Goal: Task Accomplishment & Management: Use online tool/utility

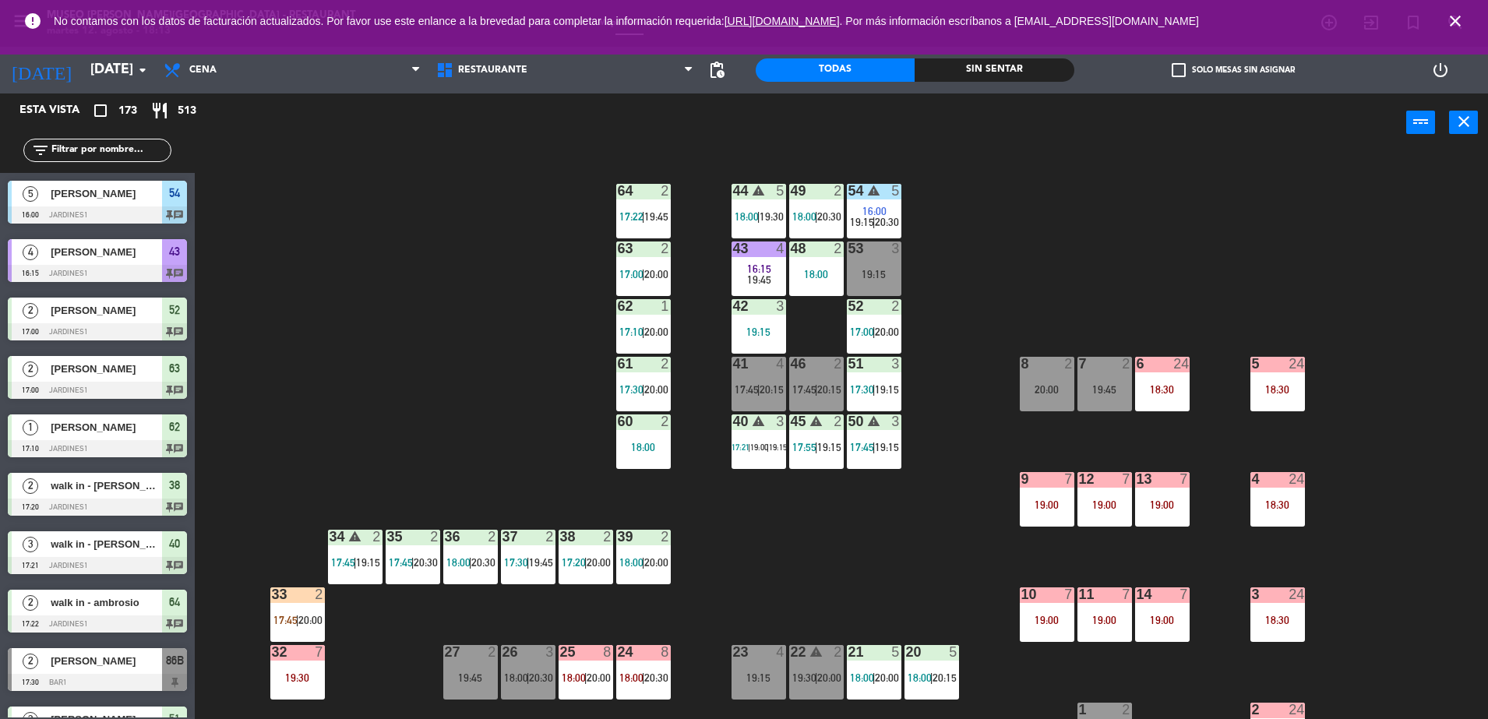
click at [1371, 129] on div "power_input close" at bounding box center [801, 123] width 1212 height 59
click at [683, 65] on span "Restaurante" at bounding box center [565, 70] width 273 height 34
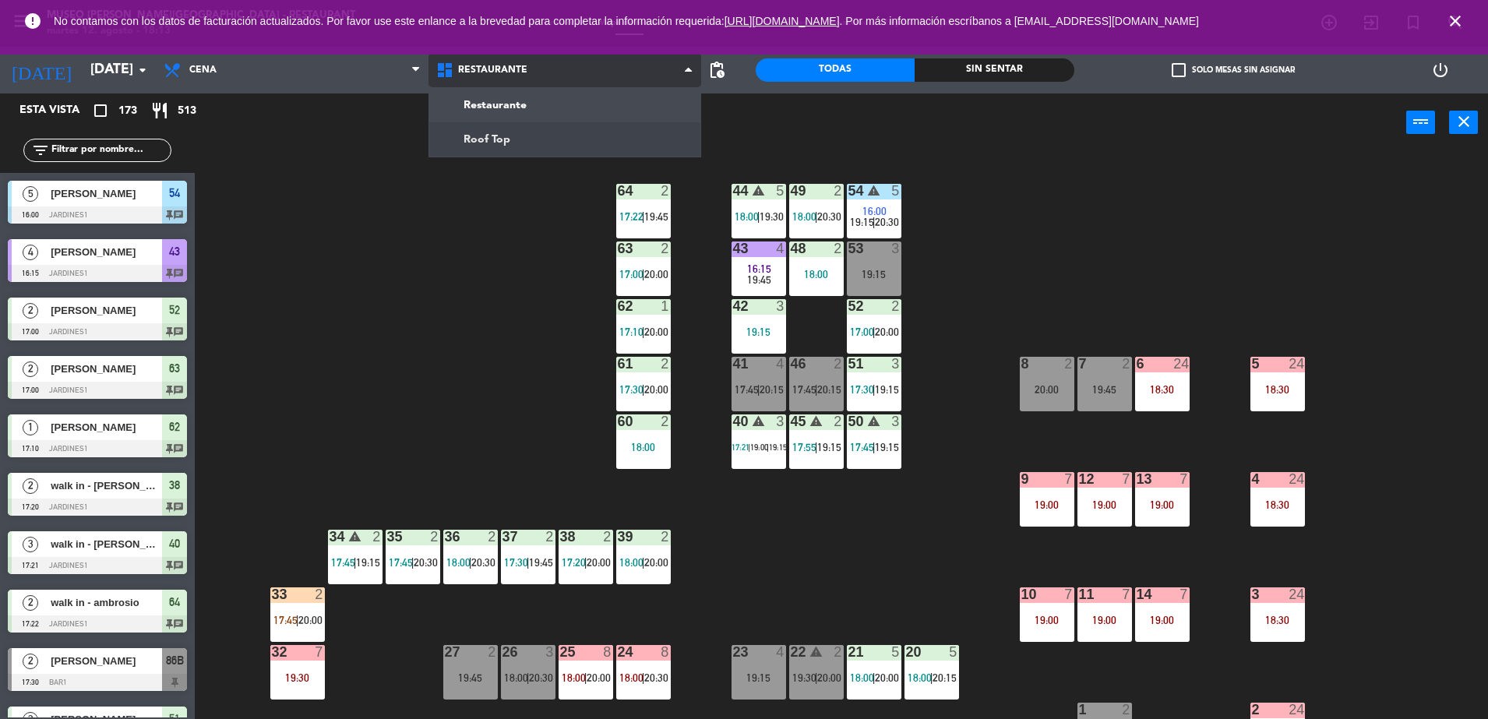
click at [604, 138] on ng-component "menu [GEOGRAPHIC_DATA][PERSON_NAME] - Restaurant [DATE] 12. agosto - 18:13 Mis …" at bounding box center [744, 361] width 1488 height 723
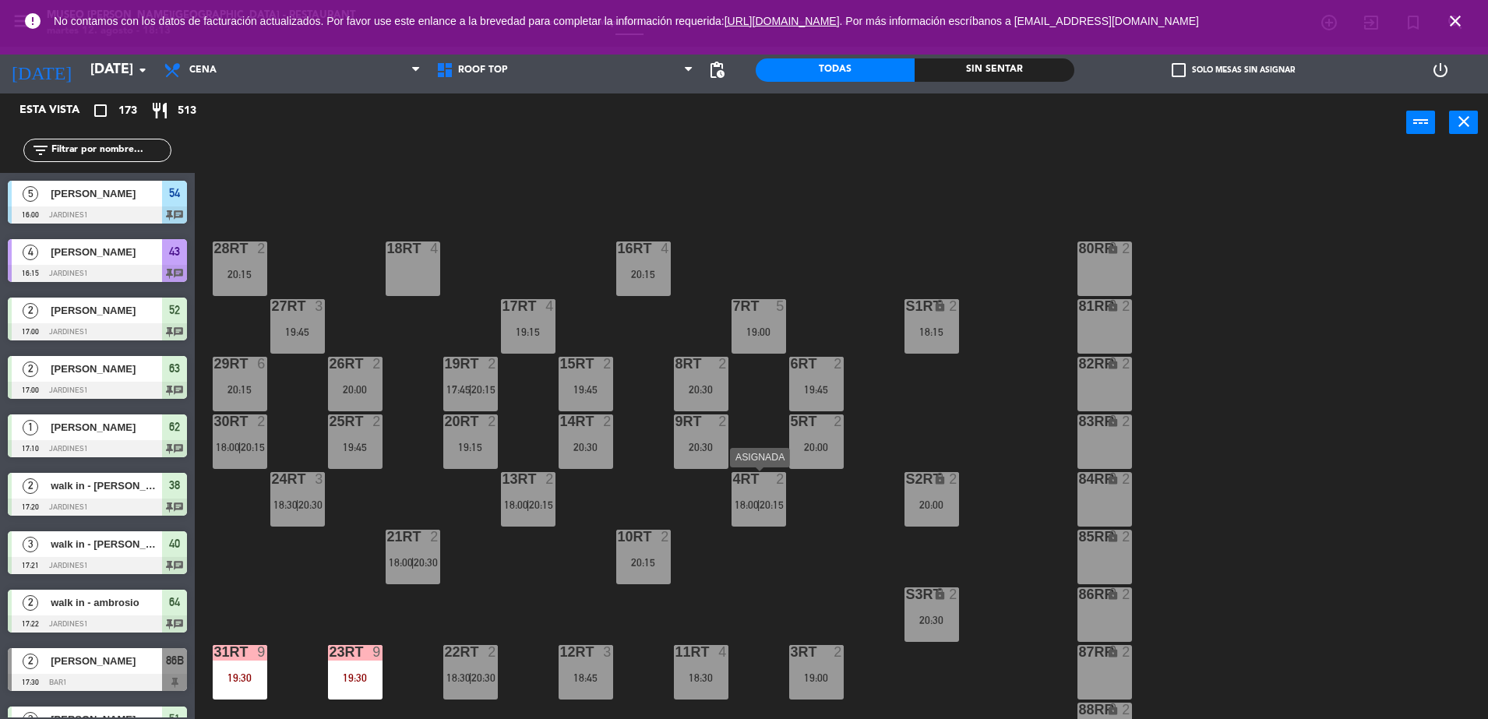
click at [760, 507] on span "|" at bounding box center [758, 505] width 3 height 12
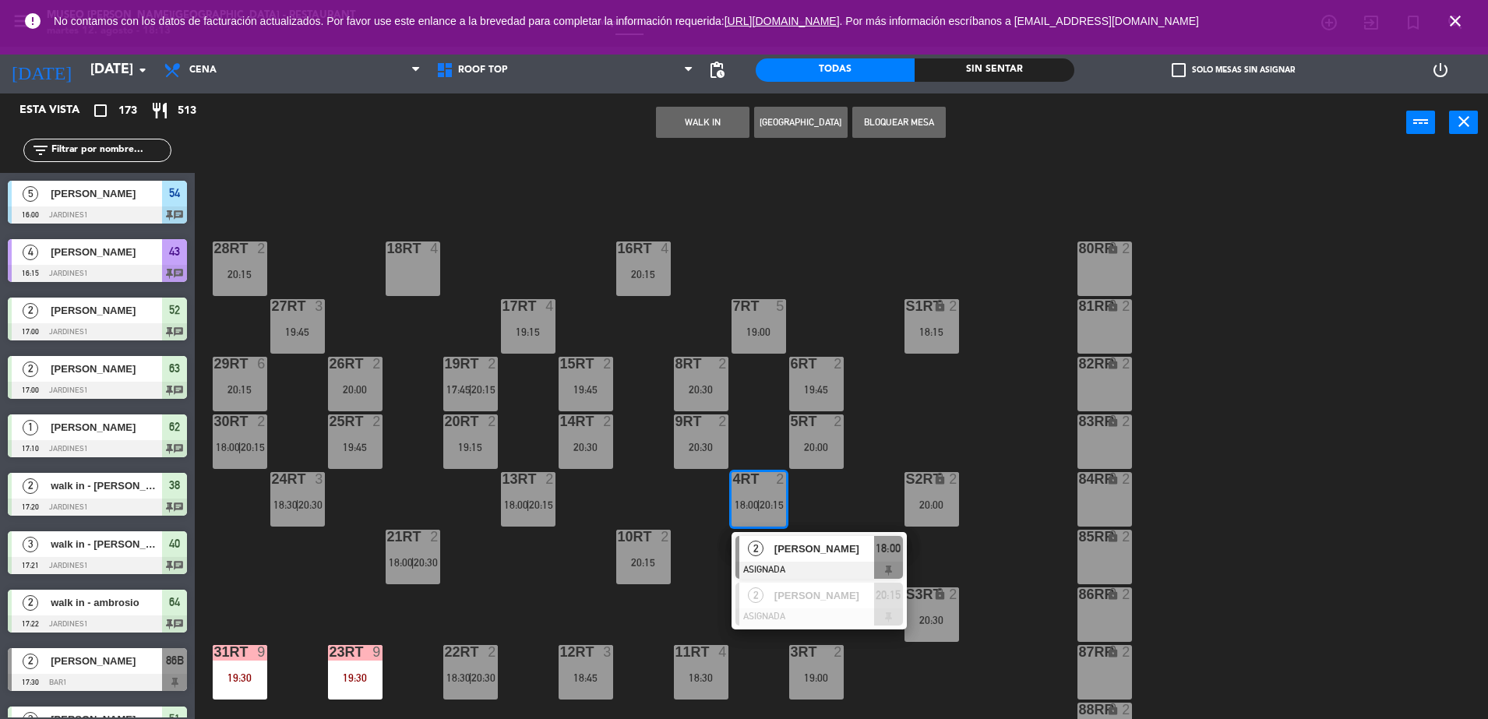
click at [659, 127] on button "WALK IN" at bounding box center [703, 122] width 94 height 31
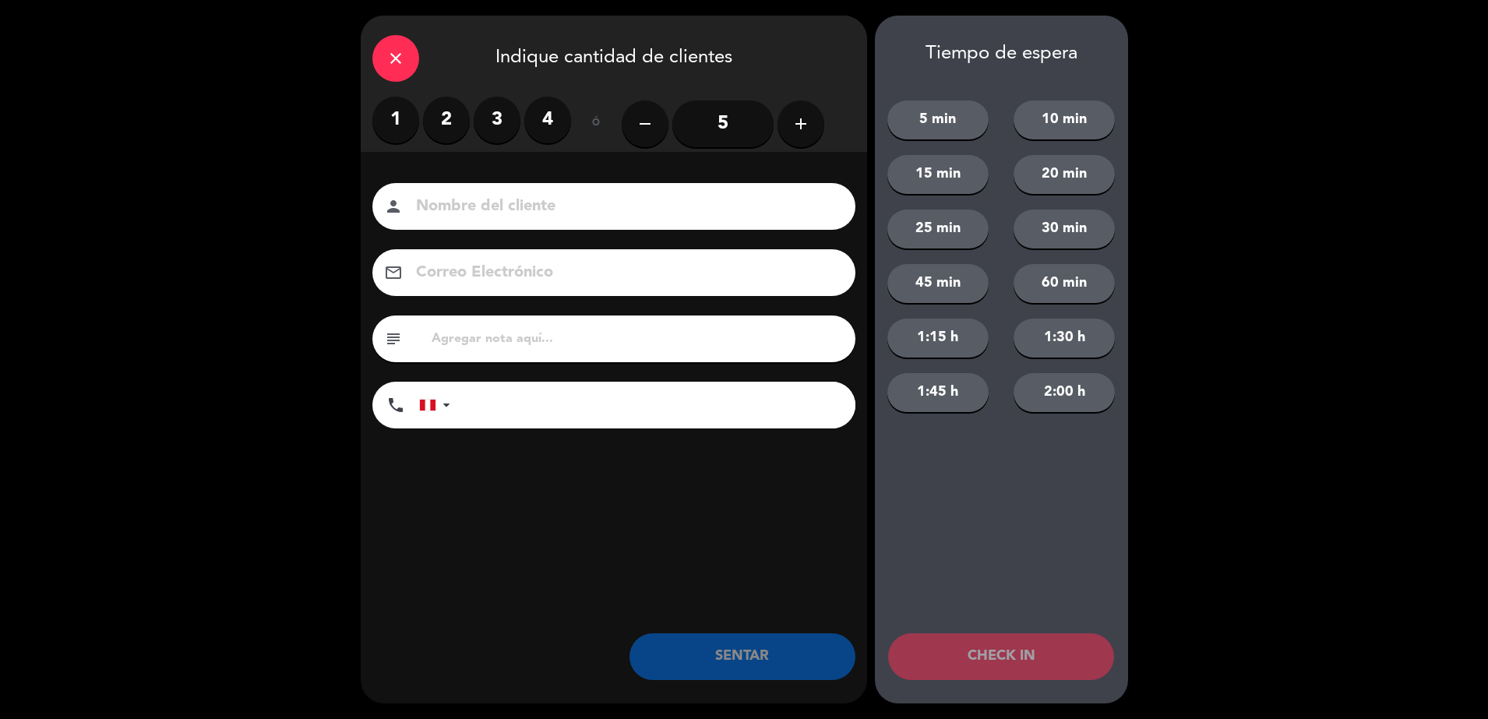
click at [451, 122] on label "2" at bounding box center [446, 120] width 47 height 47
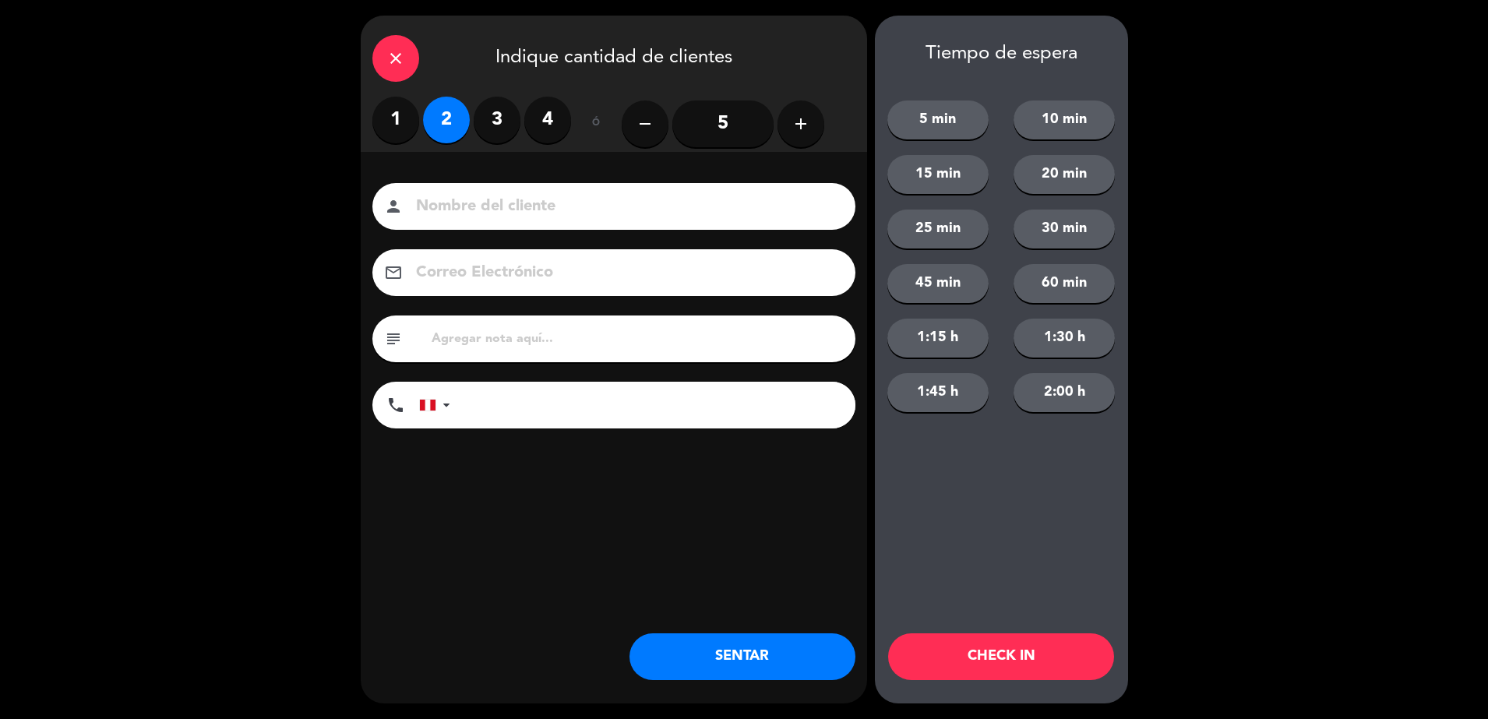
click at [457, 188] on div "person" at bounding box center [614, 206] width 483 height 47
click at [466, 226] on div "person" at bounding box center [614, 206] width 483 height 47
click at [484, 204] on input at bounding box center [625, 206] width 421 height 27
type input "[PERSON_NAME]"
click at [525, 335] on input "text" at bounding box center [637, 339] width 414 height 22
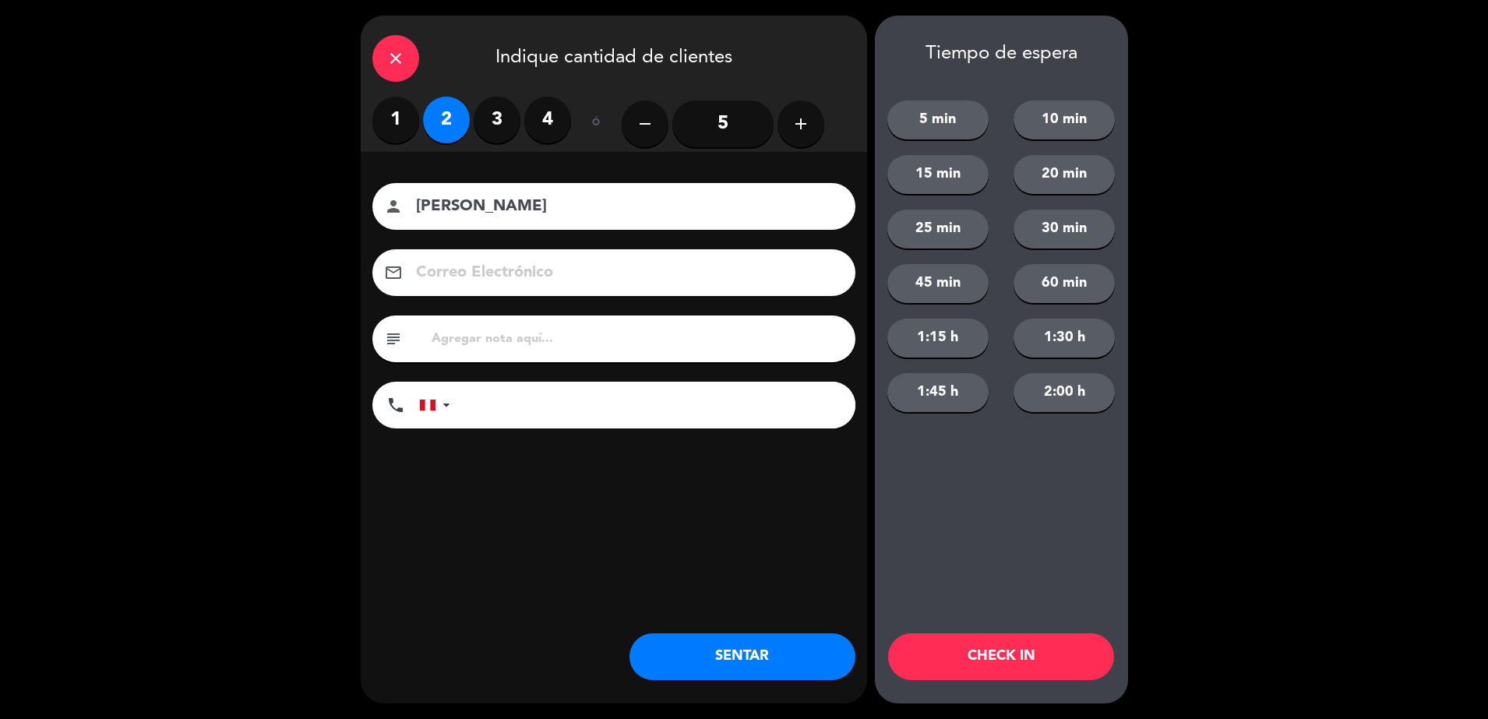
click at [795, 656] on button "SENTAR" at bounding box center [743, 657] width 226 height 47
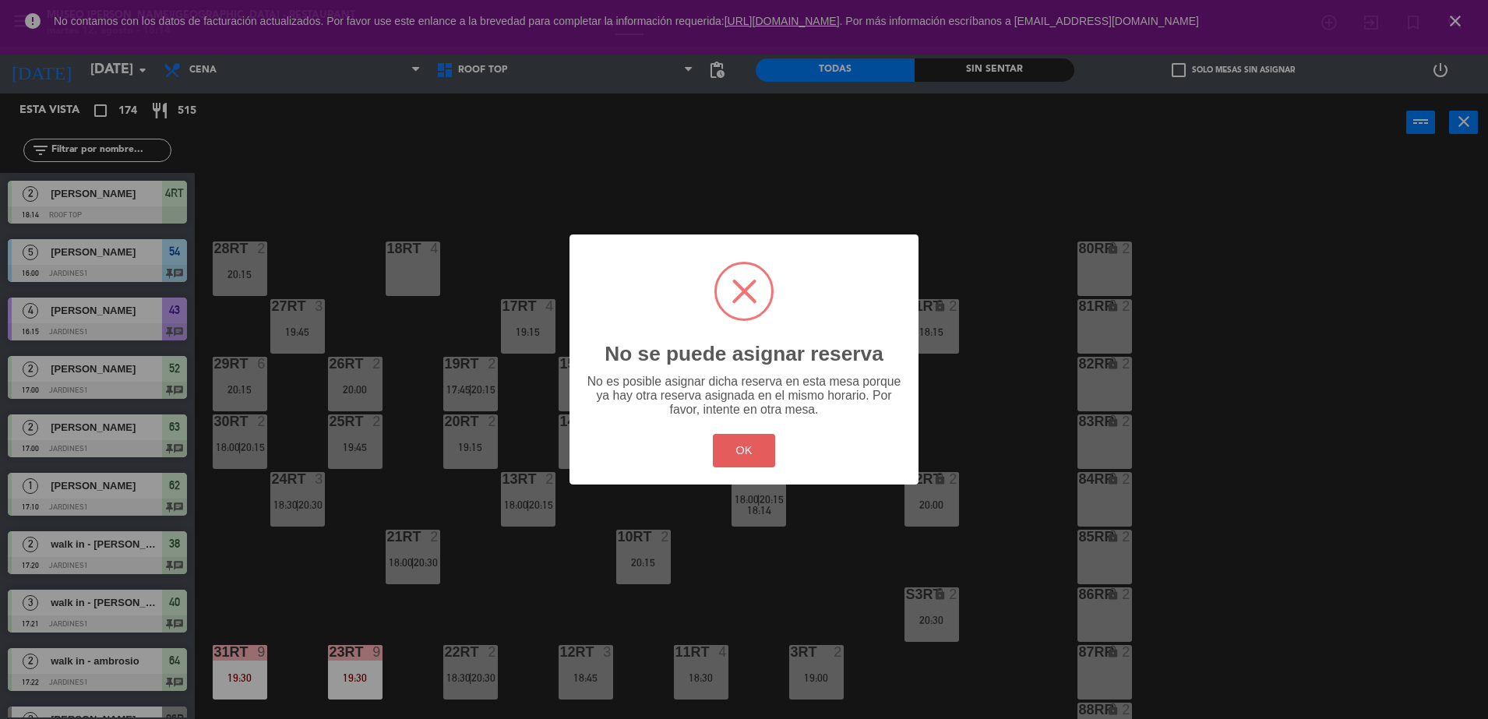
click at [759, 448] on button "OK" at bounding box center [744, 451] width 63 height 34
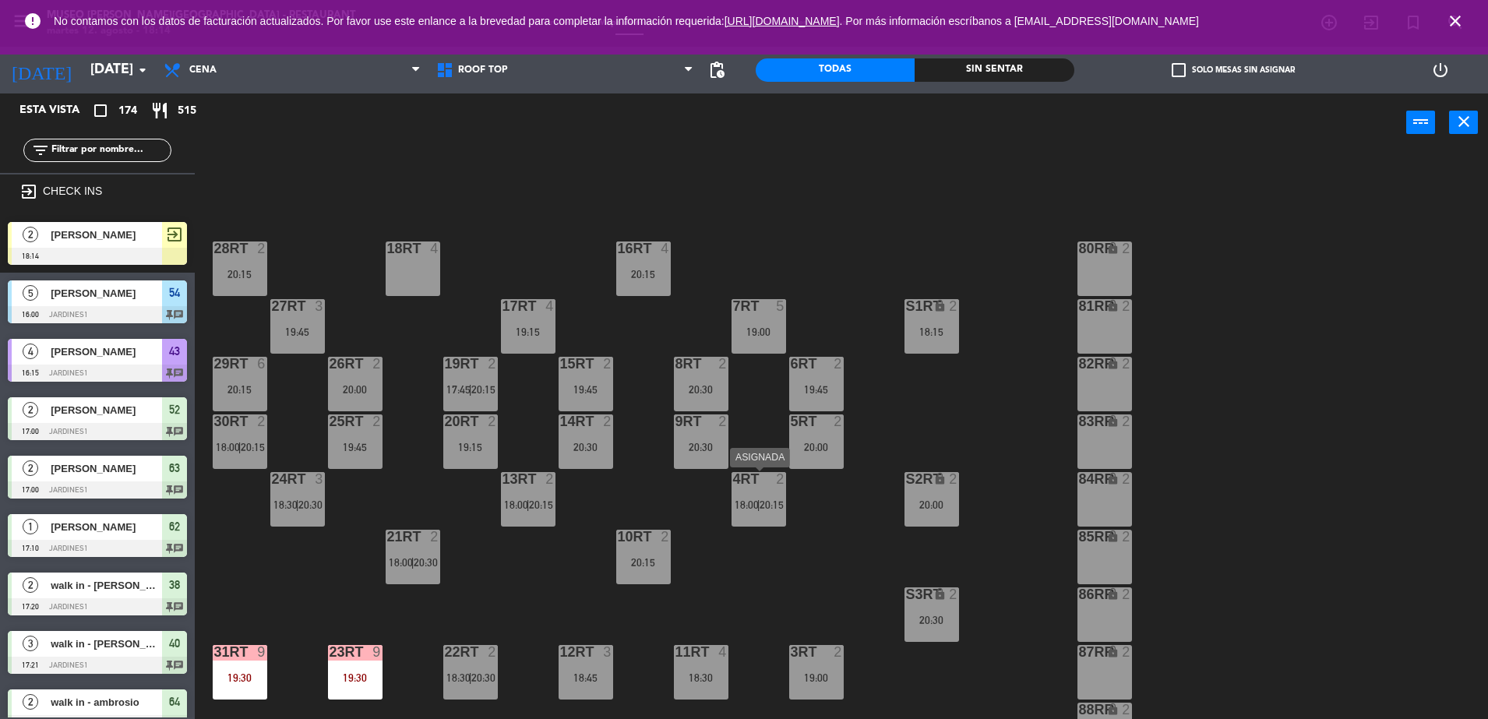
click at [764, 493] on div "4RT 2 18:00 | 20:15" at bounding box center [759, 499] width 55 height 55
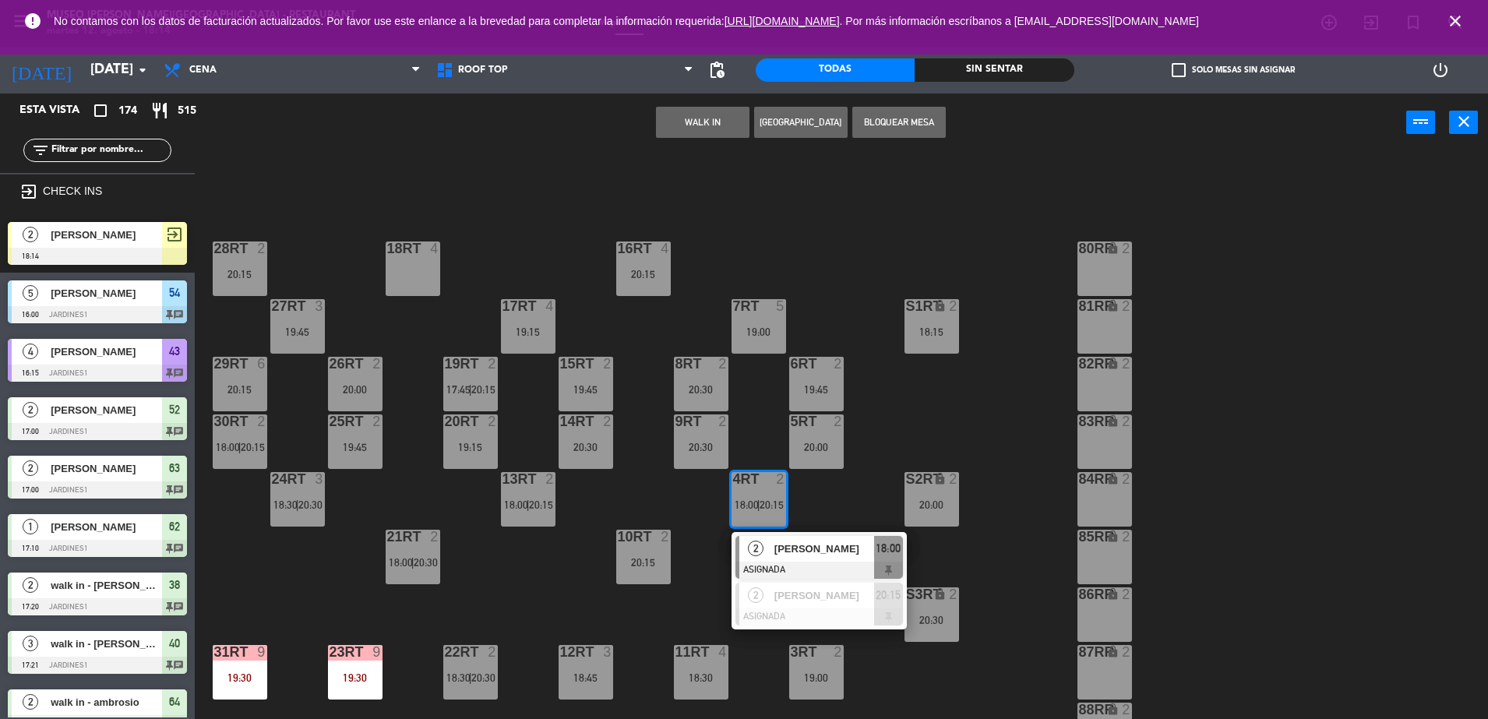
click at [108, 238] on span "[PERSON_NAME]" at bounding box center [106, 235] width 111 height 16
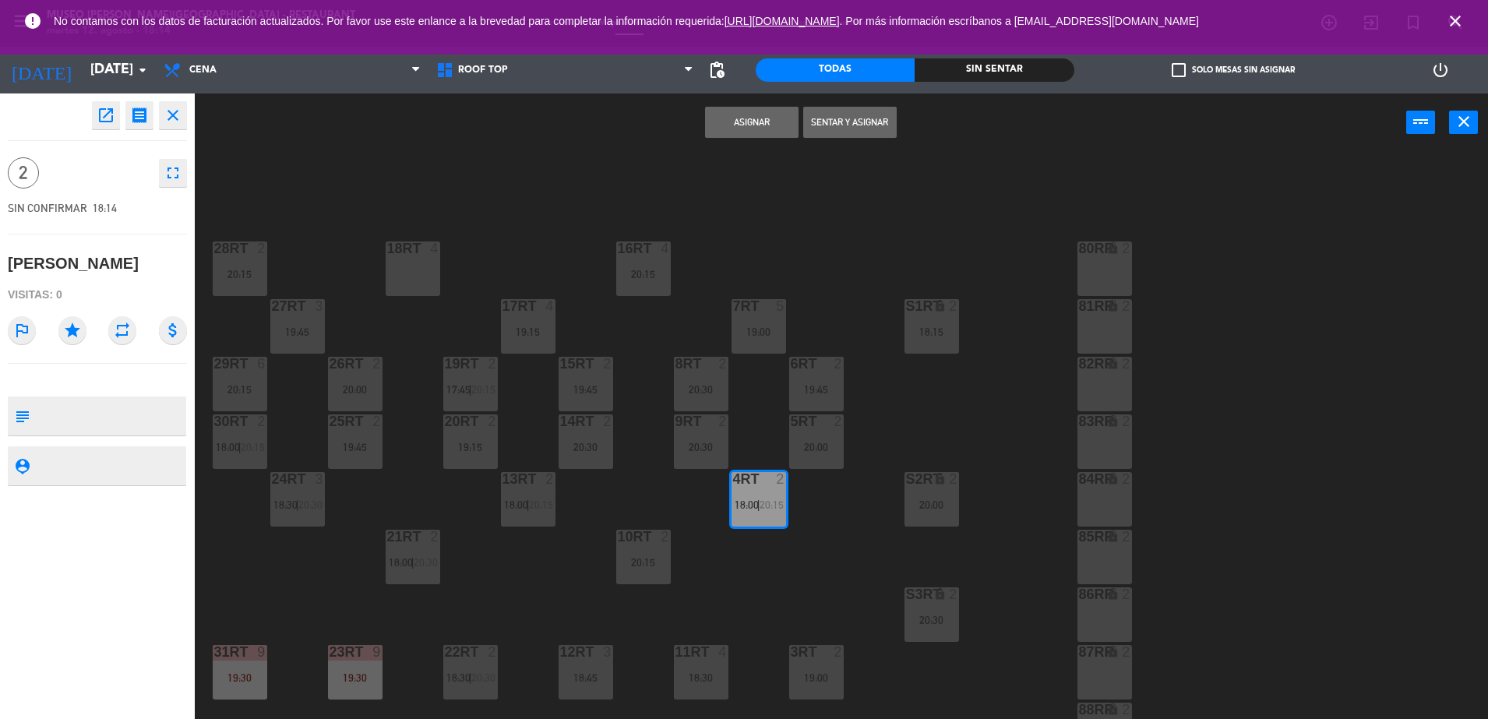
click at [176, 119] on icon "close" at bounding box center [173, 115] width 19 height 19
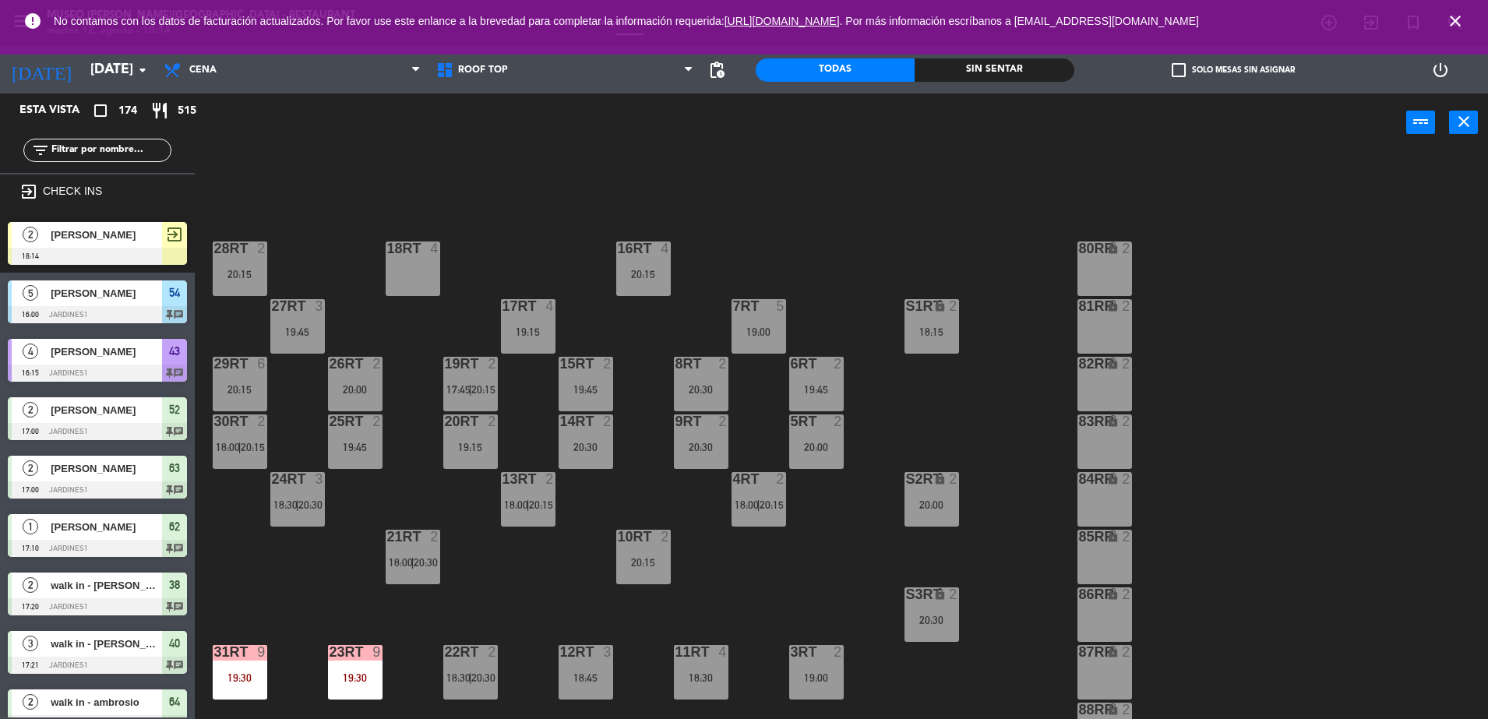
click at [135, 242] on span "[PERSON_NAME]" at bounding box center [106, 235] width 111 height 16
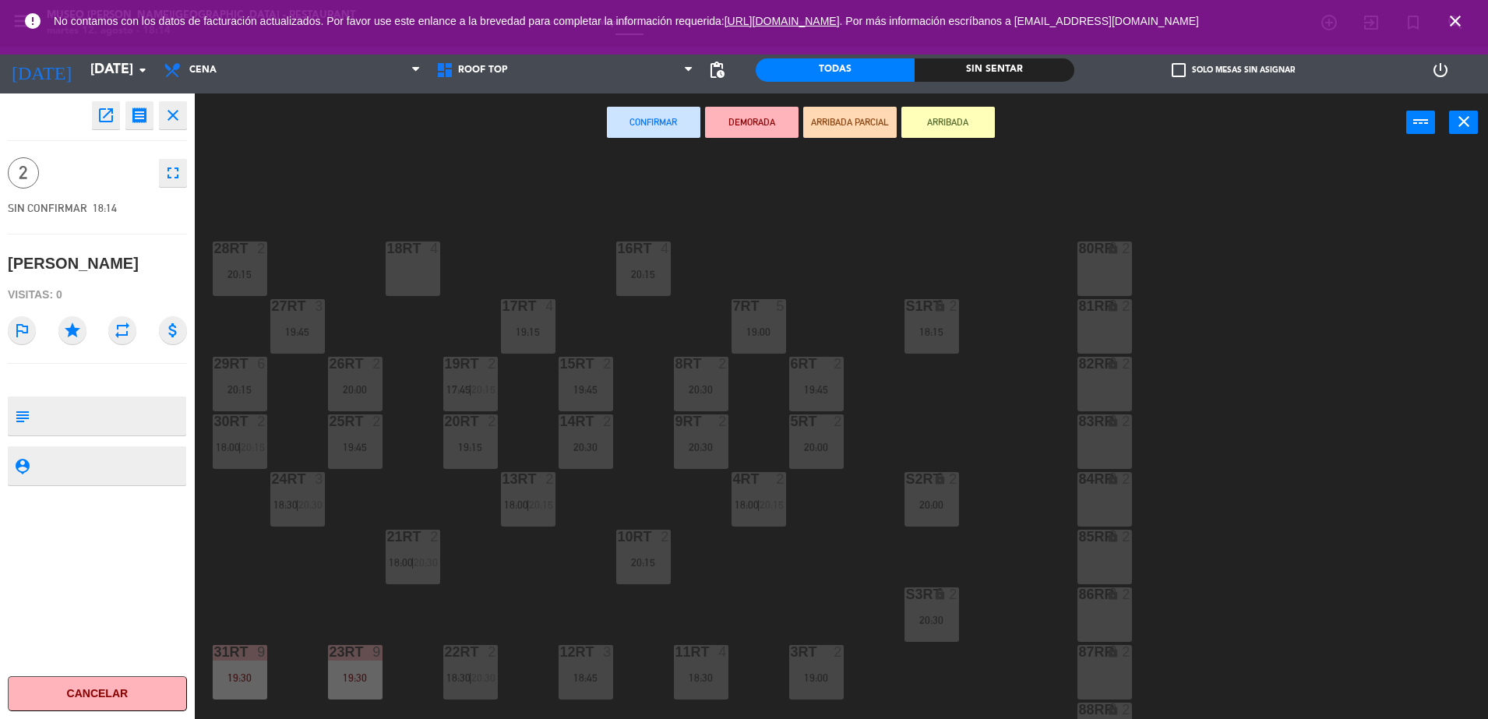
click at [118, 694] on button "Cancelar" at bounding box center [97, 693] width 179 height 35
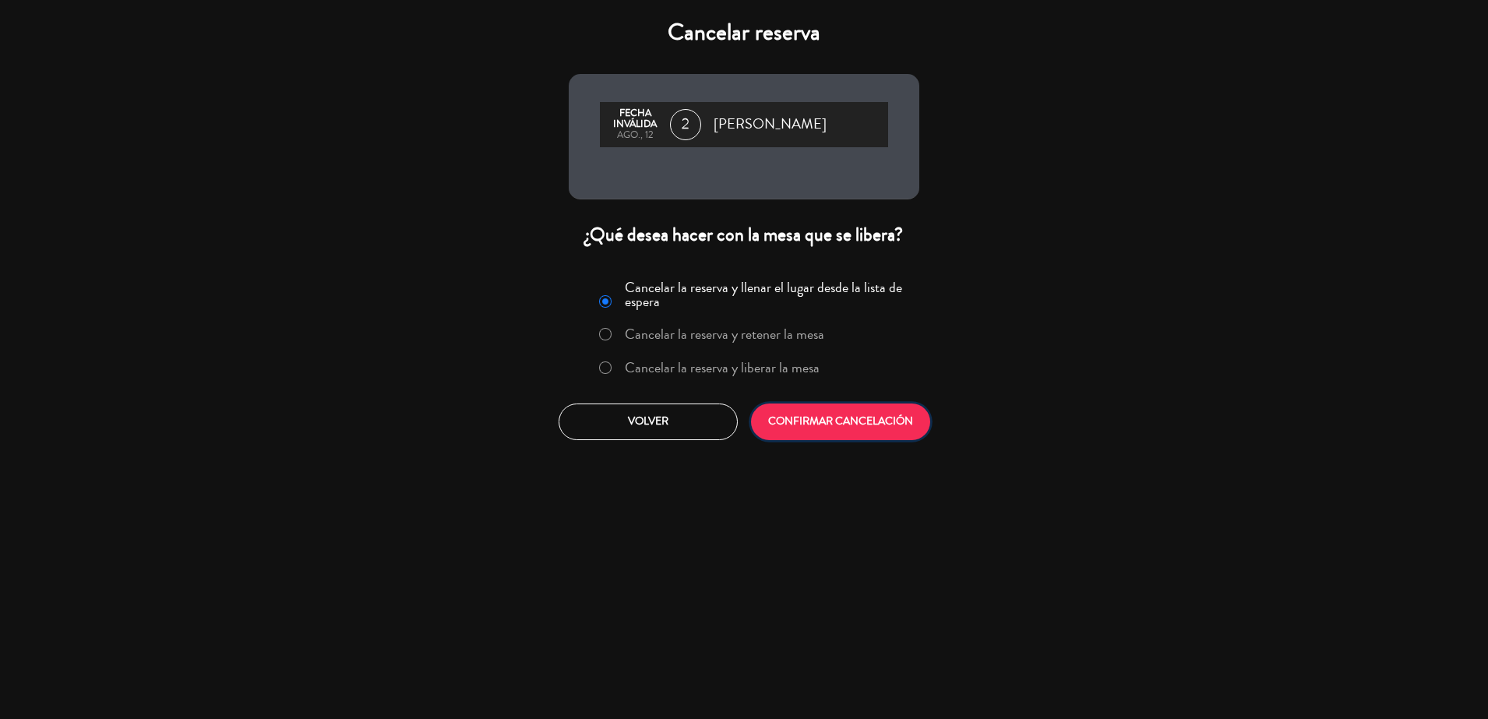
click at [809, 433] on button "CONFIRMAR CANCELACIÓN" at bounding box center [840, 422] width 179 height 37
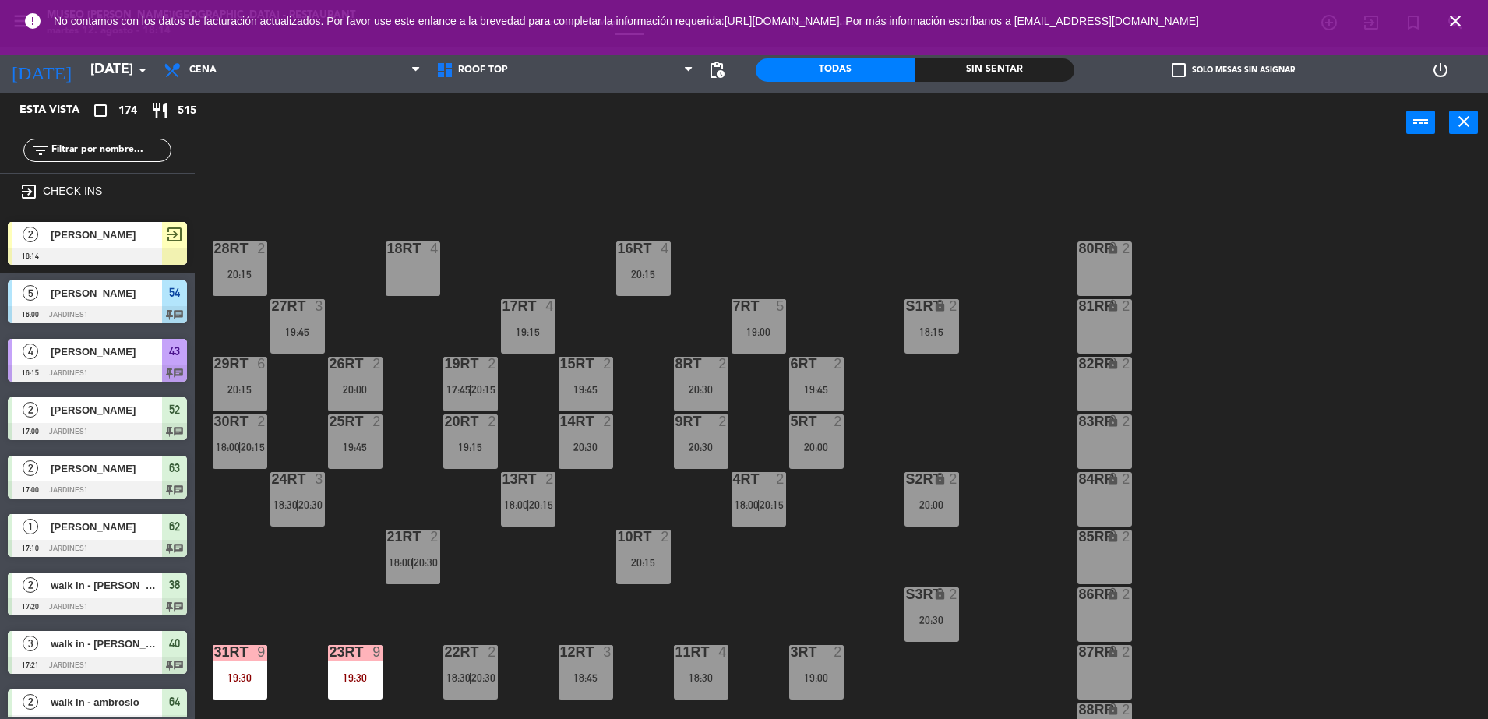
click at [754, 485] on div at bounding box center [759, 479] width 26 height 14
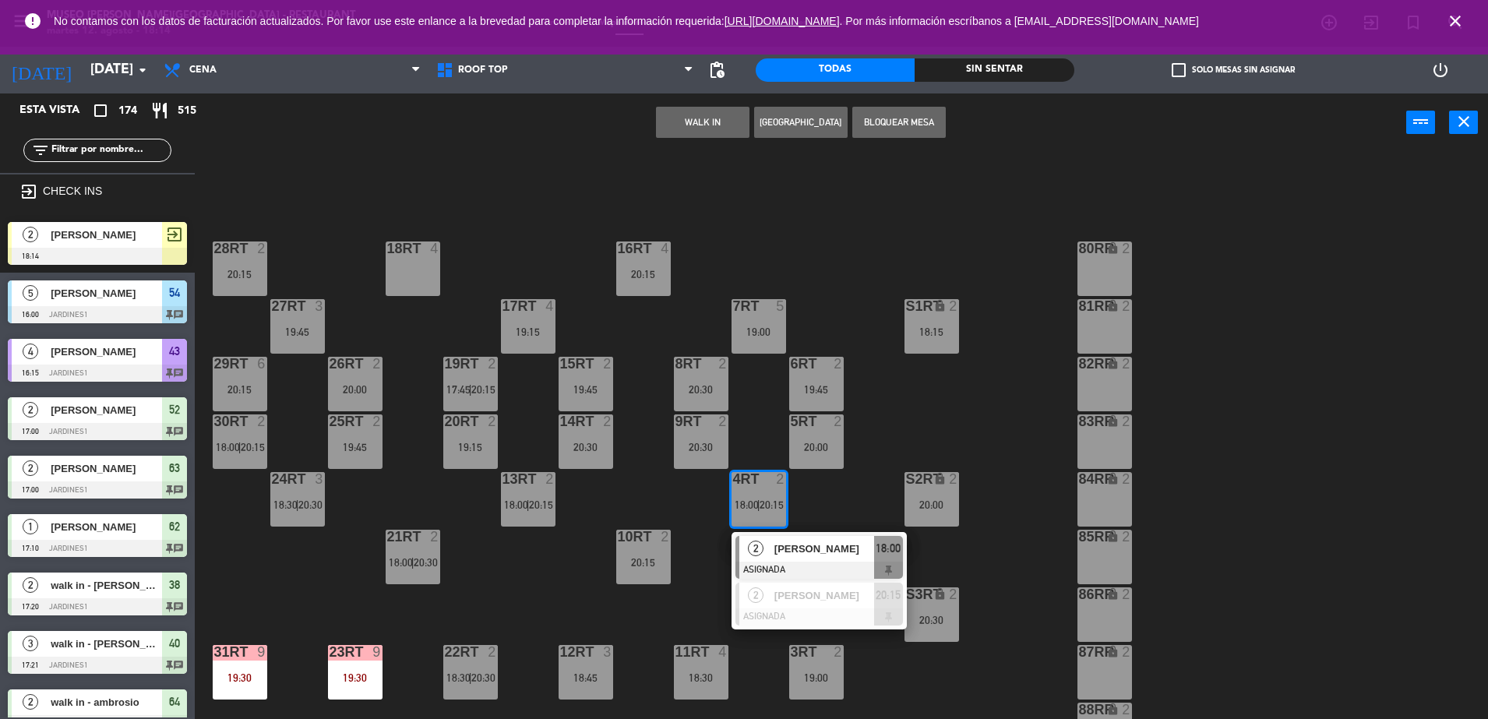
click at [729, 125] on button "WALK IN" at bounding box center [703, 122] width 94 height 31
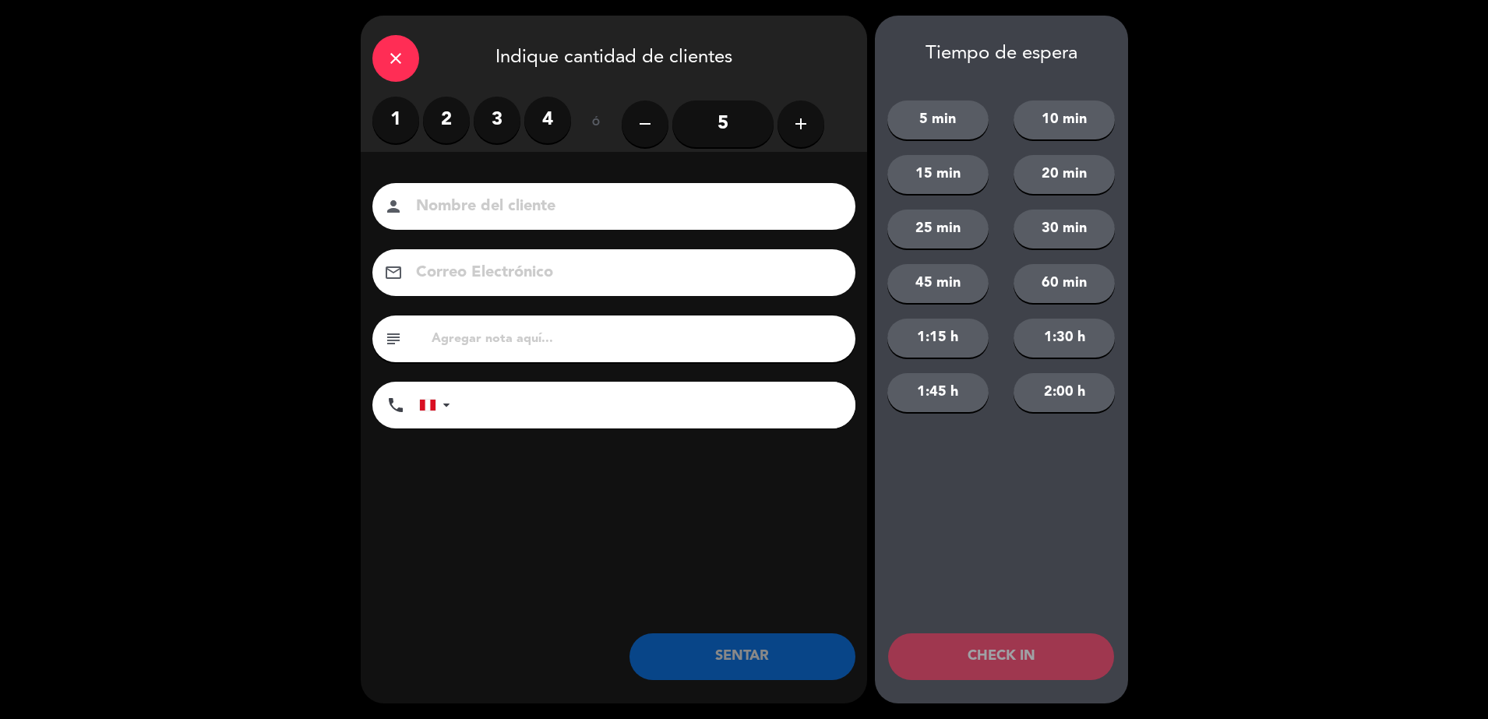
click at [444, 115] on label "2" at bounding box center [446, 120] width 47 height 47
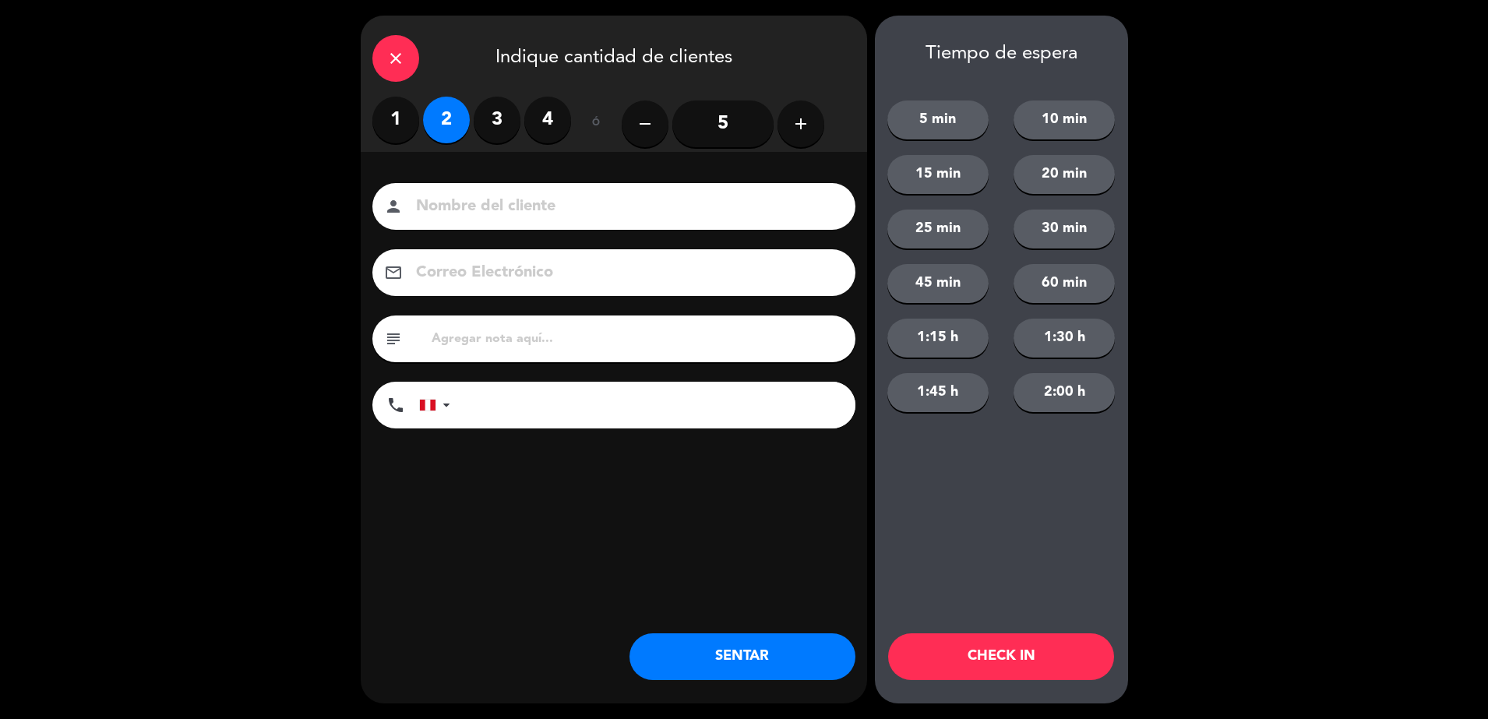
click at [451, 210] on input at bounding box center [625, 206] width 421 height 27
type input "[PERSON_NAME]"
click at [507, 351] on div "subject" at bounding box center [614, 339] width 483 height 47
click at [515, 341] on input "text" at bounding box center [637, 339] width 414 height 22
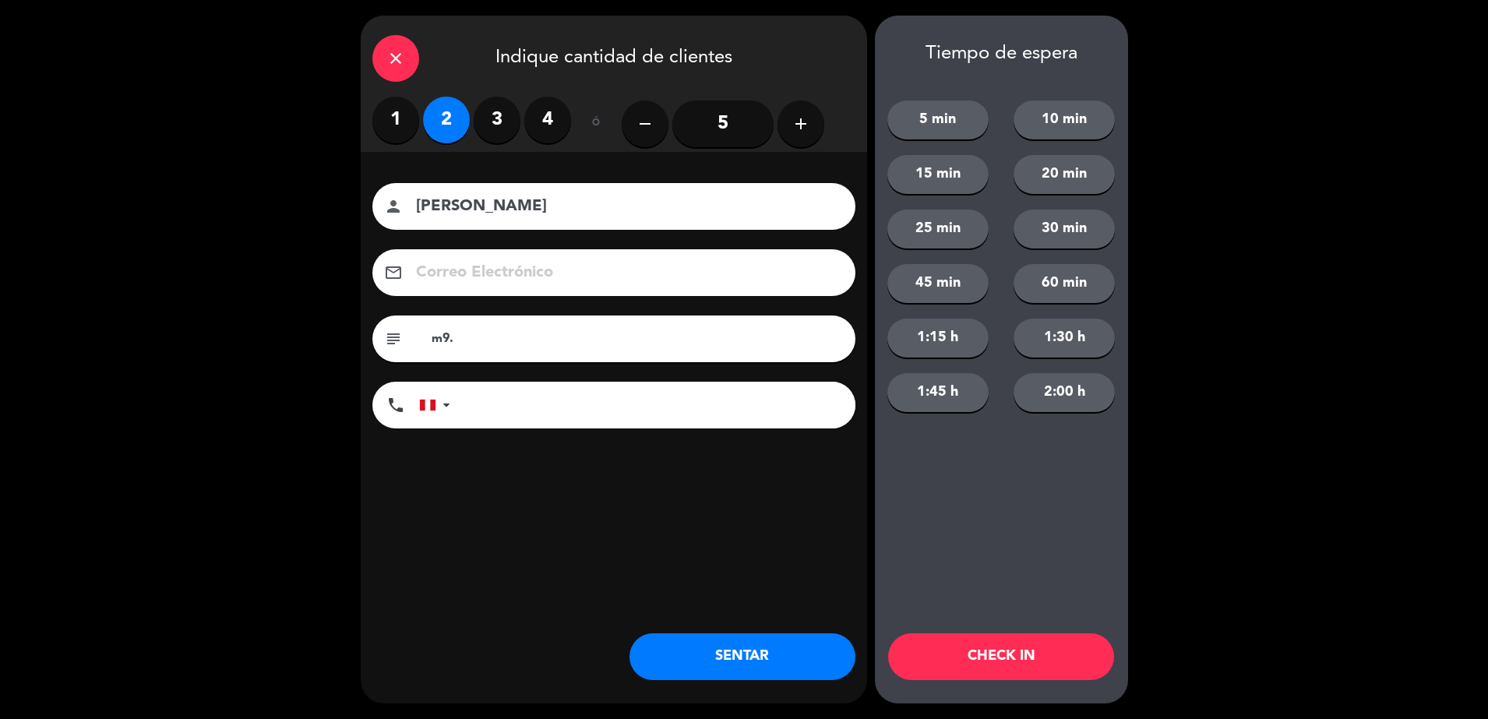
type input "m9."
click at [708, 659] on button "SENTAR" at bounding box center [743, 657] width 226 height 47
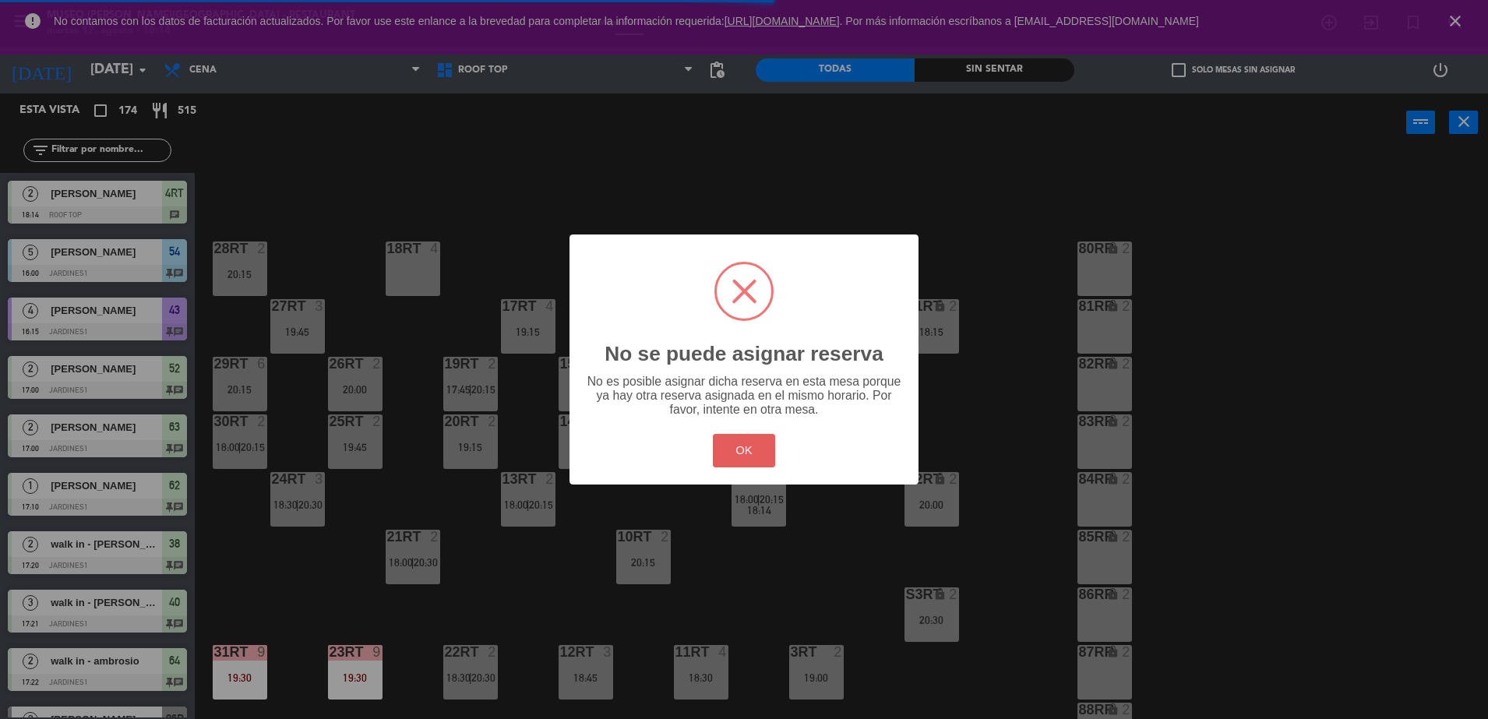
click at [724, 440] on button "OK" at bounding box center [744, 451] width 63 height 34
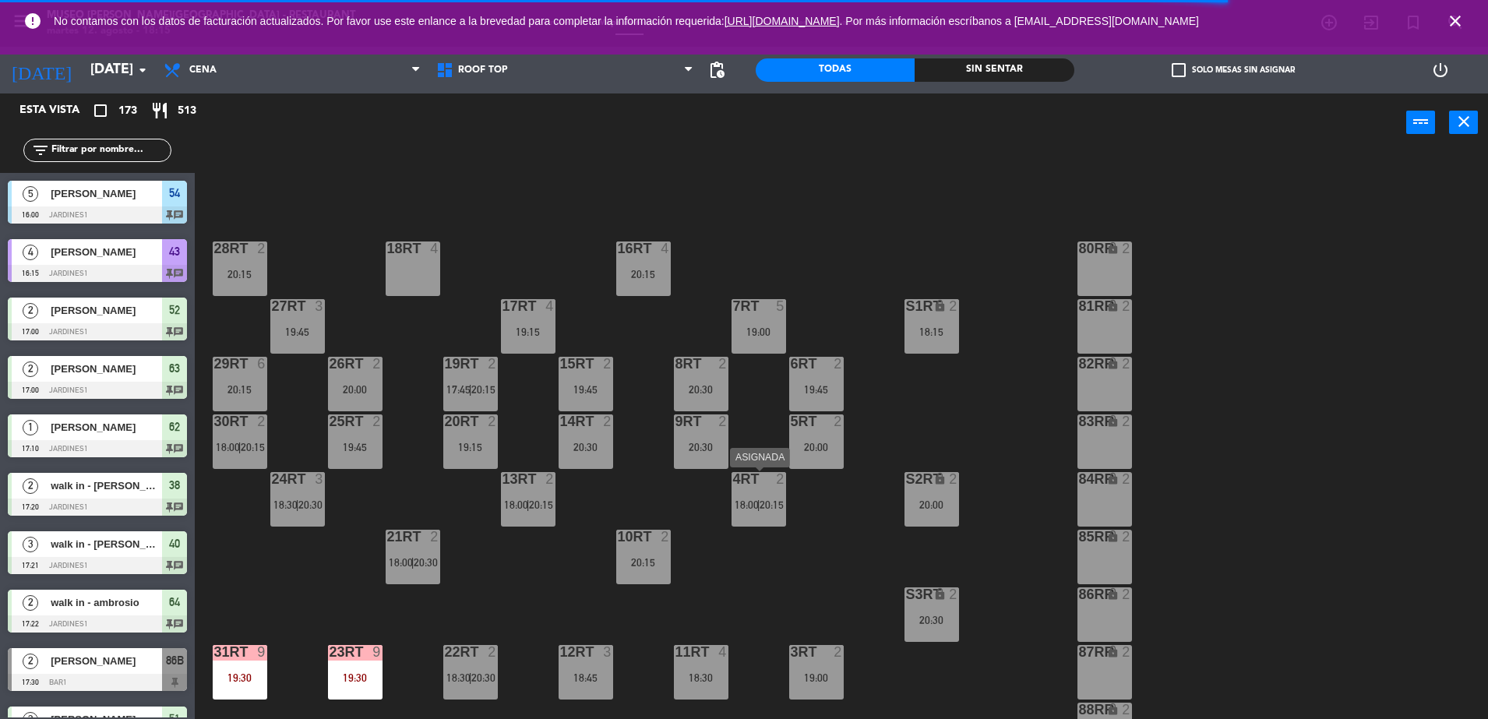
click at [768, 492] on div "4RT 2 18:00 | 20:15" at bounding box center [759, 499] width 55 height 55
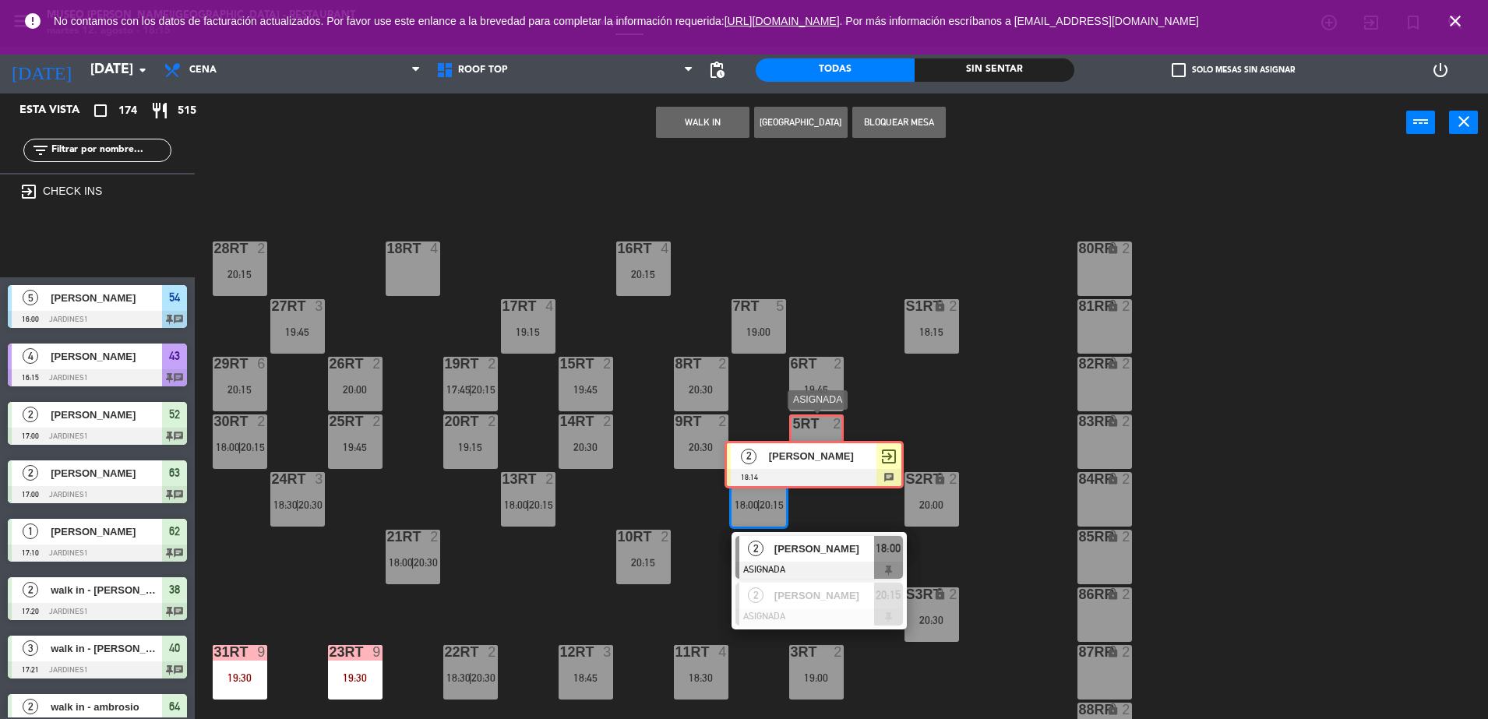
drag, startPoint x: 102, startPoint y: 234, endPoint x: 819, endPoint y: 453, distance: 749.6
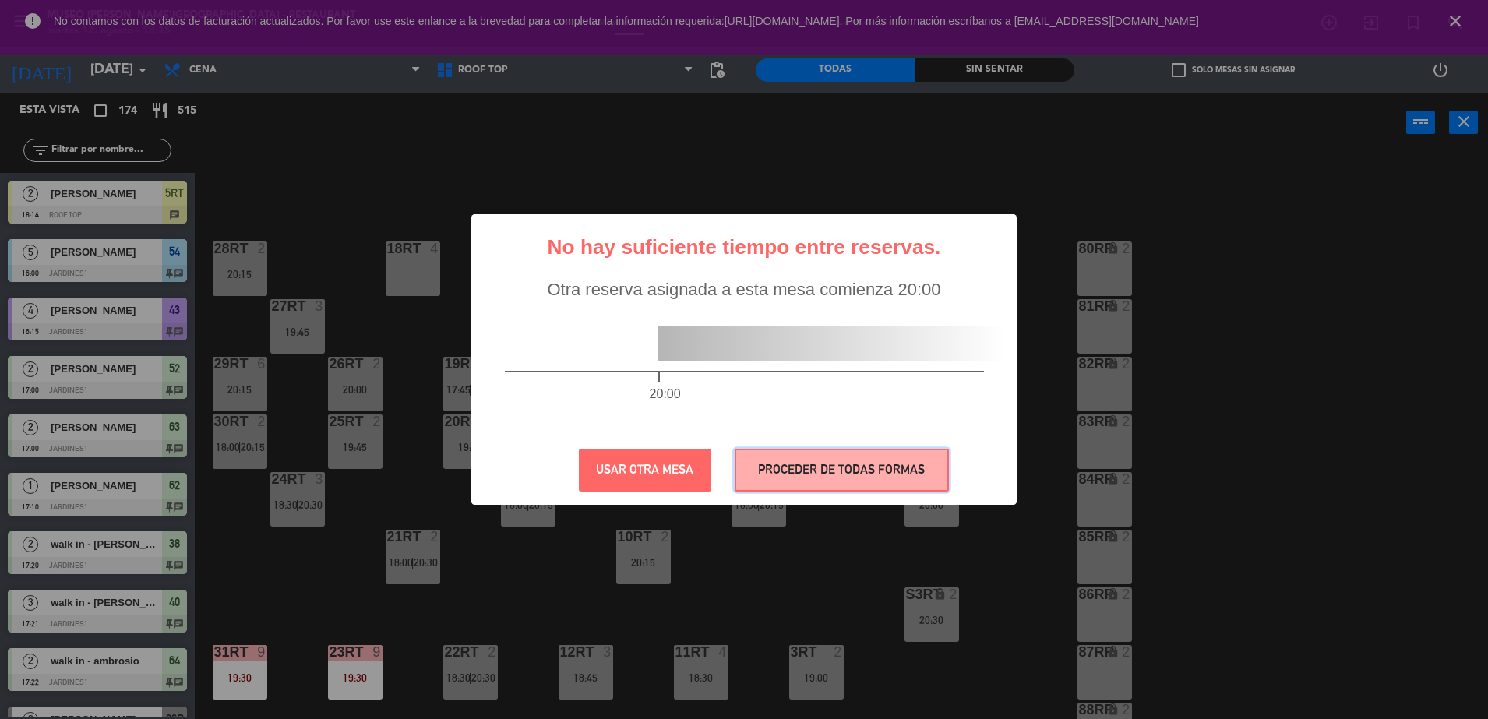
click at [784, 467] on button "PROCEDER DE TODAS FORMAS" at bounding box center [842, 470] width 214 height 43
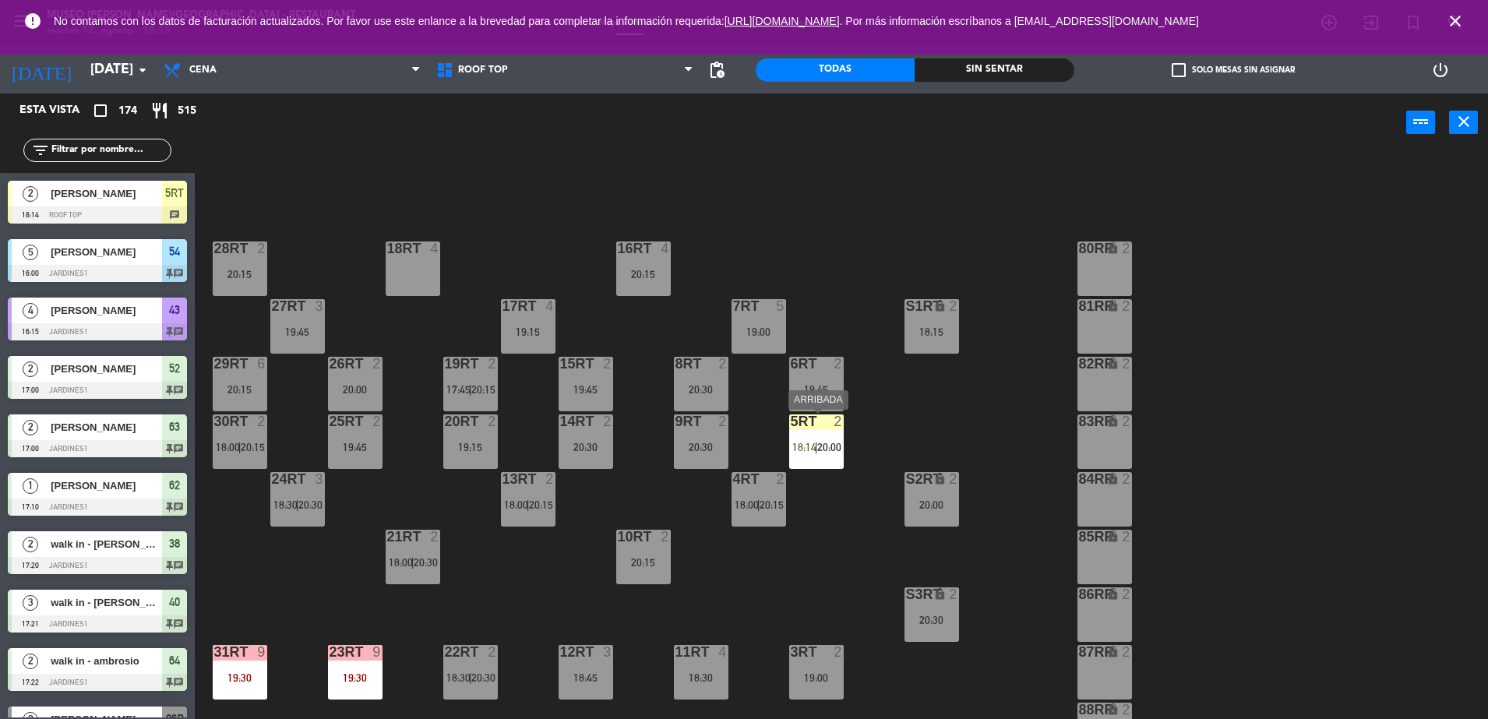
click at [815, 440] on div "5RT 2 18:14 | 20:00" at bounding box center [816, 442] width 55 height 55
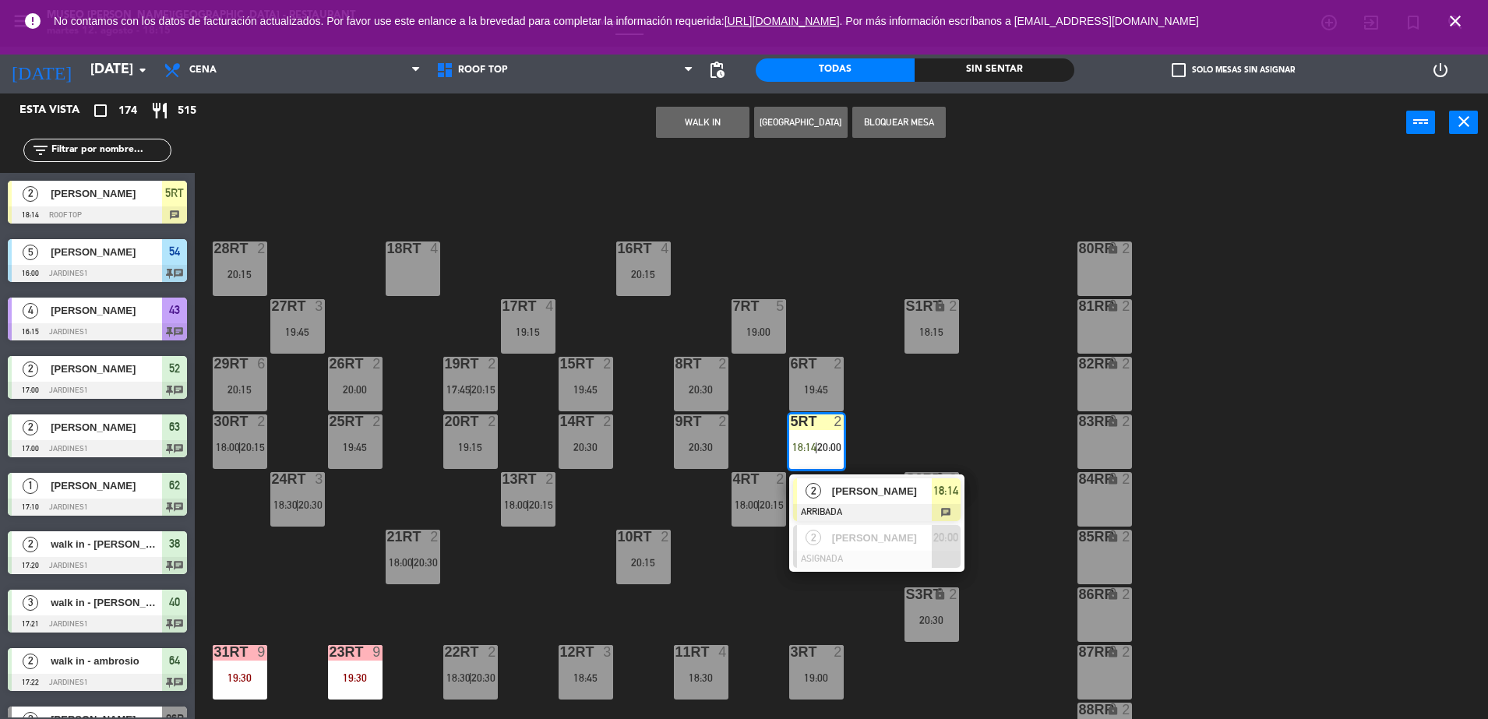
click at [834, 512] on div at bounding box center [877, 512] width 168 height 17
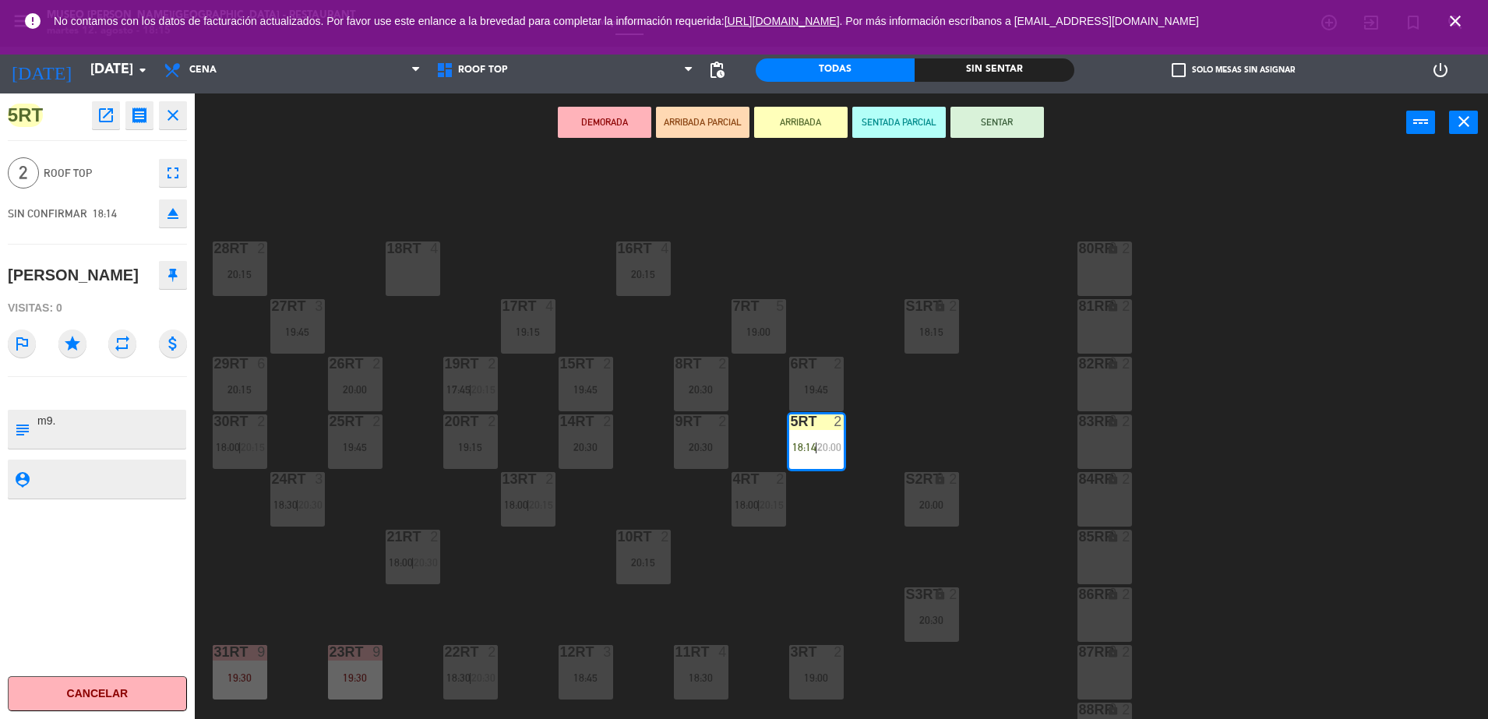
click at [1015, 116] on button "SENTAR" at bounding box center [998, 122] width 94 height 31
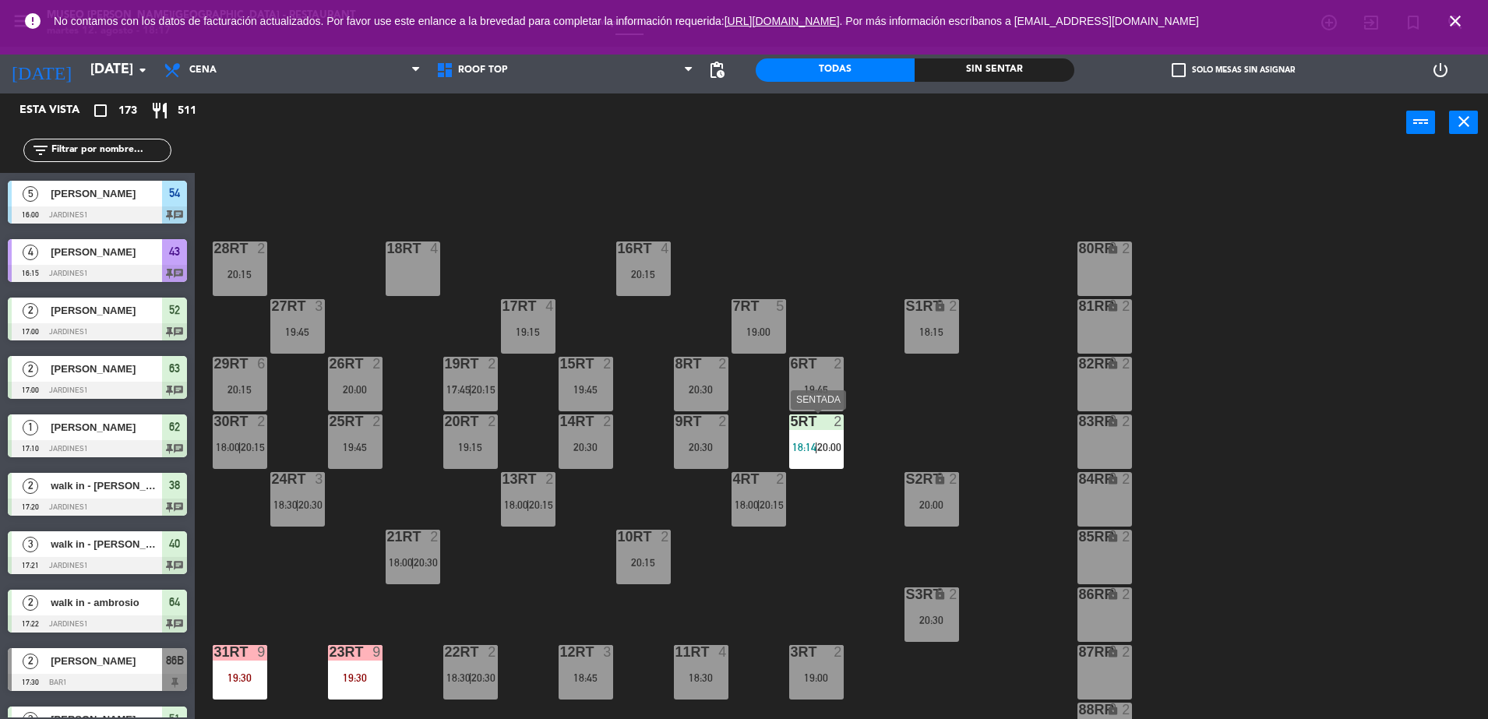
click at [814, 421] on div at bounding box center [816, 422] width 26 height 14
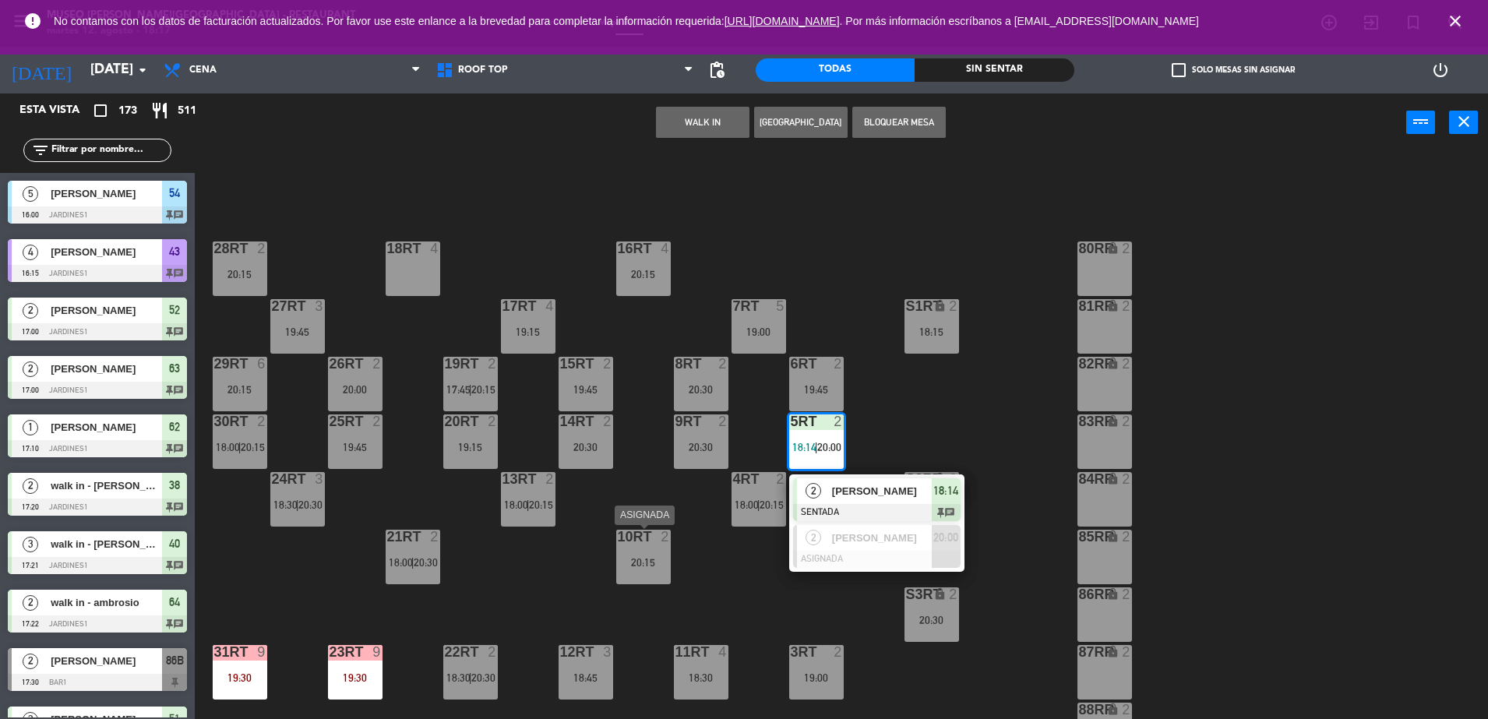
click at [630, 549] on div "10RT 2 20:15" at bounding box center [643, 557] width 55 height 55
click at [671, 118] on button "Cambiar" at bounding box center [654, 122] width 94 height 31
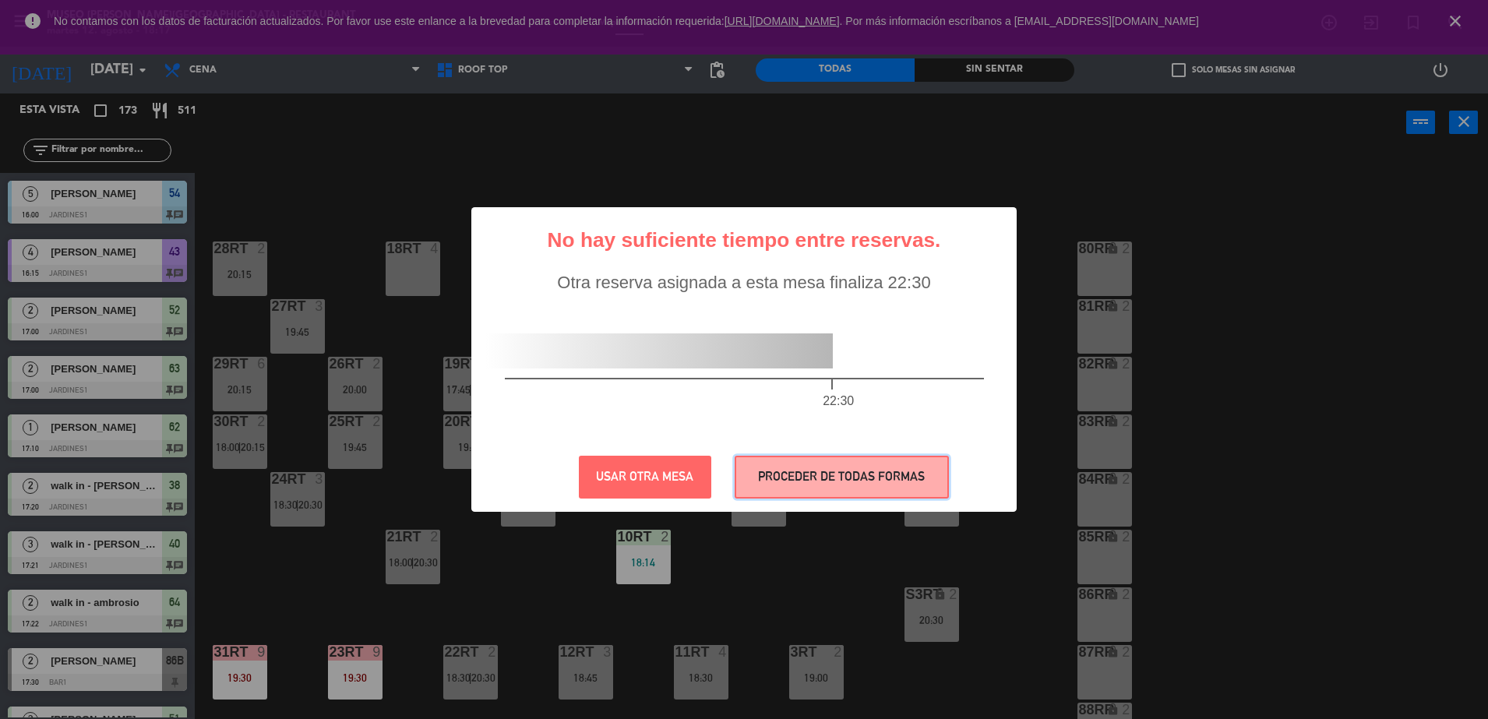
click at [808, 480] on button "PROCEDER DE TODAS FORMAS" at bounding box center [842, 477] width 214 height 43
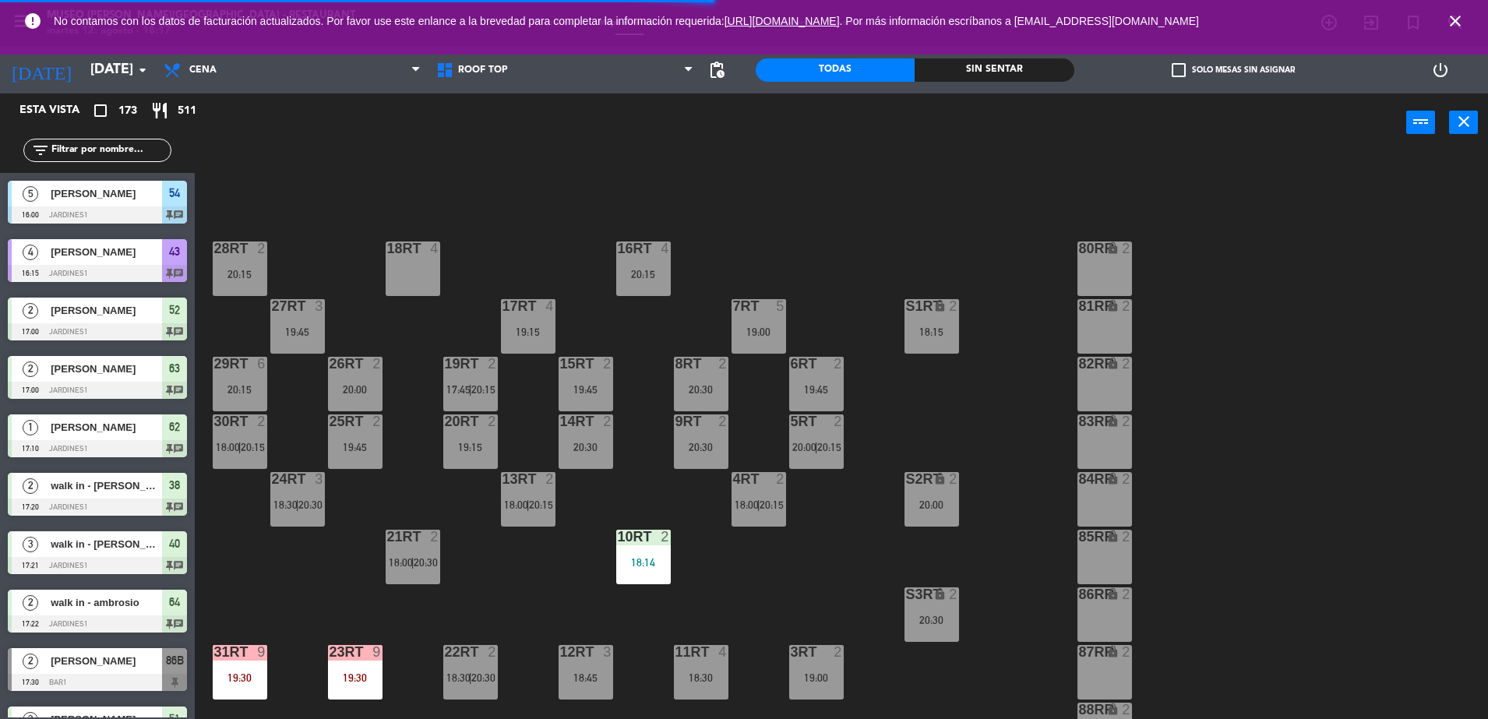
click at [786, 213] on div "18RT 4 16RT 4 20:15 28RT 2 20:15 80RR lock 2 27RT 3 19:45 7RT 5 19:00 S1RT lock…" at bounding box center [849, 439] width 1279 height 567
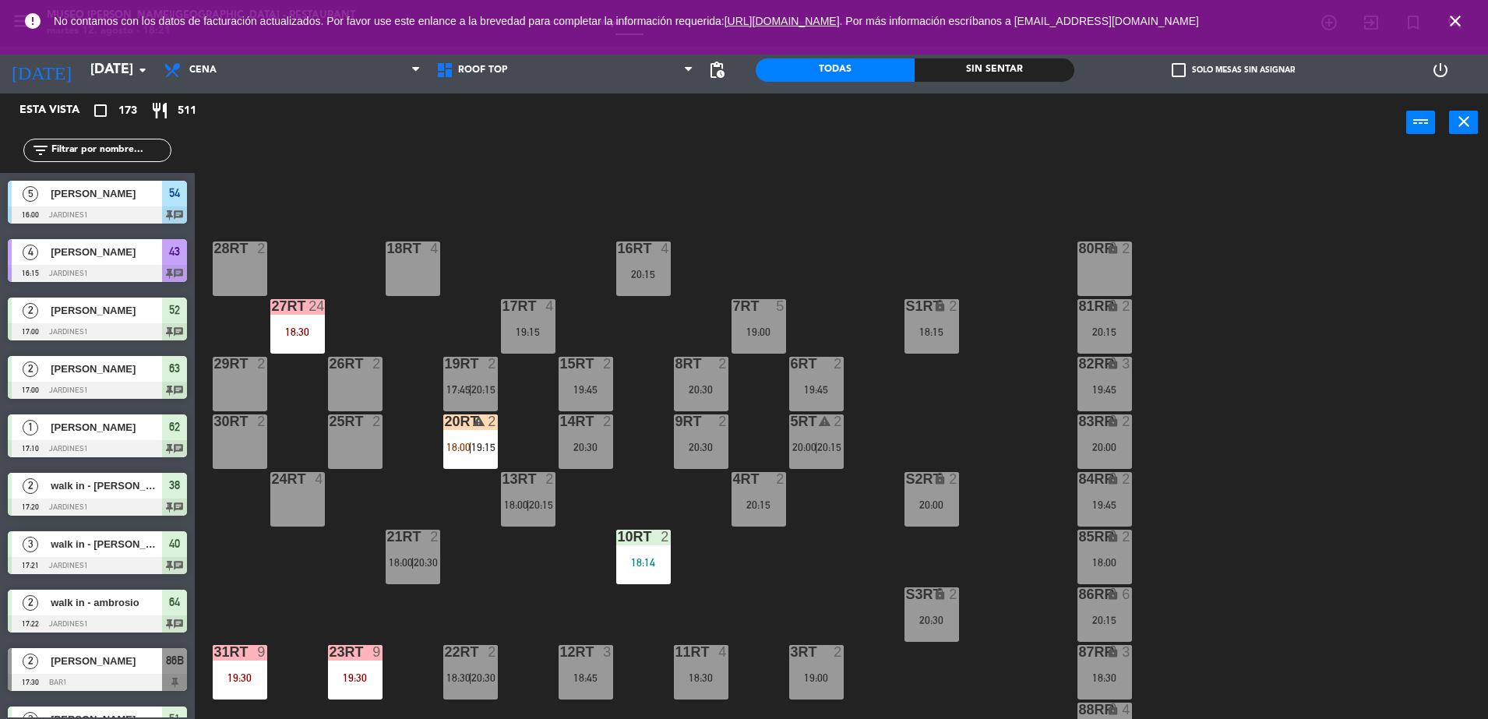
click at [144, 142] on input "text" at bounding box center [110, 150] width 121 height 17
click at [135, 154] on input "text" at bounding box center [110, 150] width 121 height 17
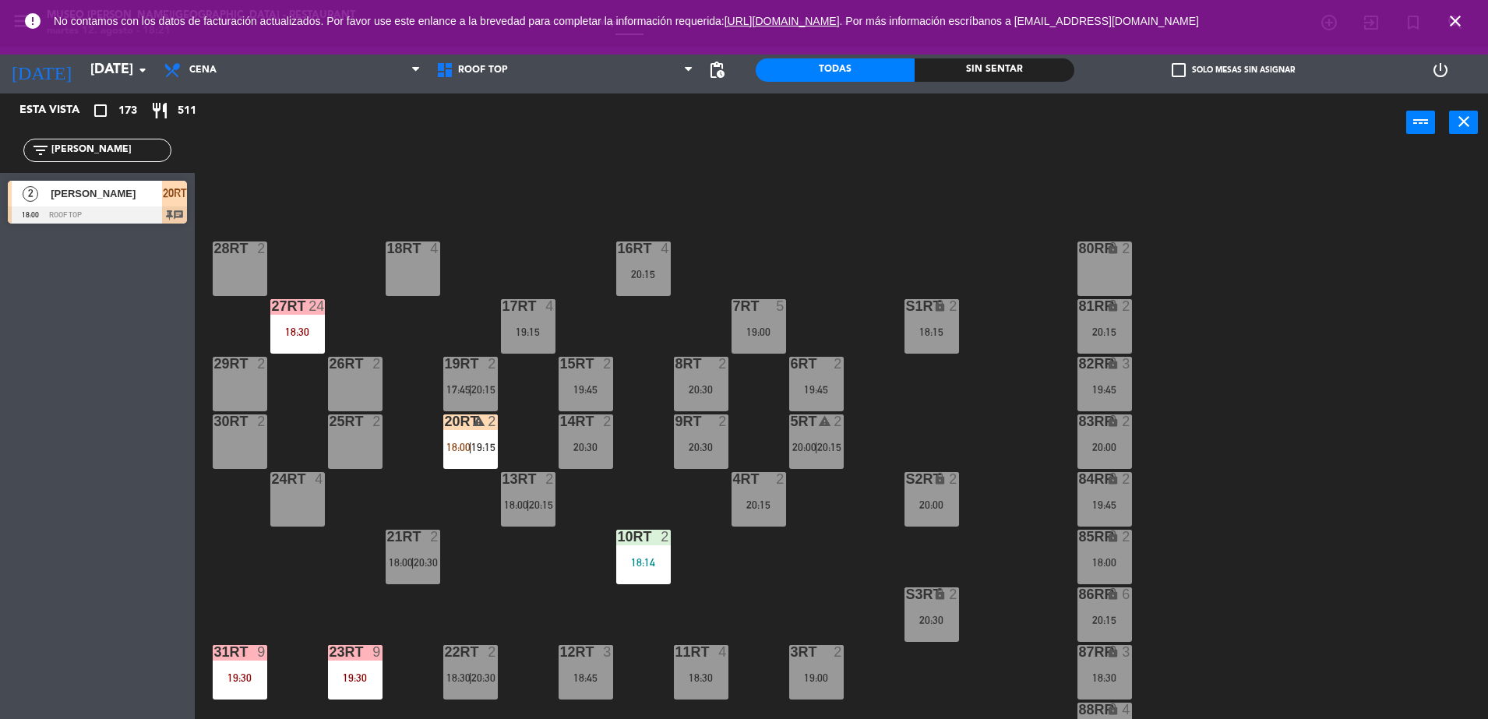
type input "[PERSON_NAME]"
click at [139, 192] on span "[PERSON_NAME]" at bounding box center [106, 193] width 111 height 16
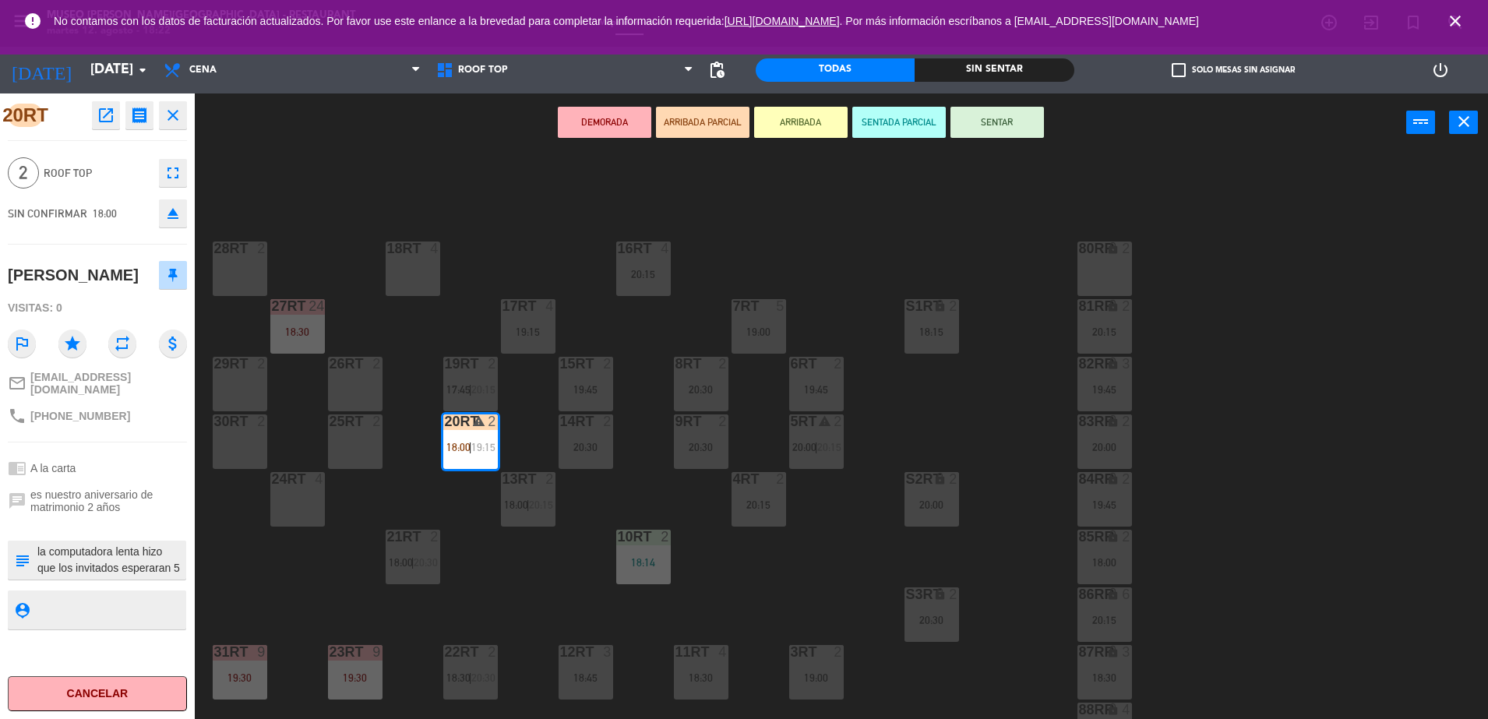
click at [823, 238] on div "18RT 4 16RT 4 20:15 28RT 2 80RR lock 2 27RT 24 18:30 7RT 5 19:00 S1RT lock 2 18…" at bounding box center [849, 439] width 1279 height 567
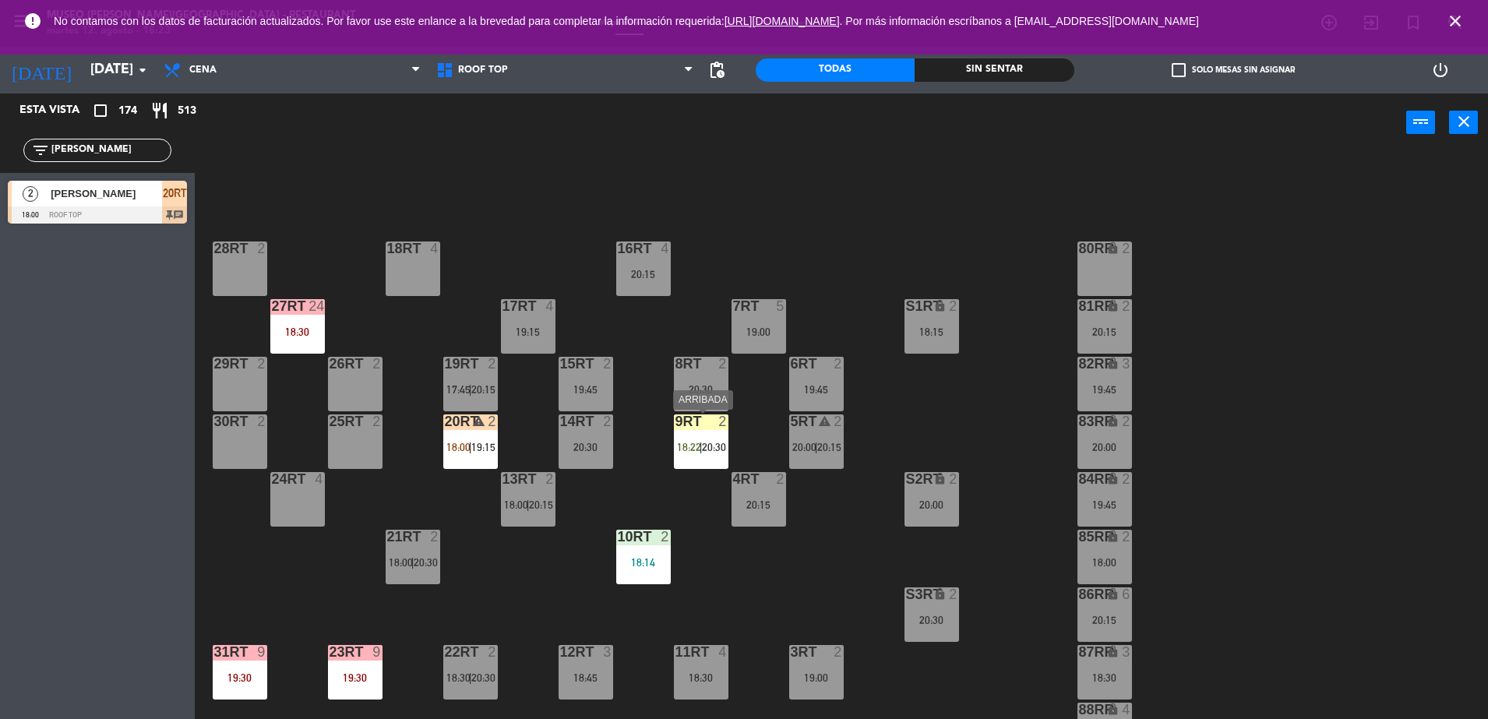
click at [698, 448] on span "18:22" at bounding box center [689, 447] width 24 height 12
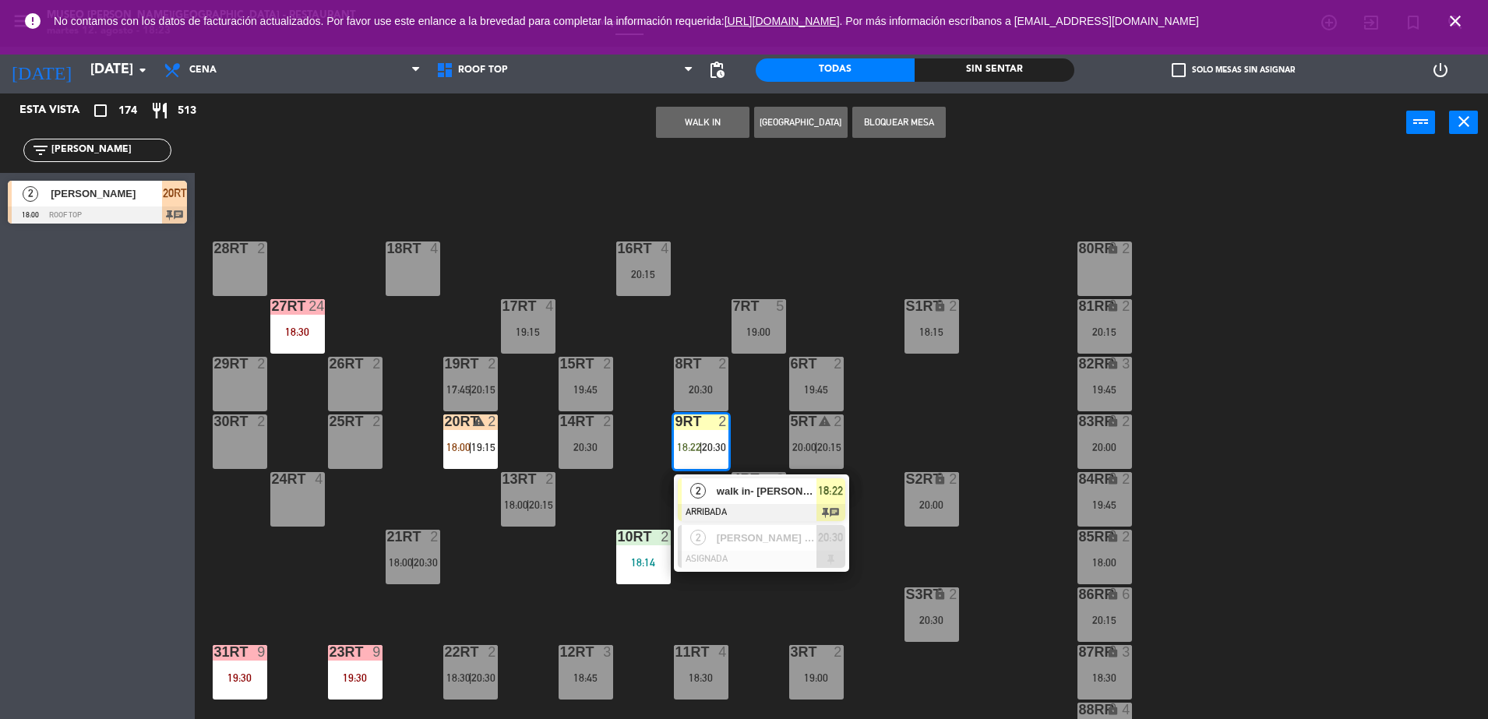
click at [761, 407] on div "18RT 4 16RT 4 20:15 28RT 2 80RR lock 2 27RT 24 18:30 7RT 5 19:00 S1RT lock 2 18…" at bounding box center [849, 439] width 1279 height 567
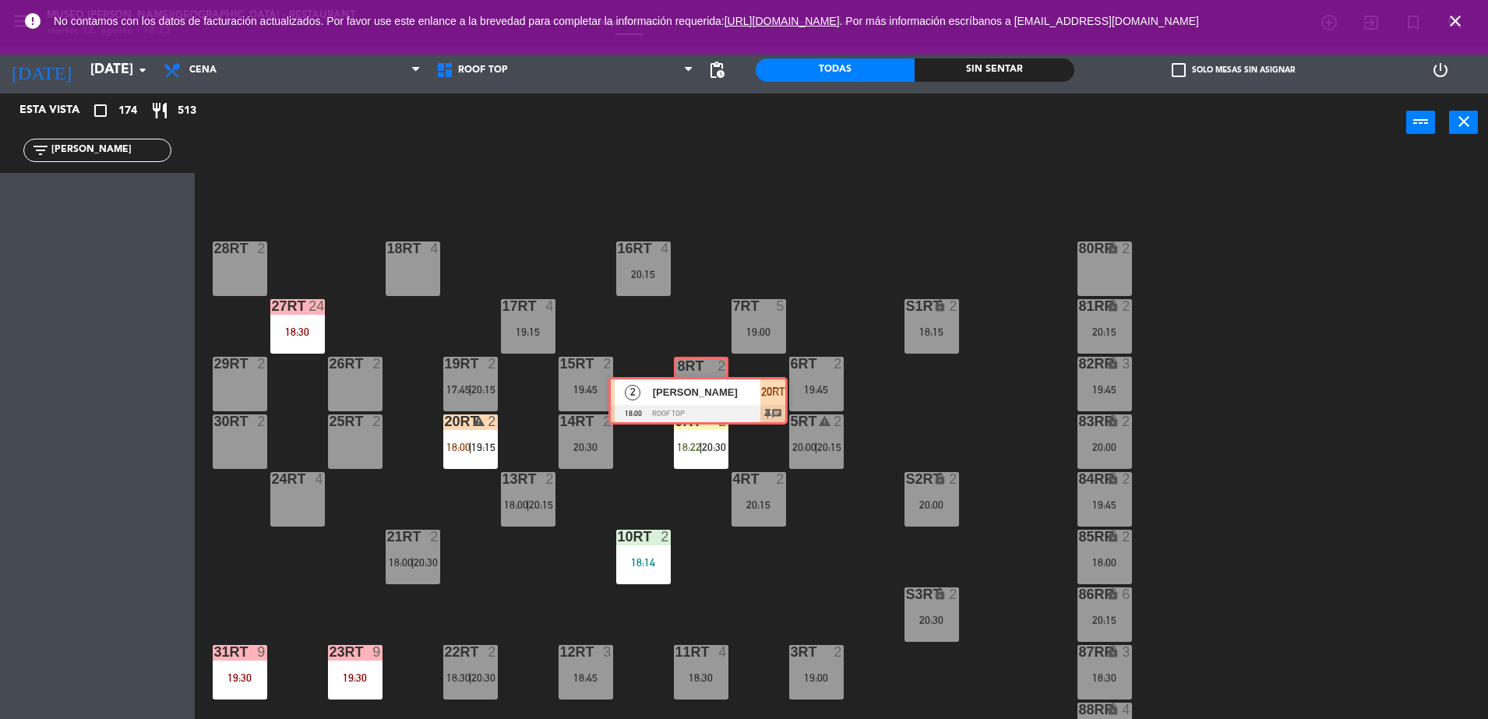
drag, startPoint x: 109, startPoint y: 199, endPoint x: 710, endPoint y: 396, distance: 632.1
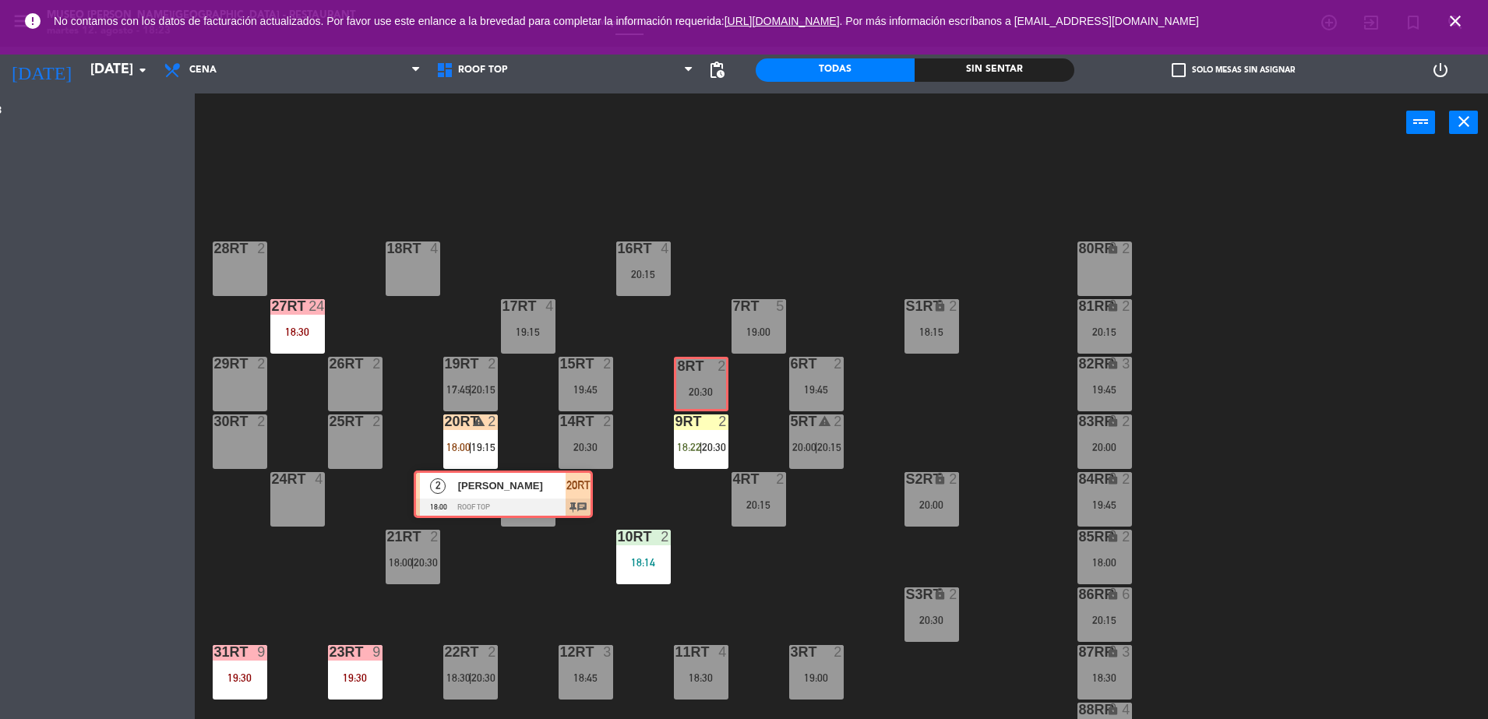
click at [710, 396] on div "Esta vista crop_square 174 restaurant 513 filter_list [PERSON_NAME] pa 2 [PERSO…" at bounding box center [744, 409] width 1488 height 630
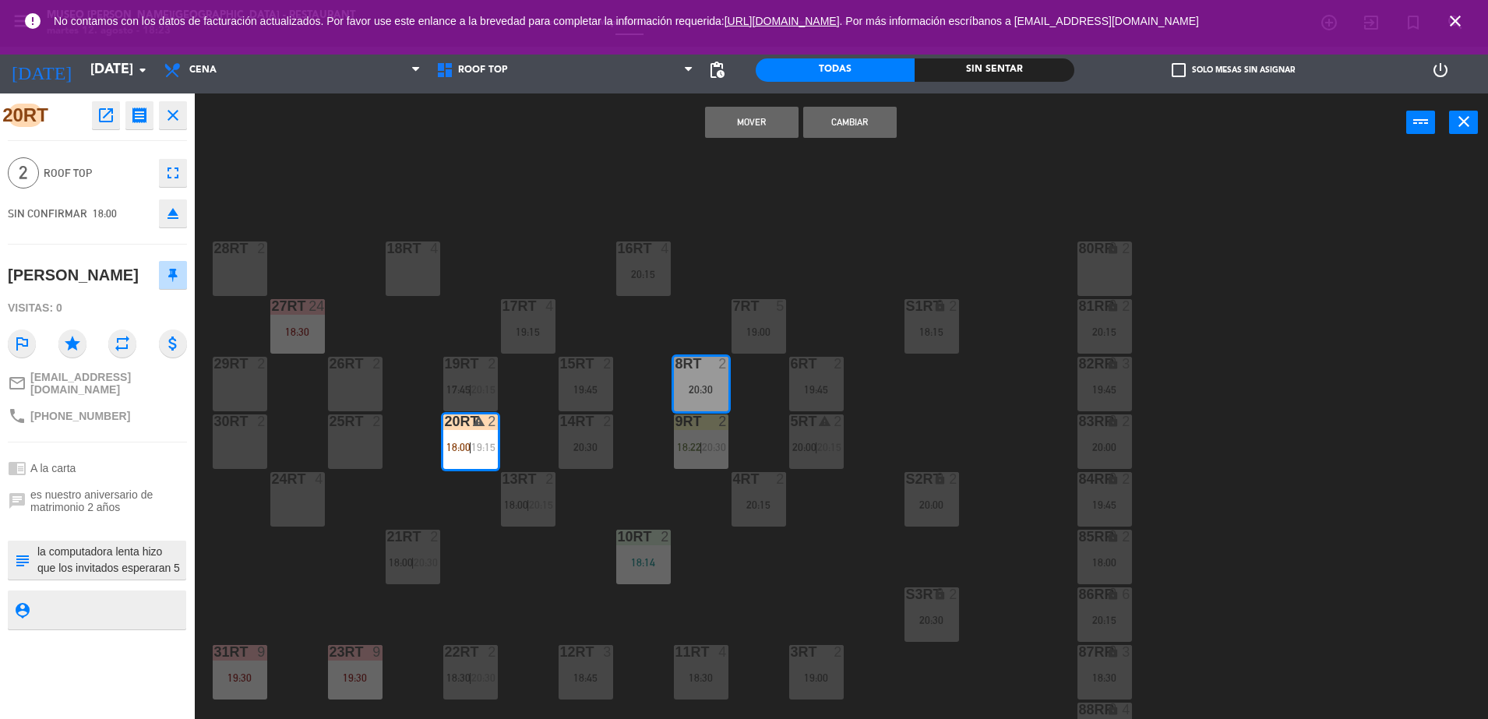
click at [835, 121] on button "Cambiar" at bounding box center [850, 122] width 94 height 31
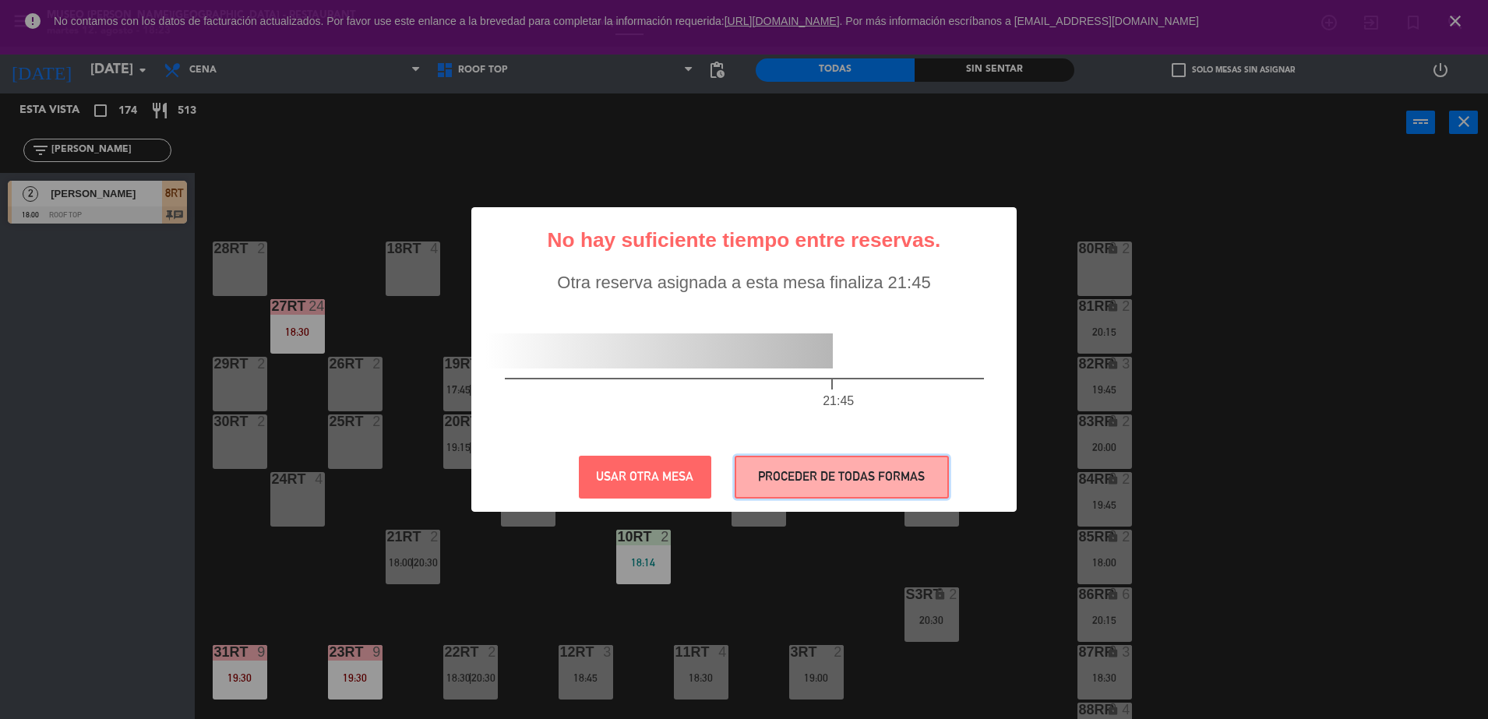
click at [789, 466] on button "PROCEDER DE TODAS FORMAS" at bounding box center [842, 477] width 214 height 43
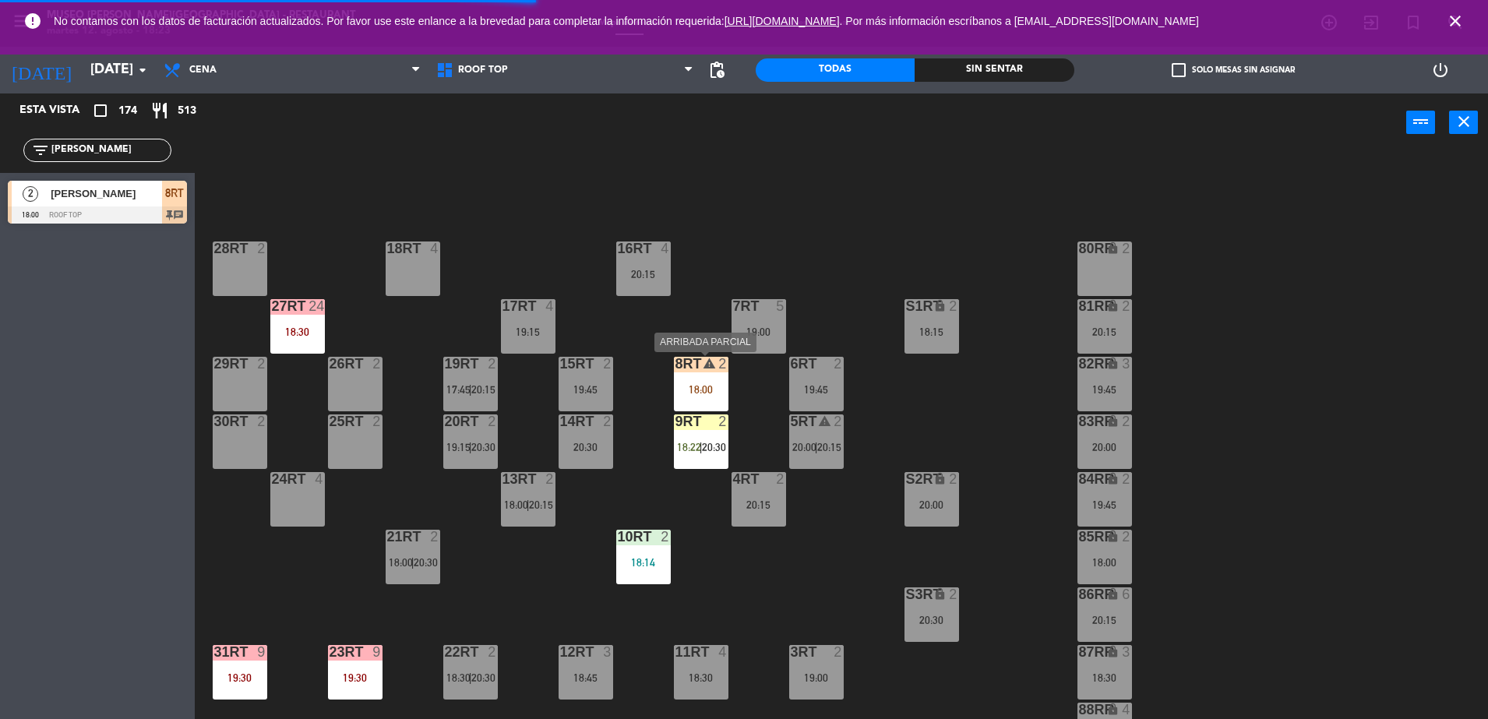
click at [706, 380] on div "8RT warning 2 18:00" at bounding box center [701, 384] width 55 height 55
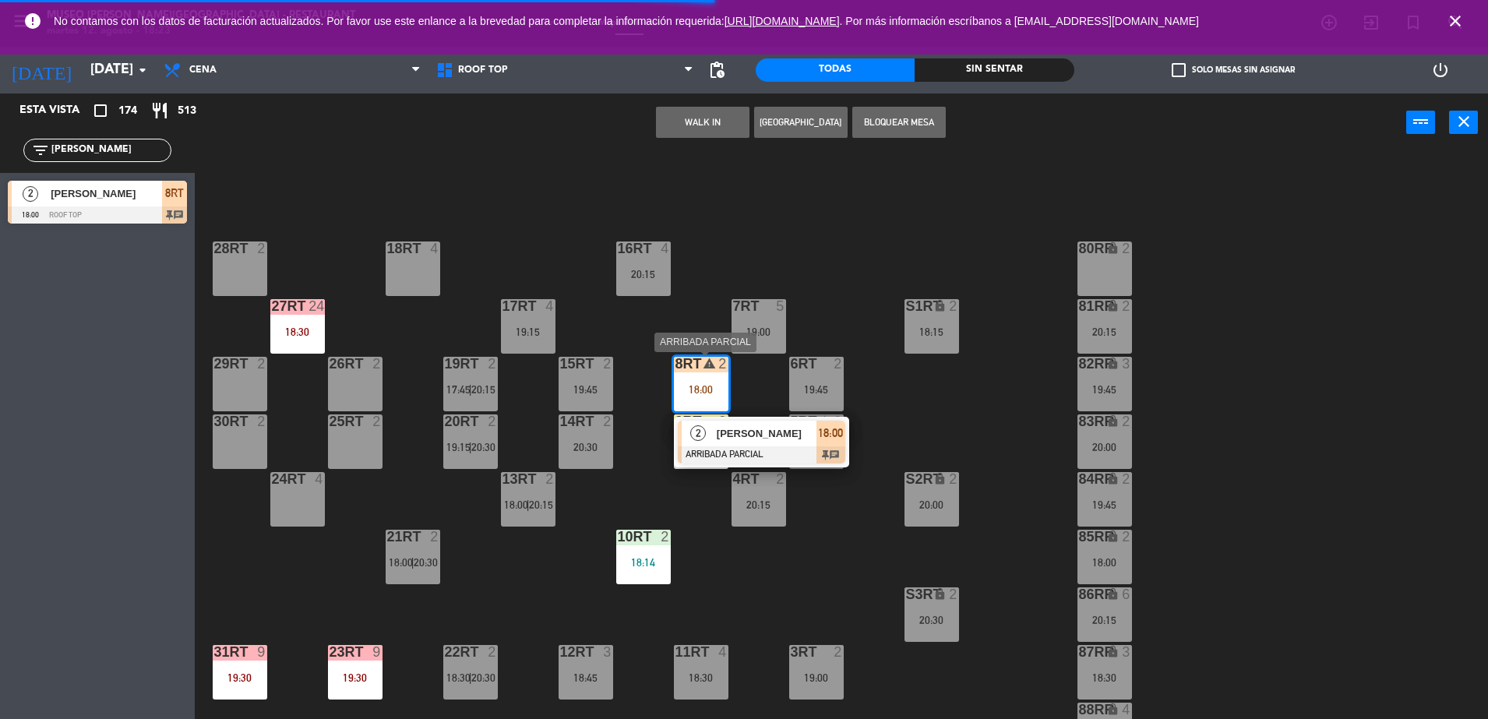
click at [747, 433] on span "[PERSON_NAME]" at bounding box center [767, 433] width 100 height 16
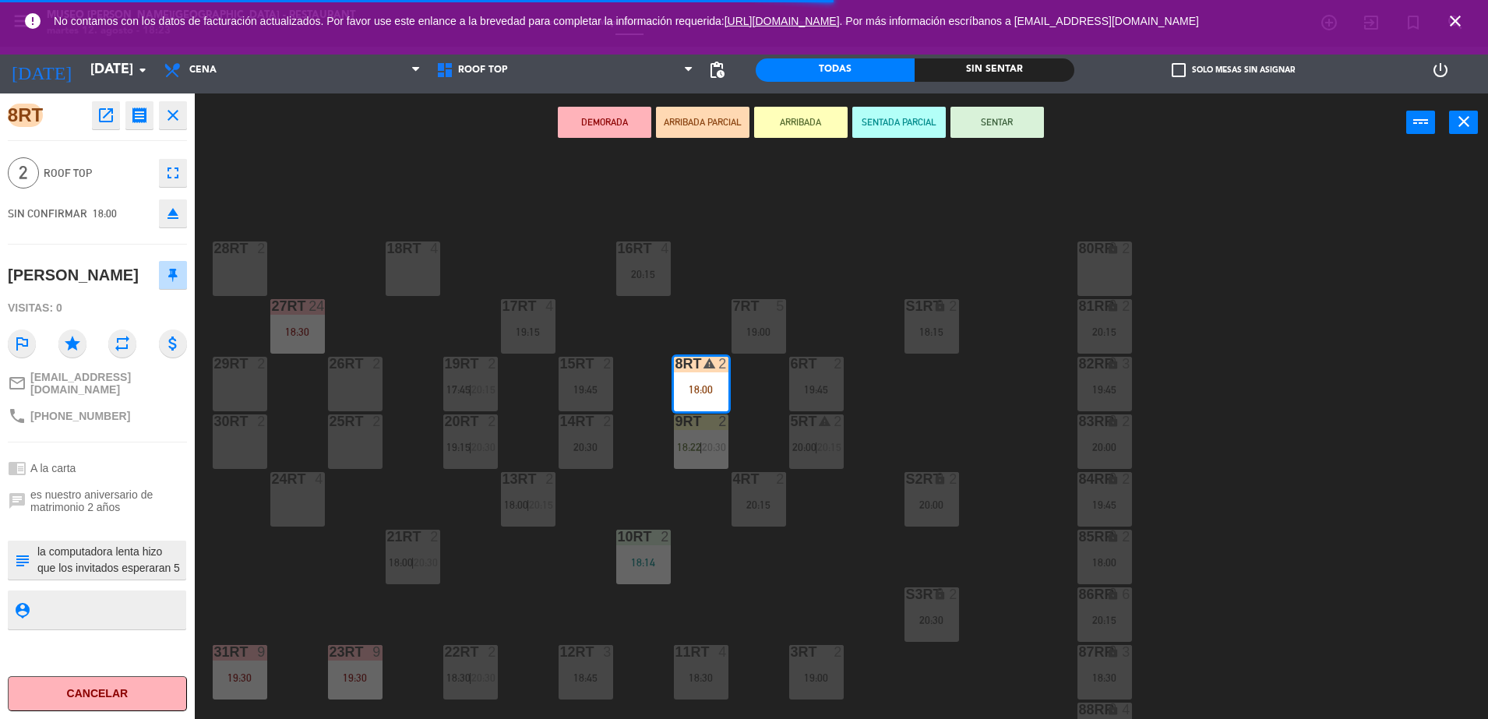
click at [973, 125] on button "SENTAR" at bounding box center [998, 122] width 94 height 31
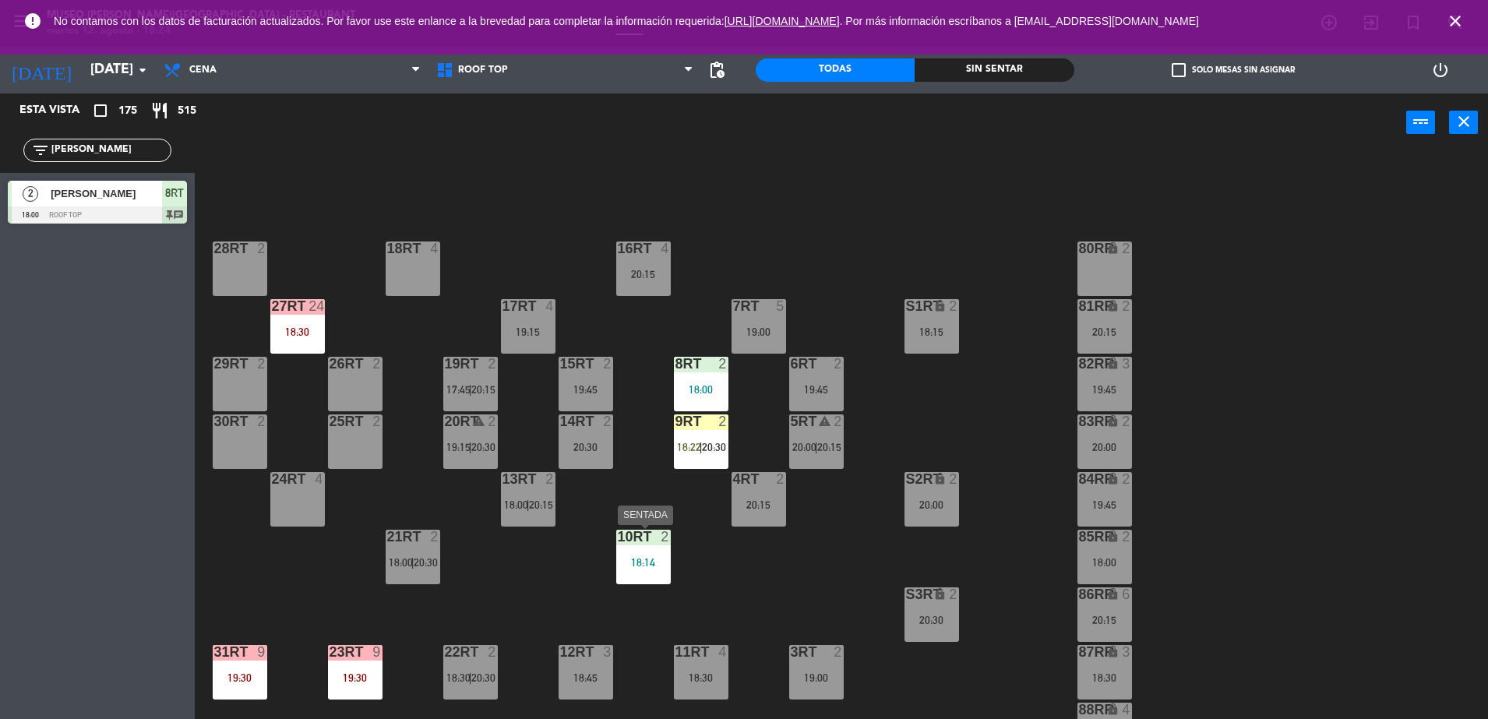
click at [639, 561] on div "18:14" at bounding box center [643, 562] width 55 height 11
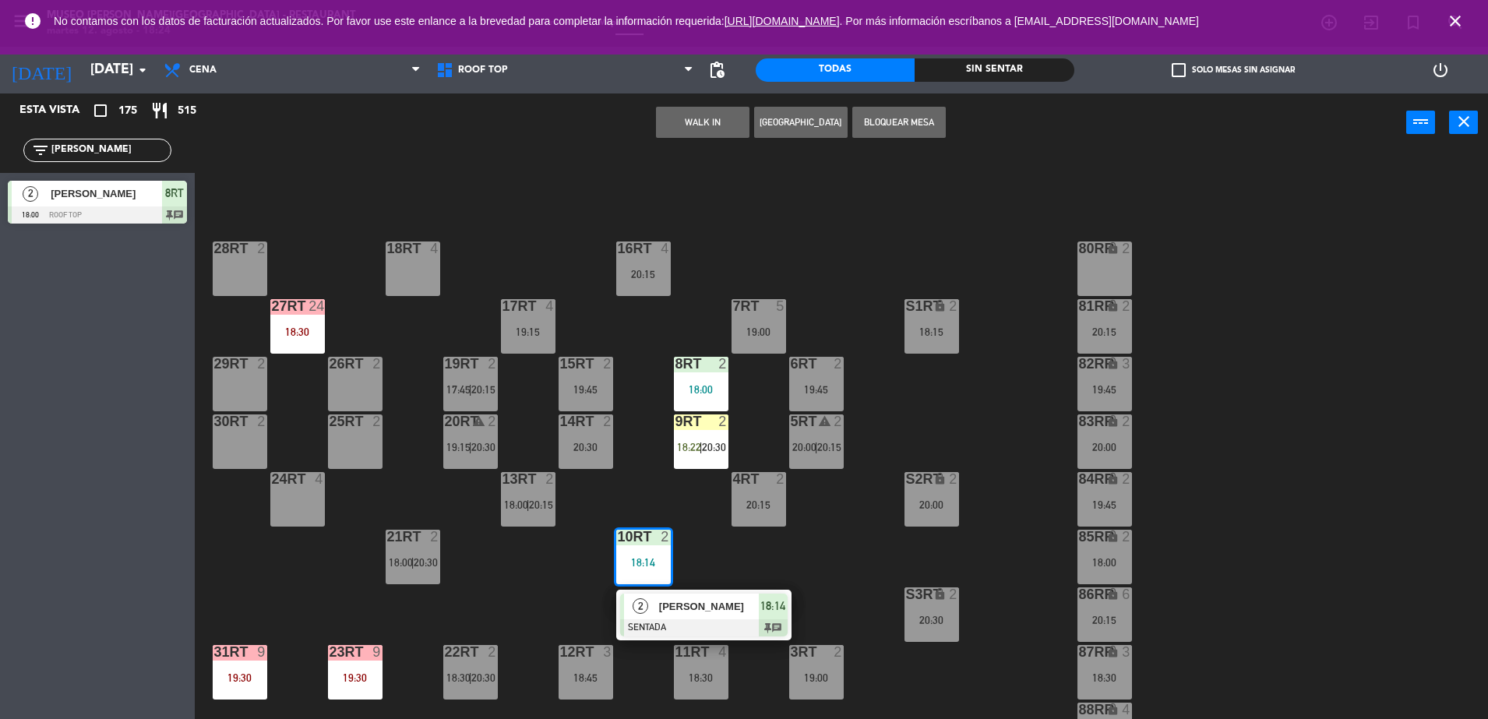
click at [709, 538] on div "18RT 4 16RT 4 20:15 28RT 2 80RR lock 2 27RT 24 18:30 7RT 5 19:00 S1RT lock 2 18…" at bounding box center [849, 439] width 1279 height 567
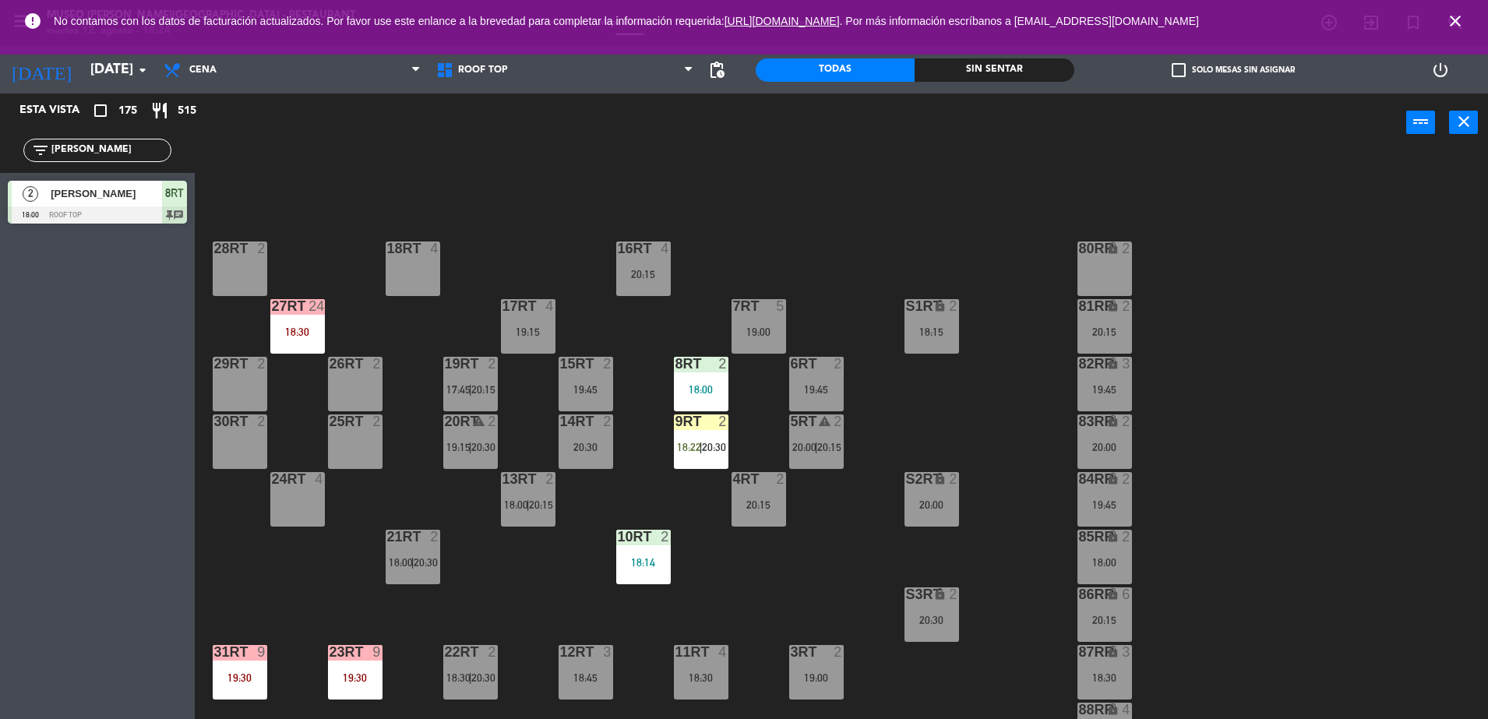
click at [122, 152] on input "[PERSON_NAME]" at bounding box center [110, 150] width 121 height 17
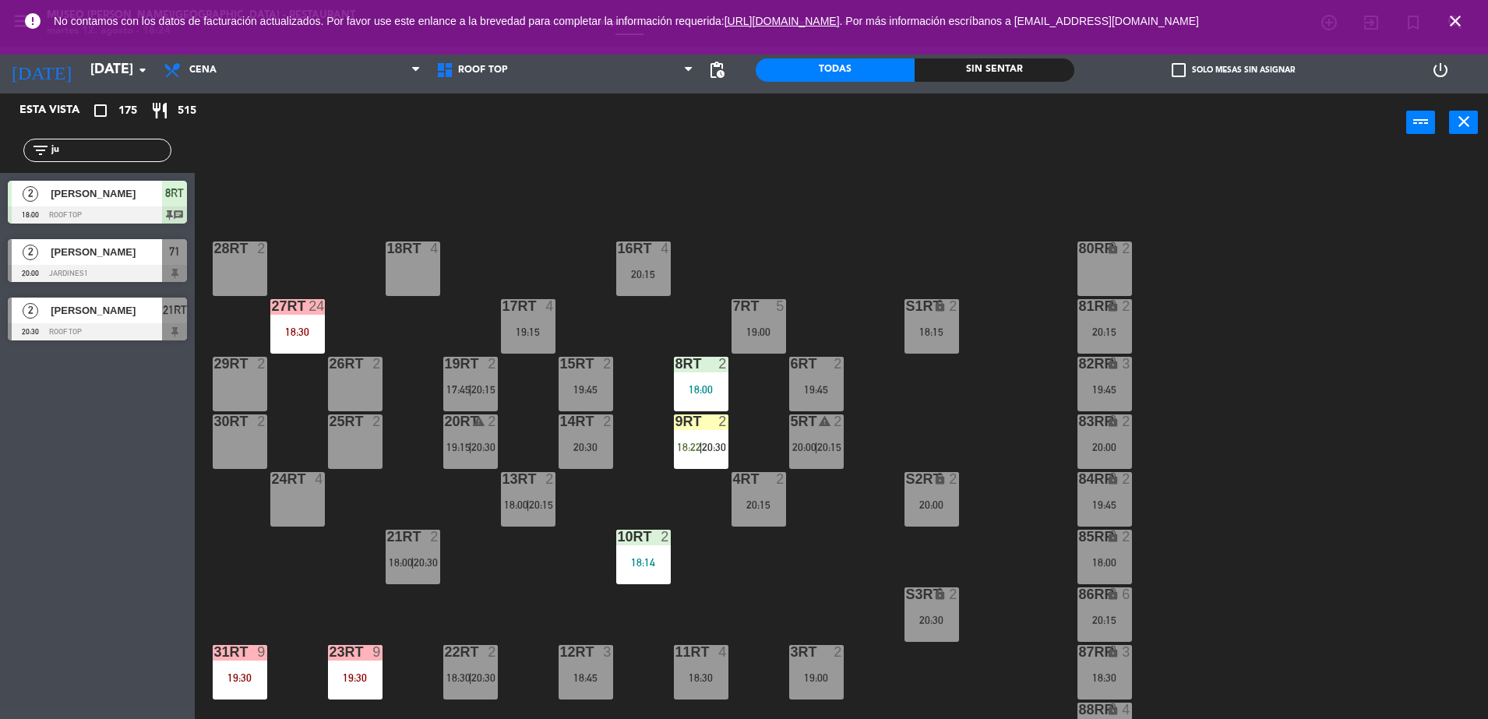
type input "j"
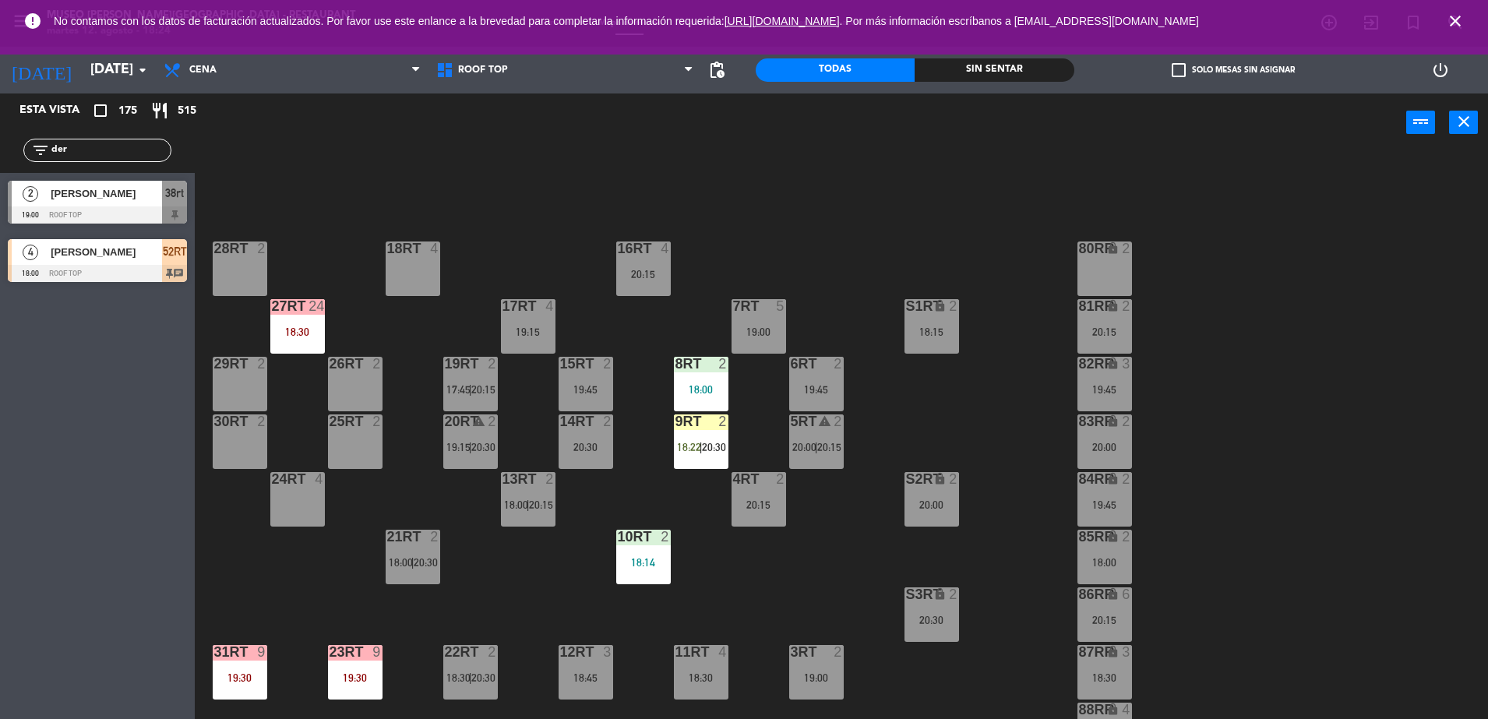
type input "der"
click at [101, 244] on span "[PERSON_NAME]" at bounding box center [106, 252] width 111 height 16
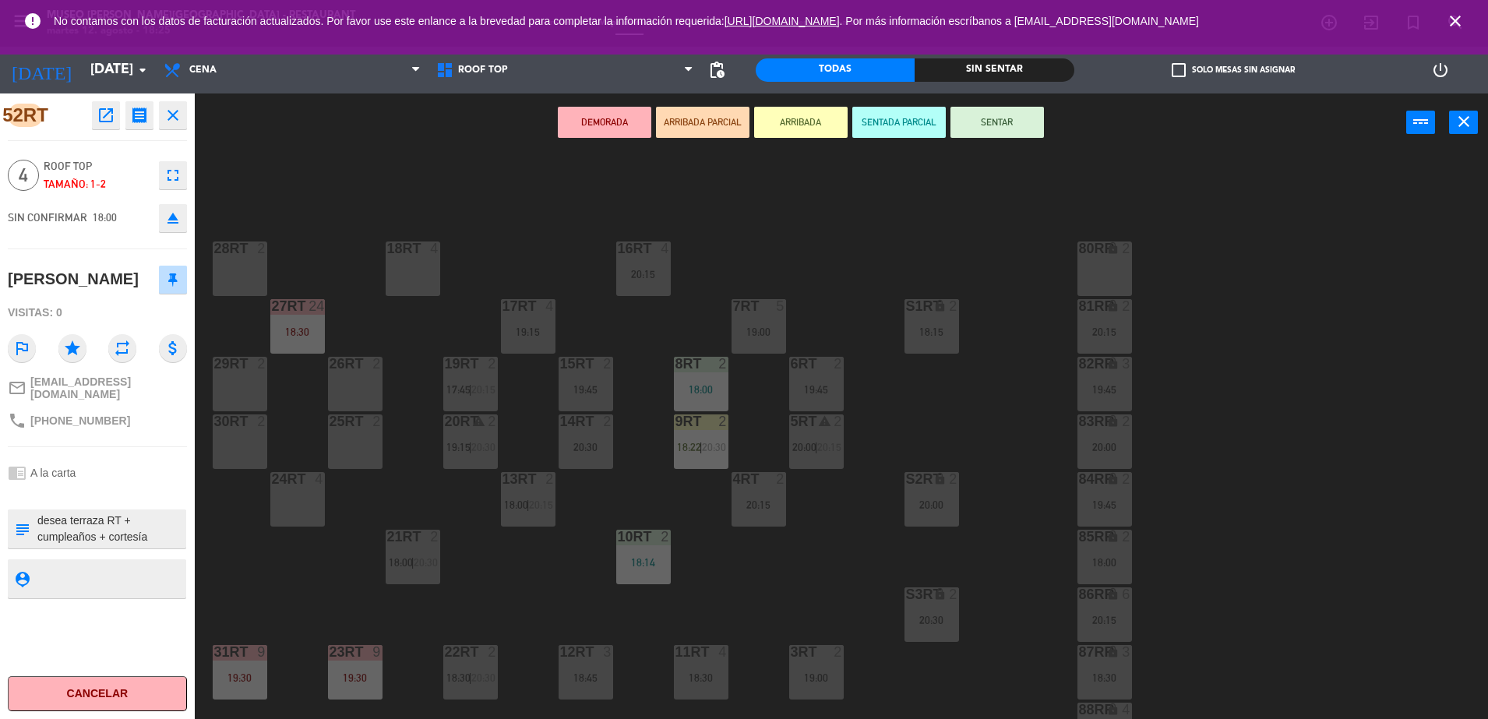
click at [500, 177] on div "18RT 4 16RT 4 20:15 28RT 2 80RR lock 2 27RT 24 18:30 7RT 5 19:00 S1RT lock 2 18…" at bounding box center [849, 439] width 1279 height 567
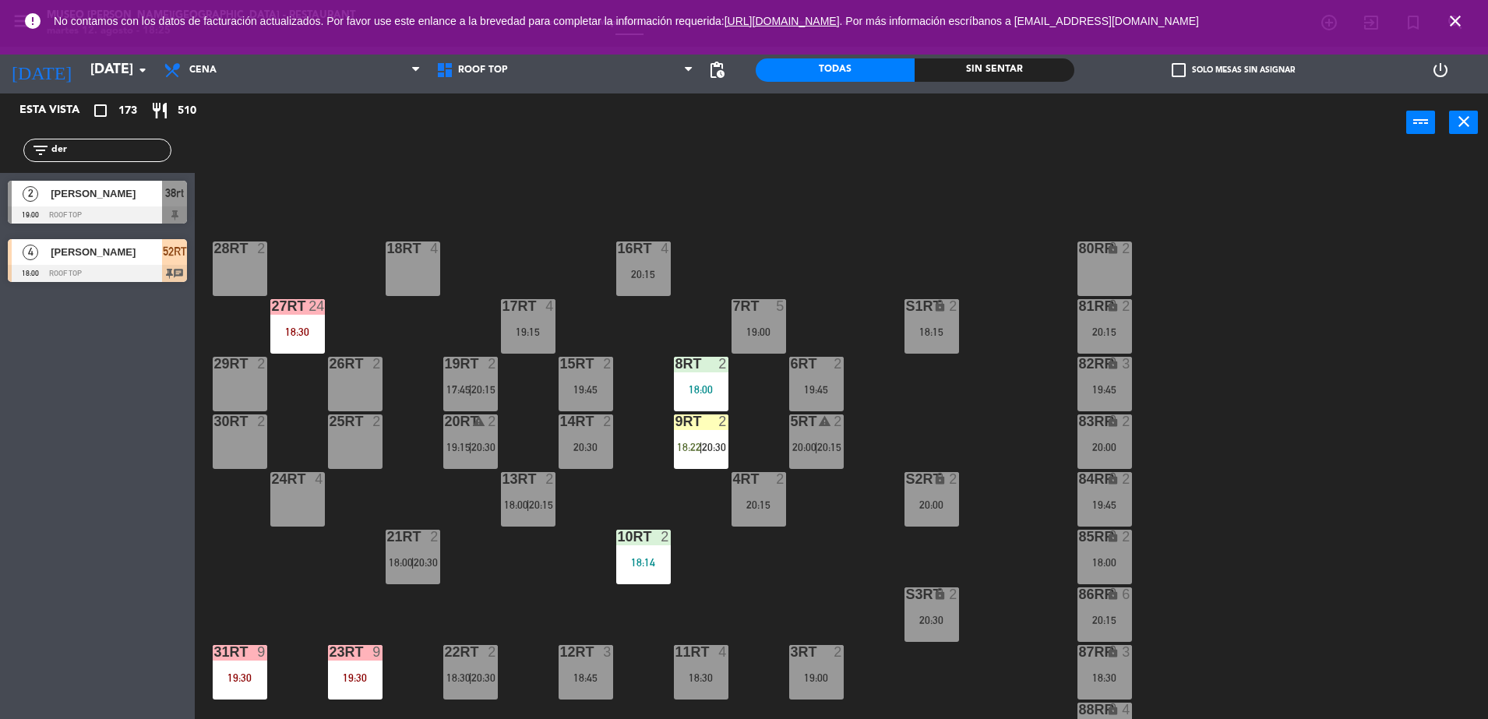
click at [863, 270] on div "18RT 4 16RT 4 20:15 28RT 2 80RR lock 2 27RT 24 18:30 7RT 5 19:00 S1RT lock 2 18…" at bounding box center [849, 439] width 1279 height 567
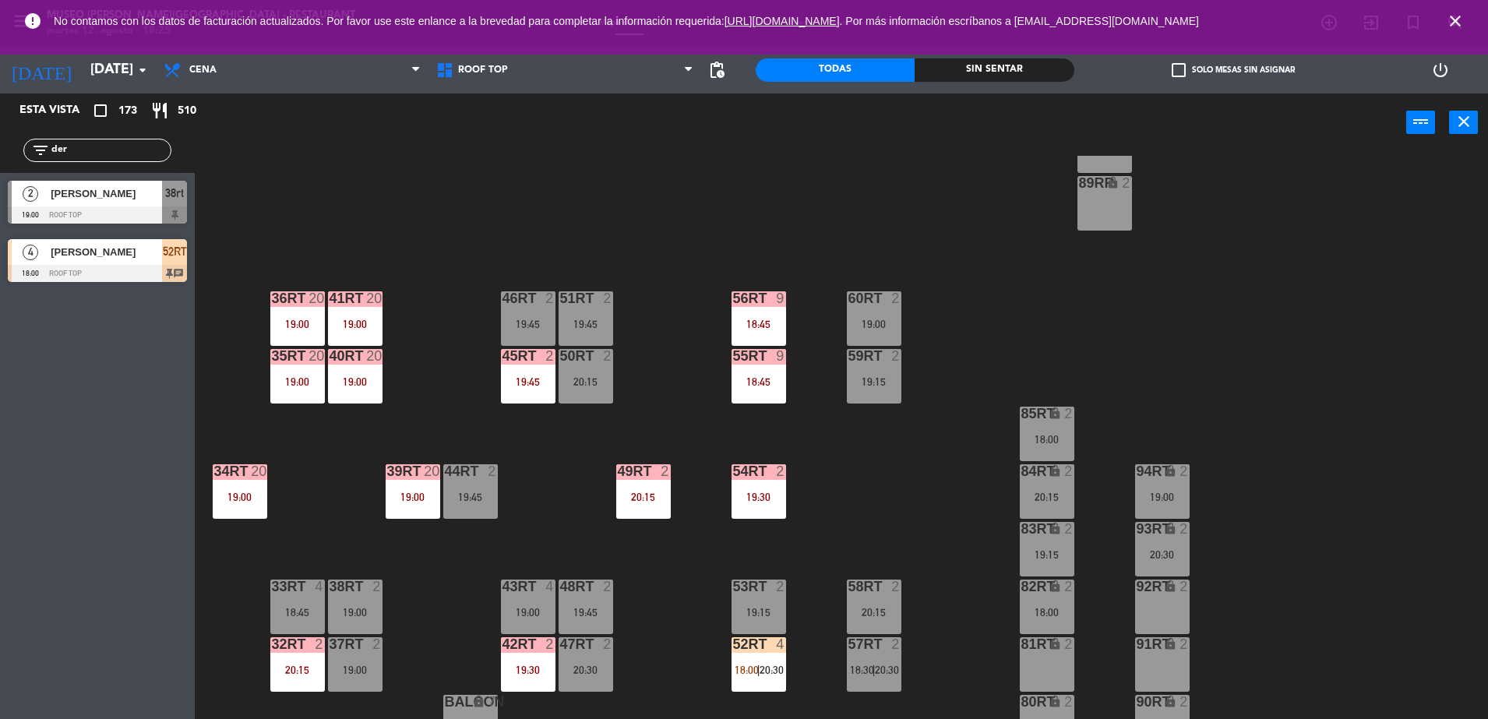
scroll to position [611, 0]
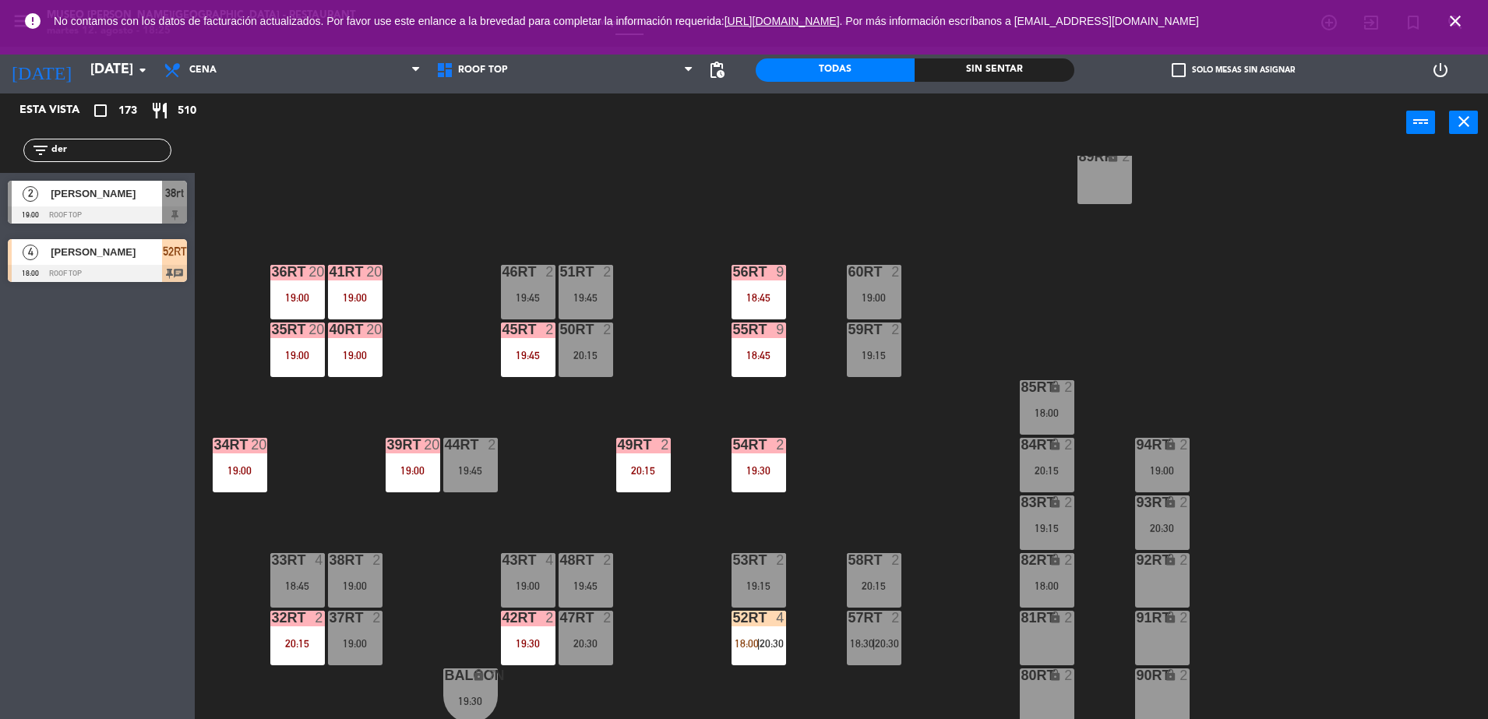
click at [91, 249] on span "[PERSON_NAME]" at bounding box center [106, 252] width 111 height 16
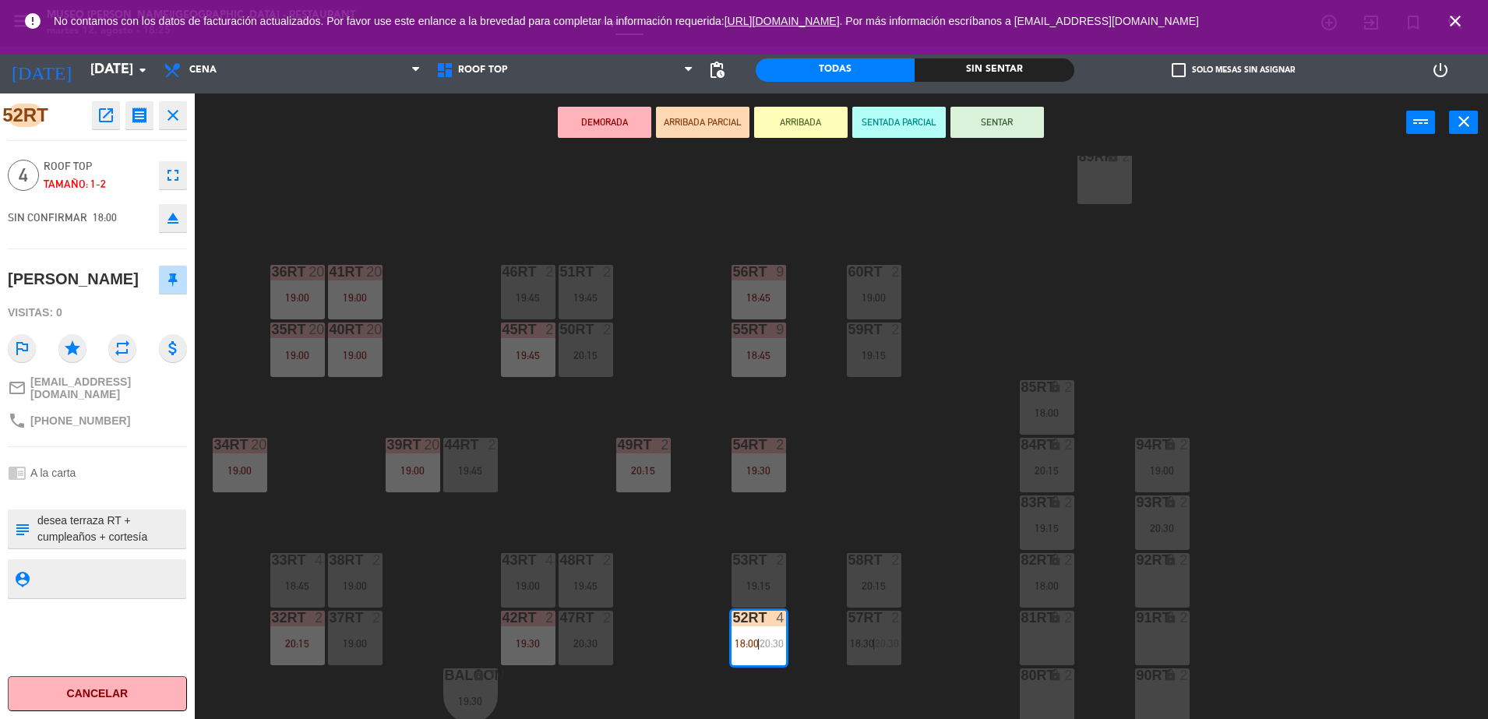
click at [1022, 111] on button "SENTAR" at bounding box center [998, 122] width 94 height 31
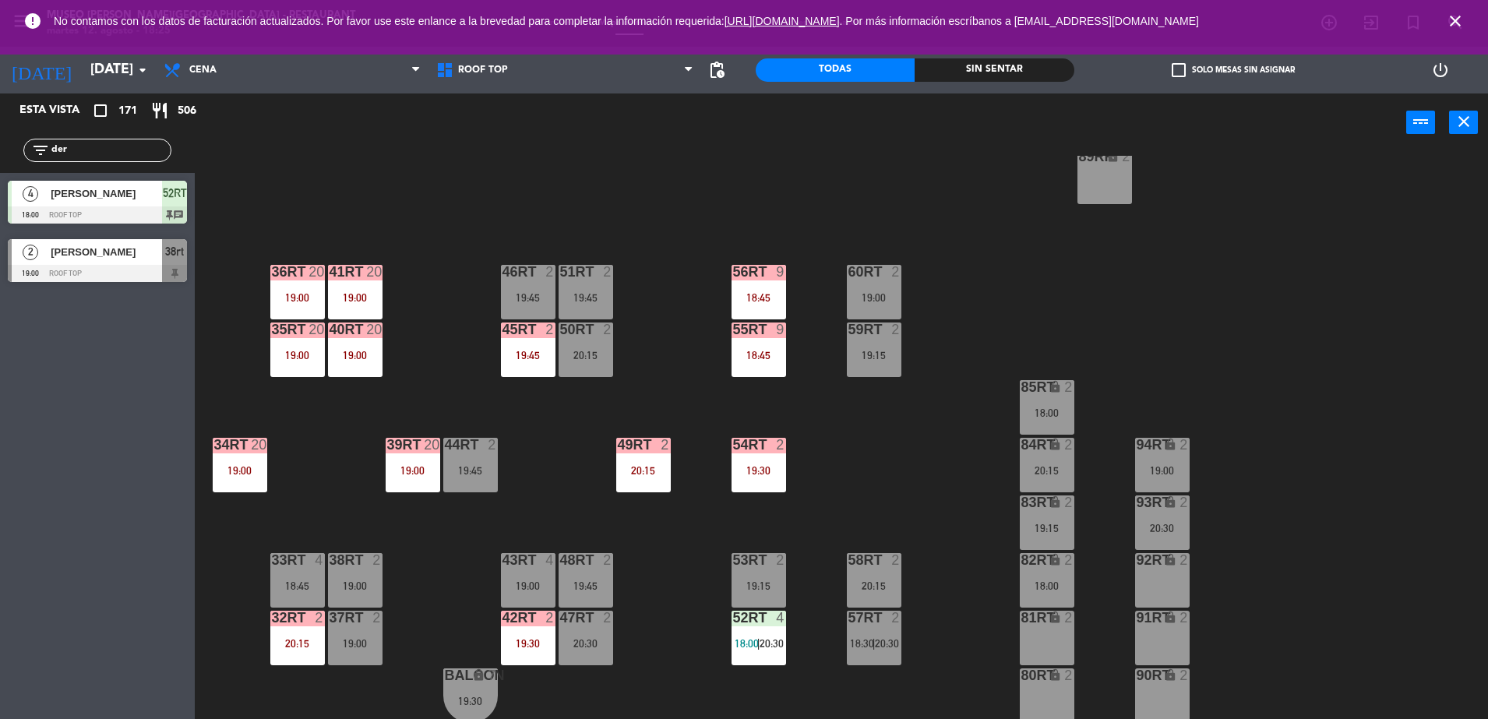
click at [1092, 280] on div "18RT 4 16RT 4 20:15 28RT 2 80RR lock 2 27RT 24 18:30 7RT 5 19:00 S1RT lock 2 18…" at bounding box center [849, 439] width 1279 height 567
click at [436, 164] on div "18RT 4 16RT 4 20:15 28RT 2 80RR lock 2 27RT 24 18:30 7RT 5 19:00 S1RT lock 2 18…" at bounding box center [849, 439] width 1279 height 567
click at [599, 216] on div "18RT 4 16RT 4 20:15 28RT 2 80RR lock 2 27RT 24 18:30 7RT 5 19:00 S1RT lock 2 18…" at bounding box center [849, 439] width 1279 height 567
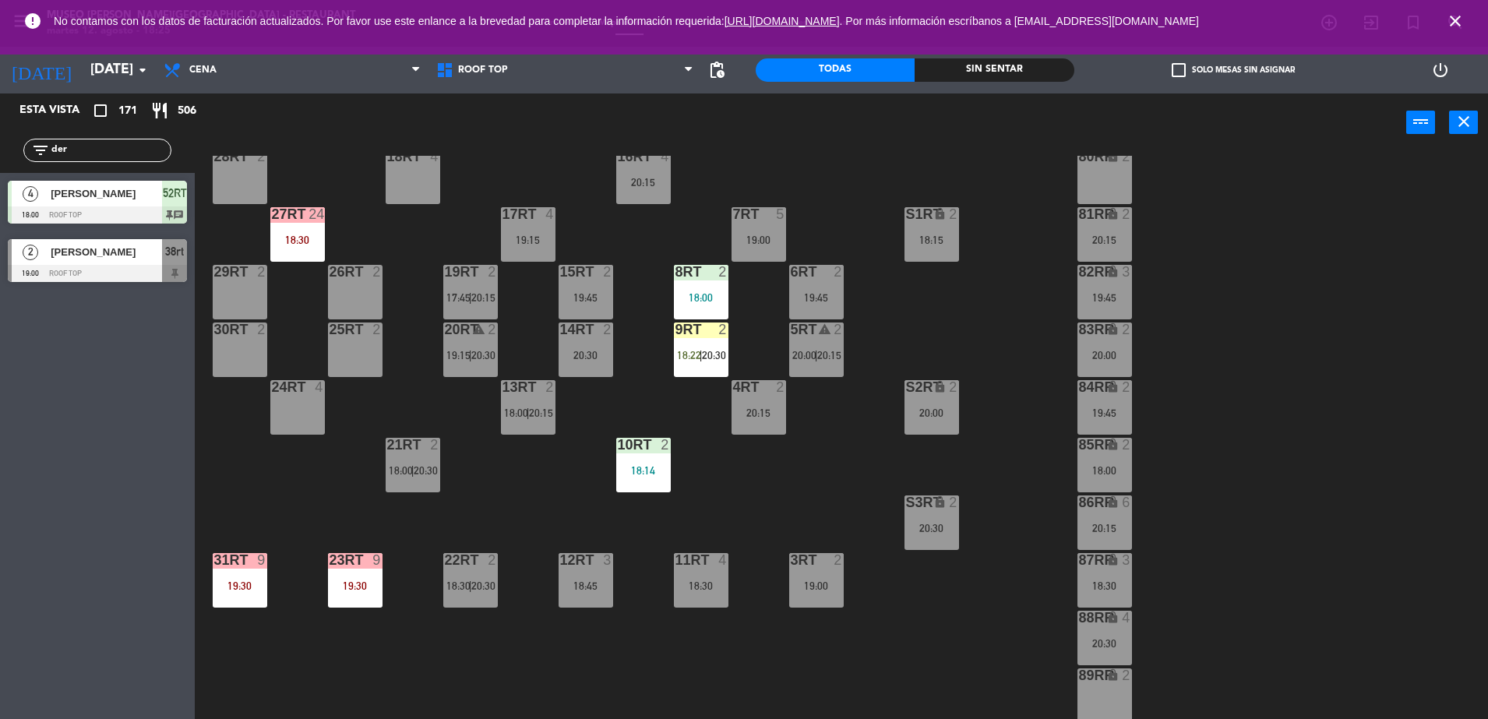
scroll to position [0, 0]
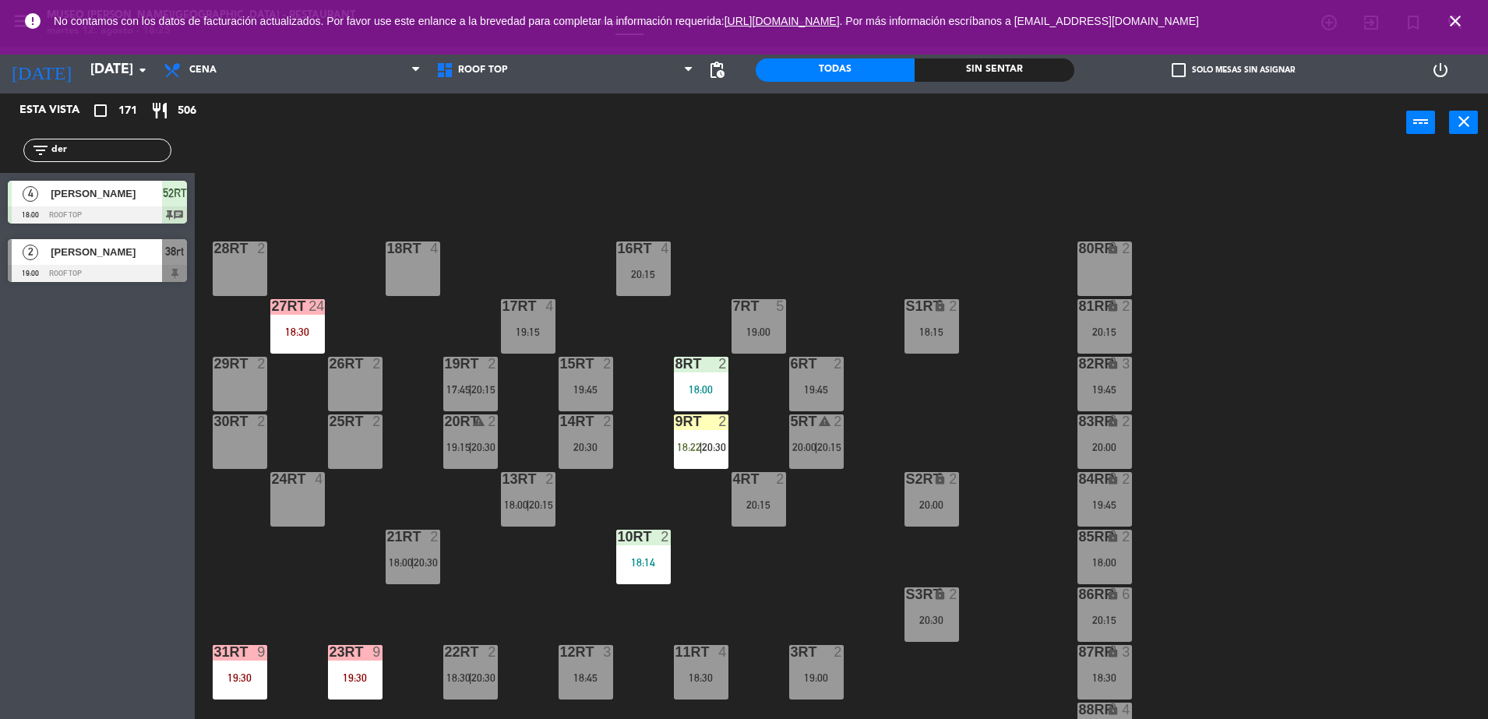
click at [620, 348] on div "18RT 4 16RT 4 20:15 28RT 2 80RR lock 2 27RT 24 18:30 7RT 5 19:00 S1RT lock 2 18…" at bounding box center [849, 439] width 1279 height 567
click at [691, 443] on span "18:22" at bounding box center [689, 447] width 24 height 12
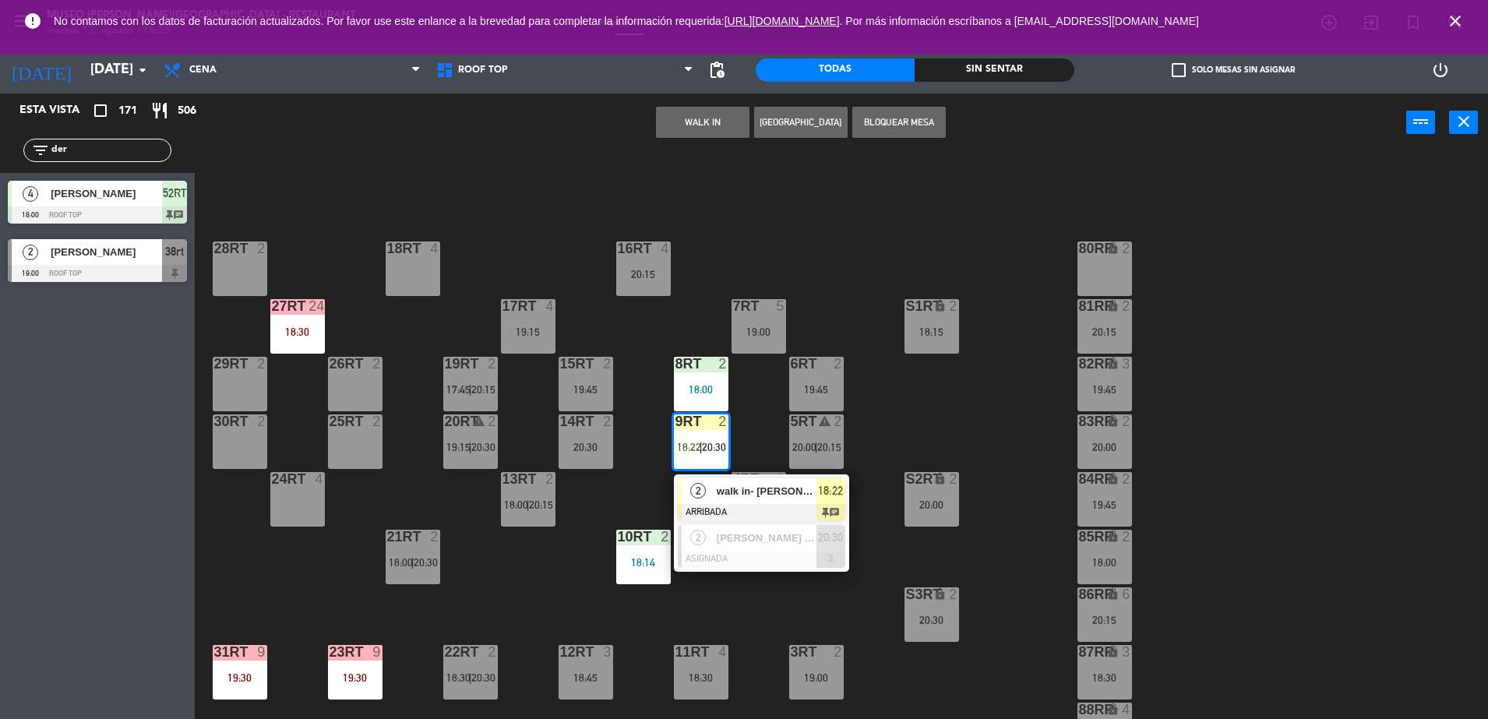
click at [704, 505] on div at bounding box center [762, 512] width 168 height 17
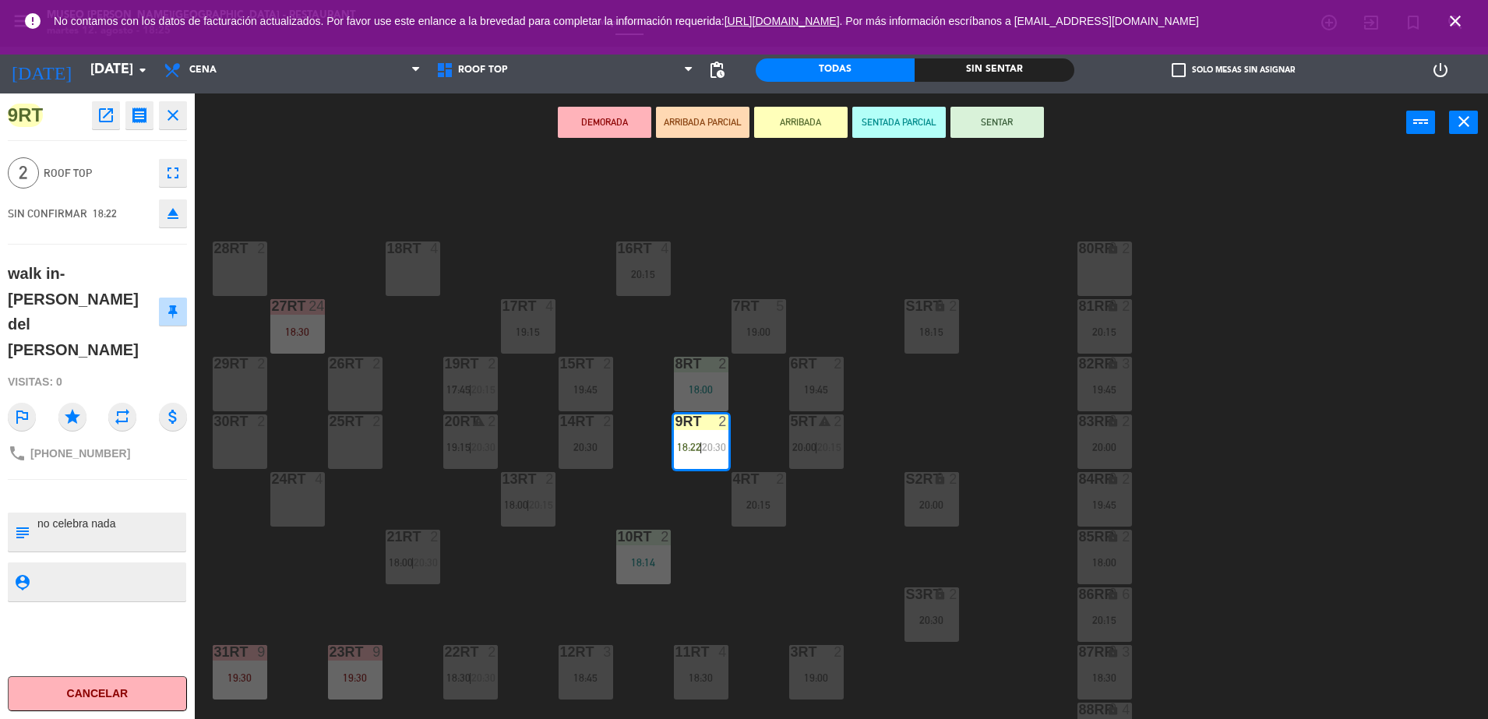
click at [182, 516] on textarea at bounding box center [110, 532] width 149 height 33
type textarea "m9rt no celebra nada"
click at [94, 205] on div "SIN CONFIRMAR 18:22" at bounding box center [62, 214] width 109 height 18
click at [251, 217] on div "18RT 4 16RT 4 20:15 28RT 2 80RR lock 2 27RT 24 18:30 7RT 5 19:00 S1RT lock 2 18…" at bounding box center [849, 439] width 1279 height 567
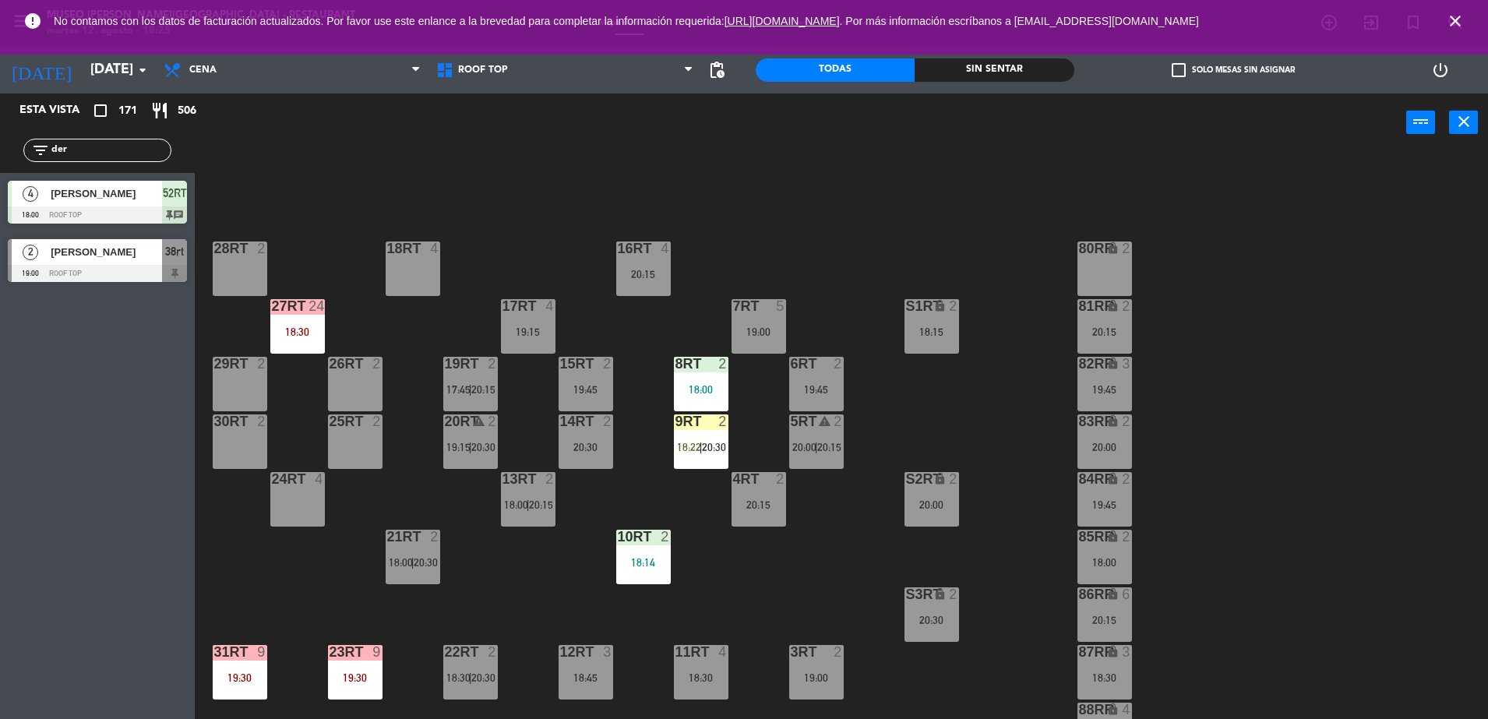
click at [688, 449] on span "18:22" at bounding box center [689, 447] width 24 height 12
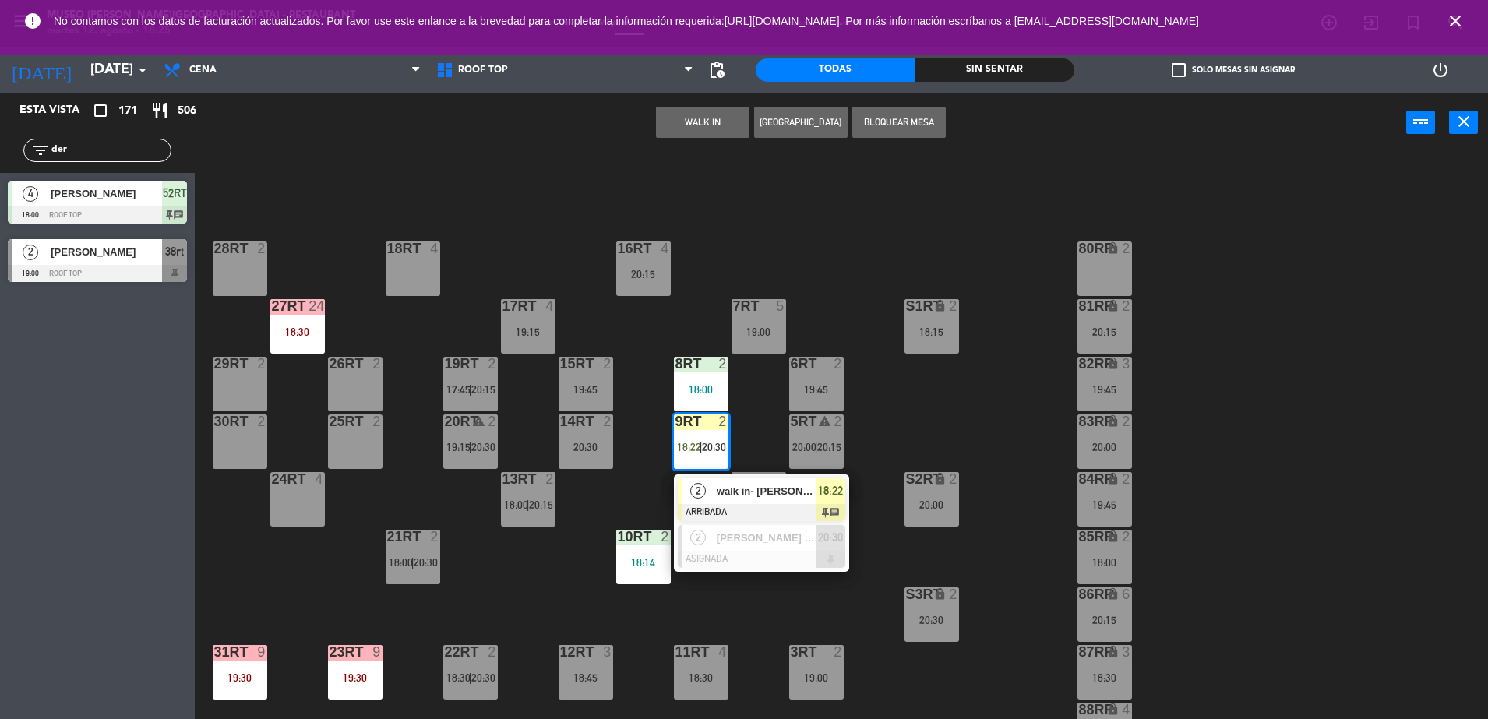
click at [690, 467] on div "9RT 2 18:22 | 20:30" at bounding box center [701, 442] width 55 height 55
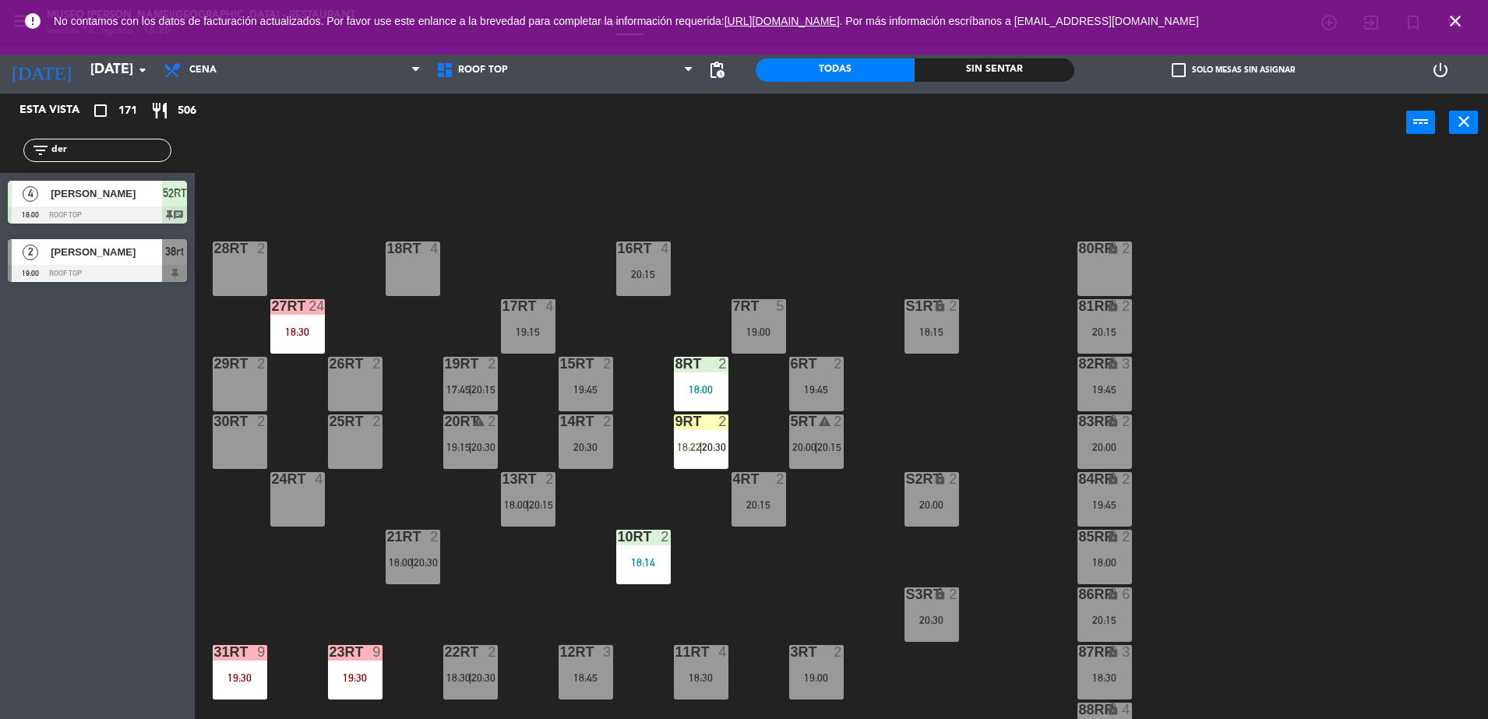
click at [690, 467] on div "9RT 2 18:22 | 20:30" at bounding box center [701, 442] width 55 height 55
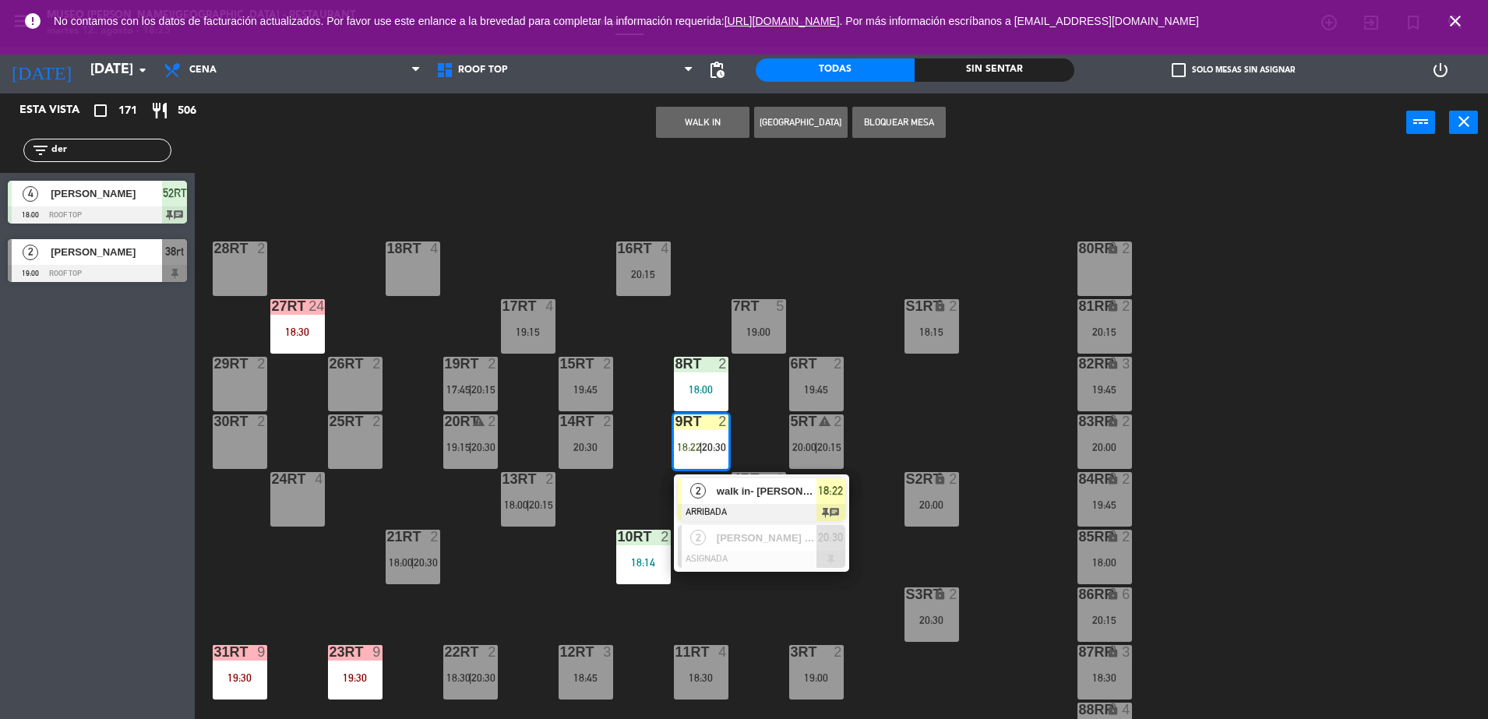
click at [692, 501] on div "2" at bounding box center [699, 491] width 34 height 26
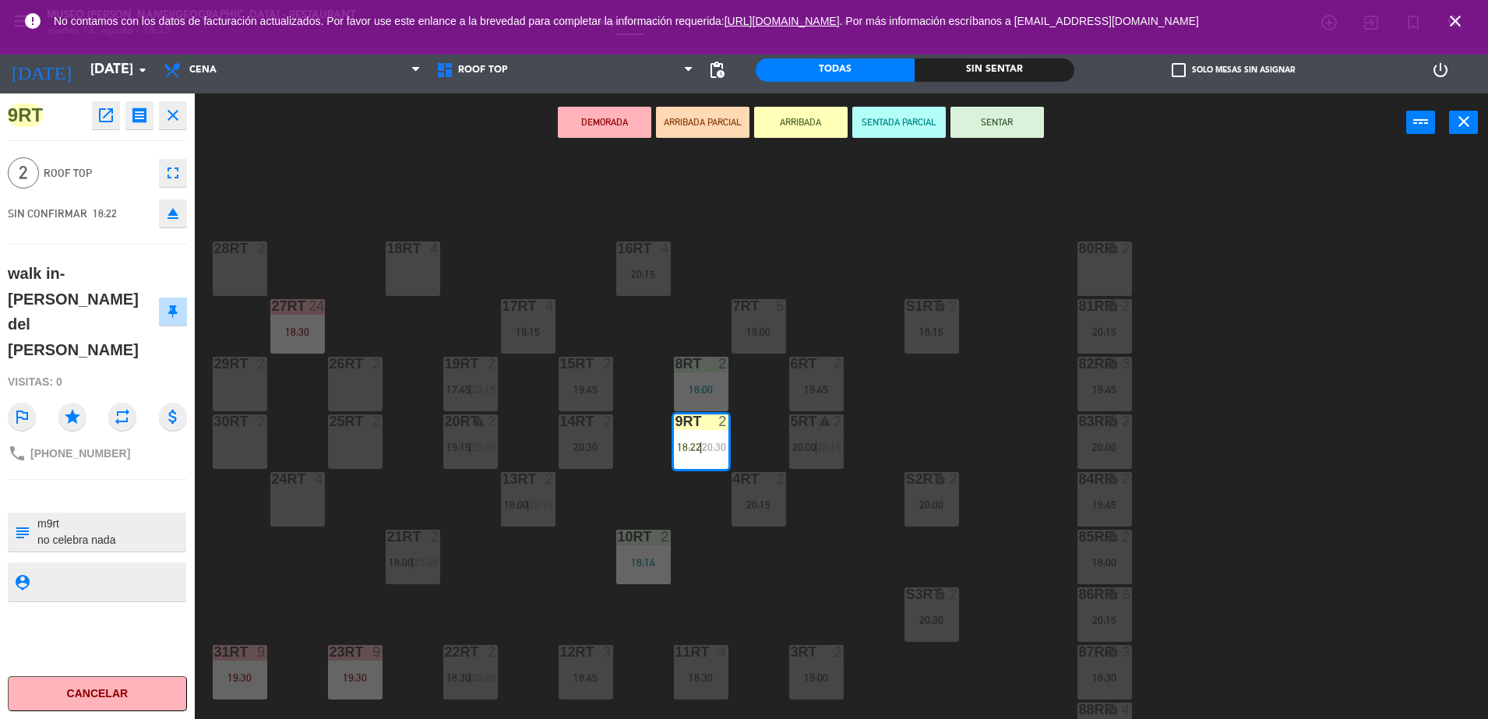
click at [692, 501] on div "18RT 4 16RT 4 20:15 28RT 2 80RR lock 2 27RT 24 18:30 7RT 5 19:00 S1RT lock 2 18…" at bounding box center [849, 439] width 1279 height 567
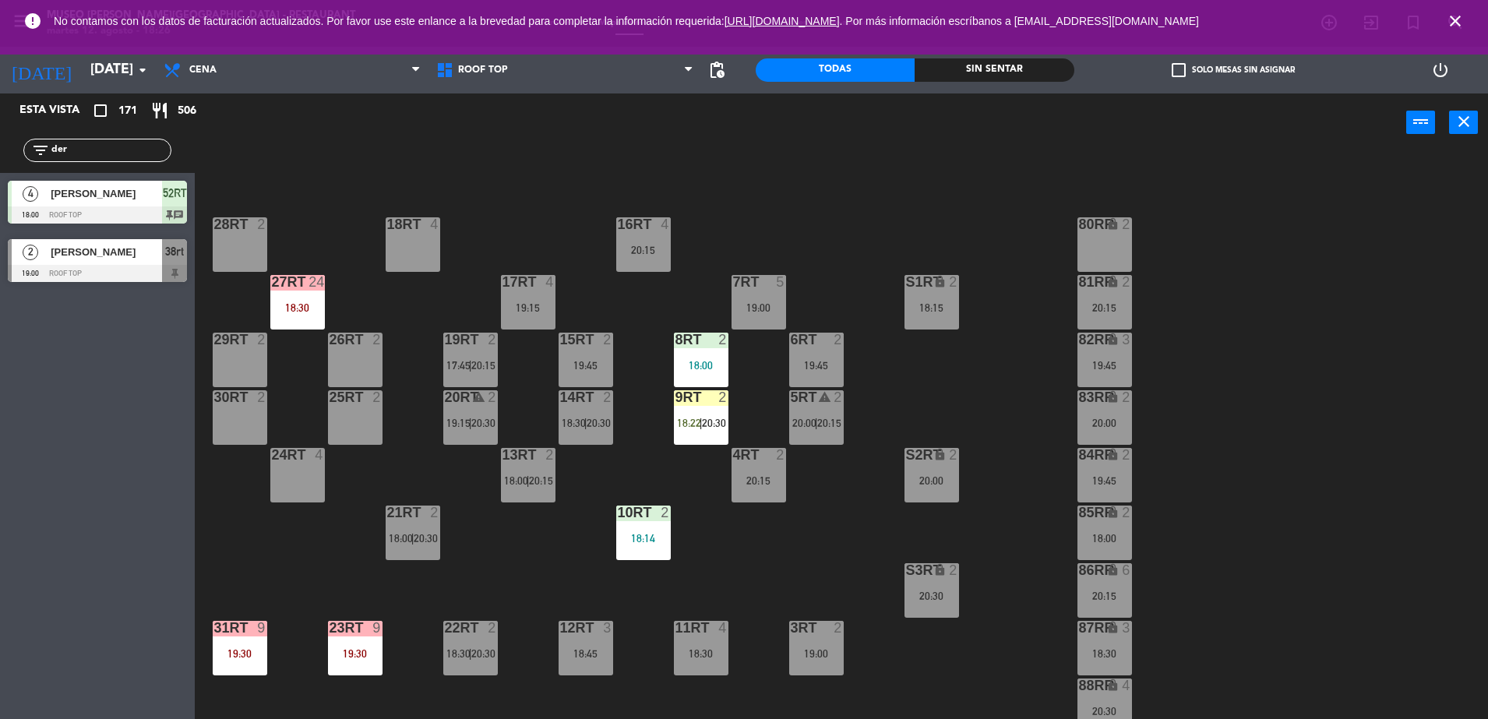
scroll to position [27, 0]
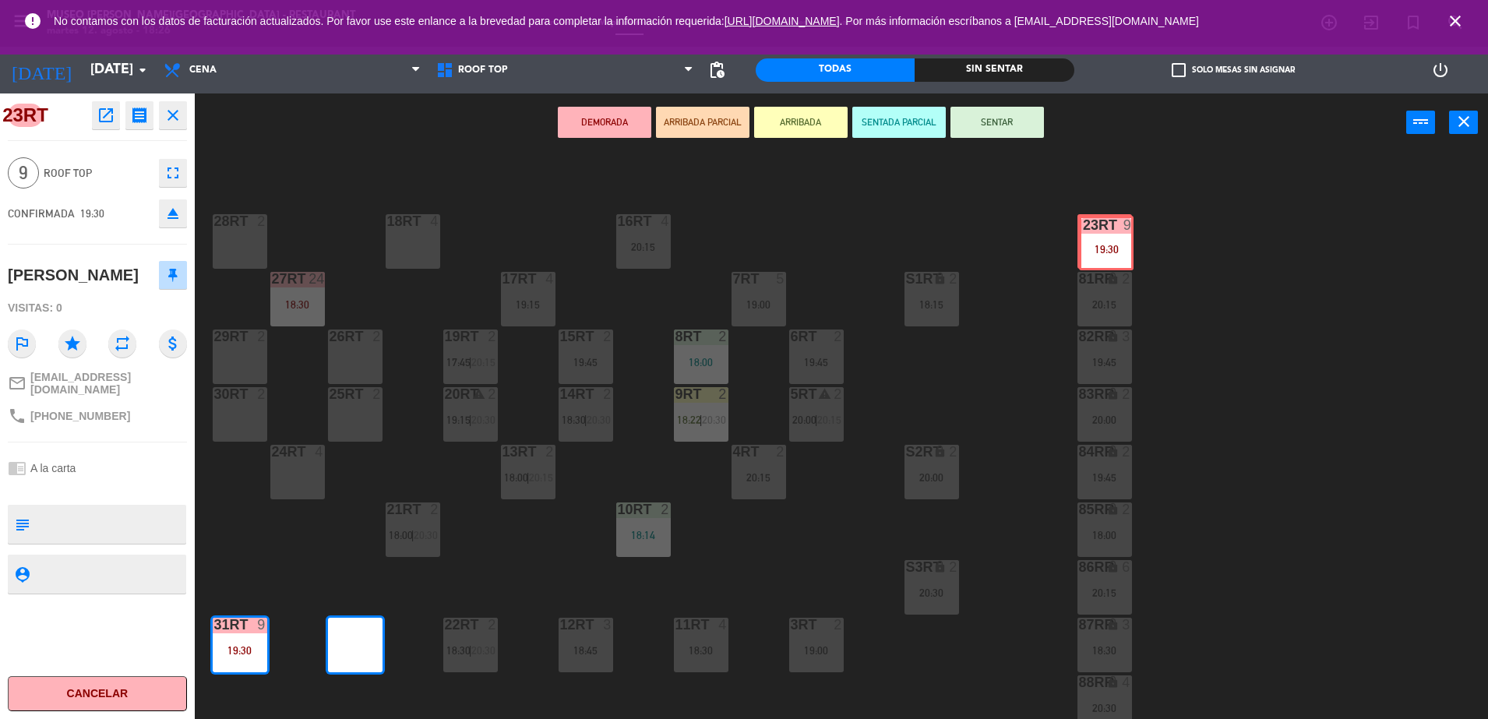
drag, startPoint x: 361, startPoint y: 629, endPoint x: 1108, endPoint y: 238, distance: 843.5
click at [1108, 238] on div "18RT 4 16RT 4 20:15 28RT 2 80RR lock 2 27RT 24 18:30 7RT 5 19:00 S1RT lock 2 18…" at bounding box center [849, 439] width 1279 height 567
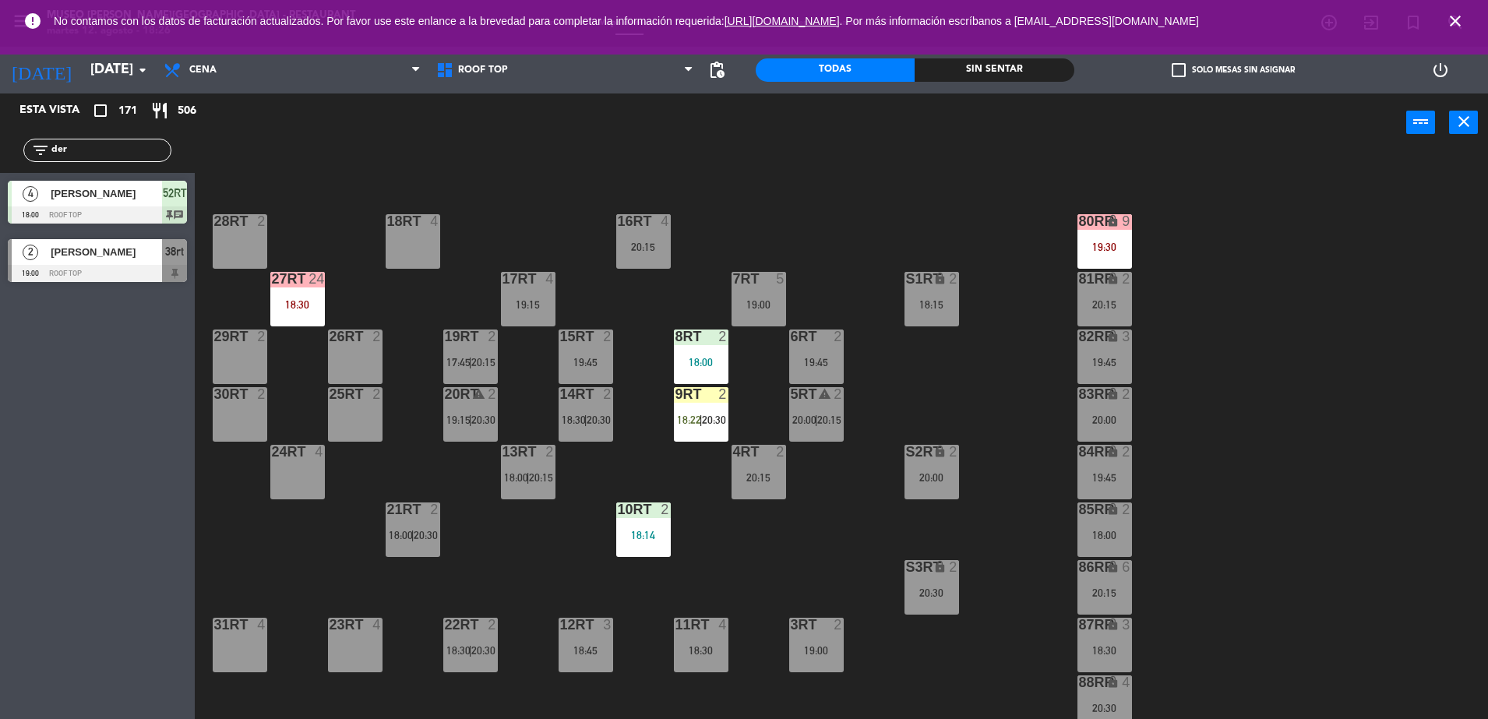
click at [303, 288] on div "27RT 24 18:30" at bounding box center [297, 299] width 55 height 55
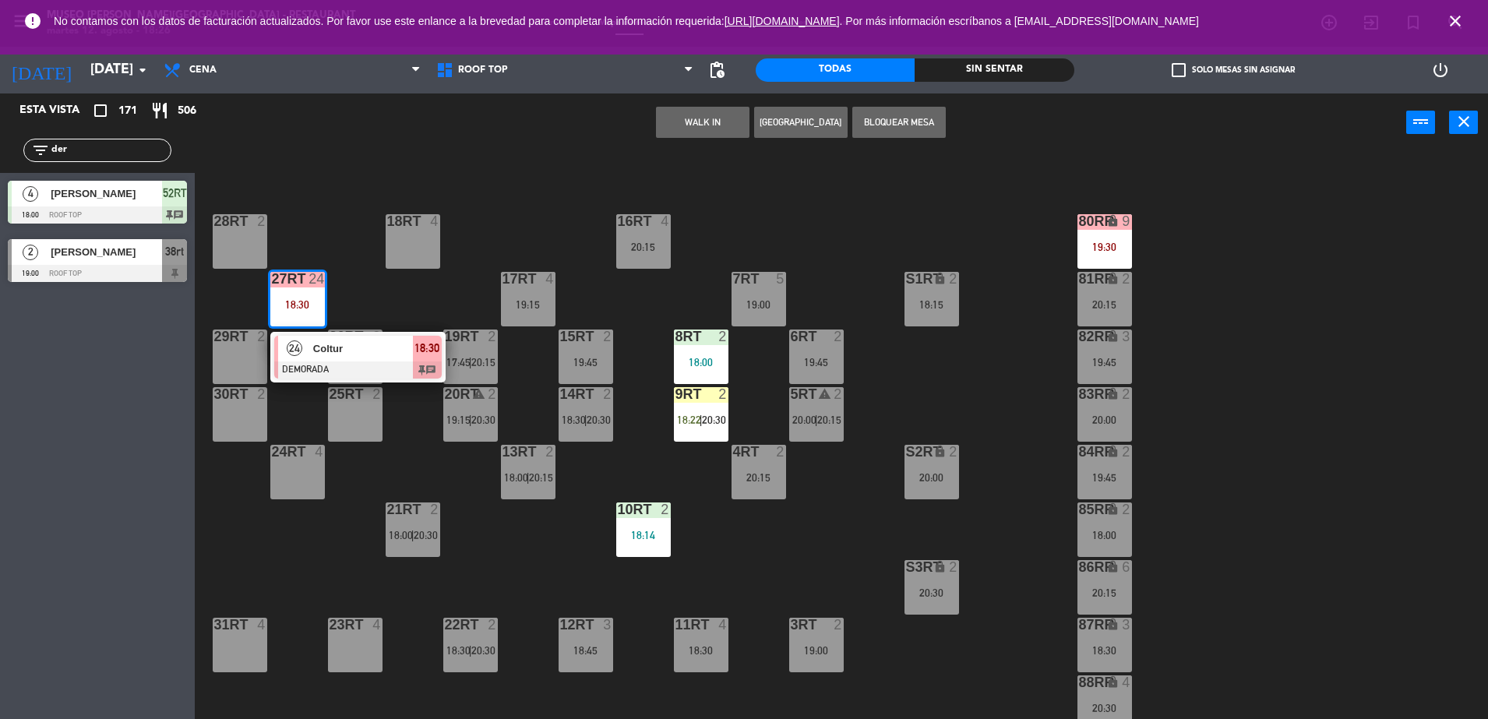
click at [334, 355] on span "Coltur" at bounding box center [363, 349] width 100 height 16
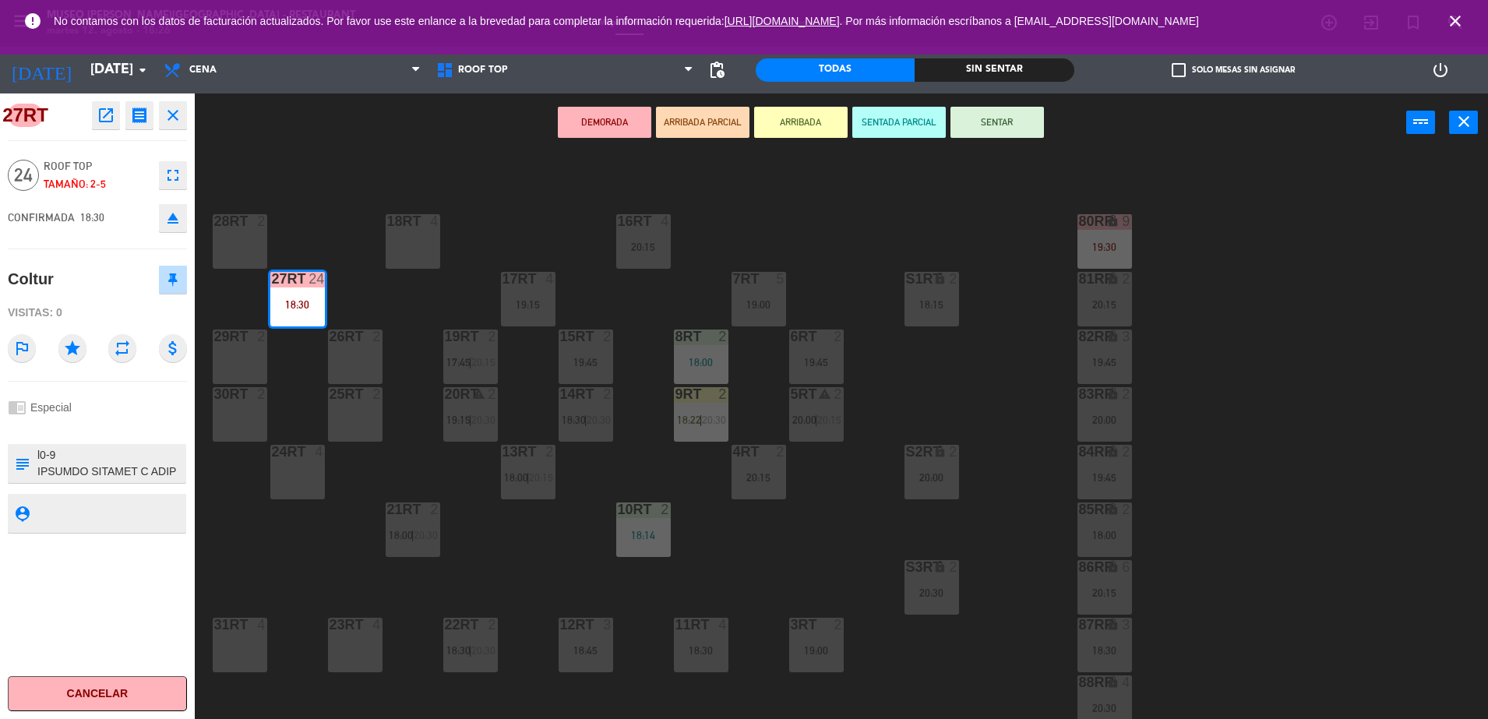
click at [168, 216] on icon "eject" at bounding box center [173, 218] width 19 height 19
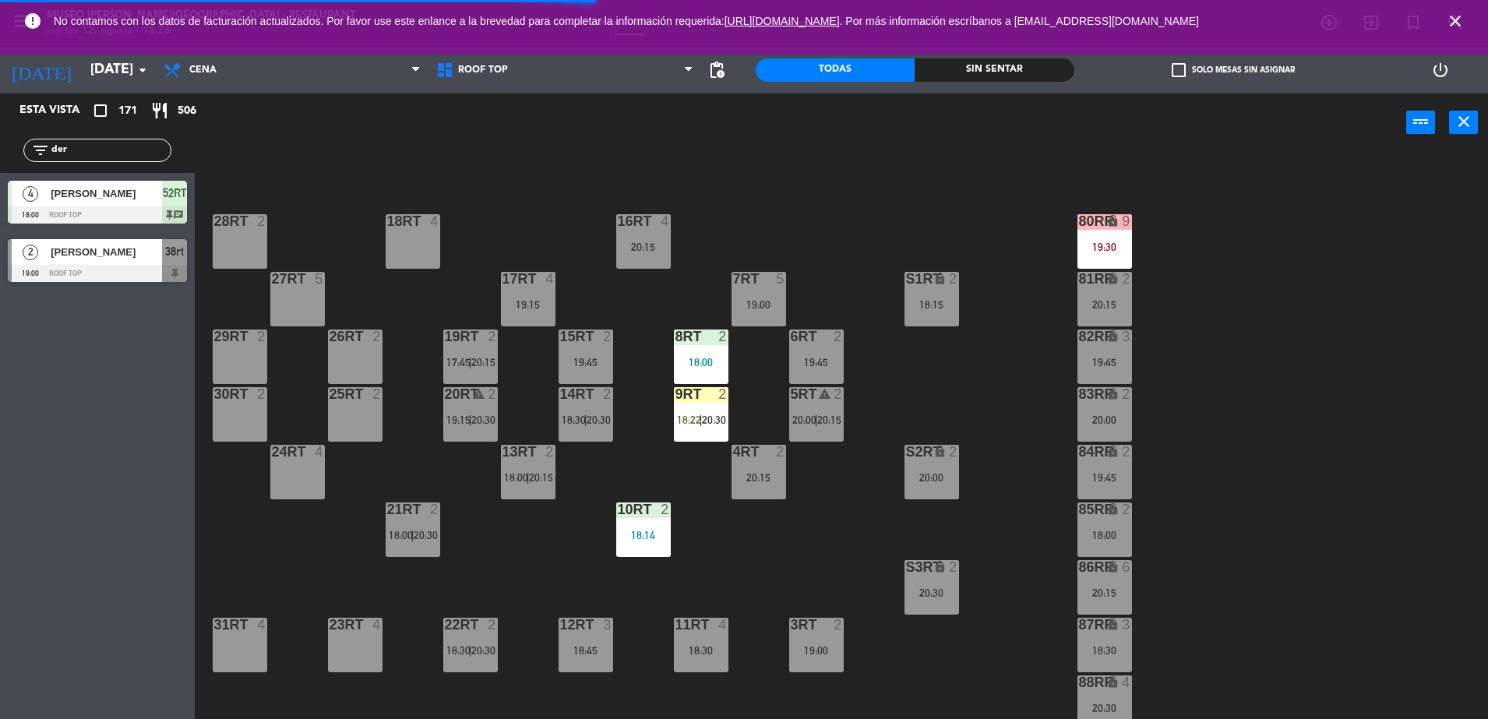
drag, startPoint x: 97, startPoint y: 142, endPoint x: 0, endPoint y: 121, distance: 98.9
click at [0, 121] on html "close × Museo [PERSON_NAME] Café - Restaurant × chrome_reader_mode Listado de R…" at bounding box center [744, 359] width 1488 height 719
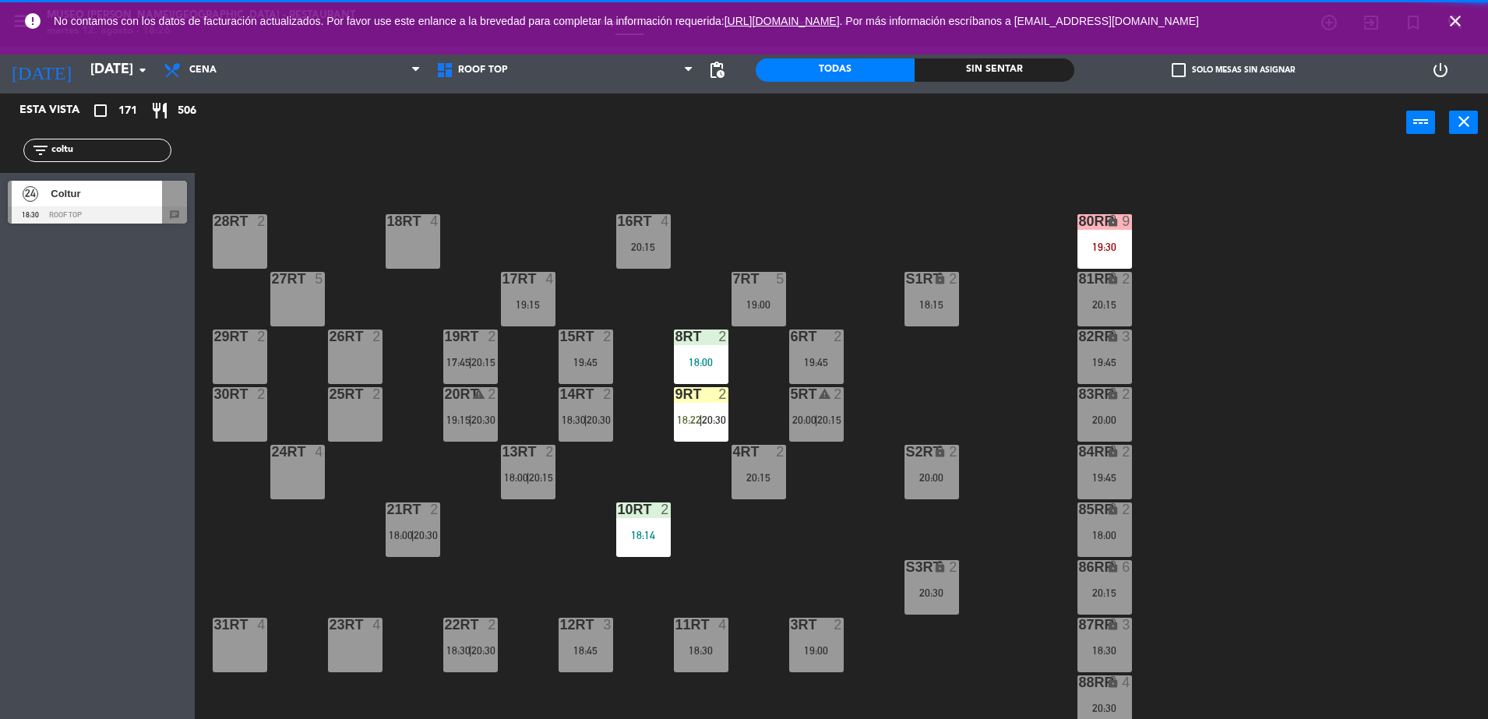
type input "coltu"
click at [136, 205] on div "Coltur" at bounding box center [105, 194] width 113 height 26
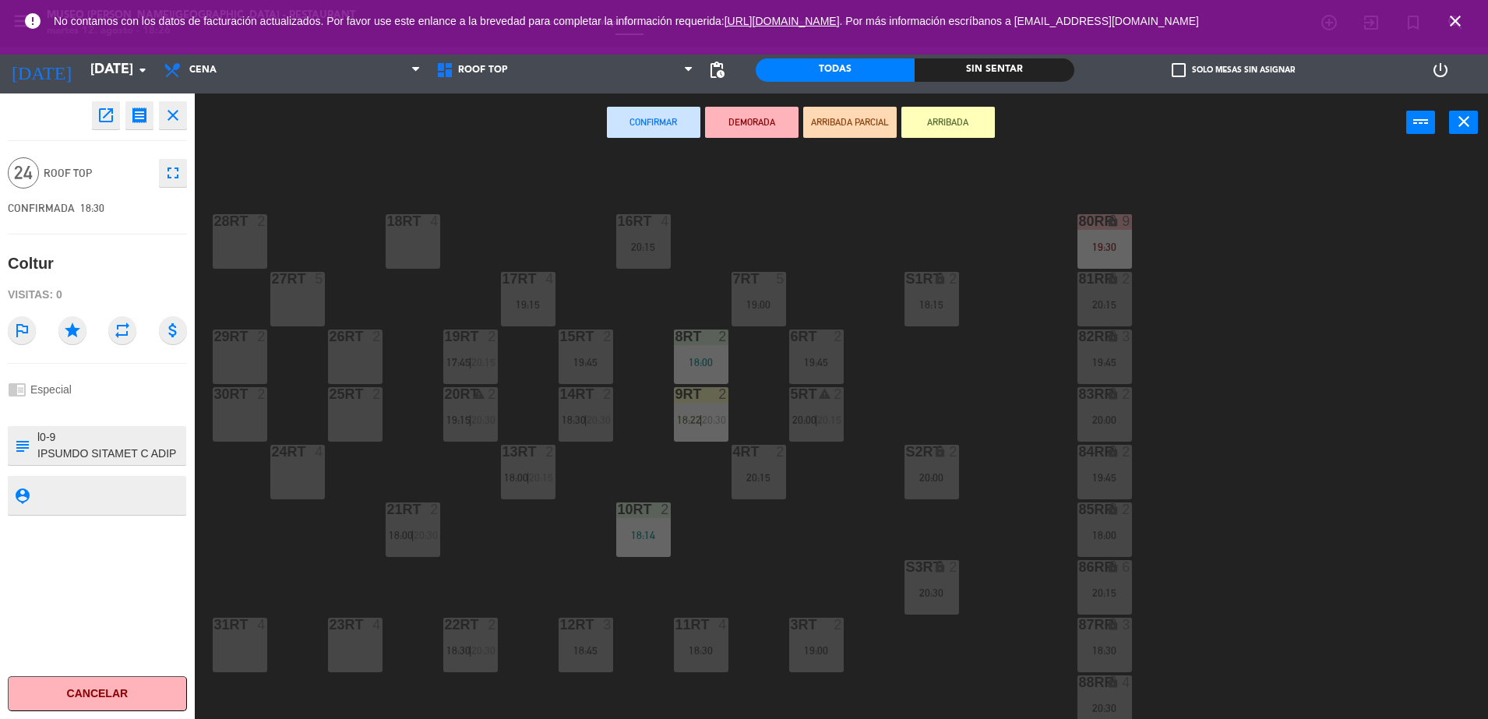
click at [247, 238] on div "28RT 2" at bounding box center [240, 241] width 55 height 55
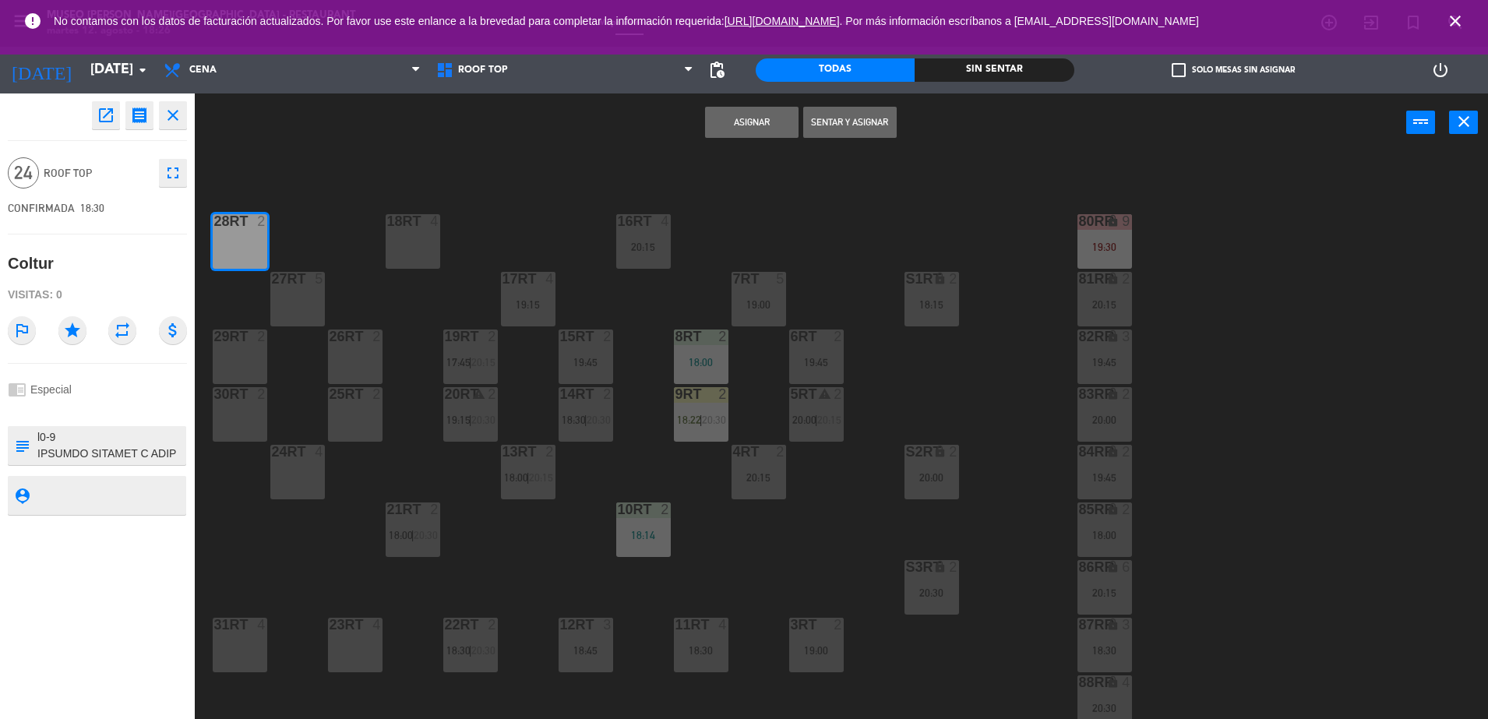
click at [273, 285] on div "27RT" at bounding box center [272, 279] width 1 height 14
click at [367, 369] on div "26RT 2" at bounding box center [355, 357] width 55 height 55
click at [245, 365] on div "29RT 2" at bounding box center [240, 357] width 55 height 55
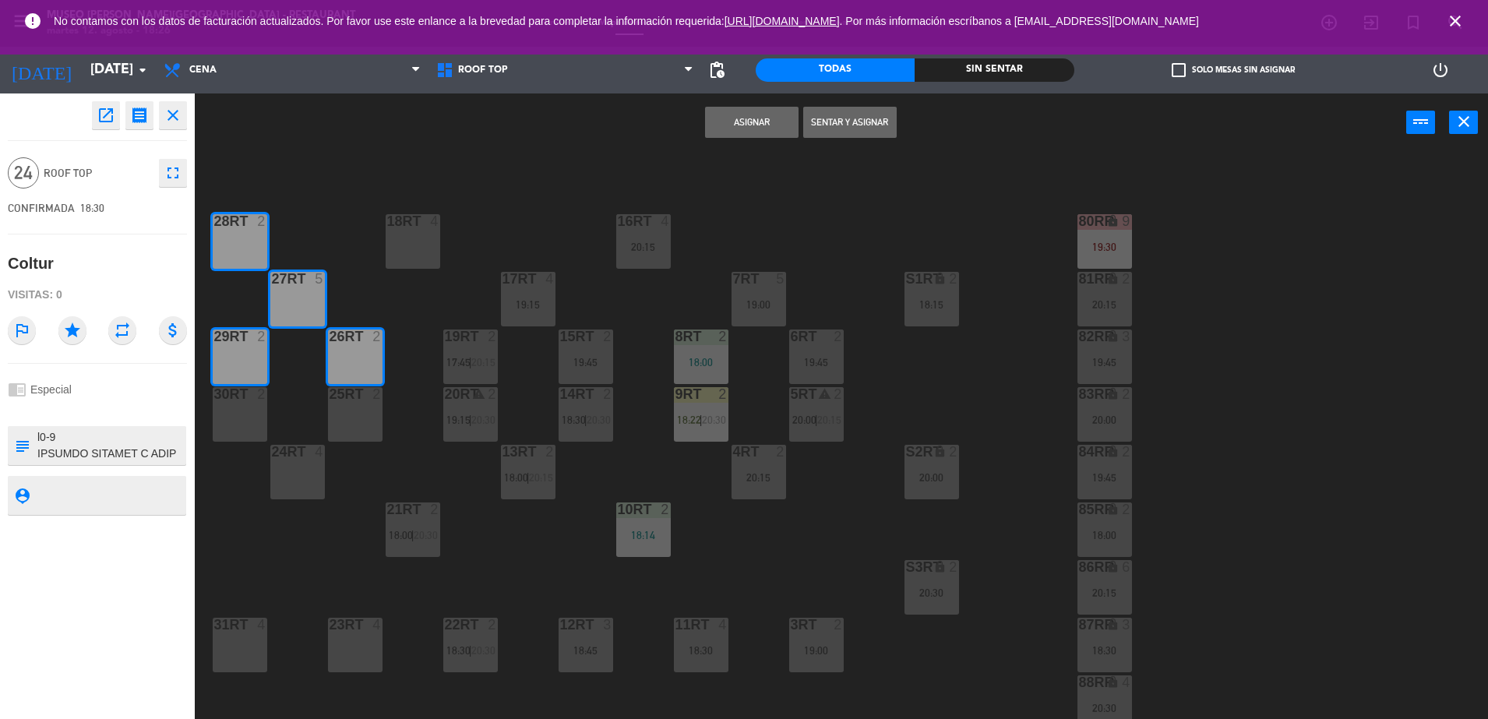
click at [245, 408] on div "30RT 2" at bounding box center [240, 414] width 55 height 55
click at [362, 416] on div "25RT 2" at bounding box center [355, 414] width 55 height 55
click at [309, 459] on div "24RT 4" at bounding box center [297, 453] width 55 height 16
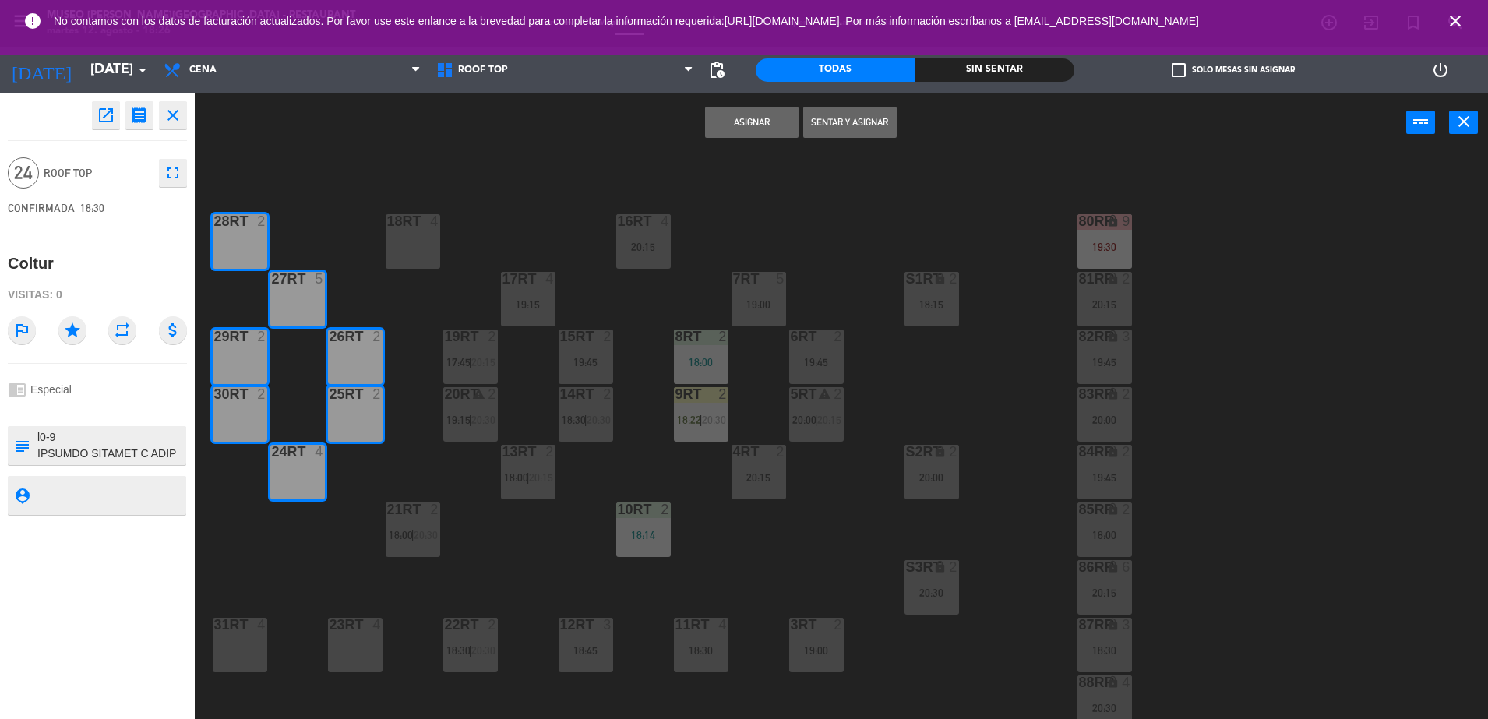
click at [369, 634] on div "23RT 4" at bounding box center [355, 645] width 55 height 55
click at [252, 641] on div "31RT 4" at bounding box center [240, 645] width 55 height 55
click at [760, 133] on button "Asignar" at bounding box center [752, 122] width 94 height 31
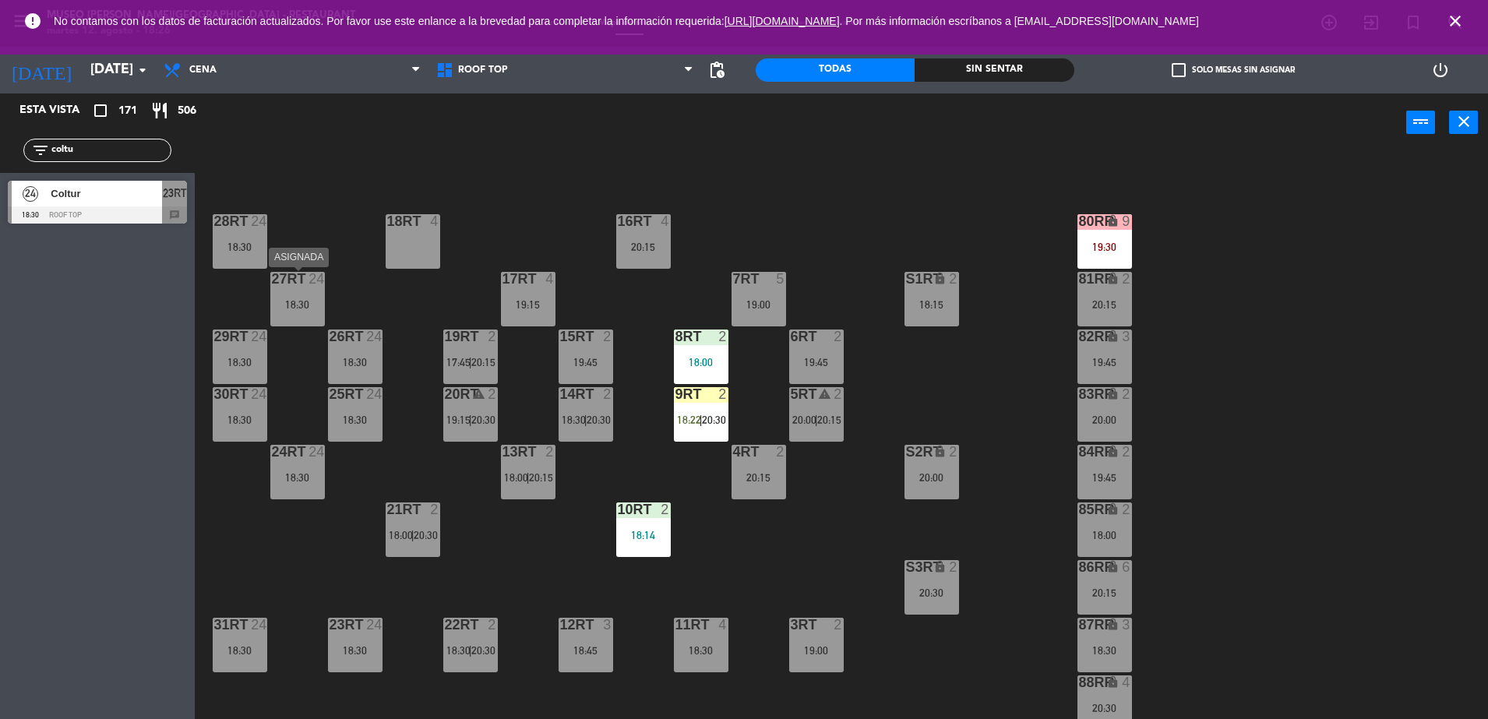
click at [263, 312] on div "18RT 4 16RT 4 20:15 28RT 24 18:30 80RR lock 9 19:30 27RT 24 18:30 7RT 5 19:00 S…" at bounding box center [849, 439] width 1279 height 567
click at [294, 309] on div "18:30" at bounding box center [297, 304] width 55 height 11
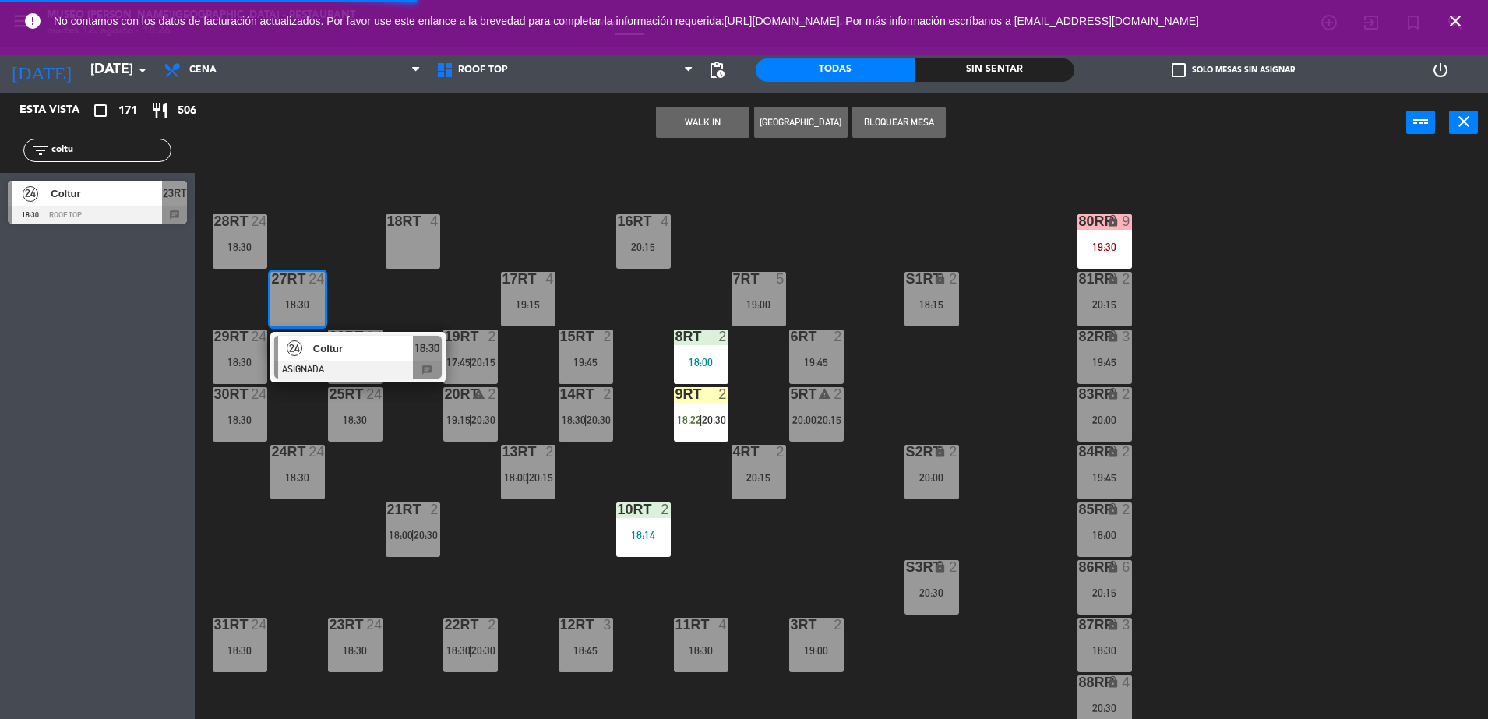
click at [304, 350] on div "24" at bounding box center [295, 349] width 34 height 26
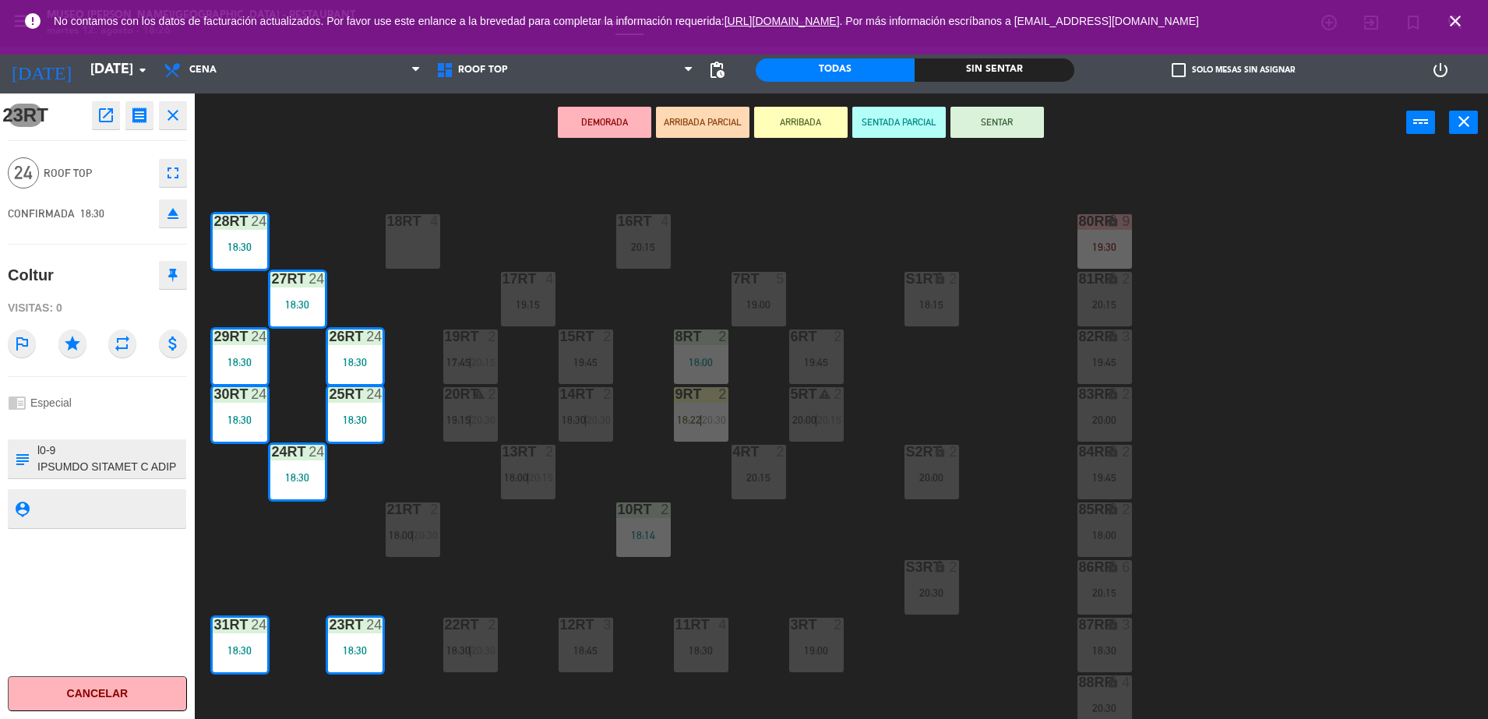
click at [522, 175] on div "18RT 4 16RT 4 20:15 28RT 24 18:30 80RR lock 9 19:30 27RT 24 18:30 7RT 5 19:00 S…" at bounding box center [849, 439] width 1279 height 567
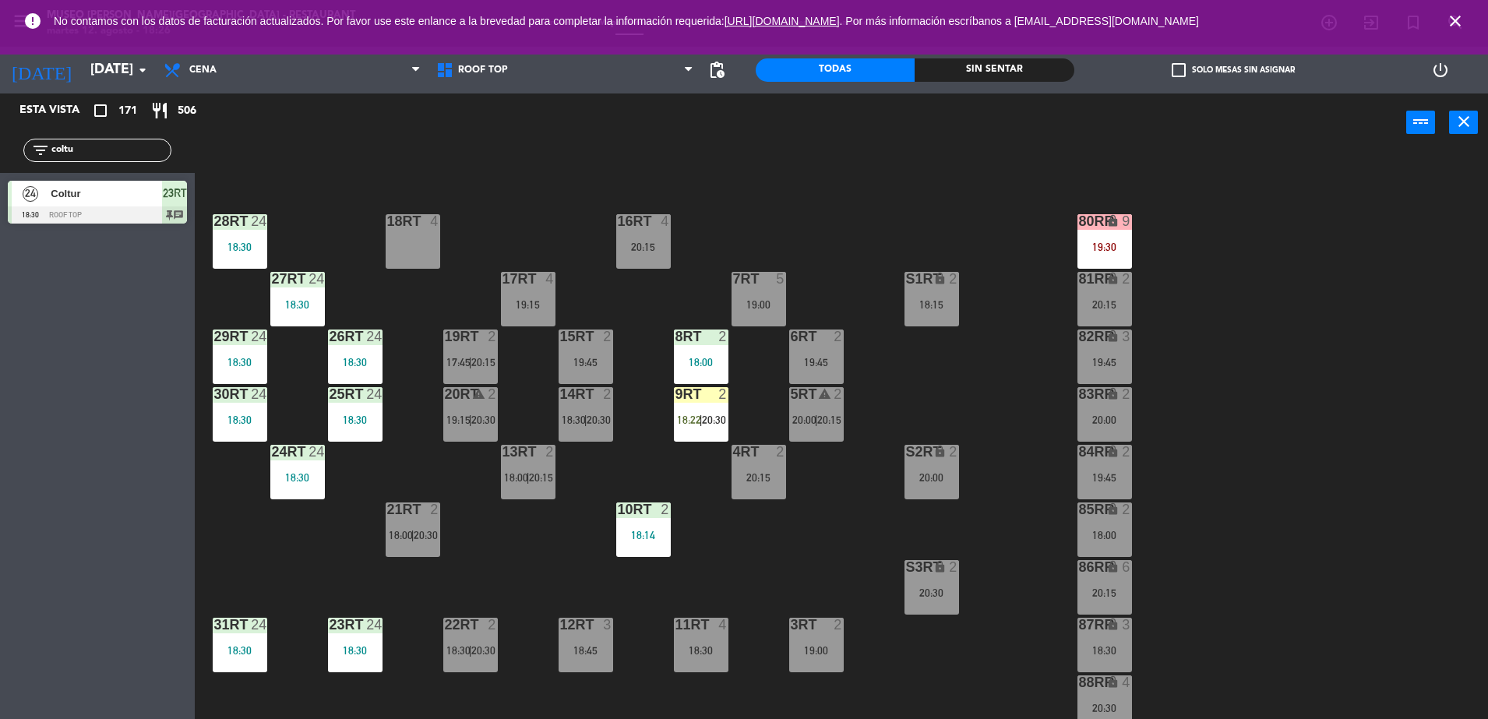
click at [303, 299] on div "18:30" at bounding box center [297, 304] width 55 height 11
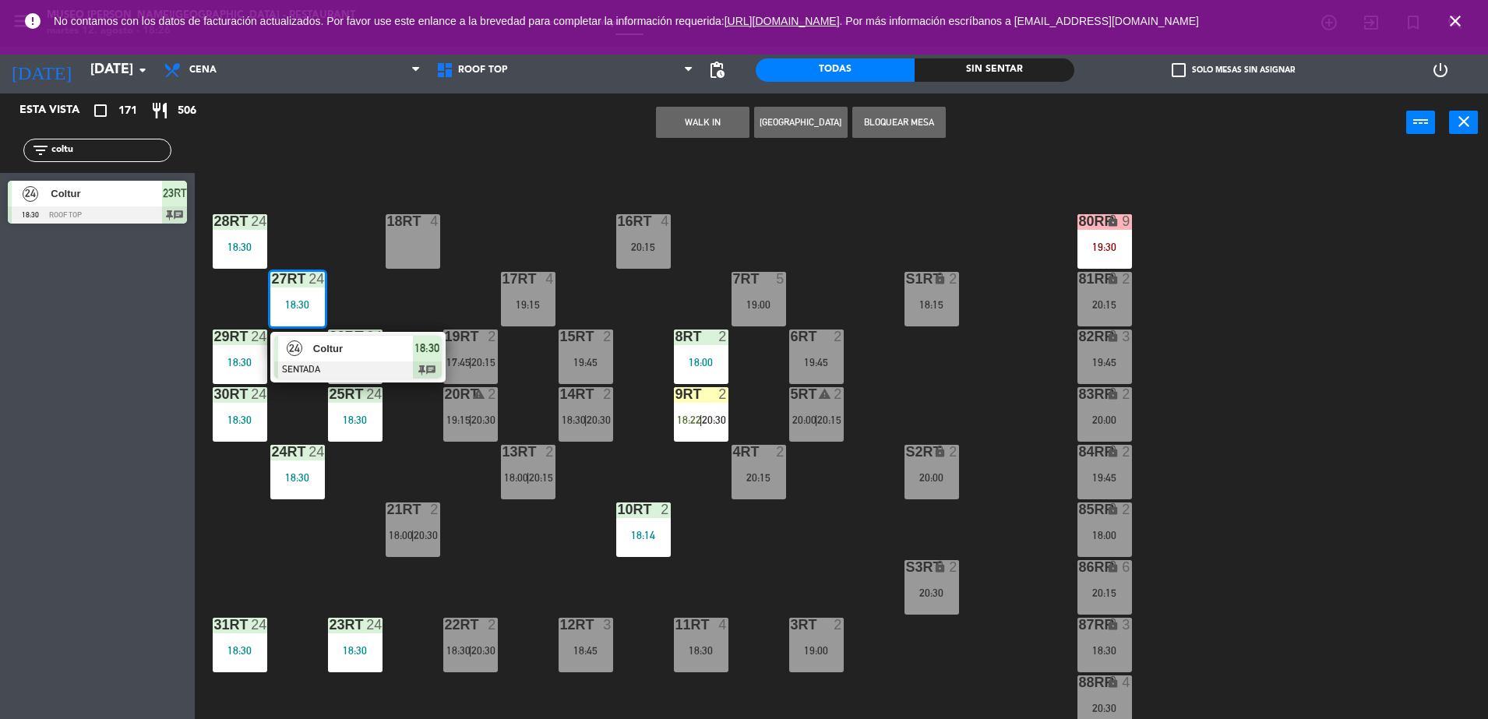
click at [324, 350] on span "Coltur" at bounding box center [363, 349] width 100 height 16
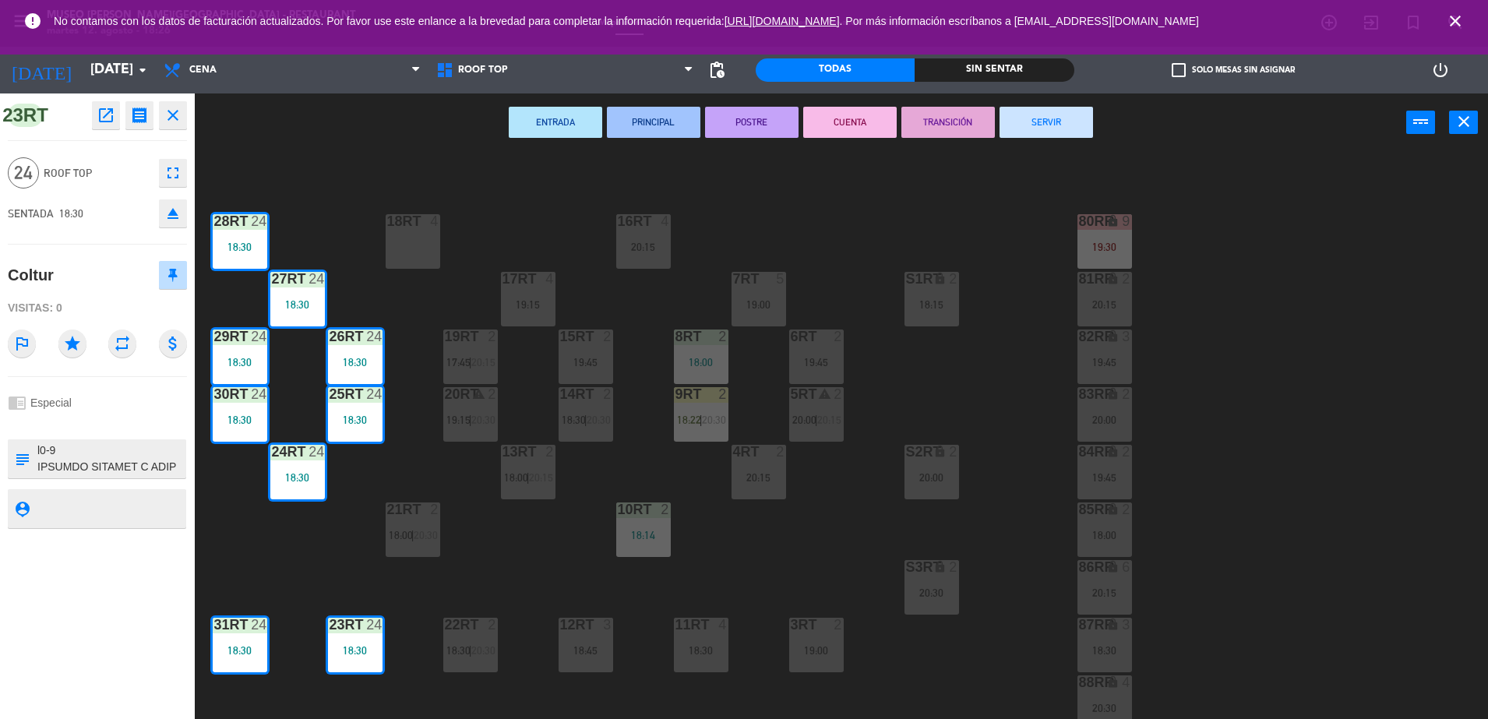
click at [358, 291] on div "18RT 4 16RT 4 20:15 28RT 24 18:30 80RR lock 9 19:30 27RT 24 18:30 7RT 5 19:00 S…" at bounding box center [849, 439] width 1279 height 567
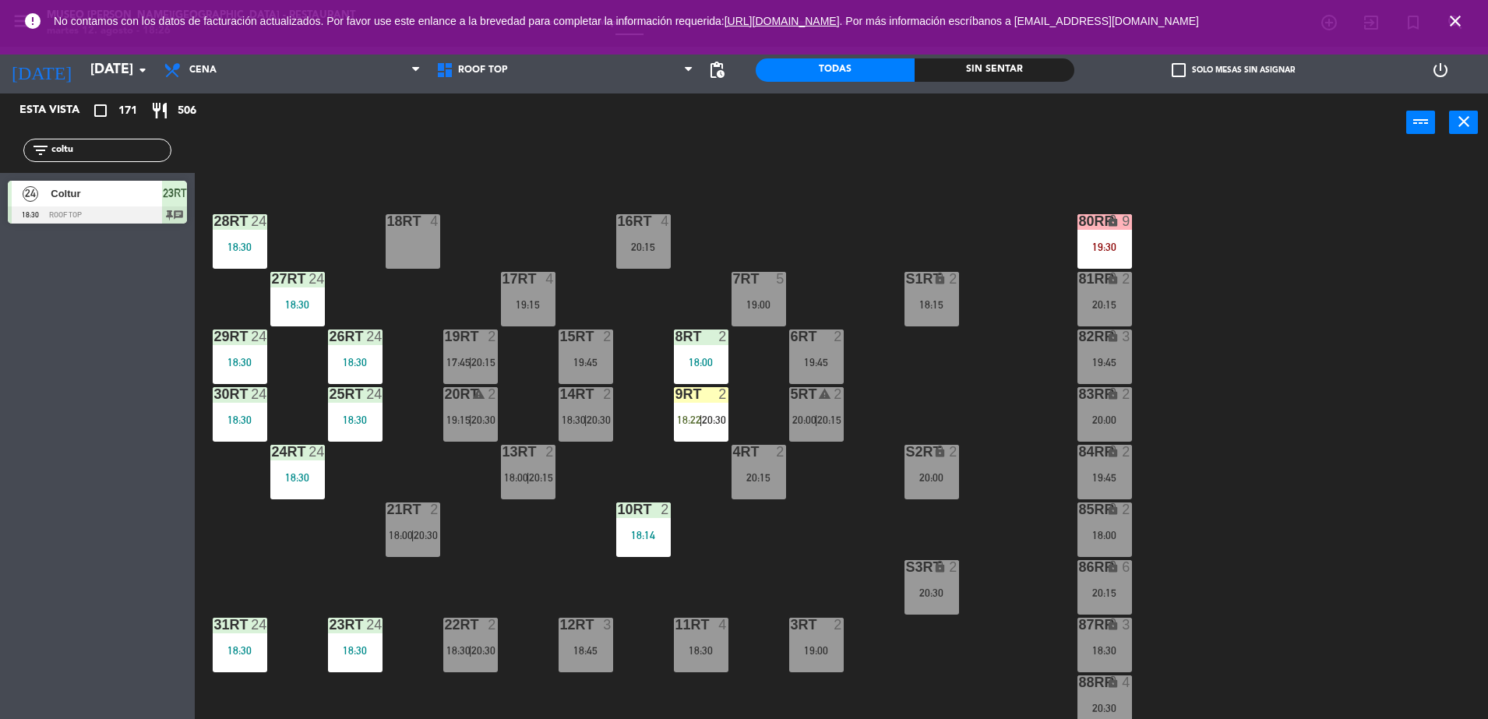
click at [573, 257] on div "18RT 4 16RT 4 20:15 28RT 24 18:30 80RR lock 9 19:30 27RT 24 18:30 7RT 5 19:00 S…" at bounding box center [849, 439] width 1279 height 567
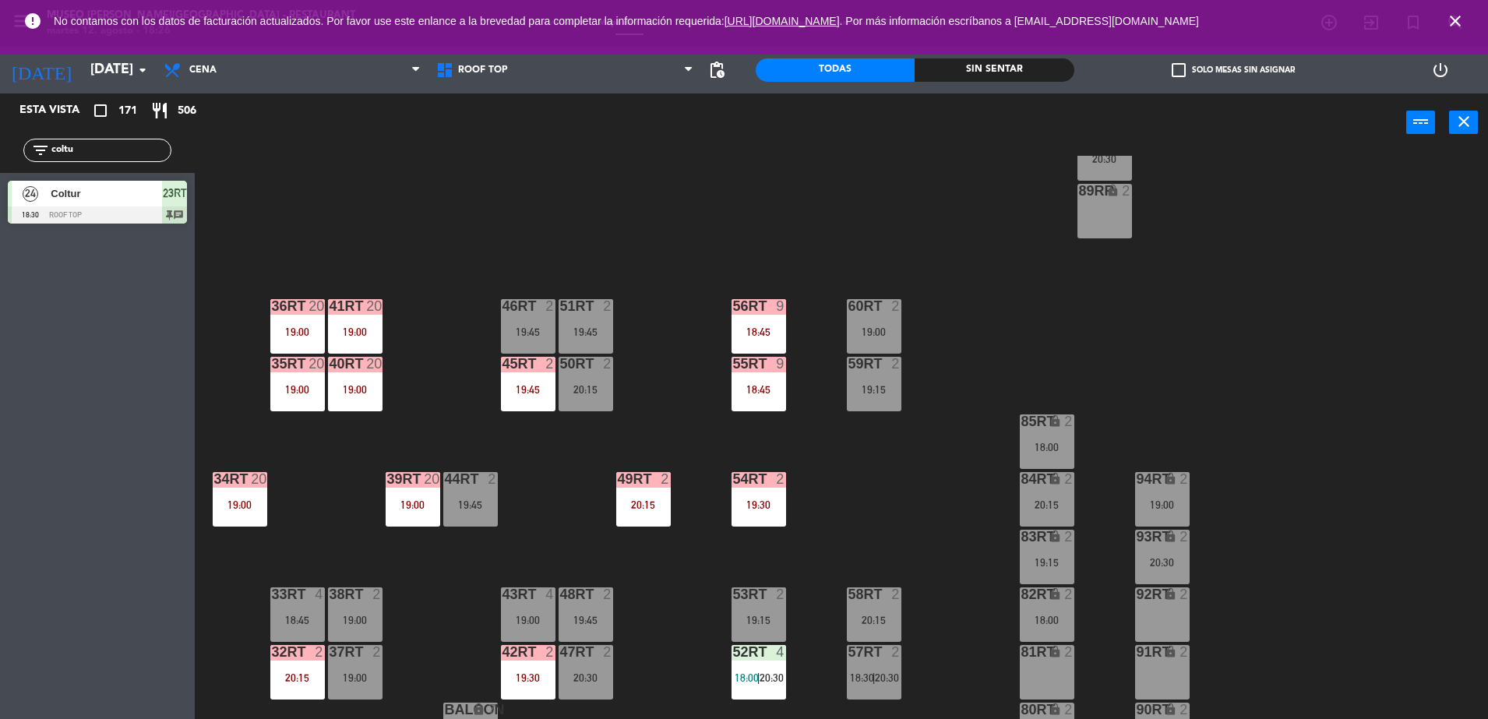
scroll to position [611, 0]
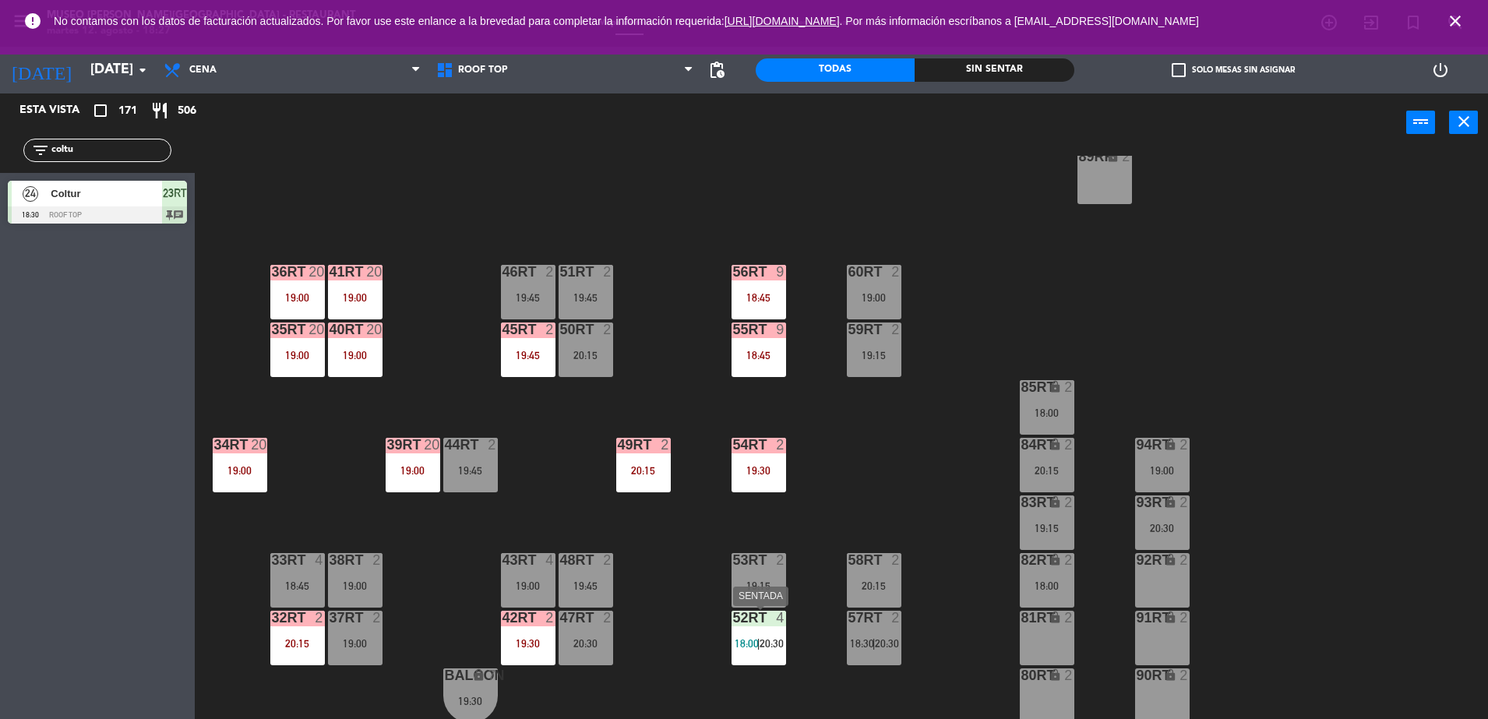
click at [756, 616] on div at bounding box center [759, 618] width 26 height 14
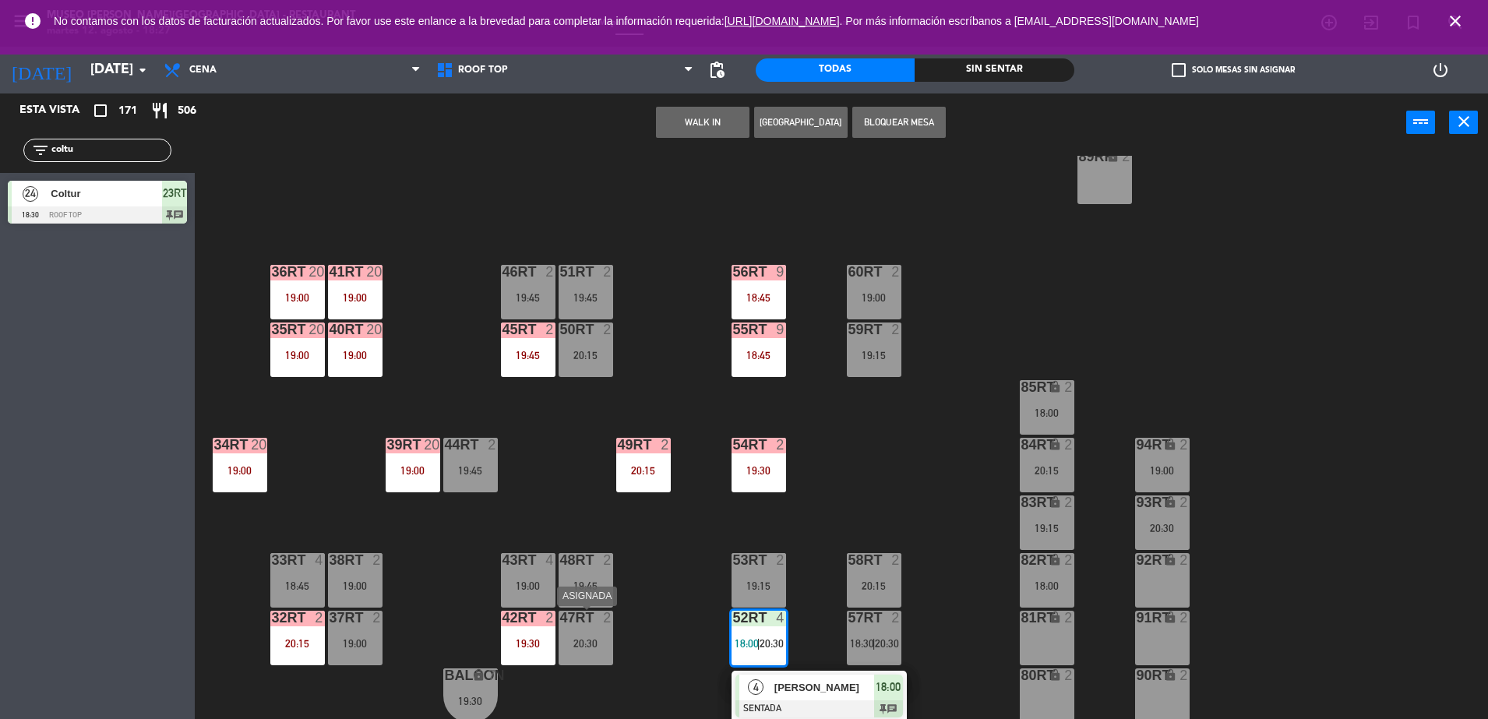
click at [581, 613] on div at bounding box center [586, 618] width 26 height 14
click at [676, 125] on button "Cambiar" at bounding box center [654, 122] width 94 height 31
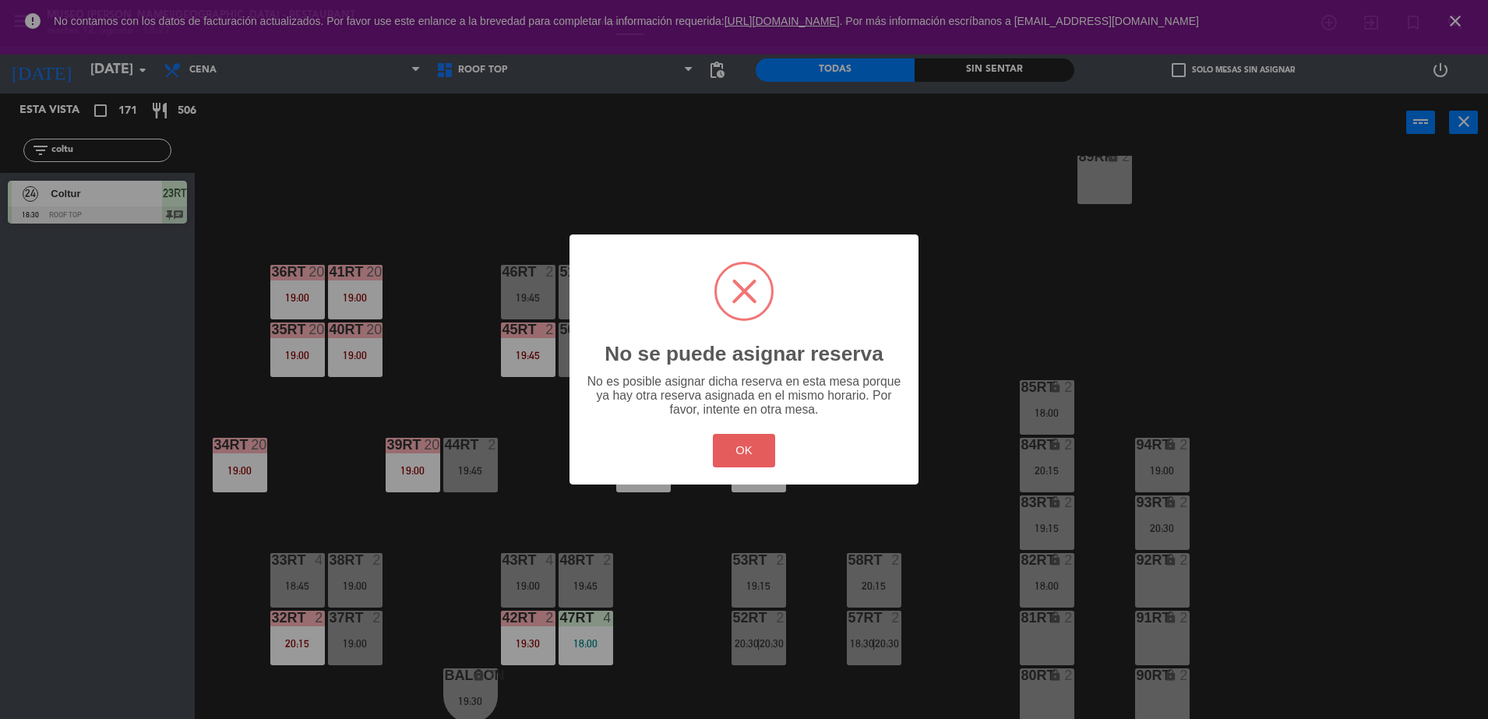
click at [744, 450] on button "OK" at bounding box center [744, 451] width 63 height 34
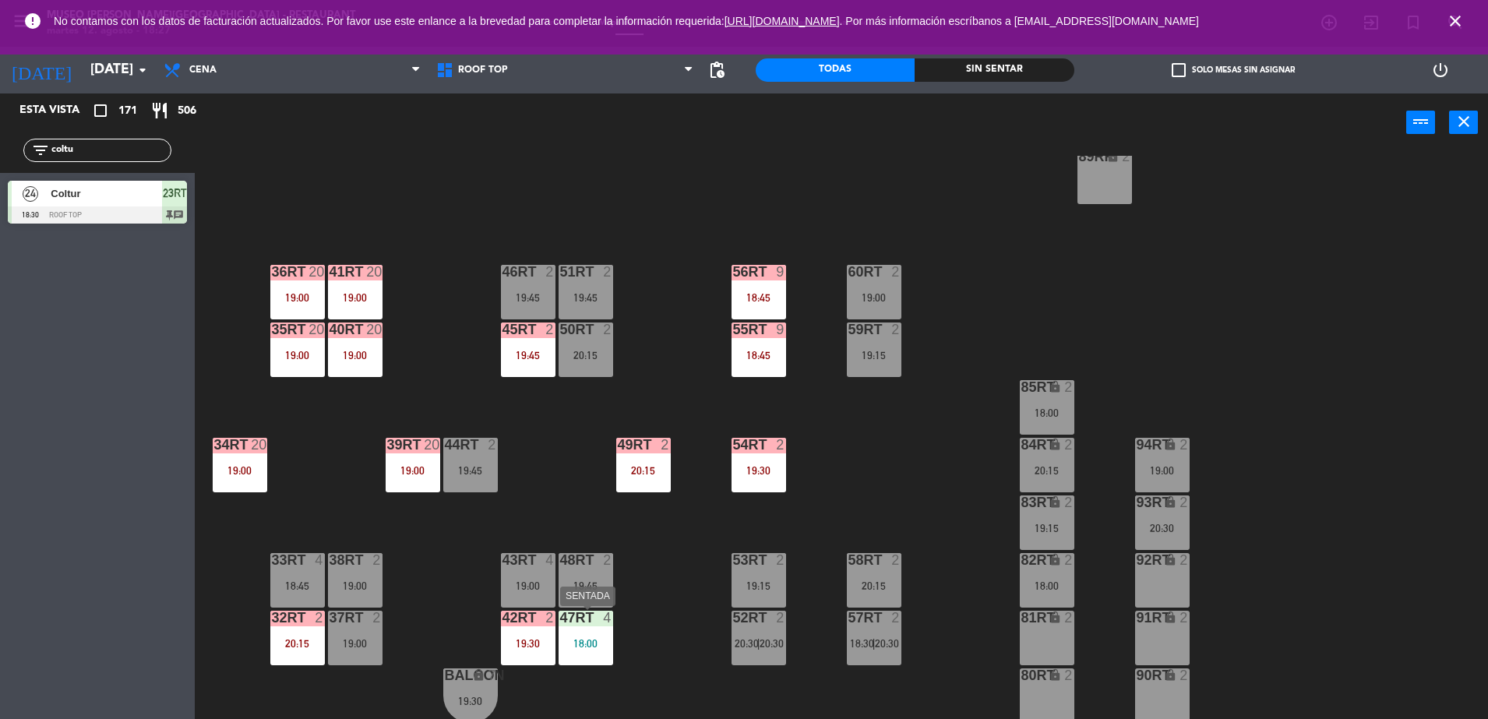
click at [593, 623] on div at bounding box center [586, 618] width 26 height 14
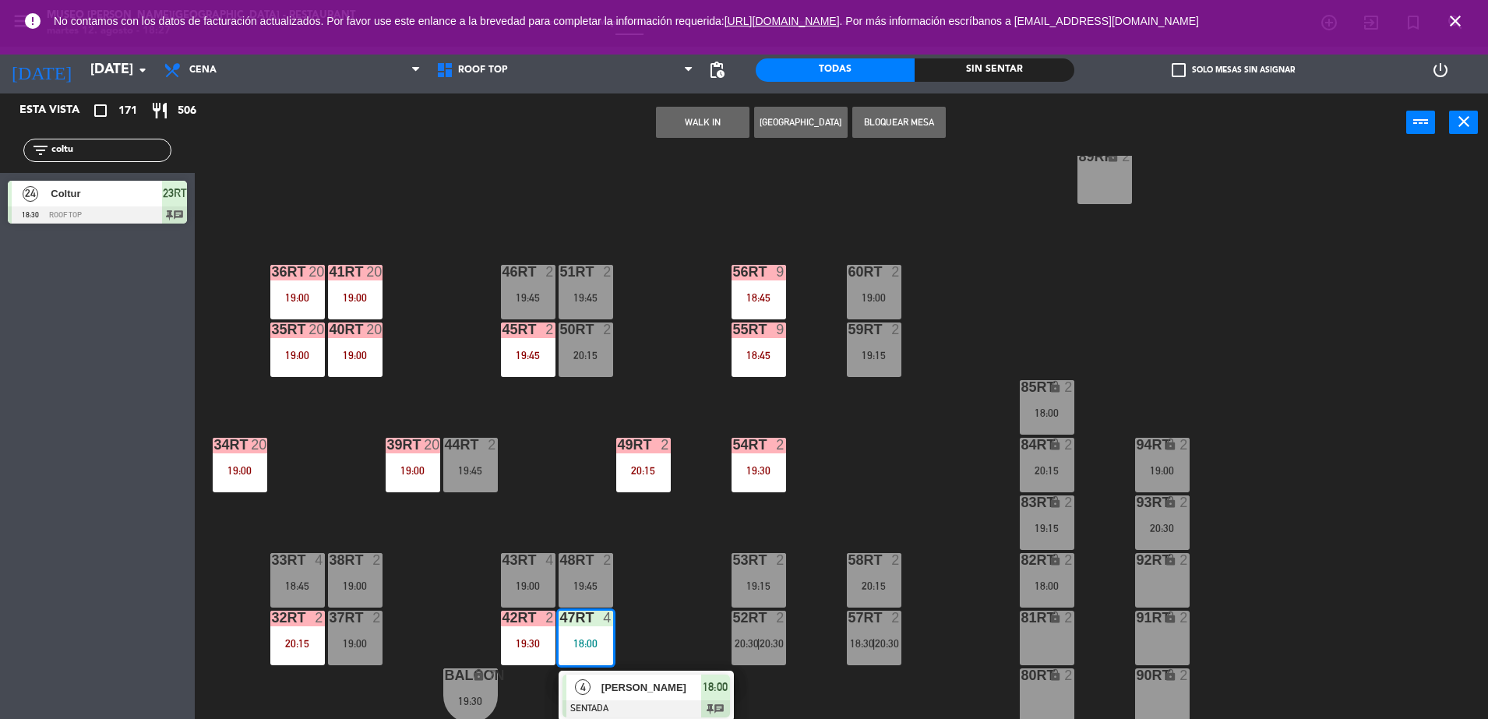
click at [397, 204] on div "18RT 4 16RT 4 20:15 28RT 24 18:30 80RR lock 9 19:30 27RT 24 18:30 7RT 5 19:00 S…" at bounding box center [849, 439] width 1279 height 567
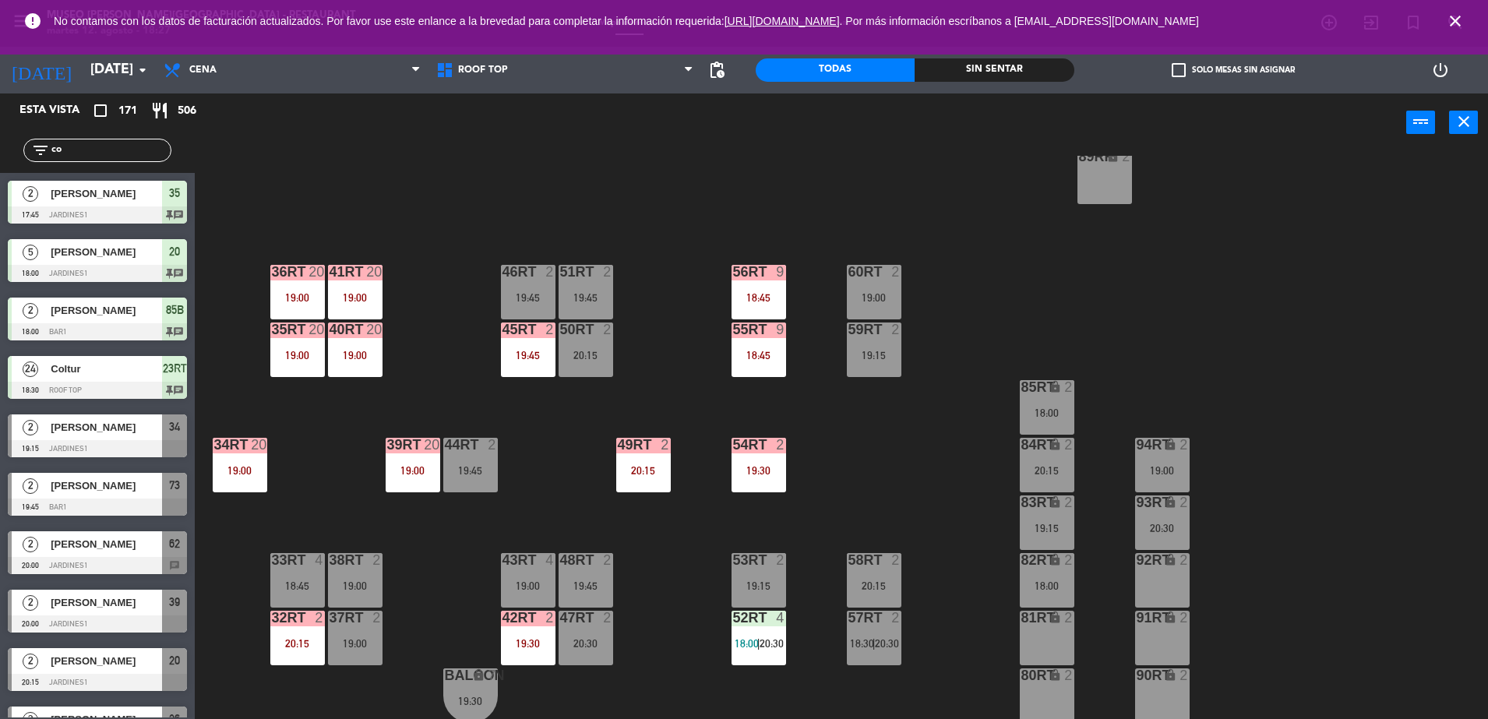
type input "c"
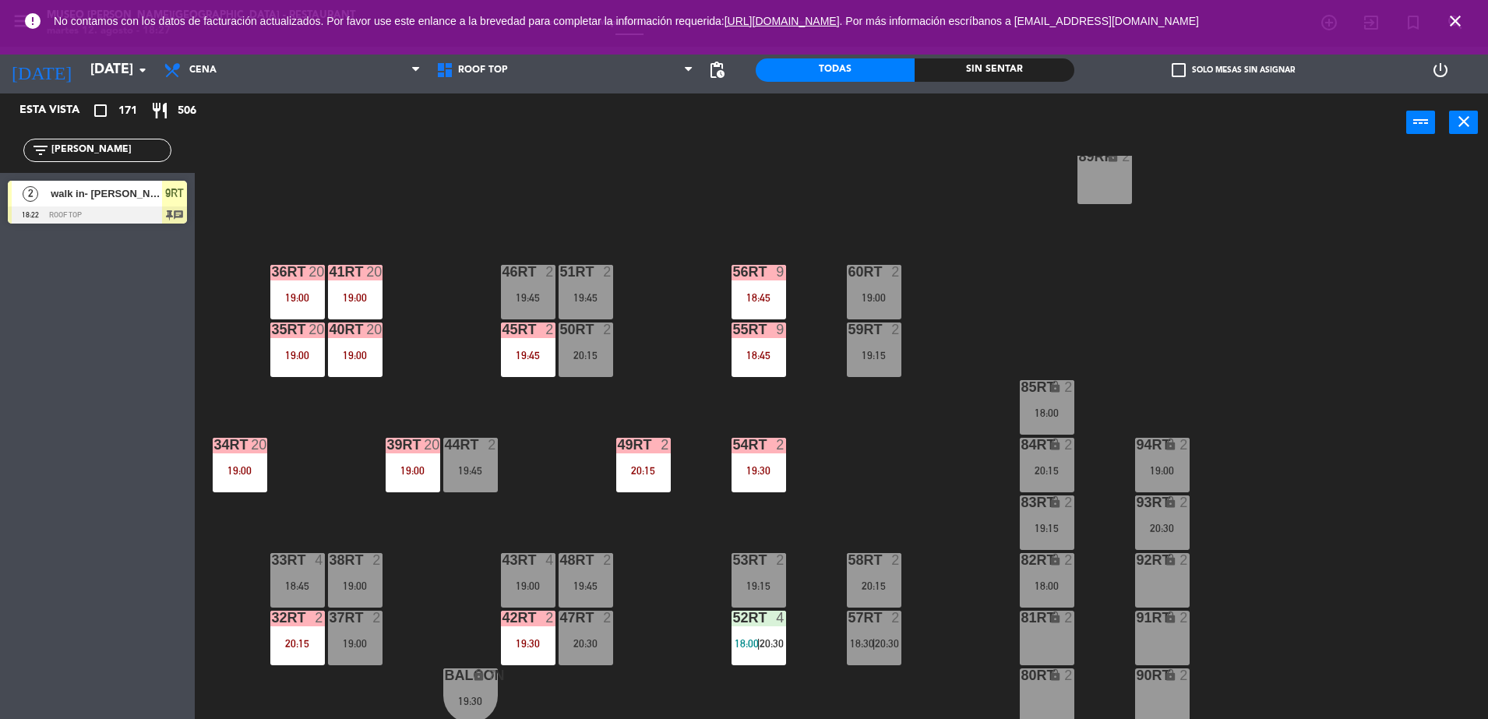
type input "[PERSON_NAME]"
click at [123, 207] on div at bounding box center [97, 215] width 179 height 17
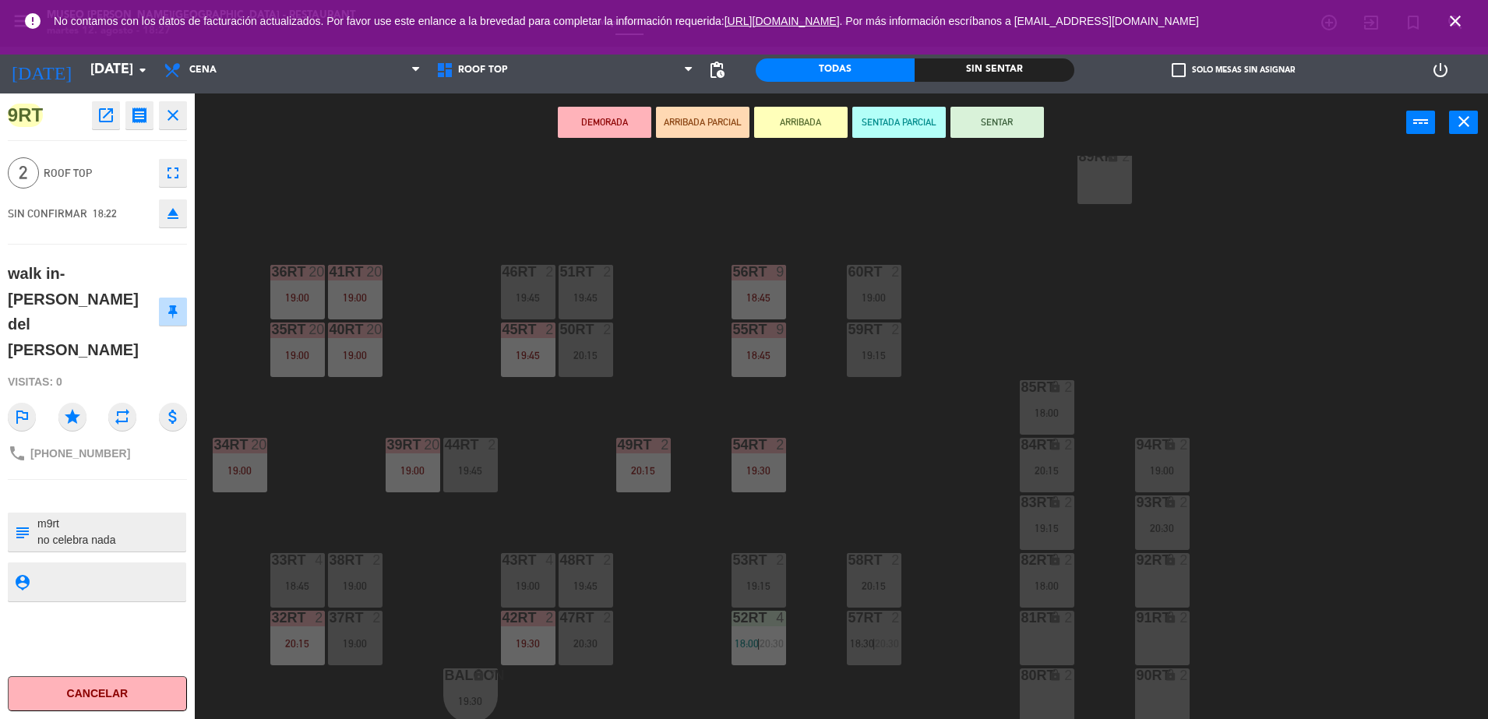
click at [740, 176] on div "18RT 4 16RT 4 20:15 28RT 24 18:30 80RR lock 9 19:30 27RT 24 18:30 7RT 5 19:00 S…" at bounding box center [849, 439] width 1279 height 567
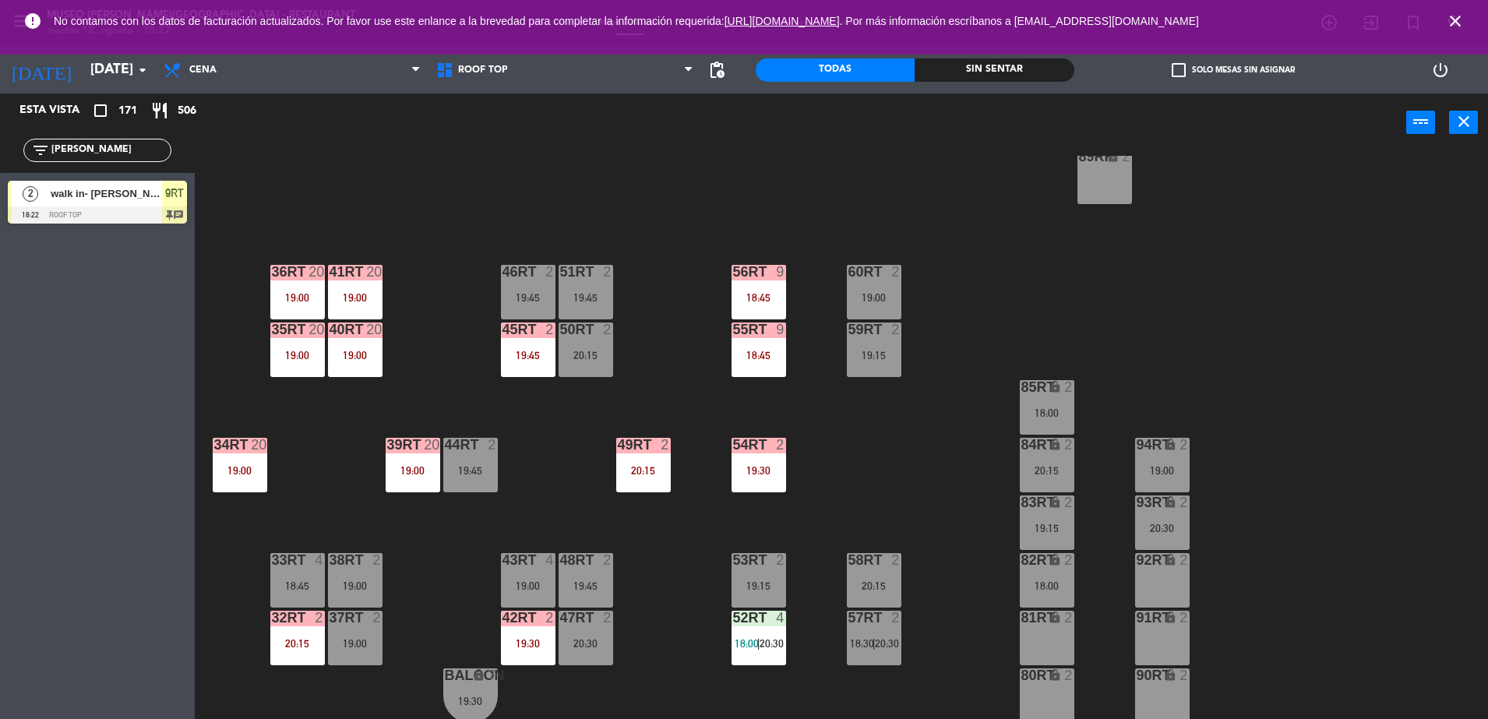
click at [871, 209] on div "18RT 4 16RT 4 20:15 28RT 24 18:30 80RR lock 9 19:30 27RT 24 18:30 7RT 5 19:00 S…" at bounding box center [849, 439] width 1279 height 567
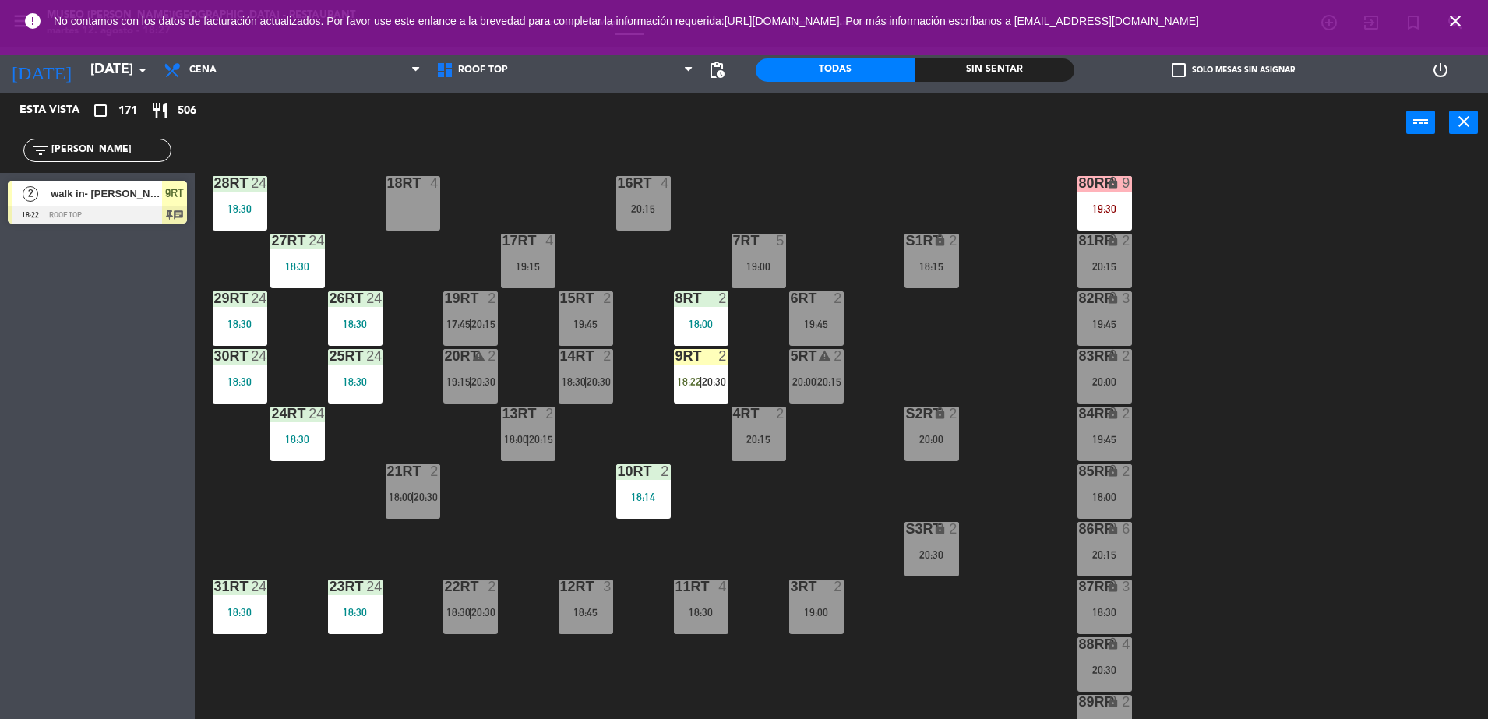
scroll to position [26, 0]
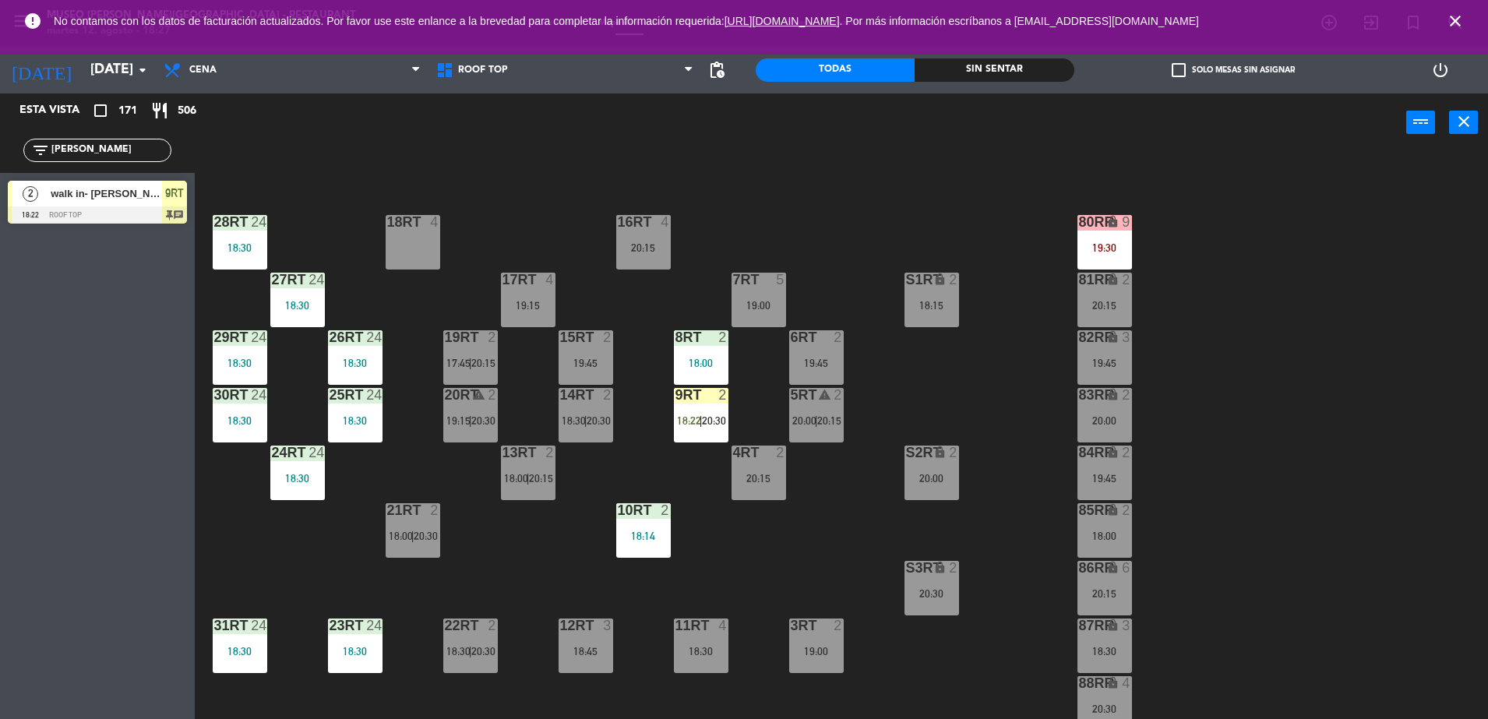
click at [125, 201] on span "walk in- [PERSON_NAME] del [PERSON_NAME]" at bounding box center [106, 193] width 111 height 16
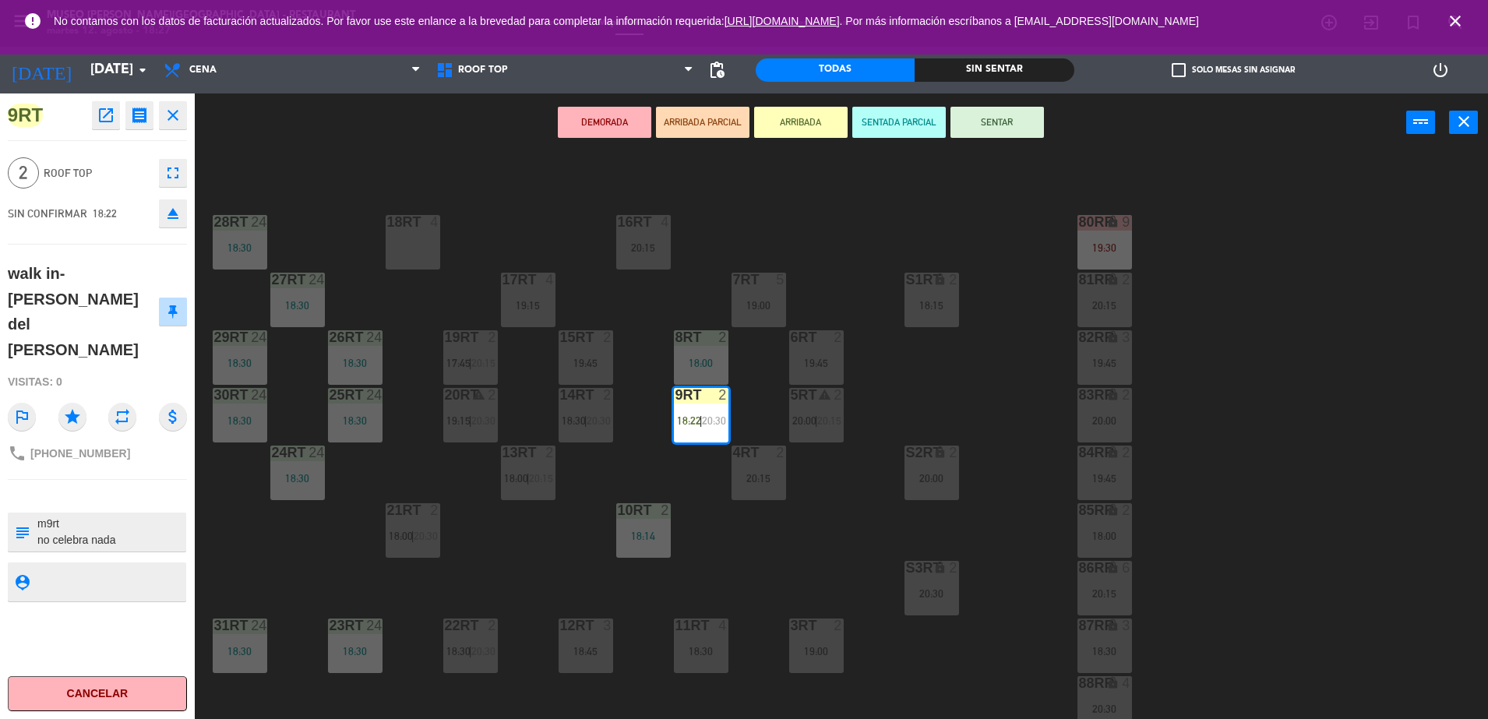
click at [992, 125] on button "SENTAR" at bounding box center [998, 122] width 94 height 31
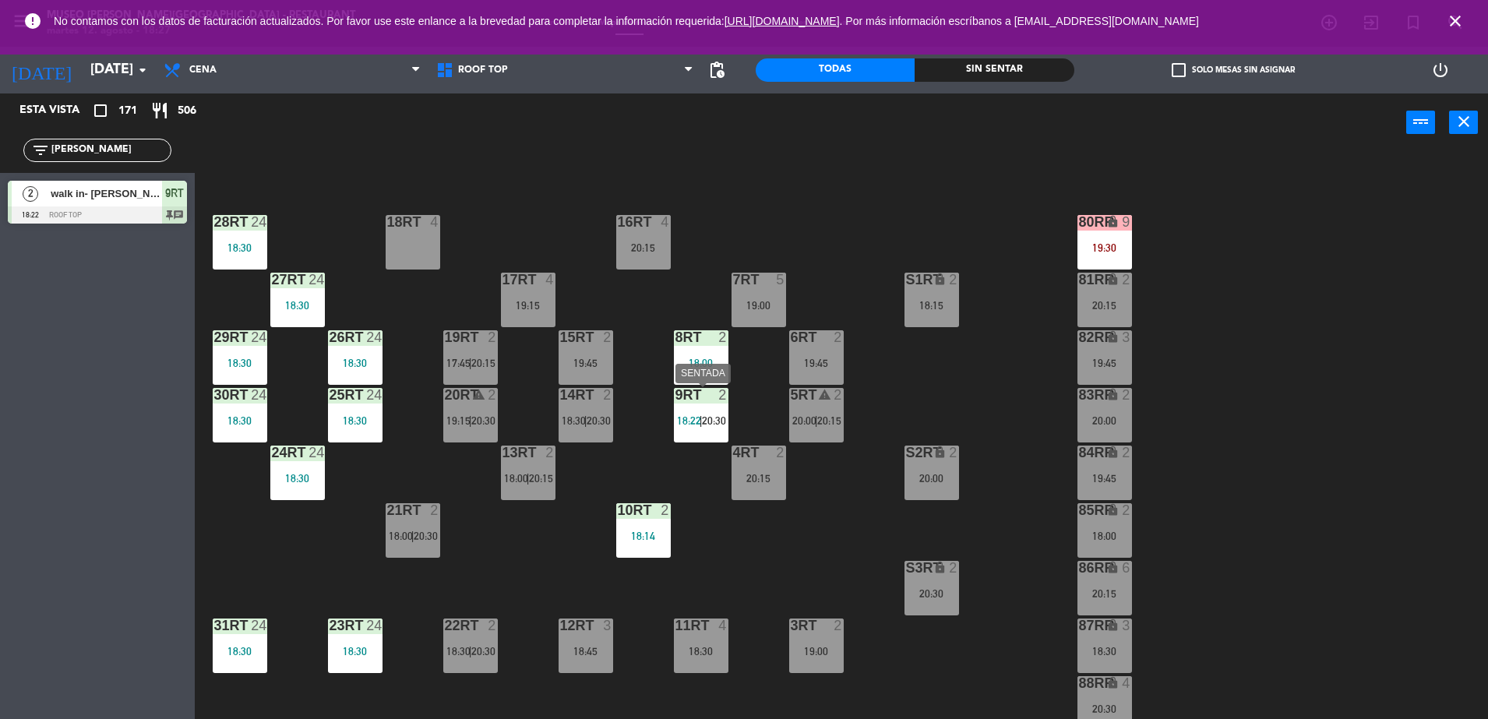
click at [714, 422] on span "20:30" at bounding box center [714, 421] width 24 height 12
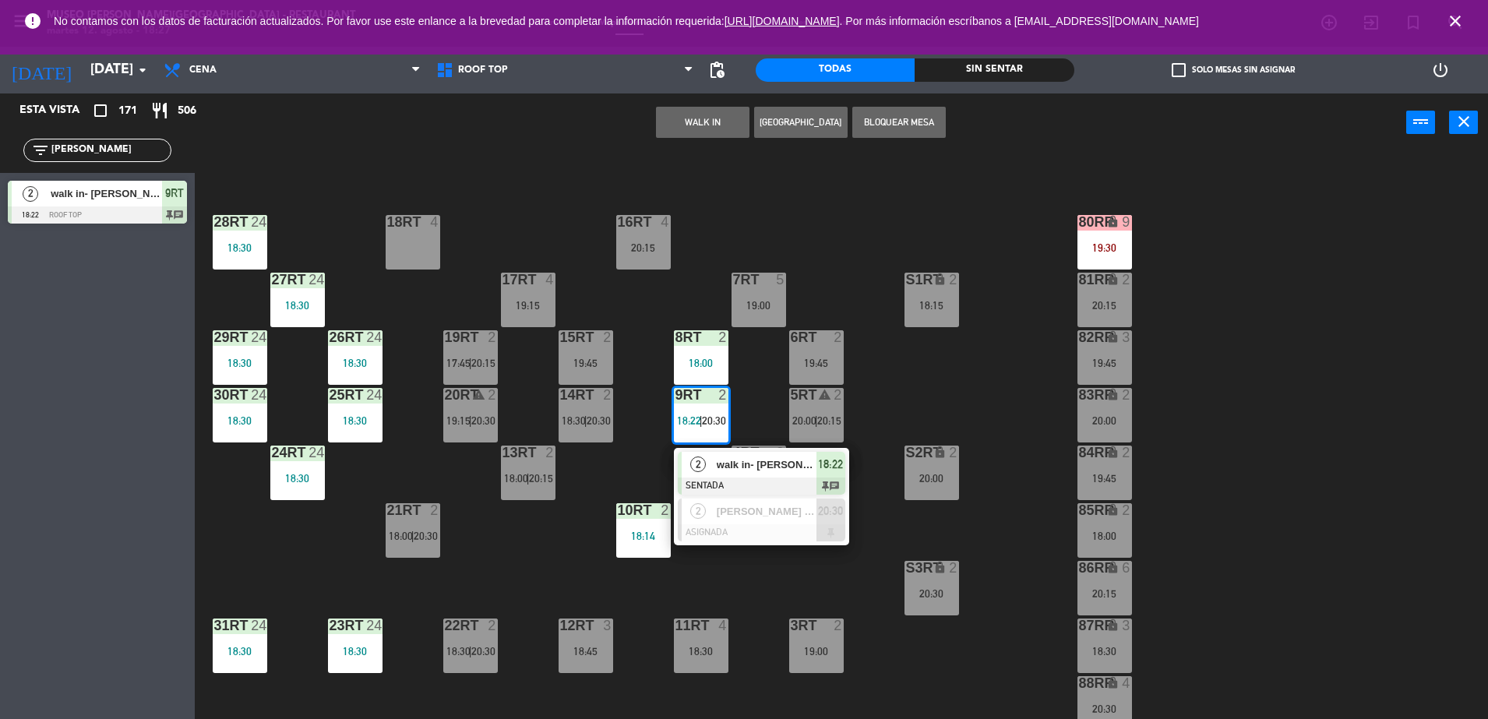
click at [724, 455] on div "walk in- [PERSON_NAME] del [PERSON_NAME]" at bounding box center [765, 465] width 101 height 26
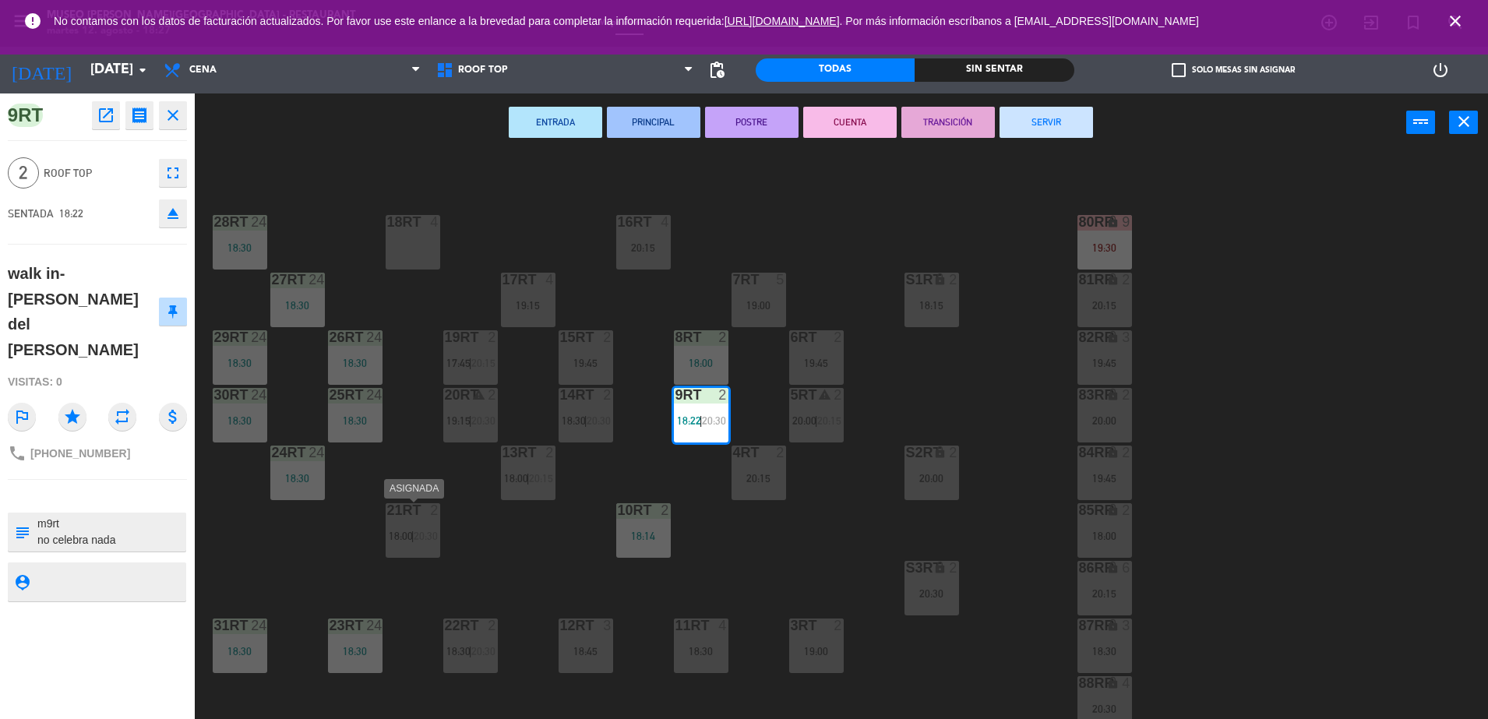
click at [433, 555] on div "21RT 2 18:00 | 20:30" at bounding box center [413, 530] width 55 height 55
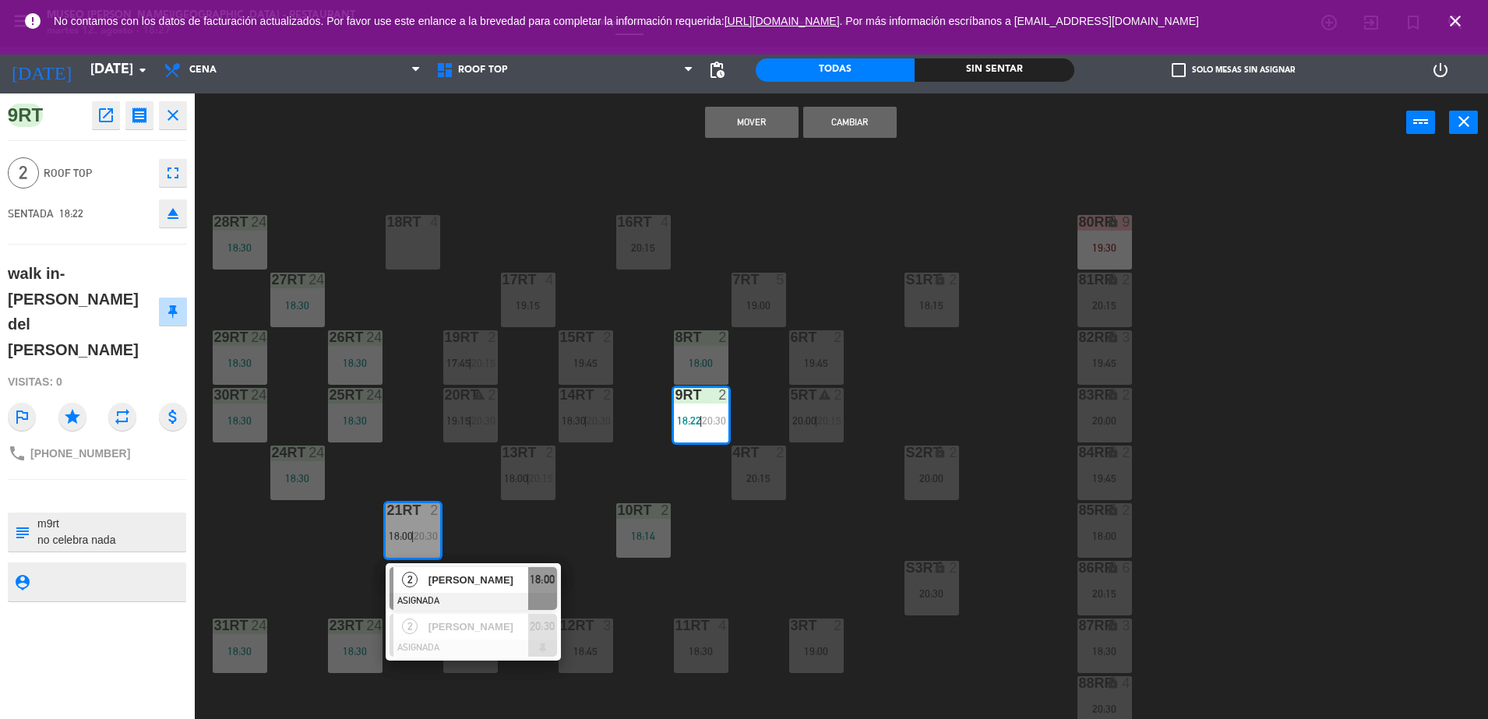
click at [570, 562] on div "18RT 4 16RT 4 20:15 28RT 24 18:30 80RR lock 9 19:30 27RT 24 18:30 7RT 5 19:00 S…" at bounding box center [849, 439] width 1279 height 567
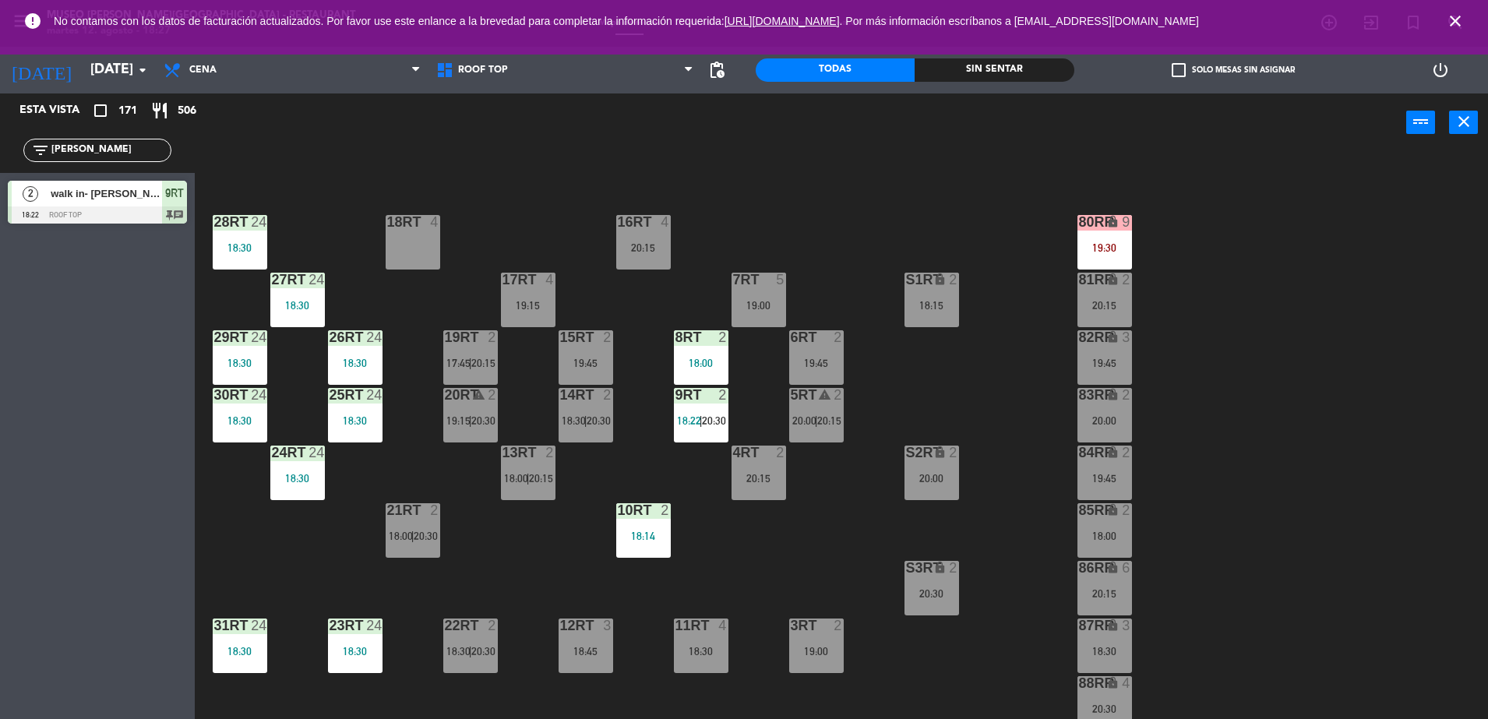
click at [708, 430] on div "9RT 2 18:22 | 20:30" at bounding box center [701, 415] width 55 height 55
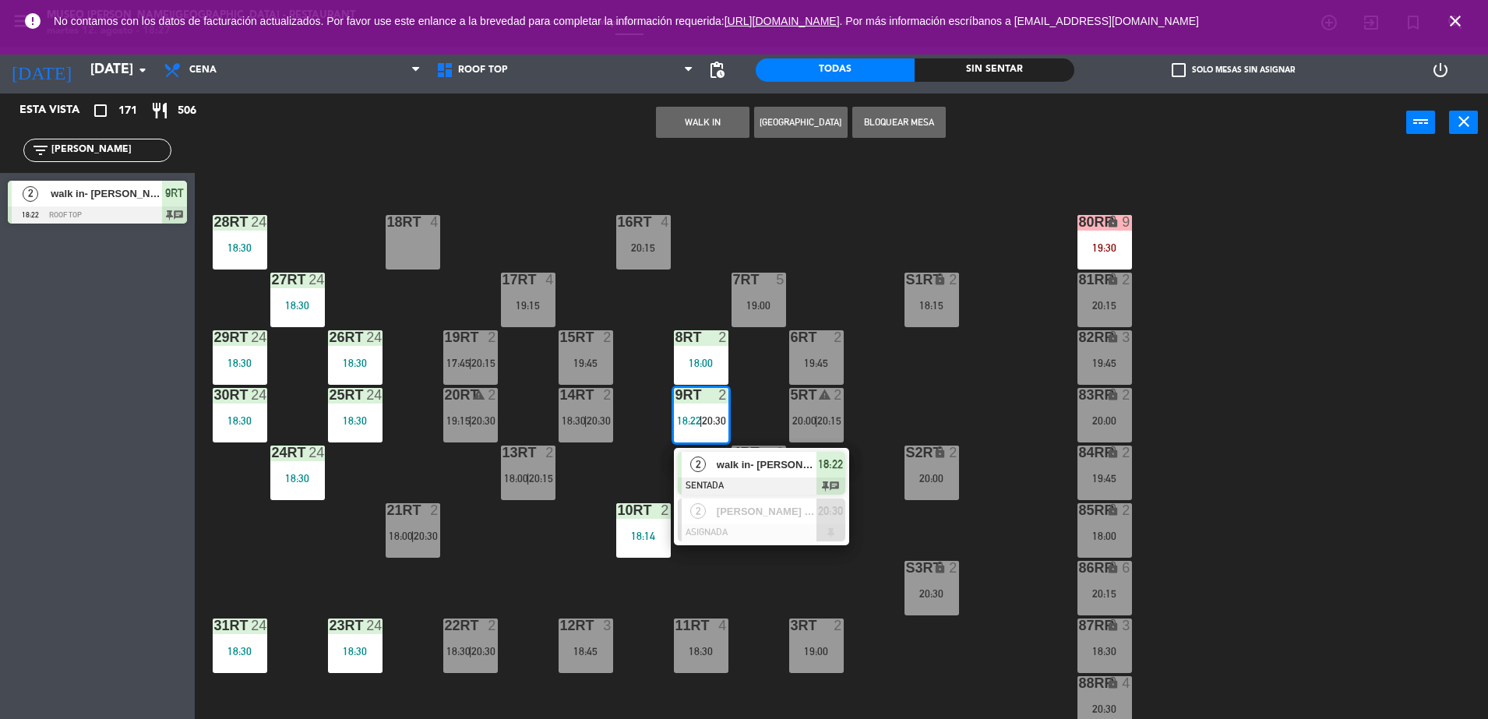
click at [702, 461] on span "2" at bounding box center [698, 465] width 16 height 16
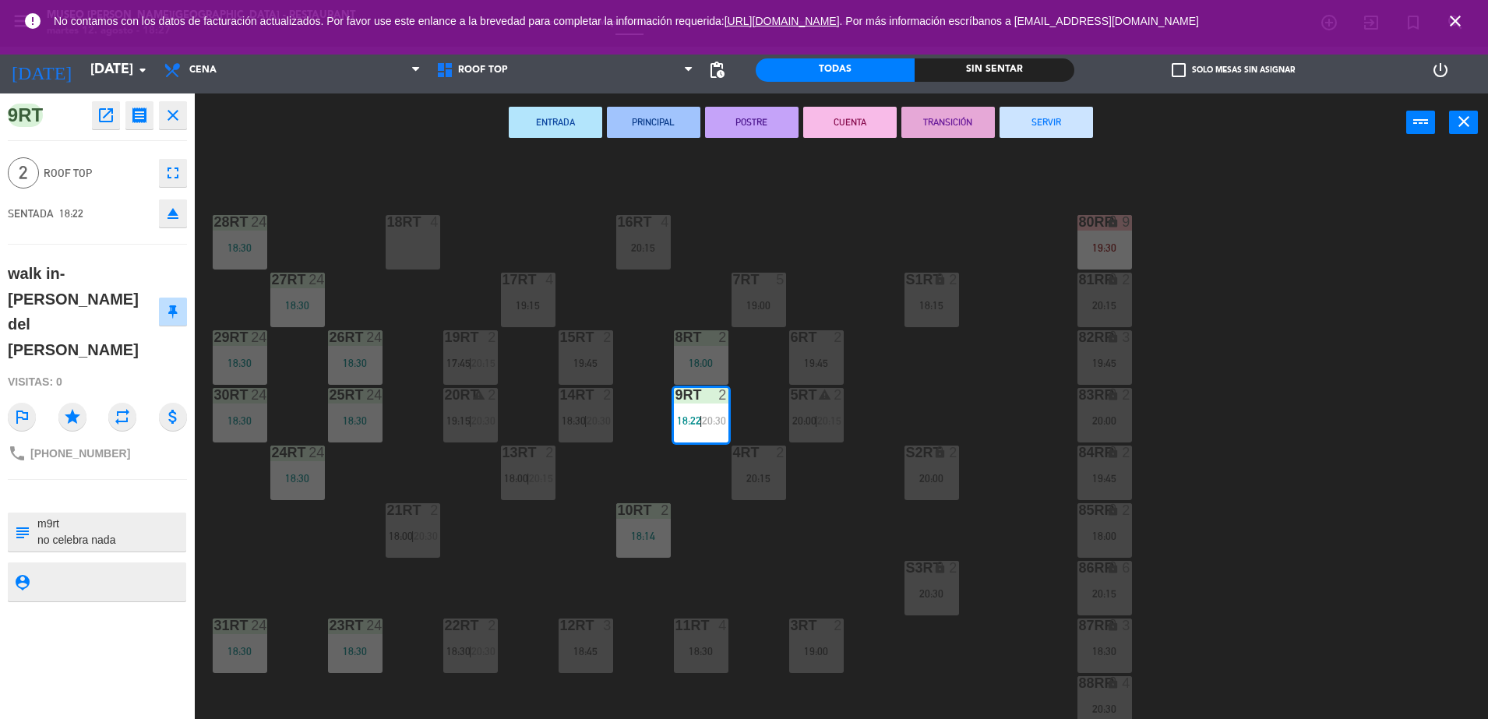
click at [648, 472] on div "18RT 4 16RT 4 20:15 28RT 24 18:30 80RR lock 9 19:30 27RT 24 18:30 7RT 5 19:00 S…" at bounding box center [849, 439] width 1279 height 567
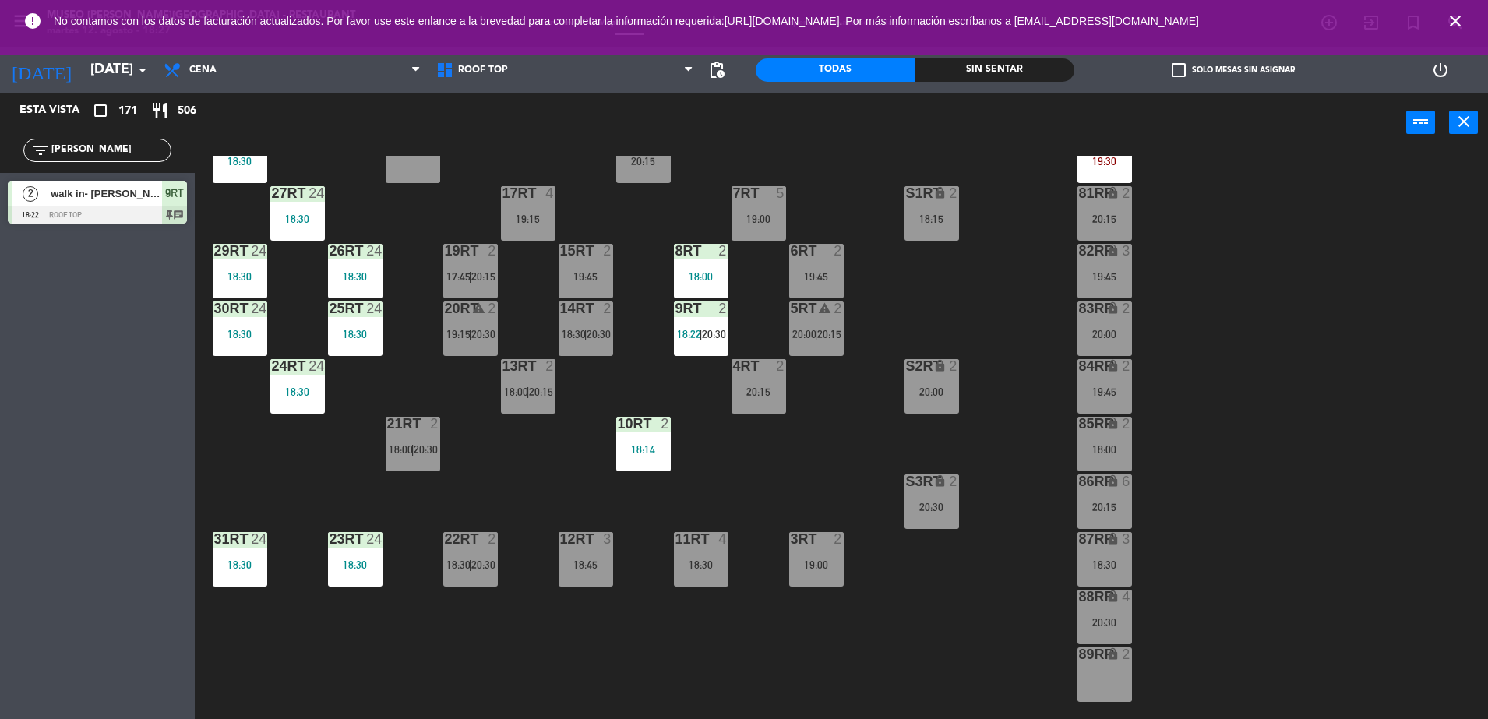
scroll to position [112, 0]
click at [651, 457] on div "10RT 2 18:14" at bounding box center [643, 445] width 55 height 55
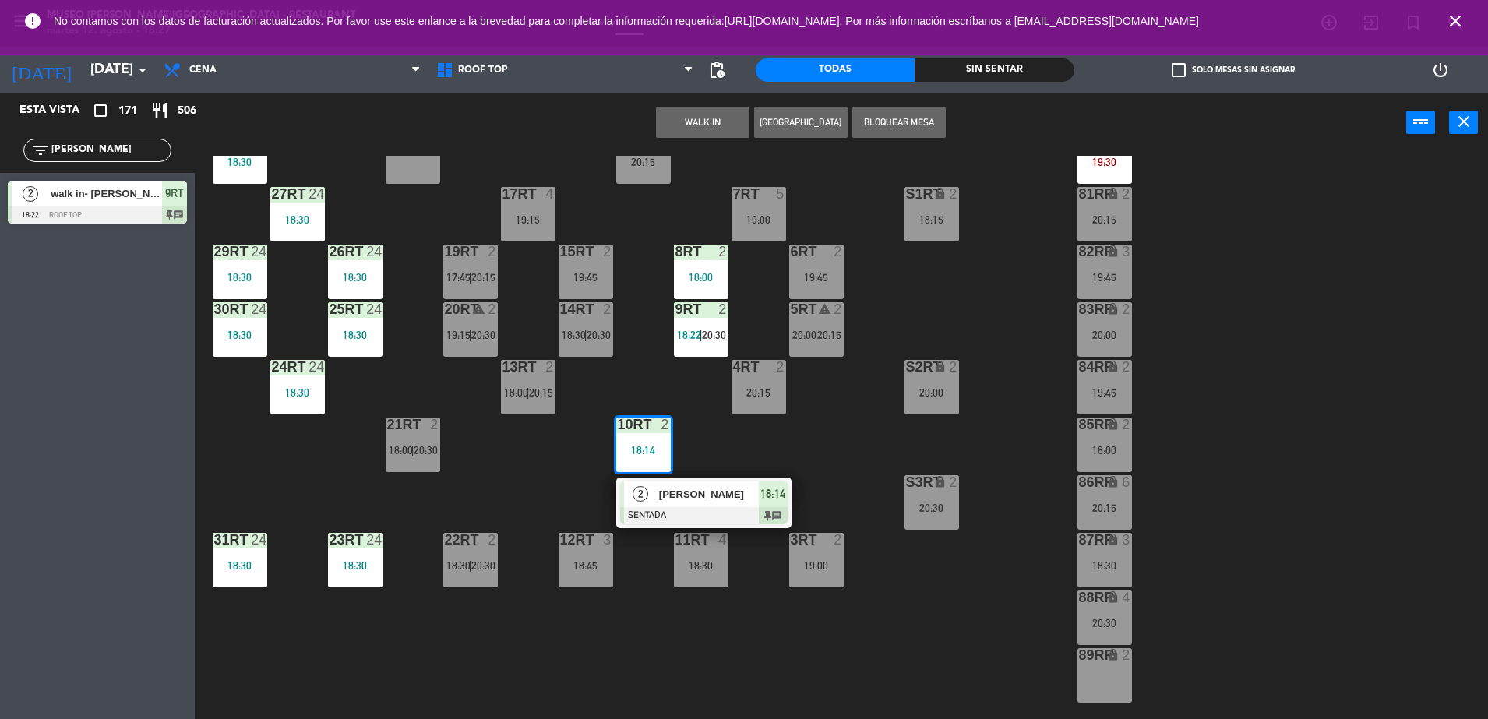
click at [668, 493] on div "2 [PERSON_NAME] SENTADA 18:14 chat" at bounding box center [704, 503] width 199 height 51
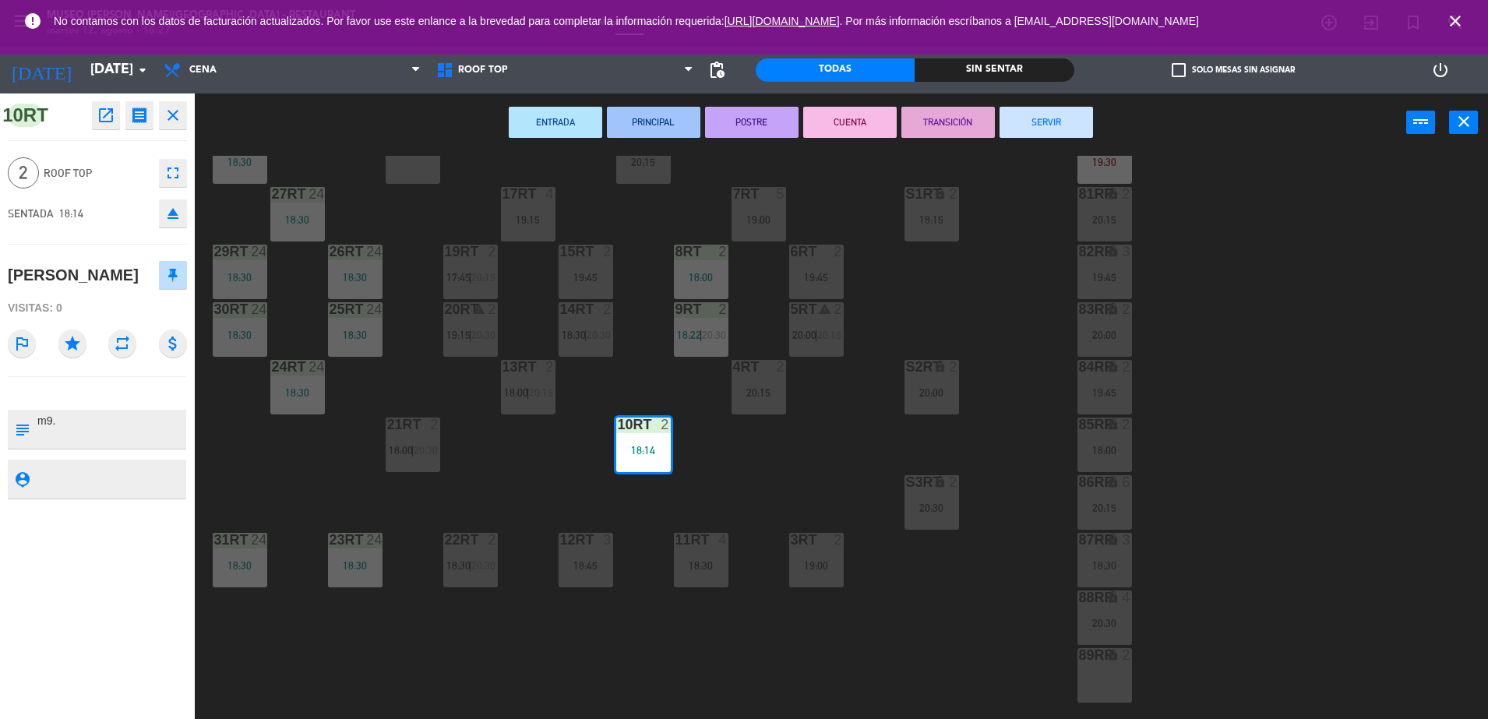
click at [127, 431] on textarea at bounding box center [110, 429] width 149 height 33
type textarea "m10rt"
click at [404, 444] on span "18:00" at bounding box center [401, 450] width 24 height 12
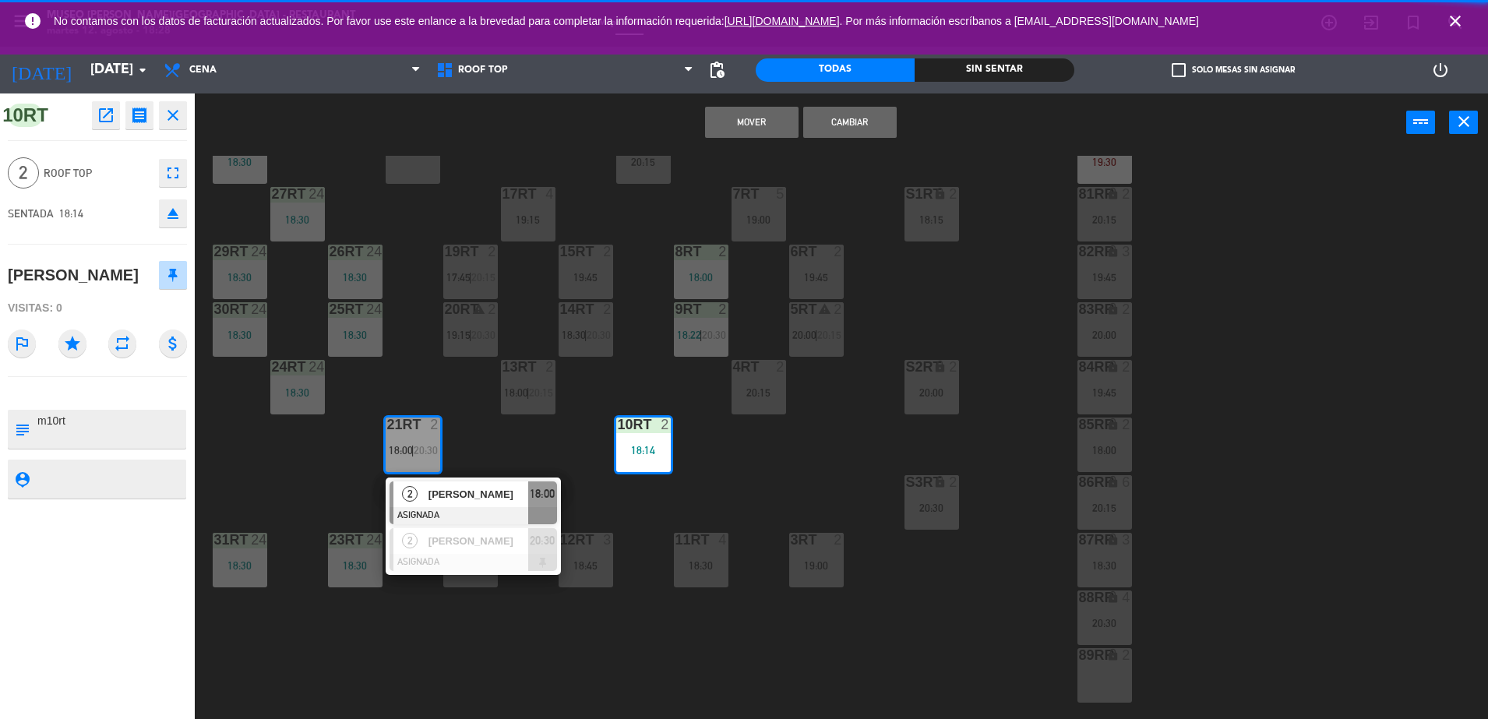
click at [355, 430] on div "18RT 4 16RT 4 20:15 28RT 24 18:30 80RR lock 9 19:30 27RT 24 18:30 7RT 5 19:00 S…" at bounding box center [849, 439] width 1279 height 567
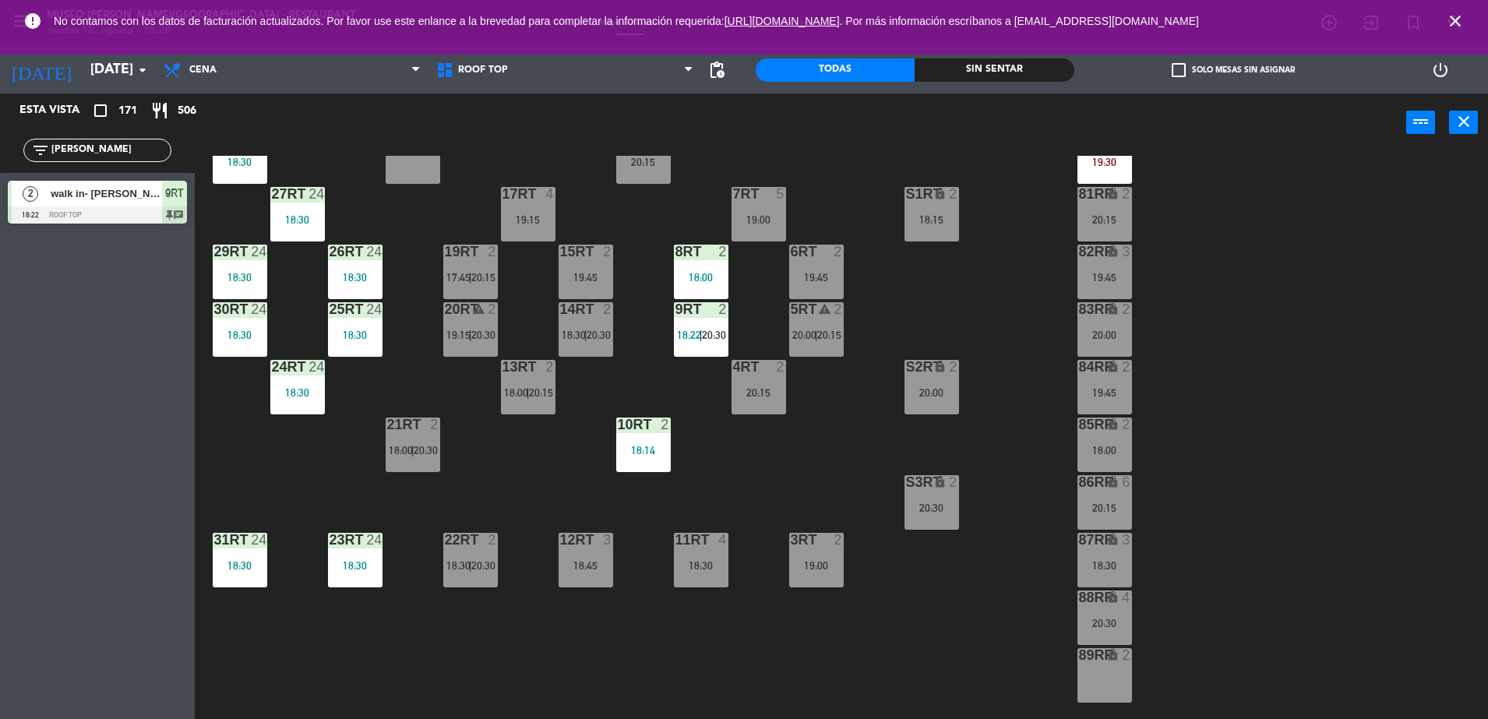
drag, startPoint x: 137, startPoint y: 154, endPoint x: 0, endPoint y: 137, distance: 138.1
click at [0, 137] on html "close × Museo [PERSON_NAME] Café - Restaurant × chrome_reader_mode Listado de R…" at bounding box center [744, 359] width 1488 height 719
type input "d"
type input "[PERSON_NAME]"
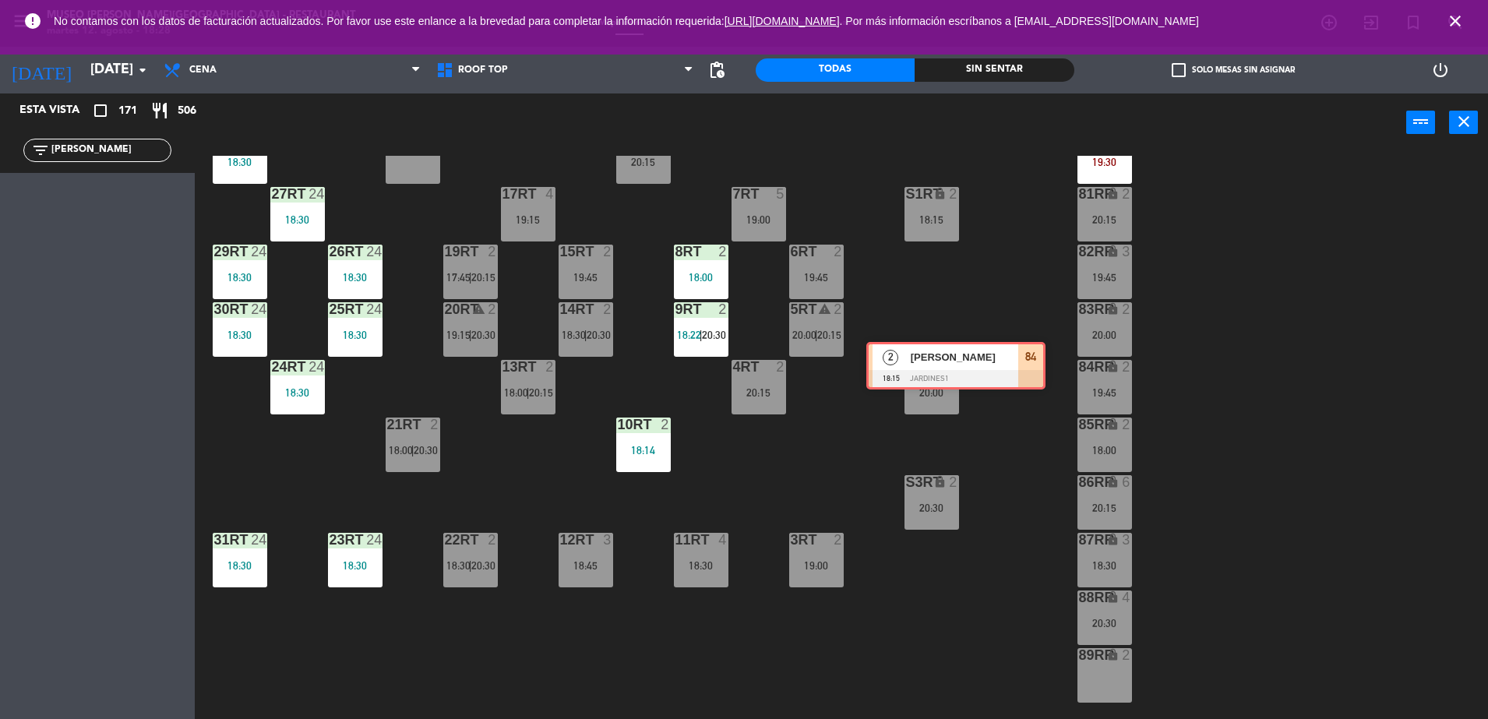
drag, startPoint x: 111, startPoint y: 192, endPoint x: 929, endPoint y: 330, distance: 829.9
click at [929, 330] on div "Esta vista crop_square 171 restaurant 506 filter_list [PERSON_NAME] 2 [PERSON_N…" at bounding box center [744, 409] width 1488 height 630
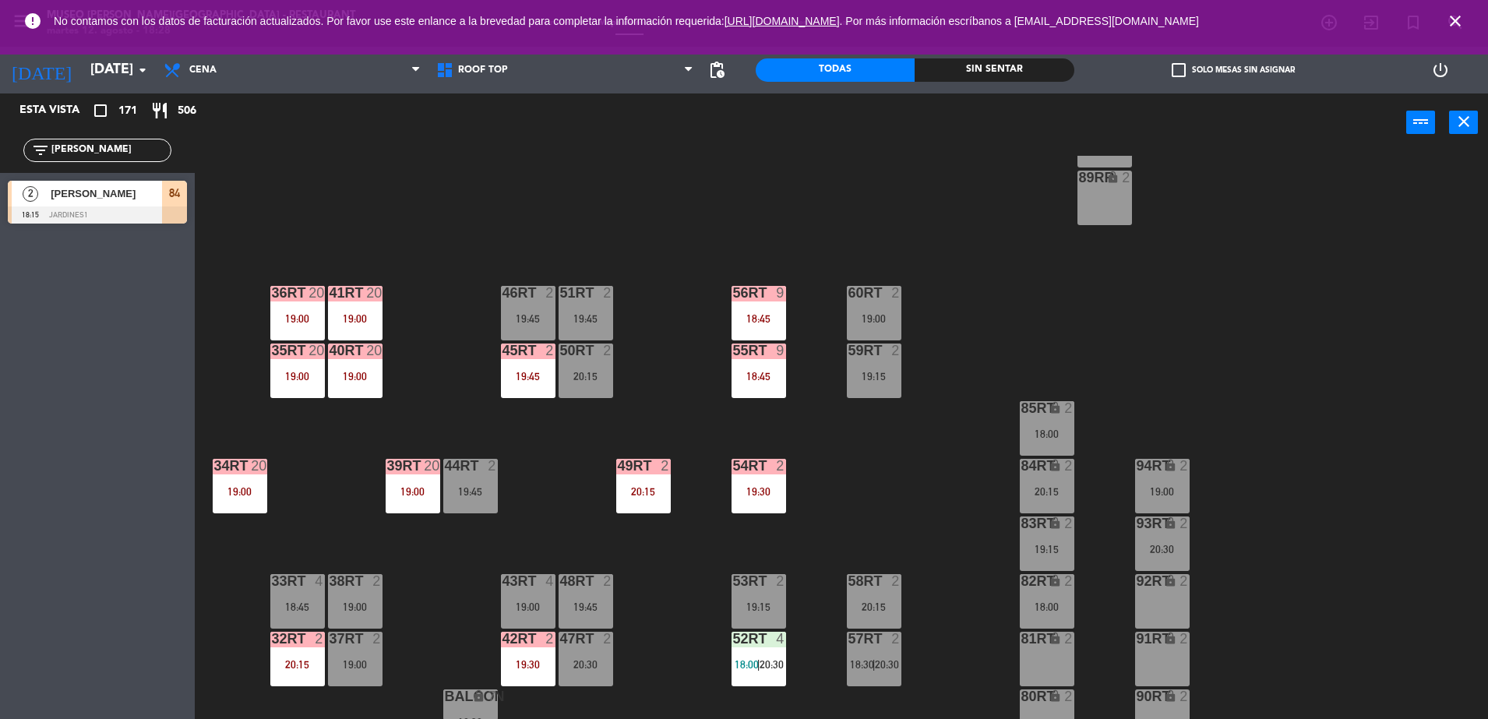
scroll to position [591, 0]
click at [865, 309] on div "60RT 2 19:00" at bounding box center [874, 312] width 55 height 55
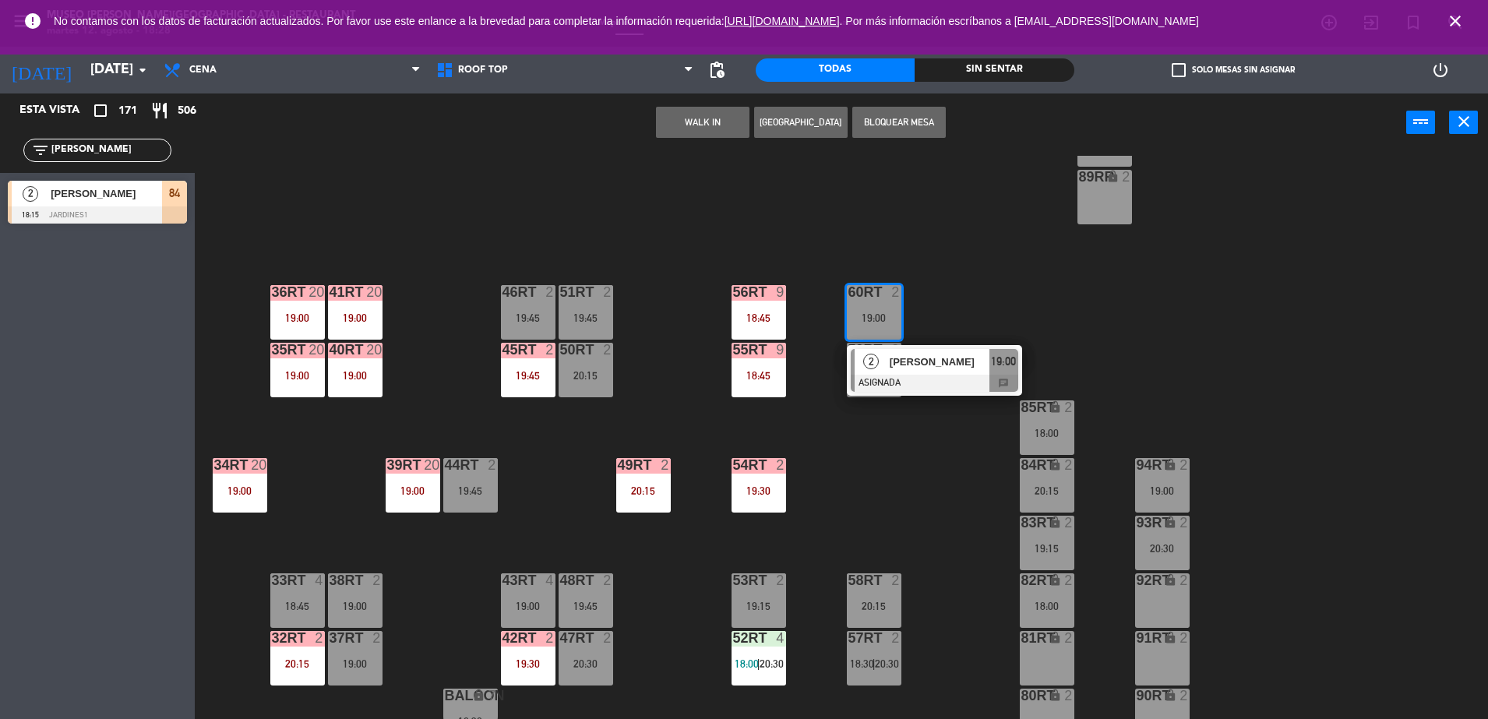
click at [905, 375] on div at bounding box center [935, 383] width 168 height 17
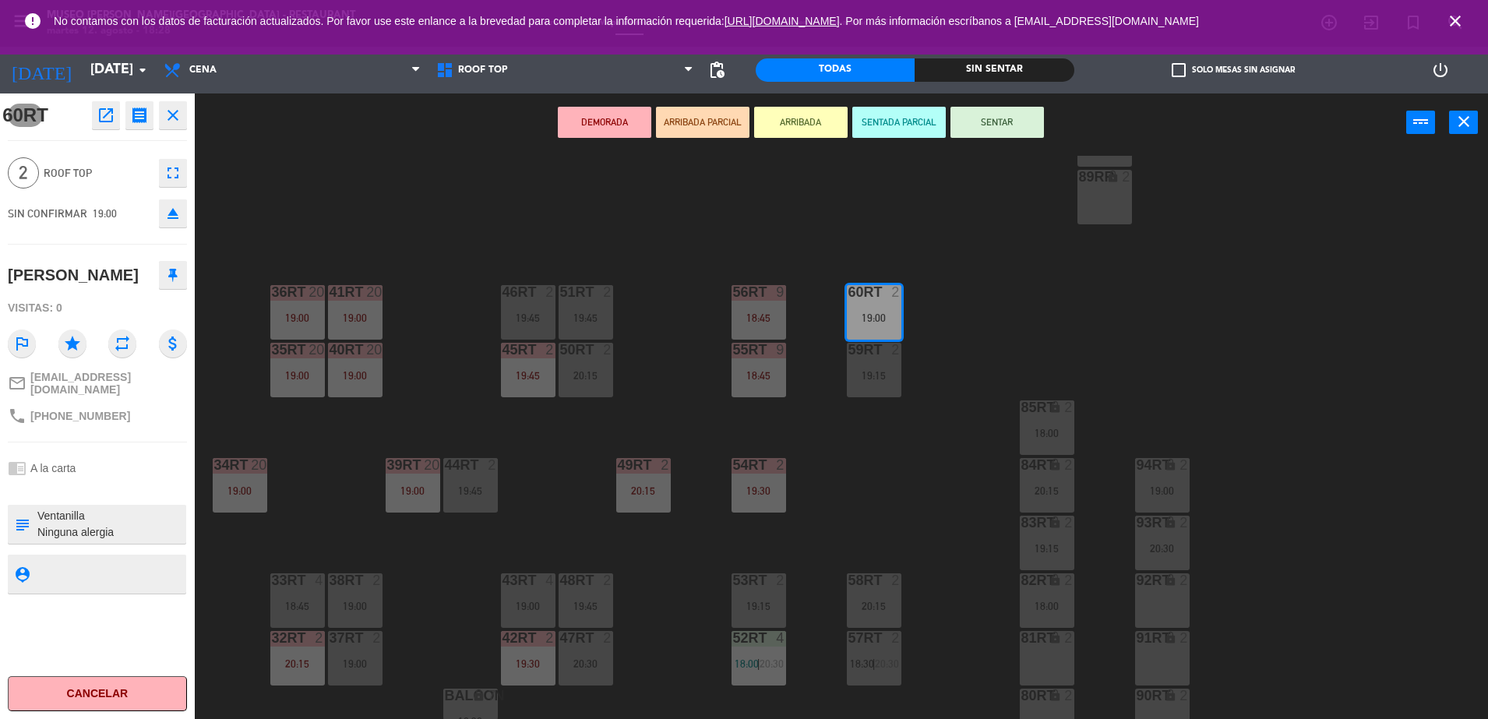
click at [178, 214] on icon "eject" at bounding box center [173, 213] width 19 height 19
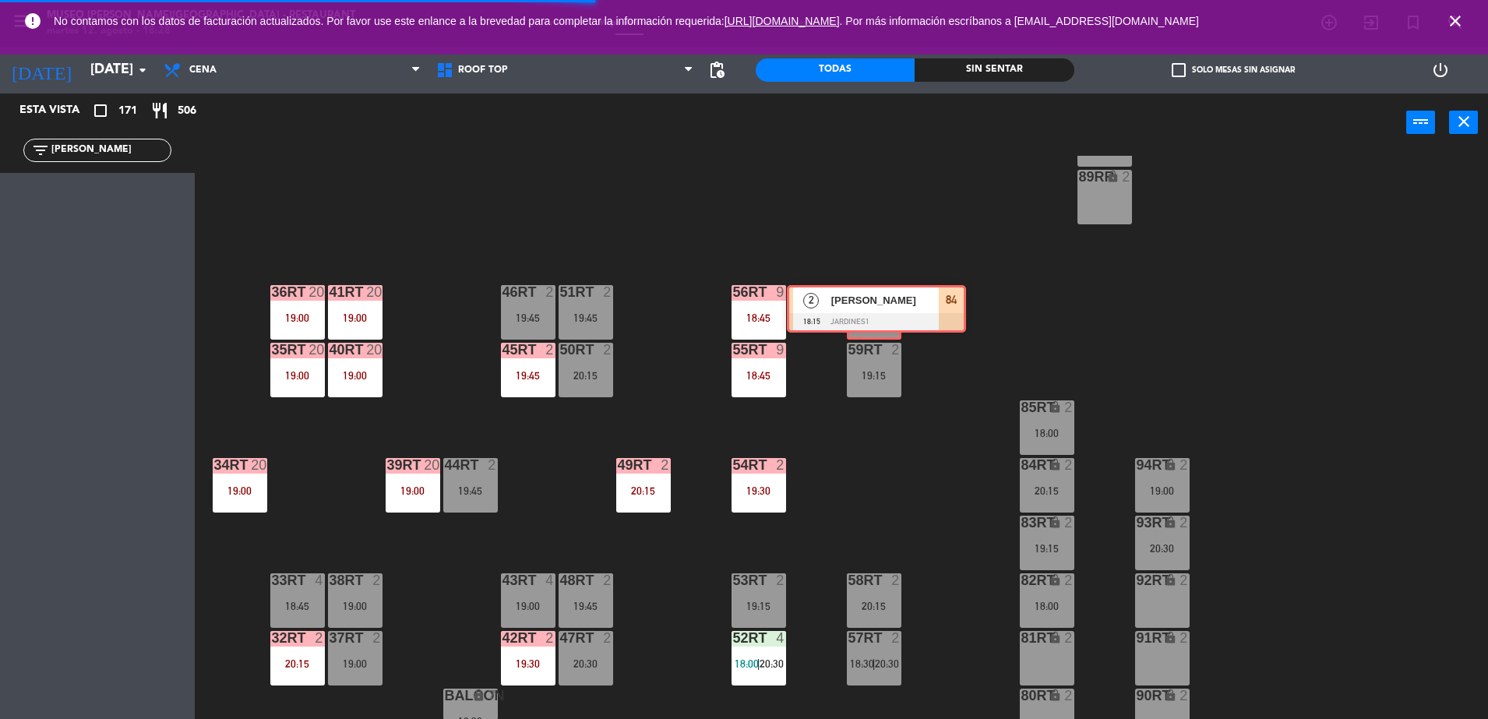
drag, startPoint x: 97, startPoint y: 205, endPoint x: 870, endPoint y: 311, distance: 781.1
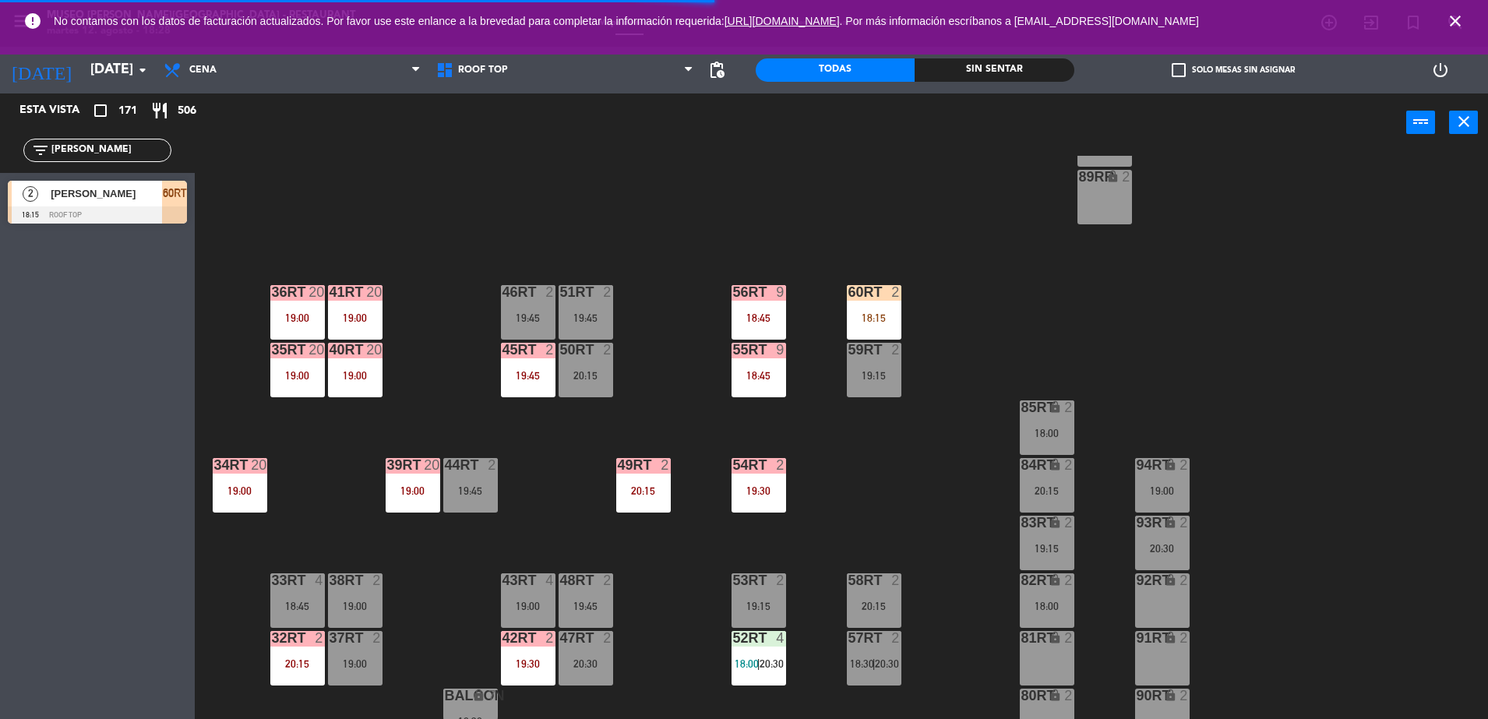
click at [827, 255] on div "18RT 4 16RT 4 20:15 28RT 24 18:30 80RR lock 9 19:30 27RT 24 18:30 7RT 5 19:00 S…" at bounding box center [849, 439] width 1279 height 567
click at [934, 320] on div "18RT 4 16RT 4 20:15 28RT 24 18:30 80RR lock 9 19:30 27RT 24 18:30 7RT 5 19:00 S…" at bounding box center [849, 439] width 1279 height 567
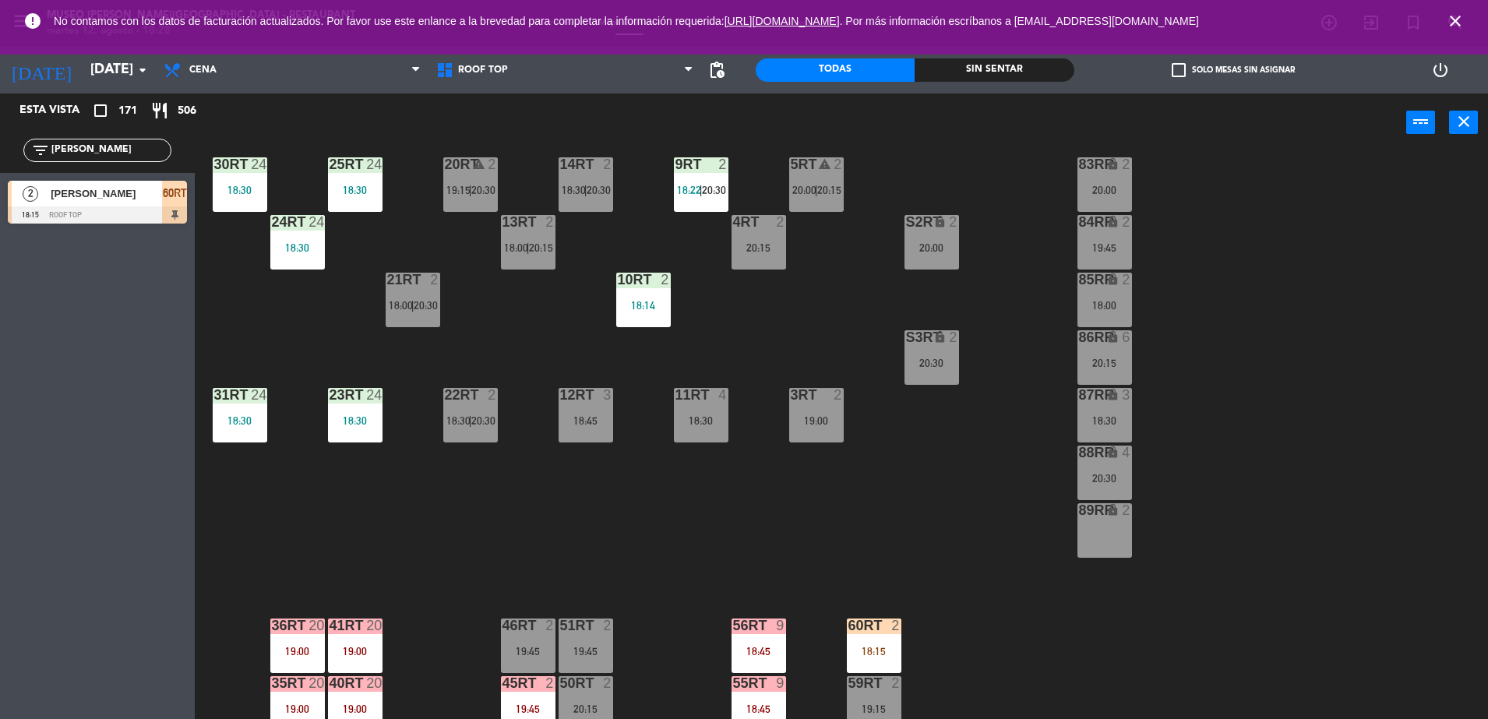
scroll to position [257, 0]
click at [652, 310] on div "18:14" at bounding box center [643, 305] width 55 height 11
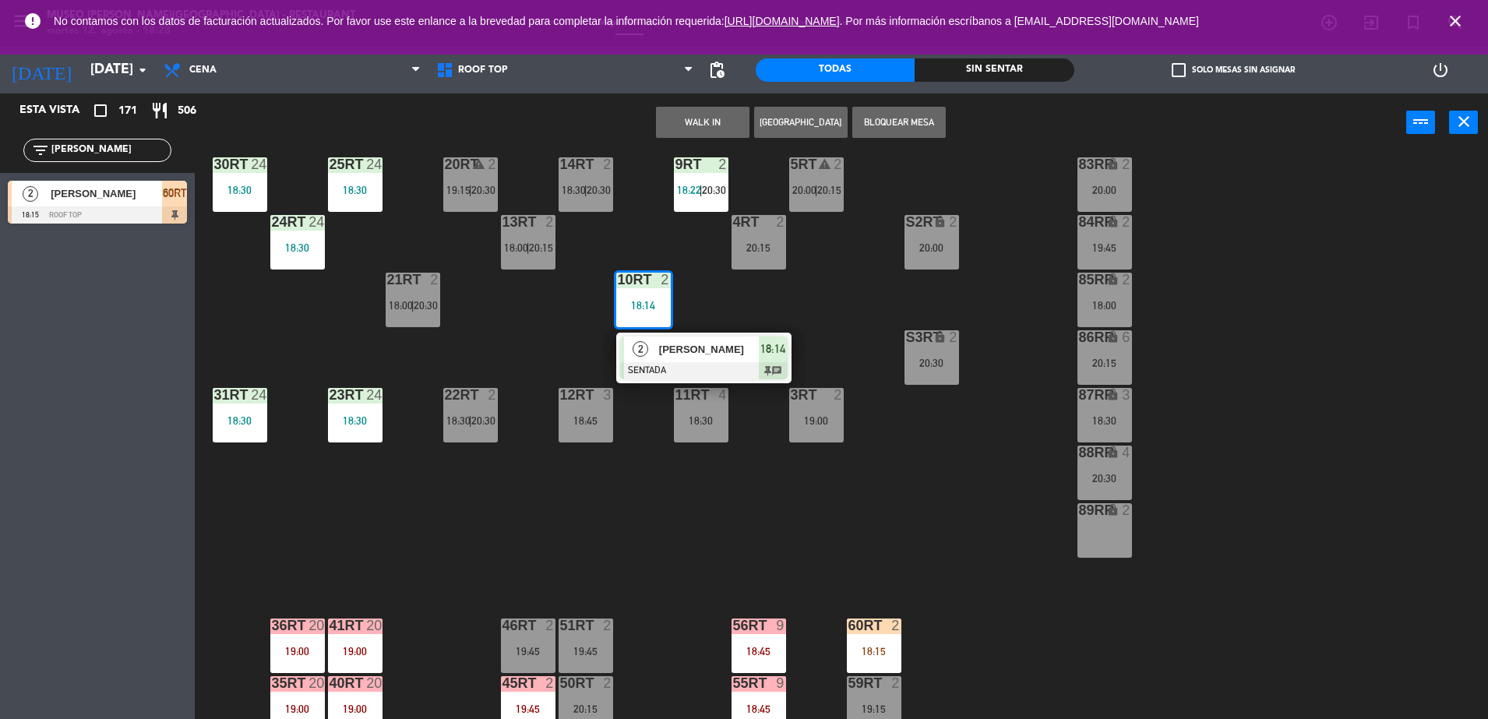
click at [665, 348] on span "[PERSON_NAME]" at bounding box center [709, 349] width 100 height 16
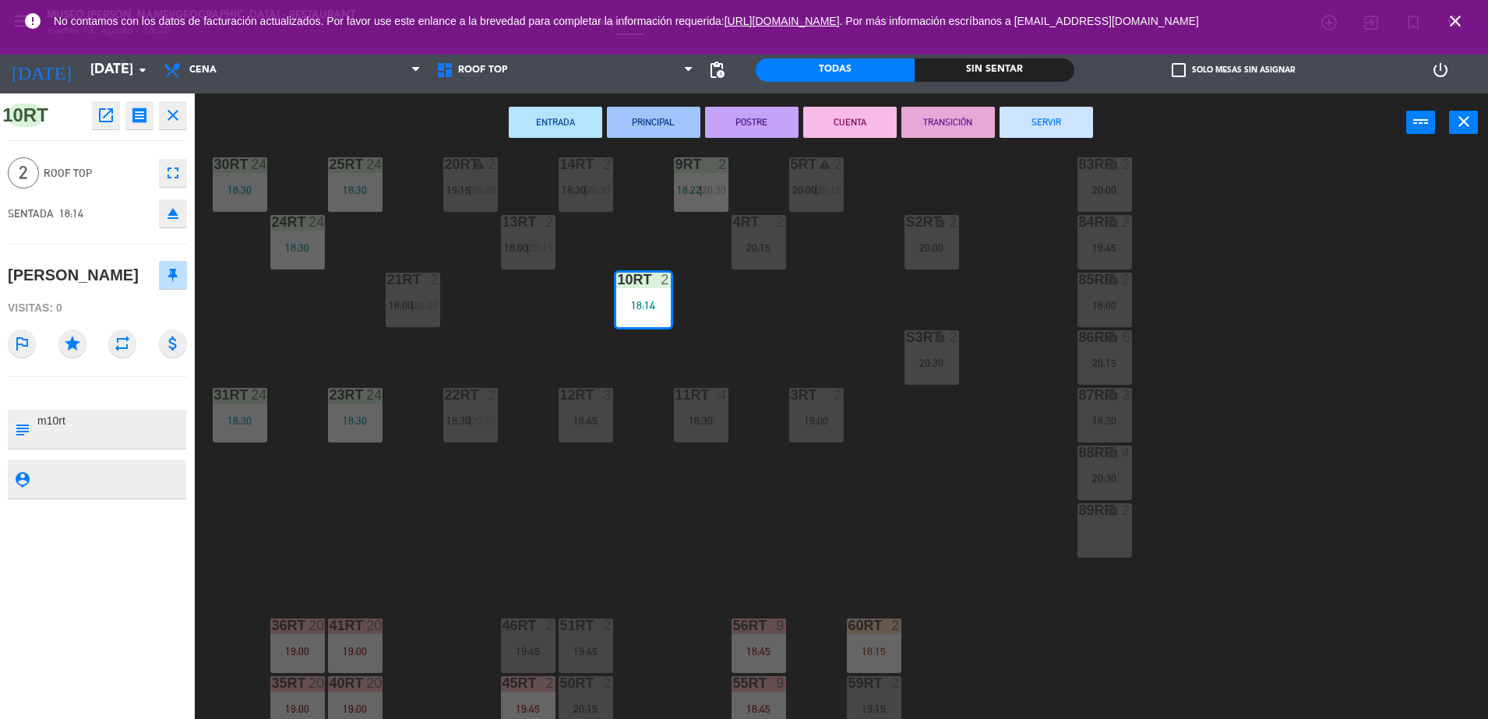
click at [665, 348] on div "18RT 4 16RT 4 20:15 28RT 24 18:30 80RR lock 9 19:30 27RT 24 18:30 7RT 5 19:00 S…" at bounding box center [849, 439] width 1279 height 567
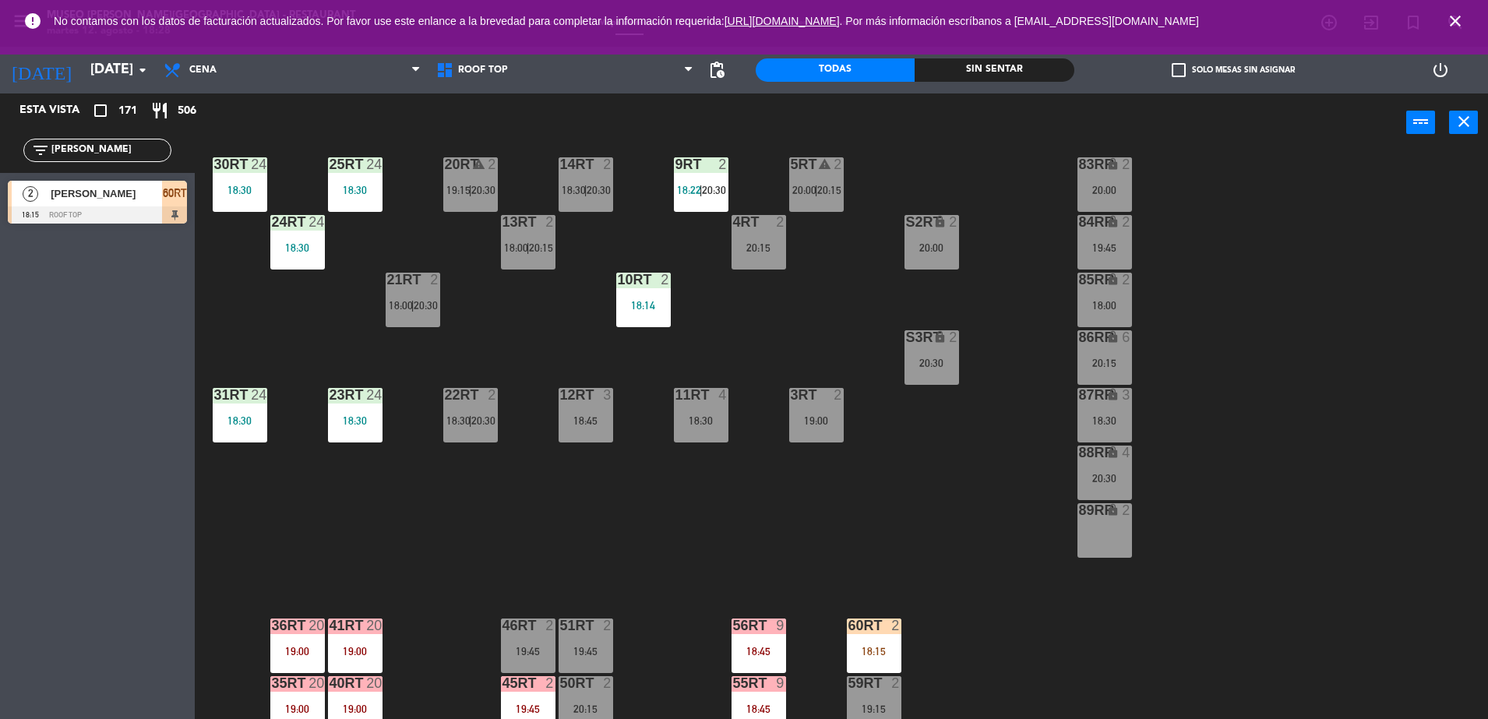
click at [876, 358] on div "18RT 4 16RT 4 20:15 28RT 24 18:30 80RR lock 9 19:30 27RT 24 18:30 7RT 5 19:00 S…" at bounding box center [849, 439] width 1279 height 567
click at [1037, 458] on div "18RT 4 16RT 4 20:15 28RT 24 18:30 80RR lock 9 19:30 27RT 24 18:30 7RT 5 19:00 S…" at bounding box center [849, 439] width 1279 height 567
click at [1106, 474] on div "20:30" at bounding box center [1105, 478] width 55 height 11
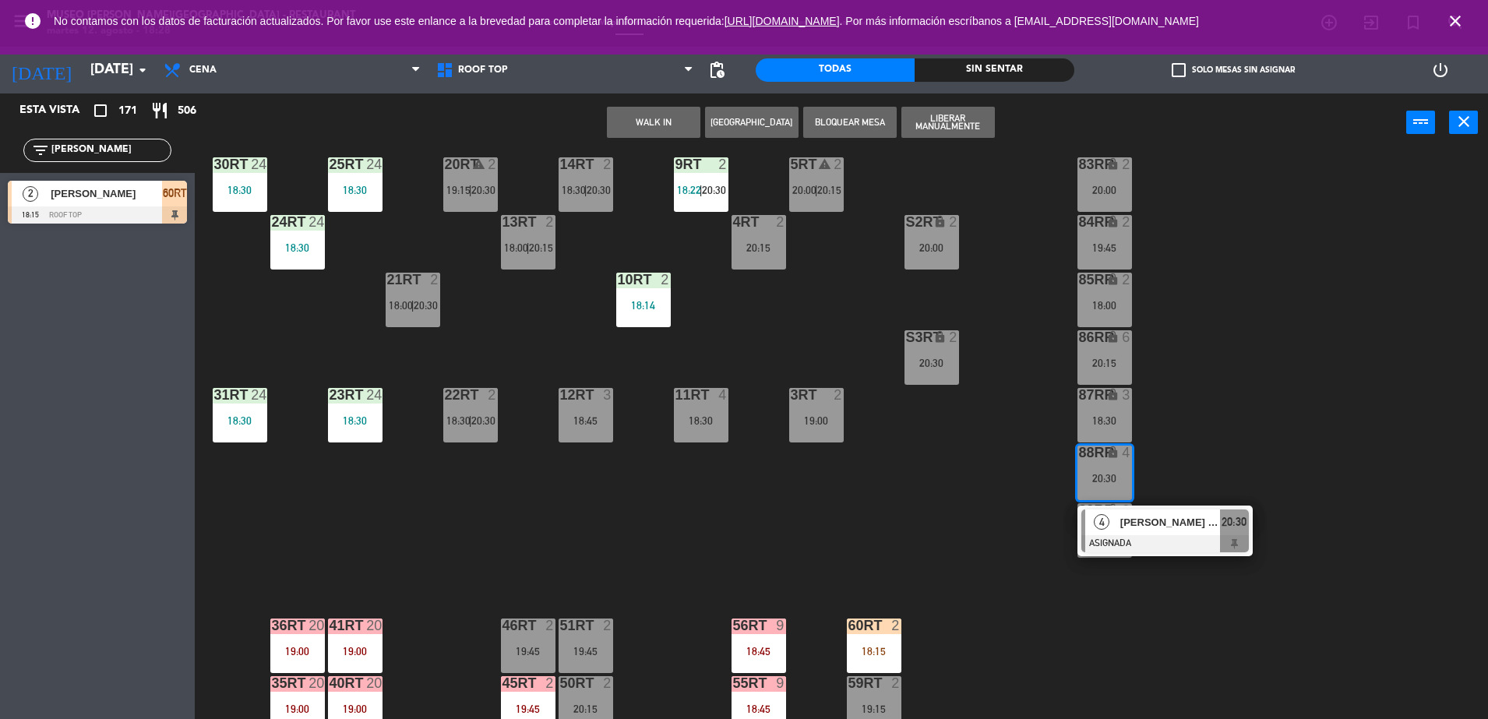
click at [1118, 528] on div "4" at bounding box center [1103, 523] width 34 height 26
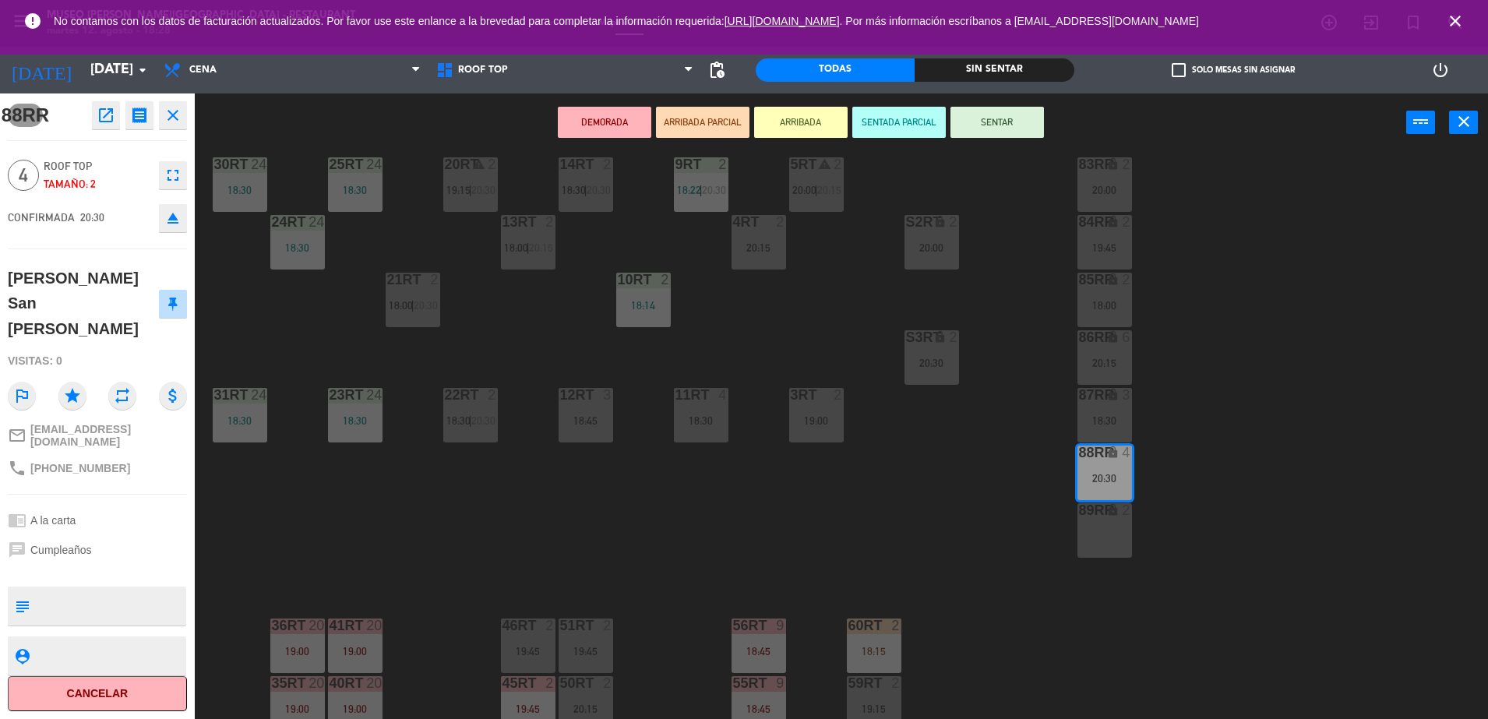
click at [742, 242] on div "20:15" at bounding box center [759, 247] width 55 height 11
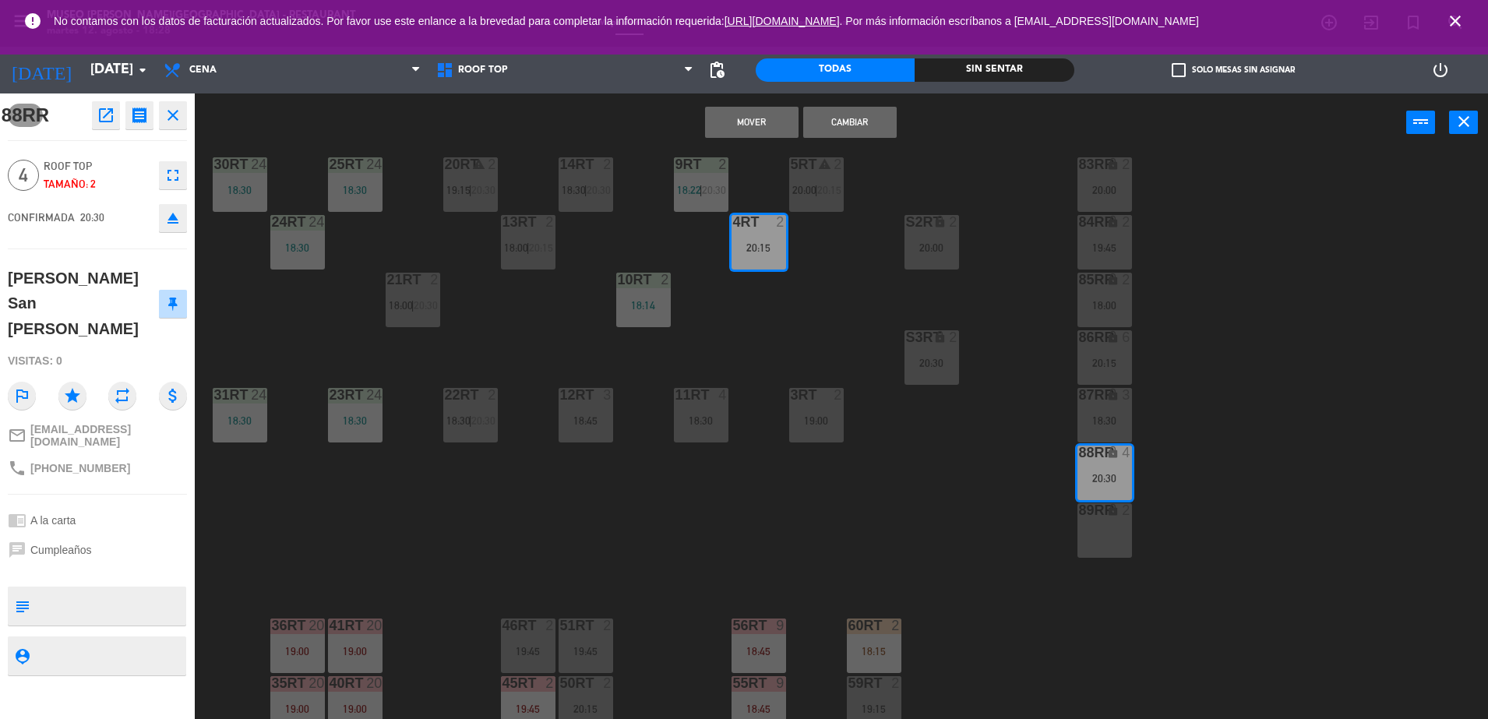
click at [851, 122] on button "Cambiar" at bounding box center [850, 122] width 94 height 31
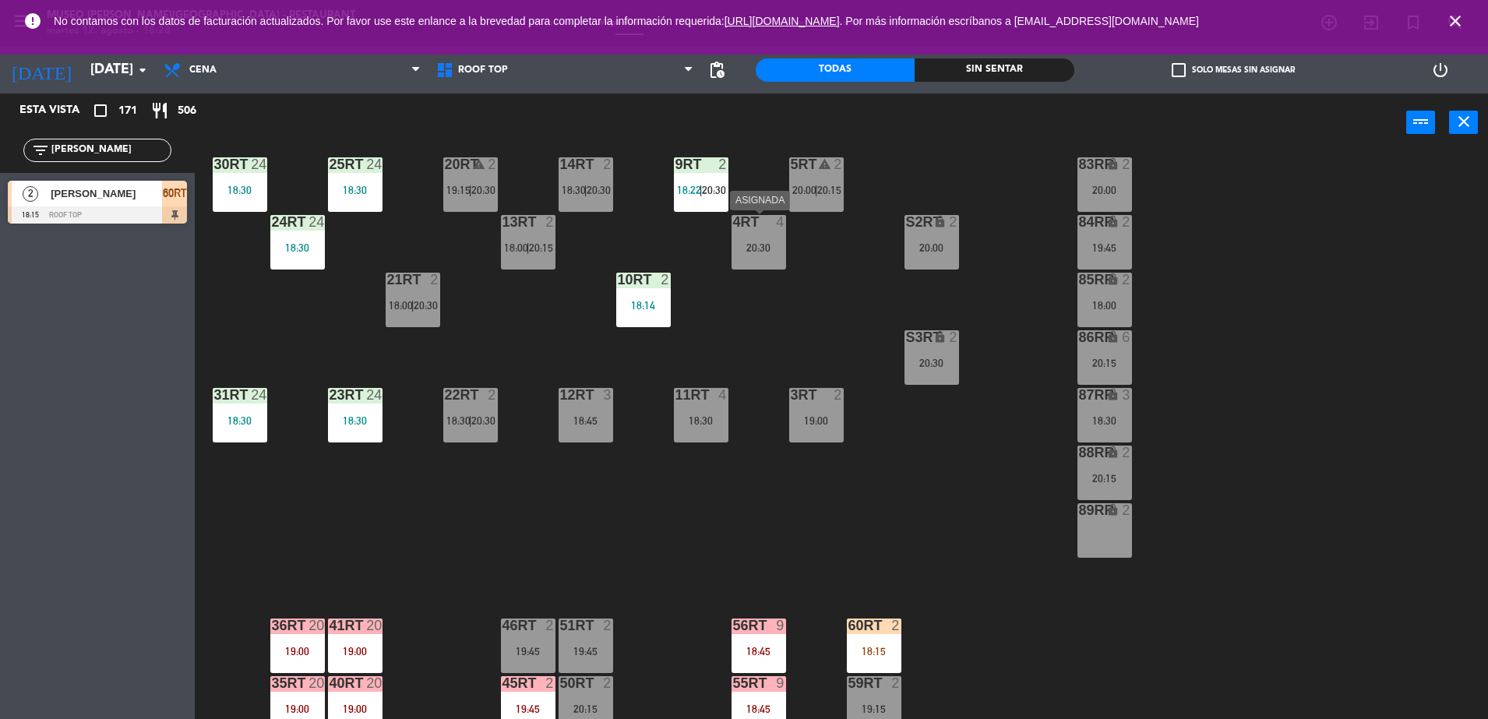
click at [776, 234] on div "4RT 4 20:30" at bounding box center [759, 242] width 55 height 55
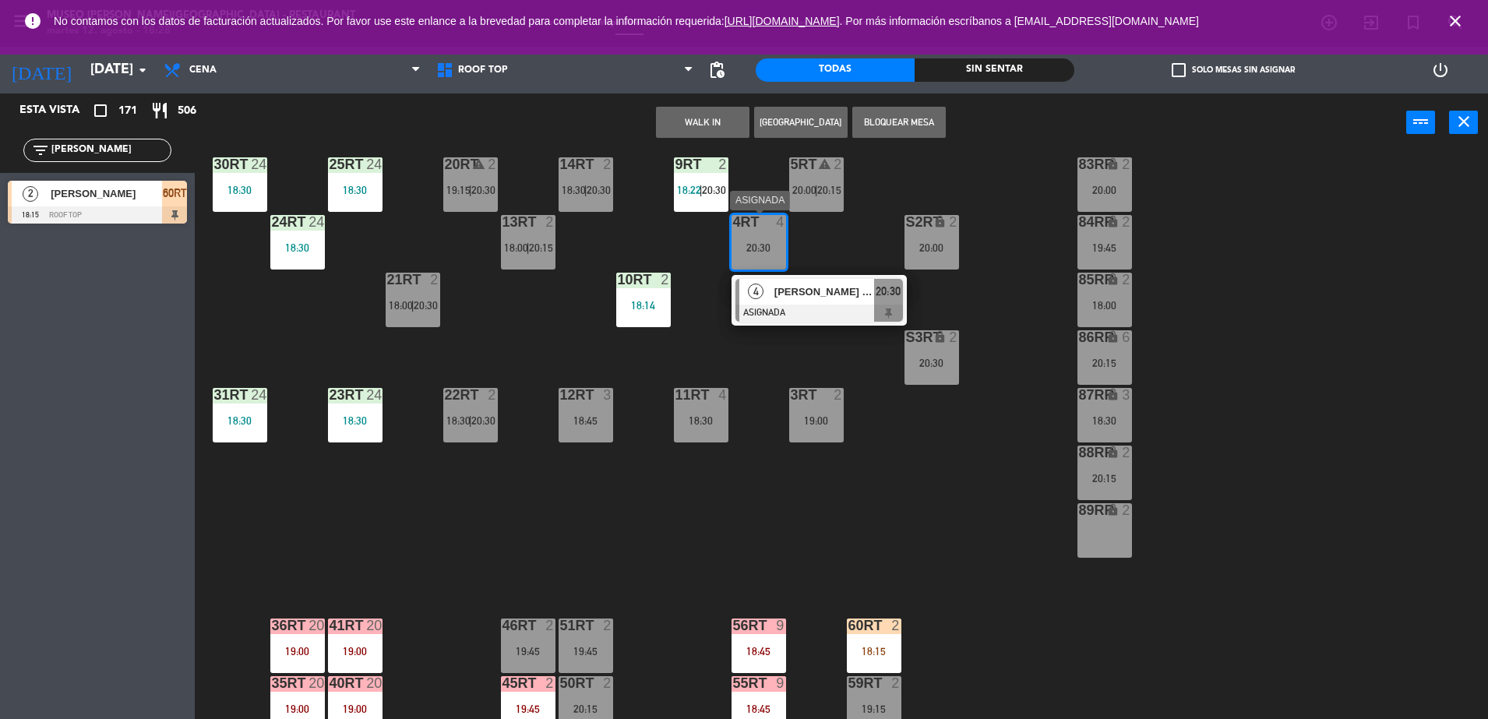
click at [800, 291] on span "[PERSON_NAME] San [PERSON_NAME]" at bounding box center [825, 292] width 100 height 16
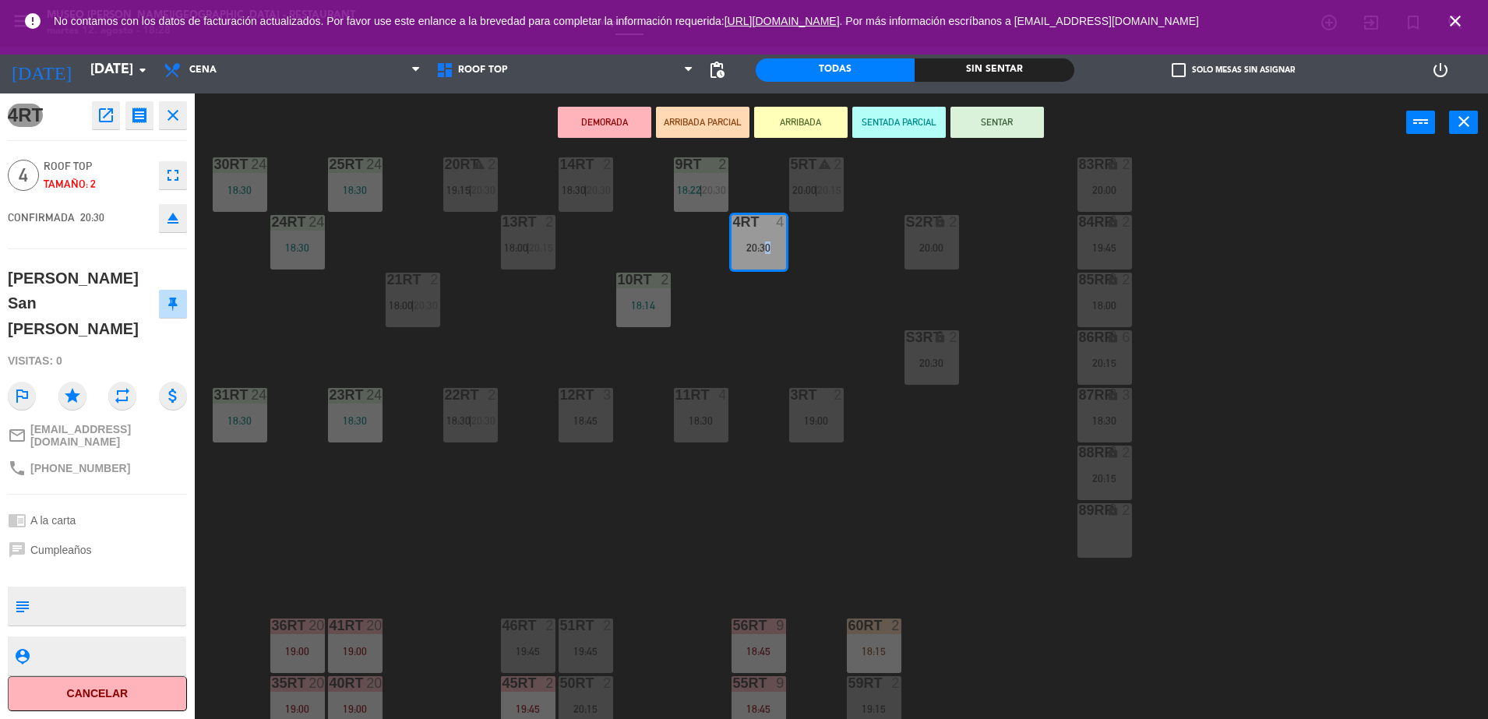
drag, startPoint x: 791, startPoint y: 267, endPoint x: 763, endPoint y: 320, distance: 59.3
click at [763, 320] on div "18RT 4 16RT 4 20:15 28RT 24 18:30 80RR lock 9 19:30 27RT 24 18:30 7RT 5 19:00 S…" at bounding box center [849, 439] width 1279 height 567
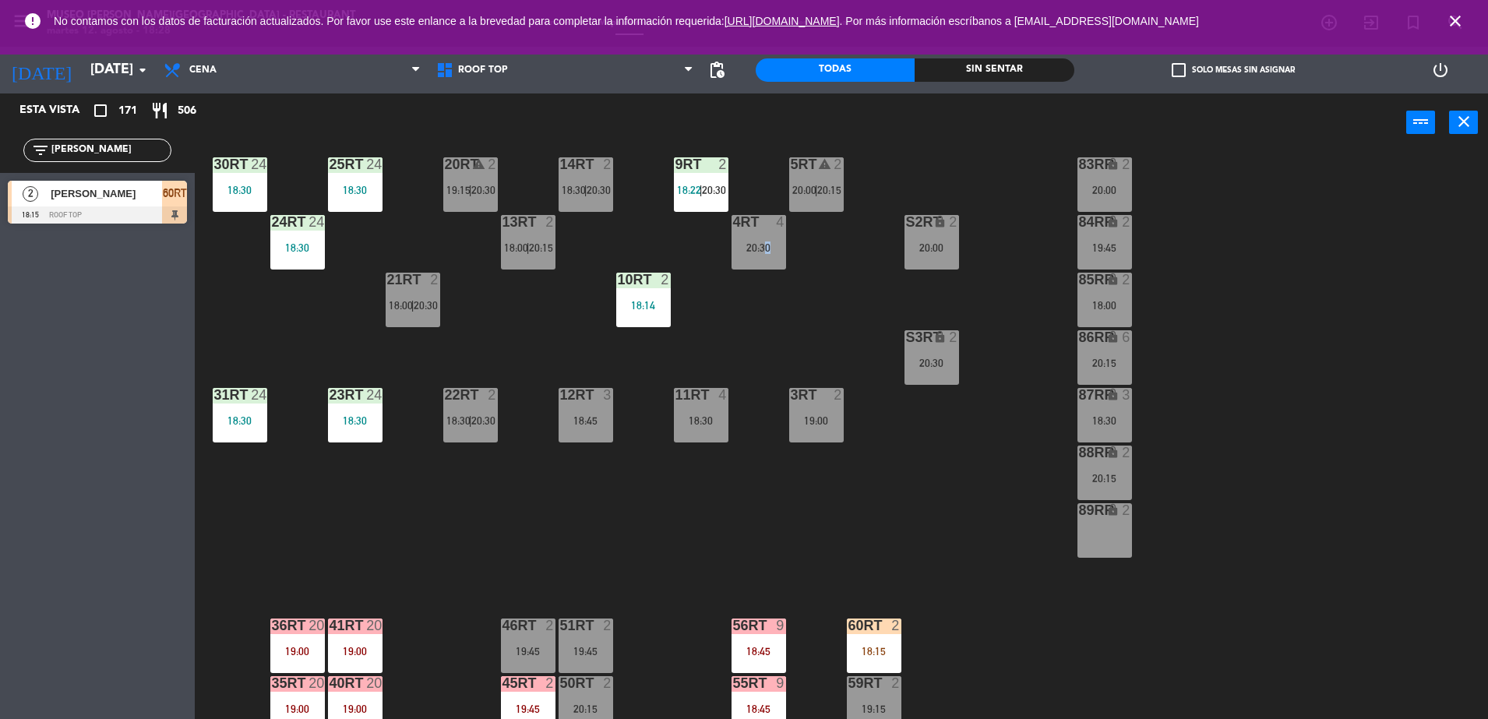
click at [763, 320] on div "18RT 4 16RT 4 20:15 28RT 24 18:30 80RR lock 9 19:30 27RT 24 18:30 7RT 5 19:00 S…" at bounding box center [849, 439] width 1279 height 567
click at [934, 350] on div "S3RT lock 2 20:30" at bounding box center [932, 357] width 55 height 55
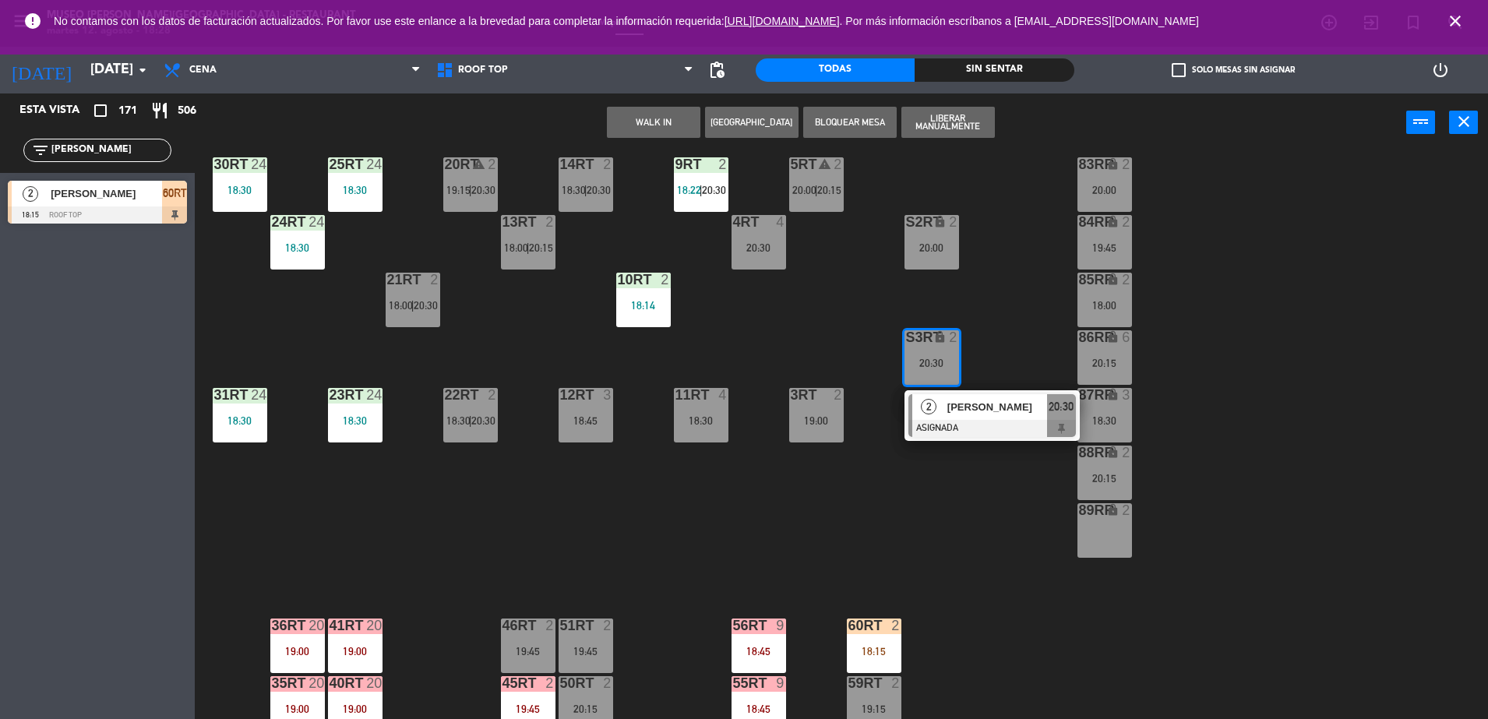
click at [847, 399] on div "2" at bounding box center [842, 395] width 26 height 14
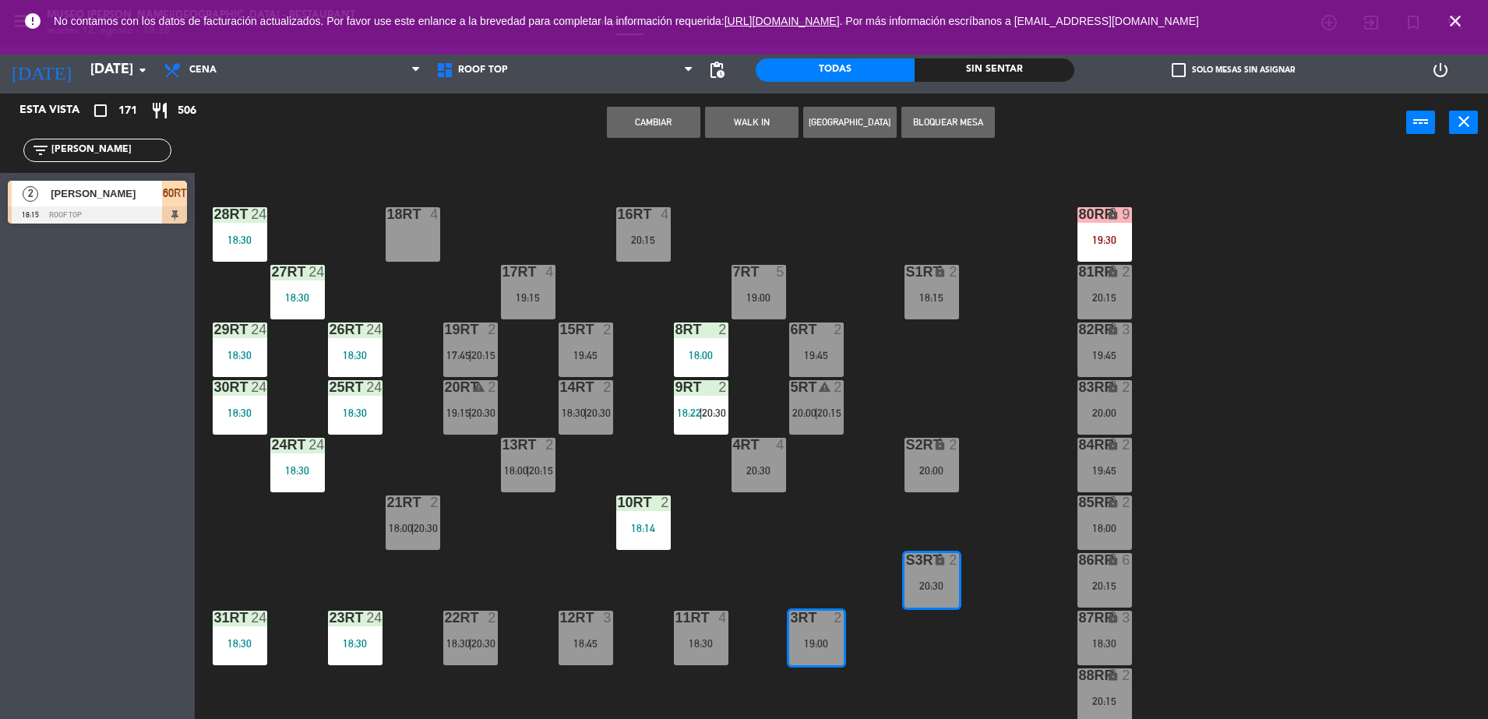
scroll to position [33, 0]
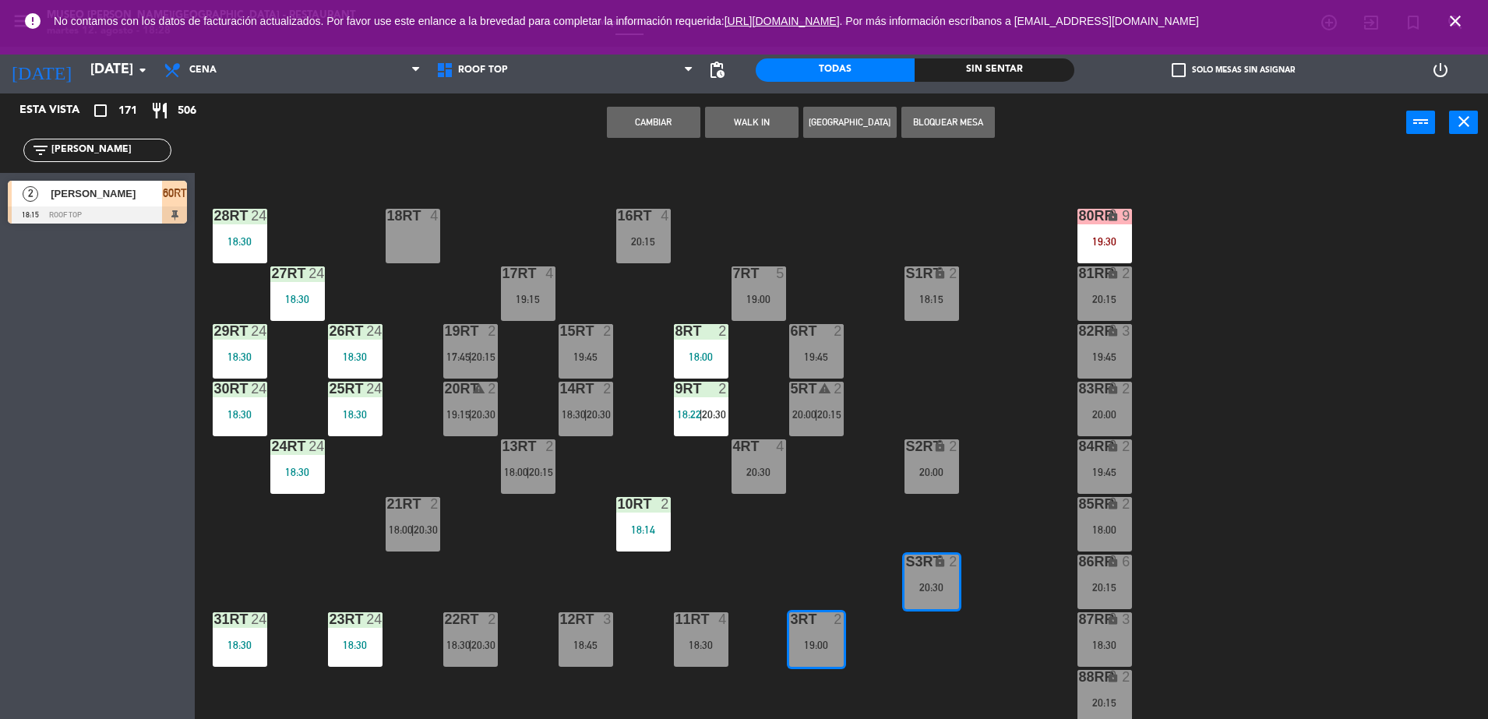
click at [655, 327] on div "18RT 4 16RT 4 20:15 28RT 24 18:30 80RR lock 9 19:30 27RT 24 18:30 7RT 5 19:00 S…" at bounding box center [849, 439] width 1279 height 567
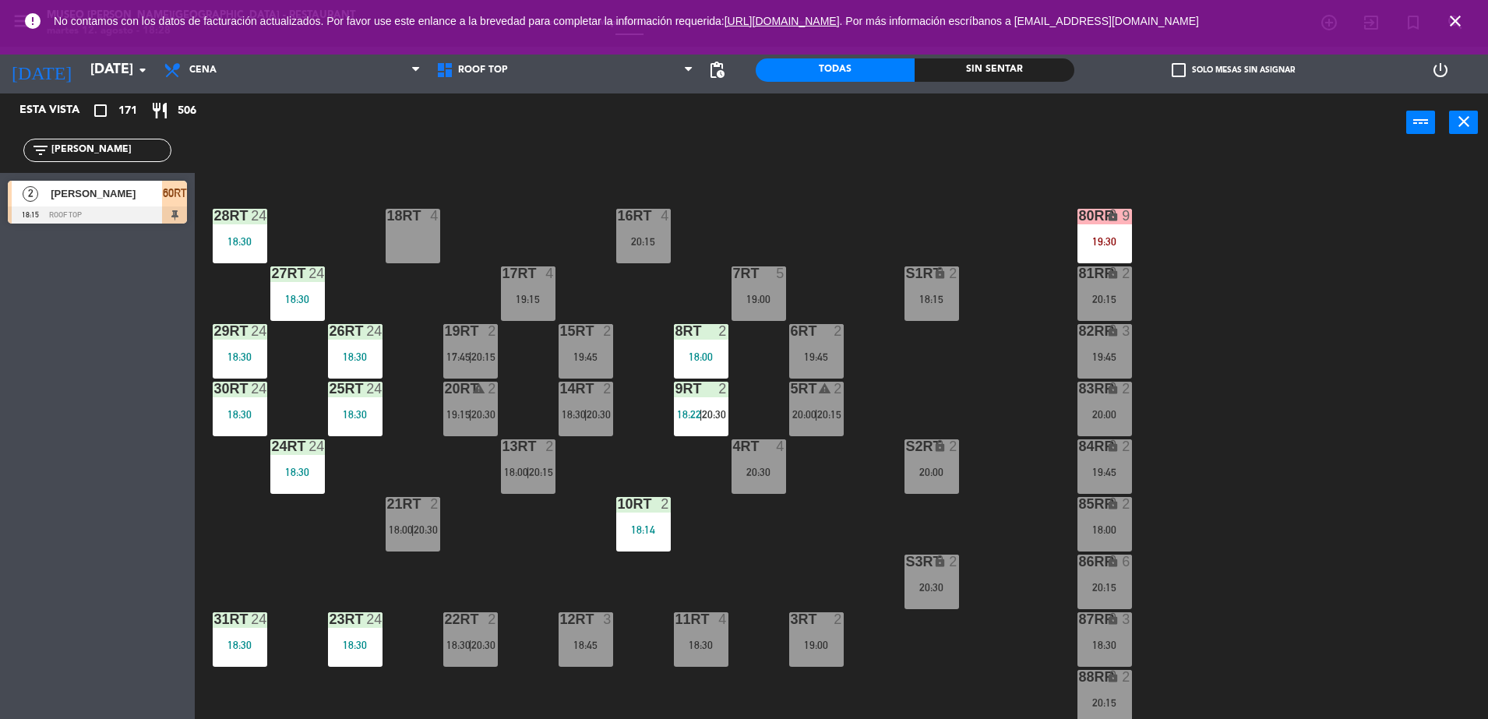
scroll to position [111, 0]
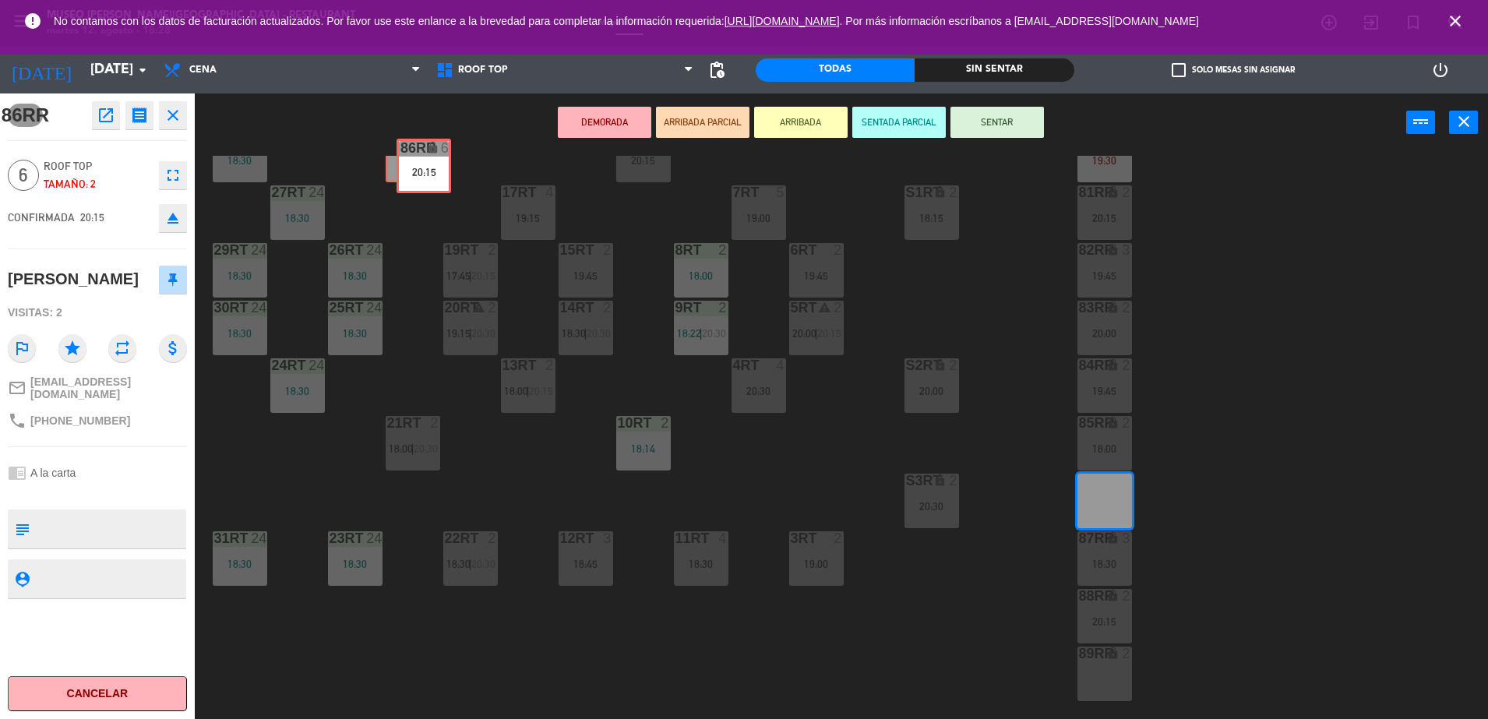
drag, startPoint x: 1107, startPoint y: 519, endPoint x: 421, endPoint y: 181, distance: 764.6
click at [421, 181] on div "18RT 4 16RT 4 20:15 28RT 24 18:30 80RR lock 9 19:30 27RT 24 18:30 7RT 5 19:00 S…" at bounding box center [849, 439] width 1279 height 567
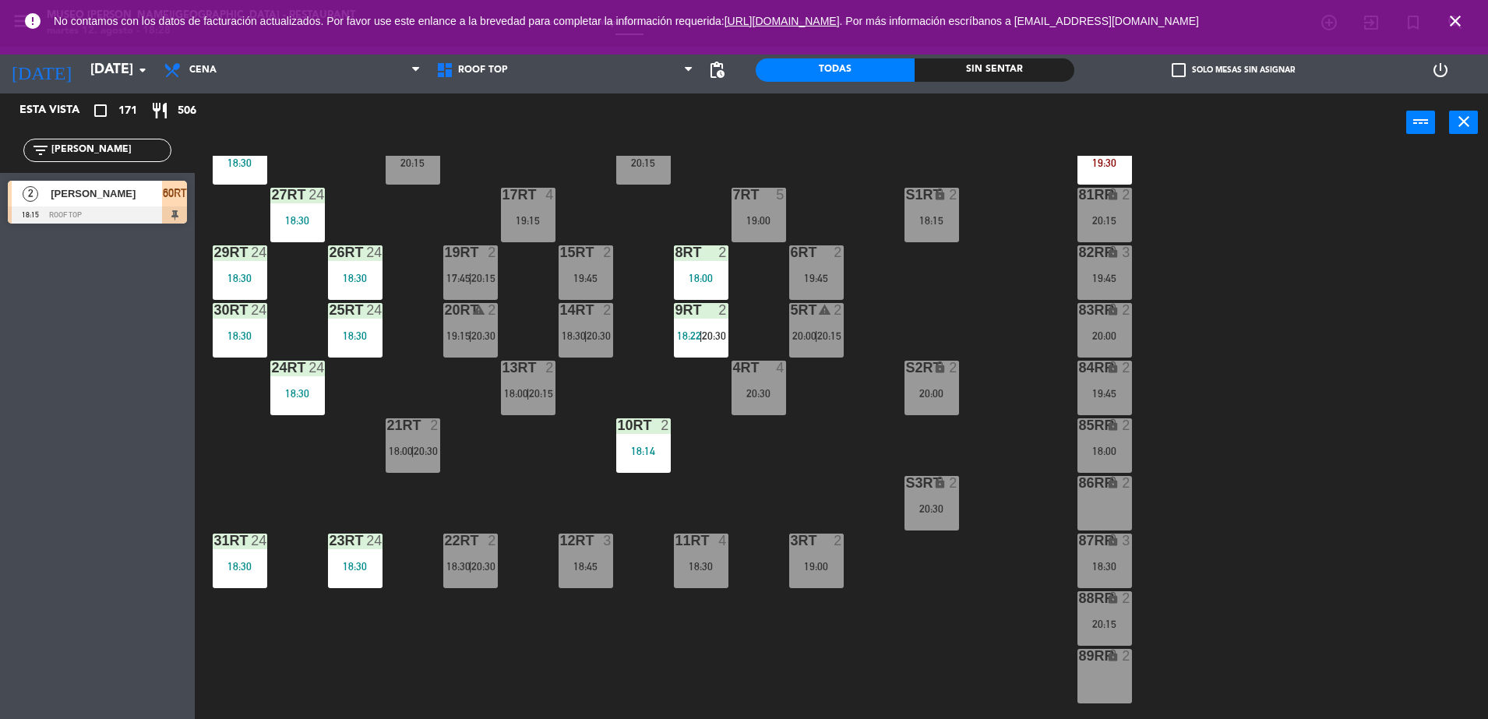
click at [422, 194] on div "18RT 6 20:15 16RT 4 20:15 28RT 24 18:30 80RR lock 9 19:30 27RT 24 18:30 7RT 5 1…" at bounding box center [849, 439] width 1279 height 567
click at [628, 234] on div "18RT 6 20:15 16RT 4 20:15 28RT 24 18:30 80RR lock 9 19:30 27RT 24 18:30 7RT 5 1…" at bounding box center [849, 439] width 1279 height 567
drag, startPoint x: 117, startPoint y: 151, endPoint x: 0, endPoint y: 157, distance: 117.1
click at [0, 157] on html "close × Museo [PERSON_NAME] Café - Restaurant × chrome_reader_mode Listado de R…" at bounding box center [744, 359] width 1488 height 719
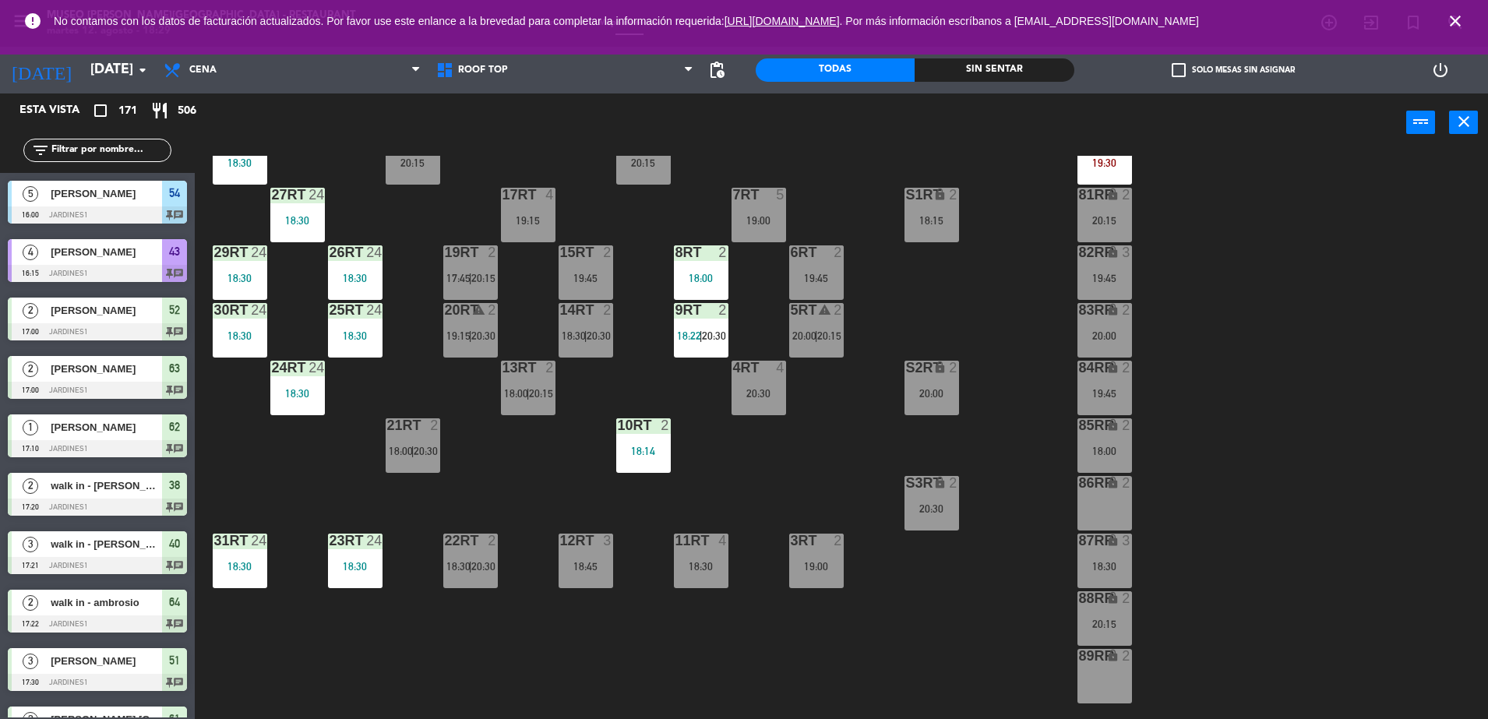
click at [631, 379] on div "18RT 6 20:15 16RT 4 20:15 28RT 24 18:30 80RR lock 9 19:30 27RT 24 18:30 7RT 5 1…" at bounding box center [849, 439] width 1279 height 567
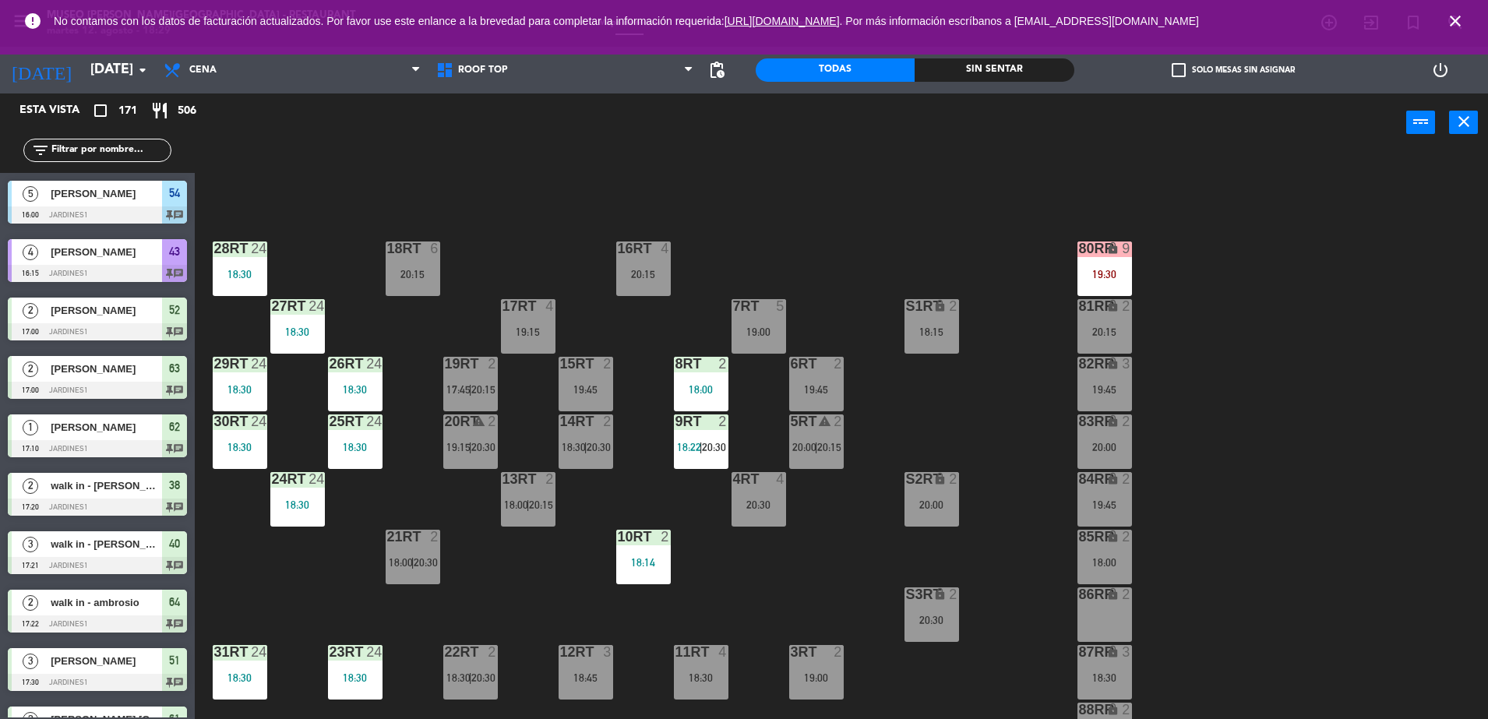
click at [936, 358] on div "18RT 6 20:15 16RT 4 20:15 28RT 24 18:30 80RR lock 9 19:30 27RT 24 18:30 7RT 5 1…" at bounding box center [849, 439] width 1279 height 567
click at [1087, 281] on div "80RR lock 9 19:30" at bounding box center [1105, 269] width 55 height 55
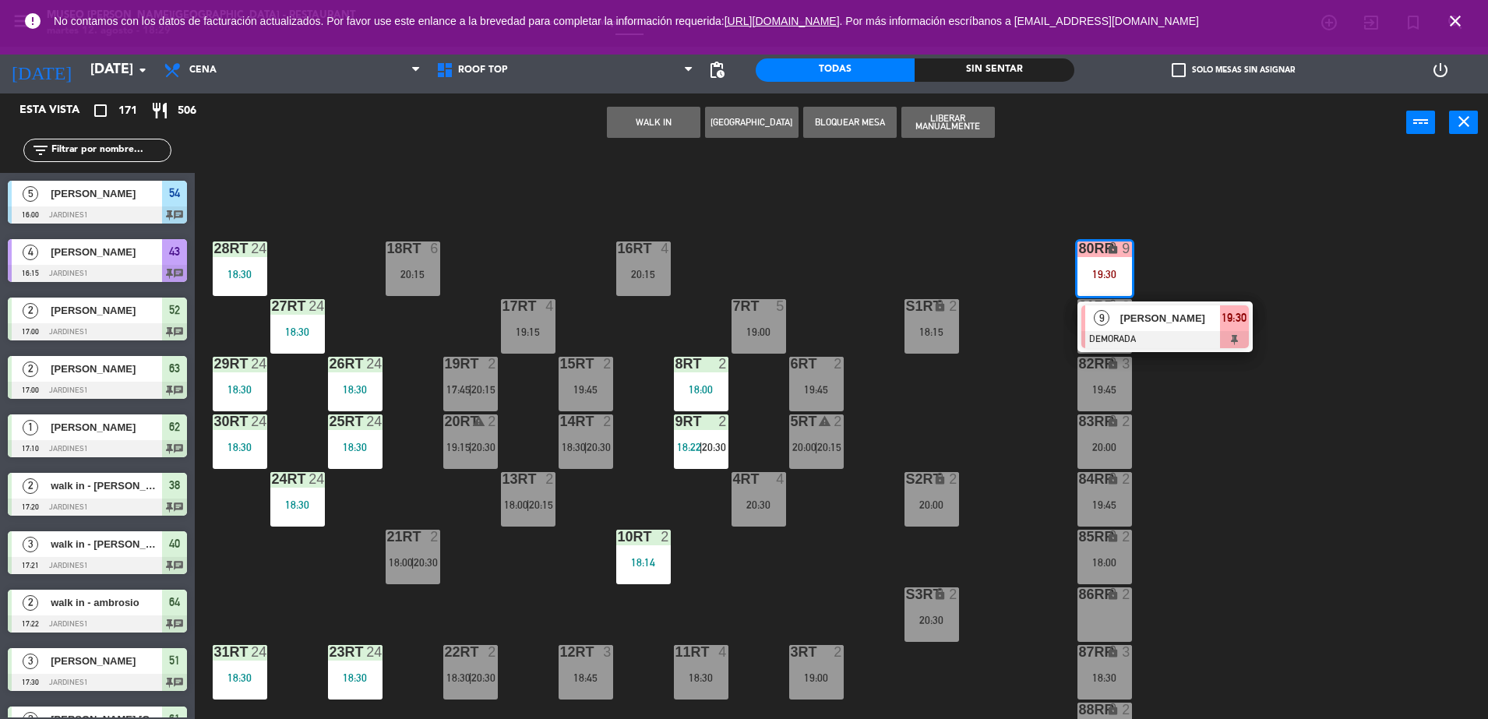
click at [1095, 347] on div at bounding box center [1166, 339] width 168 height 17
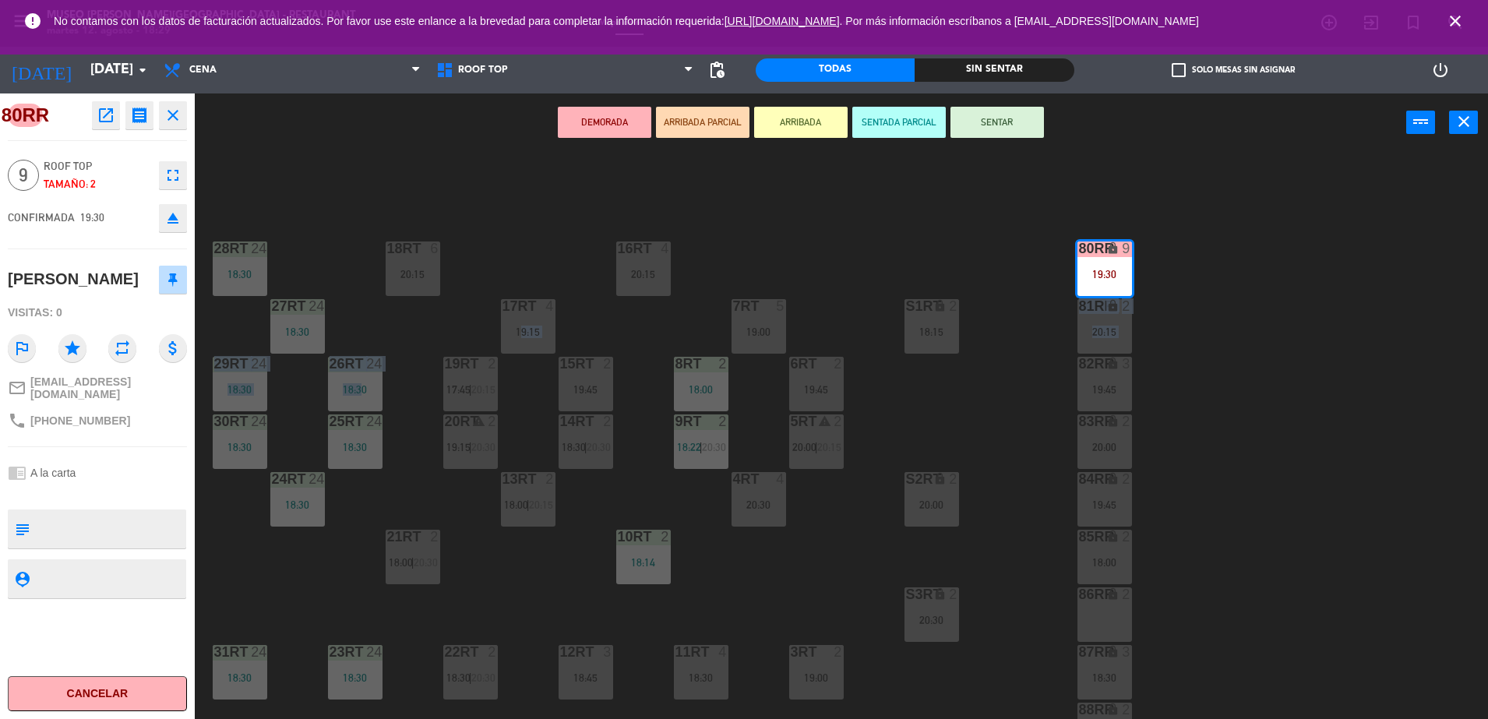
drag, startPoint x: 461, startPoint y: 343, endPoint x: 269, endPoint y: 305, distance: 196.2
click at [269, 305] on div "18RT 6 20:15 16RT 4 20:15 28RT 24 18:30 80RR lock 9 19:30 27RT 24 18:30 7RT 5 1…" at bounding box center [849, 439] width 1279 height 567
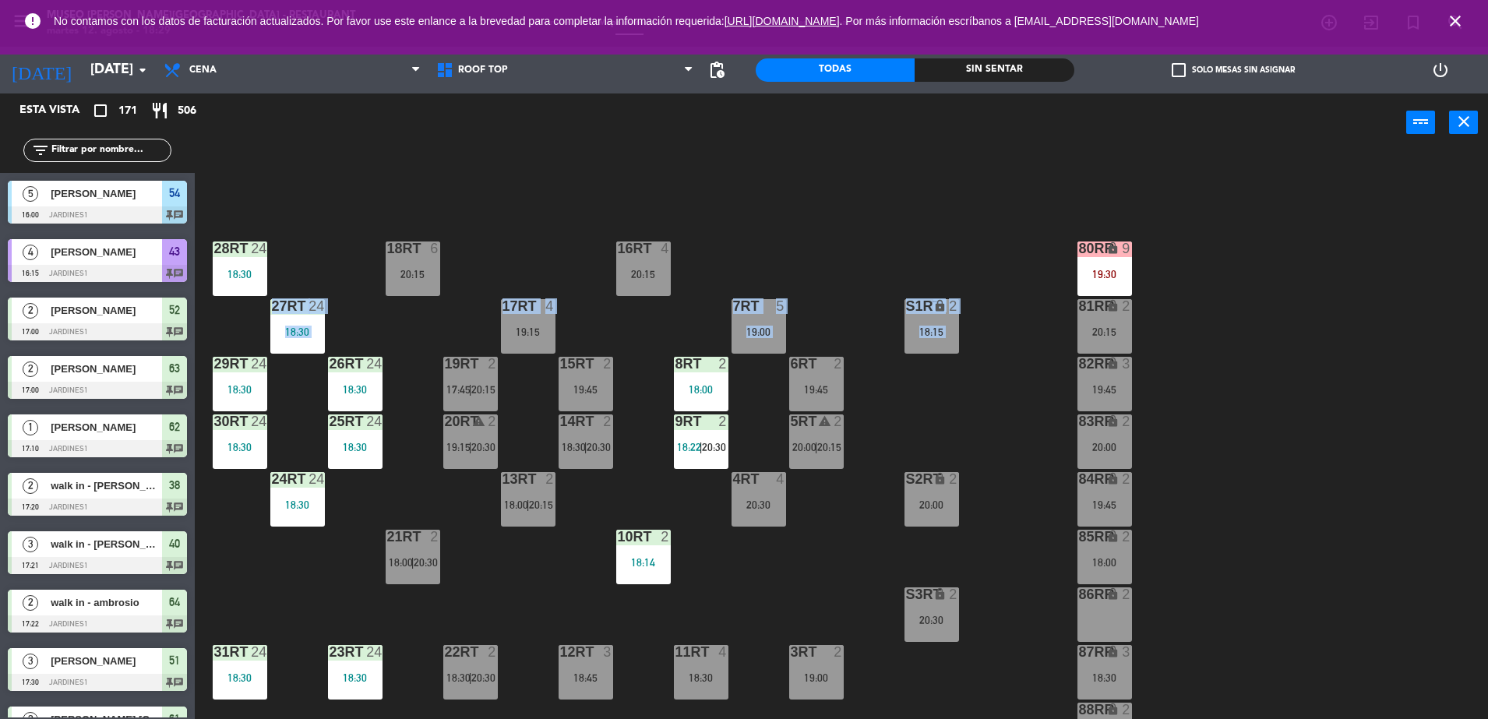
scroll to position [4, 0]
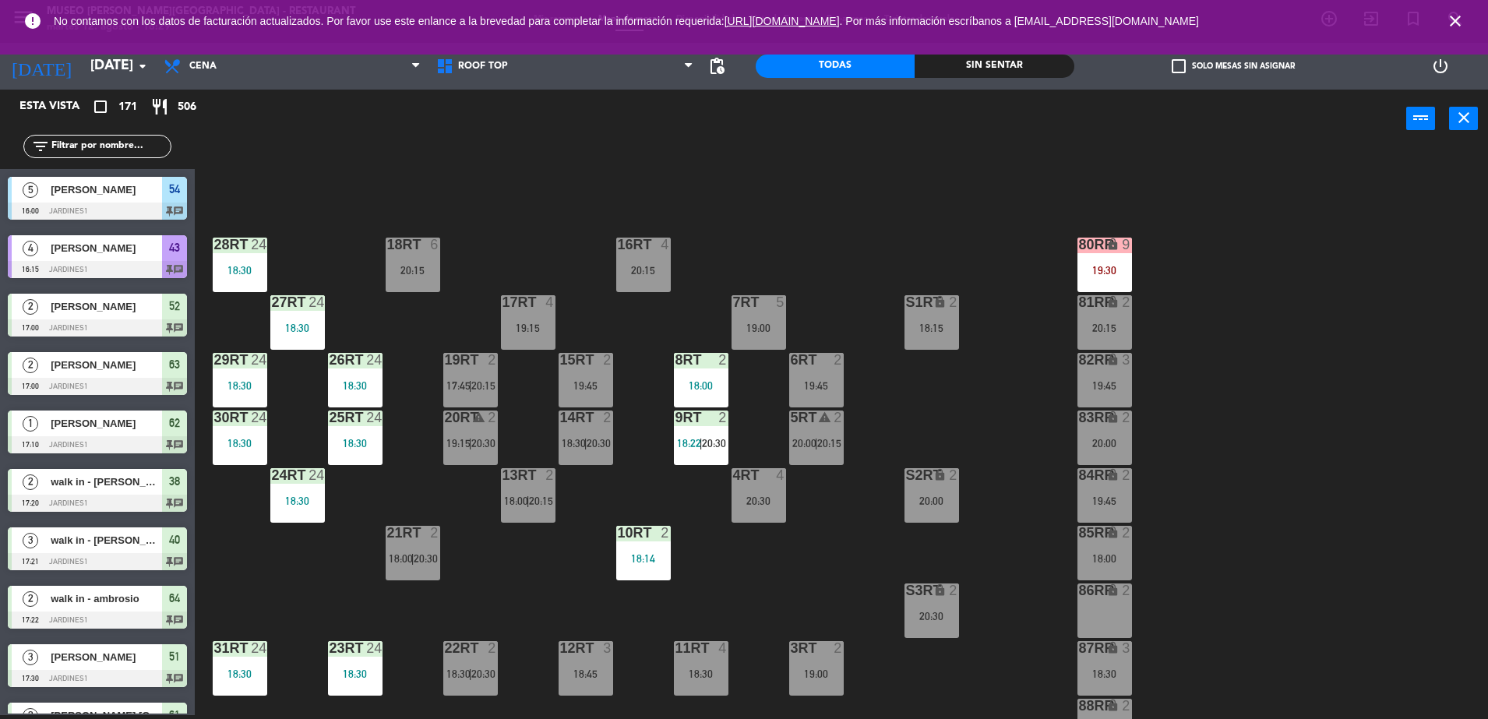
drag, startPoint x: 269, startPoint y: 305, endPoint x: 121, endPoint y: 143, distance: 219.5
click at [121, 143] on input "text" at bounding box center [110, 146] width 121 height 17
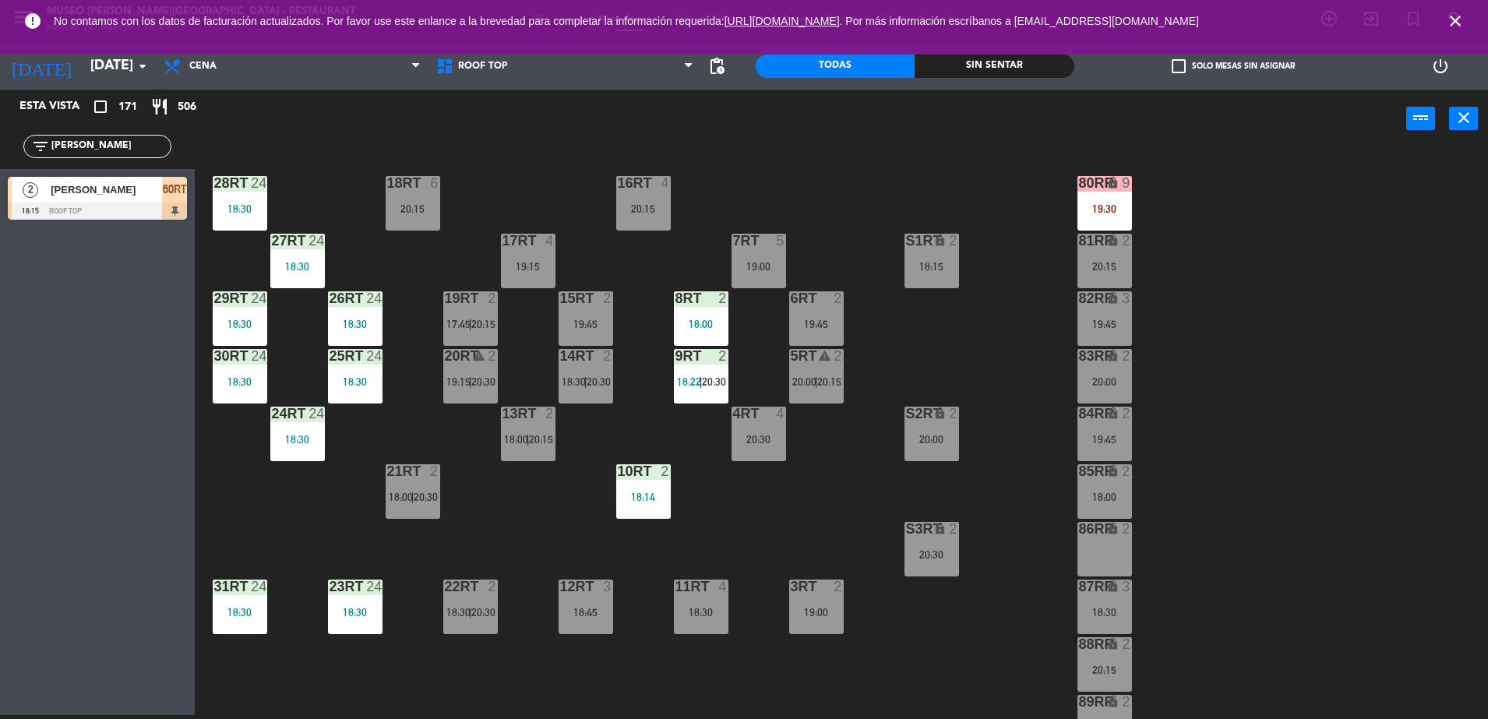
scroll to position [611, 0]
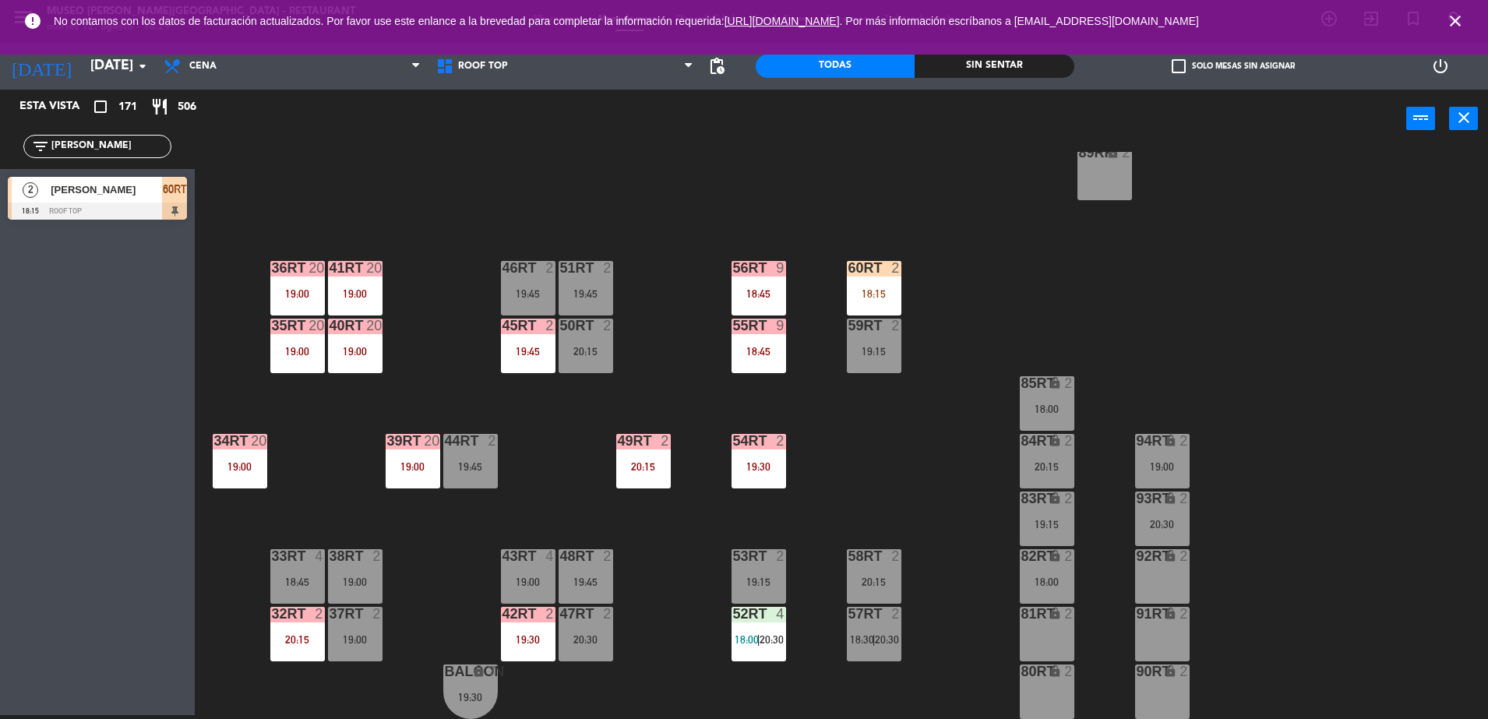
type input "[PERSON_NAME]"
click at [111, 190] on span "[PERSON_NAME]" at bounding box center [106, 190] width 111 height 16
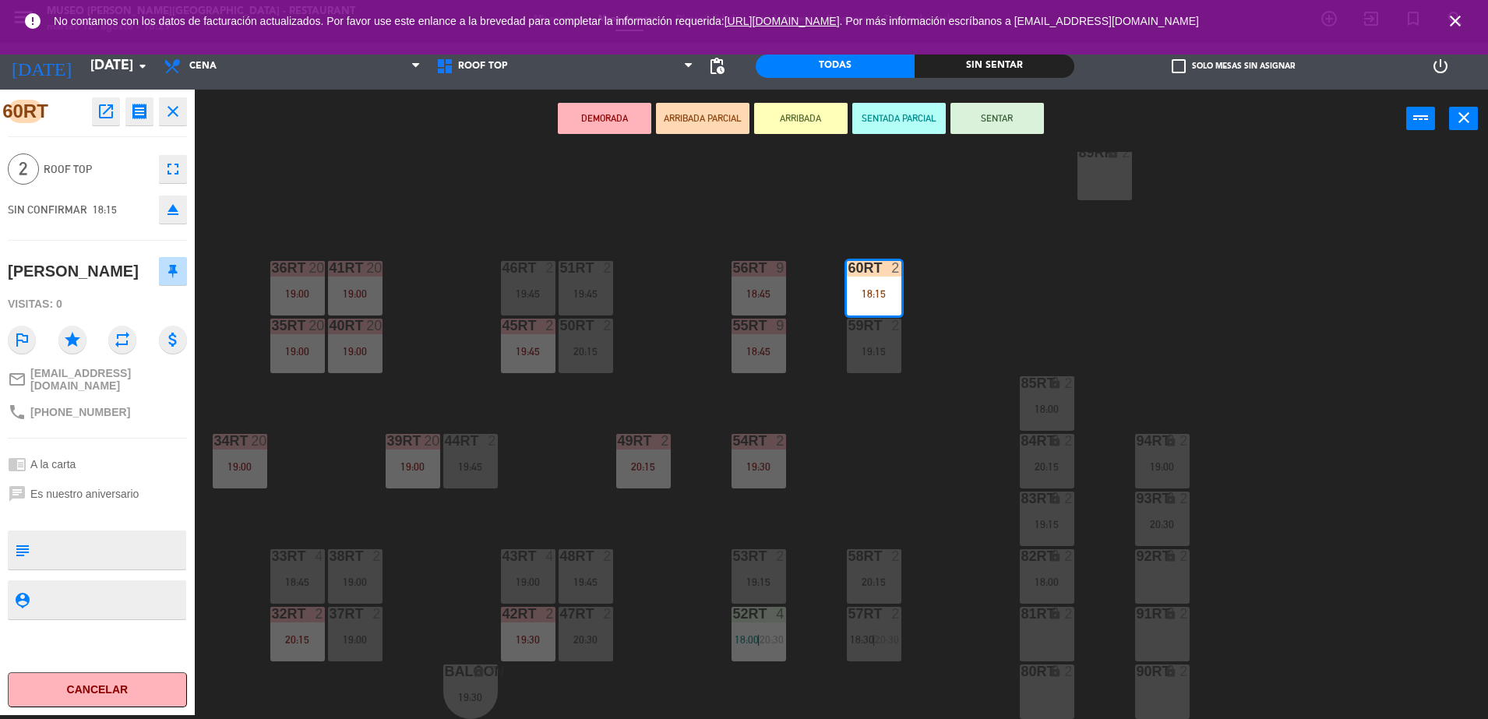
click at [600, 346] on div "20:15" at bounding box center [586, 351] width 55 height 11
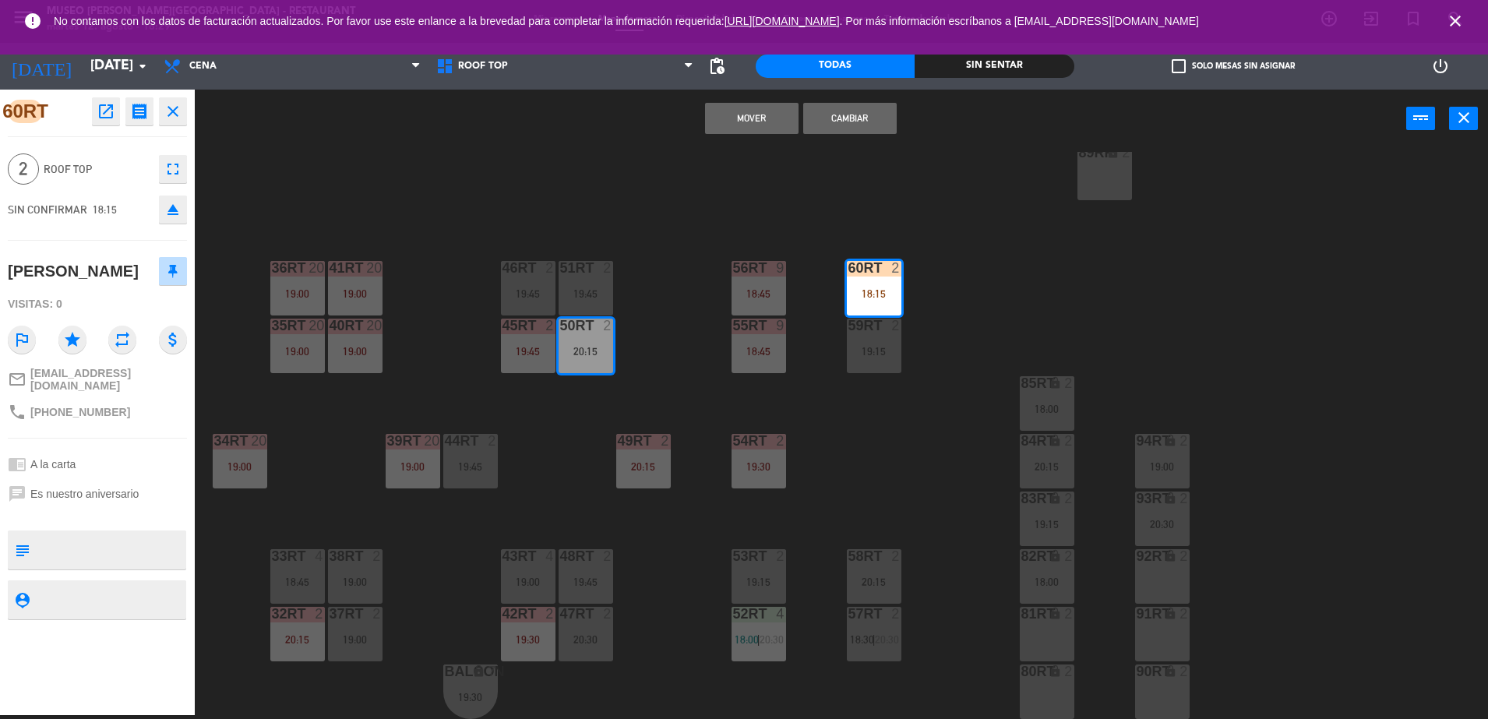
click at [853, 118] on button "Cambiar" at bounding box center [850, 118] width 94 height 31
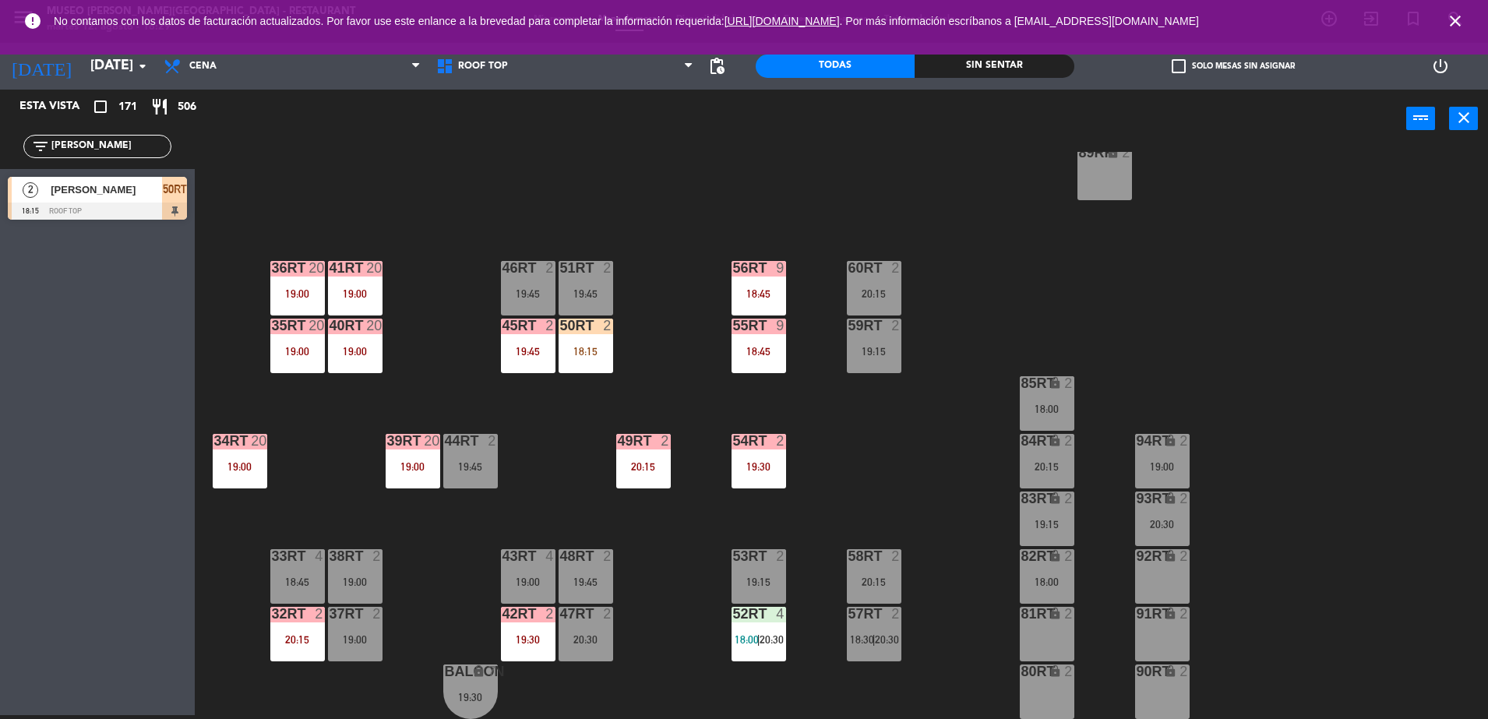
click at [593, 356] on div "18:15" at bounding box center [586, 351] width 55 height 11
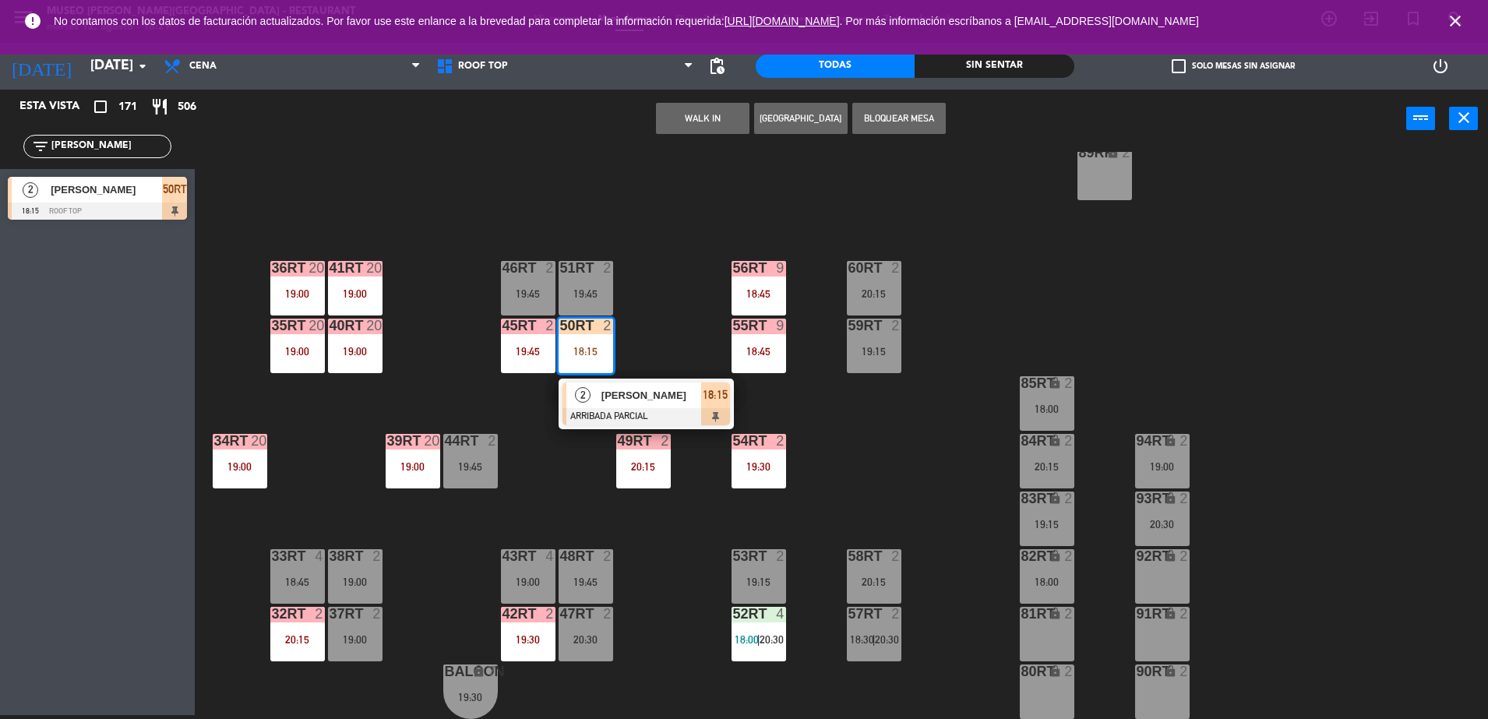
click at [616, 400] on span "[PERSON_NAME]" at bounding box center [652, 395] width 100 height 16
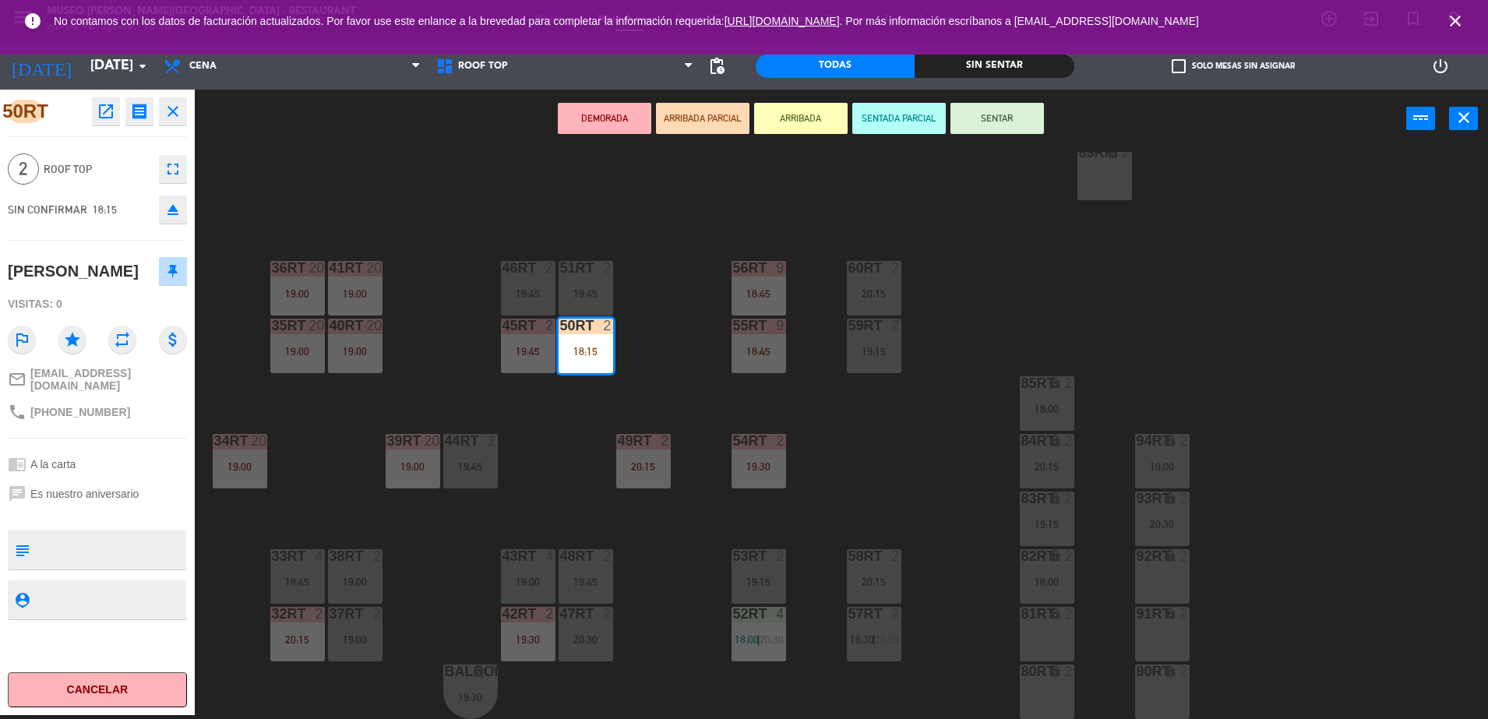
click at [137, 546] on textarea at bounding box center [110, 550] width 149 height 33
type textarea "m50rt"
click at [123, 197] on div "SIN CONFIRMAR 18:15 eject" at bounding box center [97, 209] width 179 height 39
click at [983, 129] on button "SENTAR" at bounding box center [998, 118] width 94 height 31
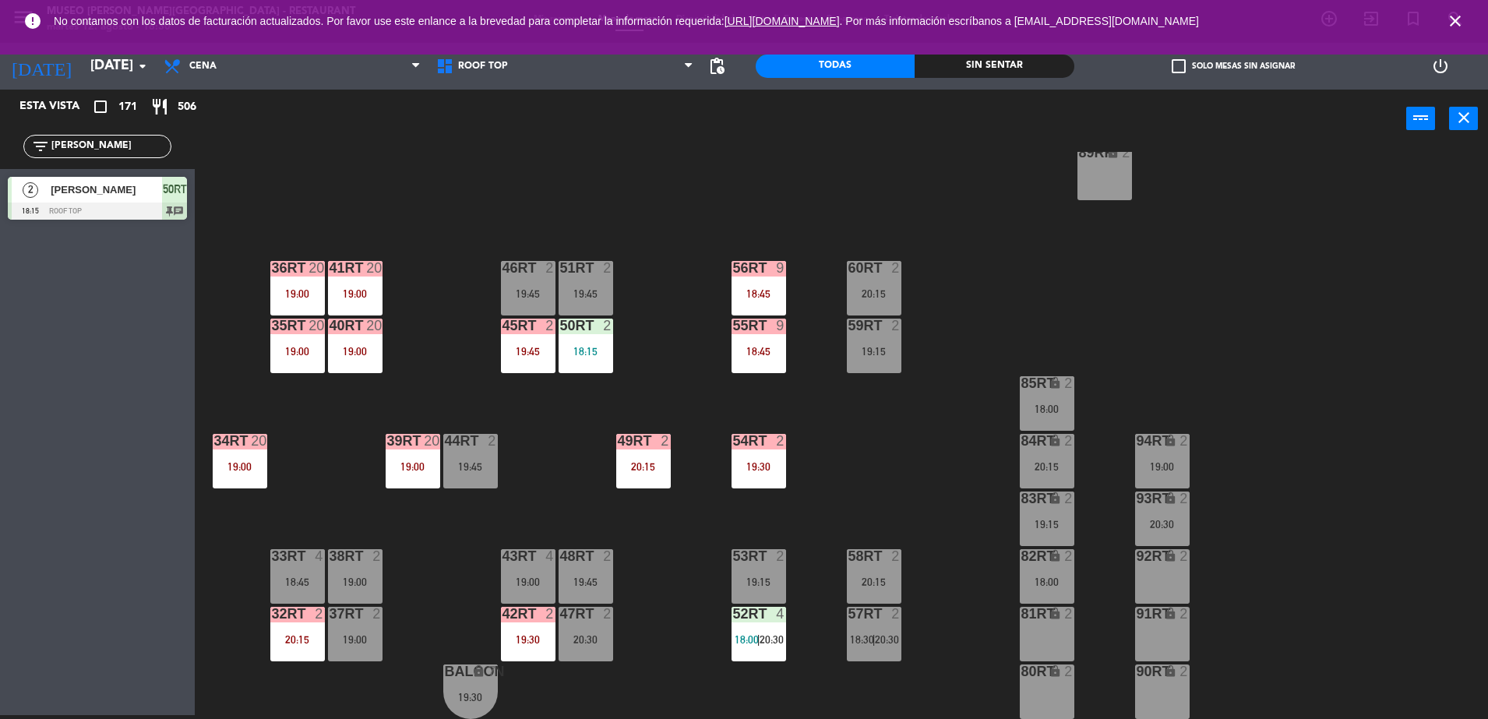
drag, startPoint x: 125, startPoint y: 143, endPoint x: 0, endPoint y: 130, distance: 125.3
click at [0, 131] on html "close × Museo [PERSON_NAME] Café - Restaurant × chrome_reader_mode Listado de R…" at bounding box center [744, 359] width 1488 height 719
drag, startPoint x: 126, startPoint y: 150, endPoint x: 0, endPoint y: 127, distance: 128.4
click at [0, 128] on html "close × Museo [PERSON_NAME] Café - Restaurant × chrome_reader_mode Listado de R…" at bounding box center [744, 359] width 1488 height 719
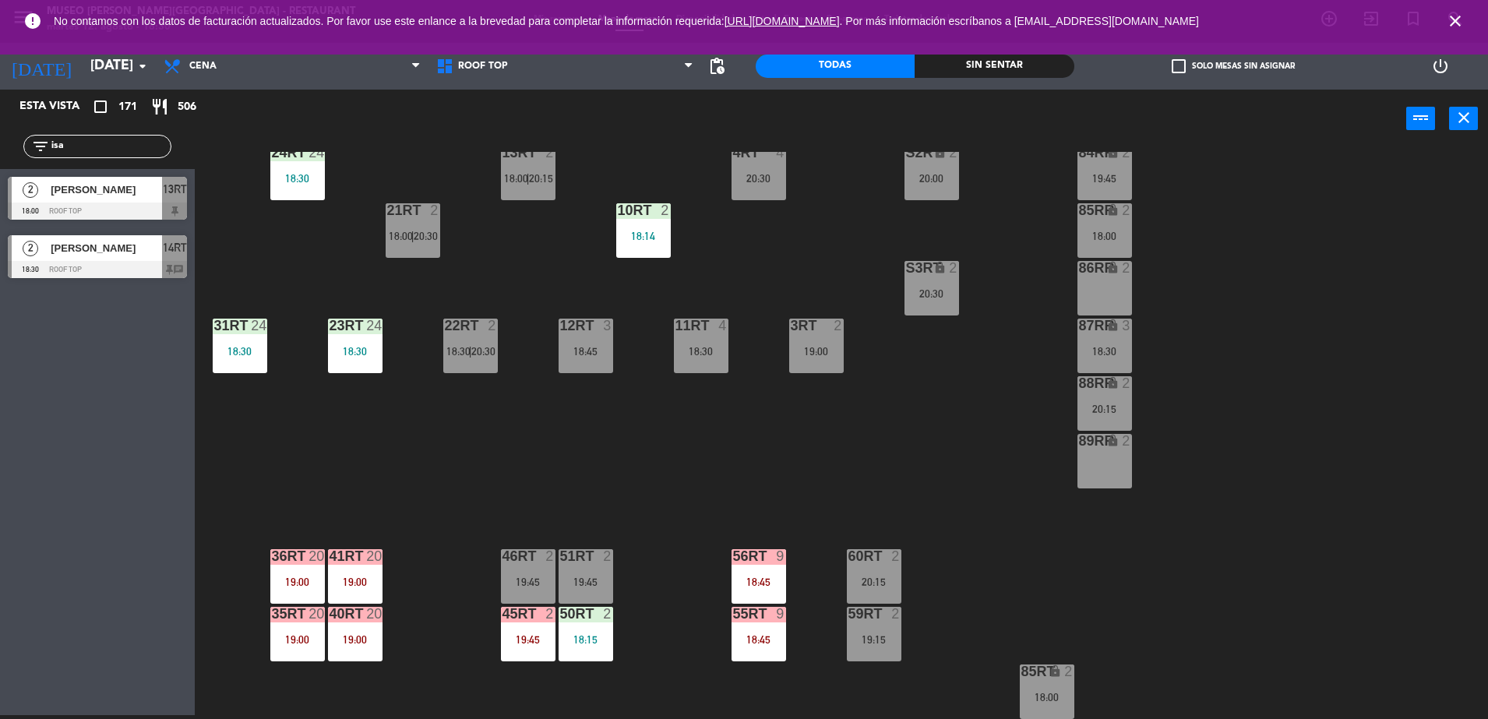
scroll to position [325, 0]
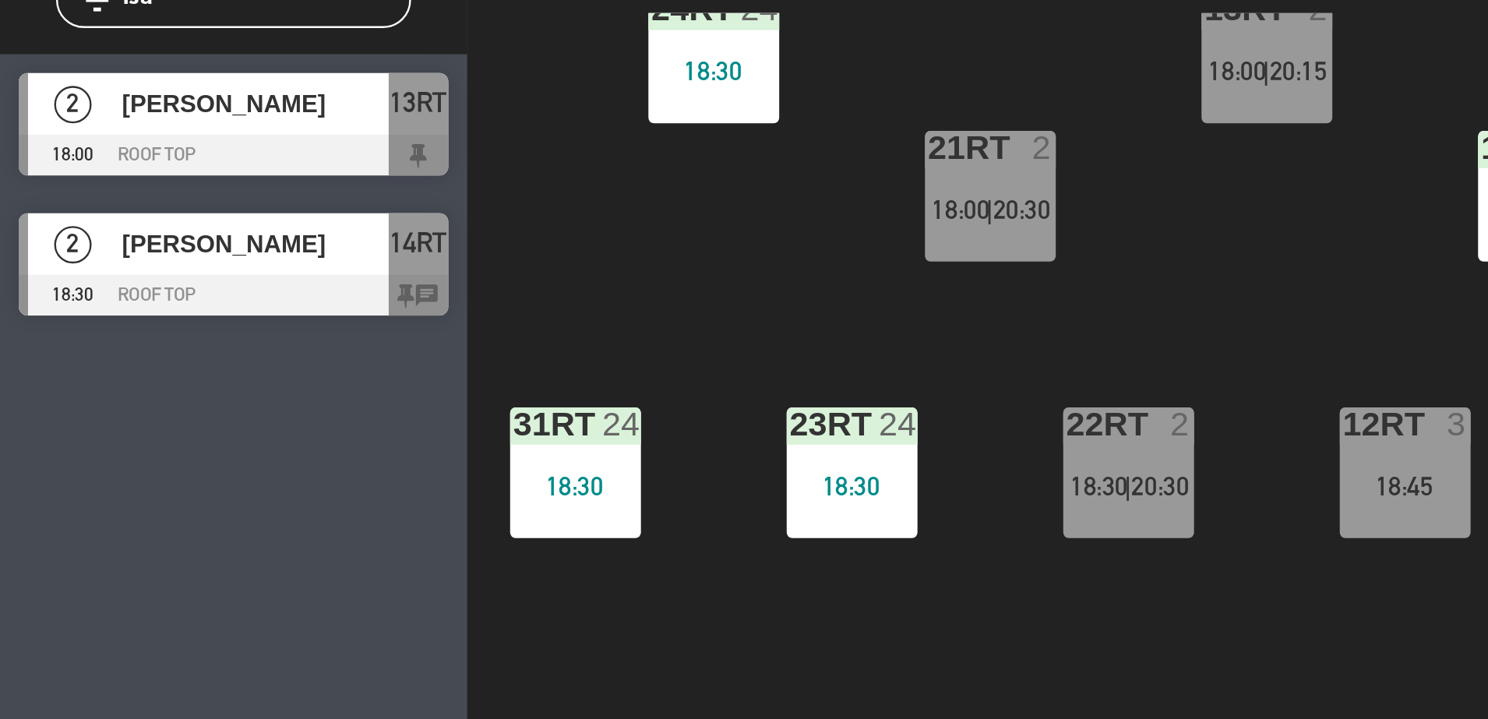
type input "isa"
click at [70, 256] on span "[PERSON_NAME]" at bounding box center [106, 248] width 111 height 16
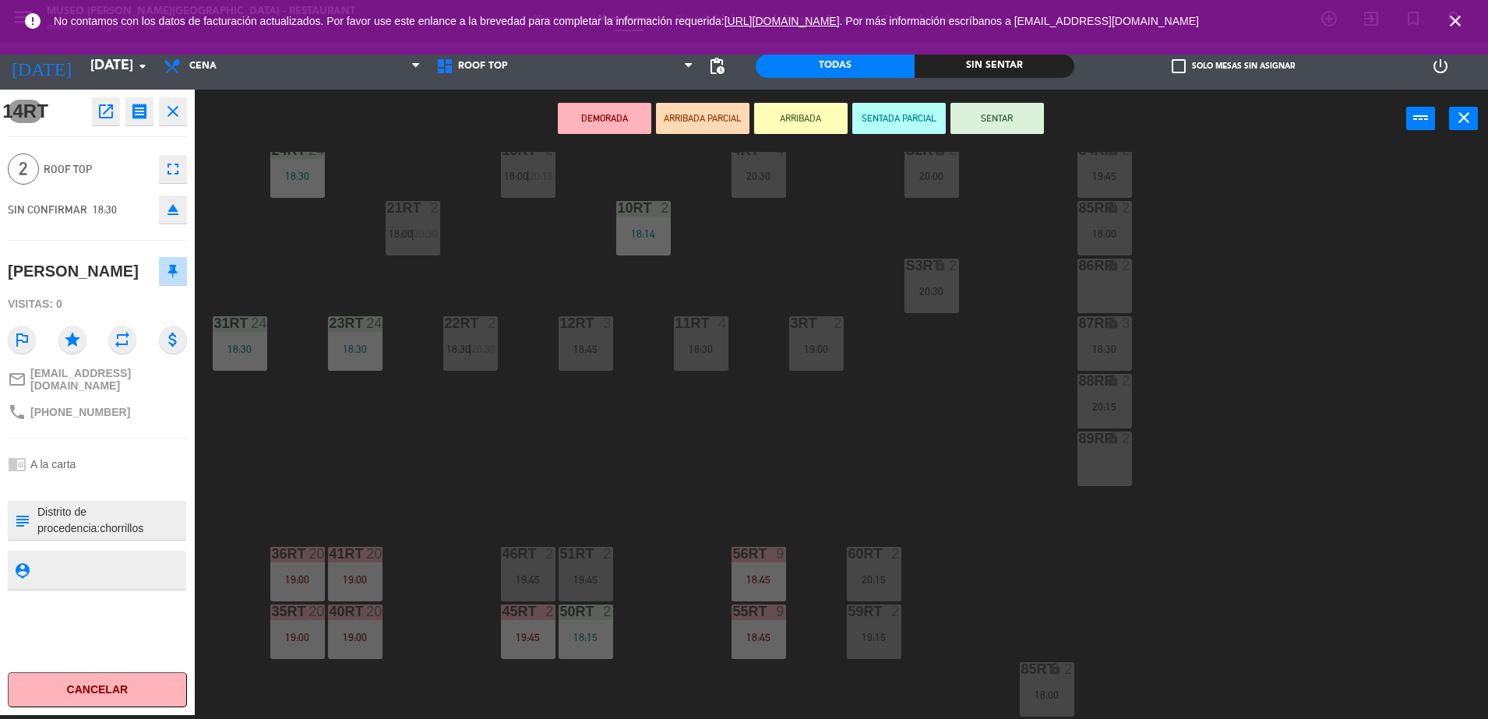
click at [708, 115] on button "ARRIBADA PARCIAL" at bounding box center [703, 118] width 94 height 31
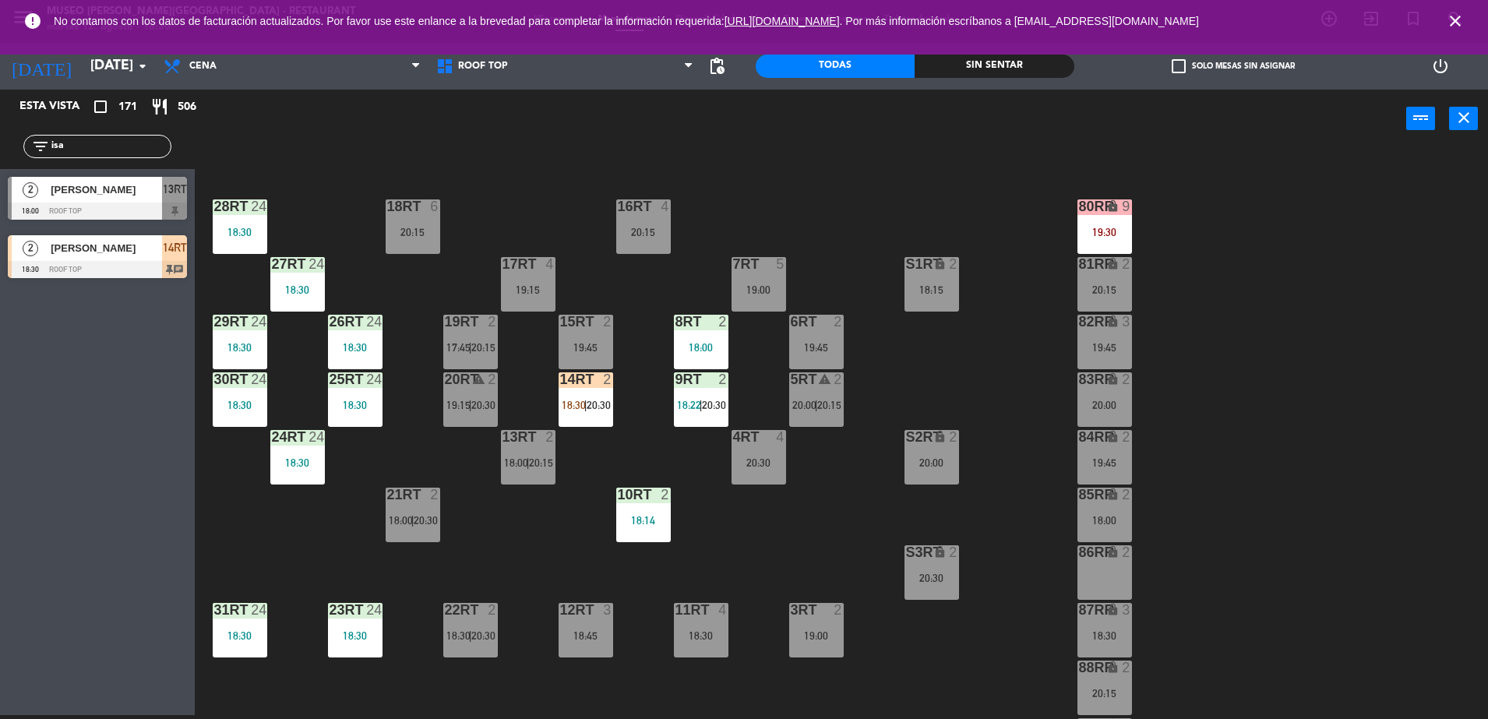
scroll to position [0, 0]
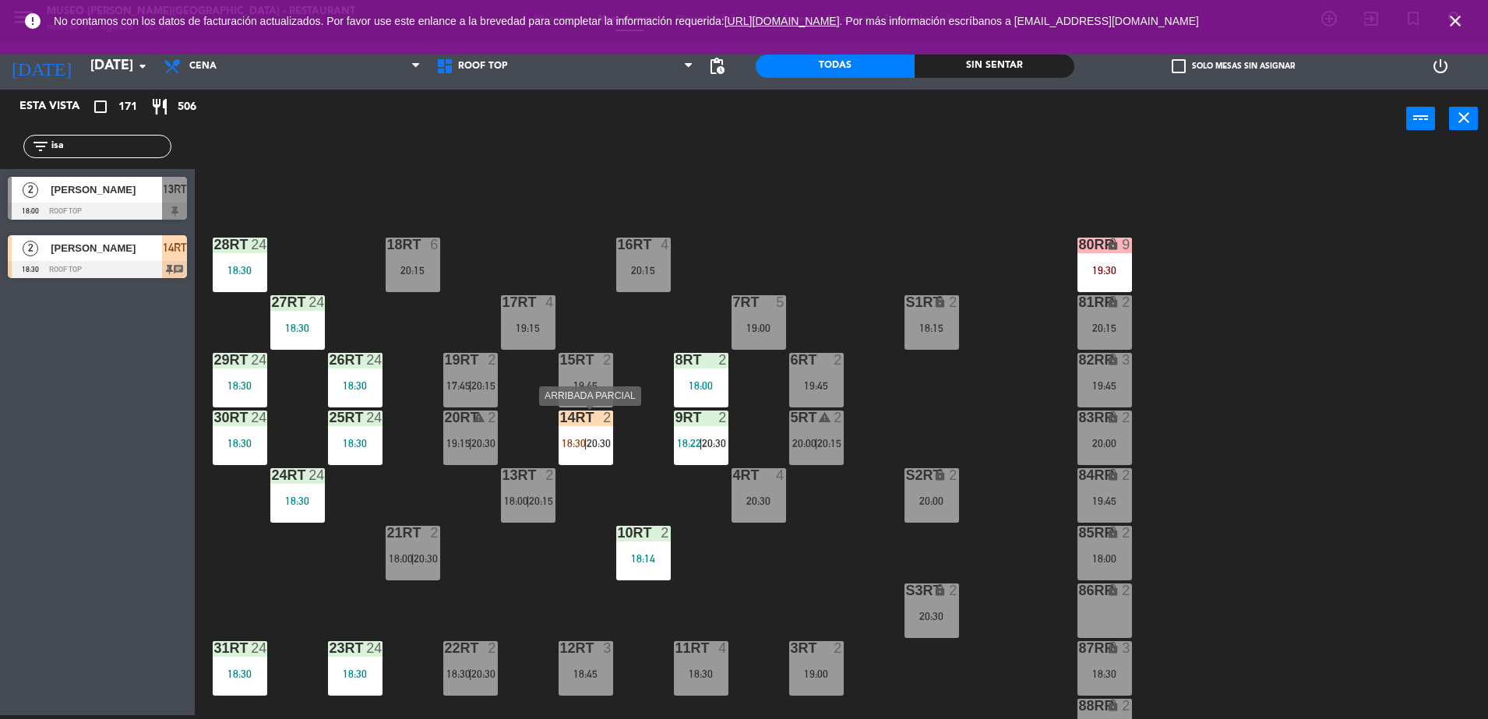
click at [595, 434] on div "14RT 2 18:30 | 20:30" at bounding box center [586, 438] width 55 height 55
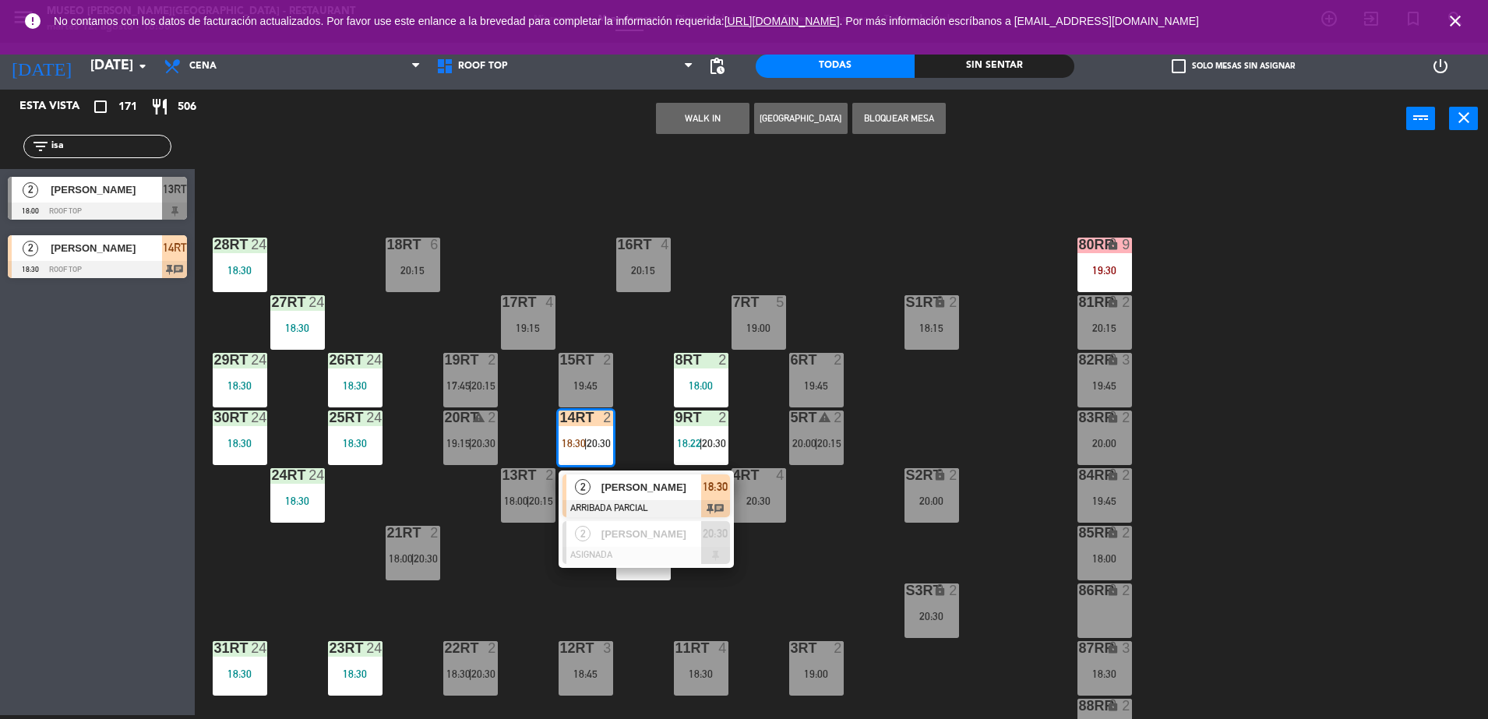
click at [626, 485] on span "[PERSON_NAME]" at bounding box center [652, 487] width 100 height 16
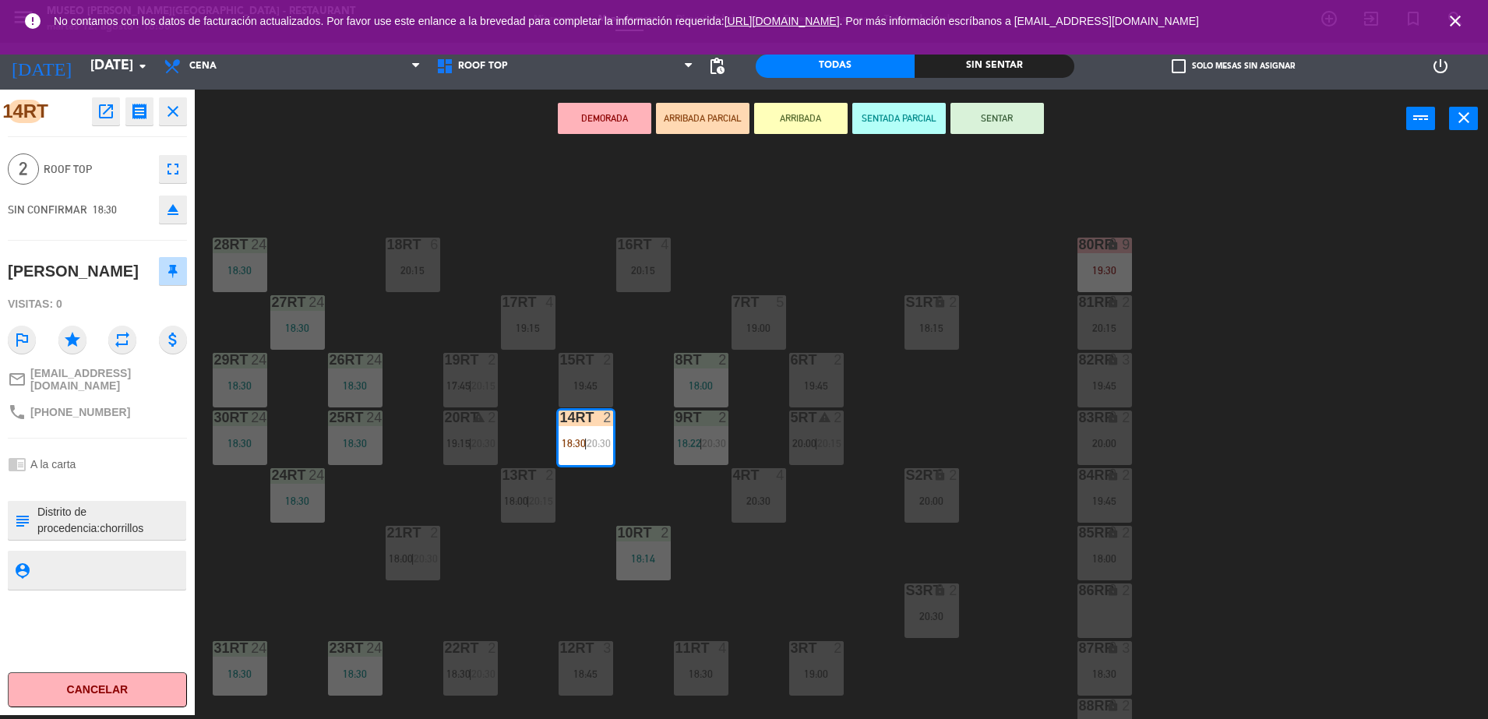
click at [126, 537] on textarea at bounding box center [110, 520] width 149 height 33
click at [783, 126] on button "ARRIBADA" at bounding box center [801, 118] width 94 height 31
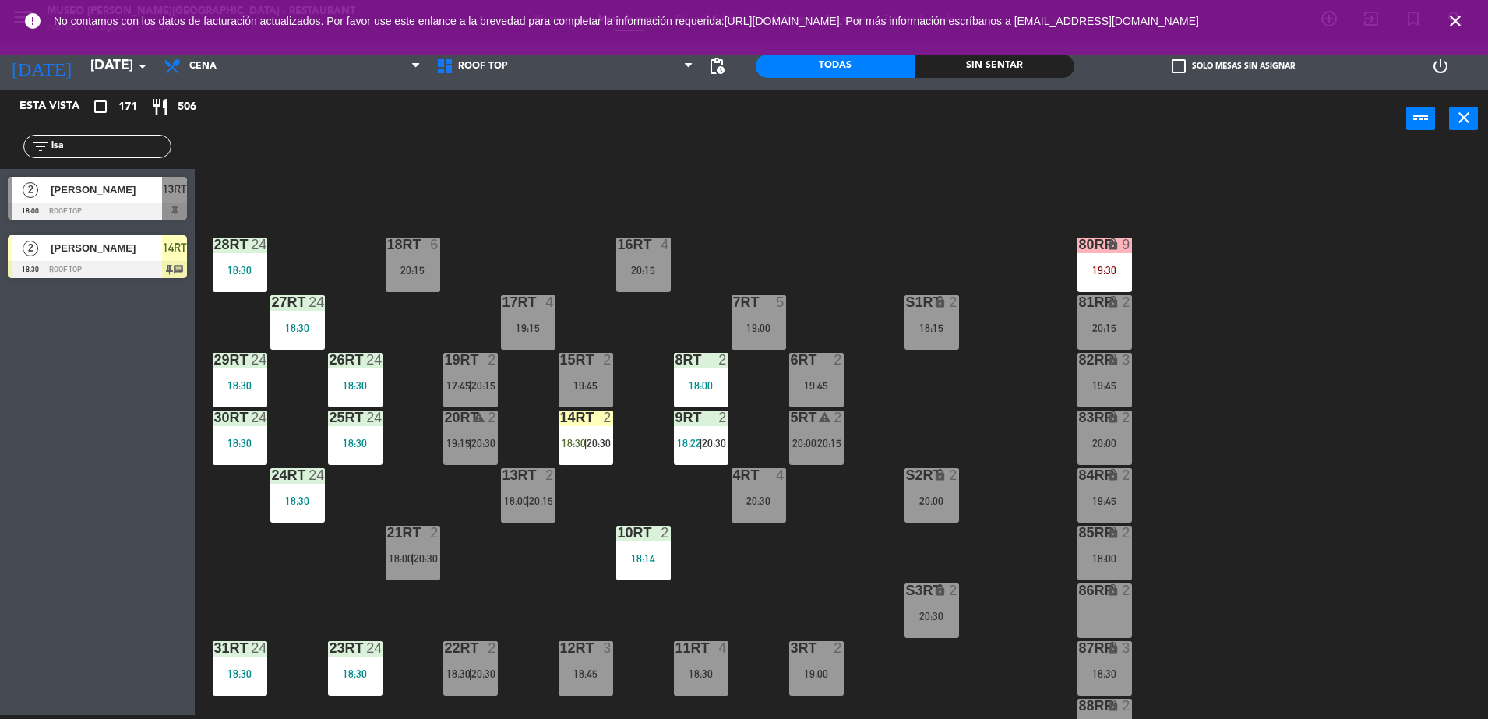
click at [602, 443] on span "20:30" at bounding box center [599, 443] width 24 height 12
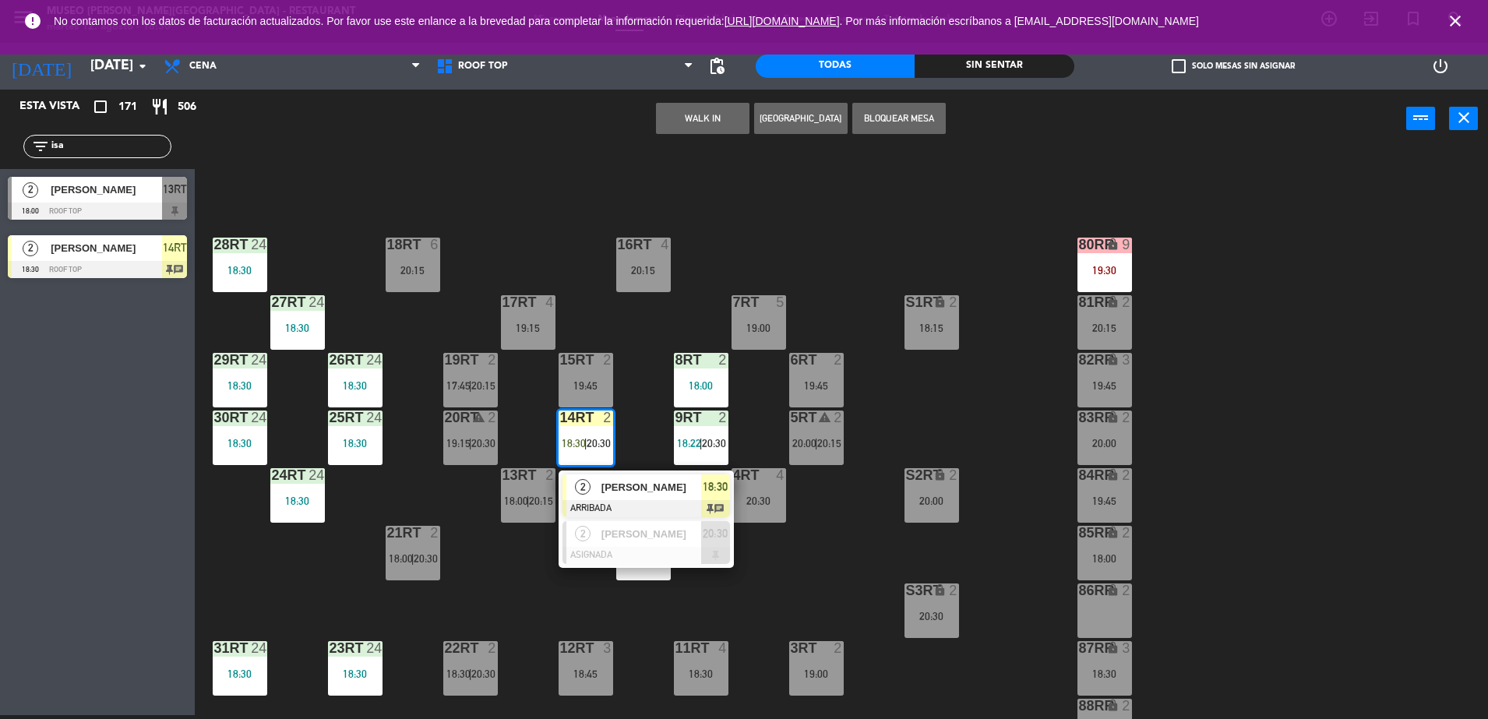
click at [621, 503] on div at bounding box center [647, 508] width 168 height 17
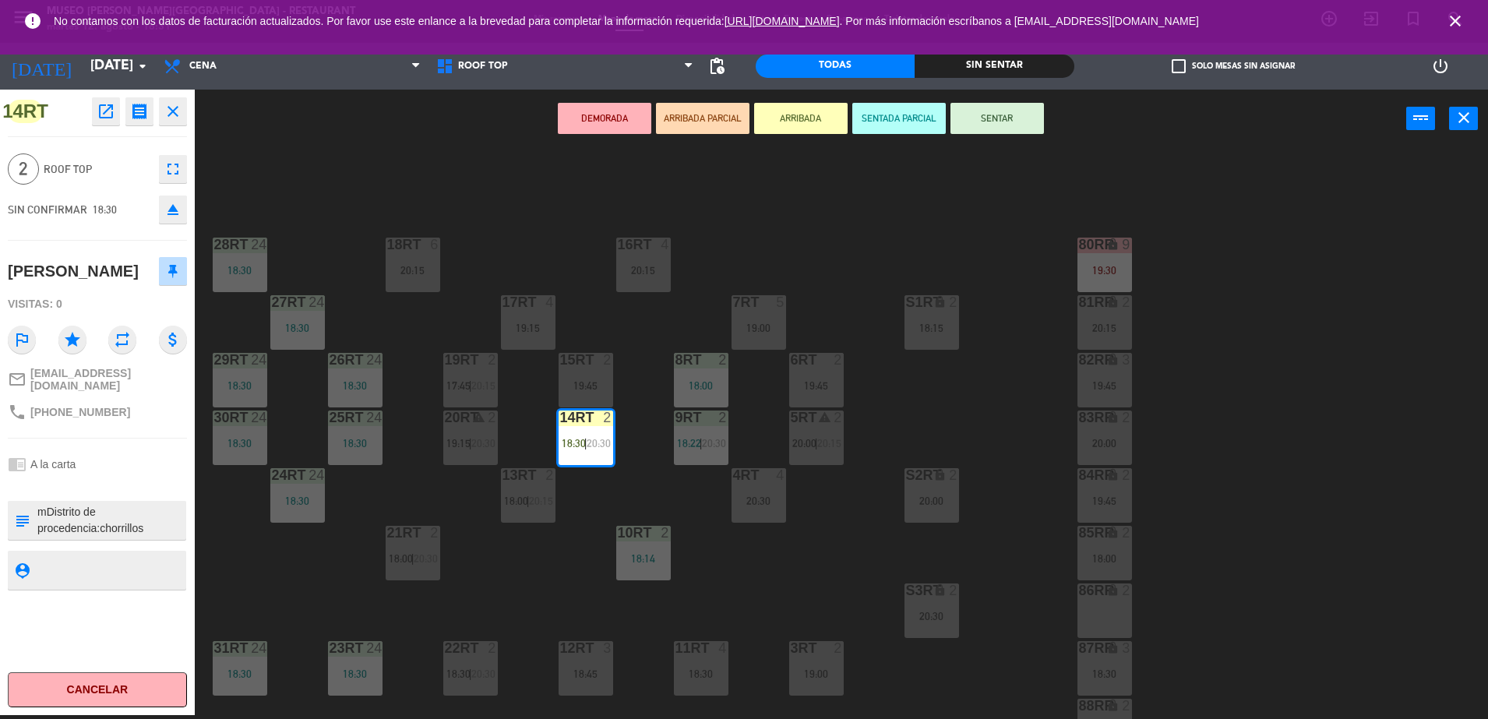
type textarea "Distrito de procedencia:chorrillos Alergias:ninguna + desea salón pp con vista …"
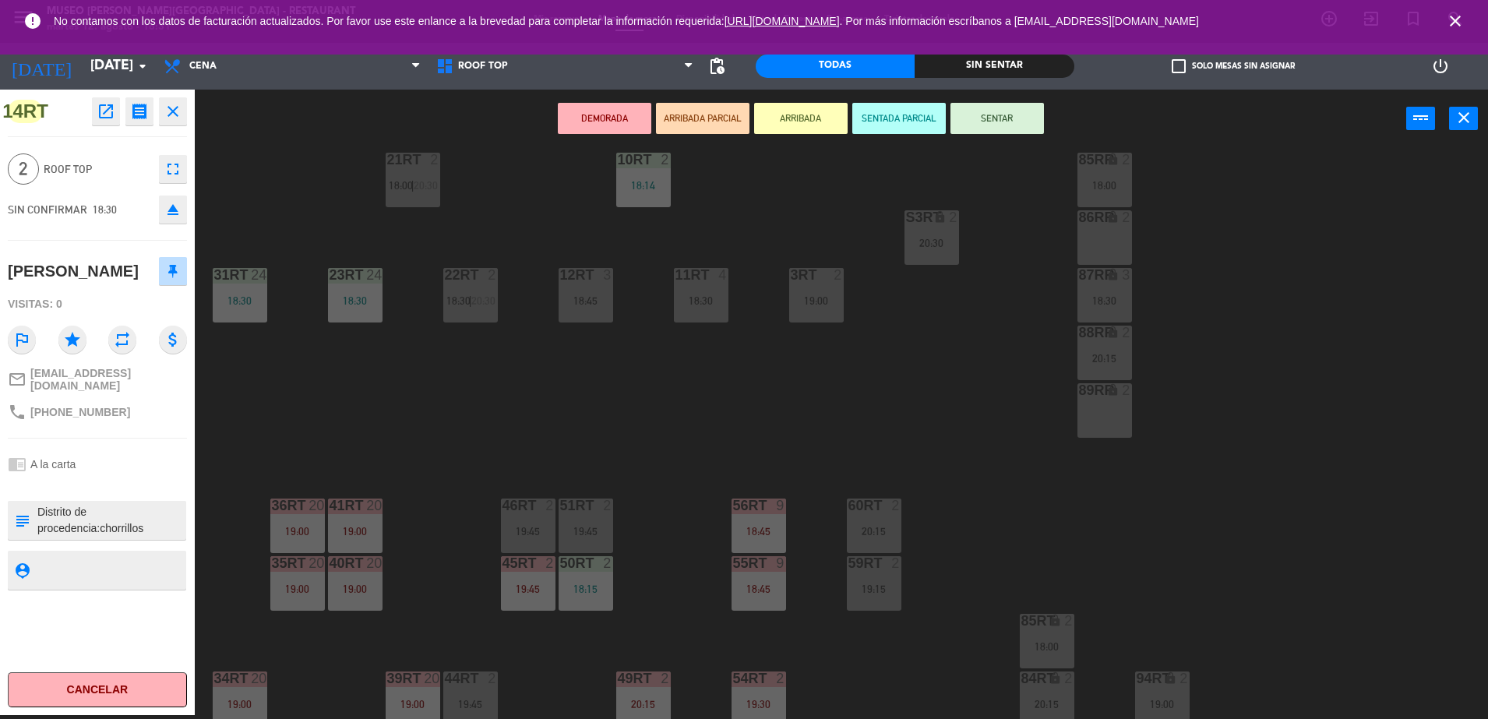
scroll to position [374, 0]
click at [874, 523] on div "60RT 2 20:15" at bounding box center [874, 525] width 55 height 55
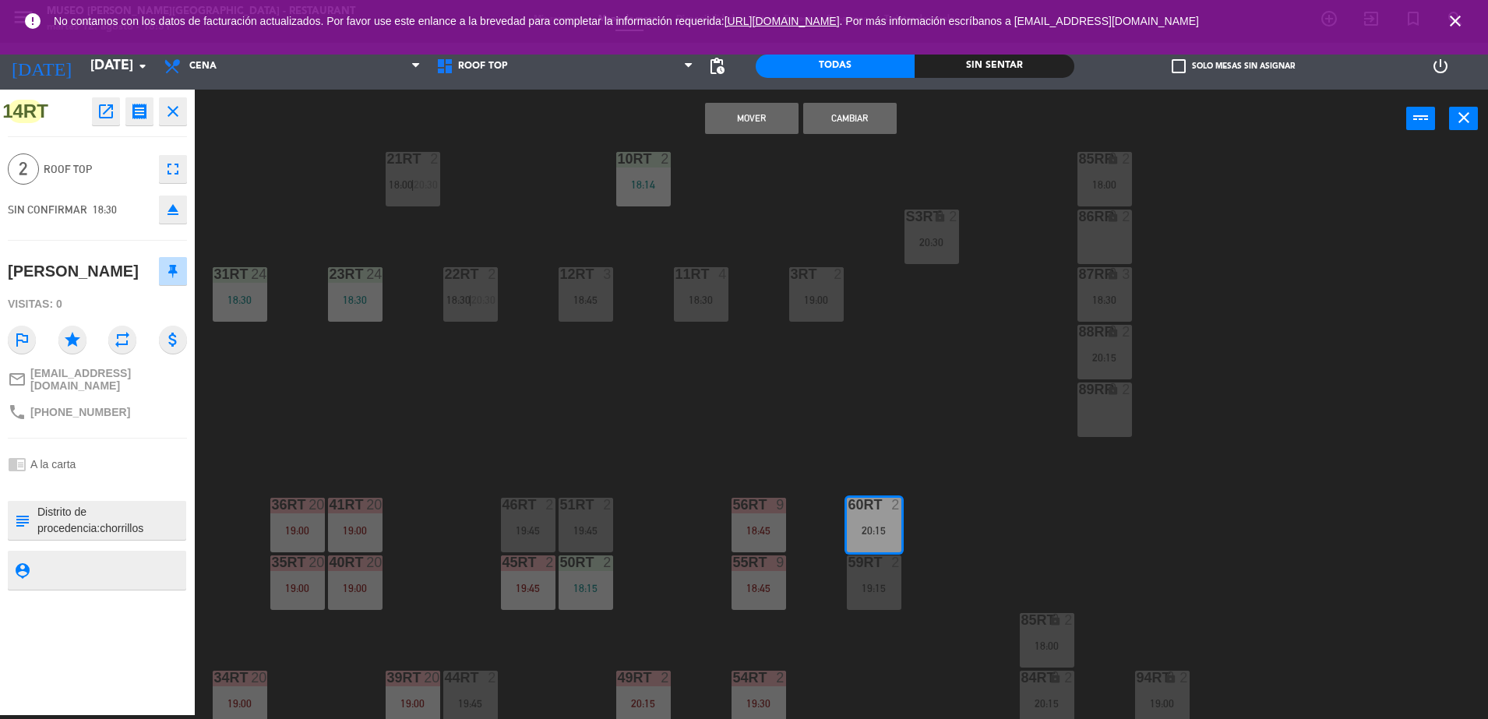
click at [740, 116] on button "Mover" at bounding box center [752, 118] width 94 height 31
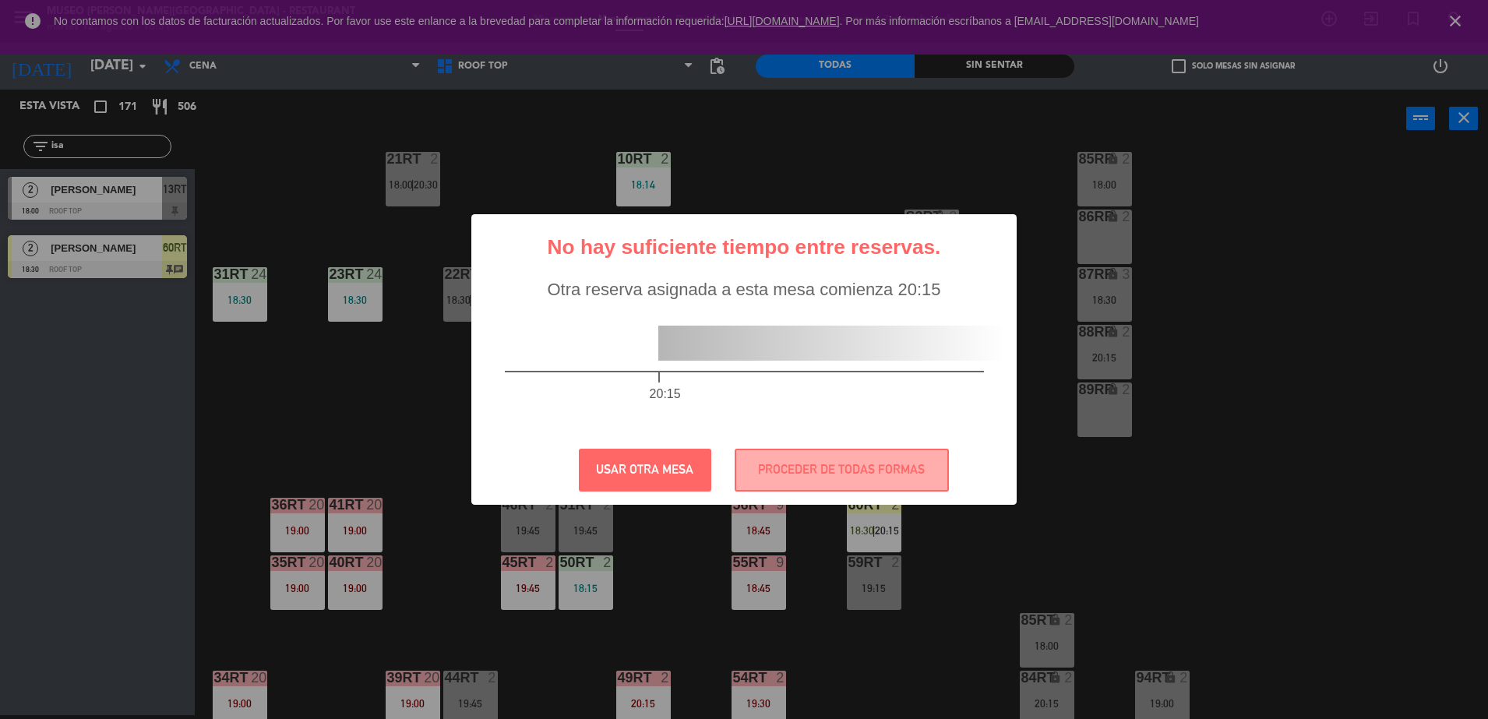
click at [868, 517] on div "? ! i No hay suficiente tiempo entre reservas. × Otra reserva asignada a esta m…" at bounding box center [744, 359] width 1488 height 719
click at [864, 465] on button "PROCEDER DE TODAS FORMAS" at bounding box center [842, 470] width 214 height 43
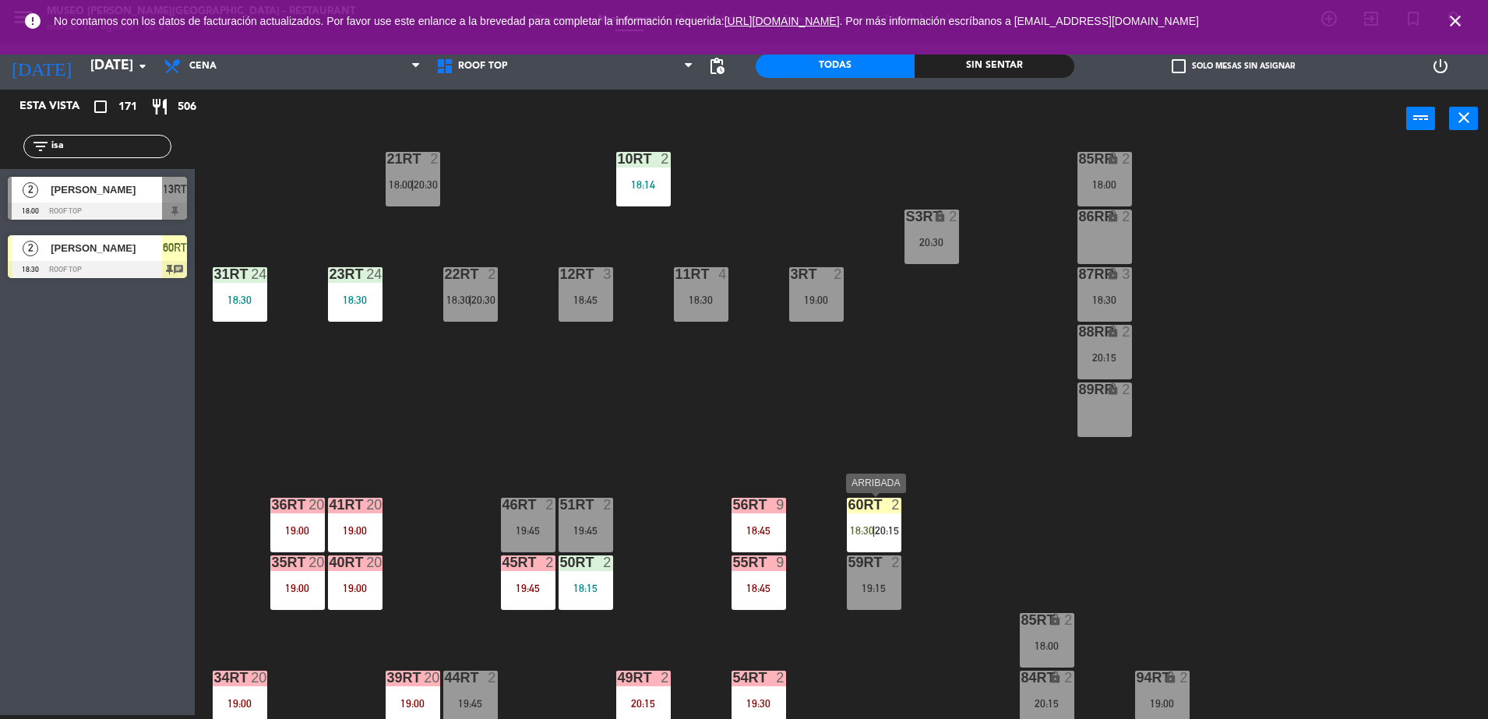
click at [873, 511] on div at bounding box center [874, 505] width 26 height 14
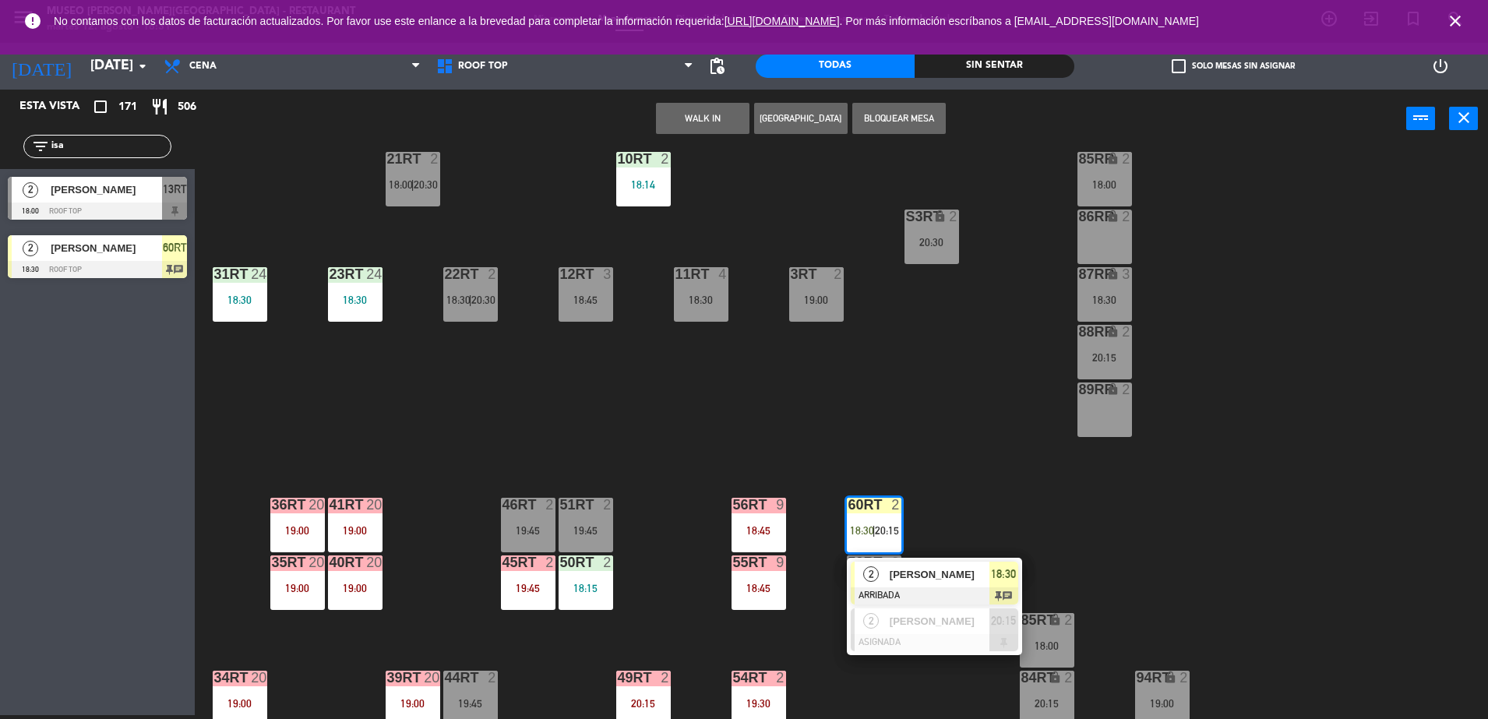
click at [895, 563] on div "[PERSON_NAME]" at bounding box center [938, 575] width 101 height 26
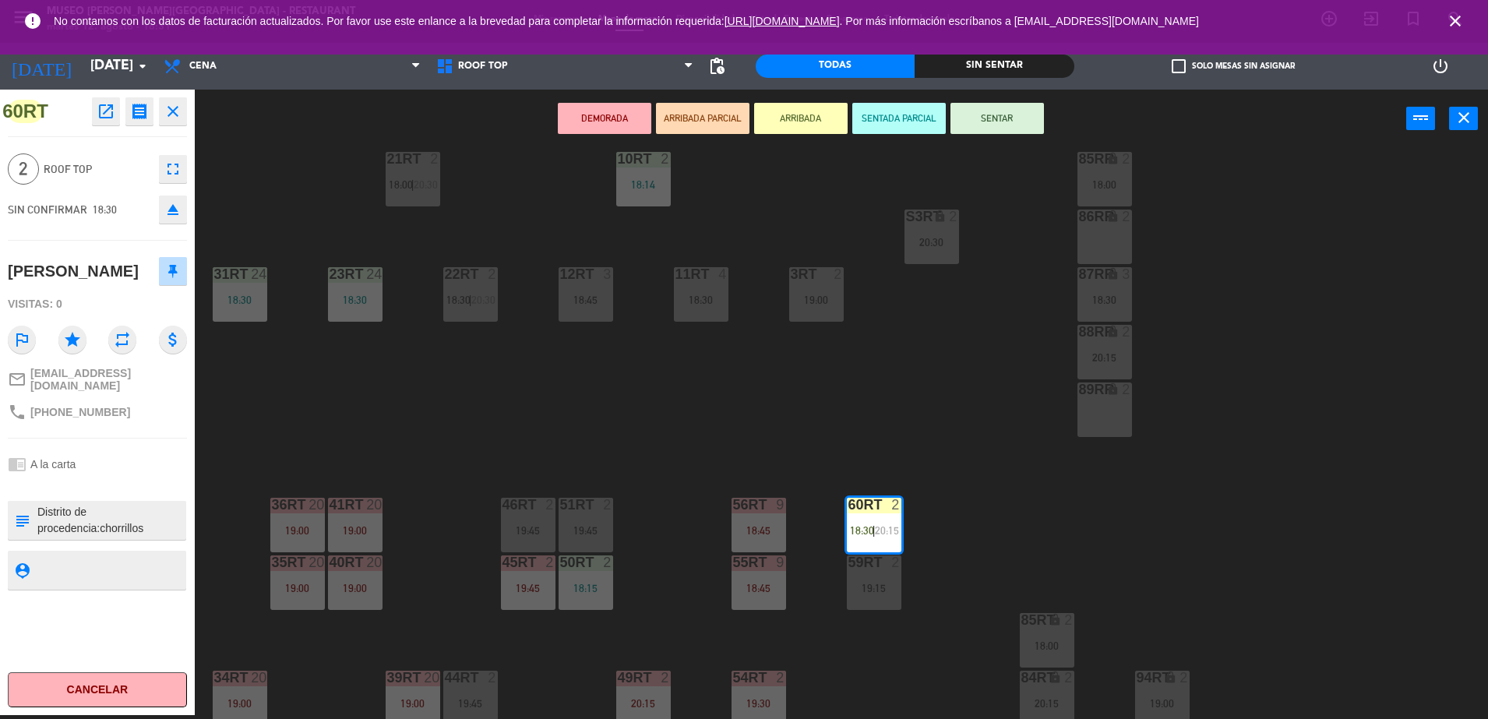
click at [147, 537] on textarea at bounding box center [110, 520] width 149 height 33
type textarea "m60rt Distrito de procedencia:chorrillos Alergias:ninguna + desea salón pp con …"
click at [48, 130] on div "60RT open_in_new receipt 6:30 PM [DATE] 2 personas [PERSON_NAME] [PERSON_NAME] …" at bounding box center [97, 403] width 195 height 626
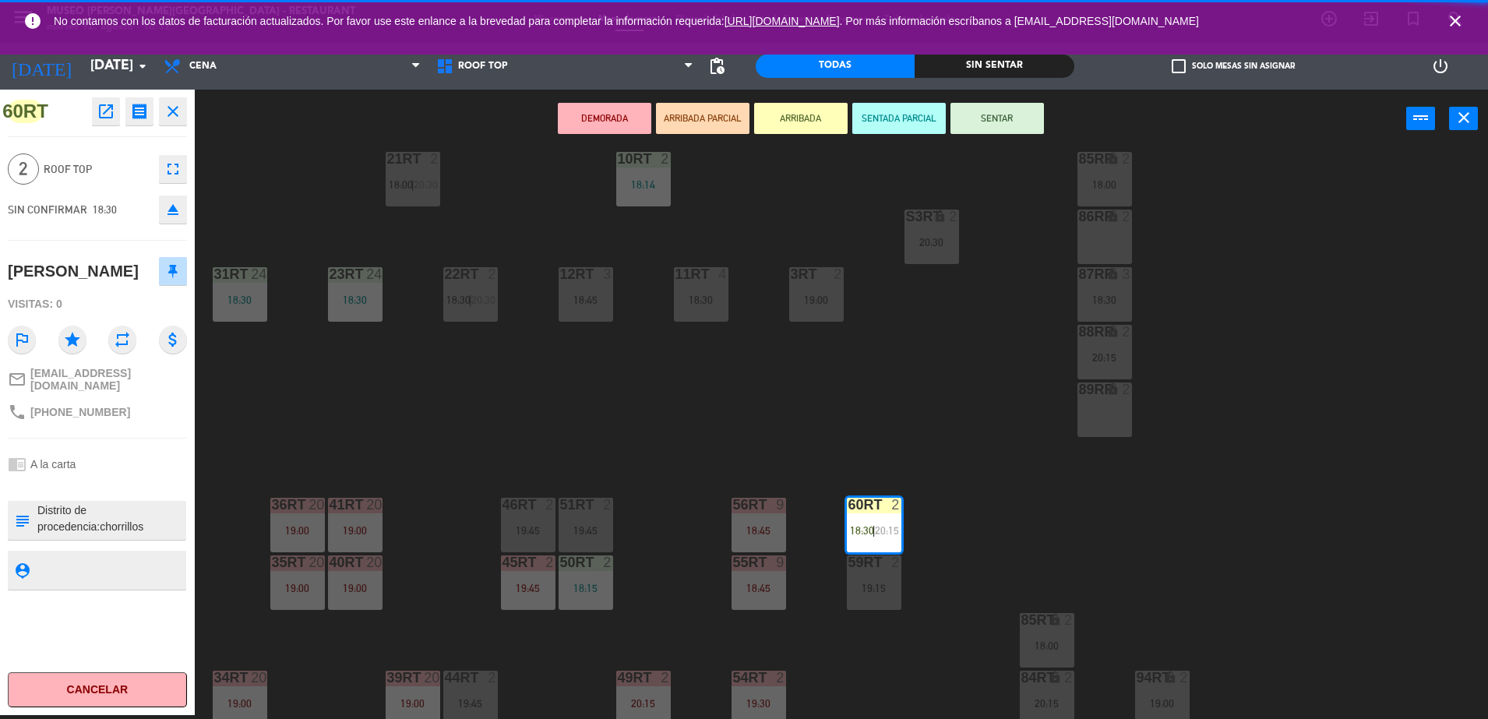
click at [337, 203] on div "18RT 6 20:15 16RT 4 20:15 28RT 24 18:30 80RR lock 9 19:30 27RT 24 18:30 7RT 5 1…" at bounding box center [849, 435] width 1279 height 567
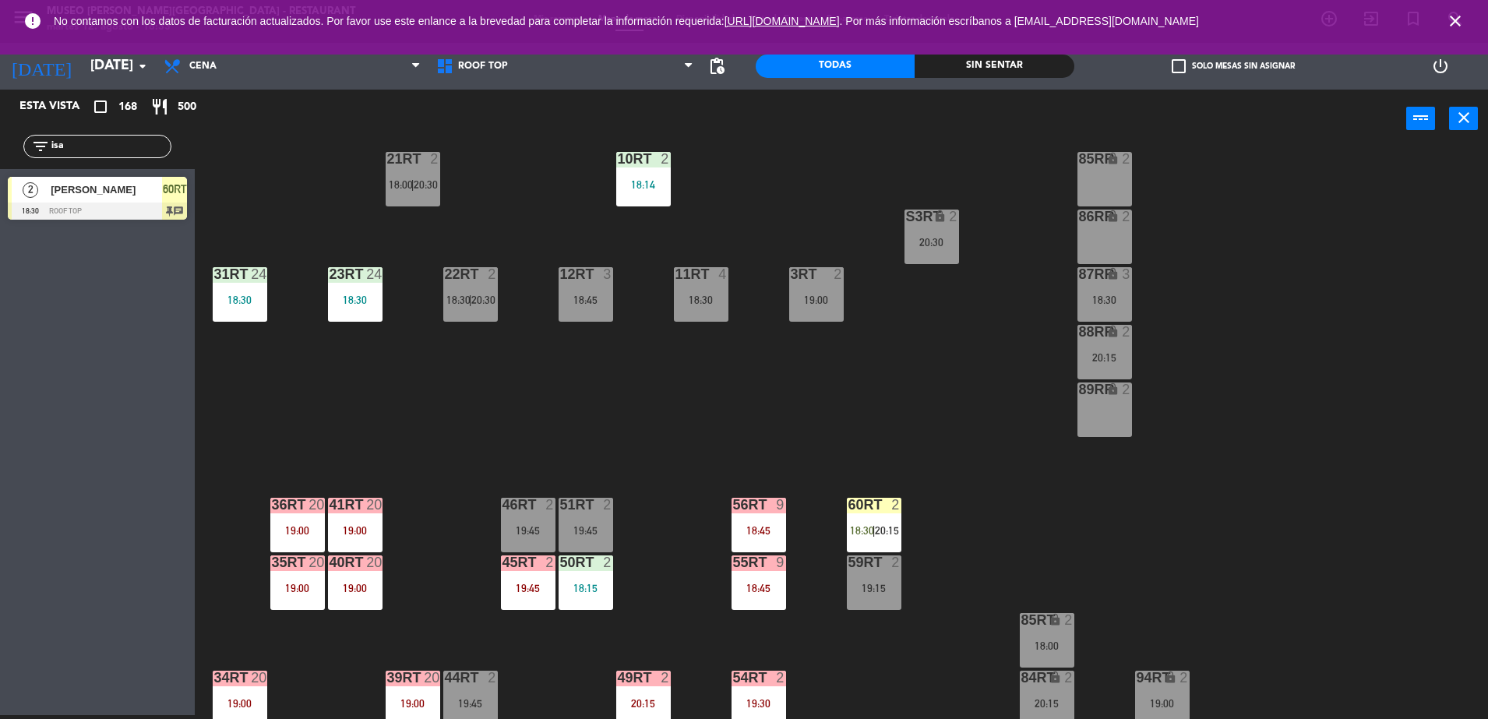
drag, startPoint x: 87, startPoint y: 146, endPoint x: 26, endPoint y: 153, distance: 60.4
click at [26, 153] on div "filter_list isa" at bounding box center [97, 146] width 148 height 23
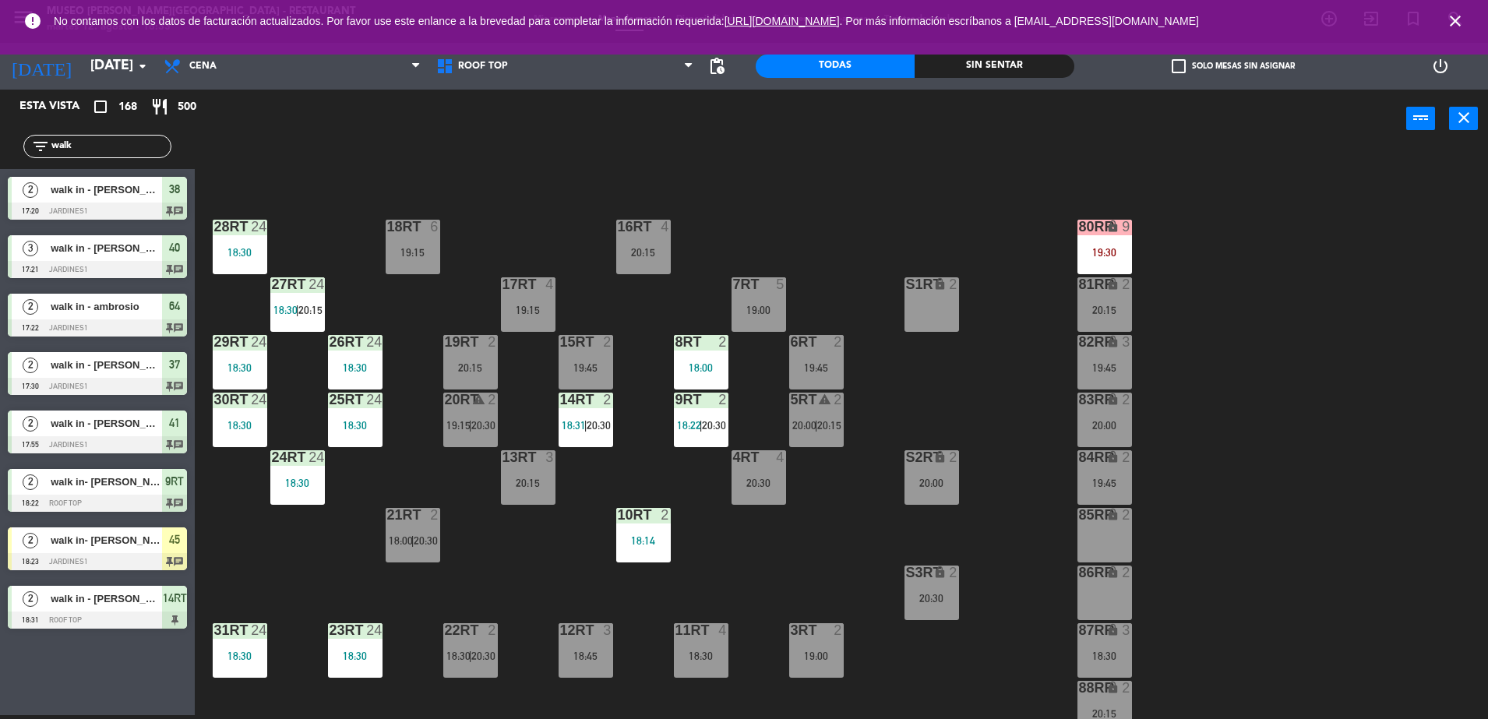
scroll to position [8, 0]
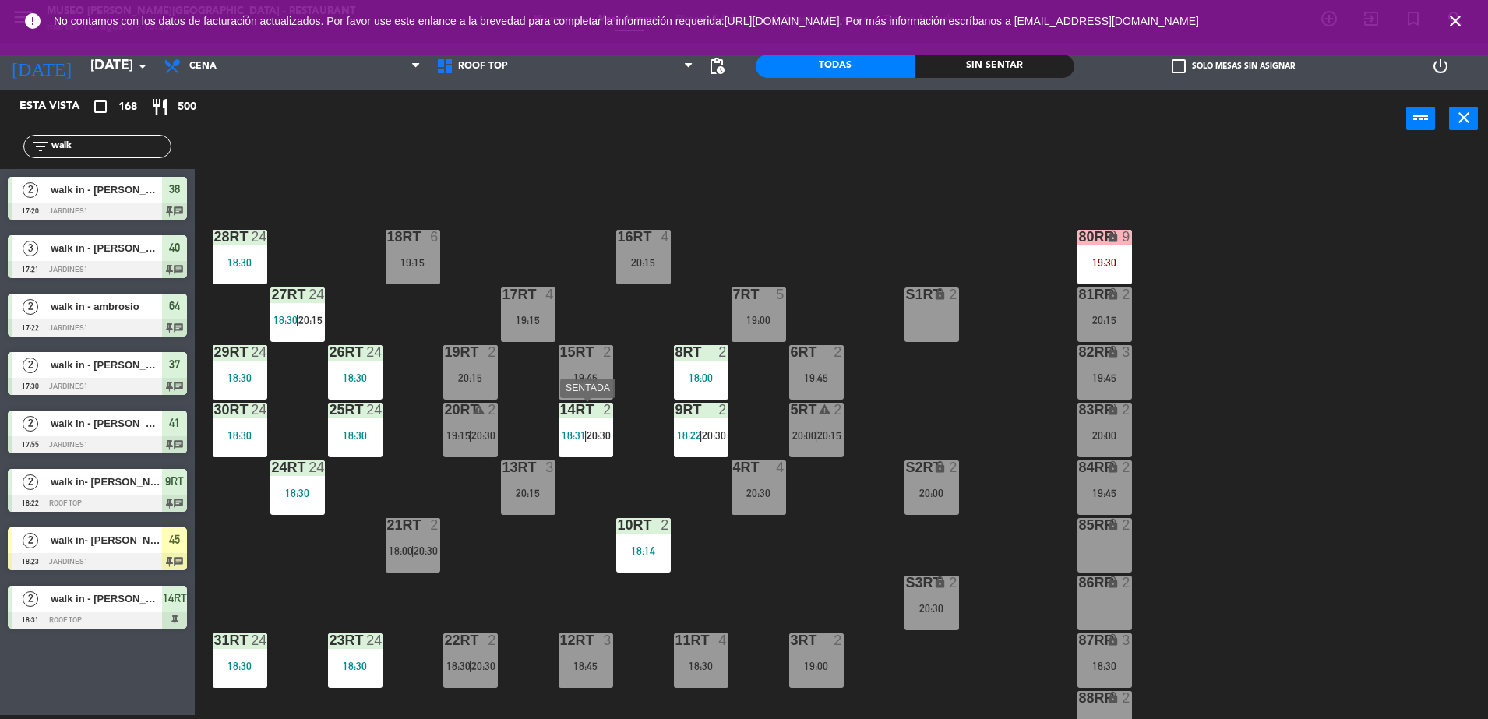
type input "walk"
click at [596, 436] on span "20:30" at bounding box center [599, 435] width 24 height 12
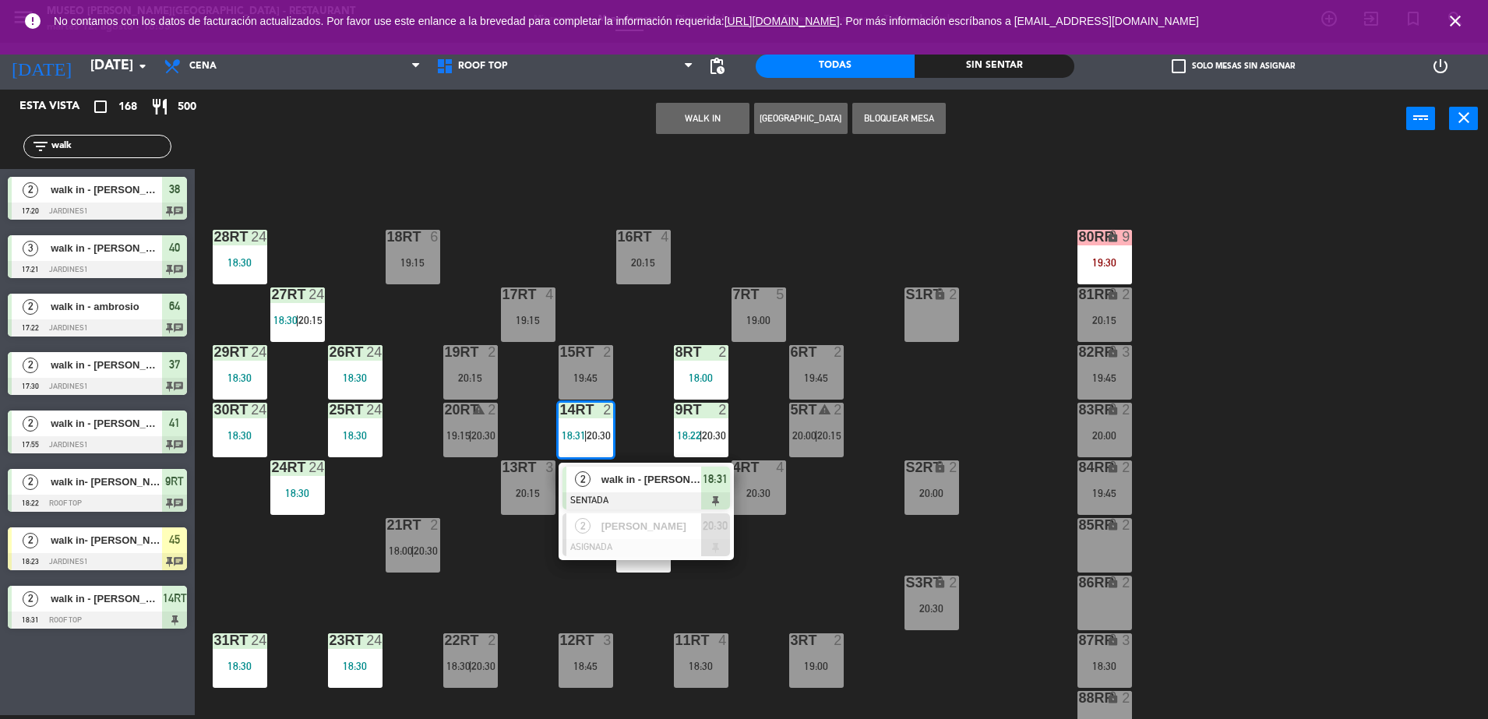
click at [609, 477] on span "walk in - [PERSON_NAME]" at bounding box center [652, 479] width 100 height 16
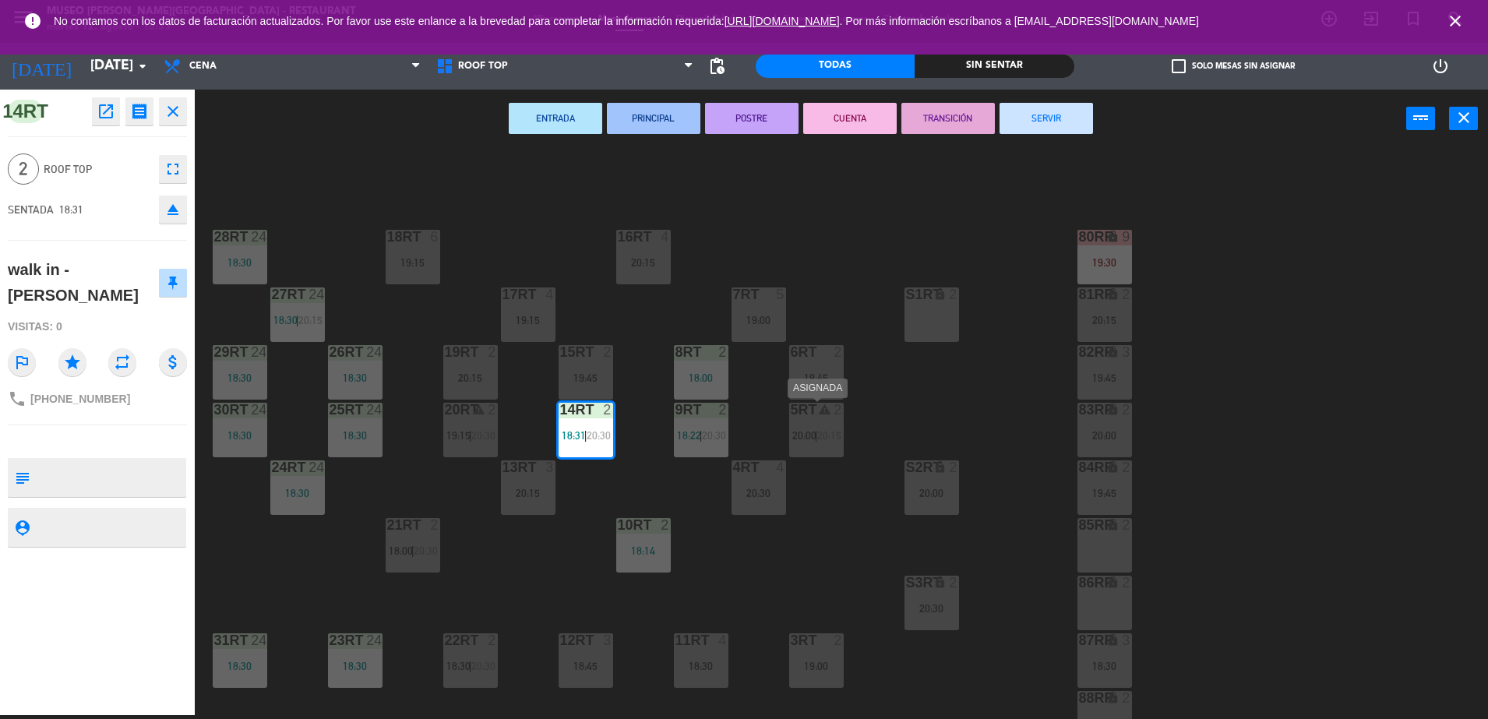
click at [808, 443] on div "5RT warning 2 20:00 | 20:15" at bounding box center [816, 430] width 55 height 55
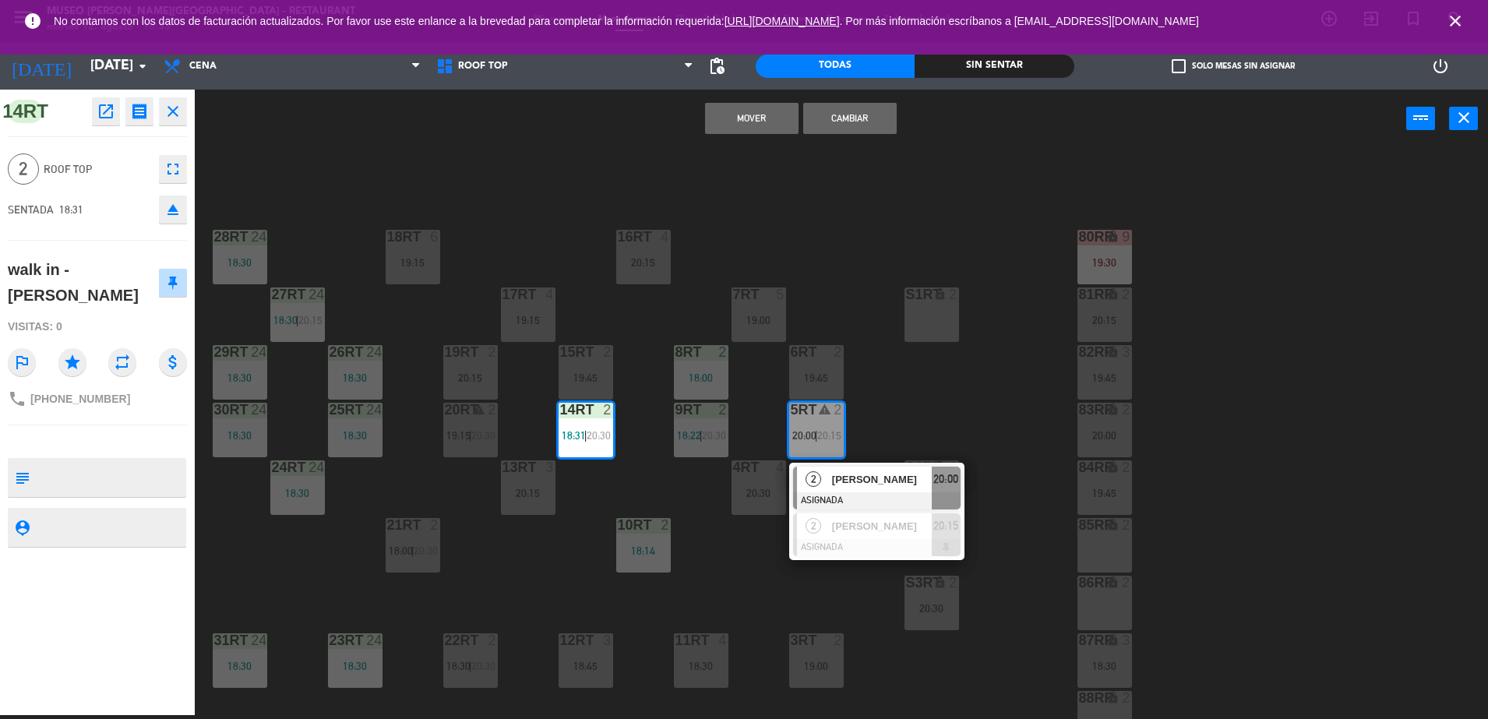
click at [740, 118] on button "Mover" at bounding box center [752, 118] width 94 height 31
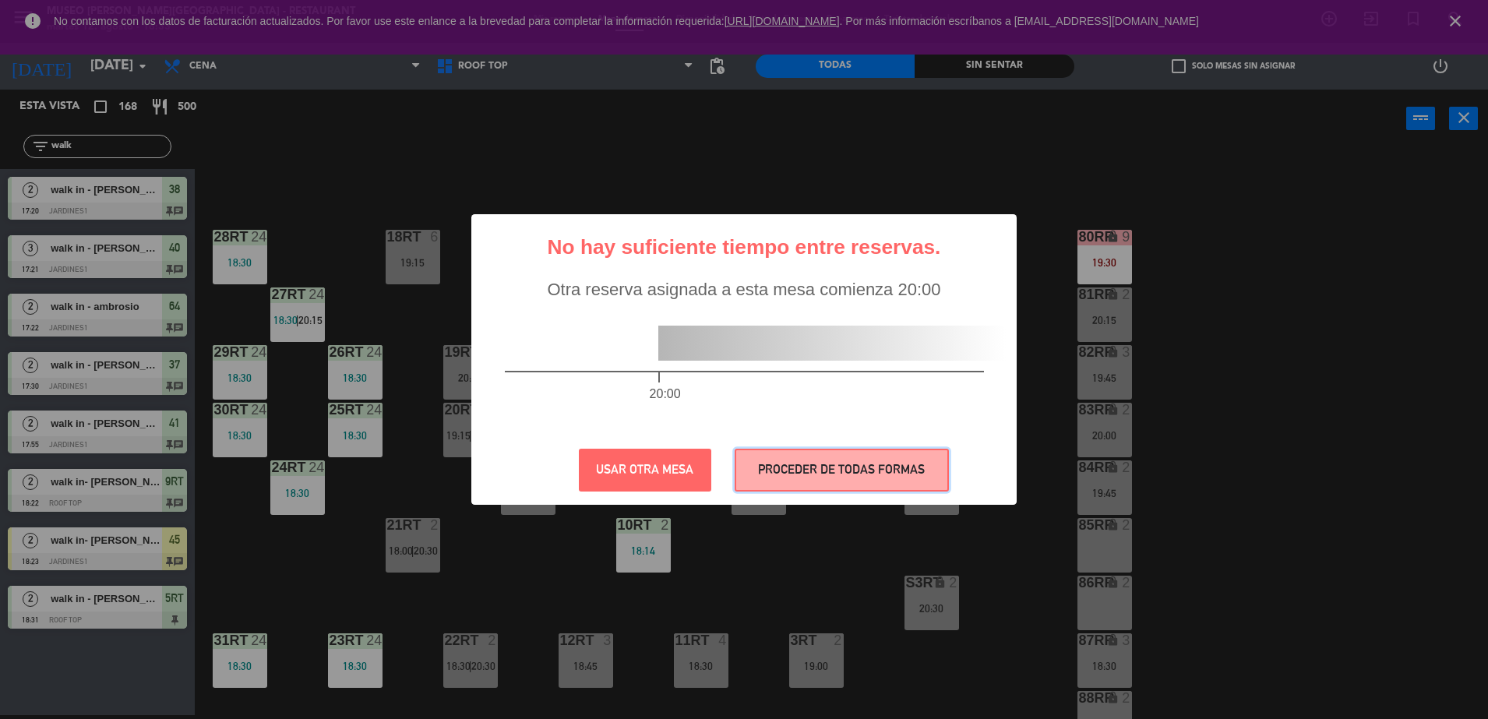
click at [822, 457] on button "PROCEDER DE TODAS FORMAS" at bounding box center [842, 470] width 214 height 43
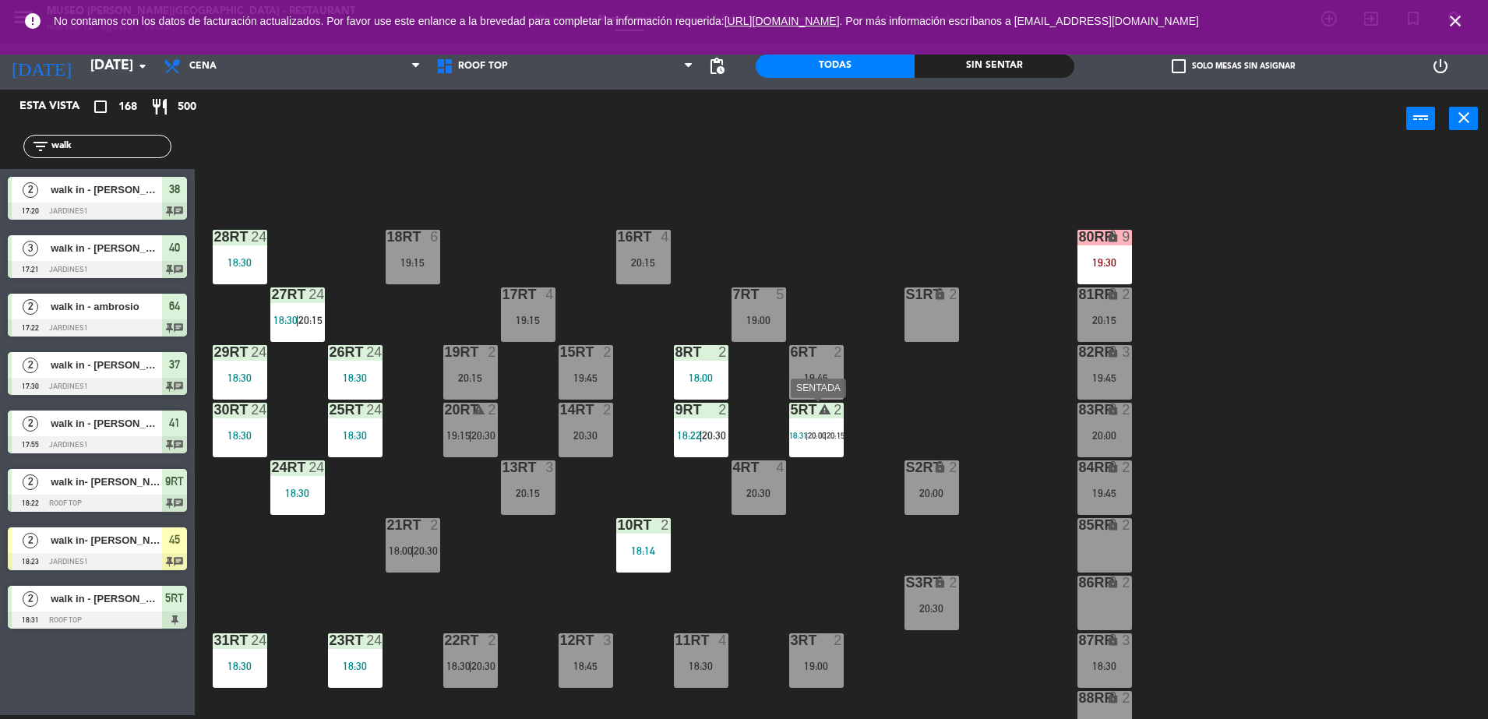
click at [817, 428] on div "5RT warning 2 18:31 | 20:00 | 20:15" at bounding box center [816, 430] width 55 height 55
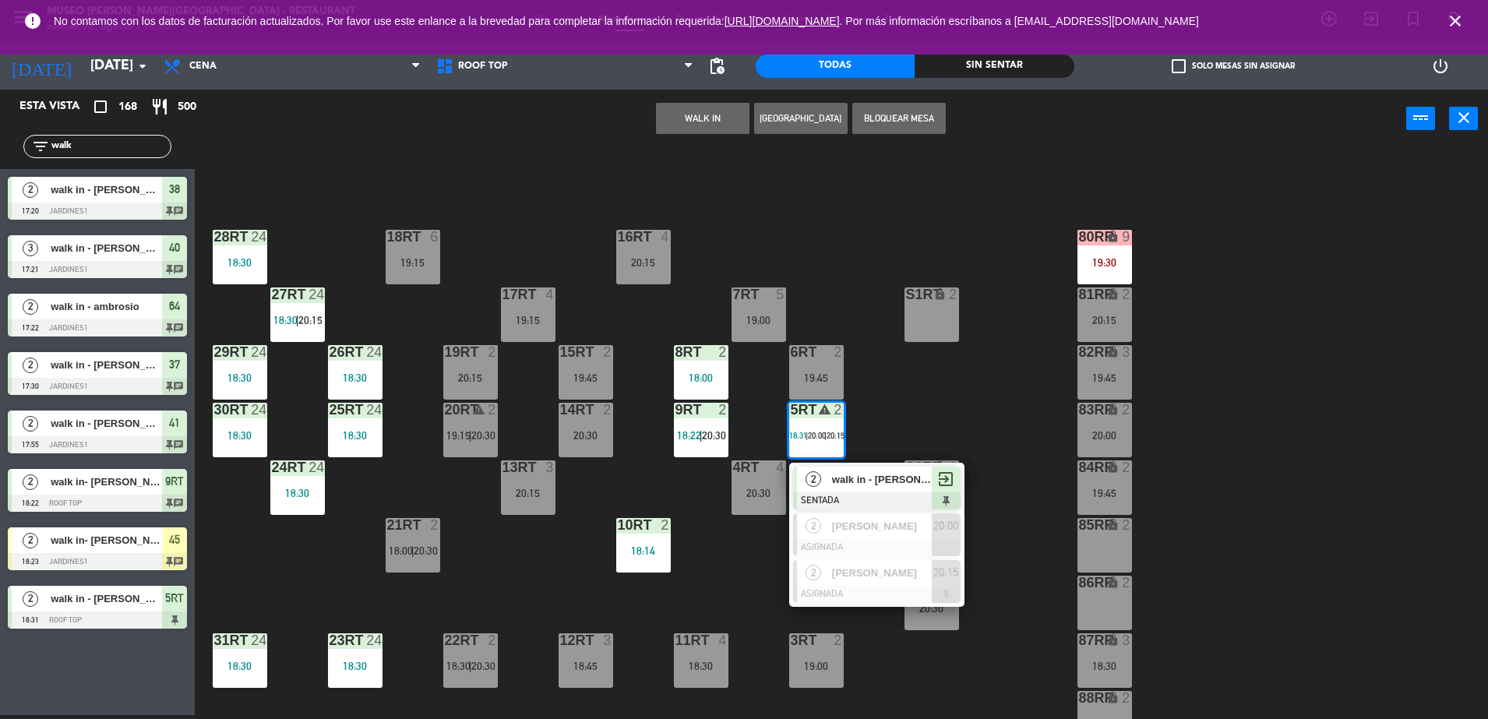
click at [835, 480] on span "walk in - [PERSON_NAME]" at bounding box center [882, 479] width 100 height 16
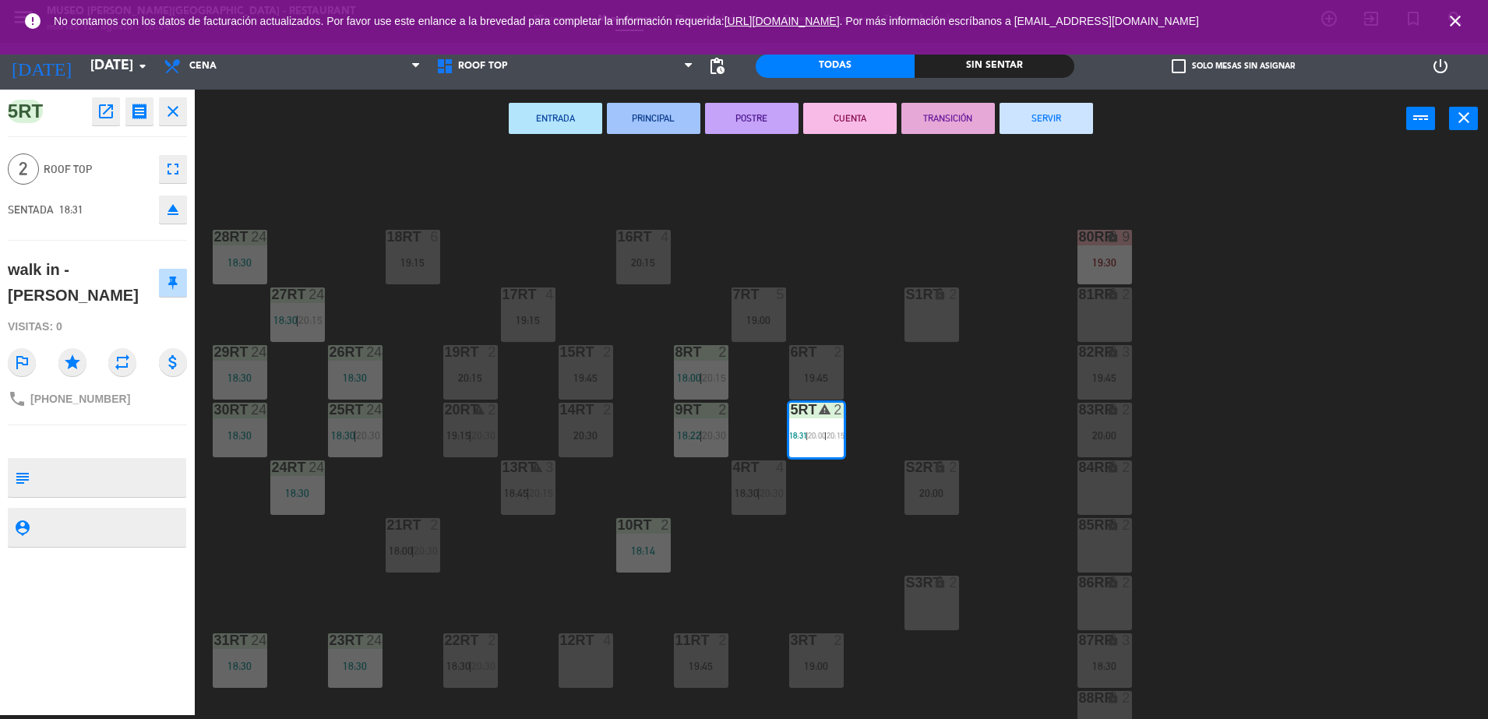
click at [85, 464] on textarea at bounding box center [110, 477] width 149 height 33
type textarea "m5rt"
click at [102, 185] on div "2 Roof Top fullscreen" at bounding box center [97, 169] width 179 height 42
click at [761, 199] on div "18RT 6 19:15 16RT 4 20:15 28RT 24 18:30 80RR lock 9 19:30 27RT 24 18:30 | 20:15…" at bounding box center [849, 435] width 1279 height 567
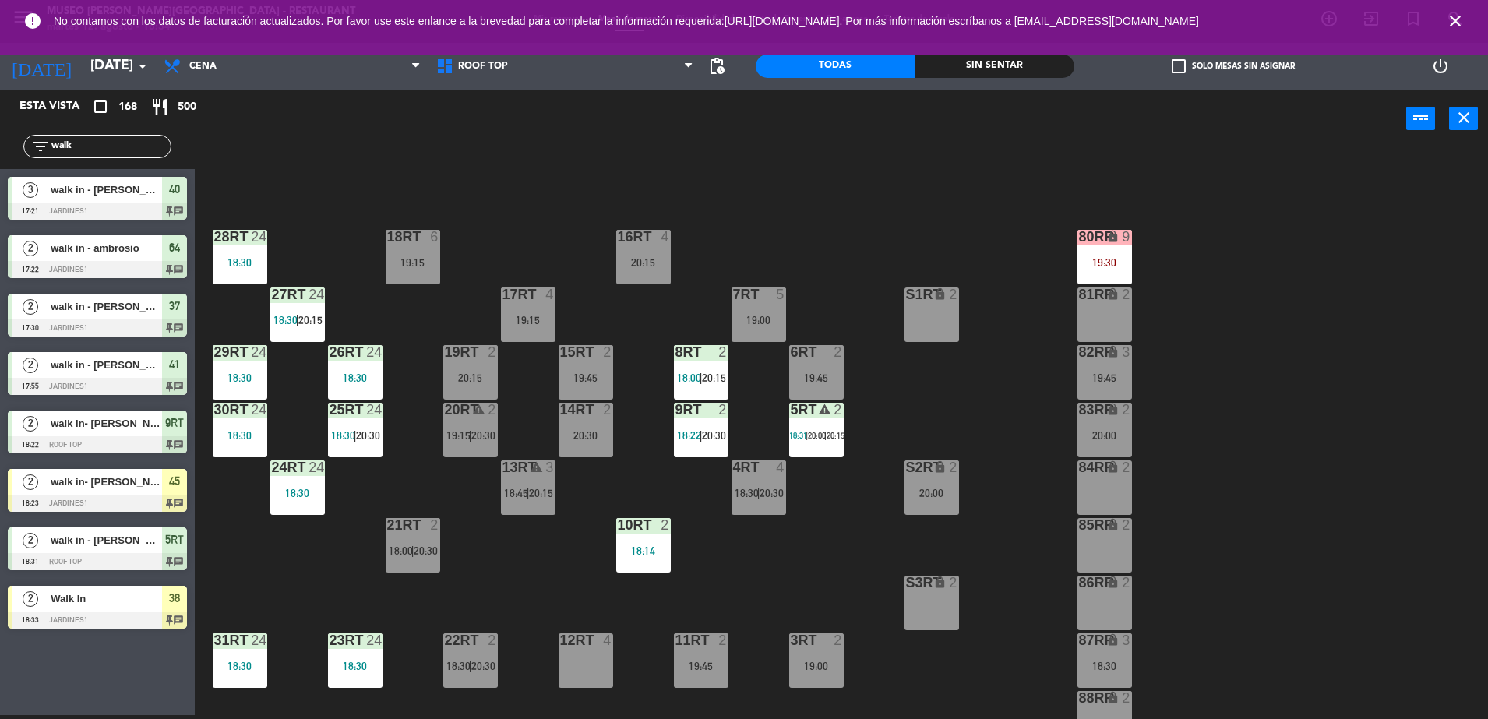
click at [1098, 258] on div "19:30" at bounding box center [1105, 262] width 55 height 11
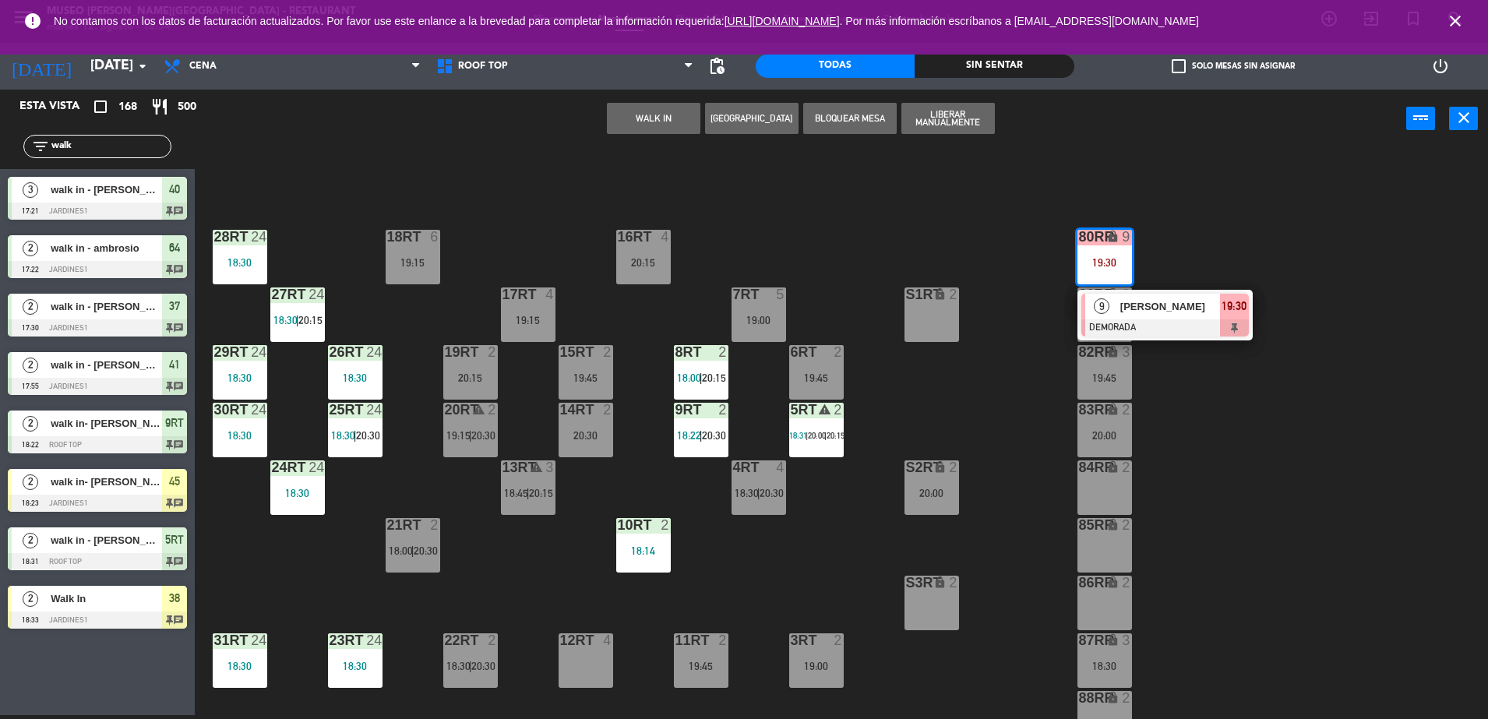
click at [1151, 320] on div at bounding box center [1166, 328] width 168 height 17
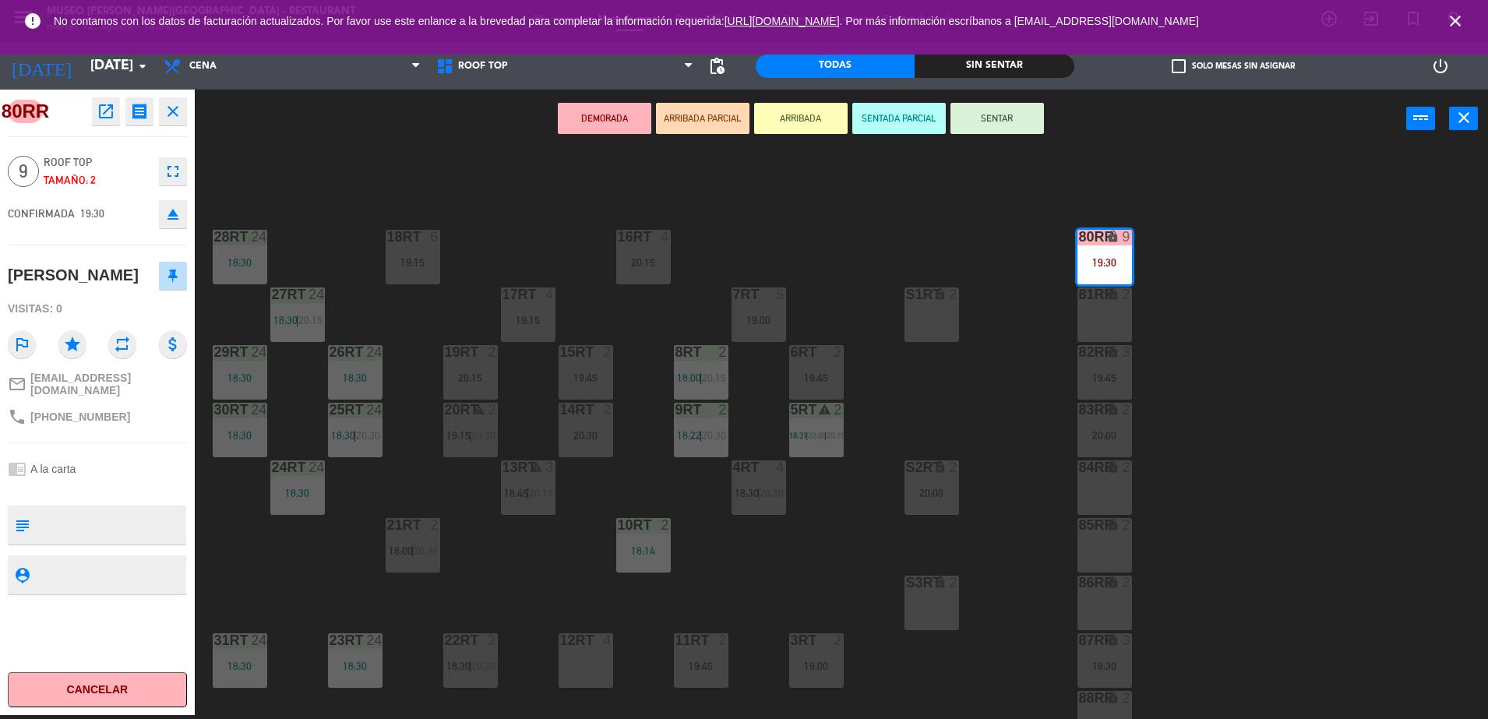
click at [927, 237] on div "18RT 6 19:15 16RT 4 20:15 28RT 24 18:30 80RR lock 9 19:30 27RT 24 18:30 | 20:15…" at bounding box center [849, 435] width 1279 height 567
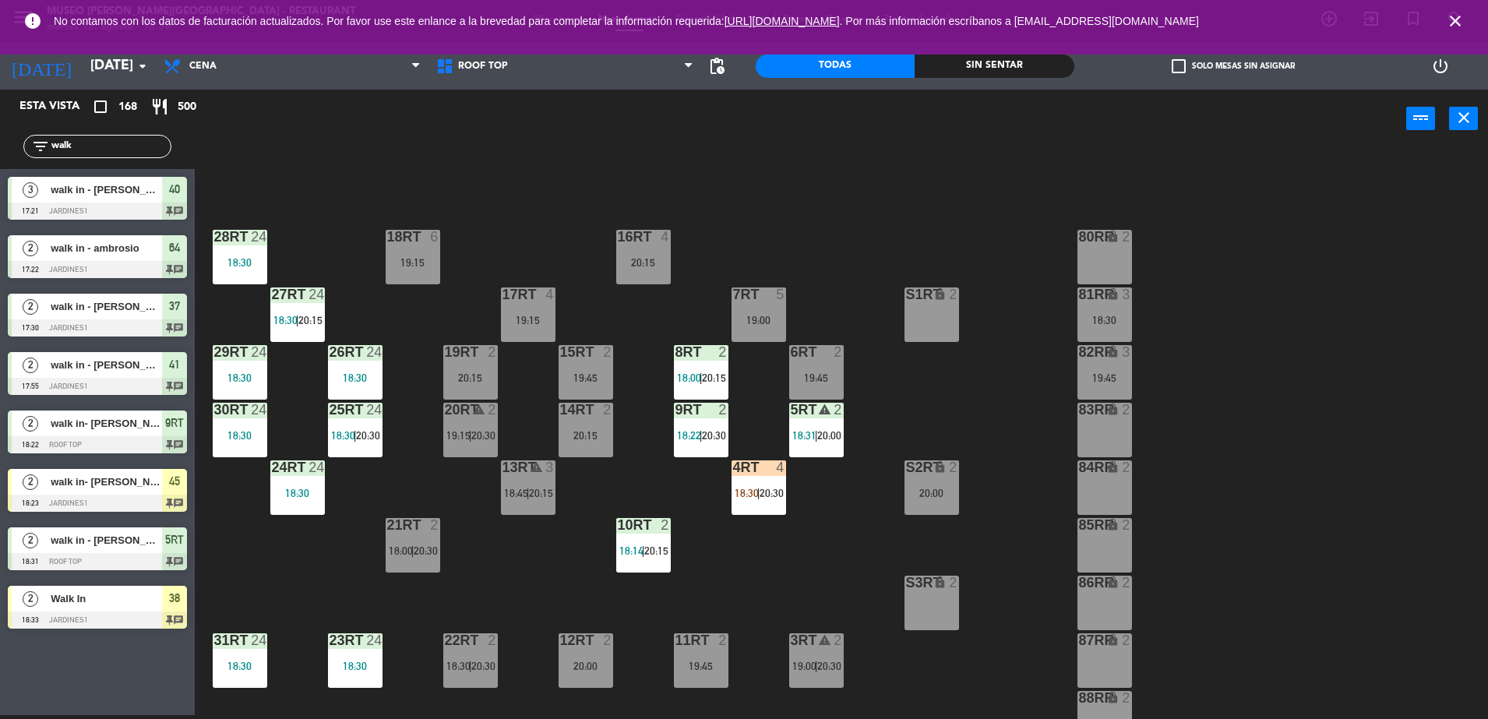
click at [754, 479] on div "4RT 4 18:30 | 20:30" at bounding box center [759, 488] width 55 height 55
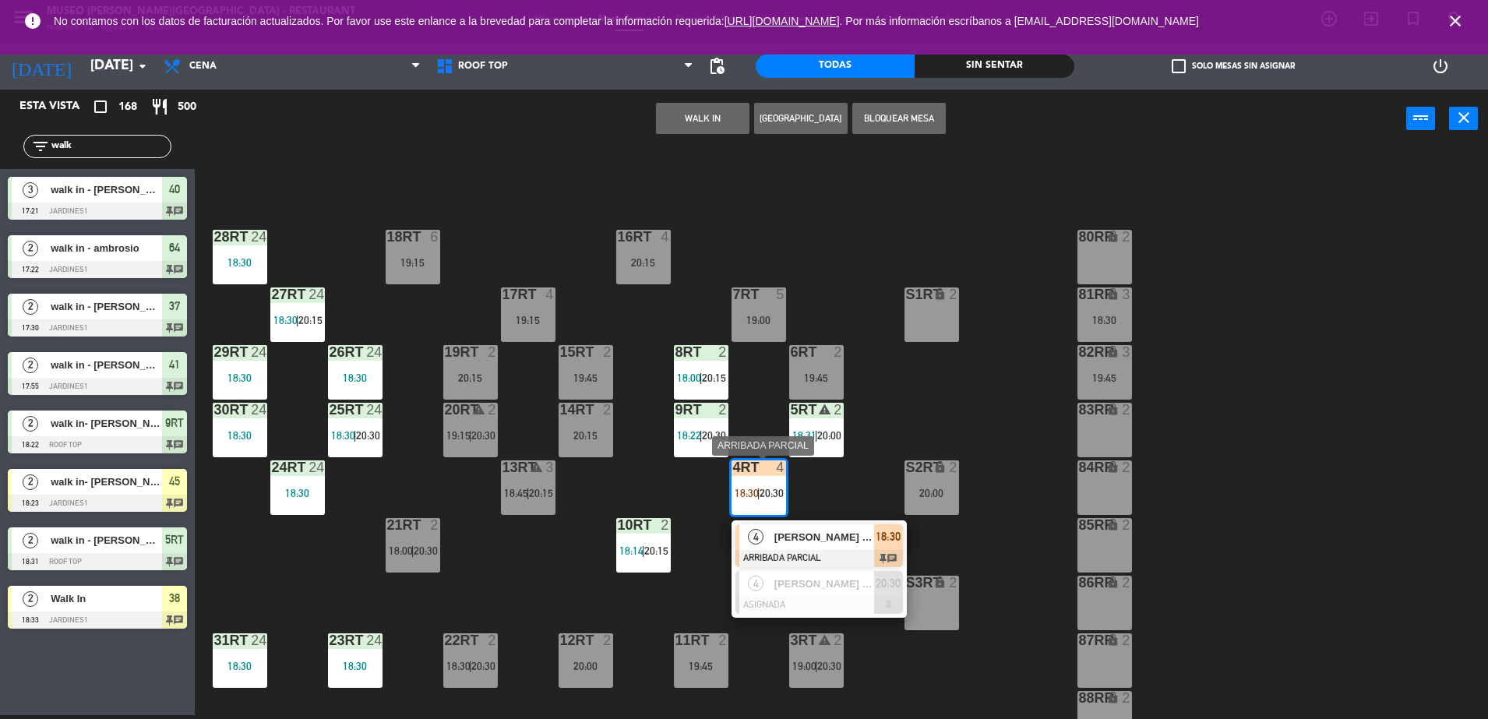
click at [821, 544] on span "[PERSON_NAME] [PERSON_NAME]" at bounding box center [825, 537] width 100 height 16
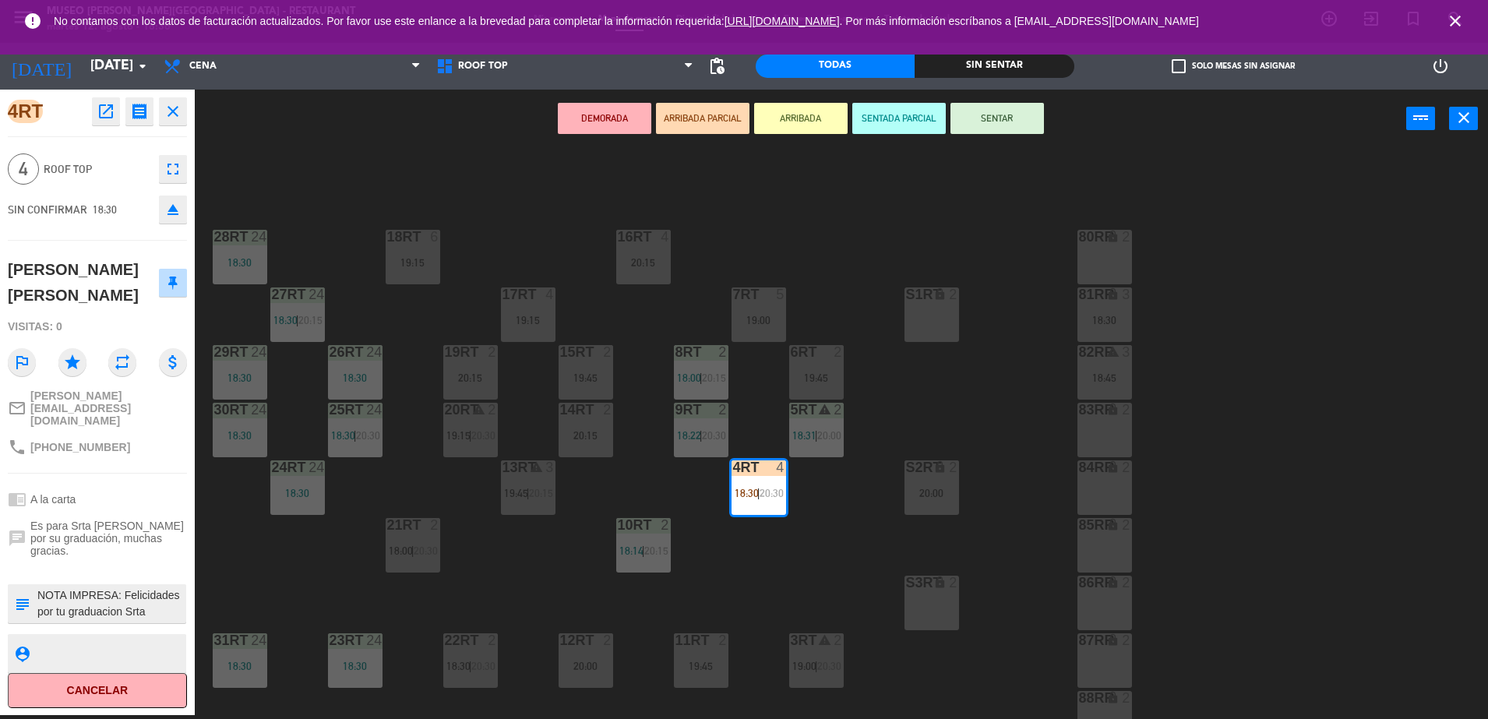
click at [108, 588] on textarea at bounding box center [110, 604] width 149 height 33
type textarea "m4ry NOTA IMPRESA: Felicidades por tu graduacion Srta [PERSON_NAME]"
click at [139, 244] on div "4RT open_in_new receipt 6:30 PM [DATE] 4 personas [PERSON_NAME] [PERSON_NAME] M…" at bounding box center [97, 403] width 195 height 626
click at [997, 118] on button "SENTAR" at bounding box center [998, 118] width 94 height 31
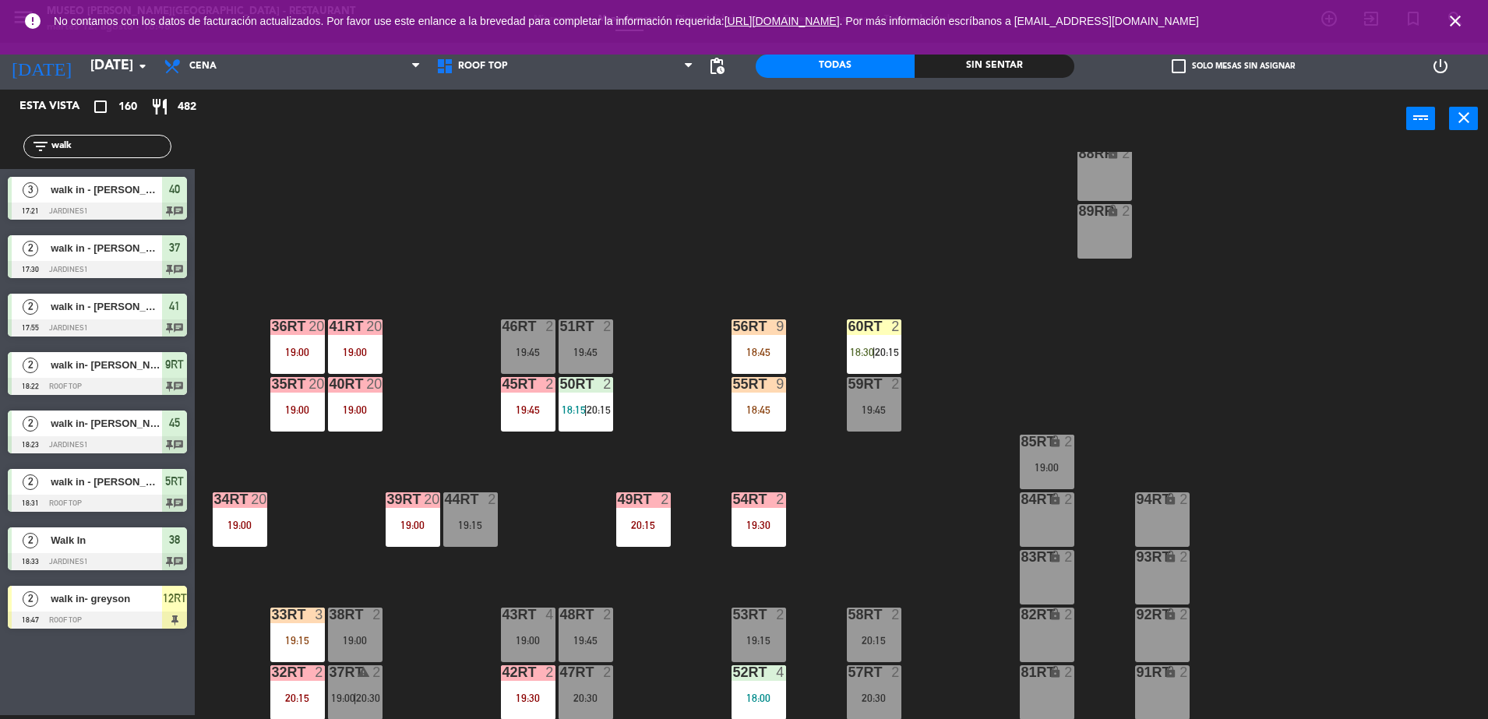
scroll to position [611, 0]
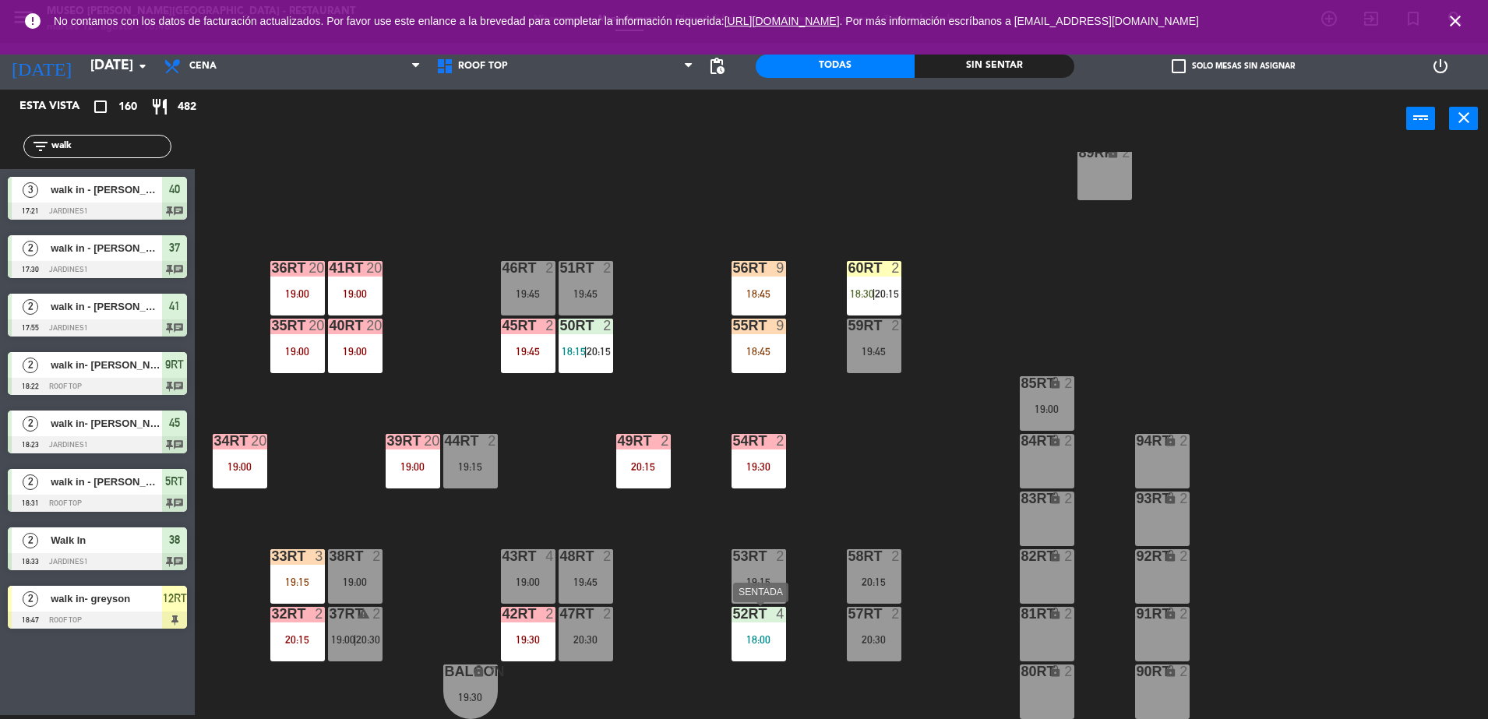
click at [744, 658] on div "52RT 4 18:00" at bounding box center [759, 634] width 55 height 55
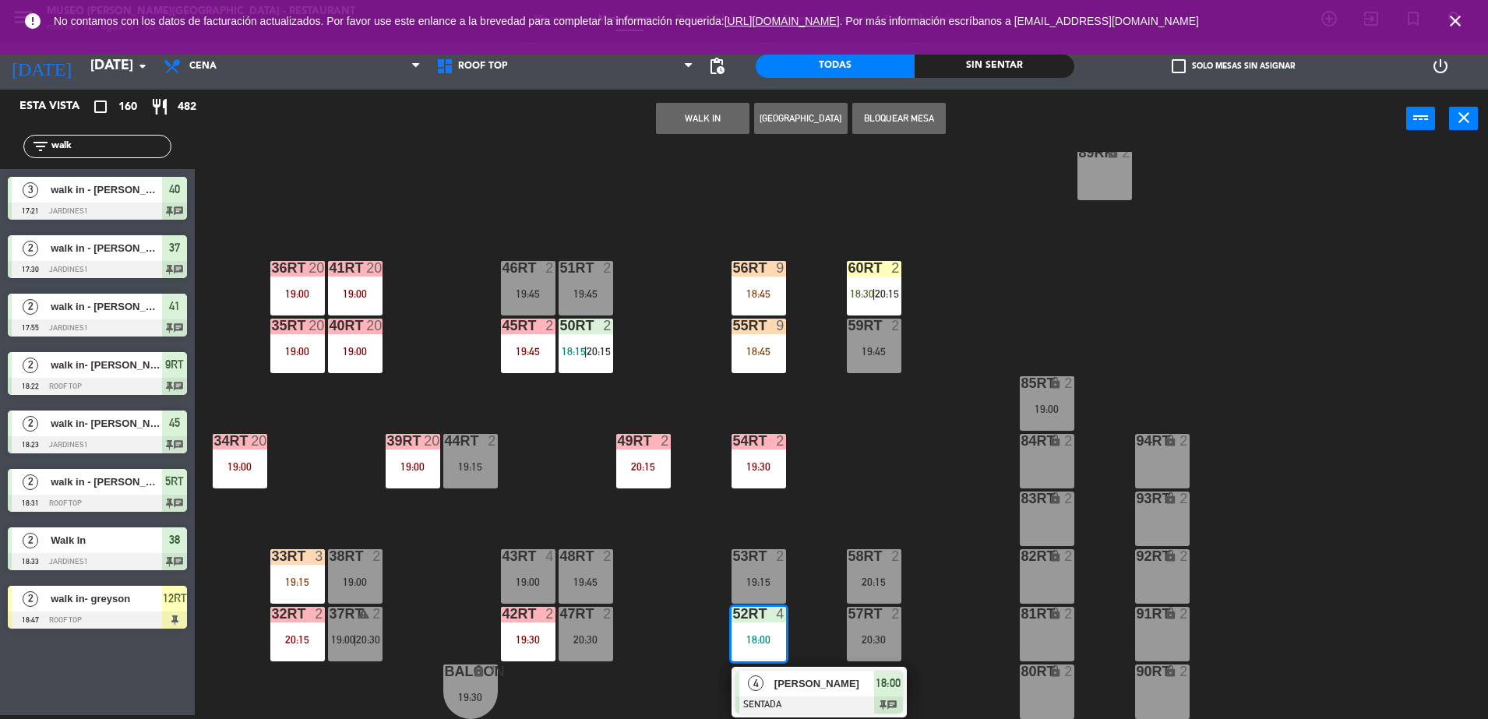
click at [765, 676] on div "4" at bounding box center [757, 684] width 34 height 26
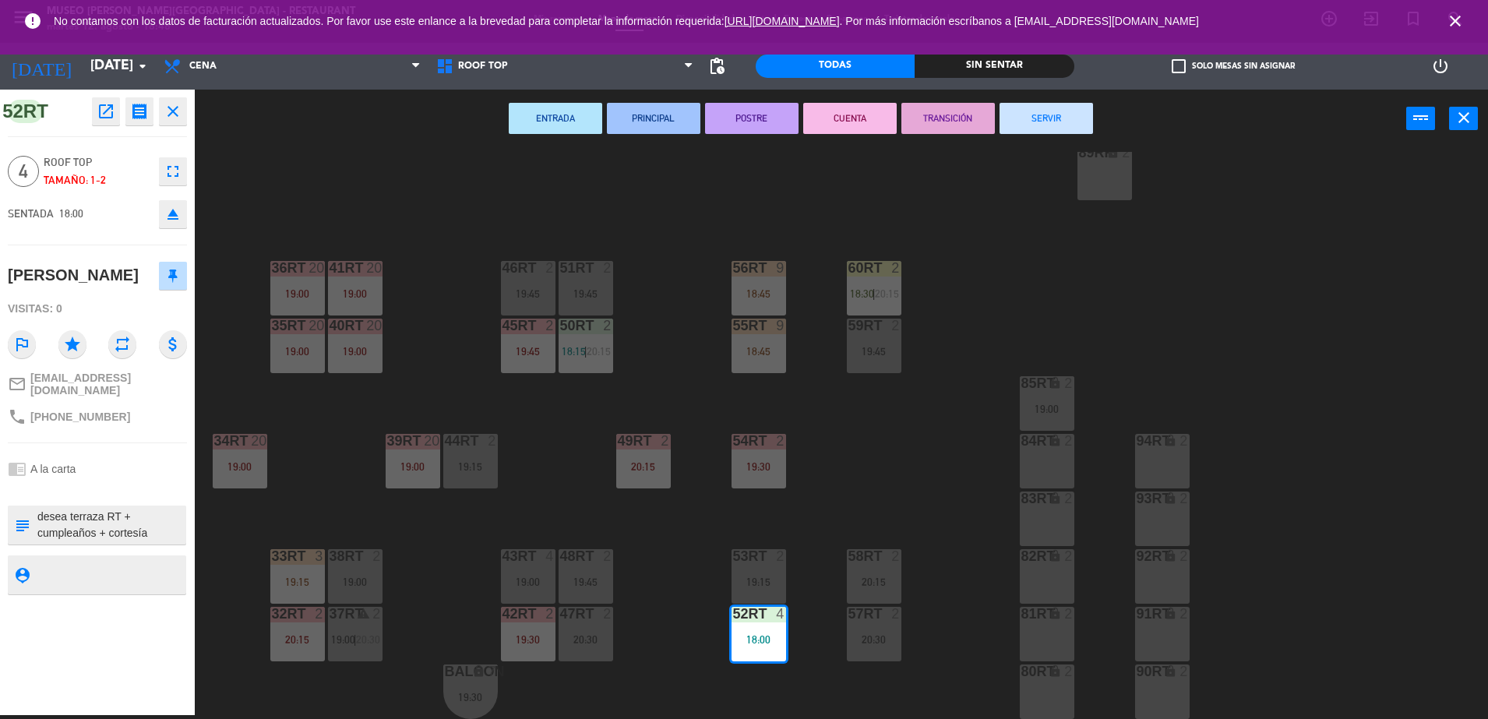
click at [138, 519] on textarea at bounding box center [110, 525] width 149 height 33
type textarea "m52rt desea terraza RT + cumpleaños + cortesía"
click at [97, 175] on div "Tamaño: 1-2" at bounding box center [98, 180] width 108 height 18
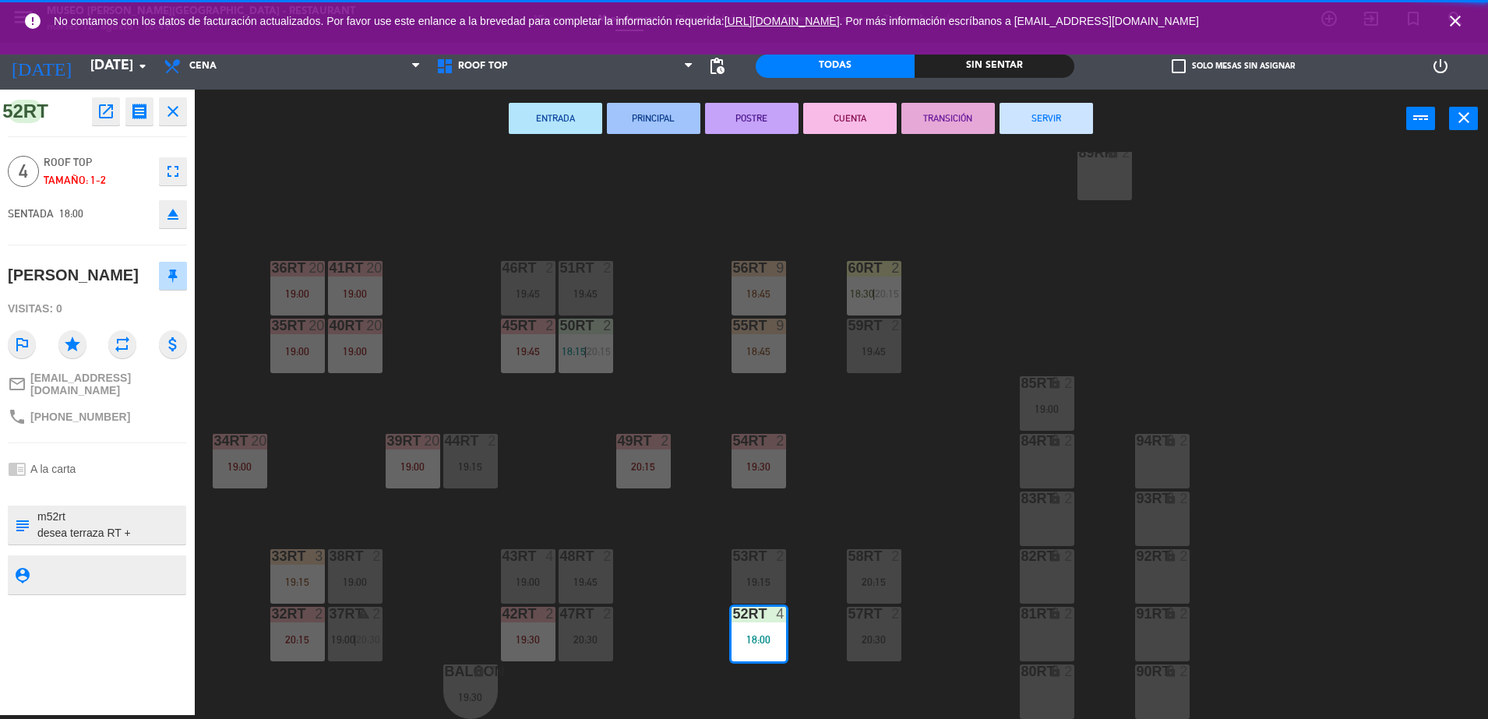
click at [739, 194] on div "18RT 6 19:15 16RT 5 19:45 28RT warning 24 18:30 80RR lock 2 27RT warning 24 18:…" at bounding box center [849, 435] width 1279 height 567
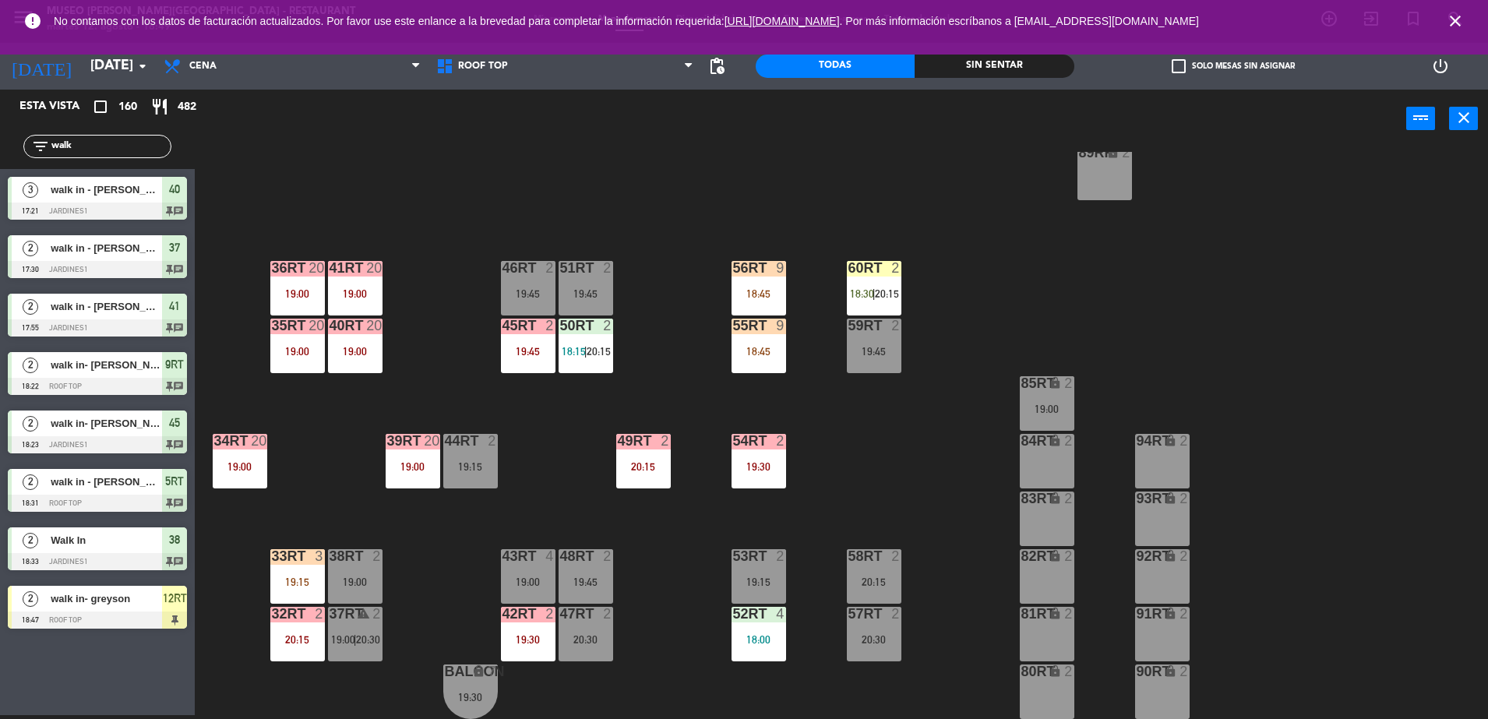
drag, startPoint x: 101, startPoint y: 139, endPoint x: 0, endPoint y: 131, distance: 100.9
click at [0, 132] on html "close × Museo [PERSON_NAME] Café - Restaurant × chrome_reader_mode Listado de R…" at bounding box center [744, 359] width 1488 height 719
type input "walk"
click at [139, 620] on div at bounding box center [97, 620] width 179 height 17
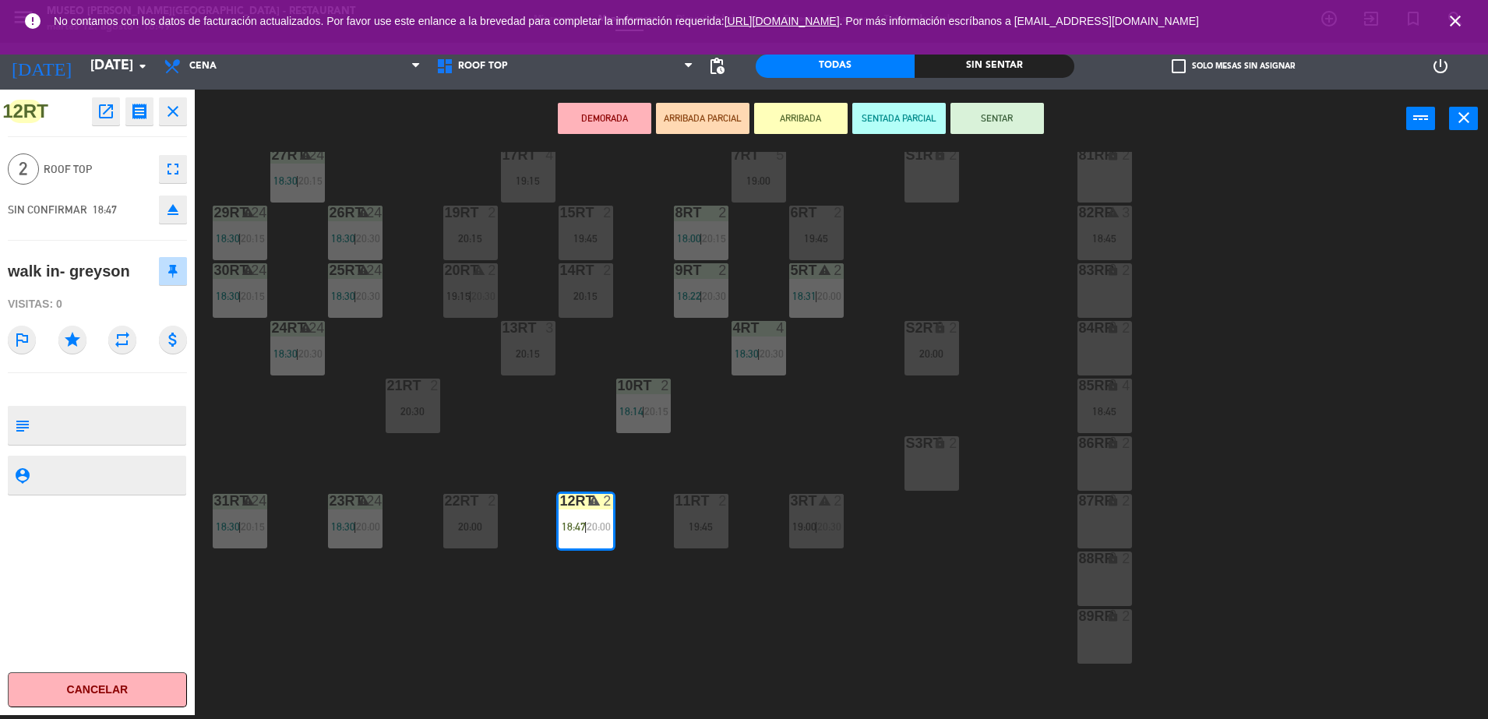
scroll to position [148, 0]
click at [711, 535] on div "11RT 2 19:45" at bounding box center [701, 520] width 55 height 55
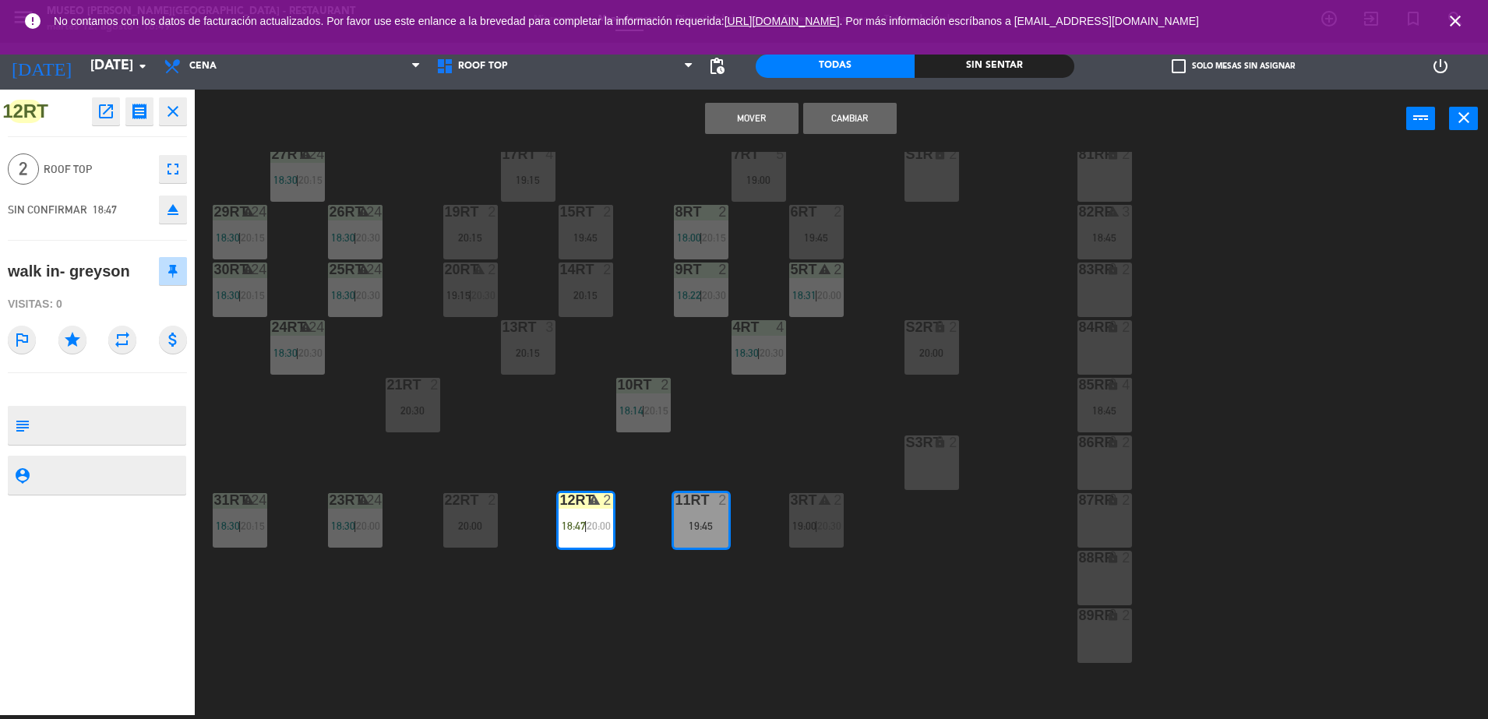
click at [754, 122] on button "Mover" at bounding box center [752, 118] width 94 height 31
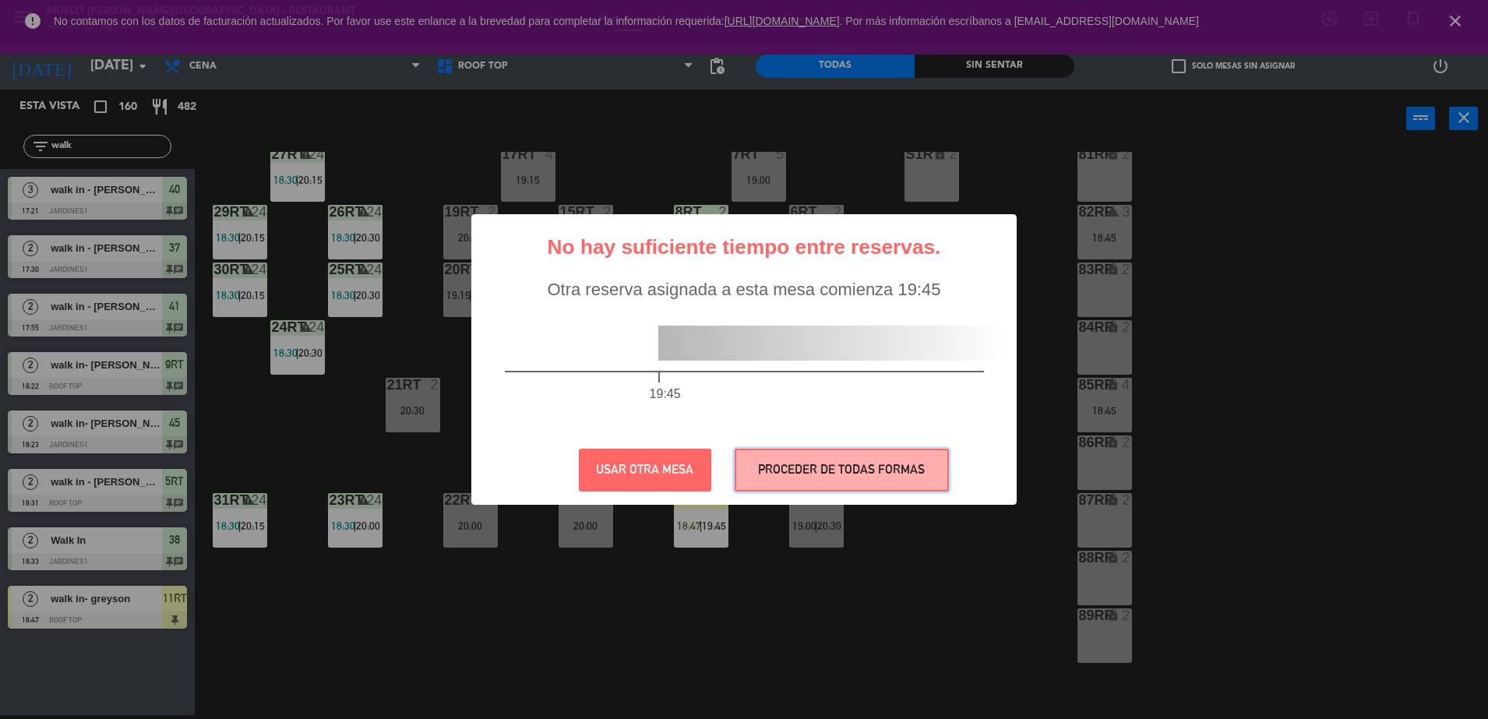
click at [774, 471] on button "PROCEDER DE TODAS FORMAS" at bounding box center [842, 470] width 214 height 43
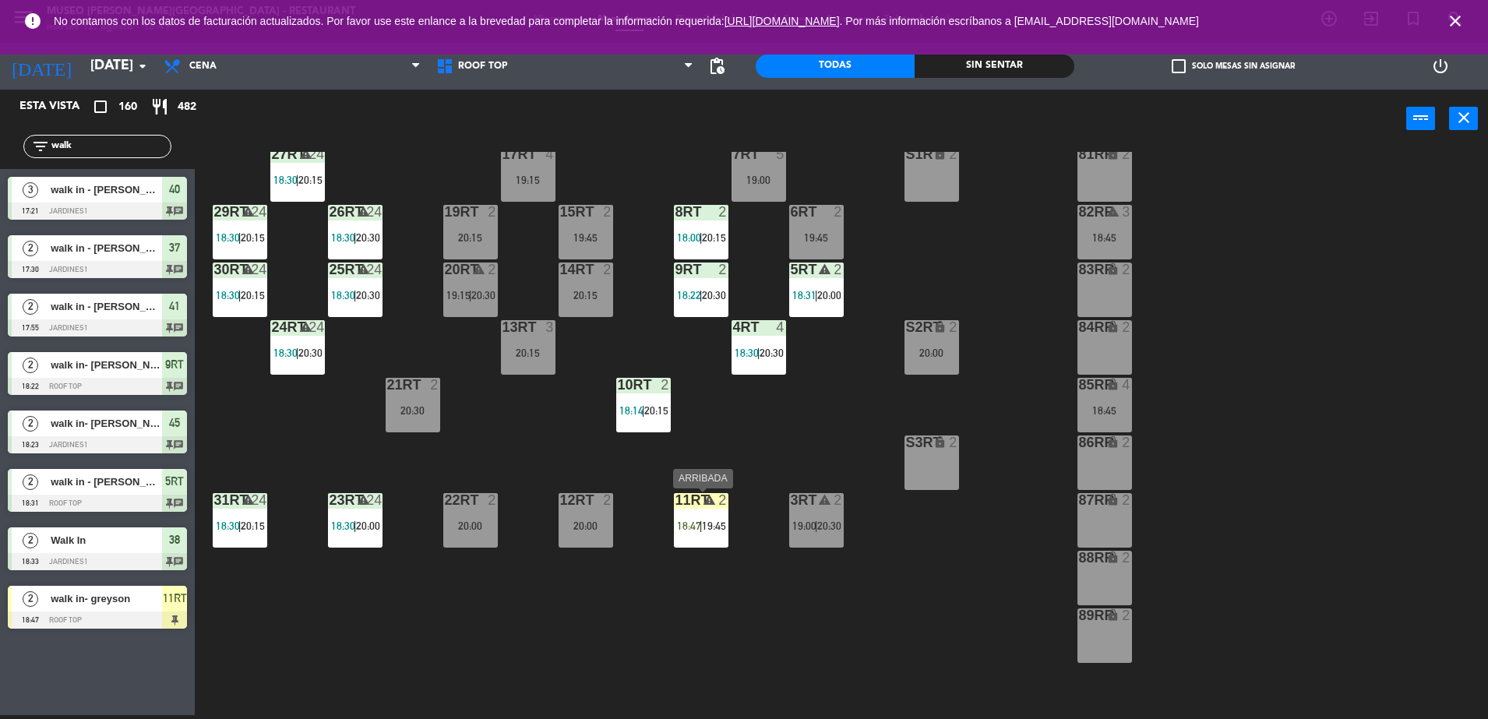
click at [715, 528] on span "19:45" at bounding box center [714, 526] width 24 height 12
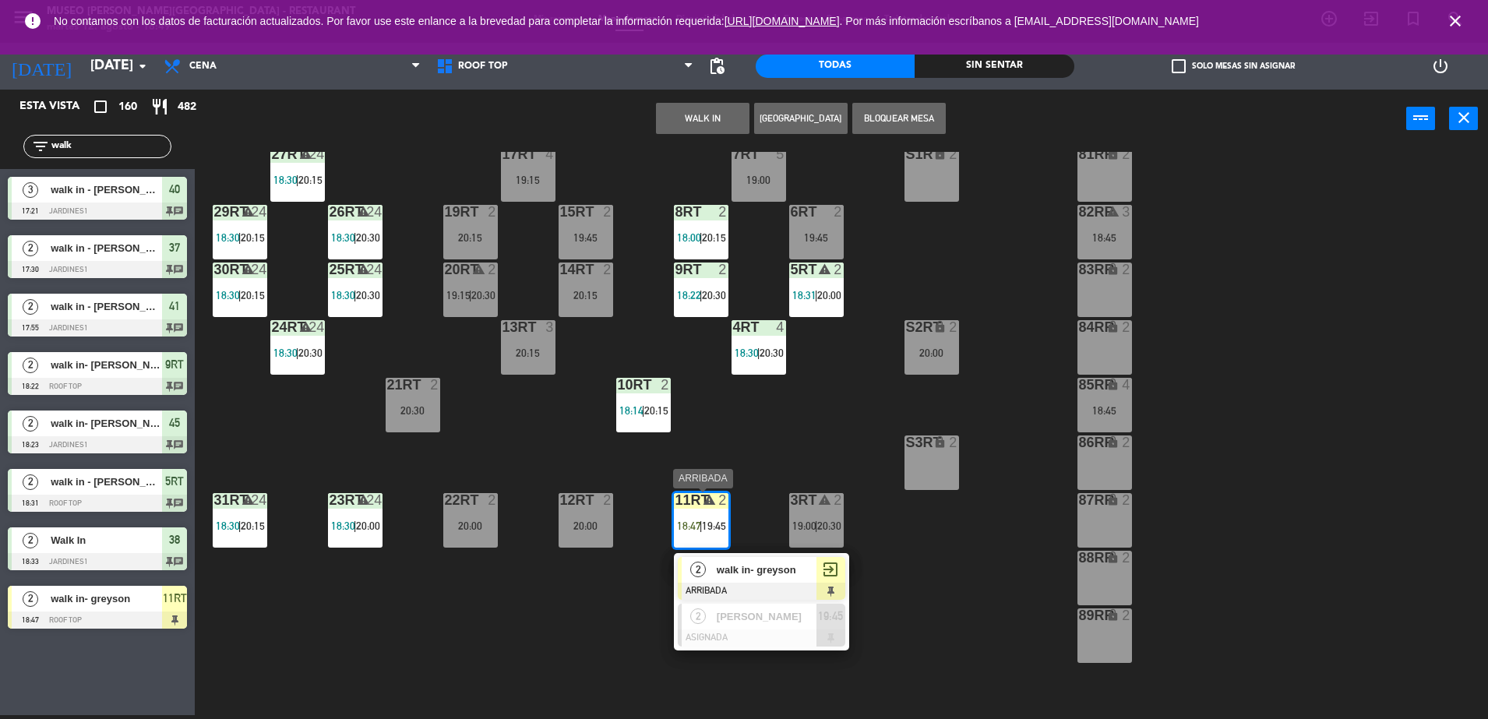
click at [761, 567] on span "walk in- greyson" at bounding box center [767, 570] width 100 height 16
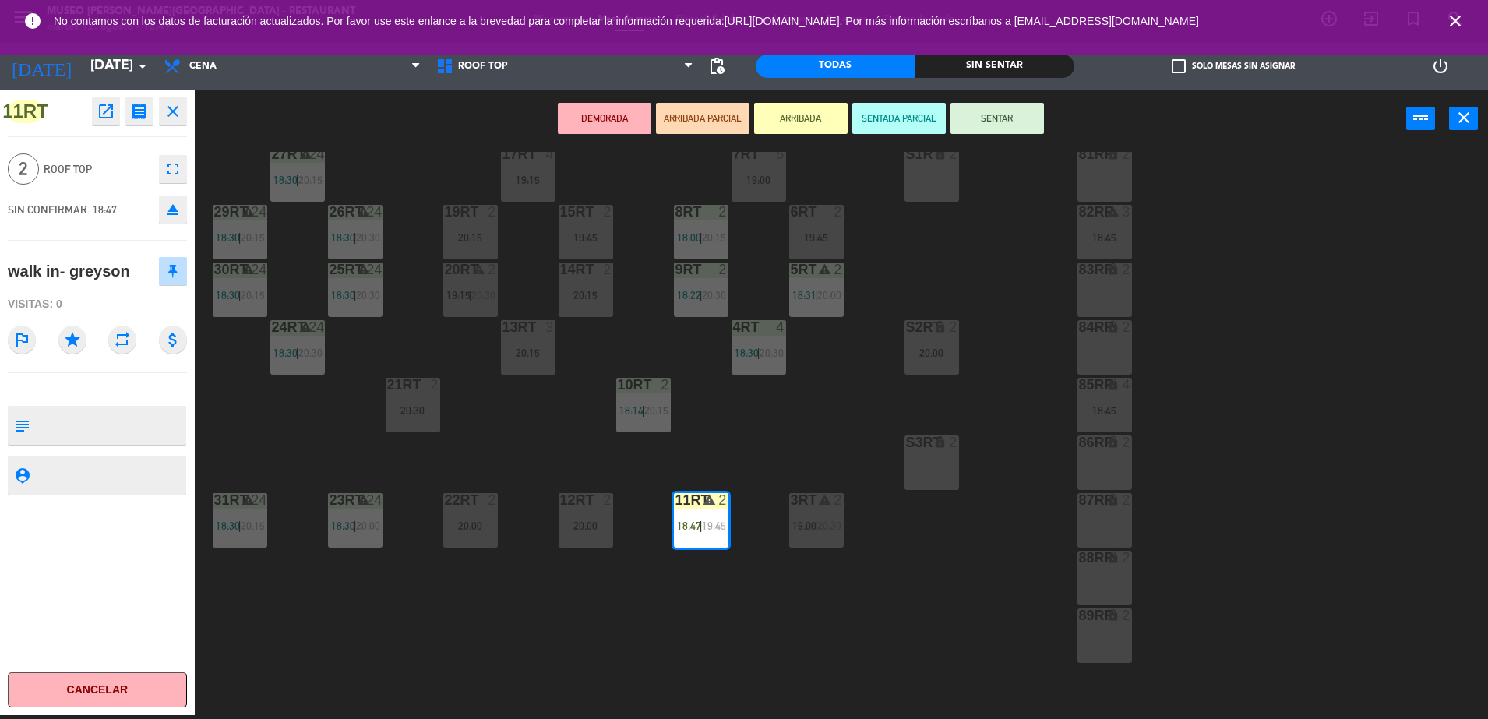
click at [787, 460] on div "18RT 6 19:15 16RT 5 19:45 28RT warning 24 18:30 80RR lock 2 27RT warning 24 18:…" at bounding box center [849, 435] width 1279 height 567
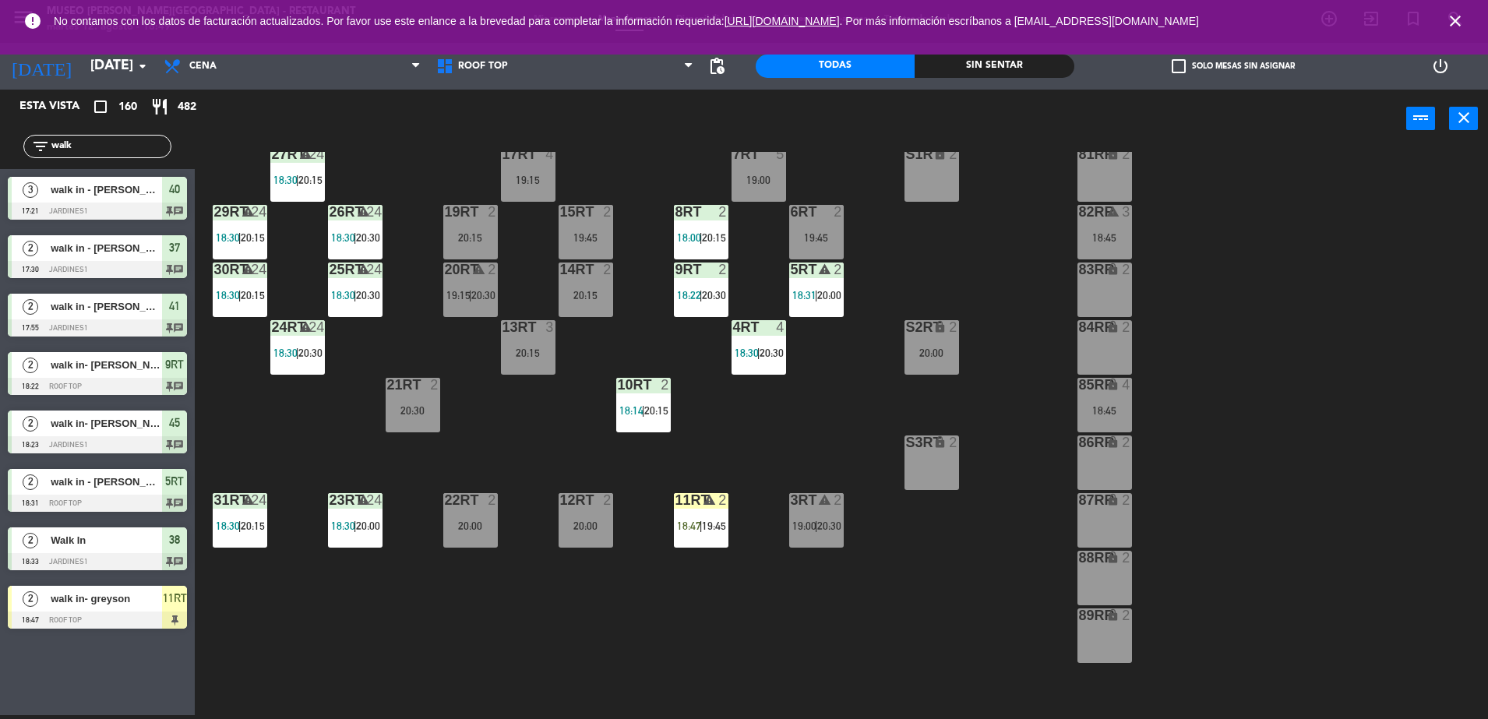
click at [809, 305] on div "5RT warning 2 18:31 | 20:00" at bounding box center [816, 290] width 55 height 55
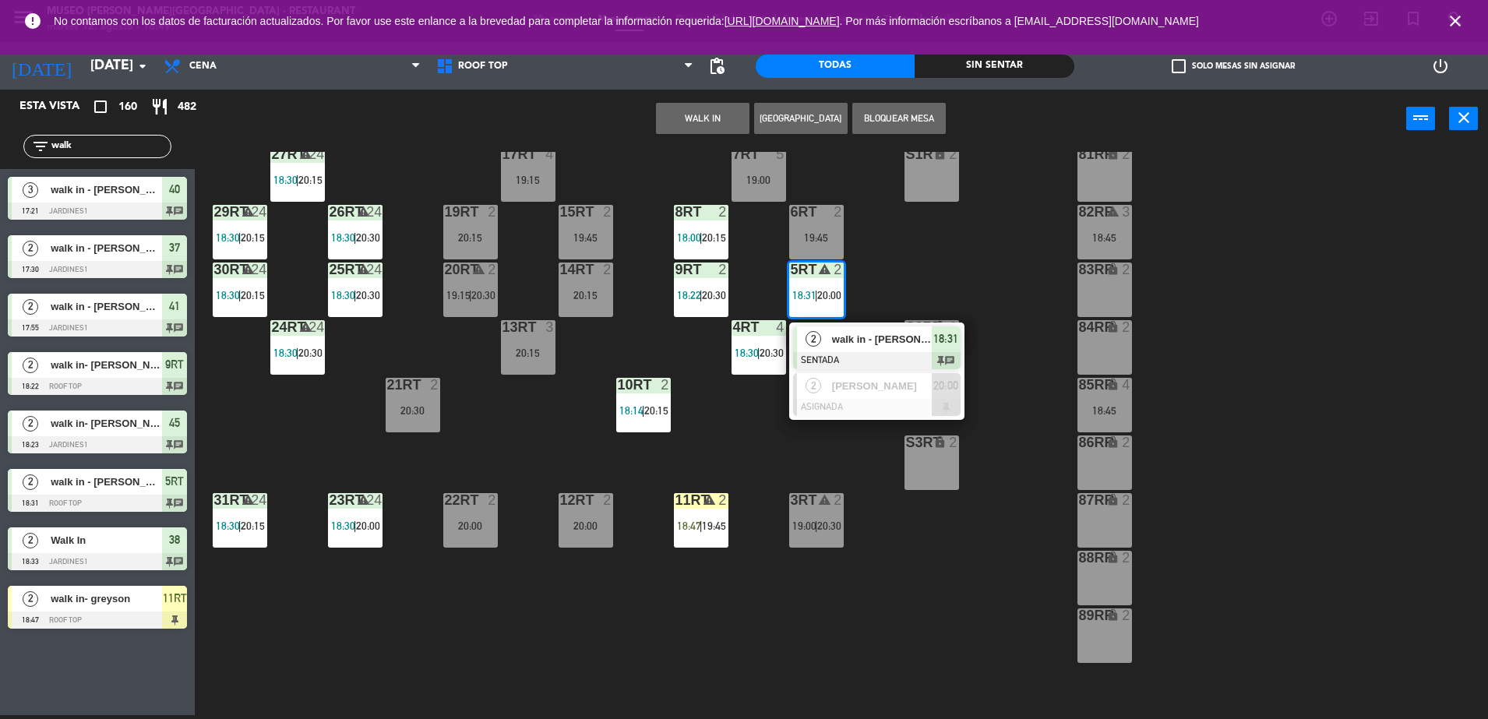
click at [856, 341] on span "walk in - [PERSON_NAME]" at bounding box center [882, 339] width 100 height 16
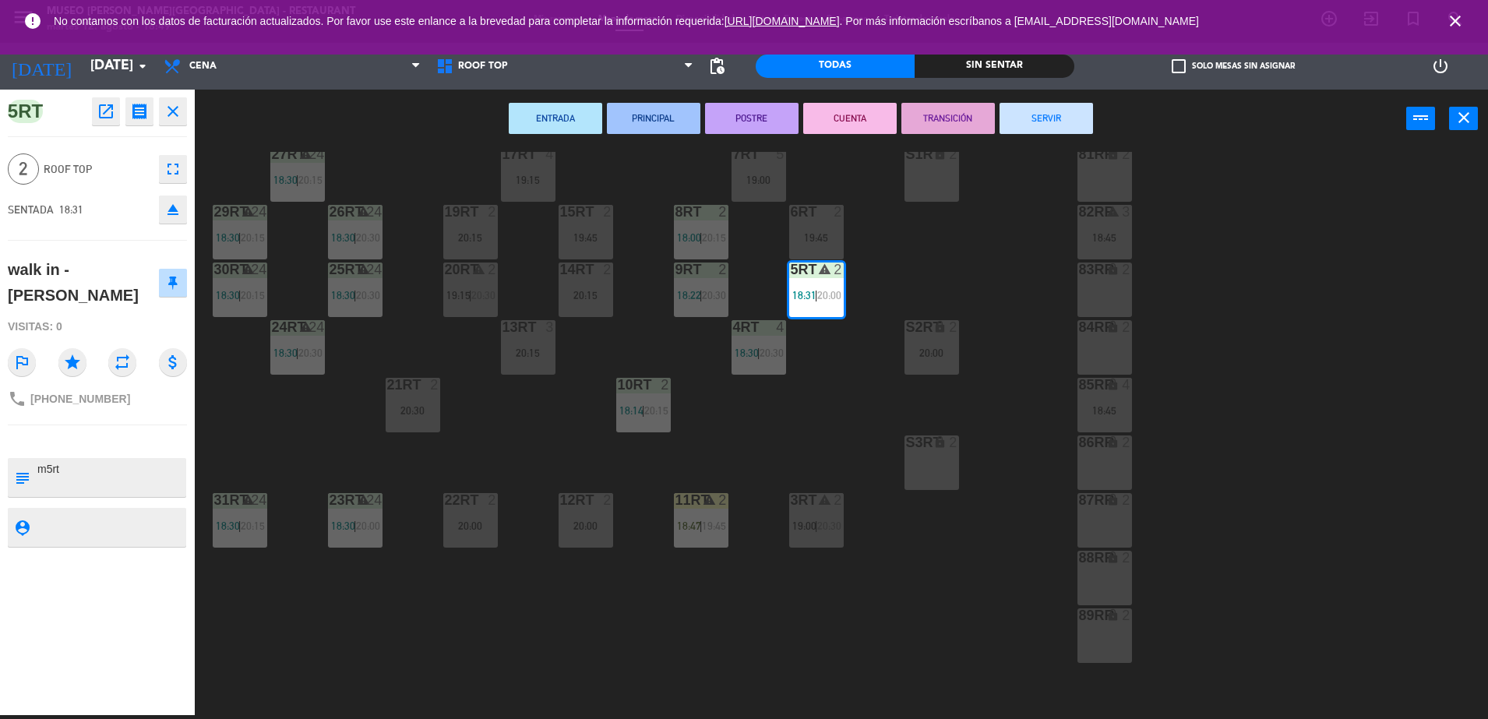
click at [800, 403] on div "18RT 6 19:15 16RT 5 19:45 28RT warning 24 18:30 80RR lock 2 27RT warning 24 18:…" at bounding box center [849, 435] width 1279 height 567
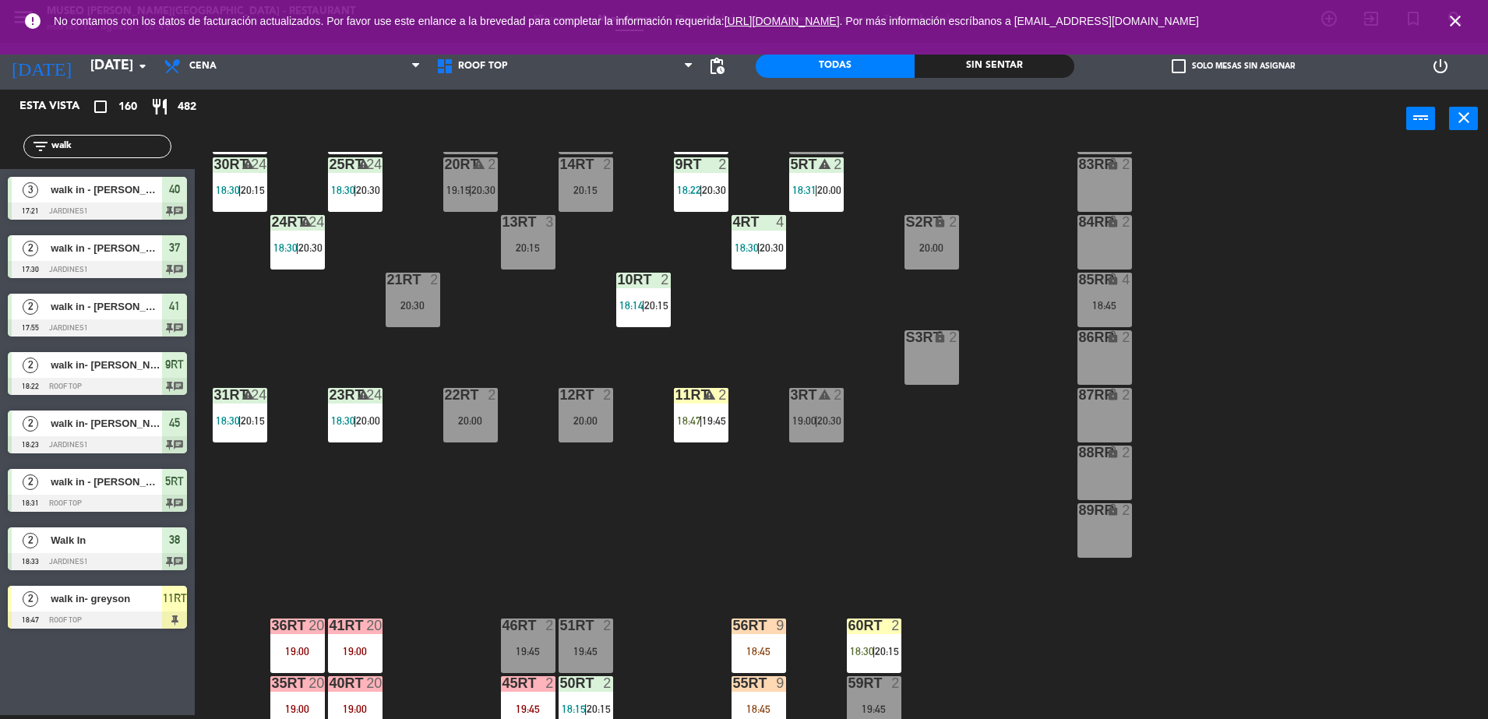
scroll to position [265, 0]
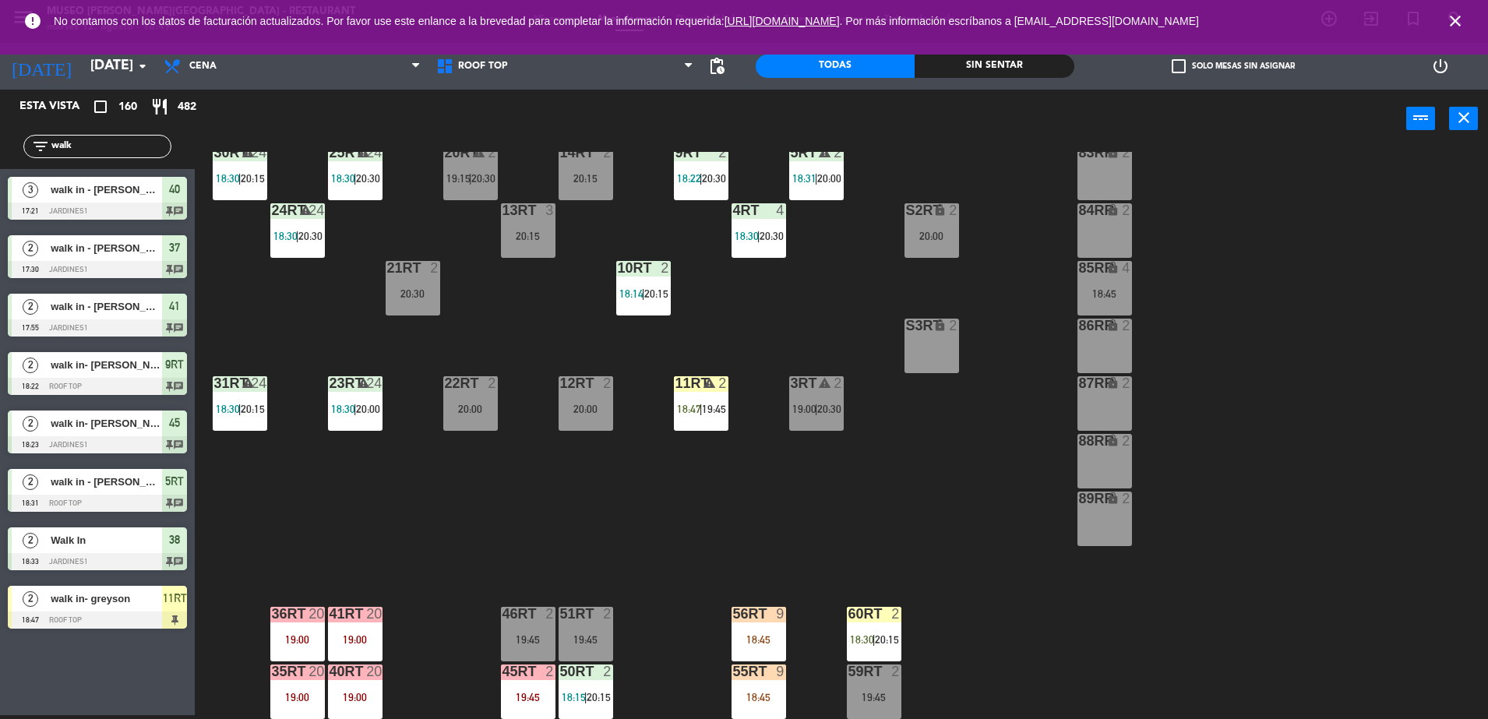
click at [804, 195] on div "5RT warning 2 18:31 | 20:00" at bounding box center [816, 173] width 55 height 55
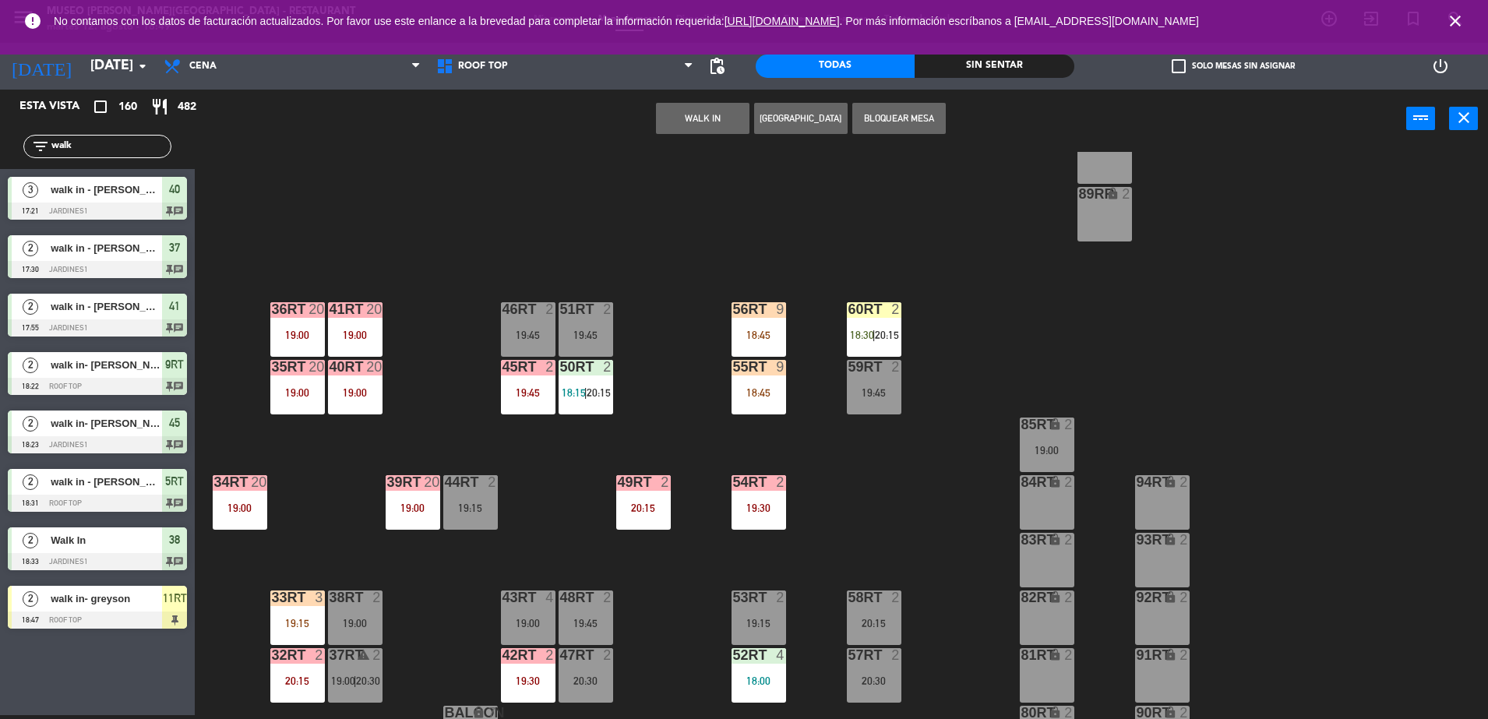
scroll to position [577, 0]
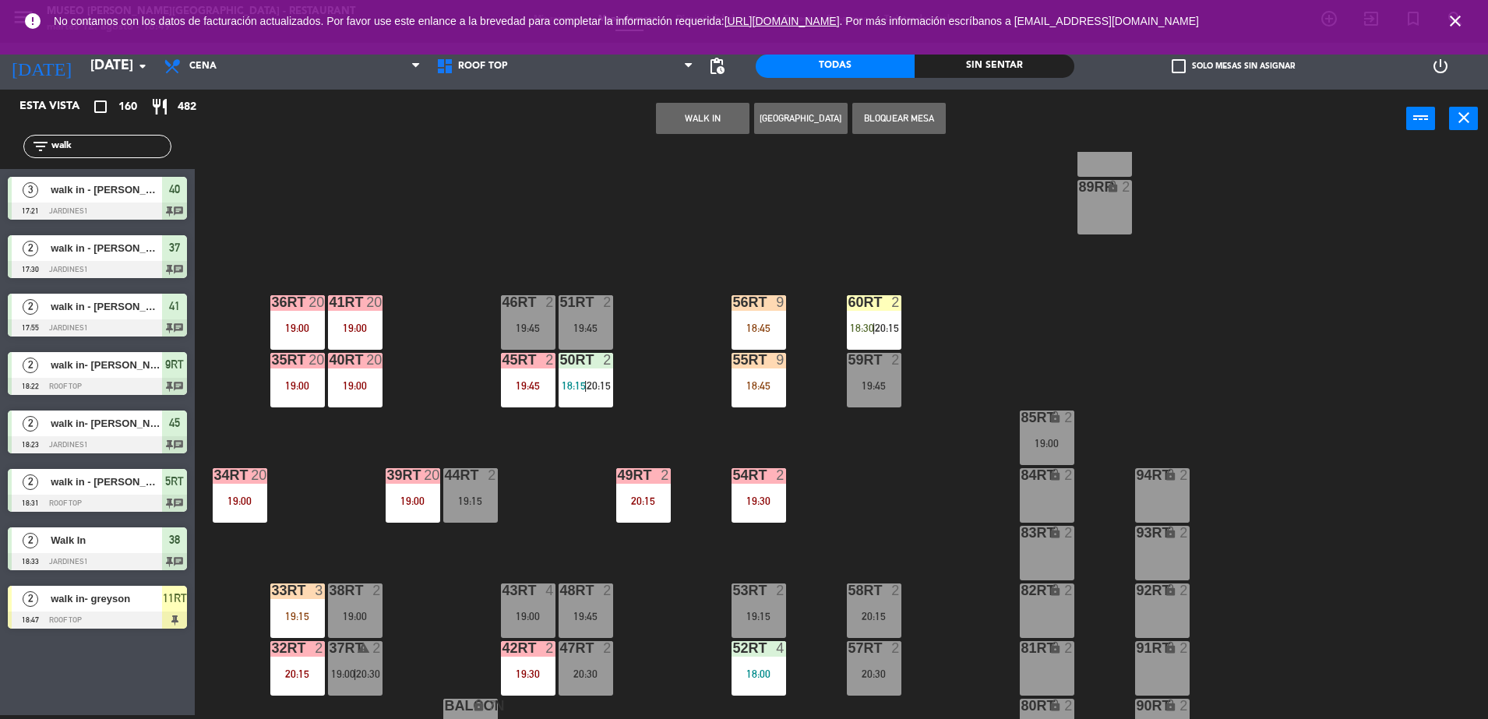
click at [759, 659] on div "52RT 4 18:00" at bounding box center [759, 668] width 55 height 55
click at [131, 144] on input "walk" at bounding box center [110, 146] width 121 height 17
type input "w"
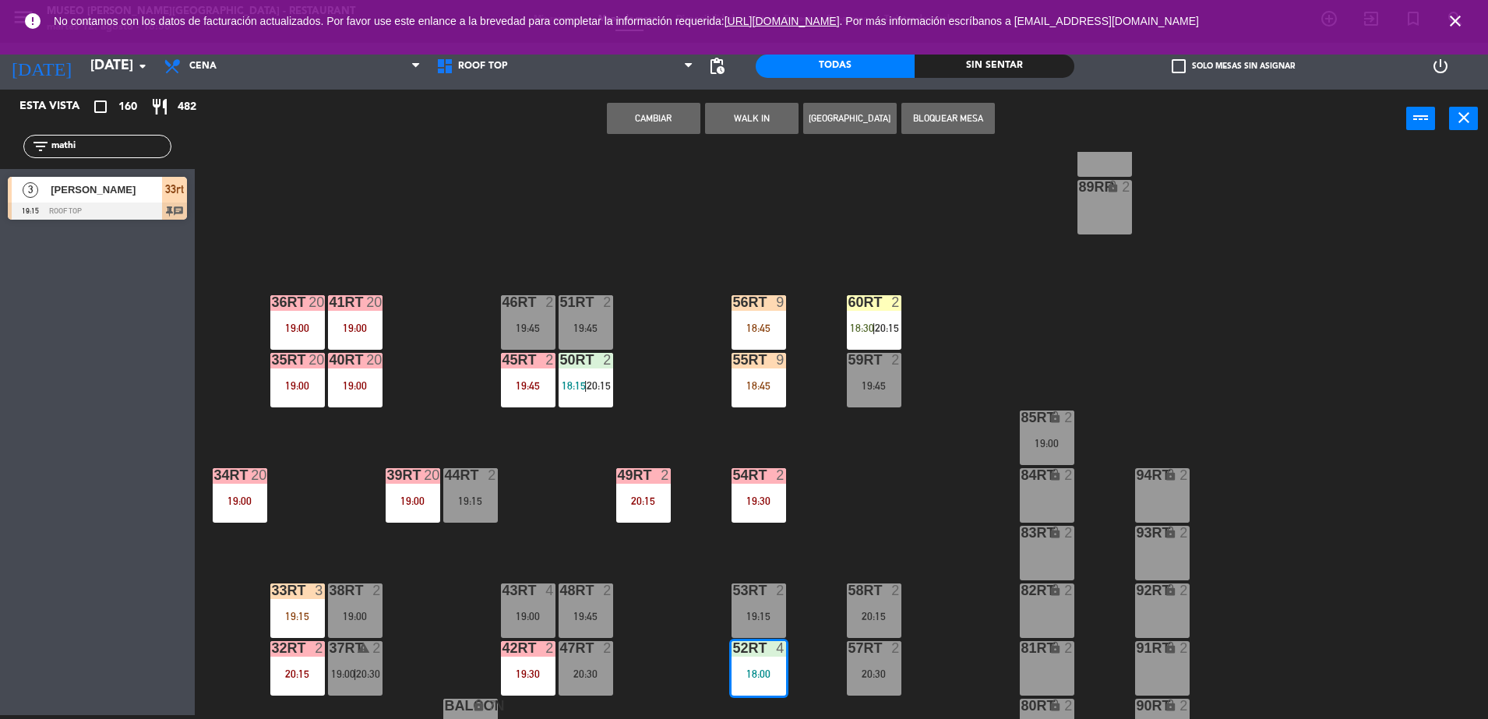
type input "mathi"
click at [108, 187] on span "[PERSON_NAME]" at bounding box center [106, 190] width 111 height 16
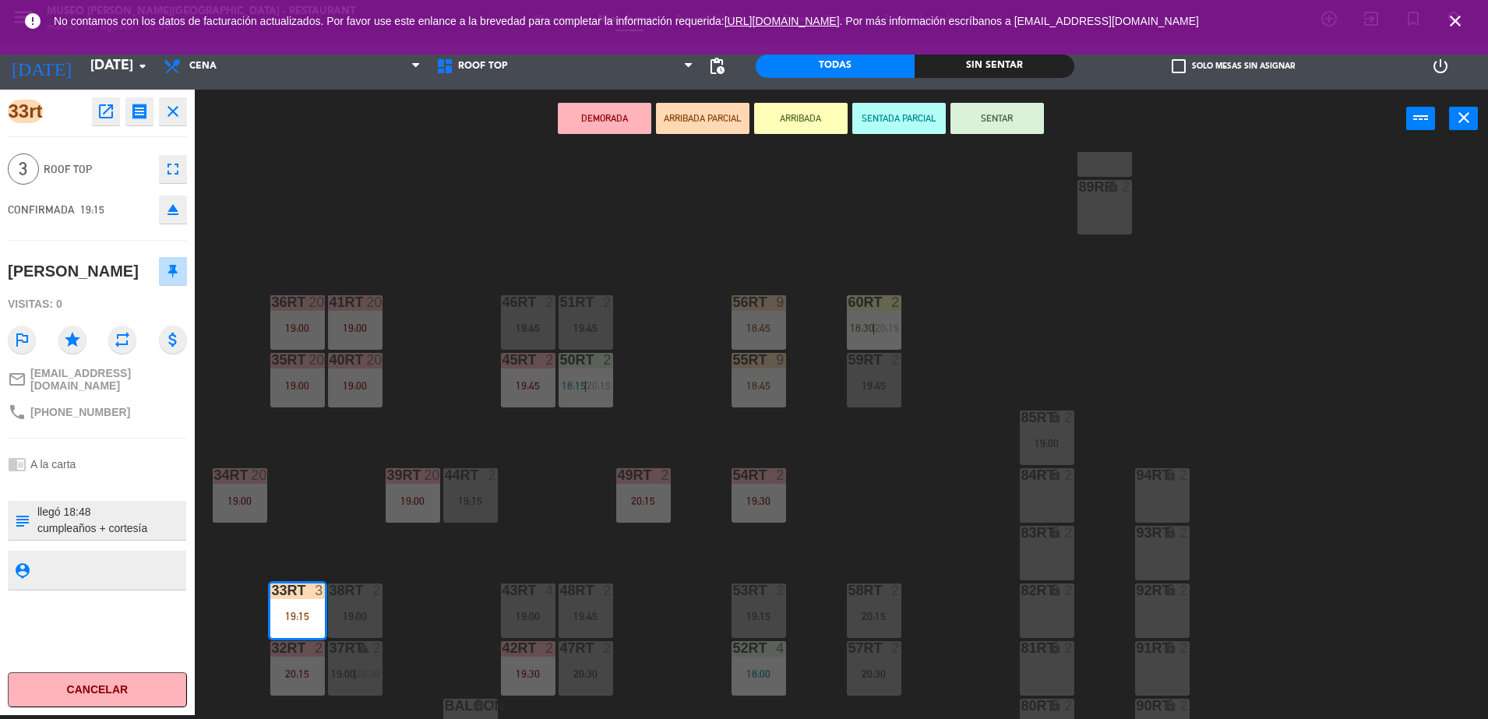
click at [1013, 121] on button "SENTAR" at bounding box center [998, 118] width 94 height 31
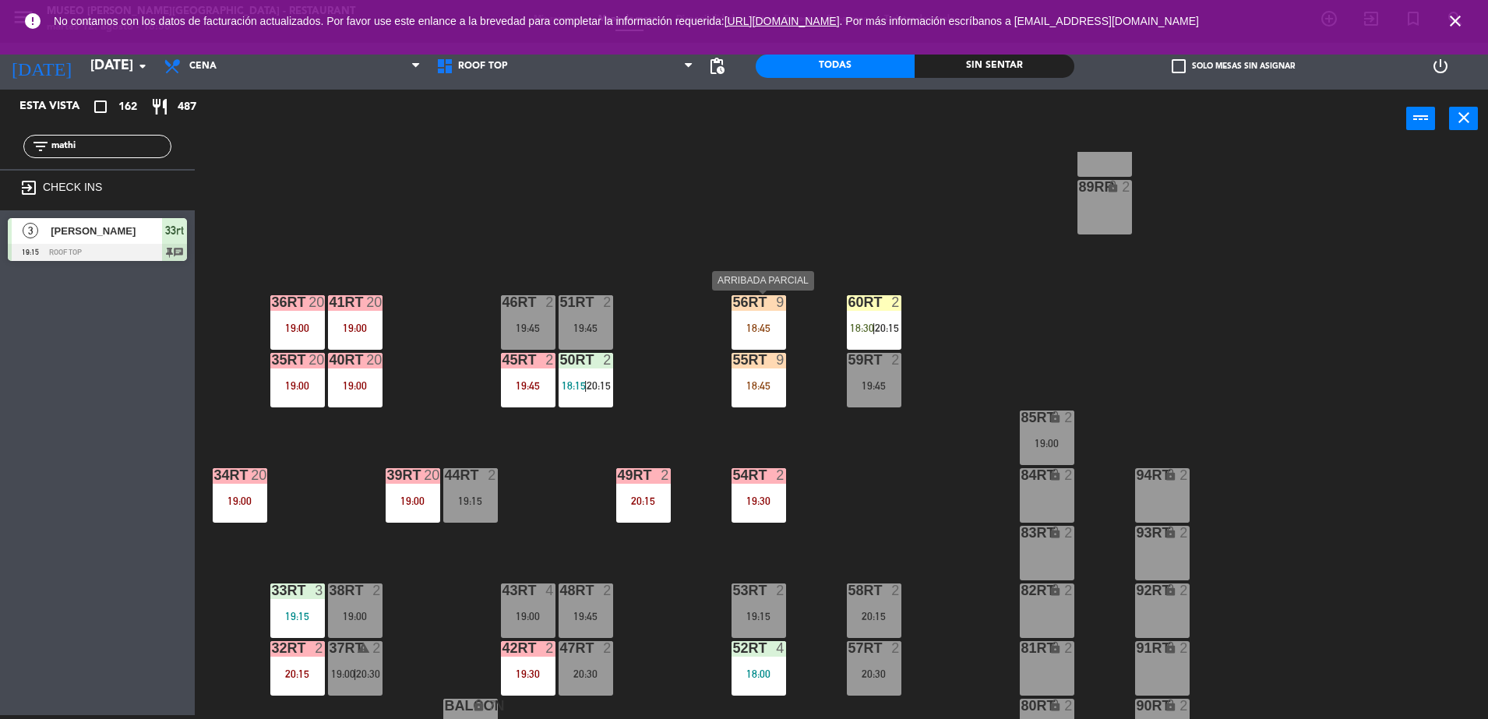
click at [768, 312] on div "56RT 9 18:45" at bounding box center [759, 322] width 55 height 55
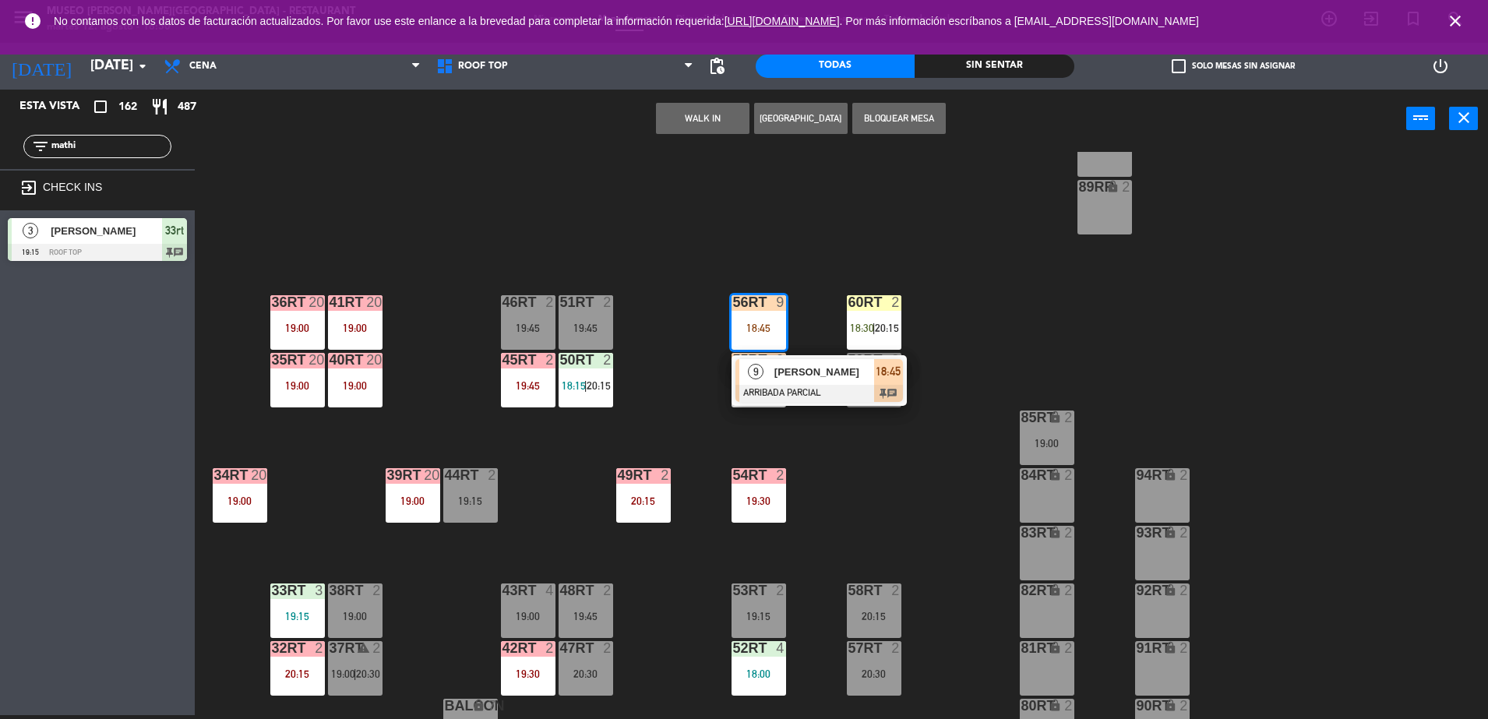
click at [807, 403] on div "9 [PERSON_NAME] ARRIBADA PARCIAL 18:45 chat" at bounding box center [819, 380] width 175 height 51
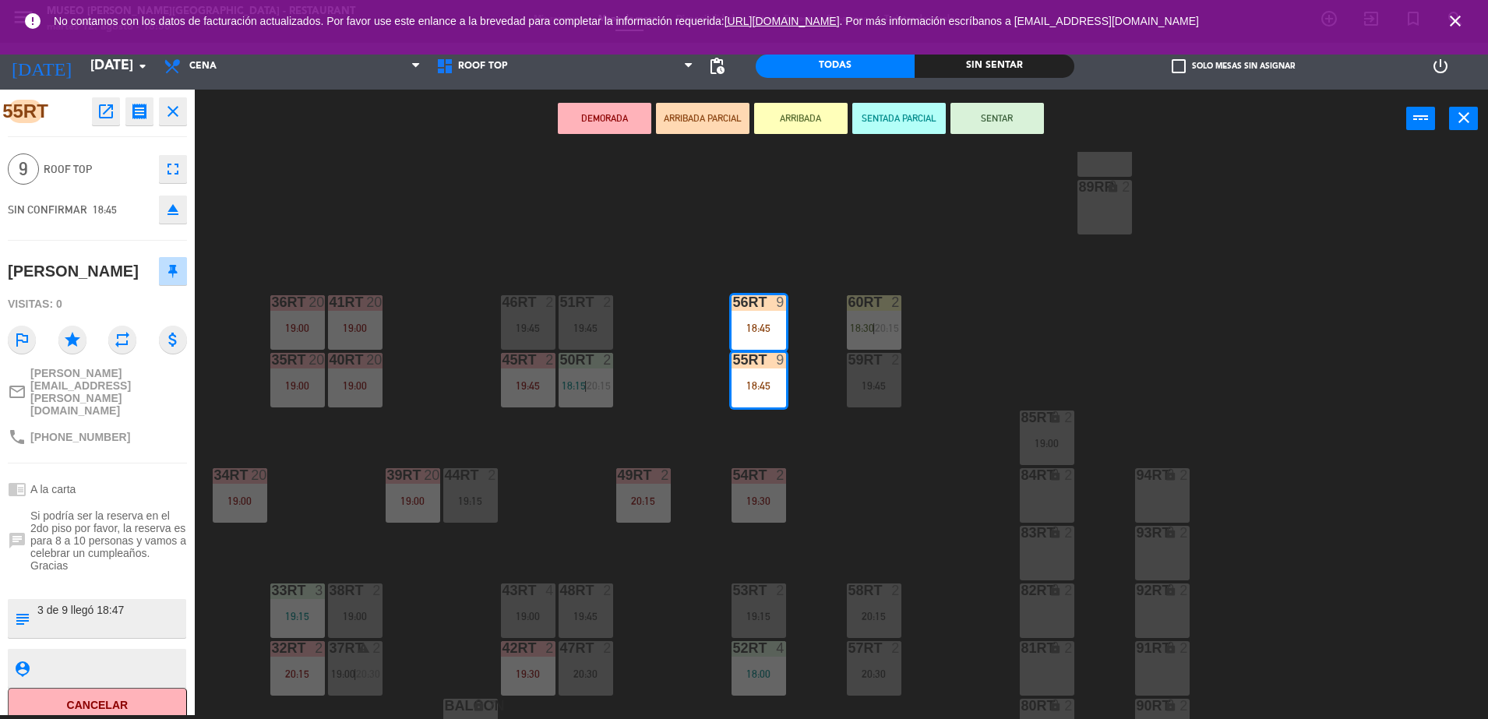
click at [132, 602] on textarea at bounding box center [110, 618] width 149 height 33
click at [135, 602] on textarea at bounding box center [110, 618] width 149 height 33
click at [590, 445] on div "18RT 6 19:15 16RT 5 19:45 28RT warning 24 18:30 80RR lock 2 27RT warning 24 18:…" at bounding box center [849, 435] width 1279 height 567
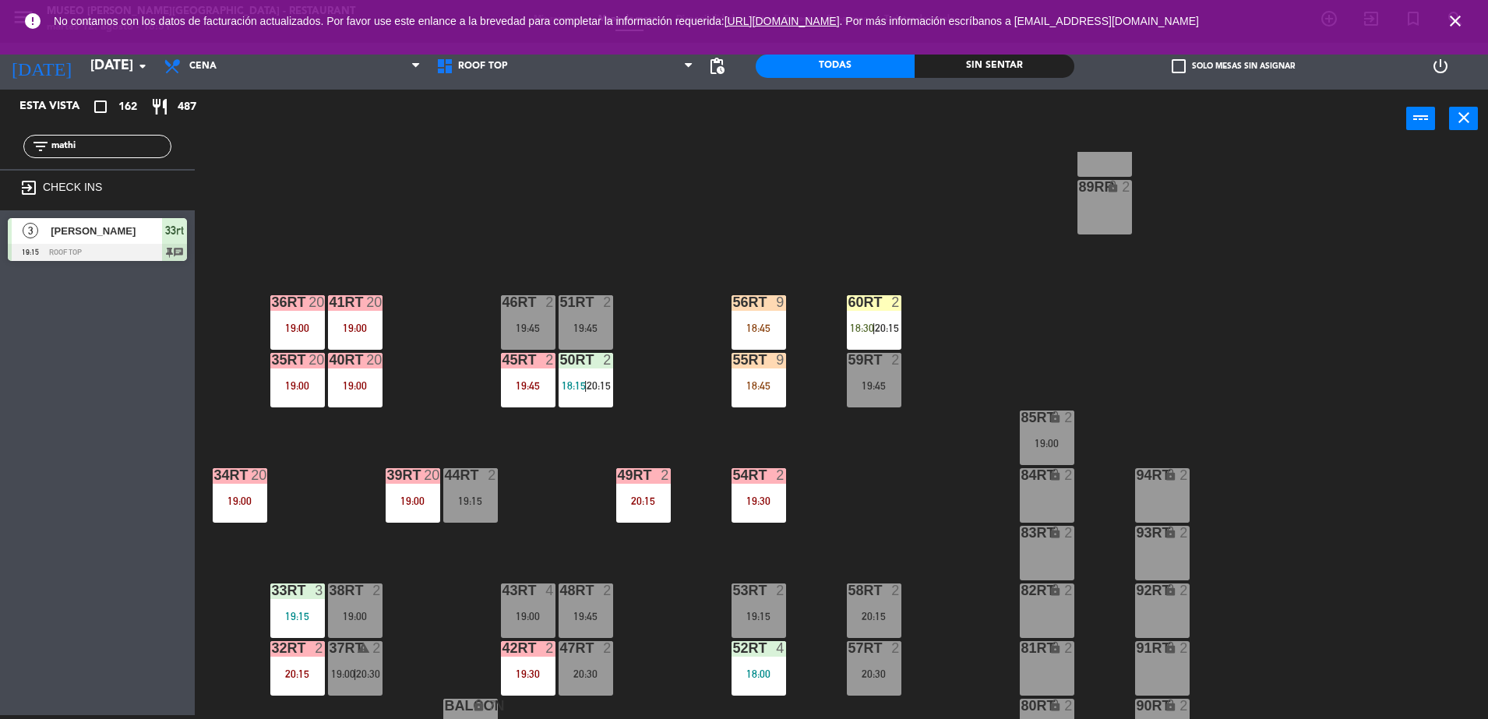
click at [307, 614] on div "19:15" at bounding box center [297, 616] width 55 height 11
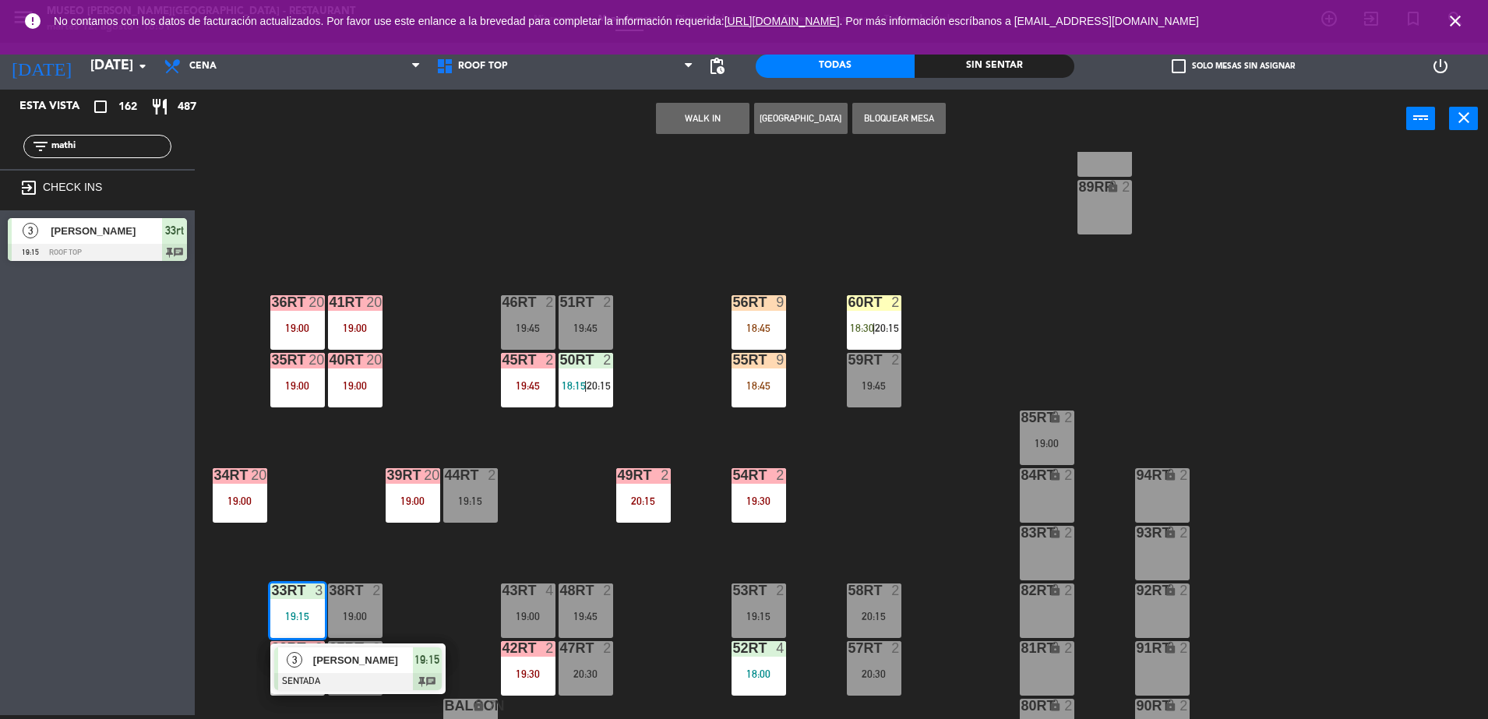
click at [529, 608] on div "43RT 4 19:00" at bounding box center [528, 611] width 55 height 55
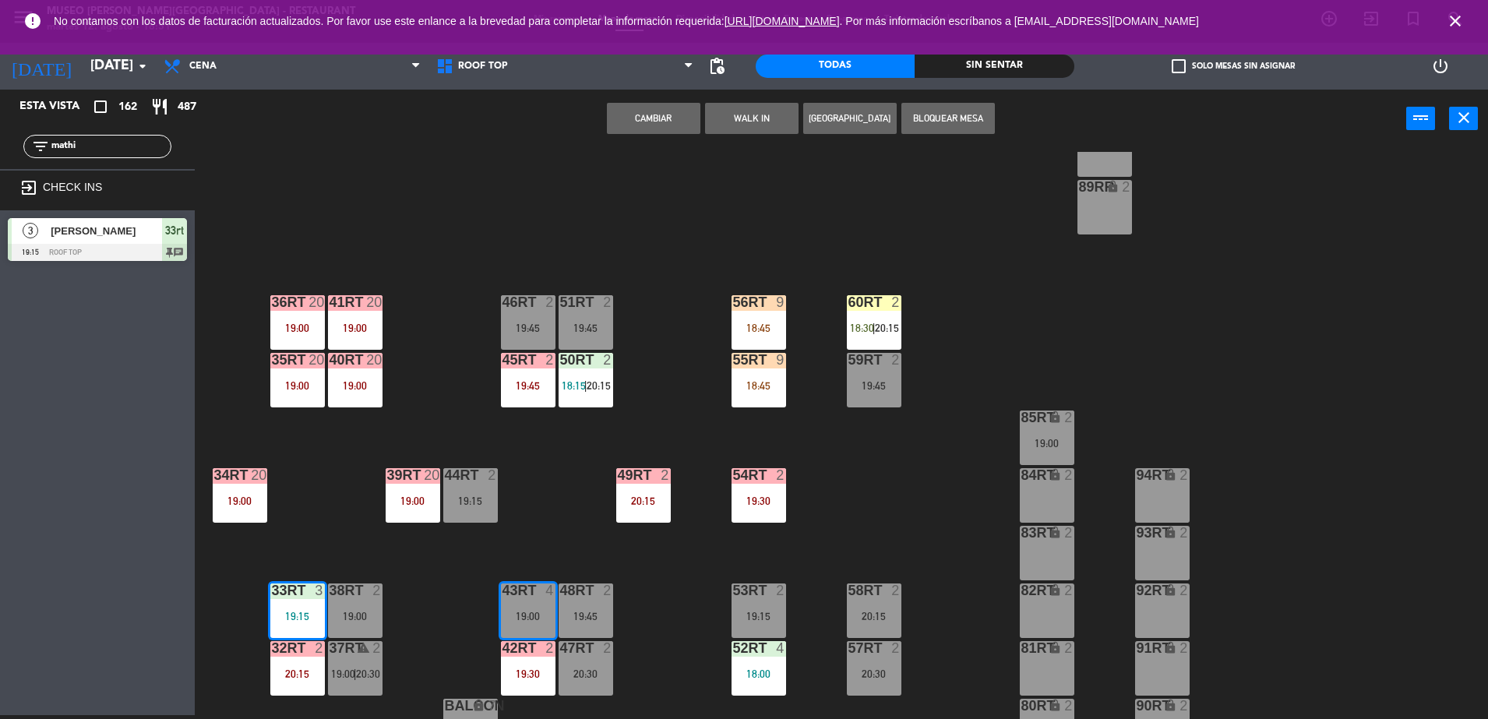
click at [677, 125] on button "Cambiar" at bounding box center [654, 118] width 94 height 31
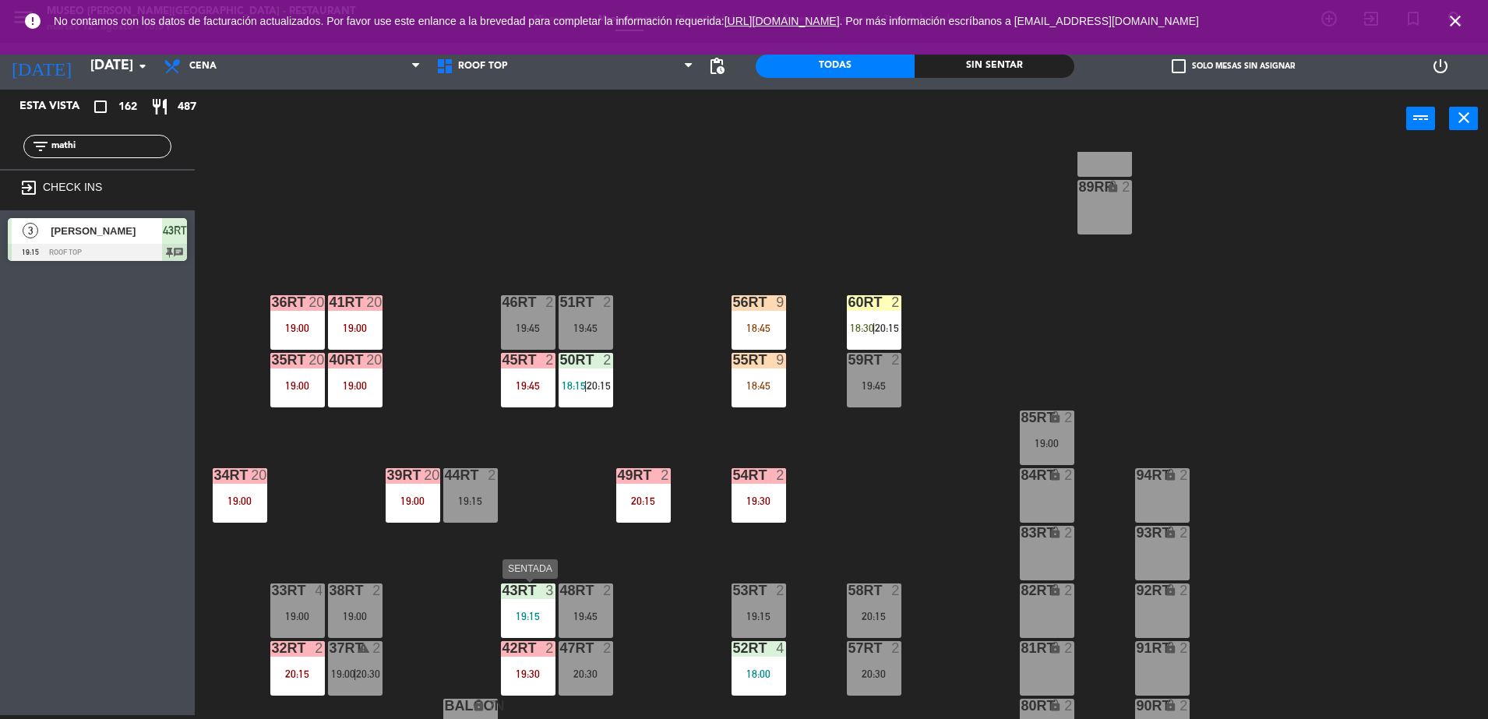
click at [536, 613] on div "19:15" at bounding box center [528, 616] width 55 height 11
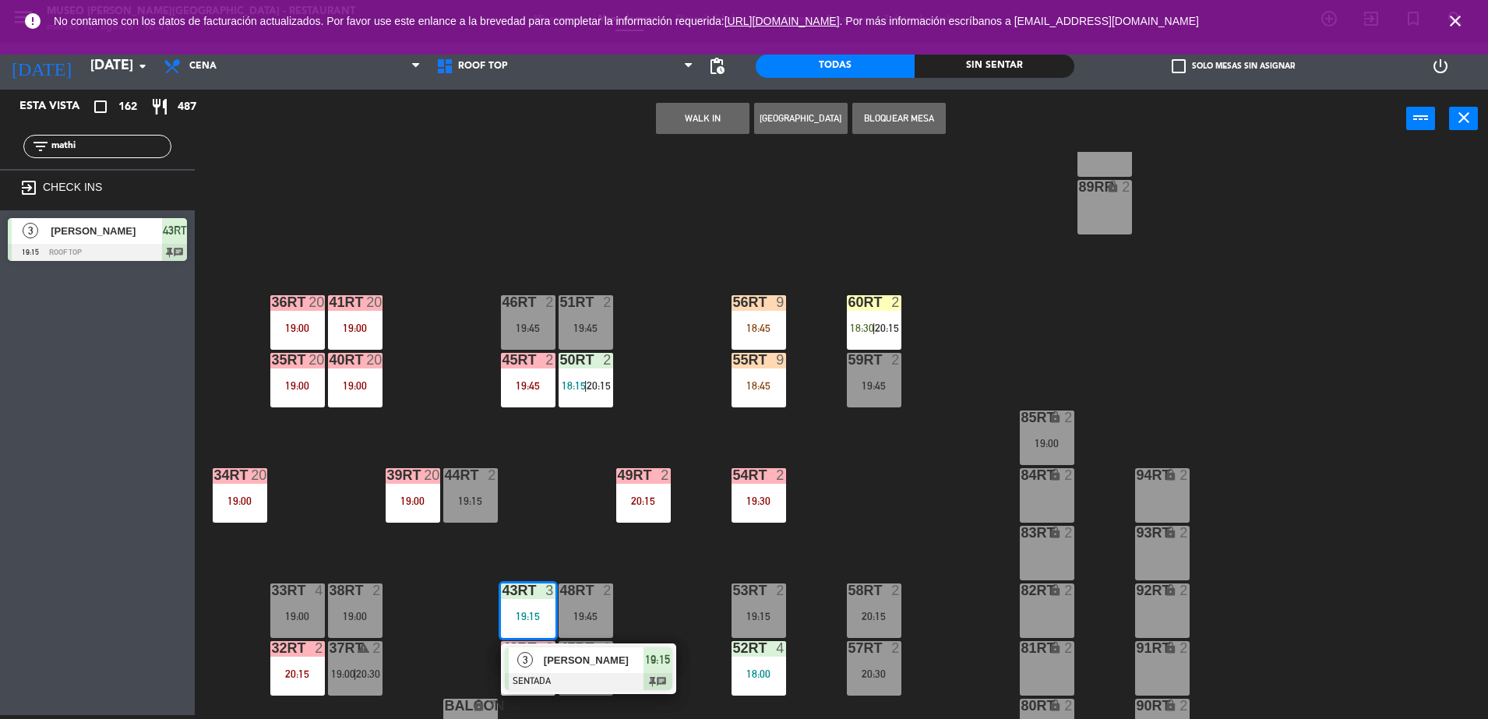
click at [539, 668] on div "3" at bounding box center [526, 661] width 34 height 26
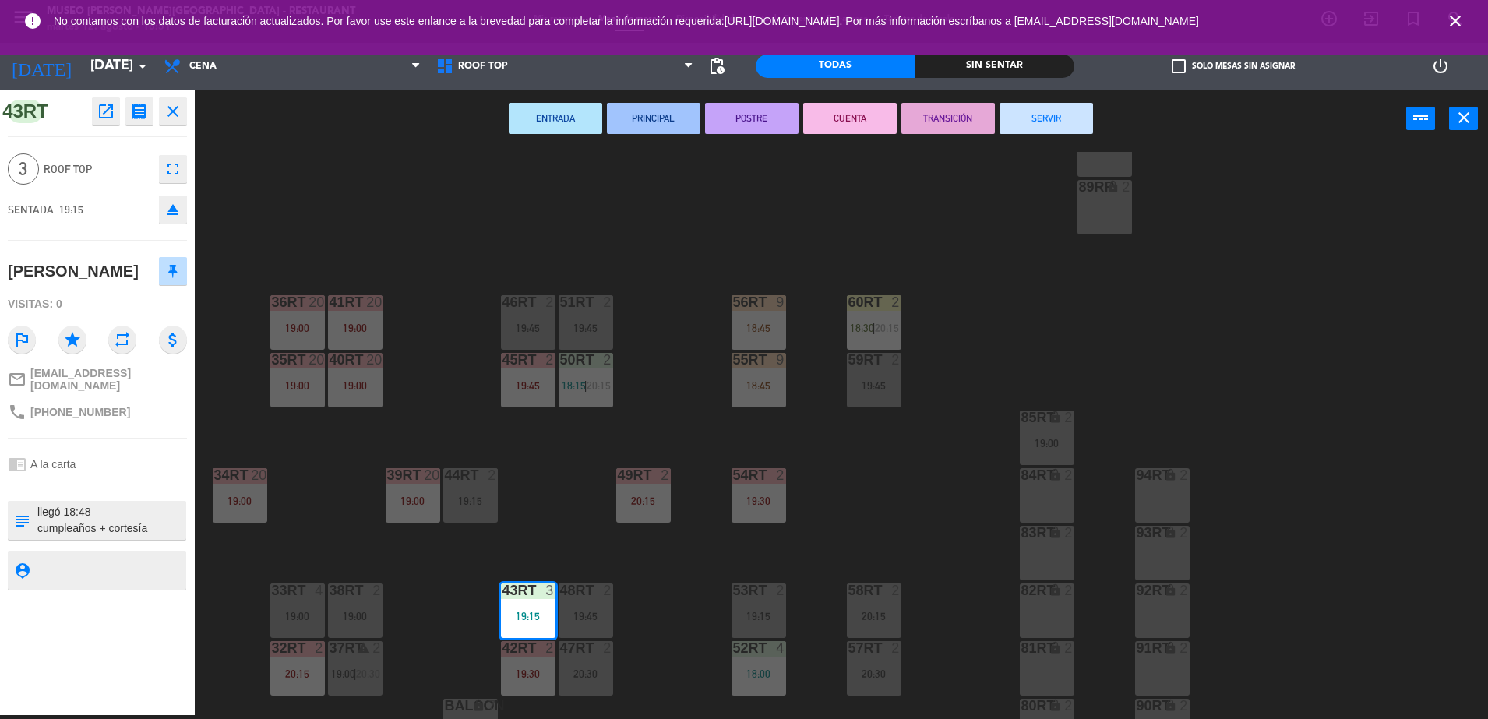
click at [143, 521] on textarea at bounding box center [110, 520] width 149 height 33
type textarea "m43rt llegó 18:48 cumpleaños + cortesía"
click at [79, 234] on div "43RT open_in_new receipt 7:15 PM [DATE] 3 personas birthday [PERSON_NAME] 43RT …" at bounding box center [97, 403] width 195 height 626
click at [793, 228] on div "18RT 6 19:15 16RT 5 19:45 28RT warning 24 18:30 80RR lock 2 27RT warning 24 18:…" at bounding box center [849, 435] width 1279 height 567
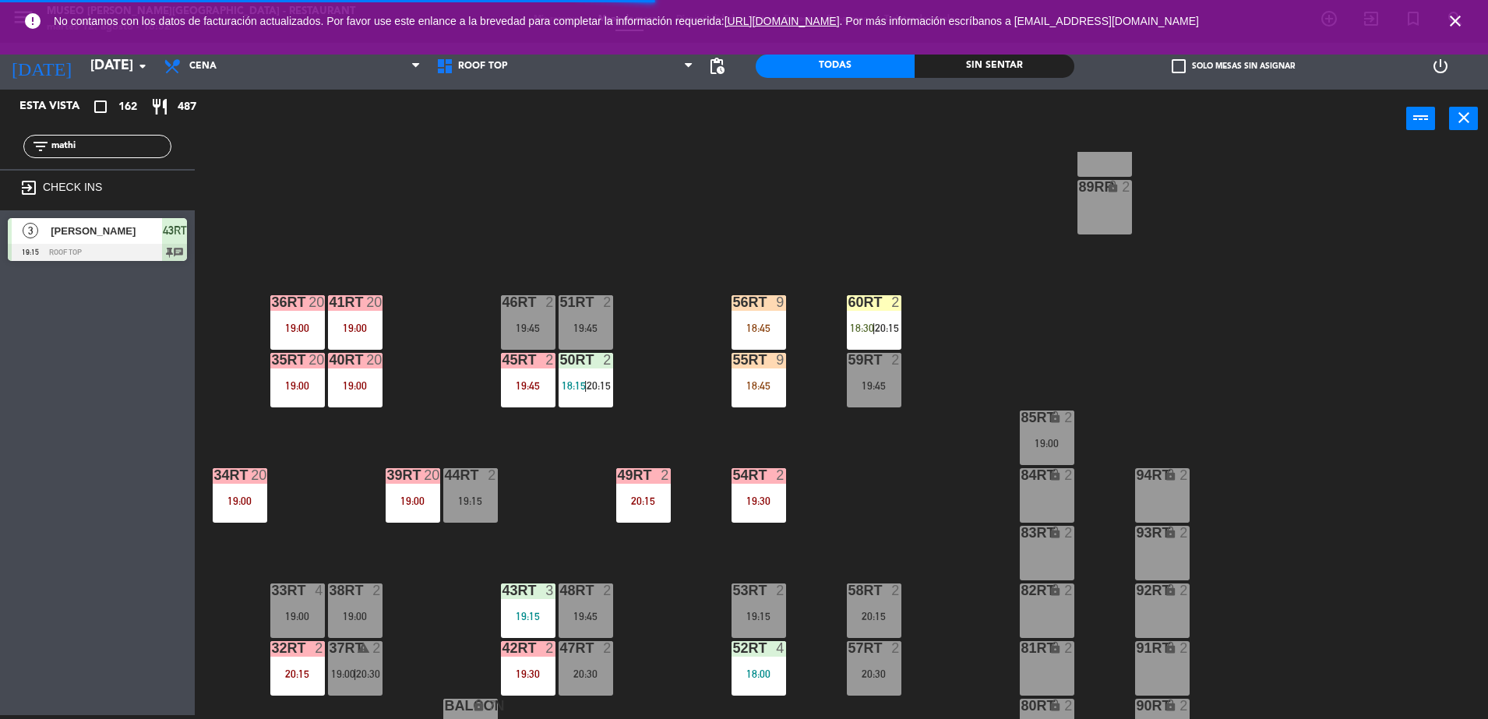
drag, startPoint x: 120, startPoint y: 138, endPoint x: 0, endPoint y: 181, distance: 127.4
click at [0, 126] on html "close × Museo [PERSON_NAME] Café - Restaurant × chrome_reader_mode Listado de R…" at bounding box center [744, 359] width 1488 height 719
drag, startPoint x: 83, startPoint y: 149, endPoint x: 0, endPoint y: 136, distance: 84.3
click at [0, 136] on html "close × Museo [PERSON_NAME] Café - Restaurant × chrome_reader_mode Listado de R…" at bounding box center [744, 359] width 1488 height 719
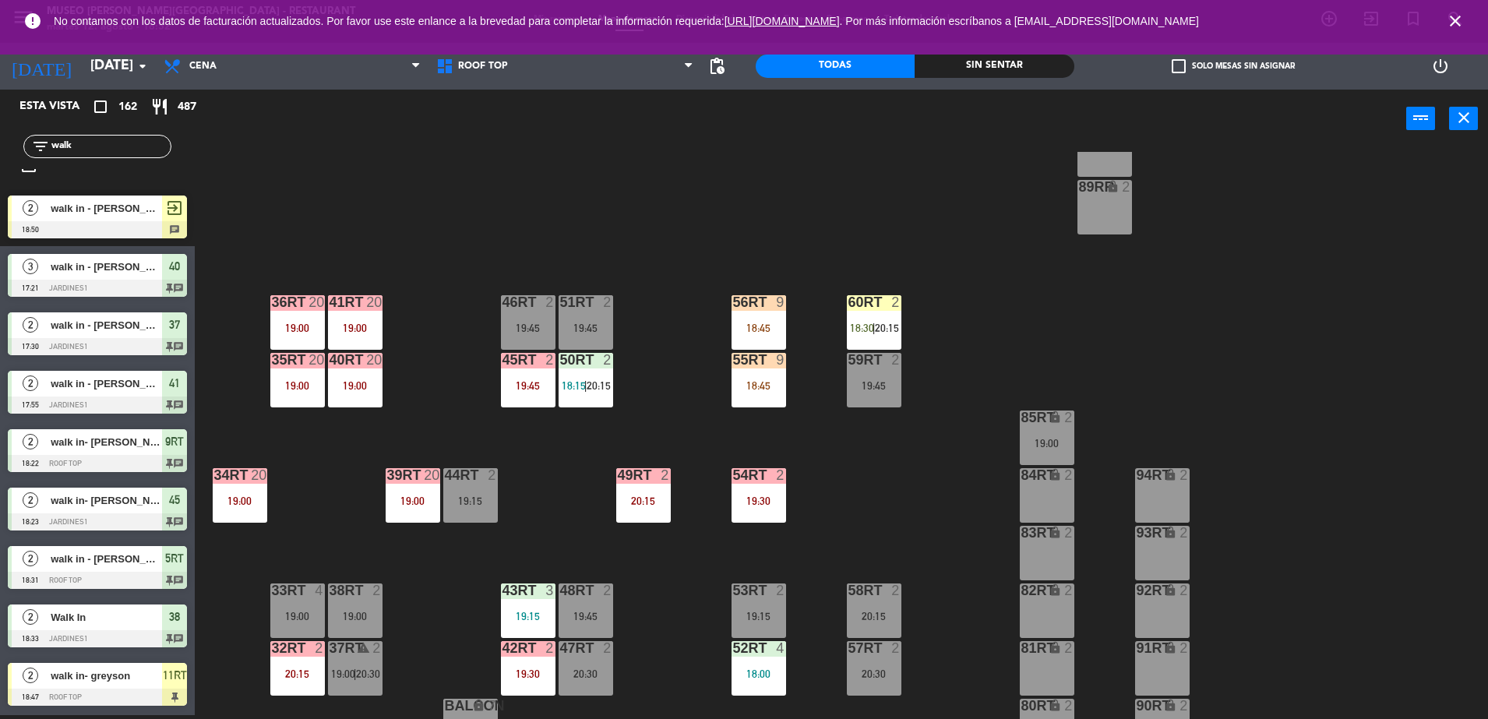
scroll to position [0, 0]
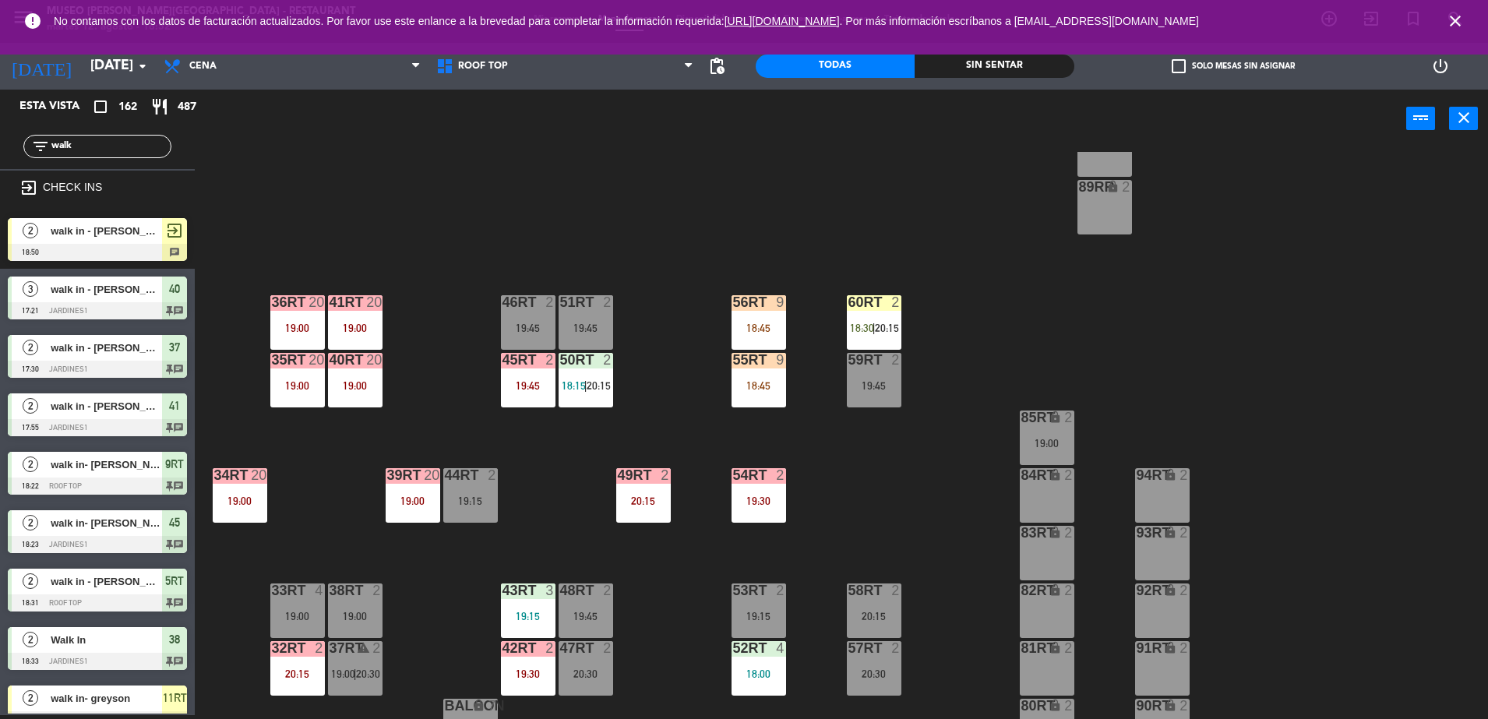
drag, startPoint x: 81, startPoint y: 142, endPoint x: 1, endPoint y: 203, distance: 100.7
click at [0, 125] on html "close × Museo [PERSON_NAME] Café - Restaurant × chrome_reader_mode Listado de R…" at bounding box center [744, 359] width 1488 height 719
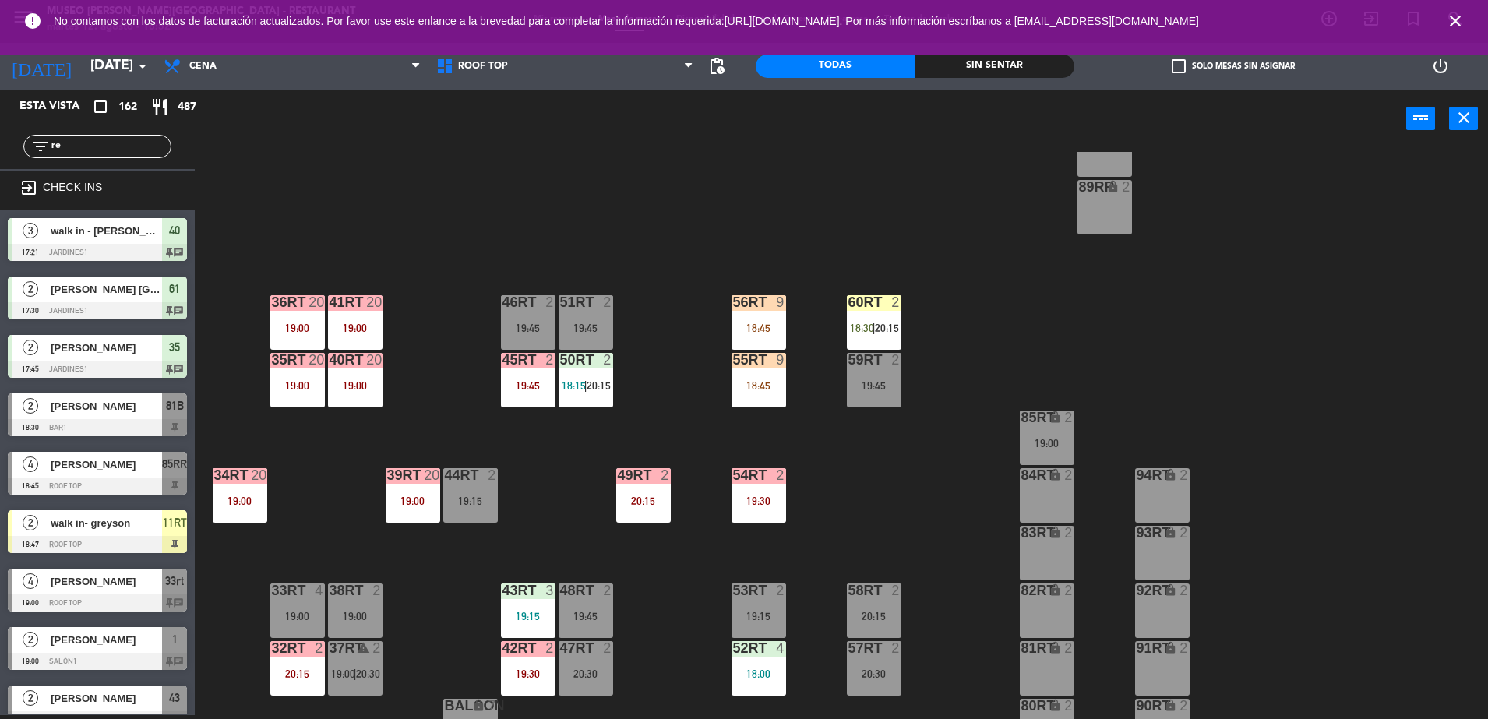
type input "r"
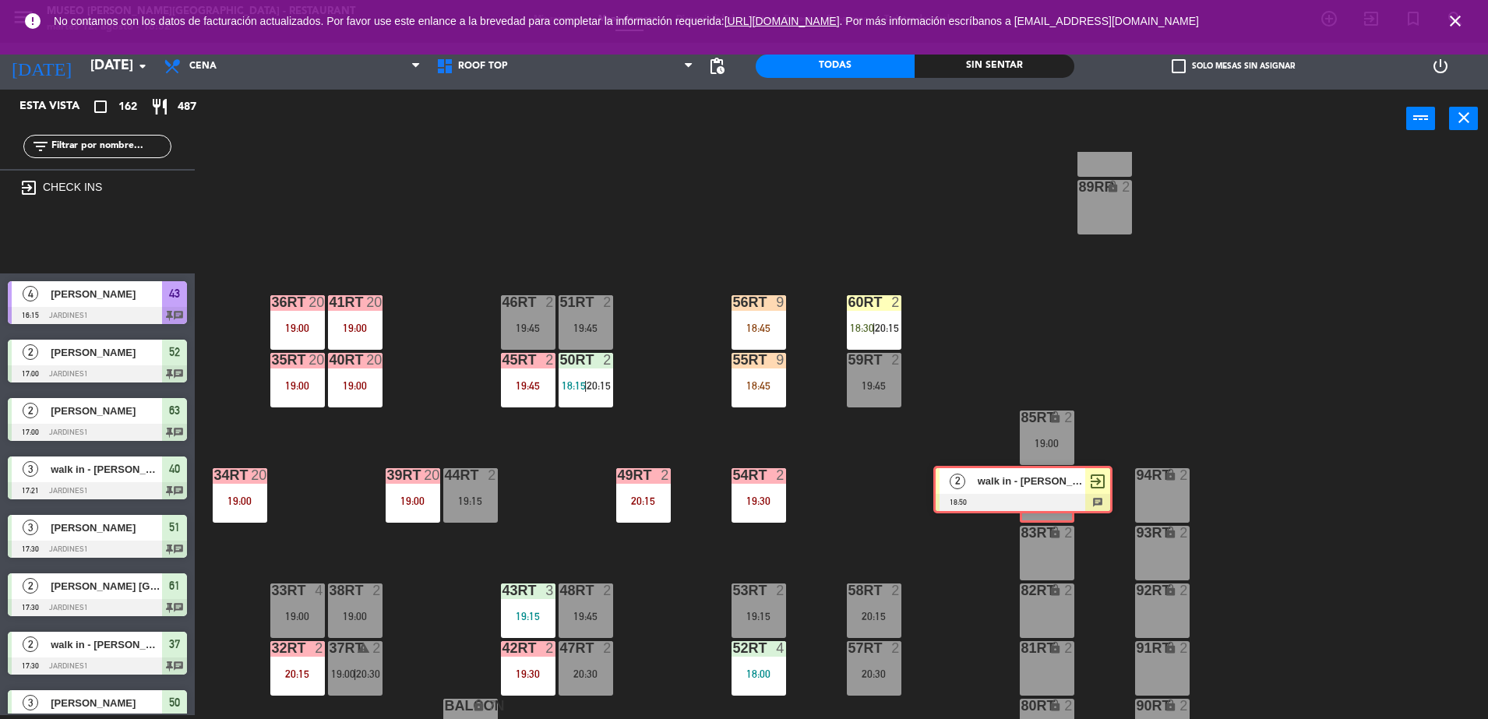
drag, startPoint x: 122, startPoint y: 238, endPoint x: 1048, endPoint y: 486, distance: 958.6
click at [1048, 486] on div "Esta vista crop_square 162 restaurant 487 filter_list exit_to_app CHECK INS 2 w…" at bounding box center [744, 405] width 1488 height 630
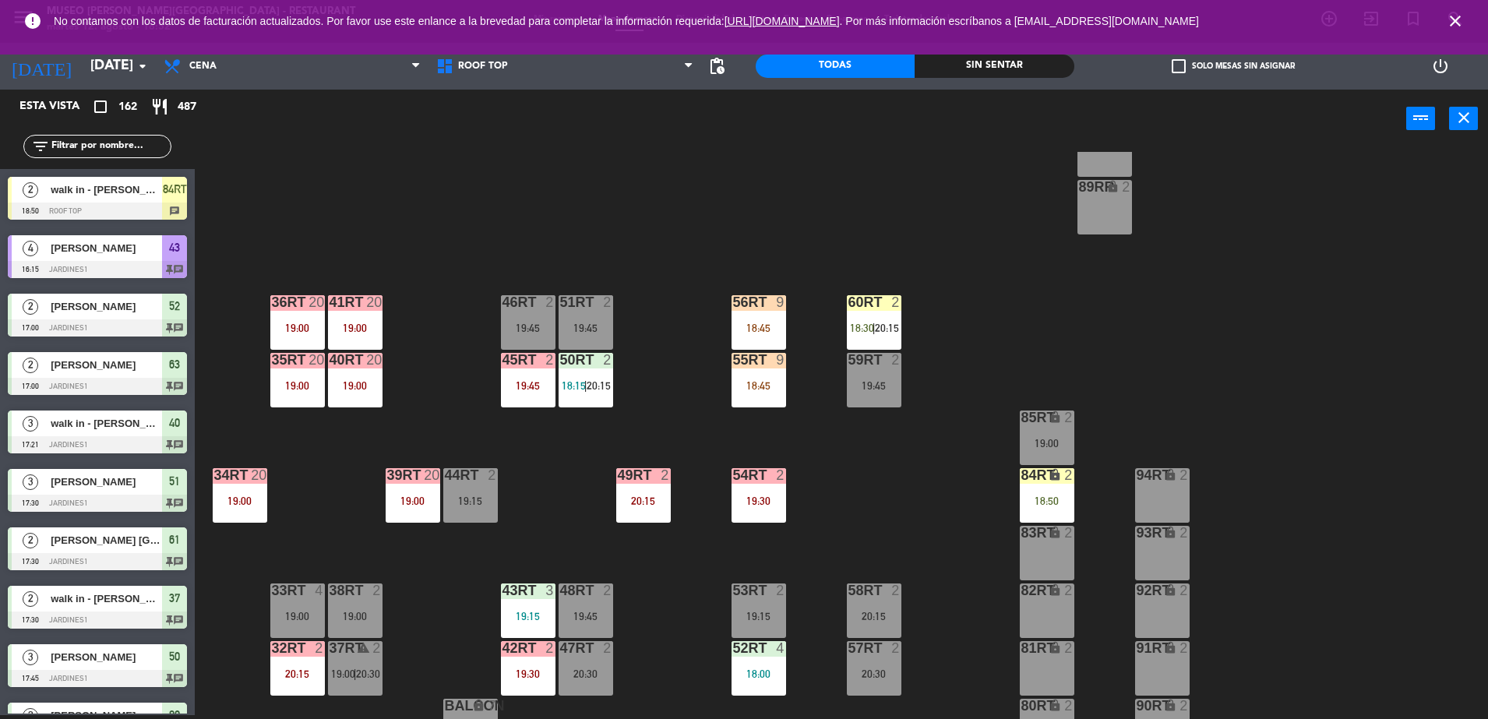
click at [930, 497] on div "18RT 6 19:15 16RT 5 19:45 28RT warning 24 18:30 80RR lock 2 27RT warning 24 18:…" at bounding box center [849, 435] width 1279 height 567
click at [594, 313] on div "51RT 2 19:45" at bounding box center [586, 322] width 55 height 55
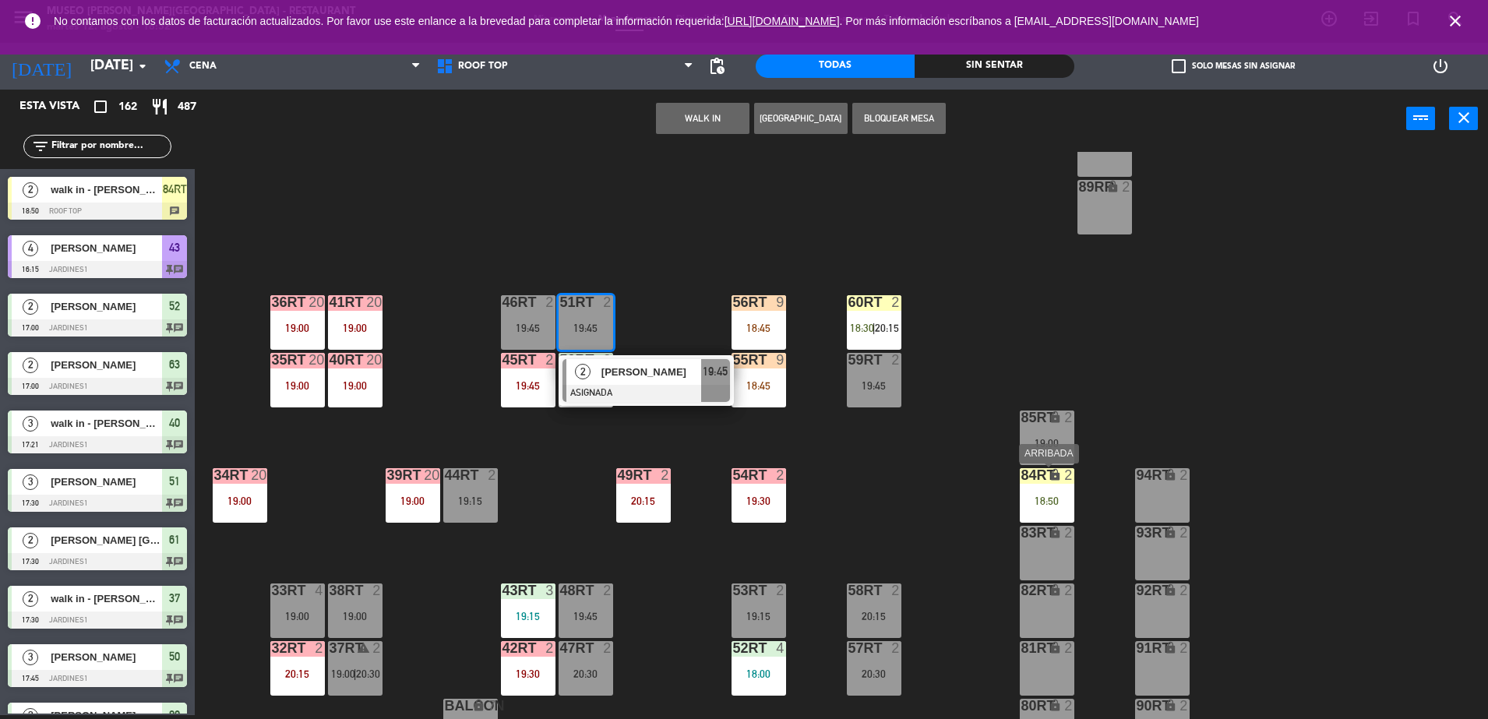
click at [1054, 503] on div "18:50" at bounding box center [1047, 501] width 55 height 11
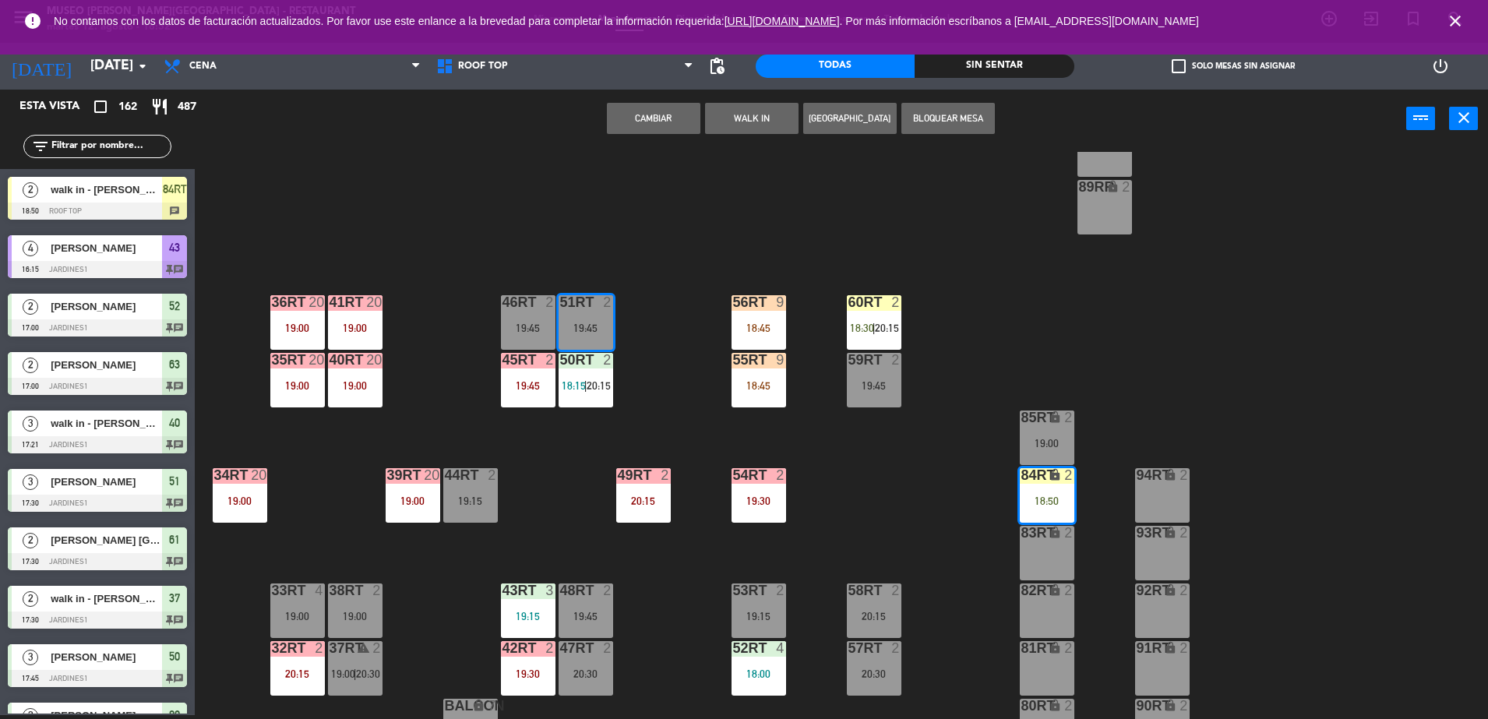
click at [660, 113] on button "Cambiar" at bounding box center [654, 118] width 94 height 31
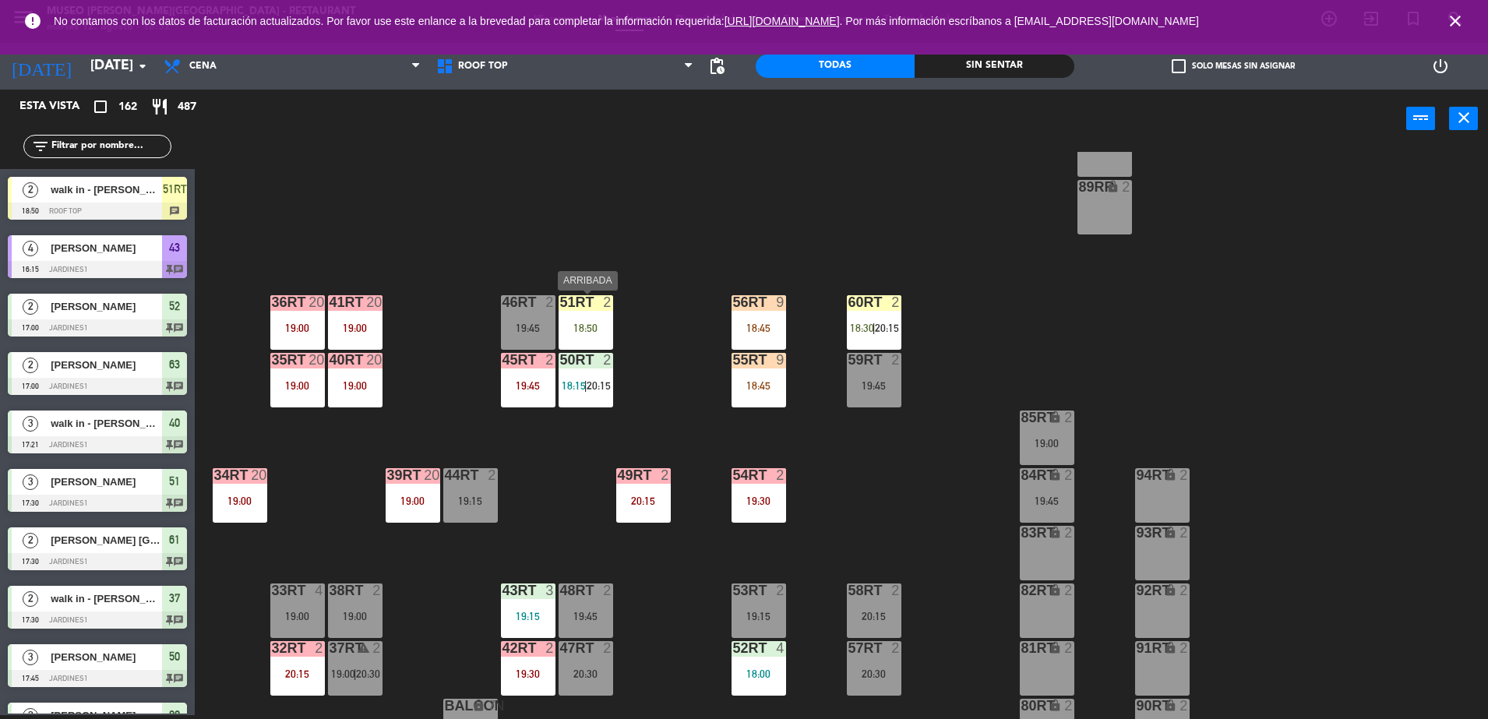
click at [592, 311] on div "51RT 2 18:50" at bounding box center [586, 322] width 55 height 55
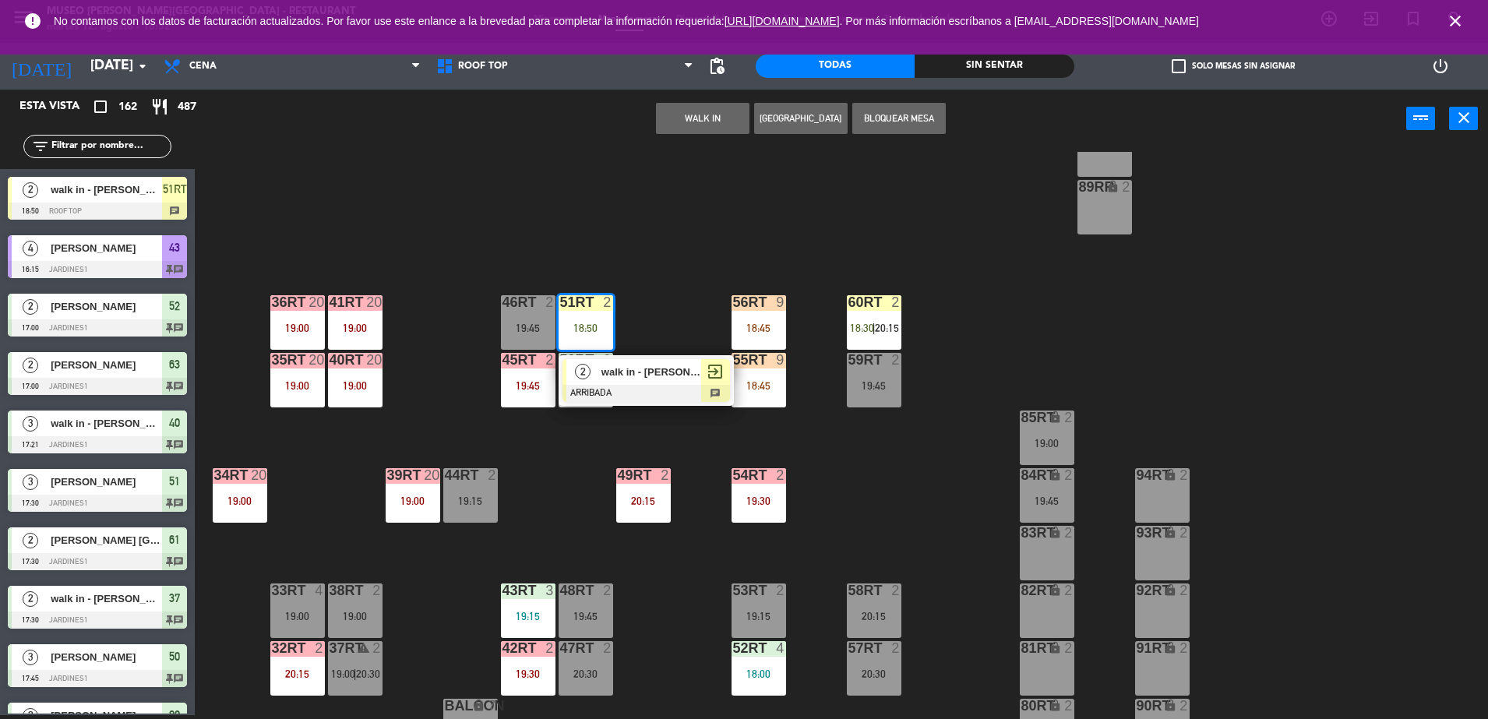
click at [636, 375] on span "walk in - [PERSON_NAME]" at bounding box center [652, 372] width 100 height 16
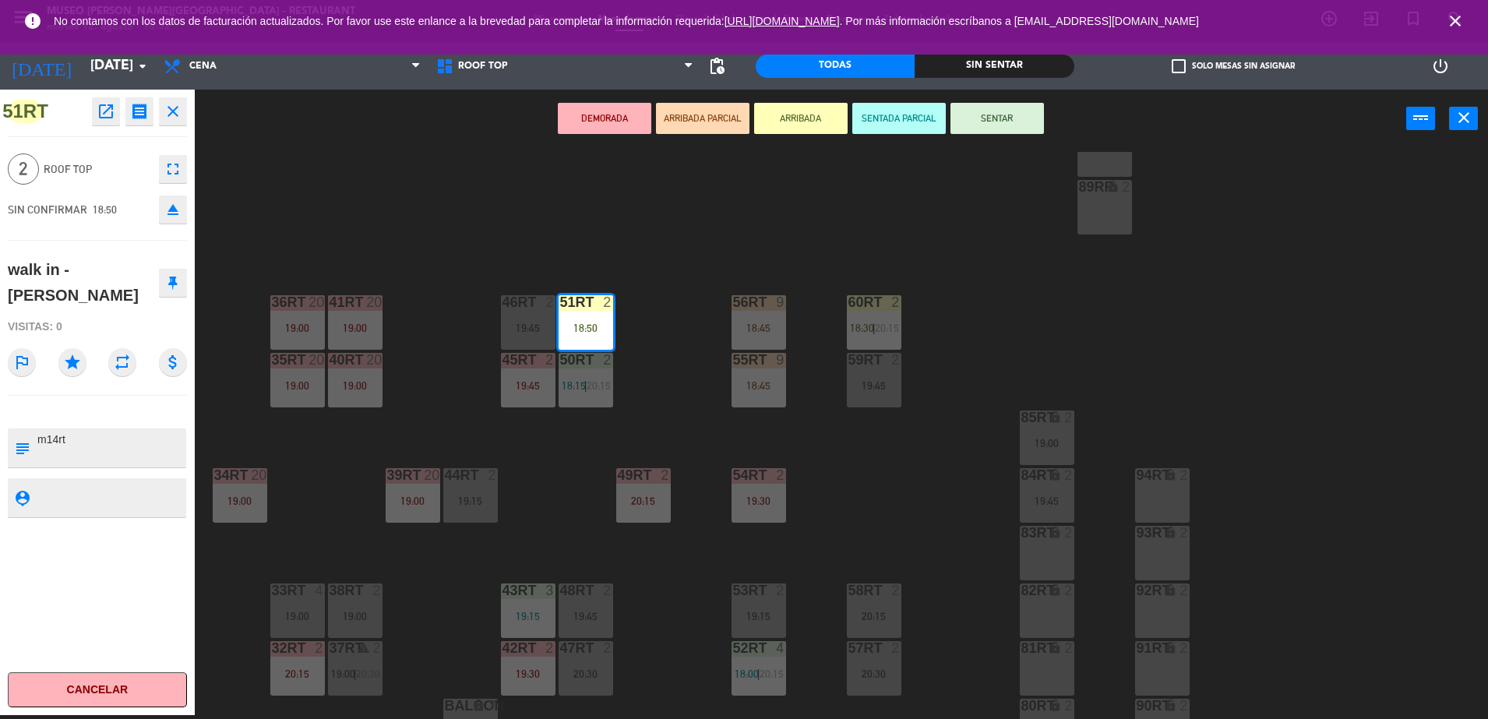
drag, startPoint x: 153, startPoint y: 431, endPoint x: -4, endPoint y: 390, distance: 162.0
click at [0, 390] on html "close × Museo [PERSON_NAME] Café - Restaurant × chrome_reader_mode Listado de R…" at bounding box center [744, 359] width 1488 height 719
type textarea "m51rt"
click at [86, 162] on span "Roof Top" at bounding box center [98, 170] width 108 height 18
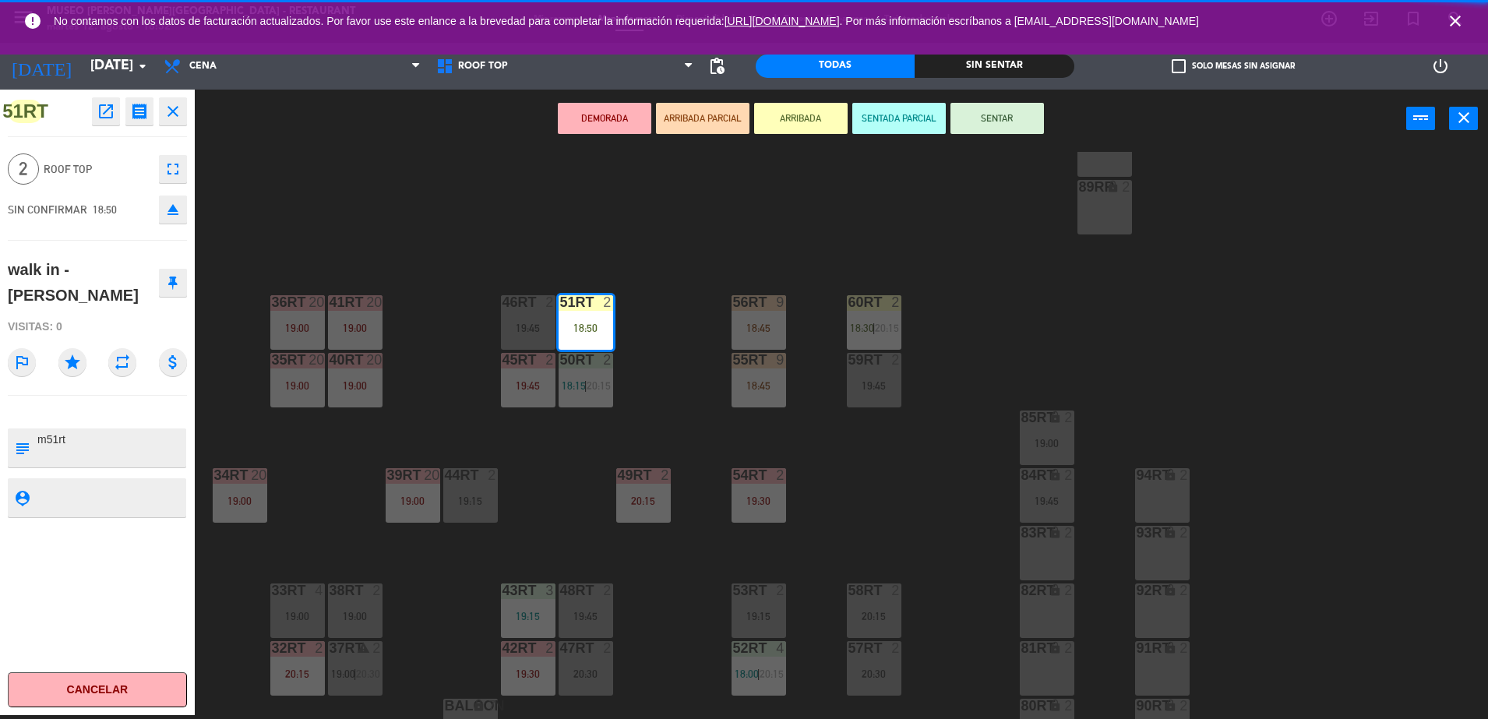
click at [467, 220] on div "18RT 6 19:15 16RT 5 19:45 28RT warning 24 18:30 80RR lock 2 27RT warning 24 18:…" at bounding box center [849, 435] width 1279 height 567
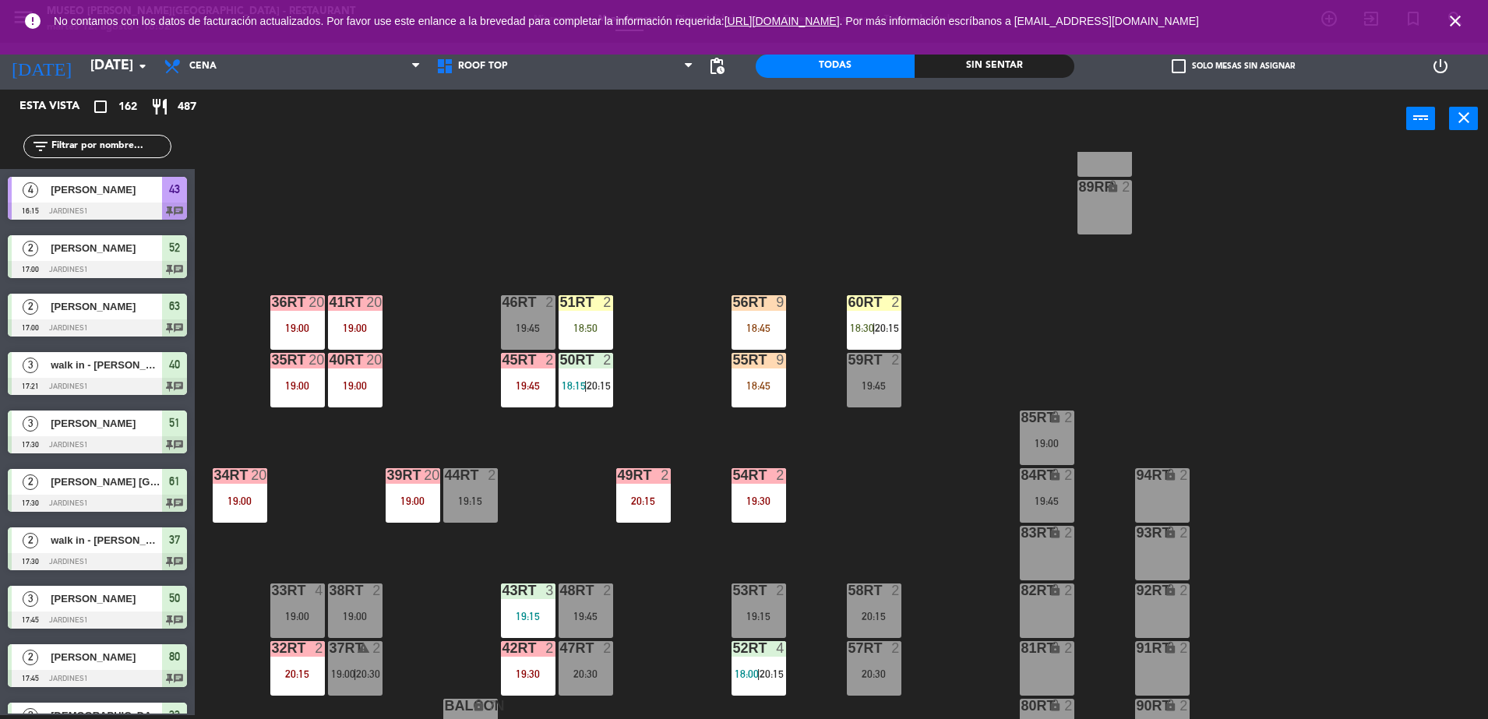
scroll to position [4, 0]
click at [600, 326] on div "18:50" at bounding box center [586, 328] width 55 height 11
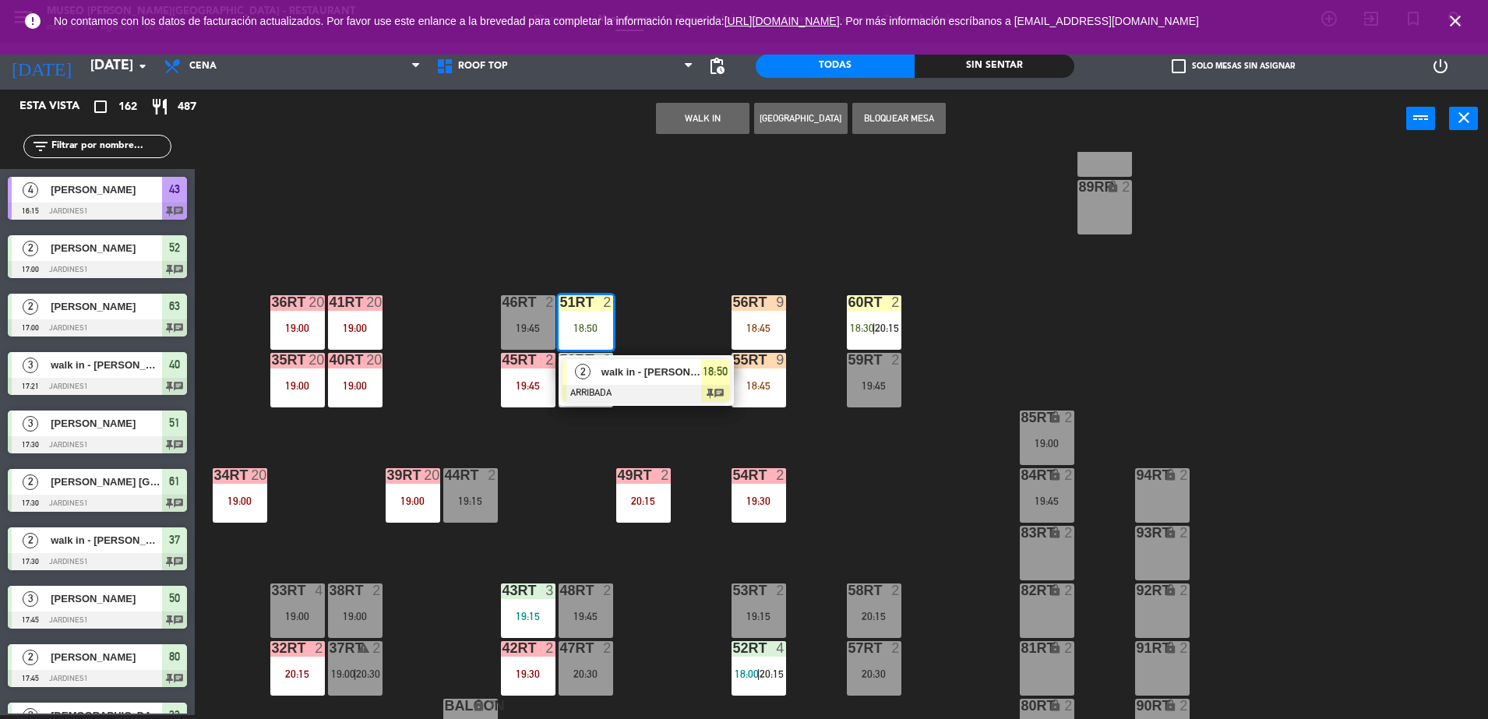
click at [613, 396] on div at bounding box center [647, 393] width 168 height 17
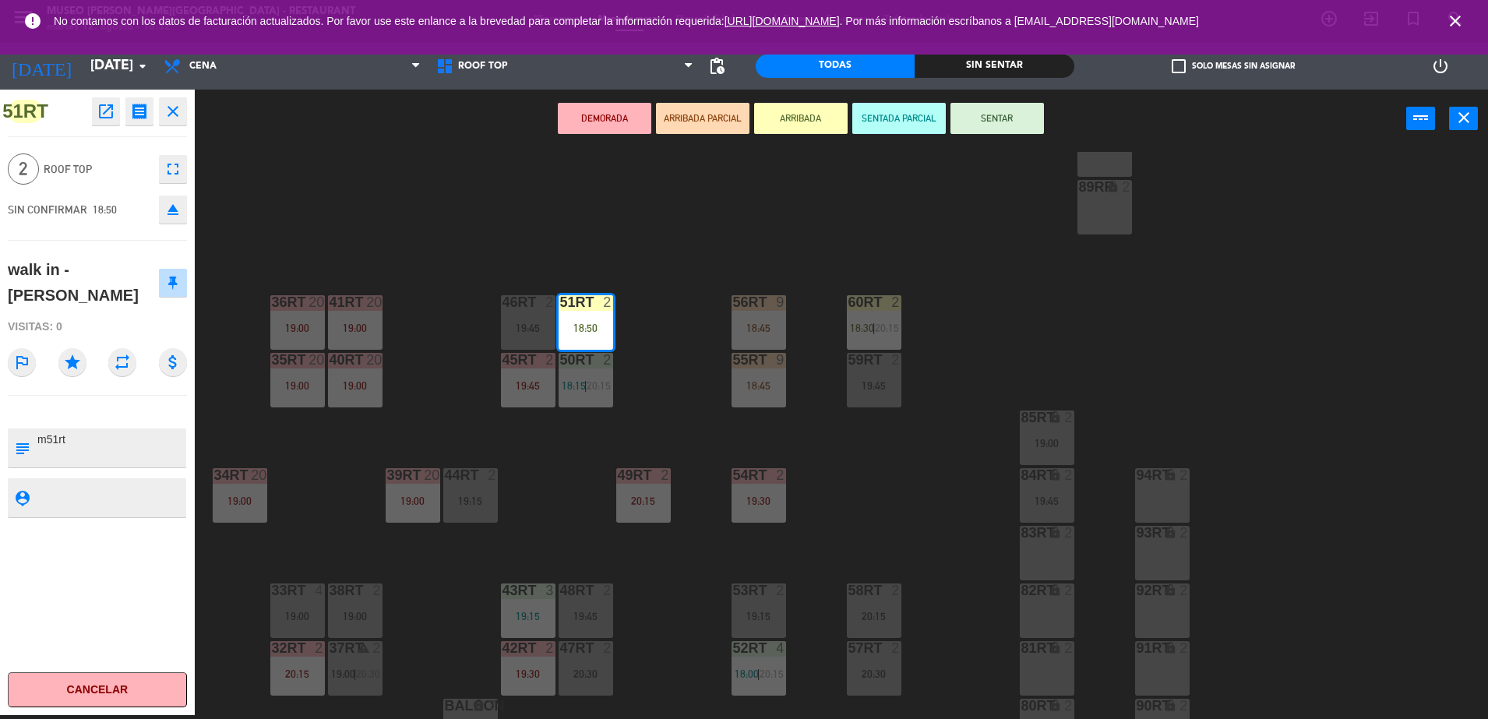
click at [1019, 116] on button "SENTAR" at bounding box center [998, 118] width 94 height 31
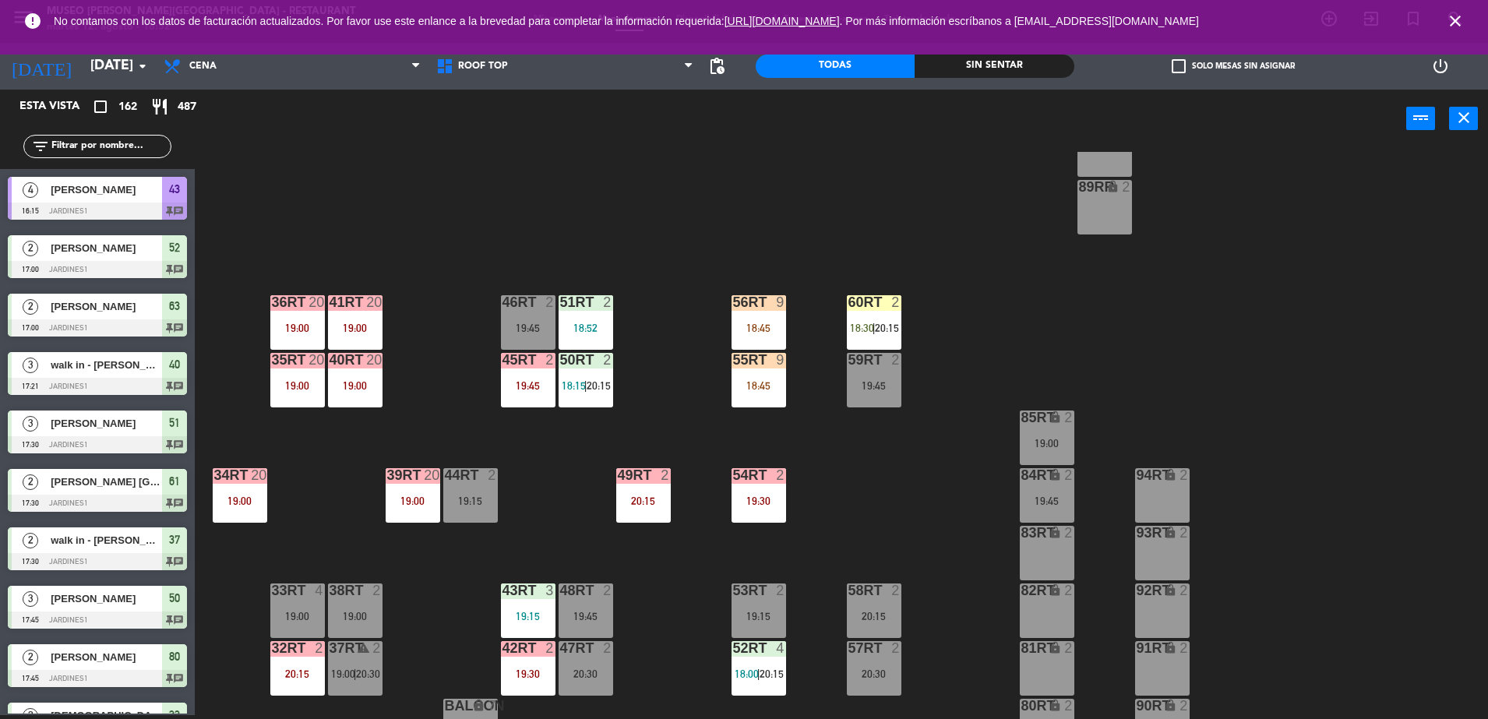
click at [972, 217] on div "18RT 6 19:15 16RT 5 19:45 28RT warning 24 18:30 80RR lock 2 27RT warning 24 18:…" at bounding box center [849, 435] width 1279 height 567
click at [878, 341] on div "60RT 2 18:30 | 20:15" at bounding box center [874, 322] width 55 height 55
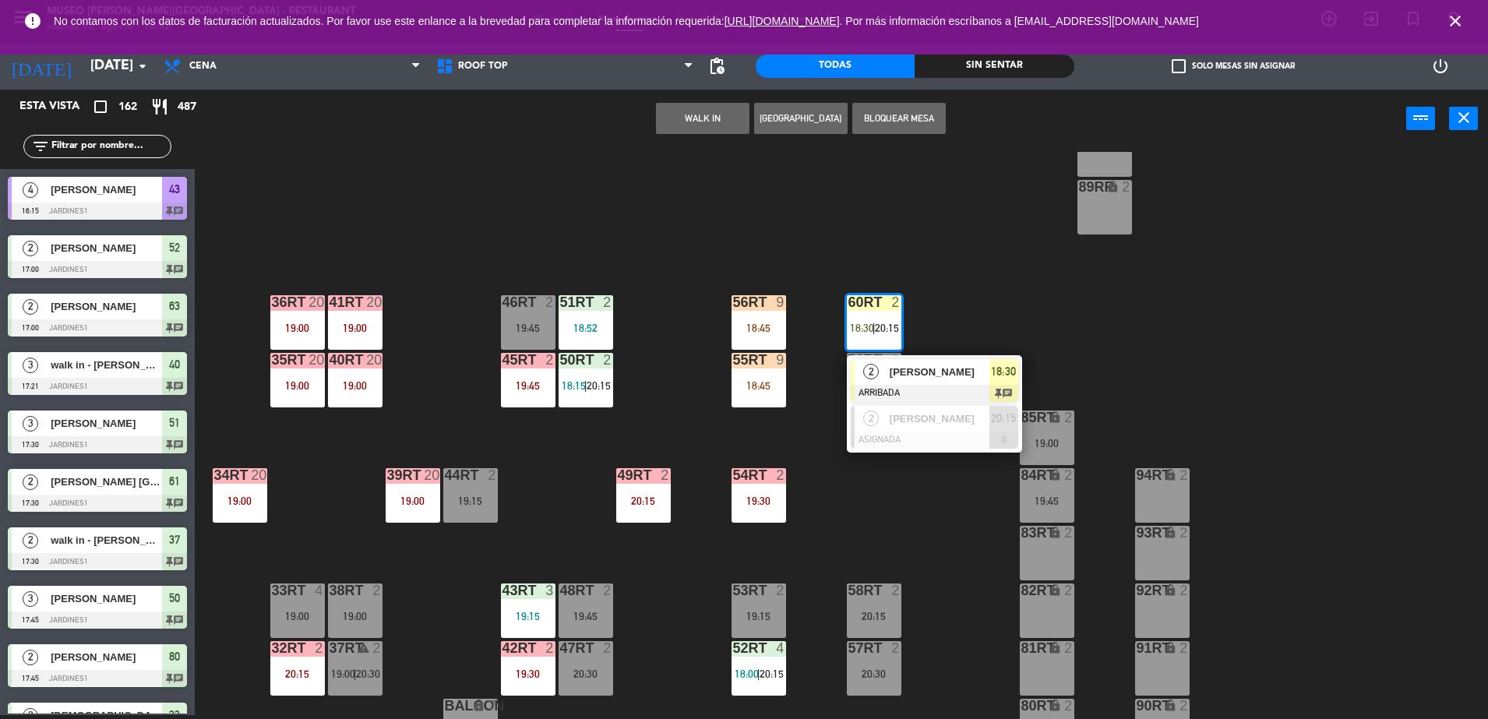
click at [932, 390] on div at bounding box center [935, 393] width 168 height 17
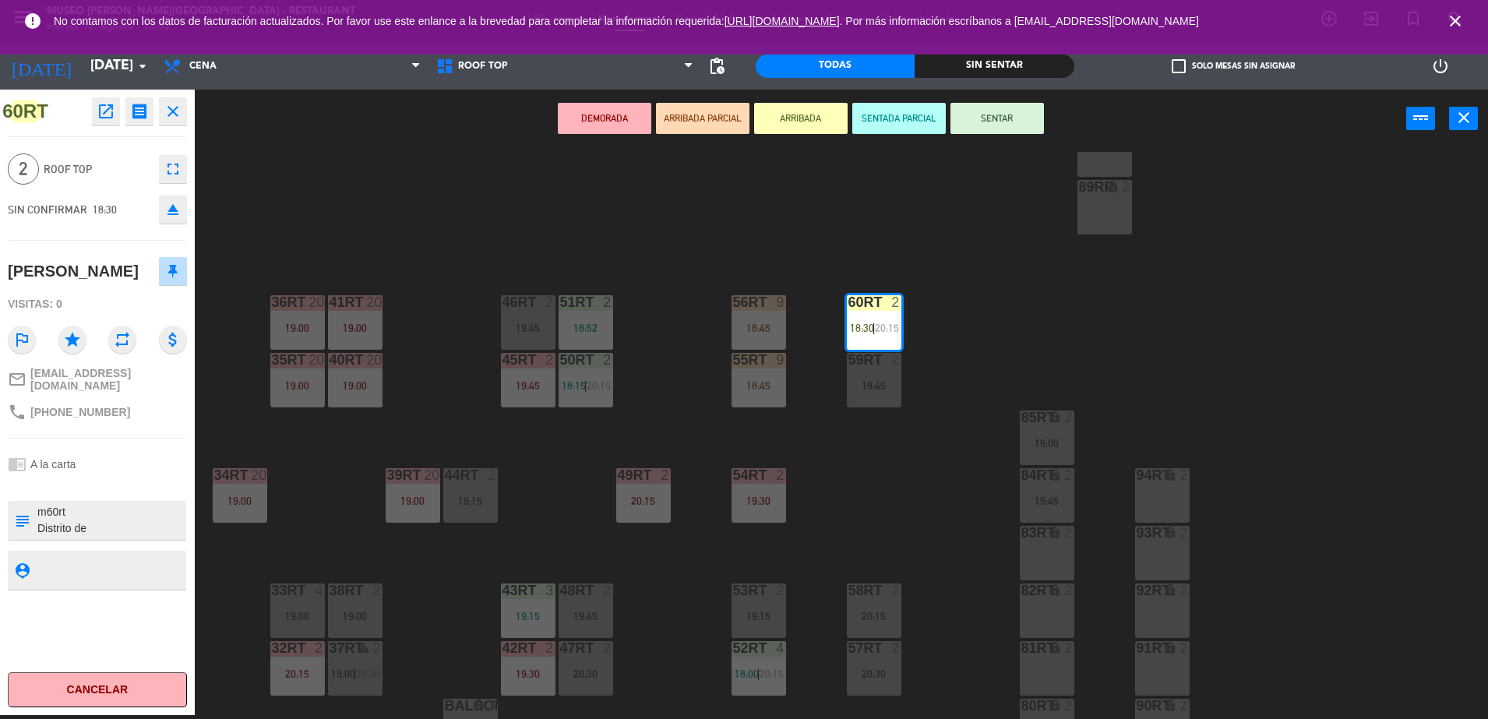
click at [979, 136] on div "DEMORADA ARRIBADA PARCIAL ARRIBADA SENTADA PARCIAL SENTAR power_input close" at bounding box center [801, 119] width 1212 height 59
click at [998, 120] on button "SENTAR" at bounding box center [998, 118] width 94 height 31
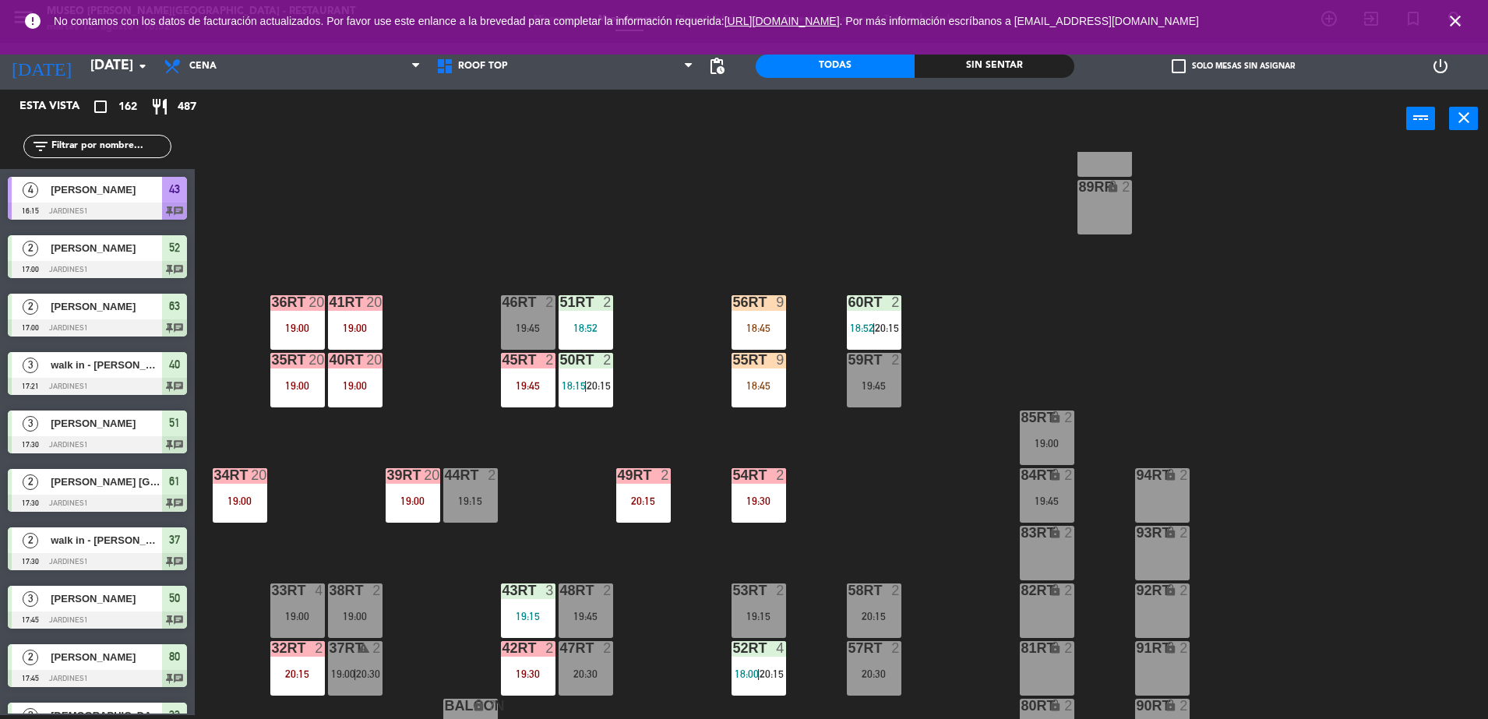
click at [779, 247] on div "18RT 6 19:15 16RT 5 19:45 28RT warning 24 18:30 80RR lock 2 27RT warning 24 18:…" at bounding box center [849, 435] width 1279 height 567
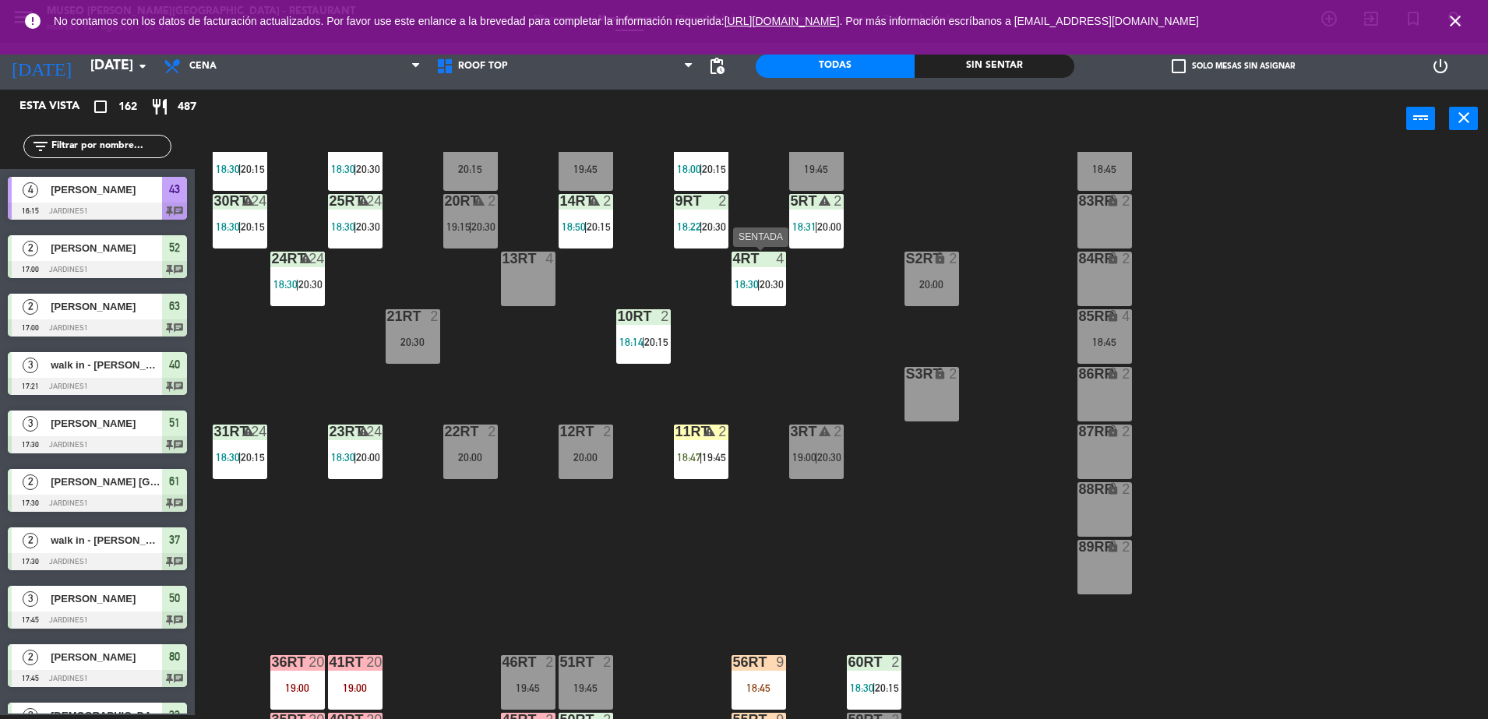
scroll to position [611, 0]
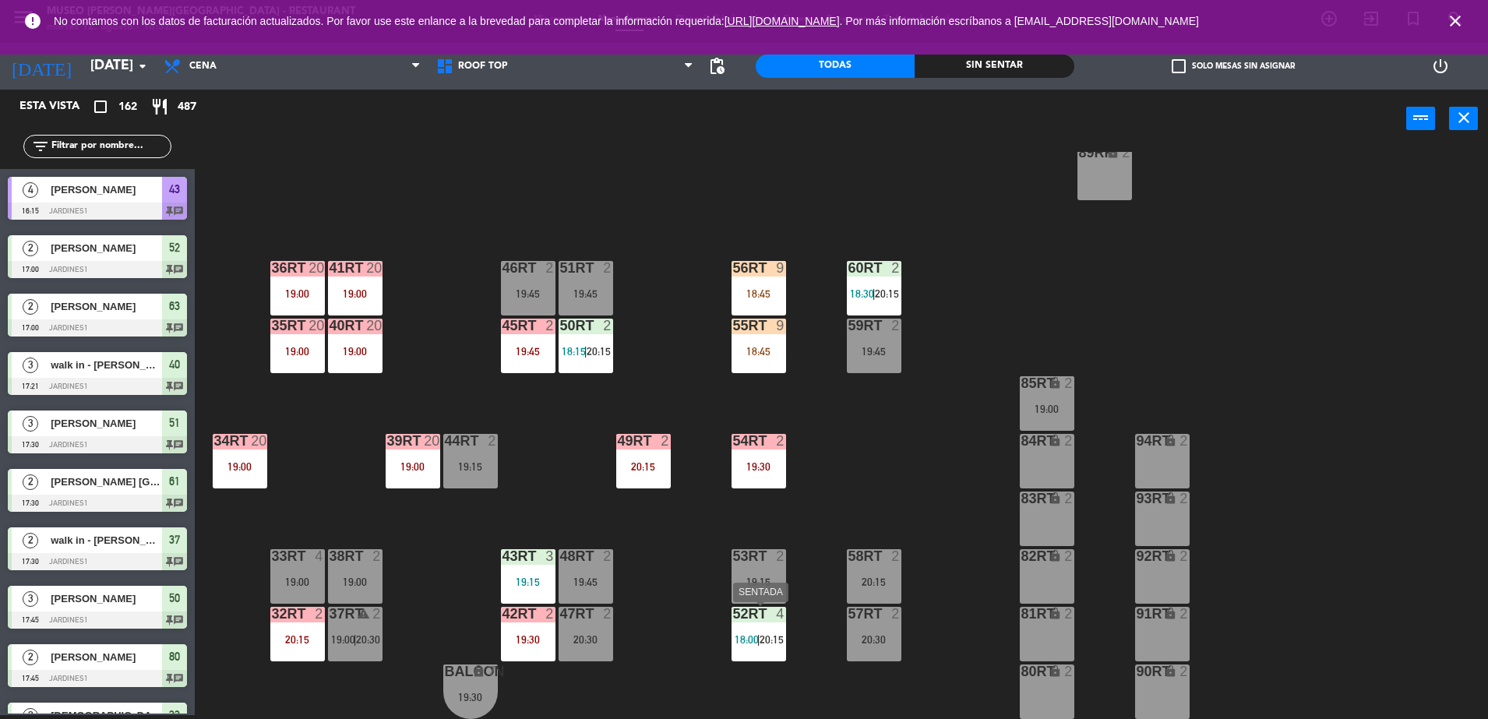
click at [779, 626] on div "52RT 4 18:00 | 20:15" at bounding box center [759, 634] width 55 height 55
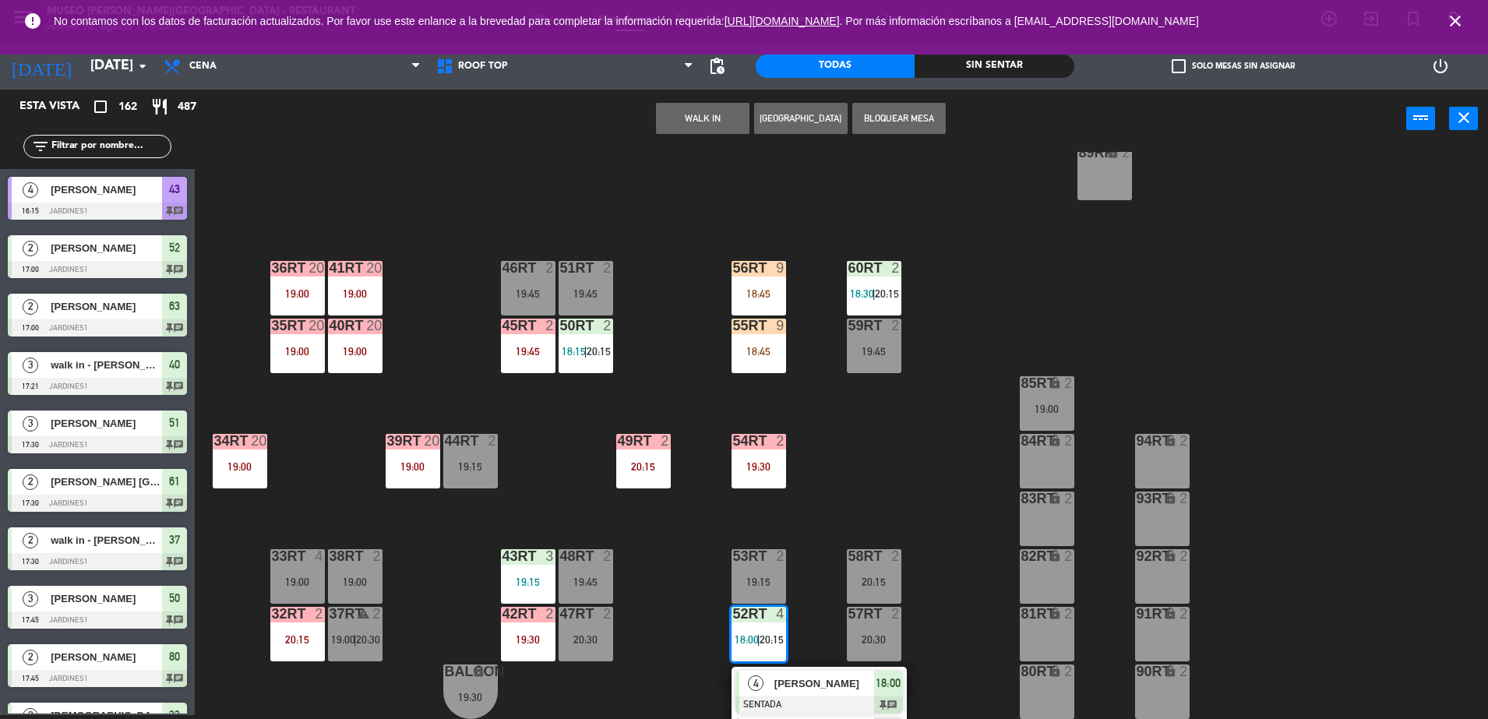
click at [775, 689] on span "[PERSON_NAME]" at bounding box center [825, 684] width 100 height 16
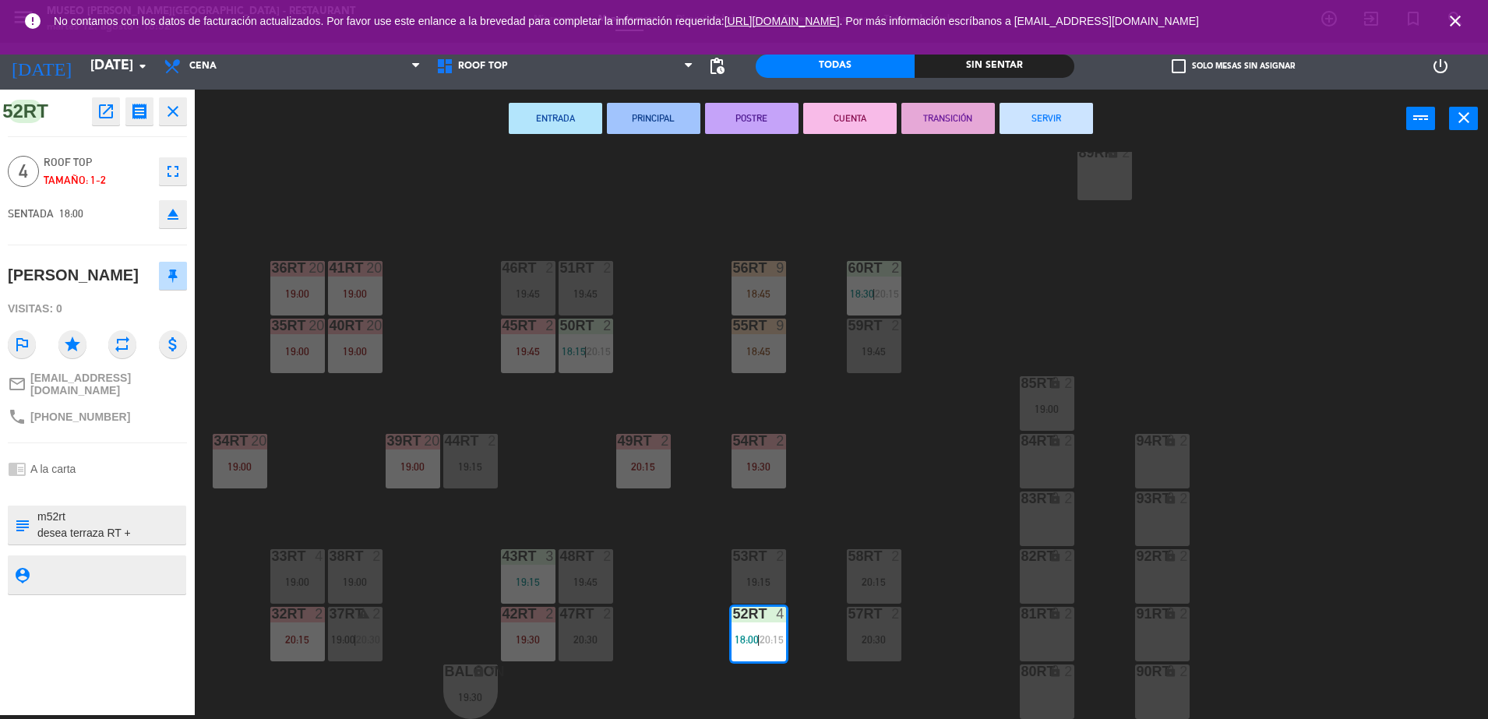
click at [83, 522] on textarea at bounding box center [110, 525] width 149 height 33
click at [241, 525] on div "18RT 6 19:15 16RT 5 19:45 28RT warning 24 18:30 80RR lock 2 27RT warning 24 18:…" at bounding box center [849, 435] width 1279 height 567
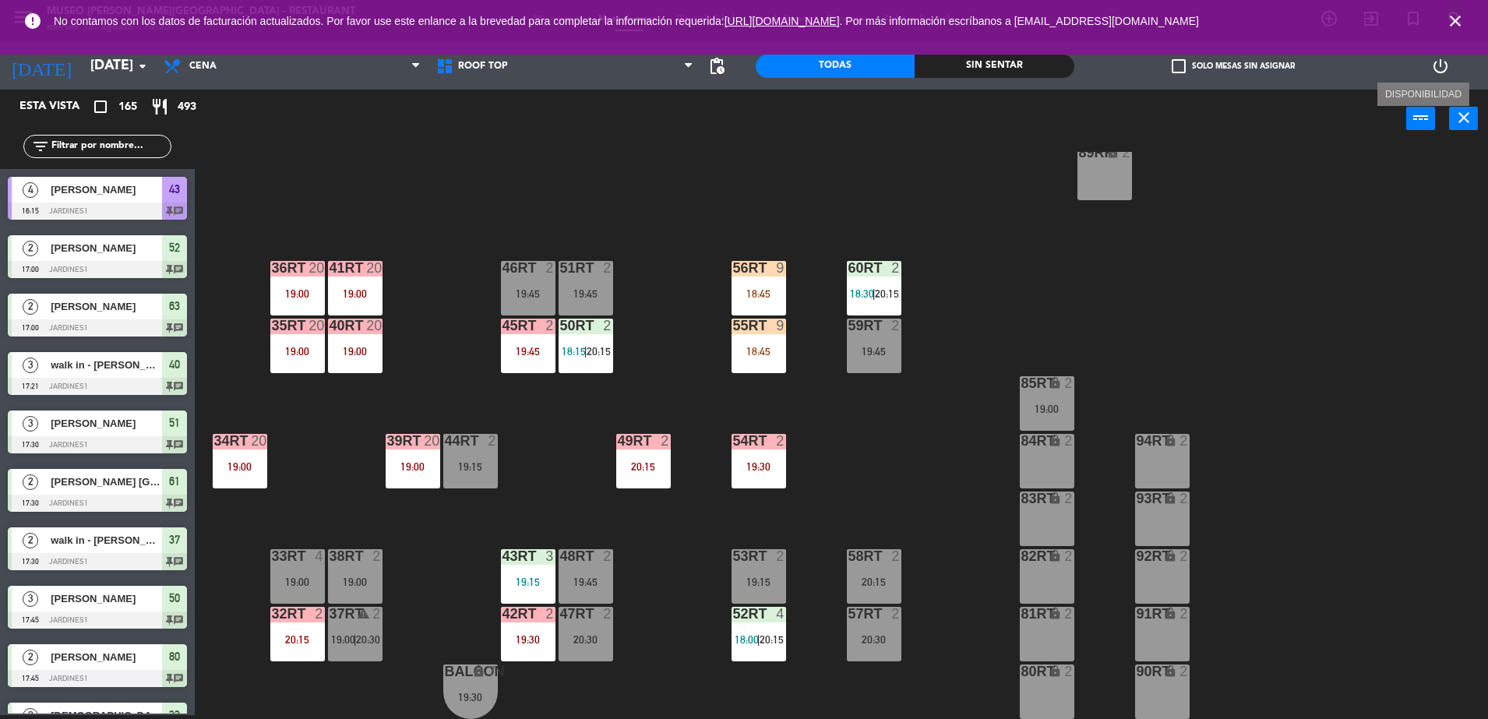
scroll to position [0, 0]
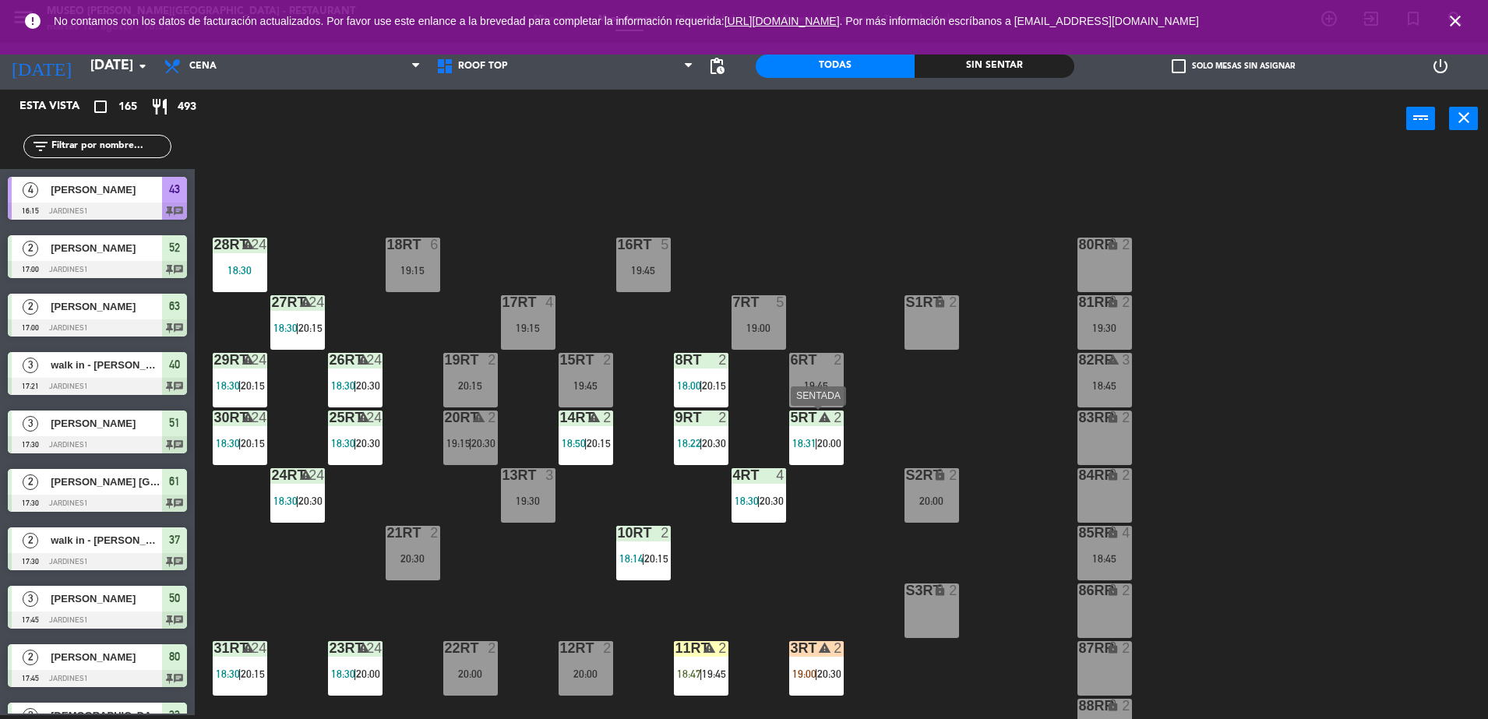
click at [841, 442] on span "20:00" at bounding box center [829, 443] width 24 height 12
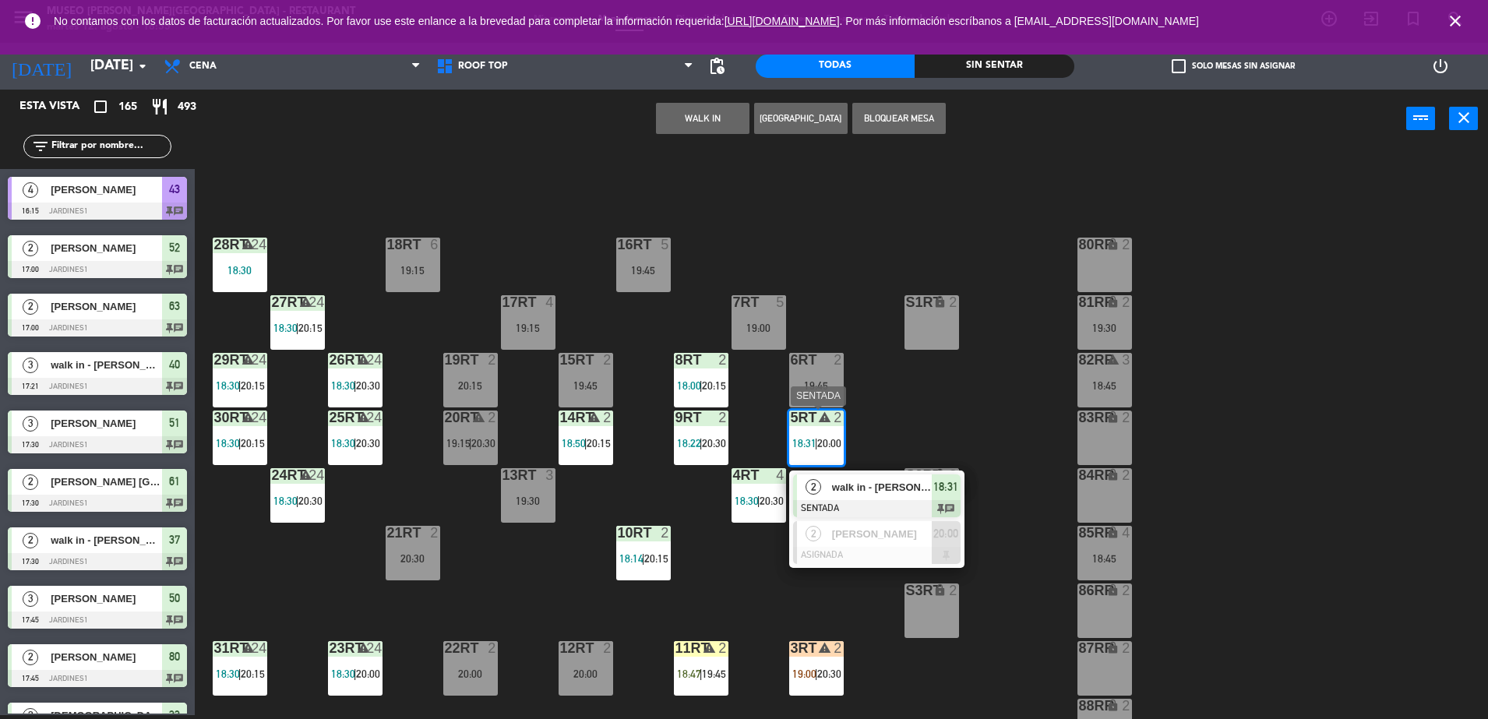
click at [856, 490] on span "walk in - [PERSON_NAME]" at bounding box center [882, 487] width 100 height 16
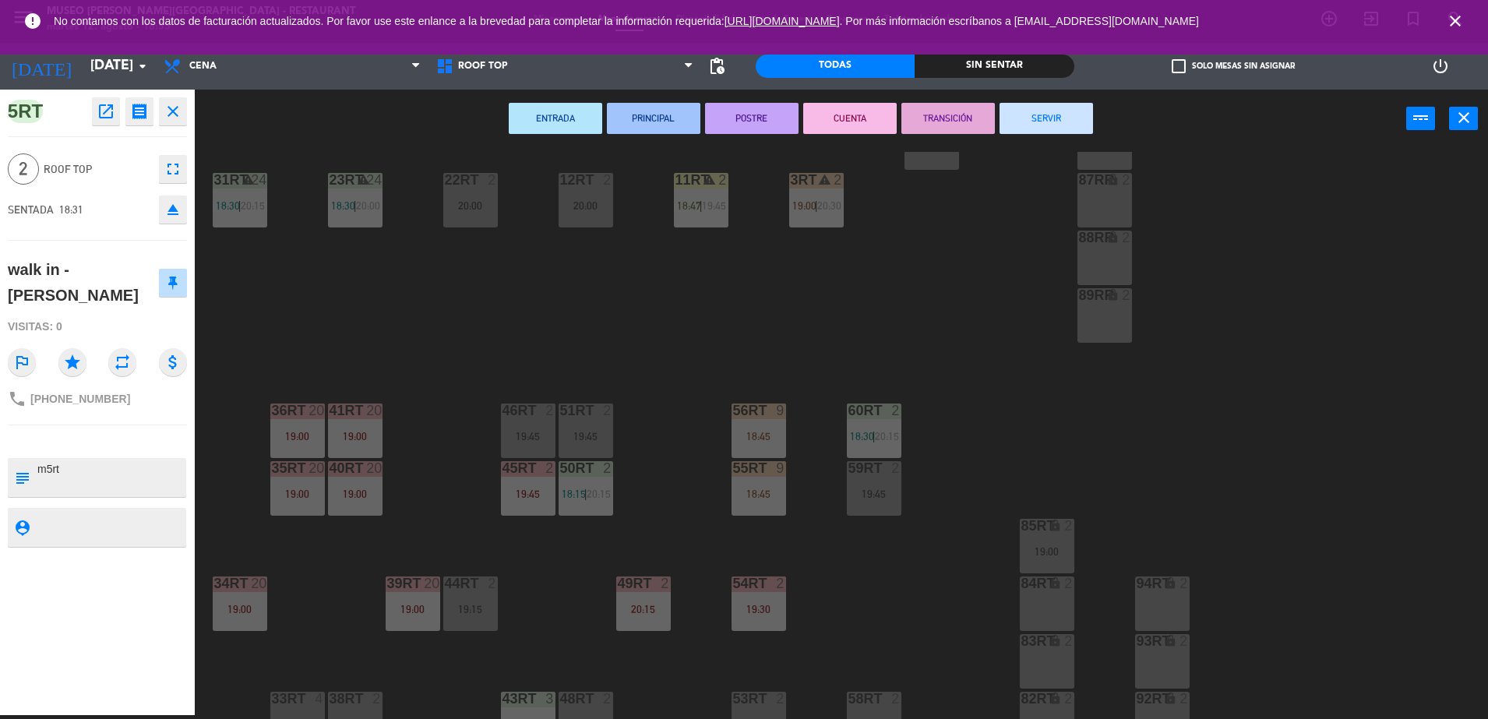
scroll to position [611, 0]
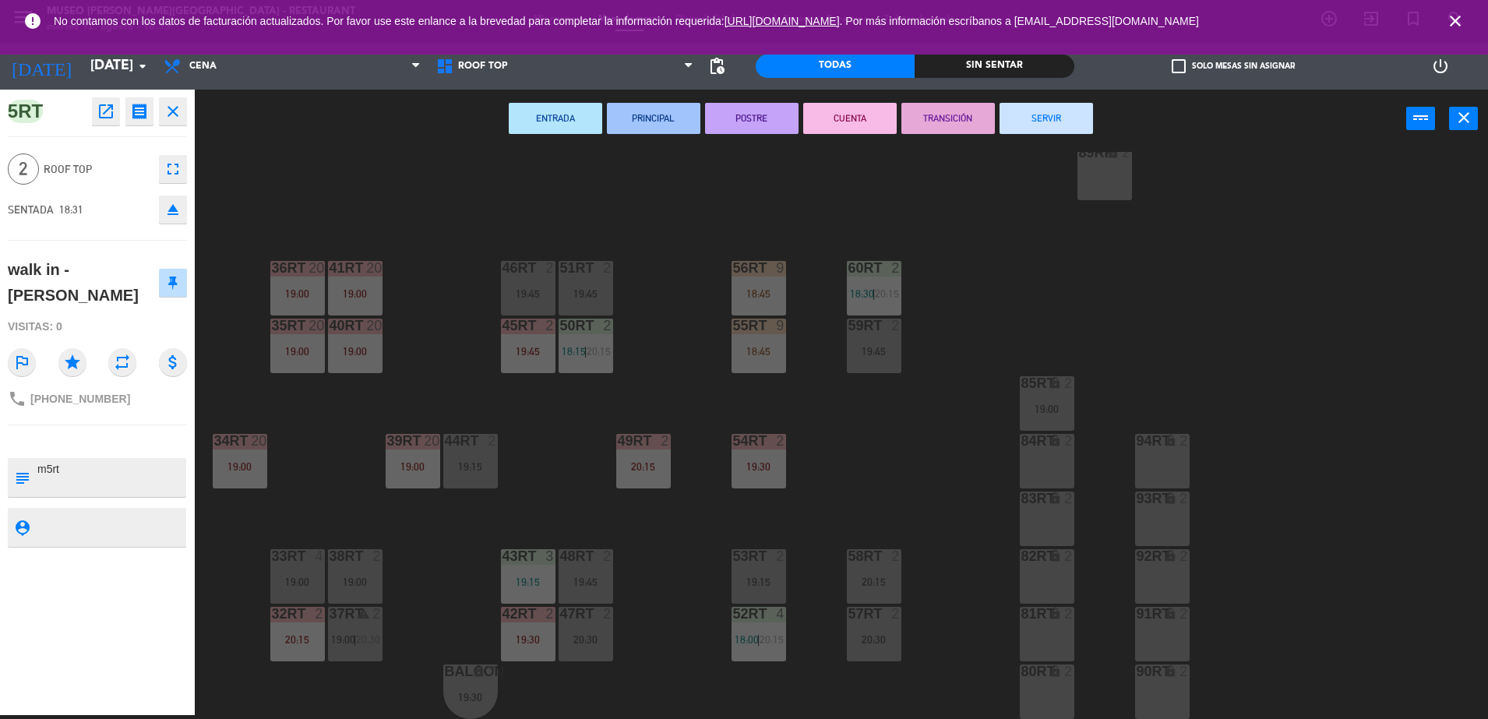
click at [1022, 560] on div "82RT" at bounding box center [1022, 556] width 1 height 14
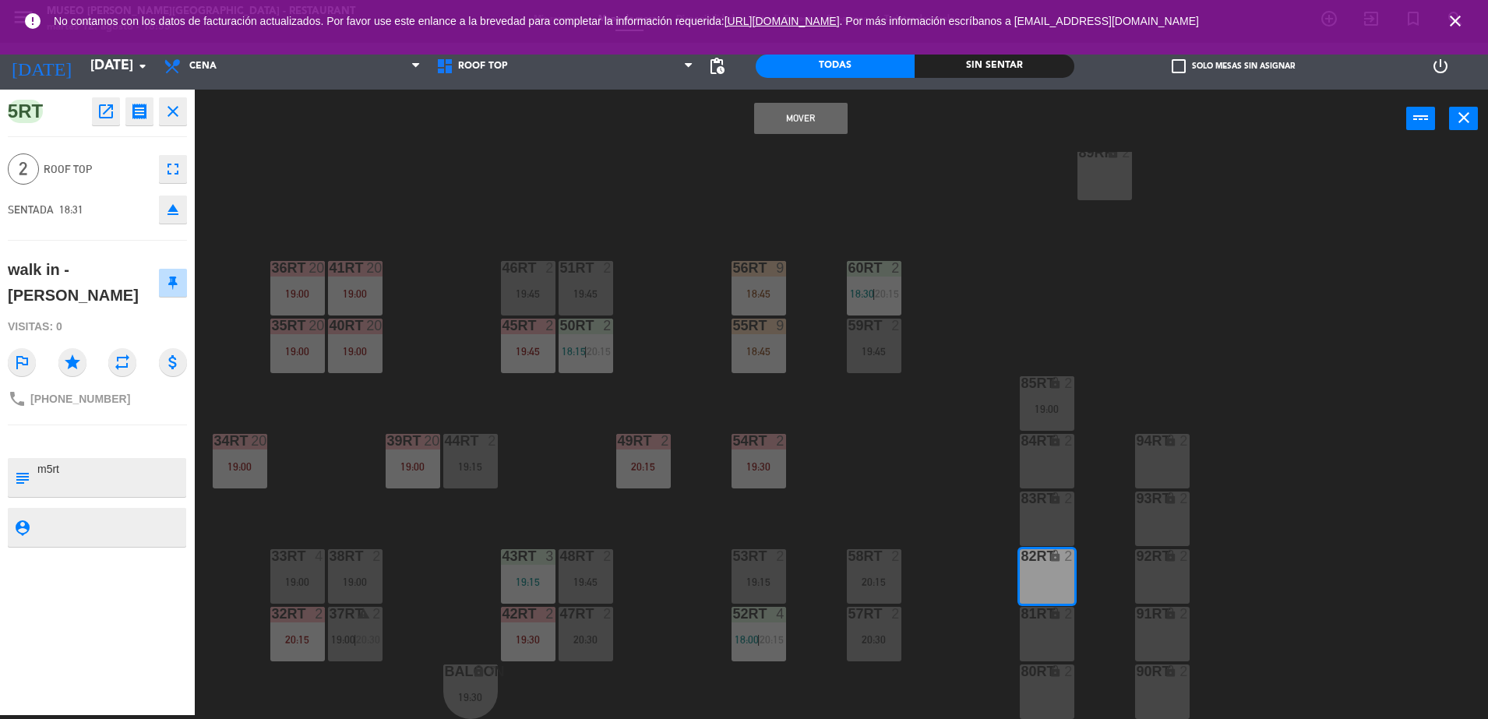
click at [799, 126] on button "Mover" at bounding box center [801, 118] width 94 height 31
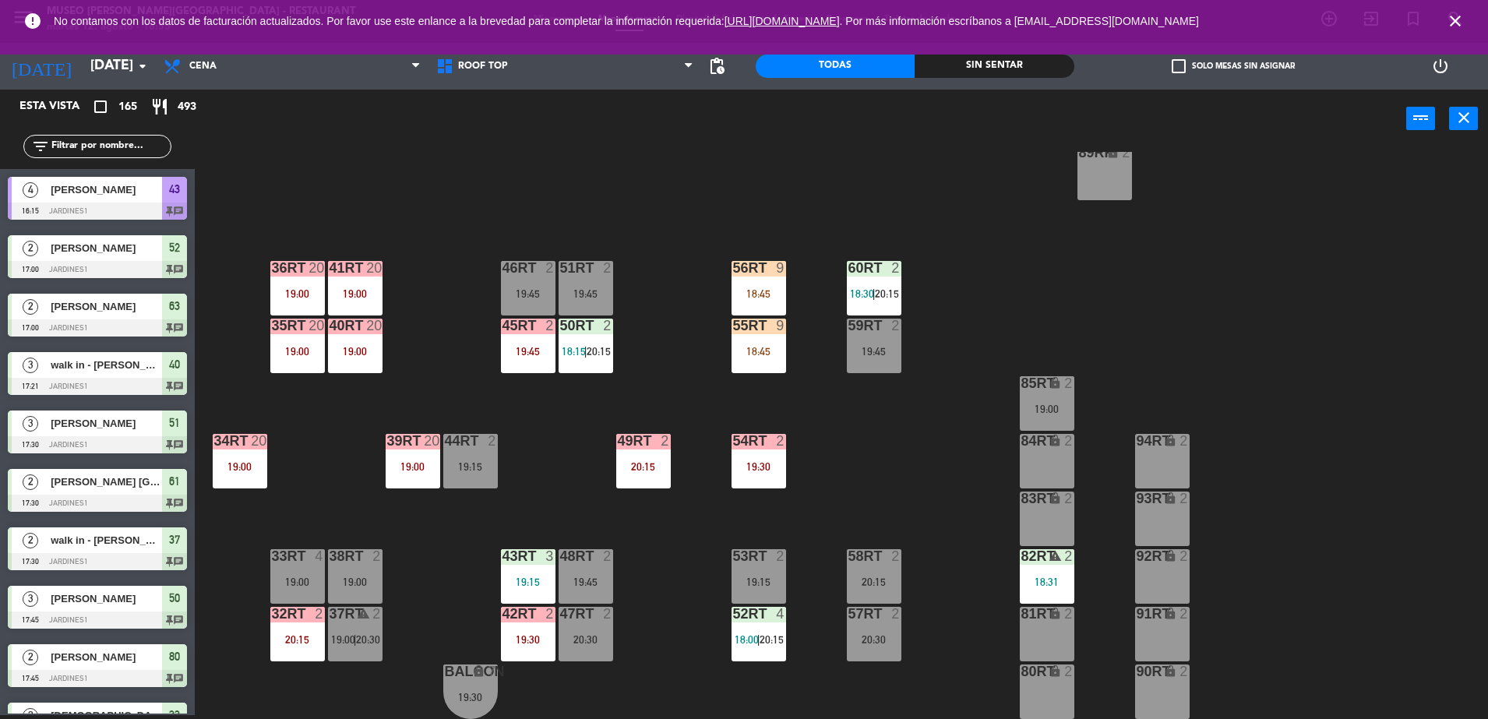
scroll to position [4, 0]
click at [764, 648] on div "52RT 4 18:00 | 20:15" at bounding box center [759, 634] width 55 height 55
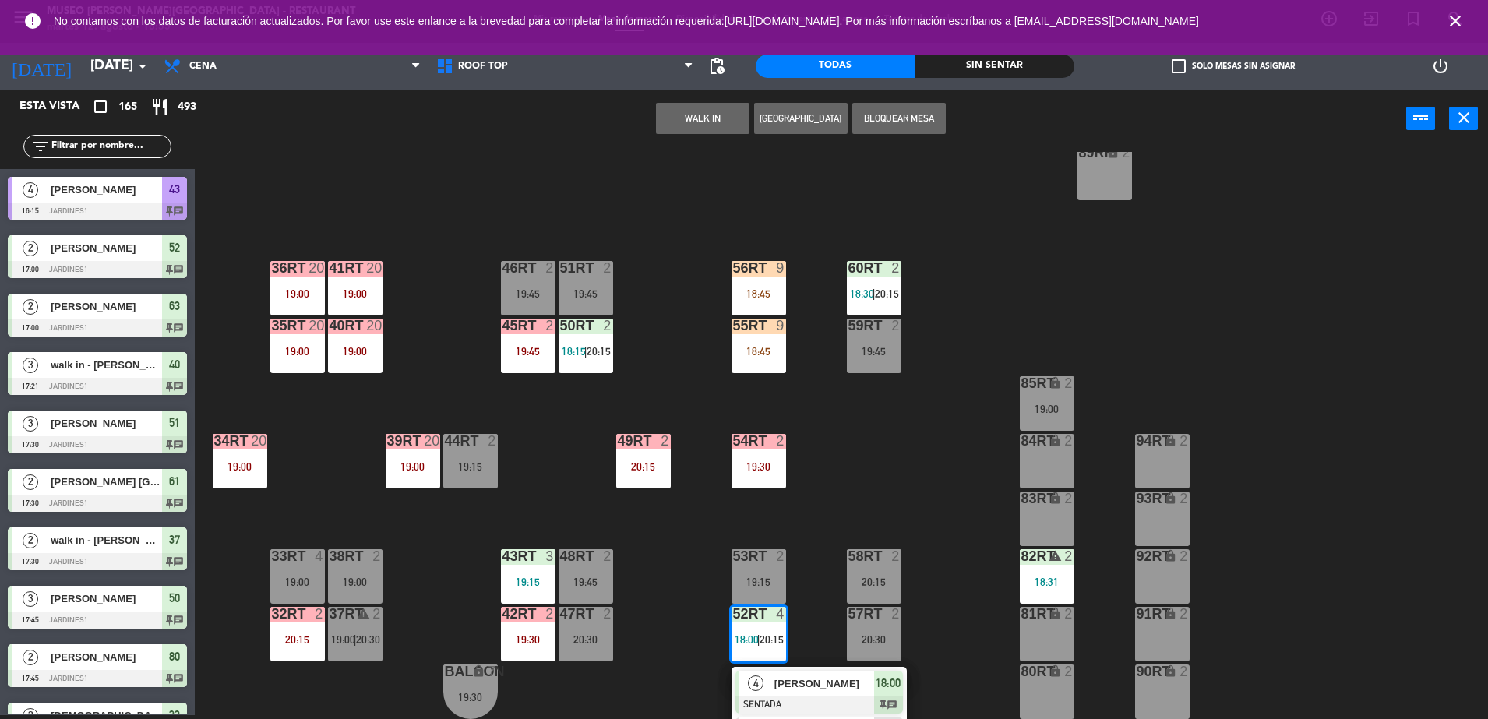
click at [817, 697] on div at bounding box center [820, 705] width 168 height 17
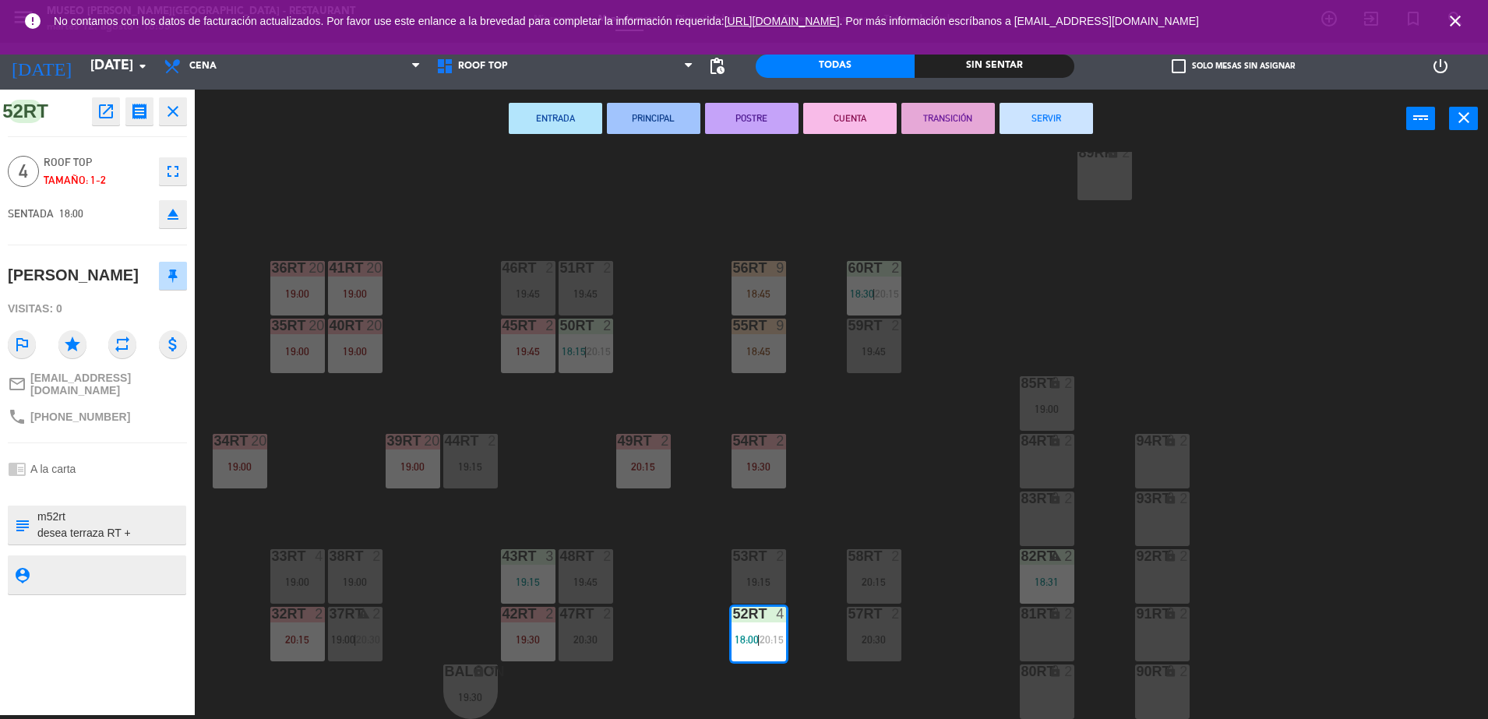
click at [1138, 446] on div "94RT" at bounding box center [1137, 441] width 1 height 14
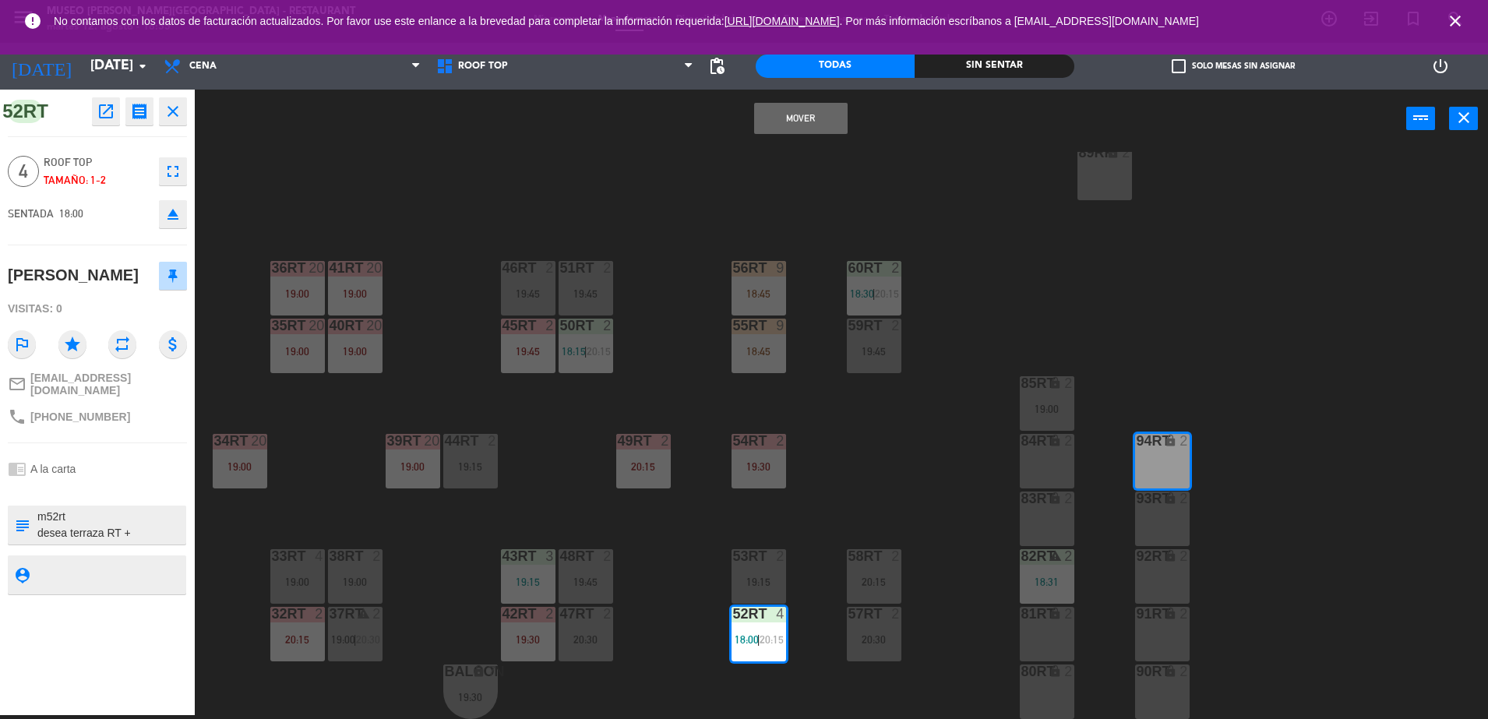
click at [814, 131] on button "Mover" at bounding box center [801, 118] width 94 height 31
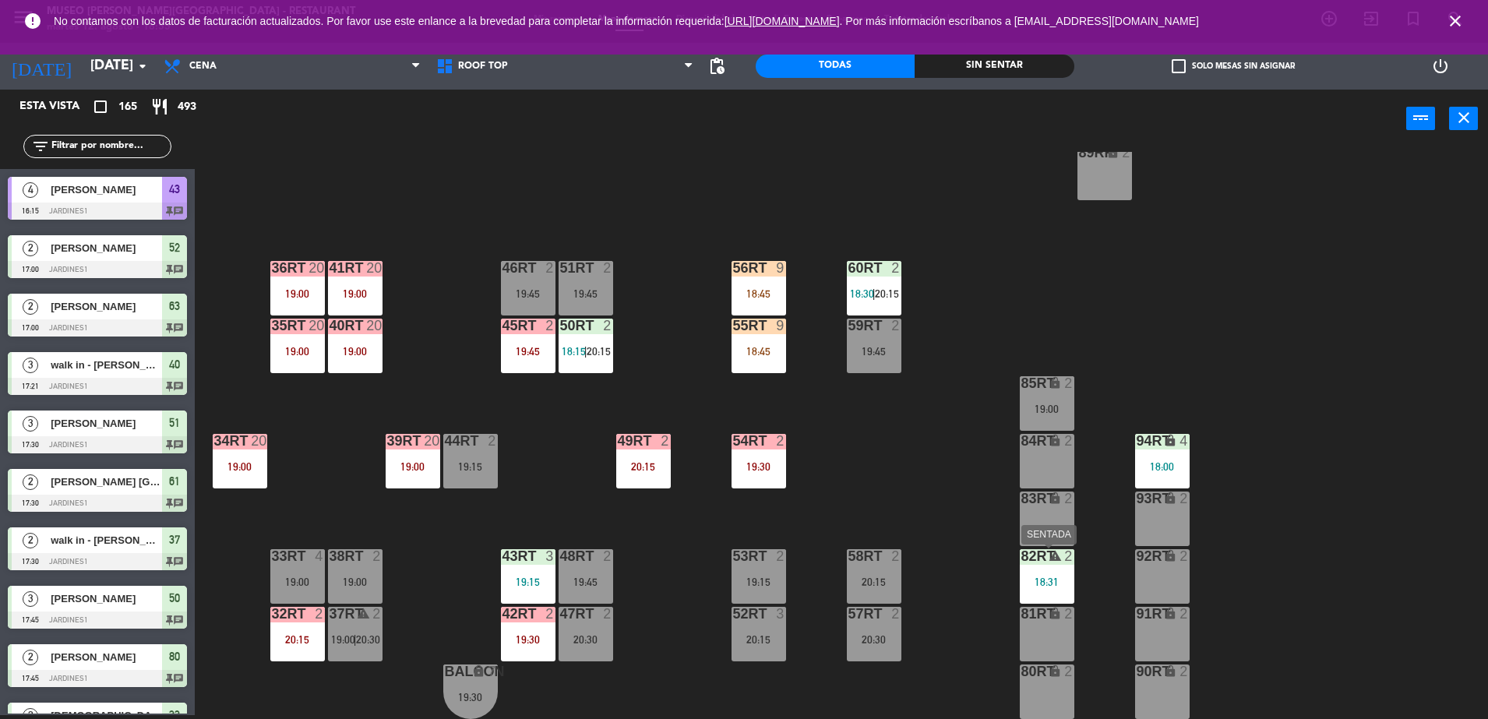
click at [1045, 580] on div "18:31" at bounding box center [1047, 582] width 55 height 11
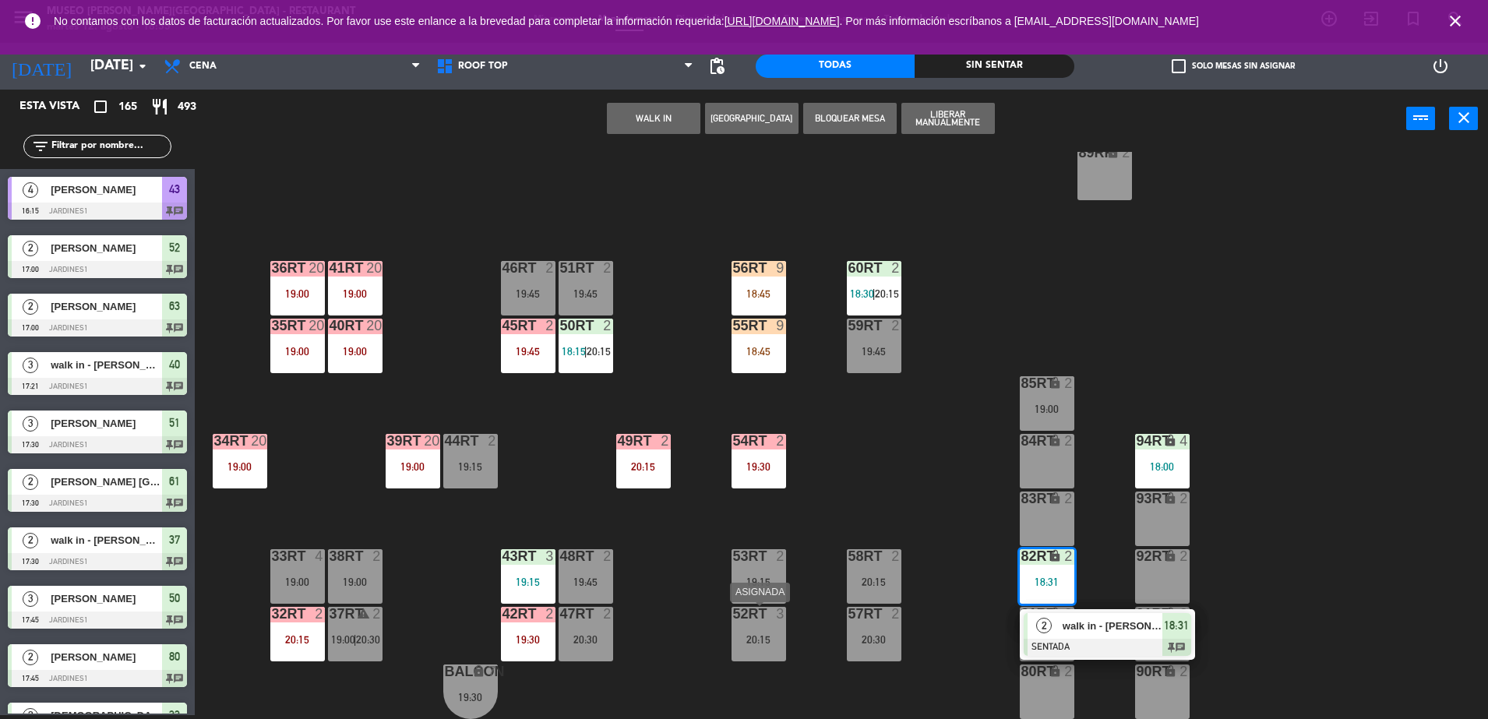
click at [769, 623] on div "52RT 3 20:15" at bounding box center [759, 634] width 55 height 55
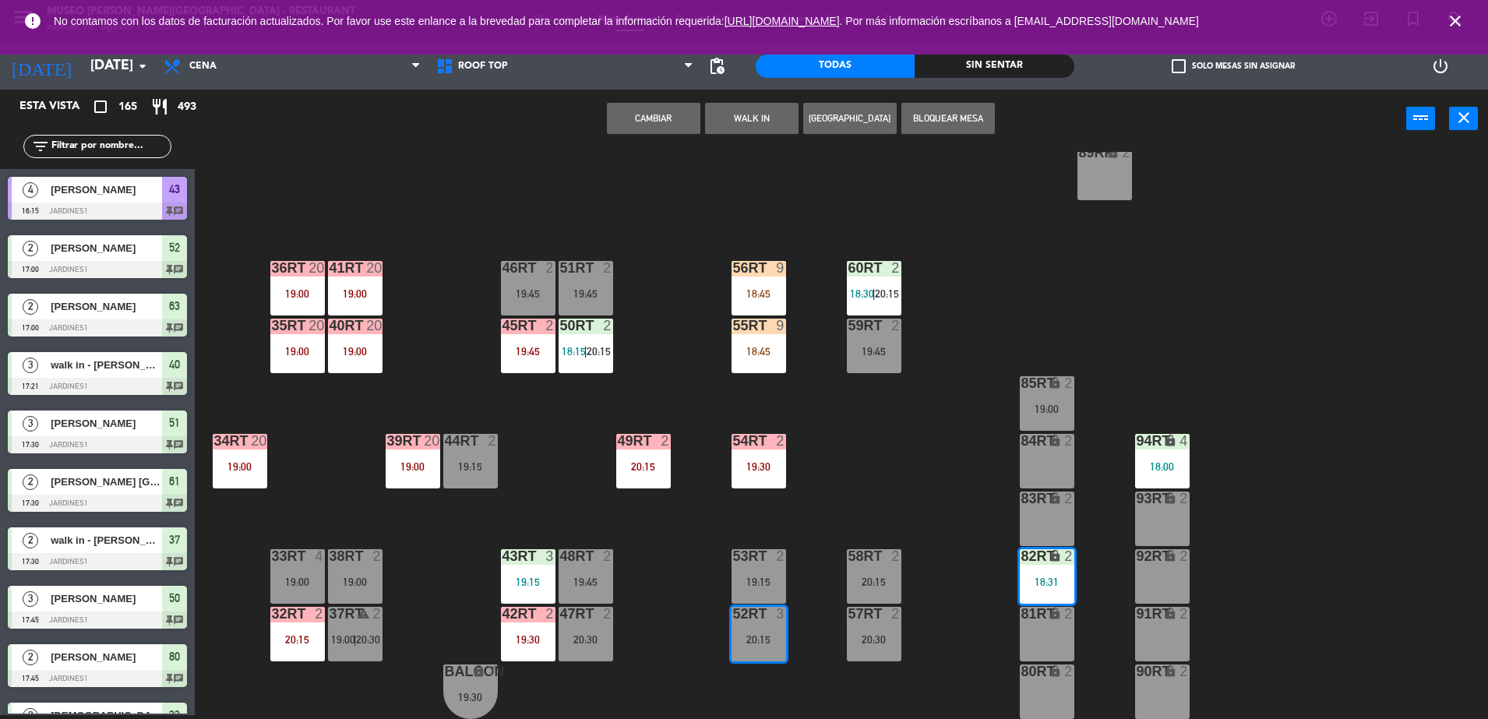
click at [678, 114] on button "Cambiar" at bounding box center [654, 118] width 94 height 31
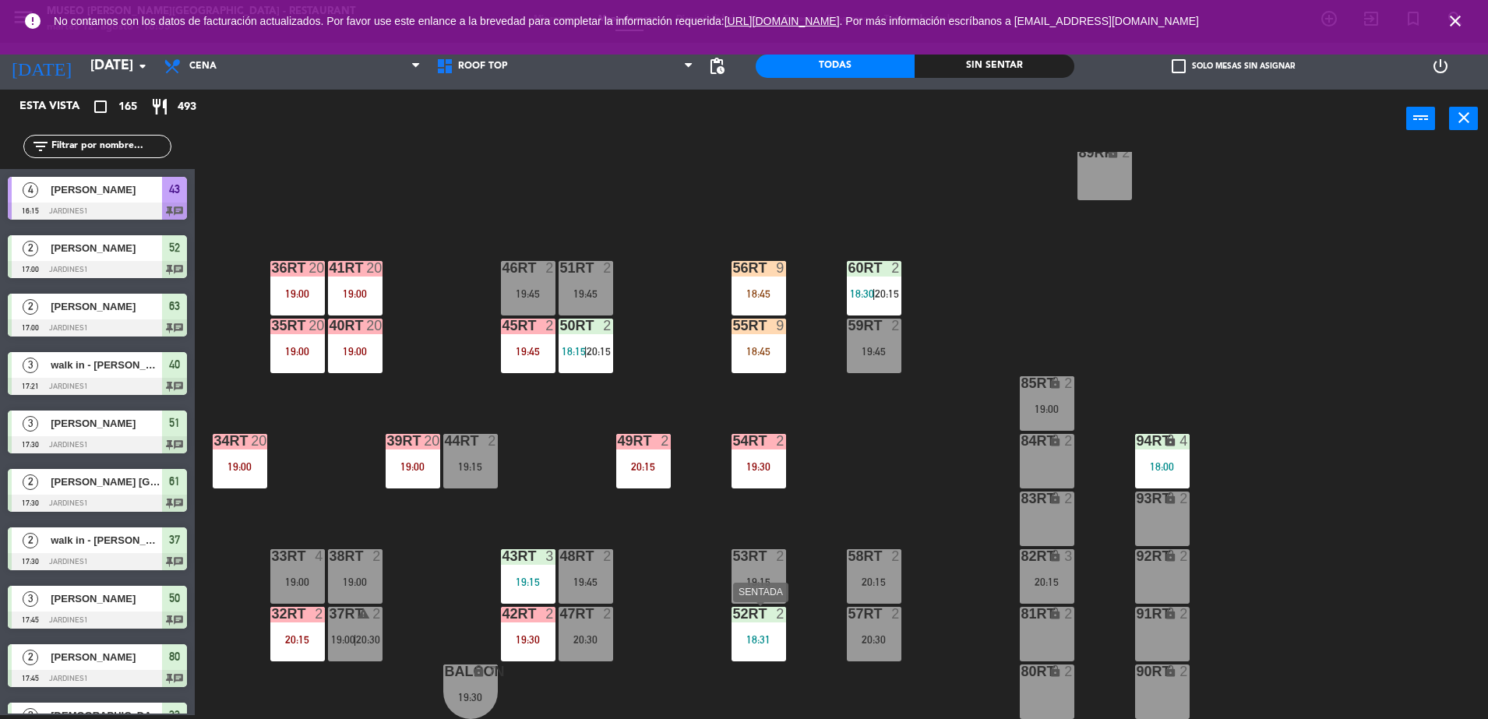
click at [764, 630] on div "52RT 2 18:31" at bounding box center [759, 634] width 55 height 55
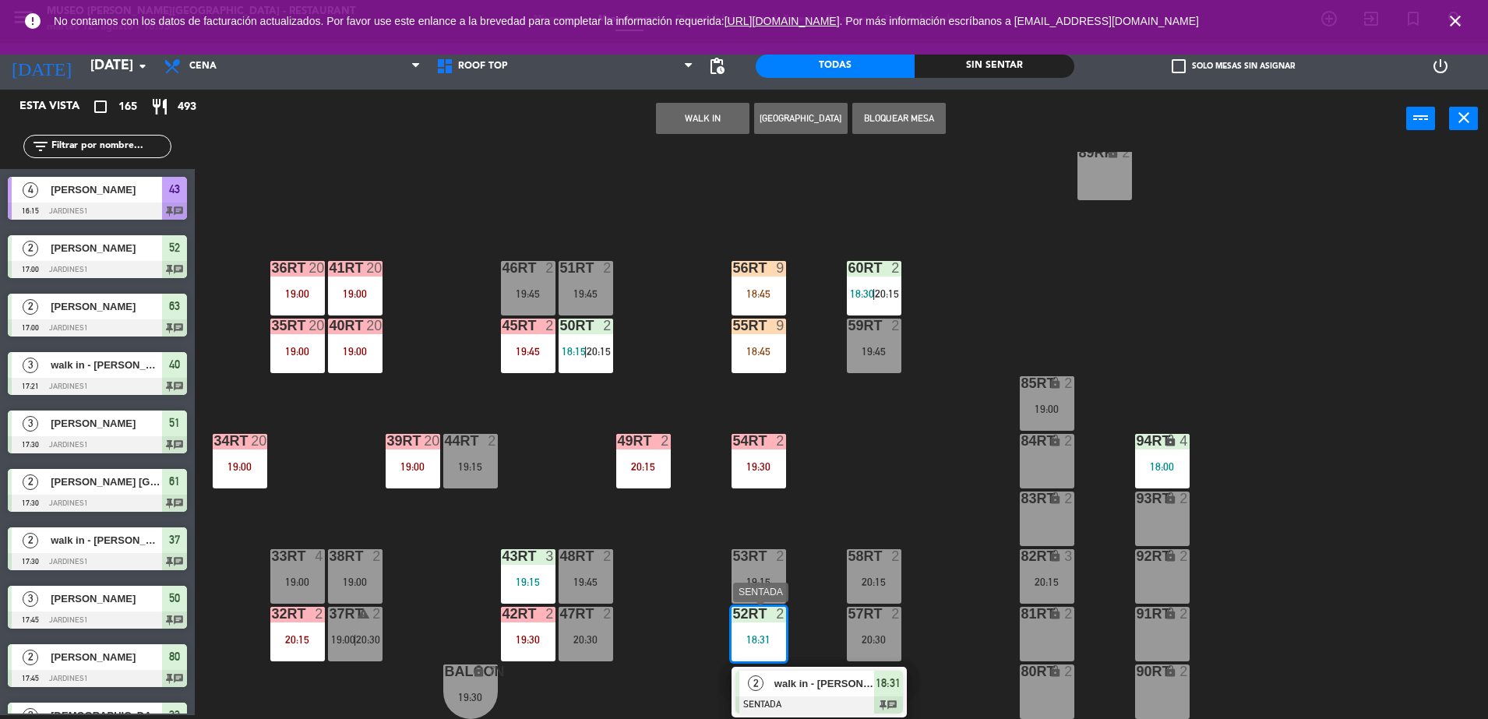
click at [761, 687] on span "2" at bounding box center [756, 684] width 16 height 16
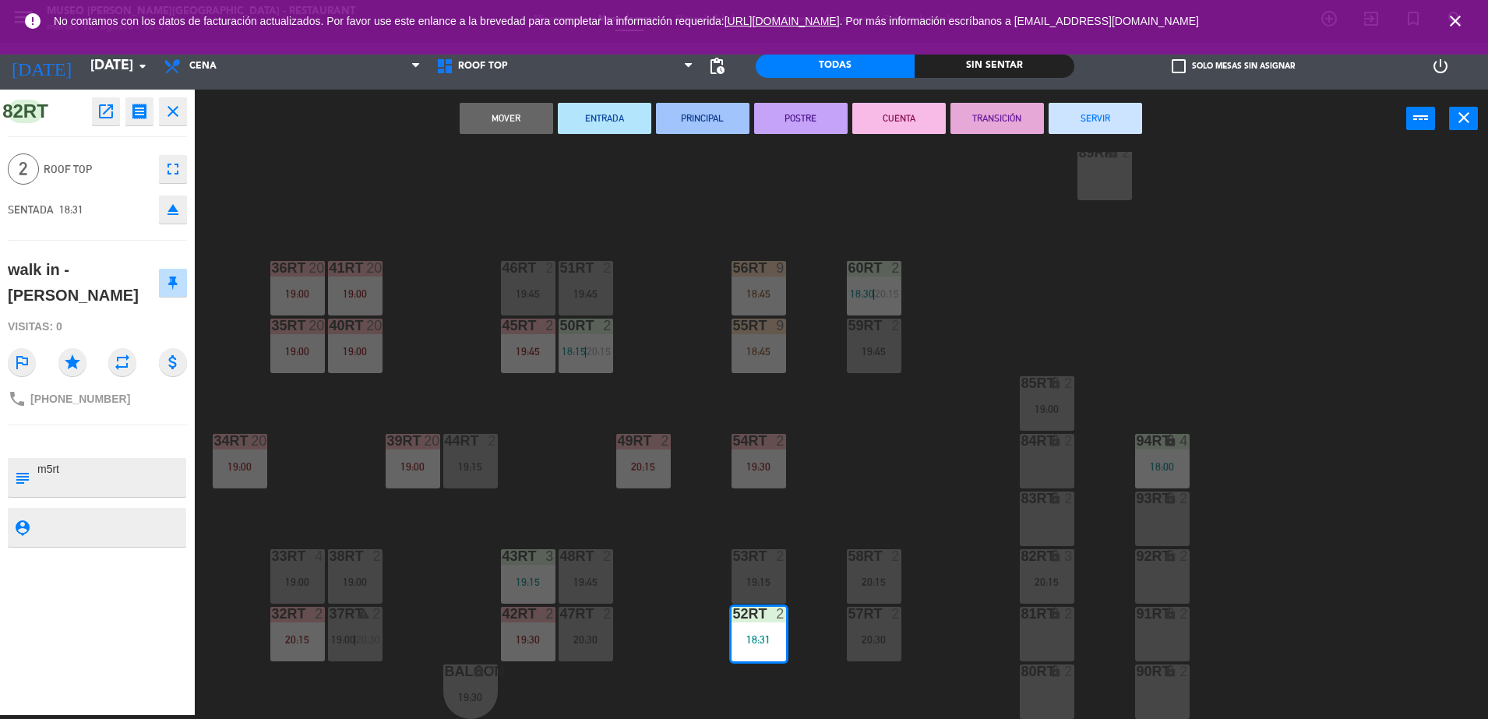
drag, startPoint x: 90, startPoint y: 474, endPoint x: -4, endPoint y: 471, distance: 93.5
click at [0, 471] on html "close × Museo [PERSON_NAME] Café - Restaurant × chrome_reader_mode Listado de R…" at bounding box center [744, 359] width 1488 height 719
type textarea "m52rt"
click at [120, 164] on span "Roof Top" at bounding box center [98, 170] width 108 height 18
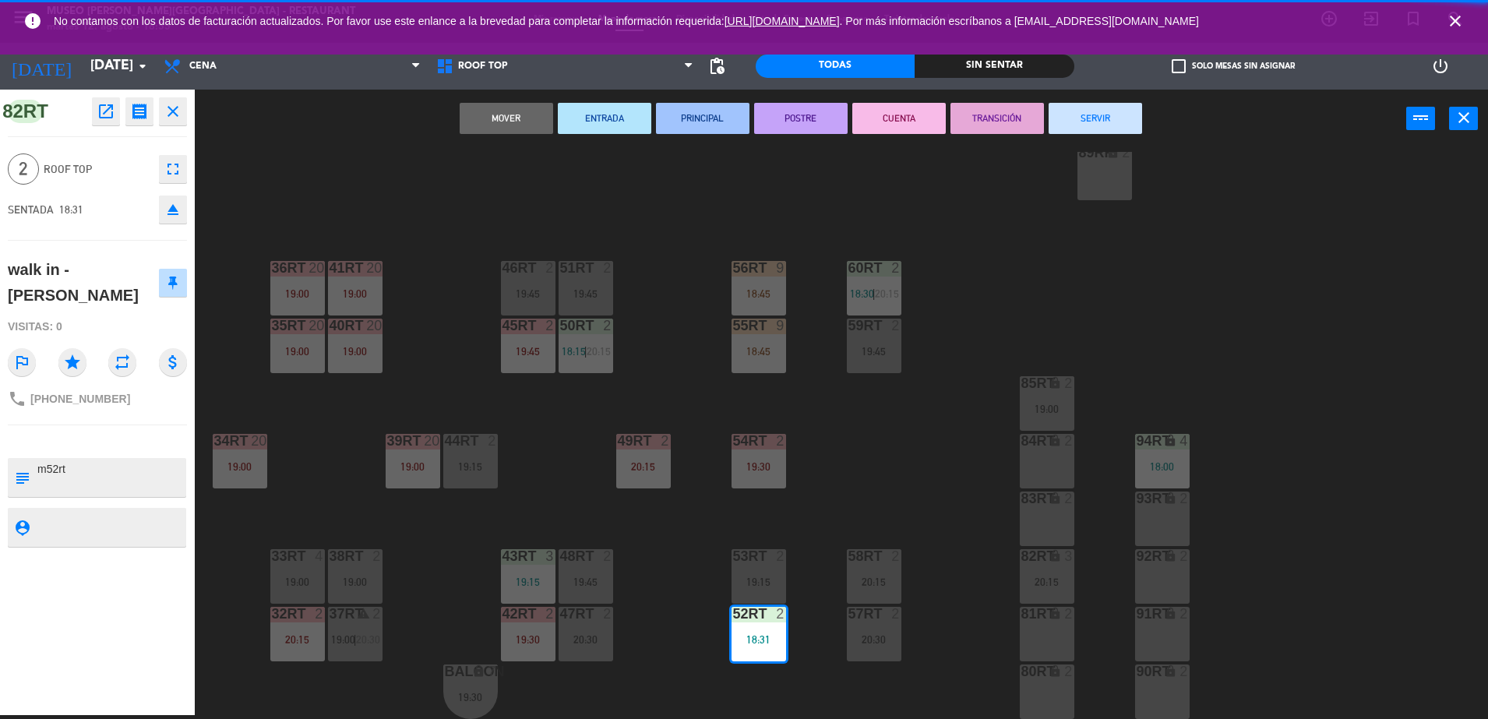
click at [316, 181] on div "18RT 6 19:15 16RT 5 19:45 28RT warning 24 18:30 80RR lock 2 27RT warning 24 18:…" at bounding box center [849, 435] width 1279 height 567
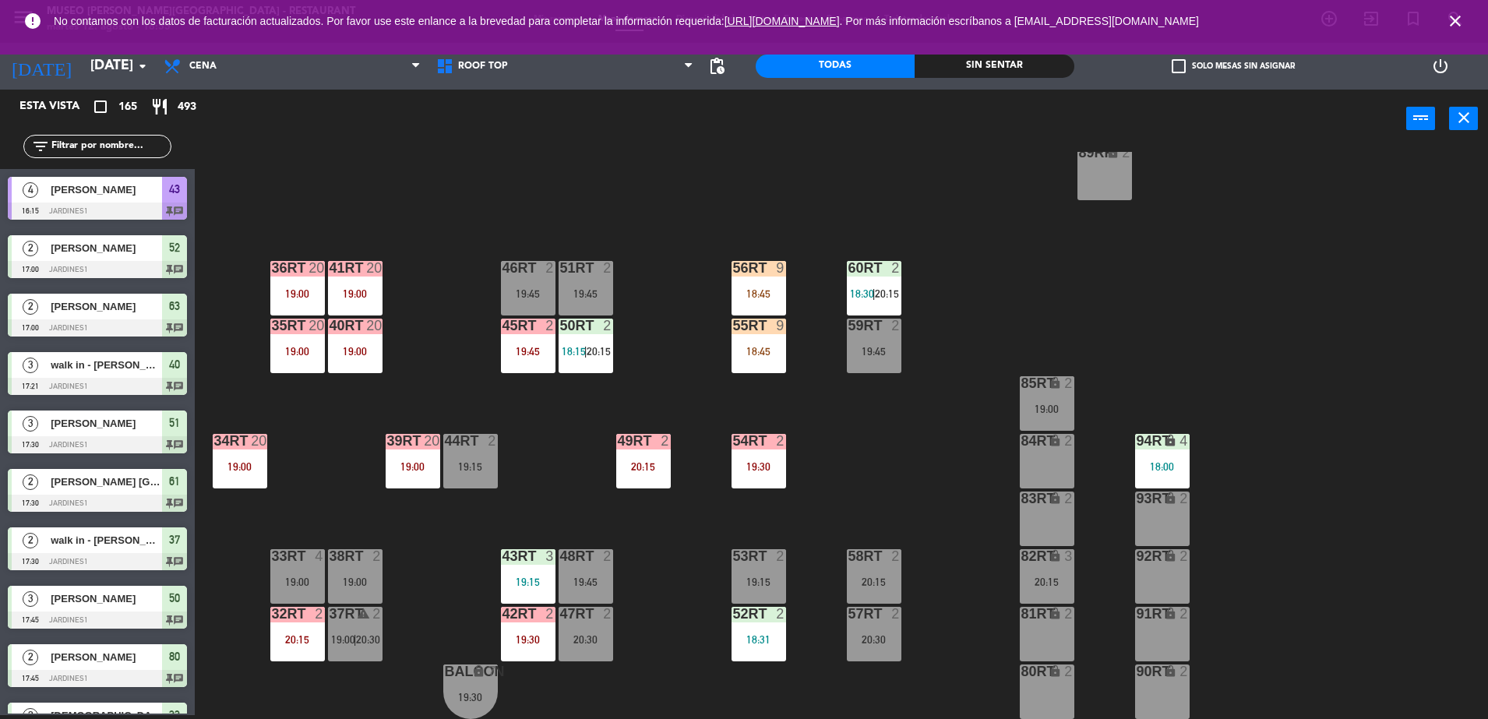
click at [129, 146] on input "text" at bounding box center [110, 146] width 121 height 17
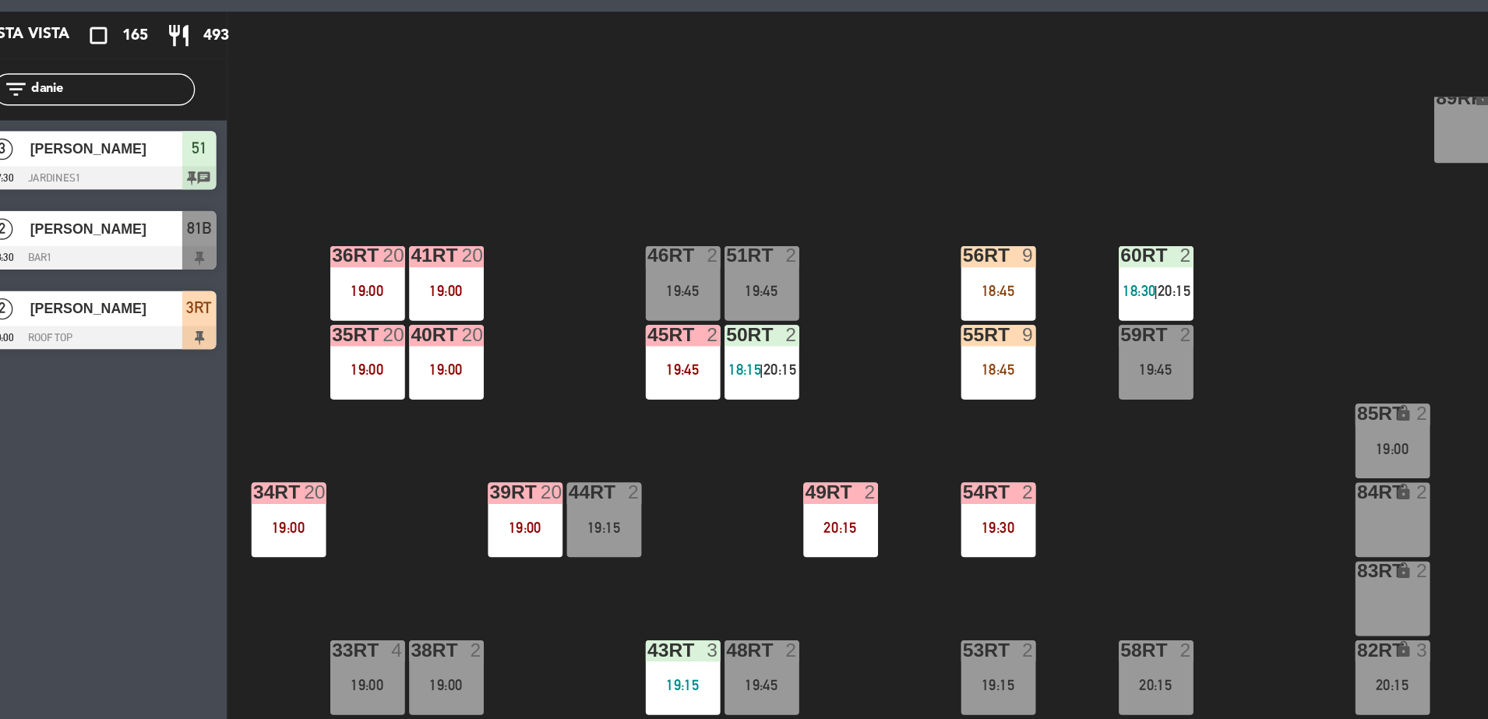
type input "danie"
click at [106, 302] on span "[PERSON_NAME]" at bounding box center [106, 306] width 111 height 16
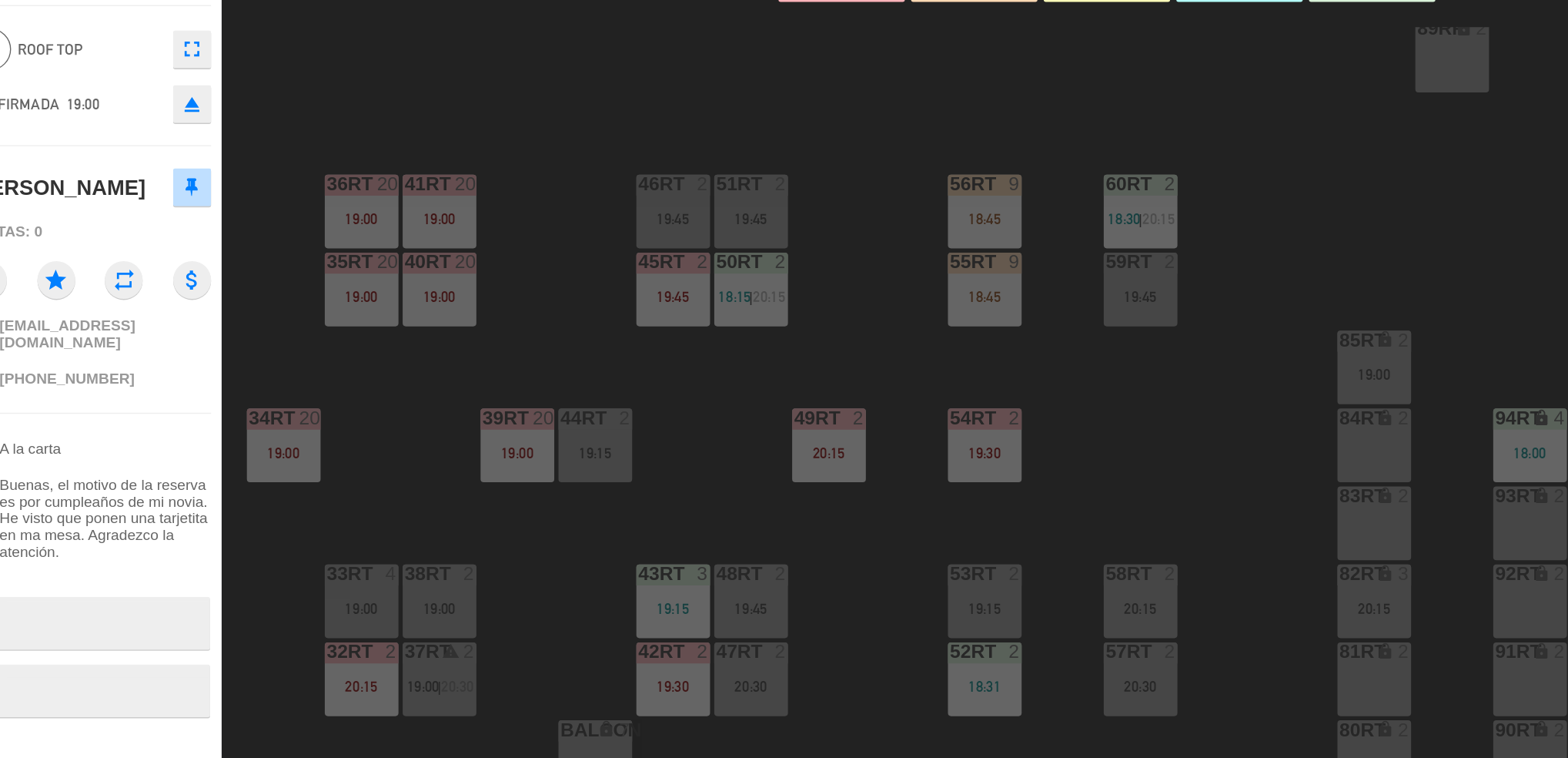
scroll to position [0, 0]
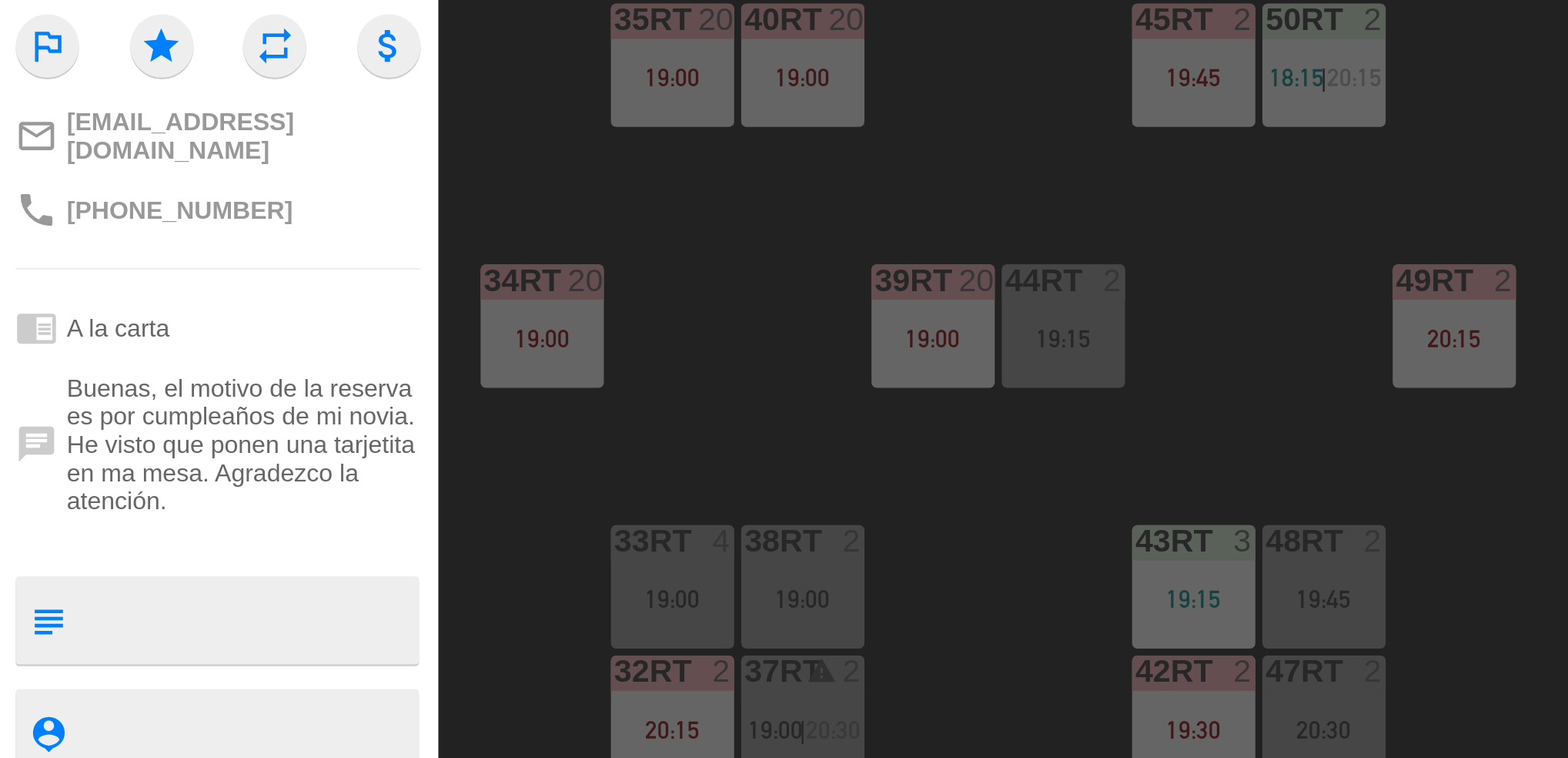
click at [50, 576] on textarea at bounding box center [109, 590] width 147 height 33
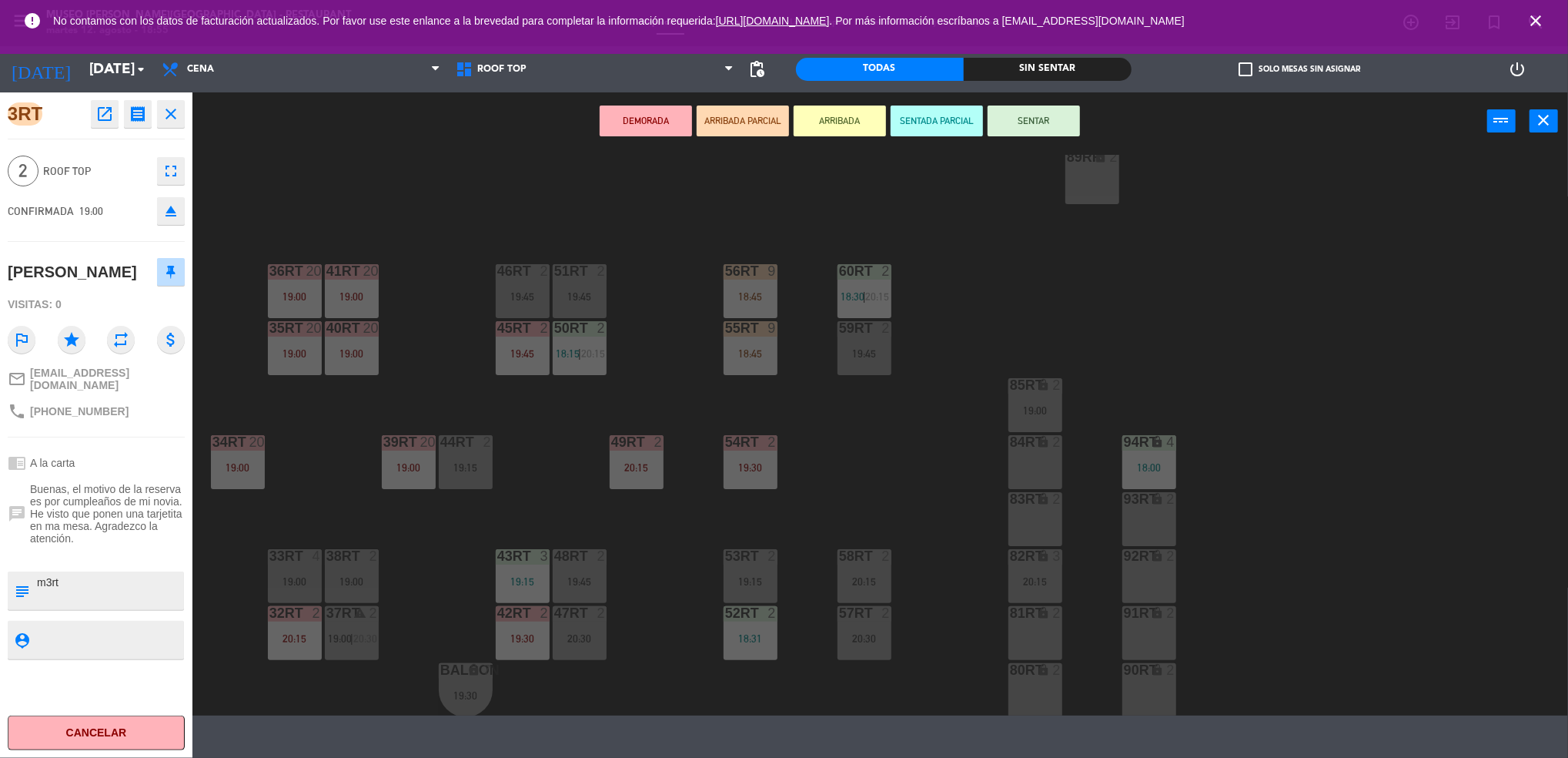
type textarea "m3rt"
click at [117, 177] on span "Roof Top" at bounding box center [97, 171] width 107 height 18
click at [501, 199] on div "18RT 6 19:15 16RT 5 19:45 28RT warning 24 18:30 80RR lock 2 27RT warning 24 18:…" at bounding box center [887, 435] width 1361 height 560
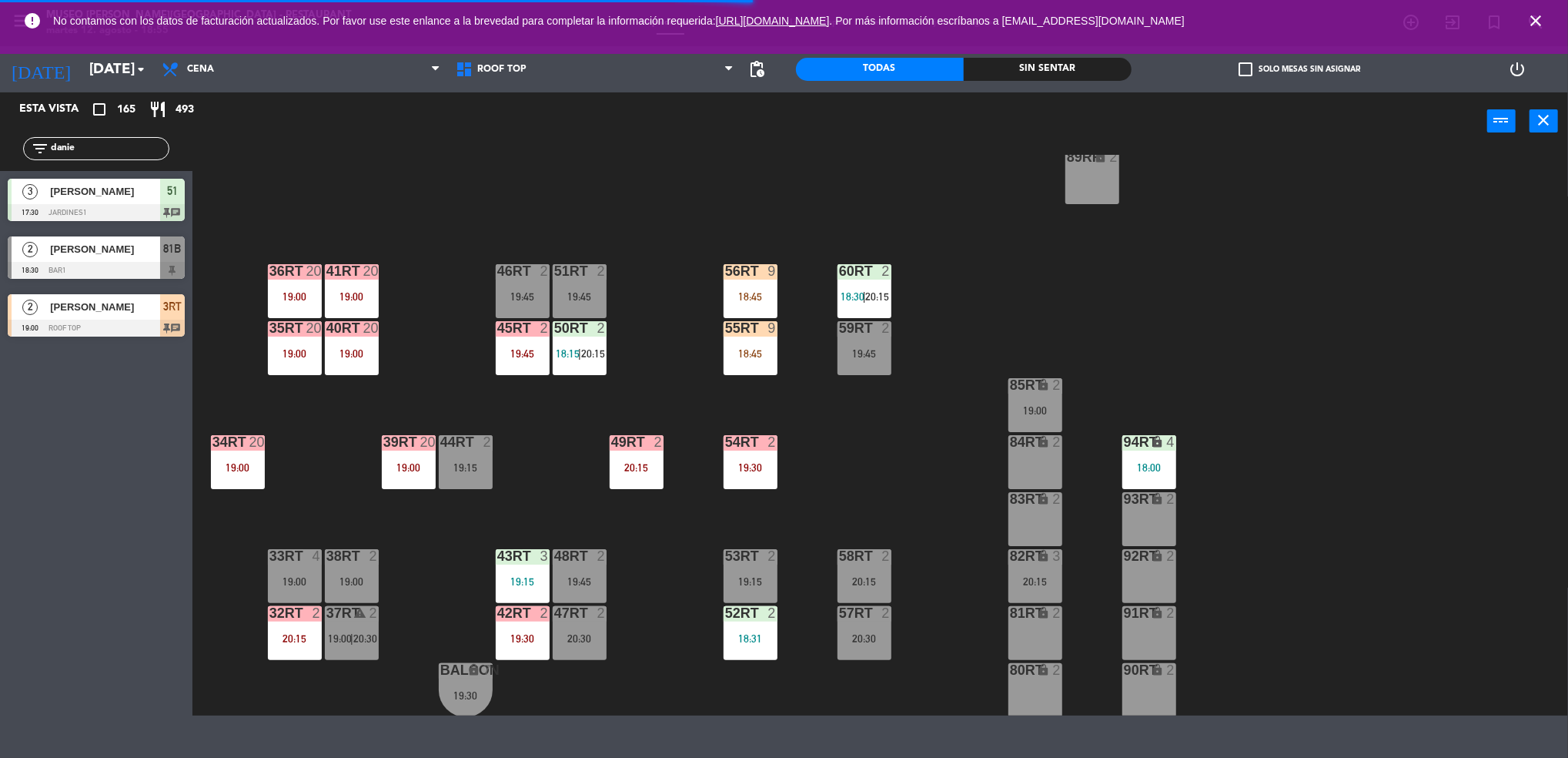
click at [1158, 465] on div "18:00" at bounding box center [1149, 467] width 54 height 11
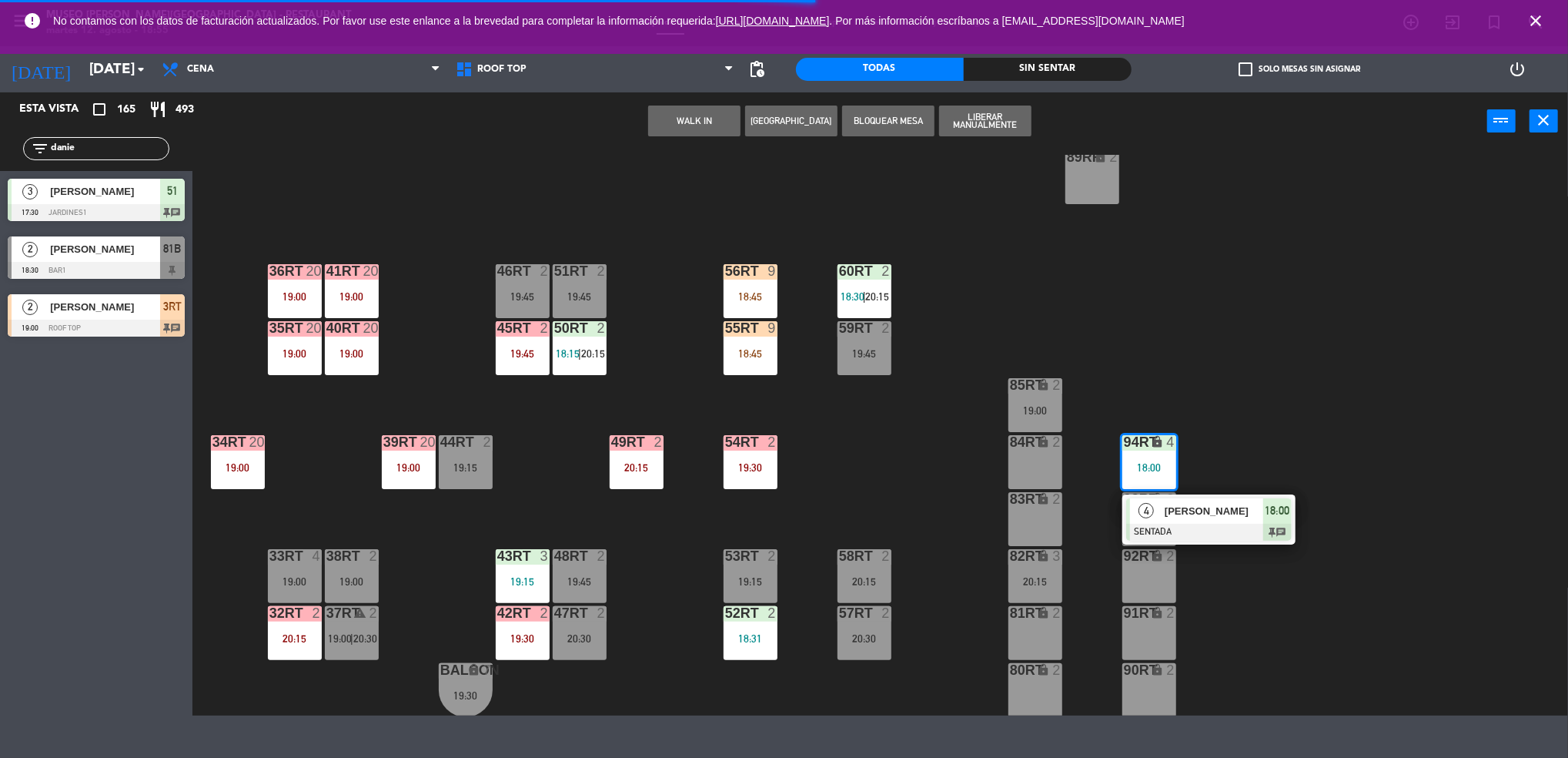
click at [1165, 514] on span "[PERSON_NAME]" at bounding box center [1214, 511] width 99 height 16
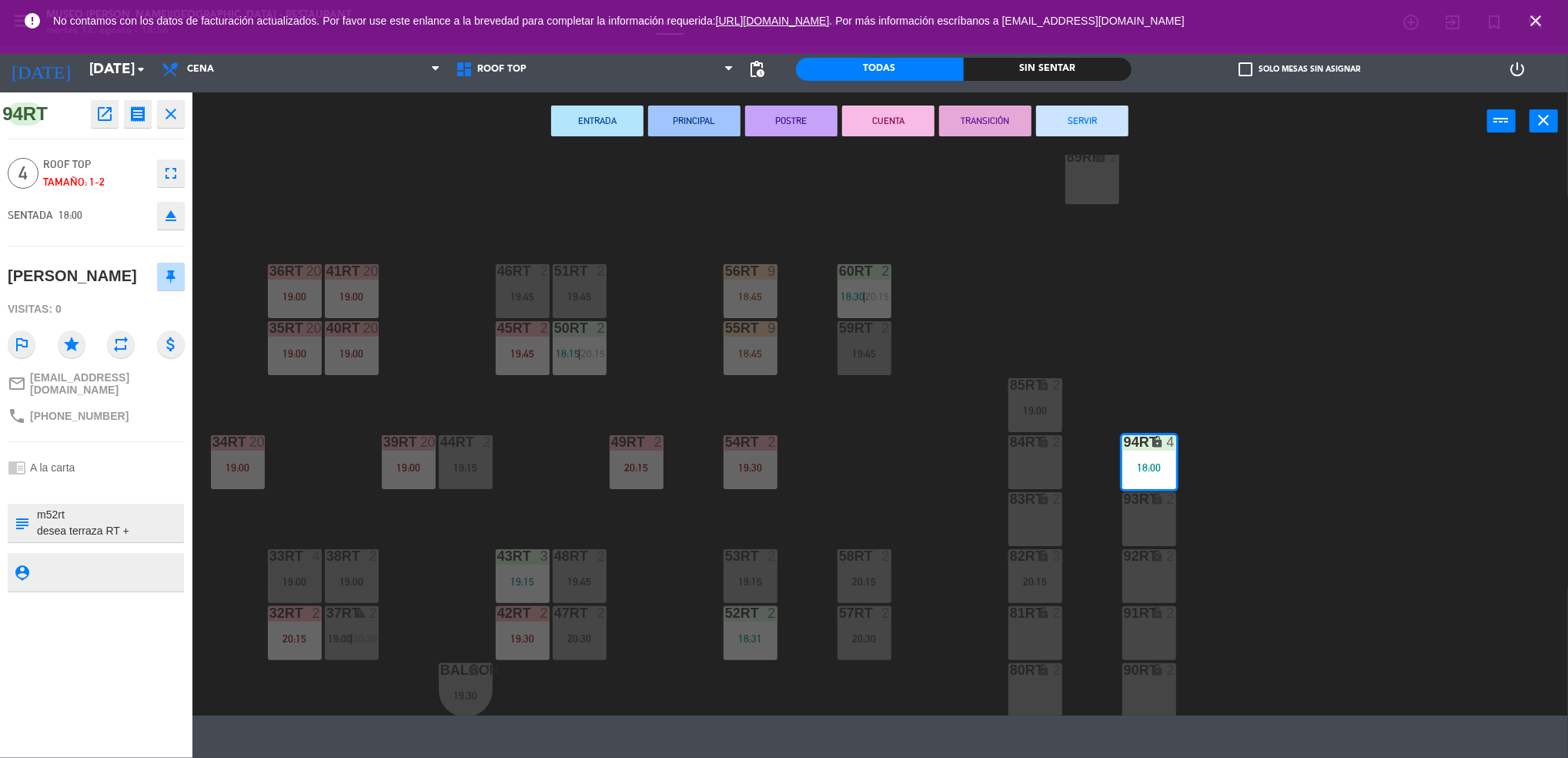
click at [688, 628] on div "18RT 6 19:15 16RT 5 19:45 28RT warning 24 18:30 80RR lock 4 18:45 27RT warning …" at bounding box center [887, 435] width 1361 height 560
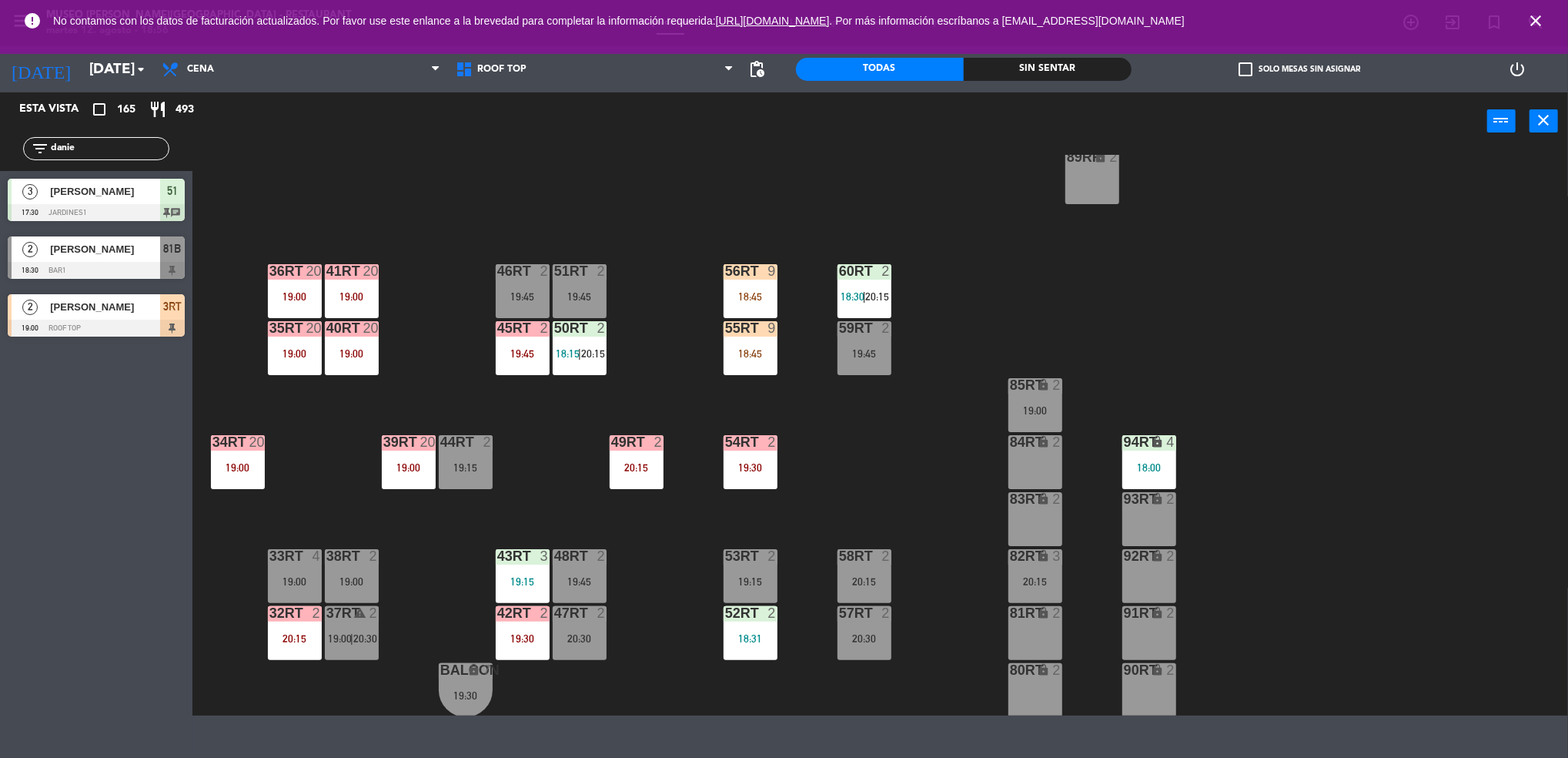
click at [606, 638] on div "20:30" at bounding box center [580, 638] width 54 height 11
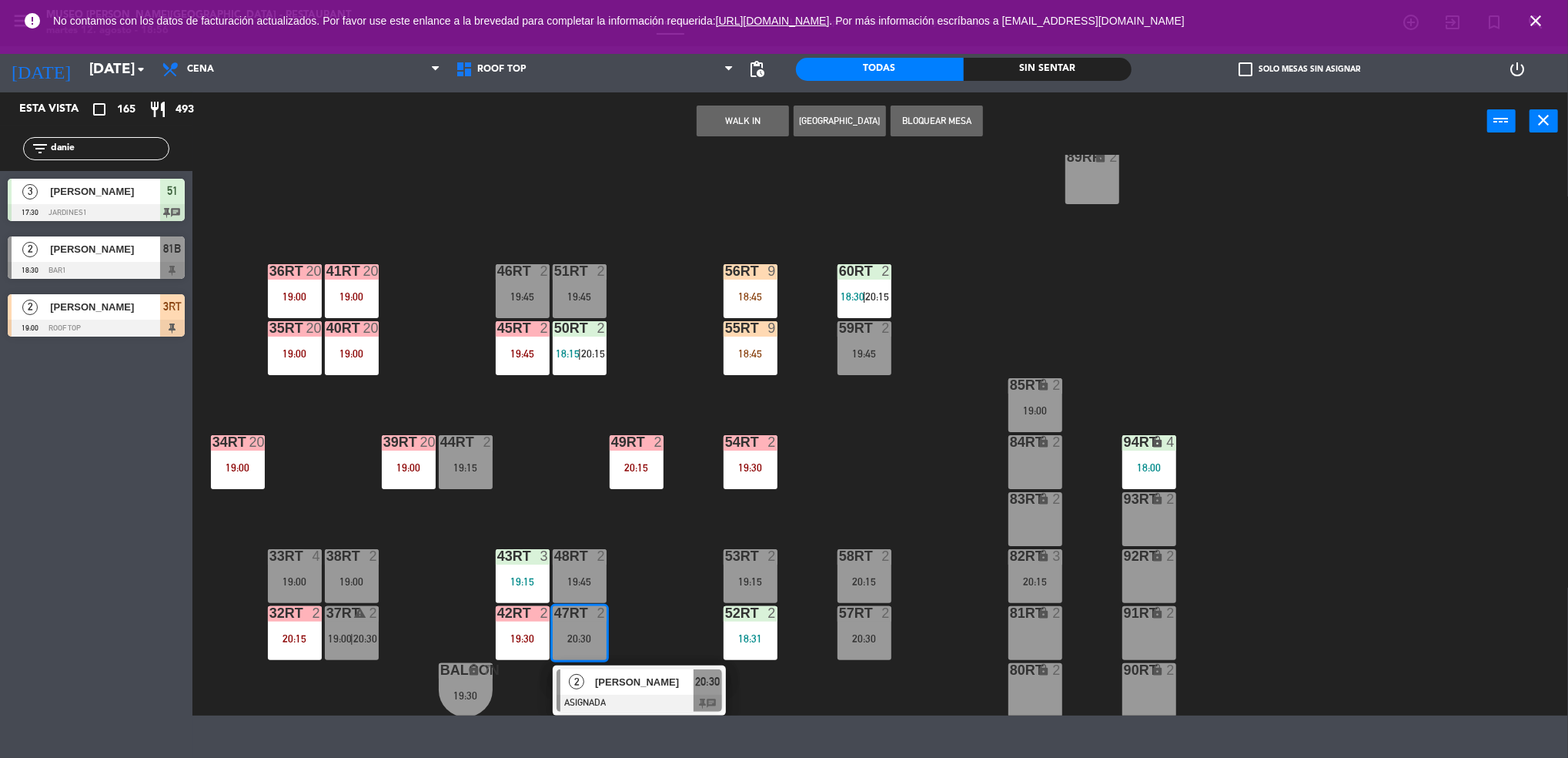
click at [1156, 465] on div "18:00" at bounding box center [1149, 467] width 54 height 11
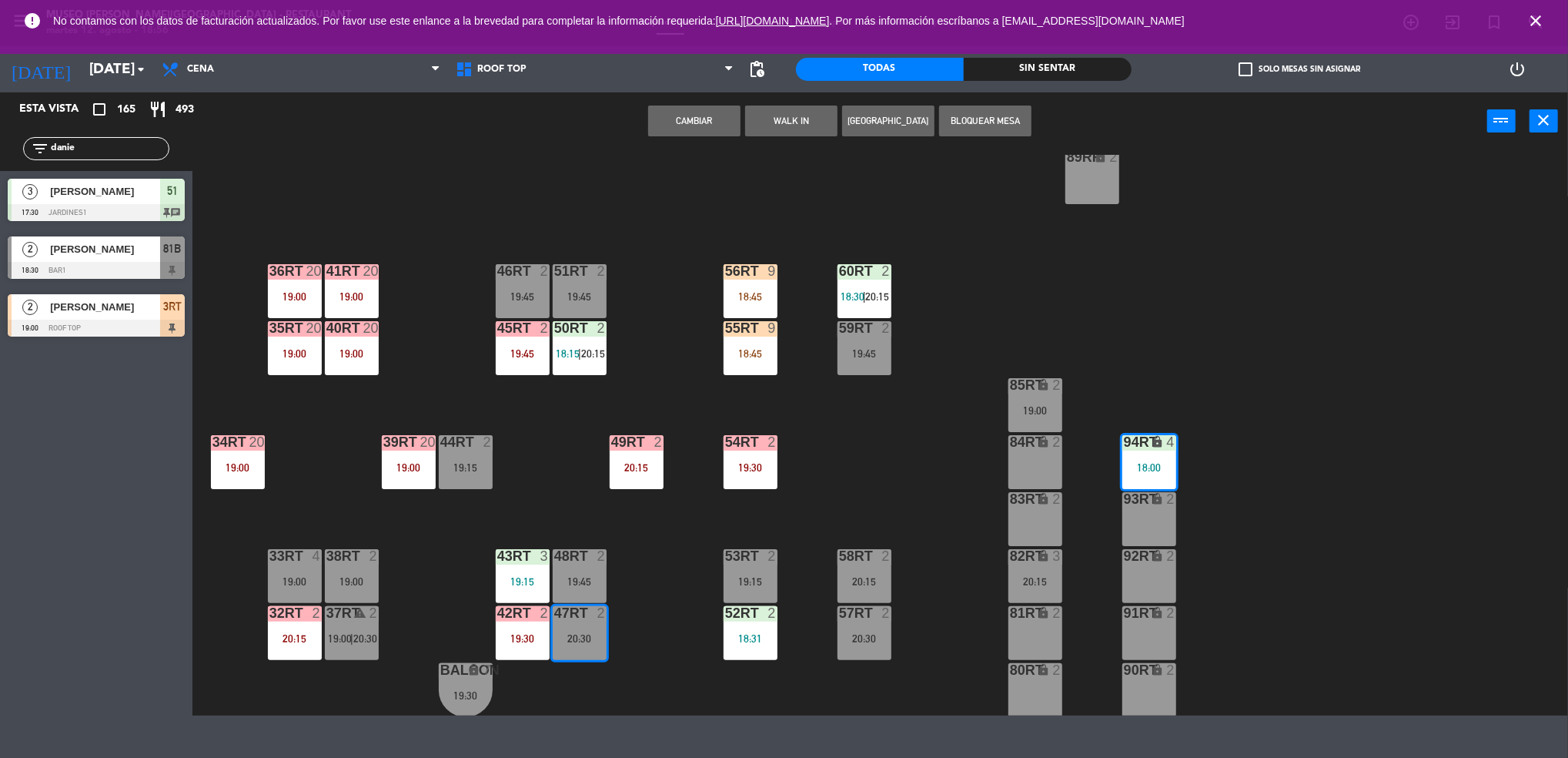
click at [704, 113] on button "Cambiar" at bounding box center [695, 121] width 93 height 31
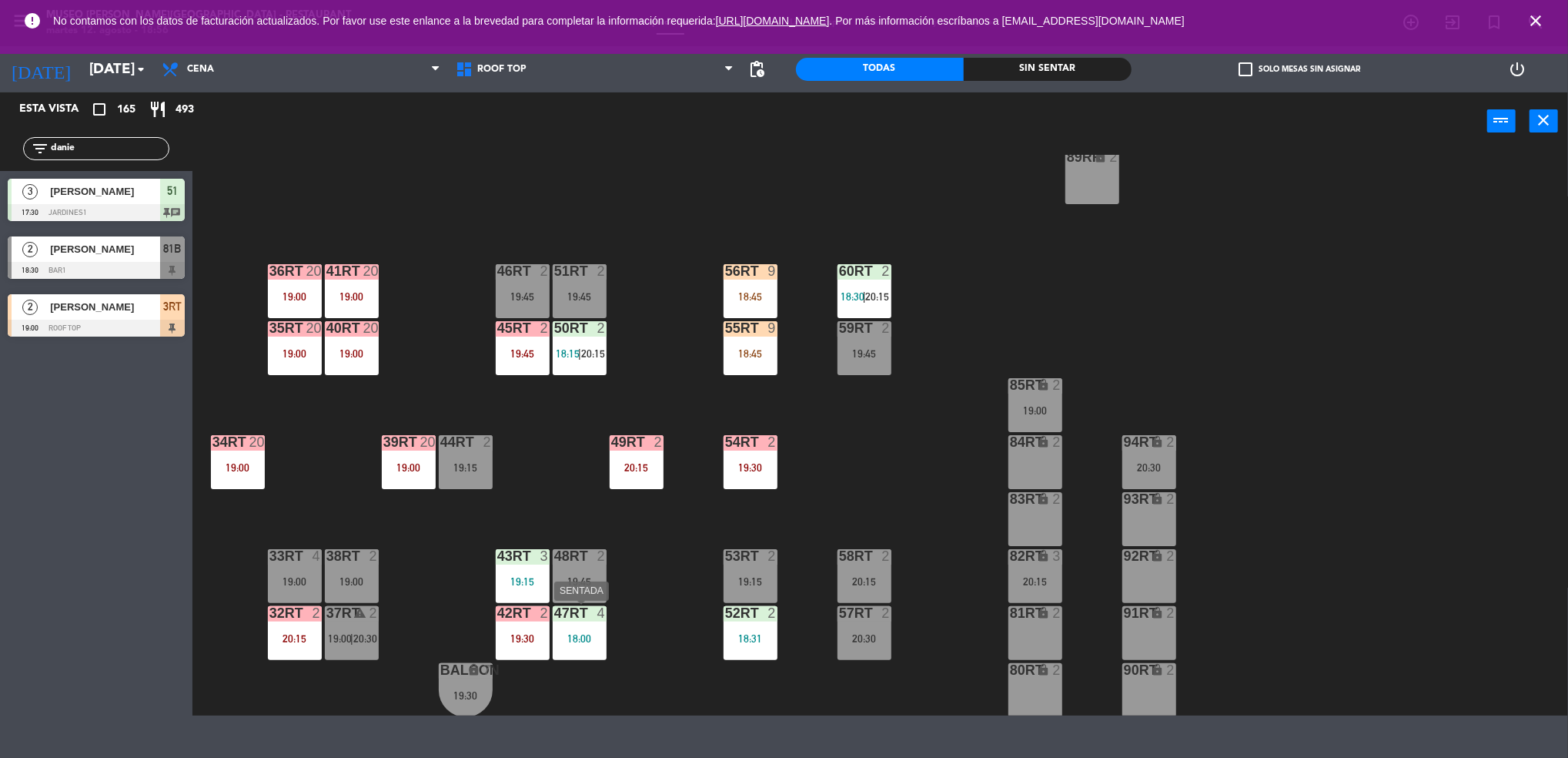
click at [576, 651] on div "47RT 4 18:00" at bounding box center [580, 632] width 54 height 54
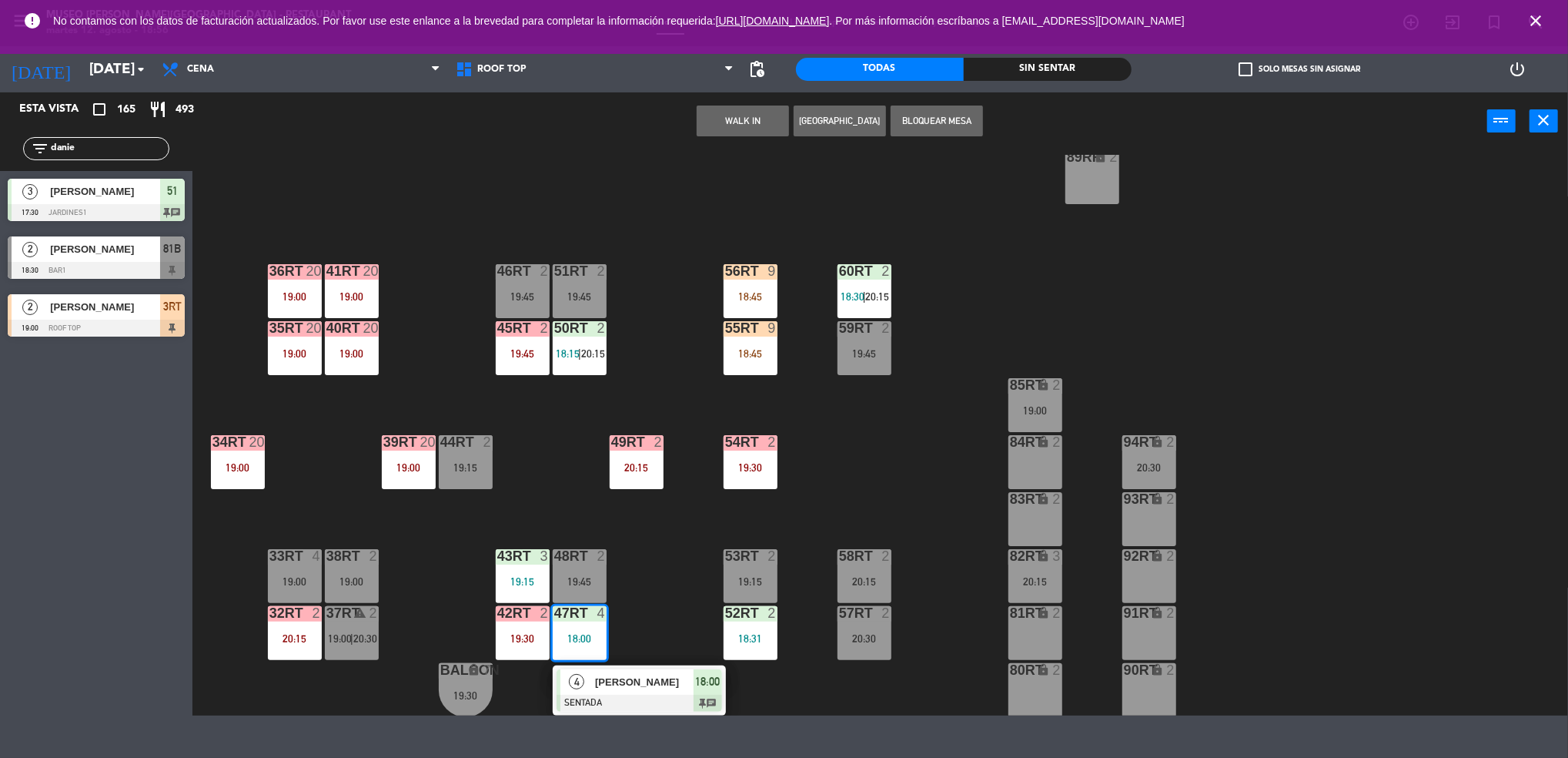
click at [598, 674] on span "[PERSON_NAME]" at bounding box center [644, 682] width 99 height 16
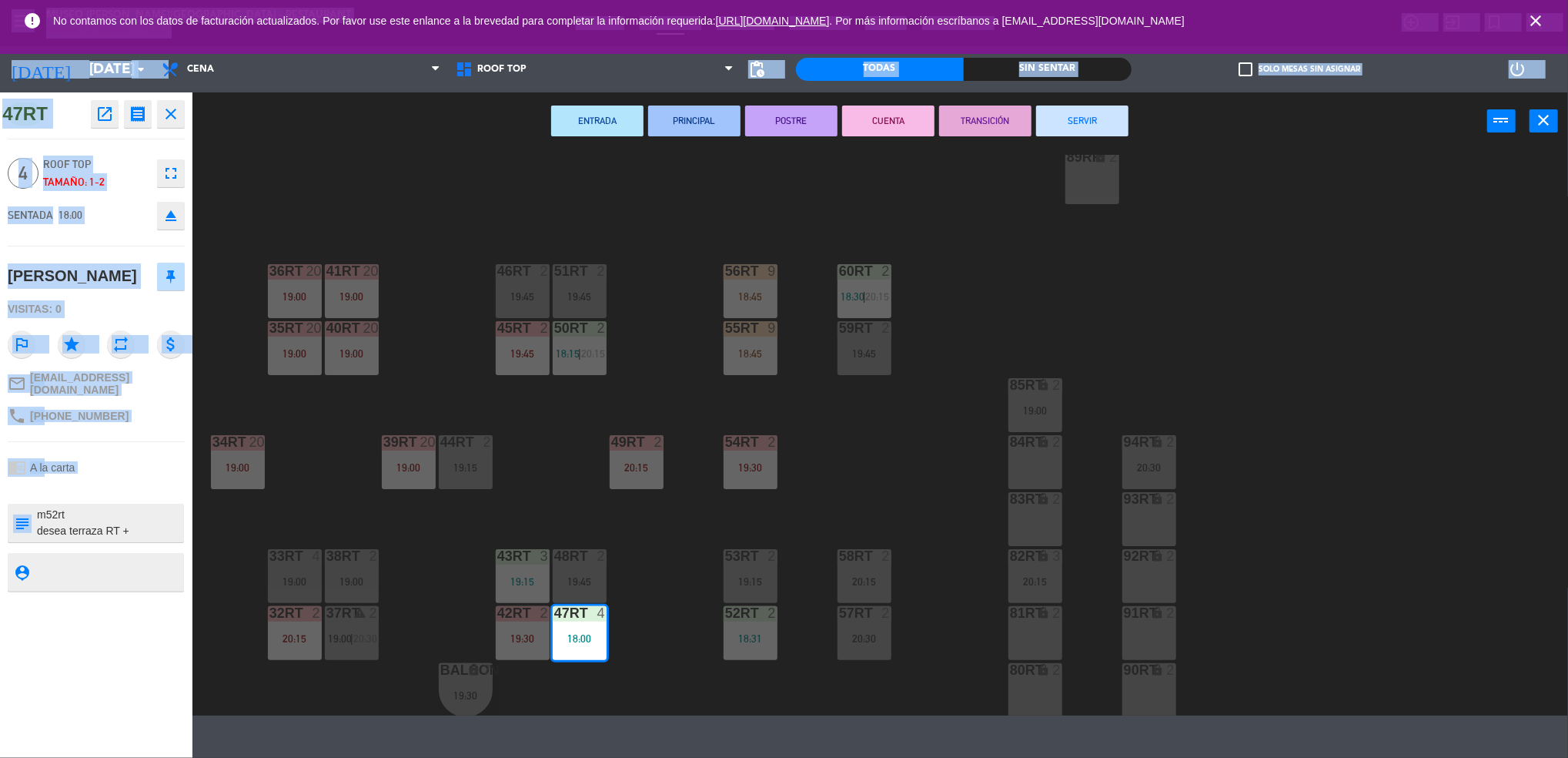
drag, startPoint x: 19, startPoint y: 488, endPoint x: -5, endPoint y: 480, distance: 25.3
click at [0, 480] on html "close × Museo [PERSON_NAME] Café - Restaurant × chrome_reader_mode Listado de R…" at bounding box center [784, 379] width 1568 height 758
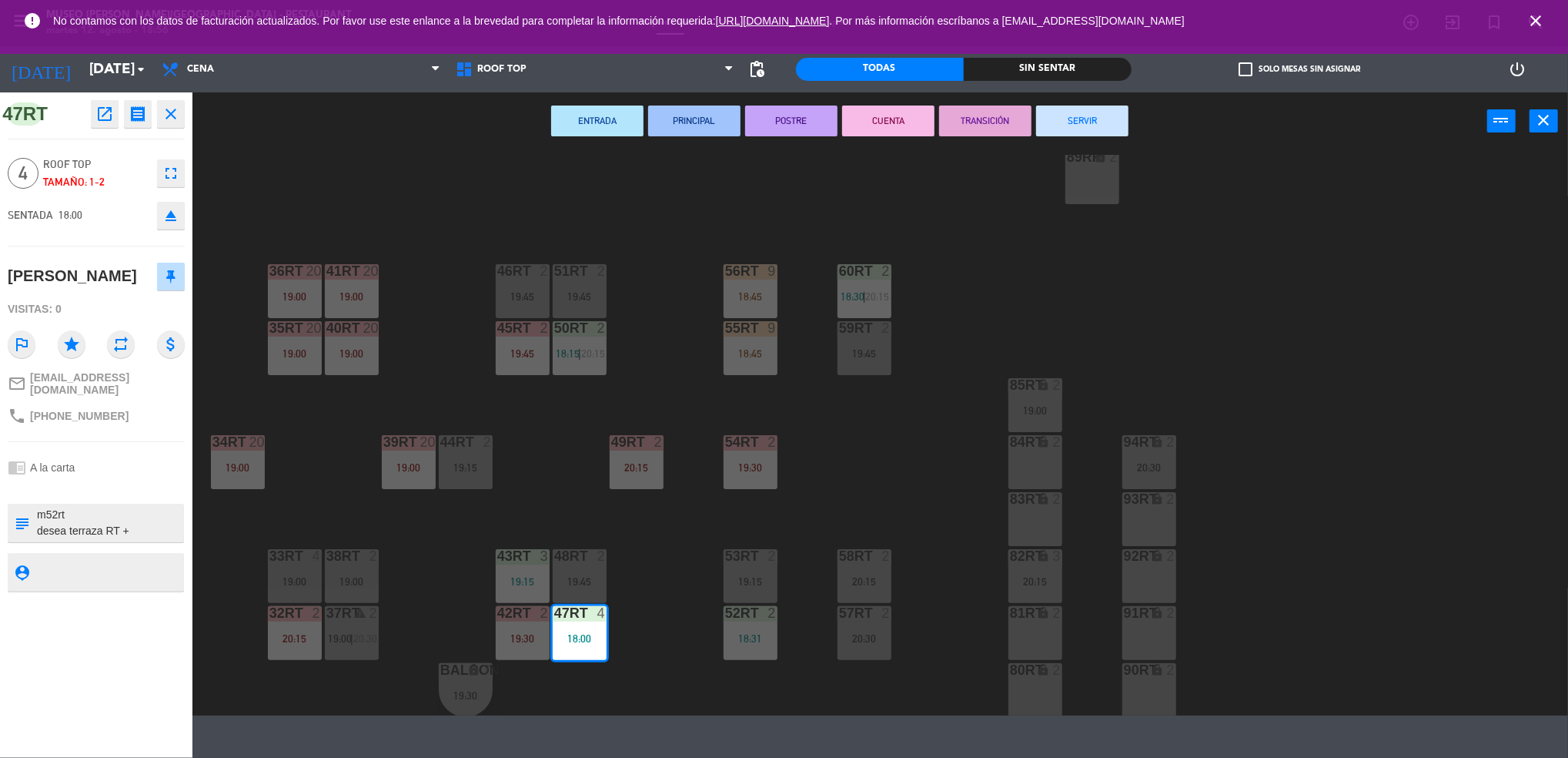
drag, startPoint x: -5, startPoint y: 480, endPoint x: 144, endPoint y: 508, distance: 151.6
click at [144, 508] on textarea at bounding box center [109, 523] width 147 height 33
type textarea "m47rt desea terraza RT + cumpleaños + cortesía"
click at [125, 255] on div "47RT open_in_new receipt 6:00 PM [DATE] 4 personas [PERSON_NAME] 47RT EXPERIENC…" at bounding box center [96, 425] width 193 height 665
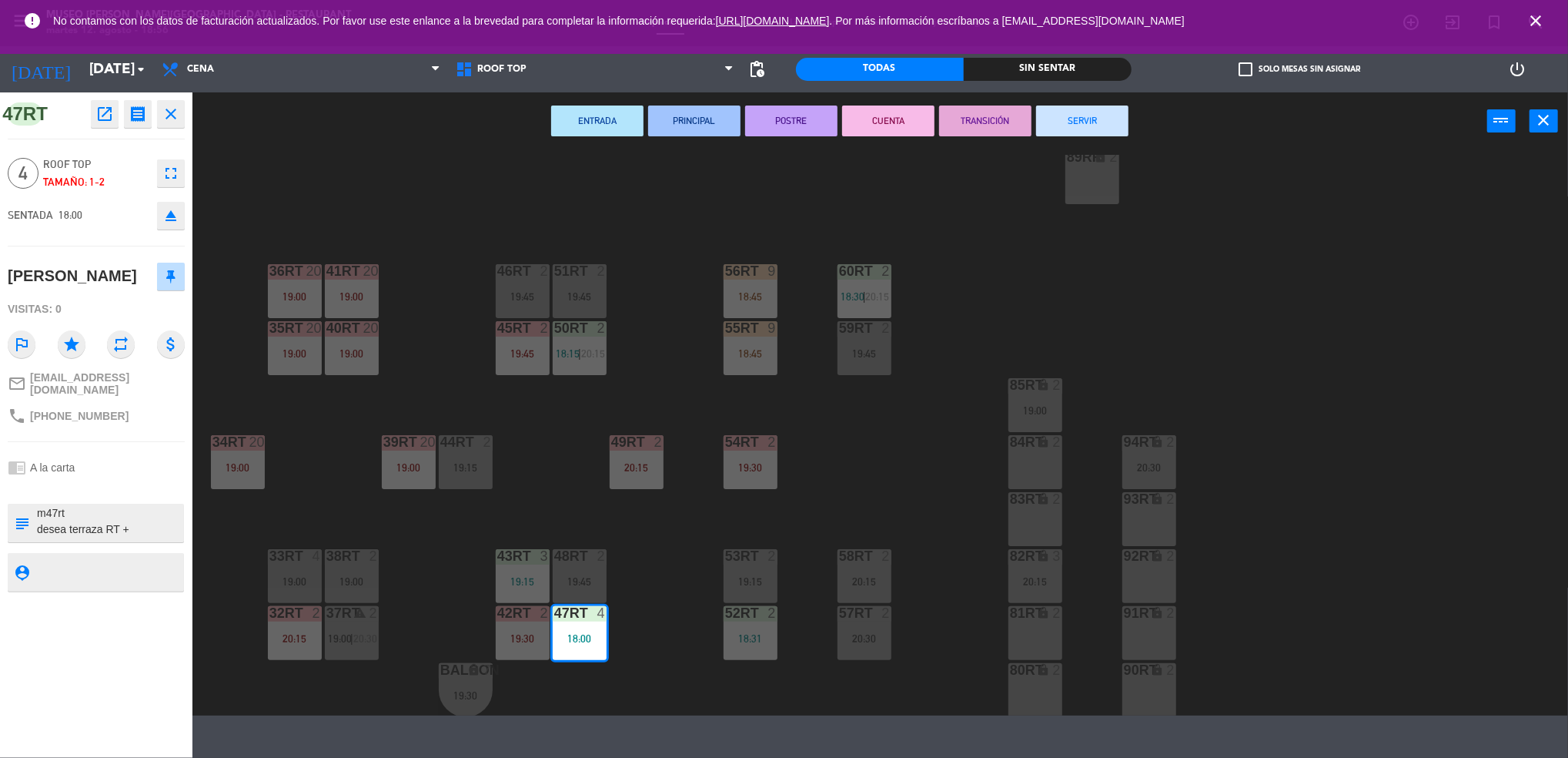
click at [904, 314] on div "18RT 6 19:15 16RT 5 19:45 28RT warning 24 18:30 80RR lock 4 18:45 27RT warning …" at bounding box center [887, 435] width 1361 height 560
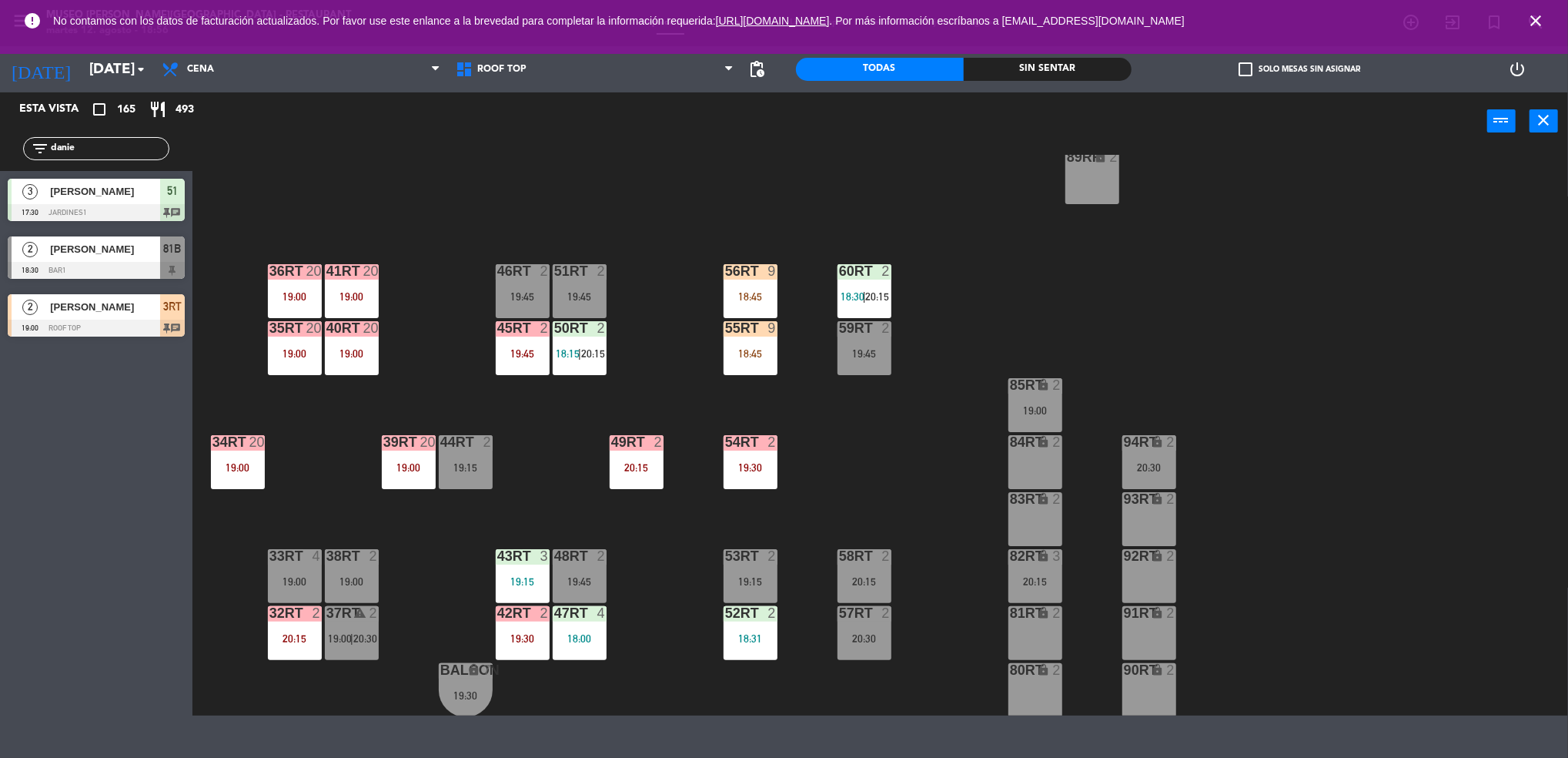
click at [761, 366] on div "55RT 9 18:45" at bounding box center [751, 348] width 54 height 54
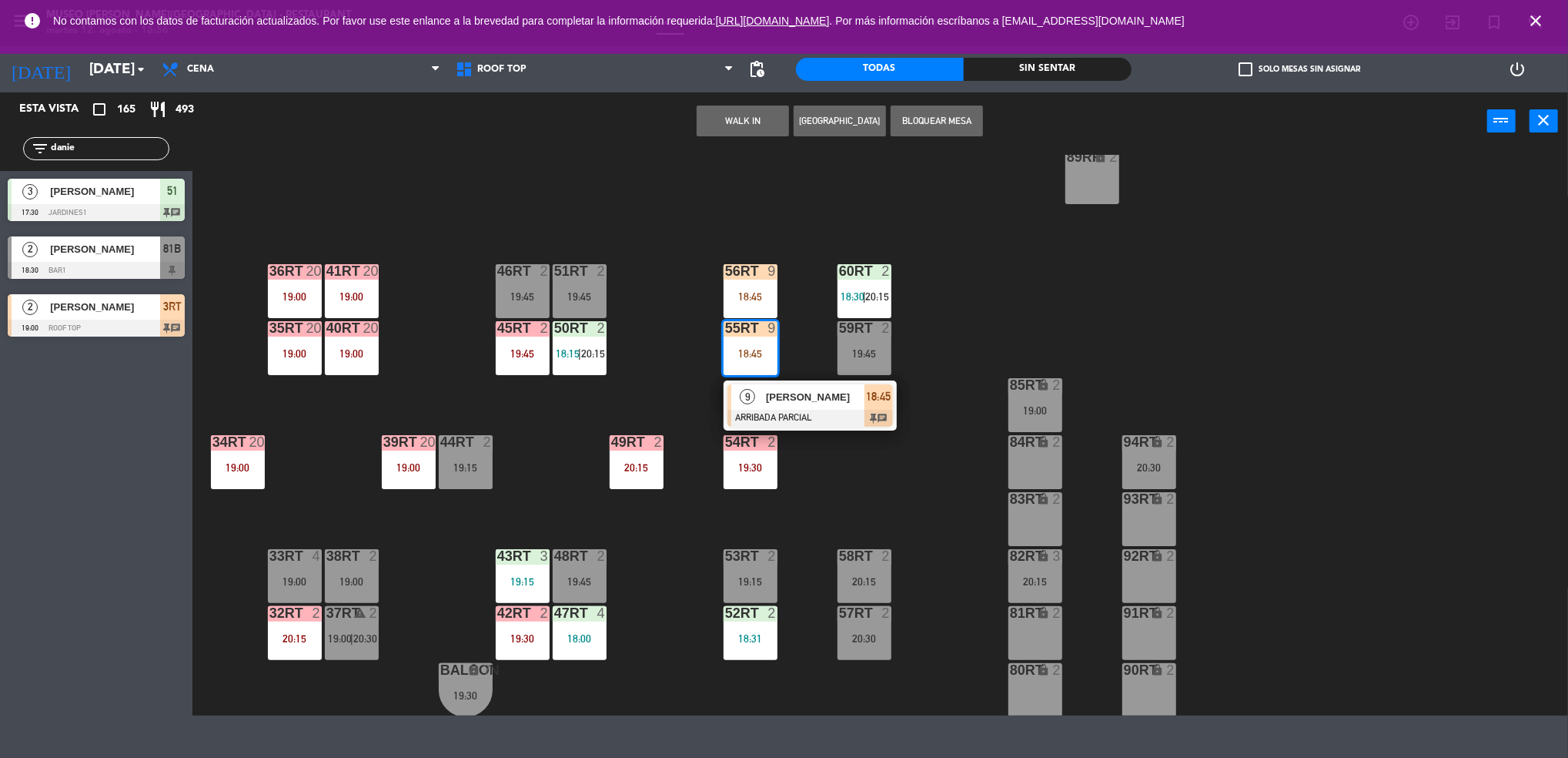
click at [771, 413] on div at bounding box center [810, 418] width 166 height 17
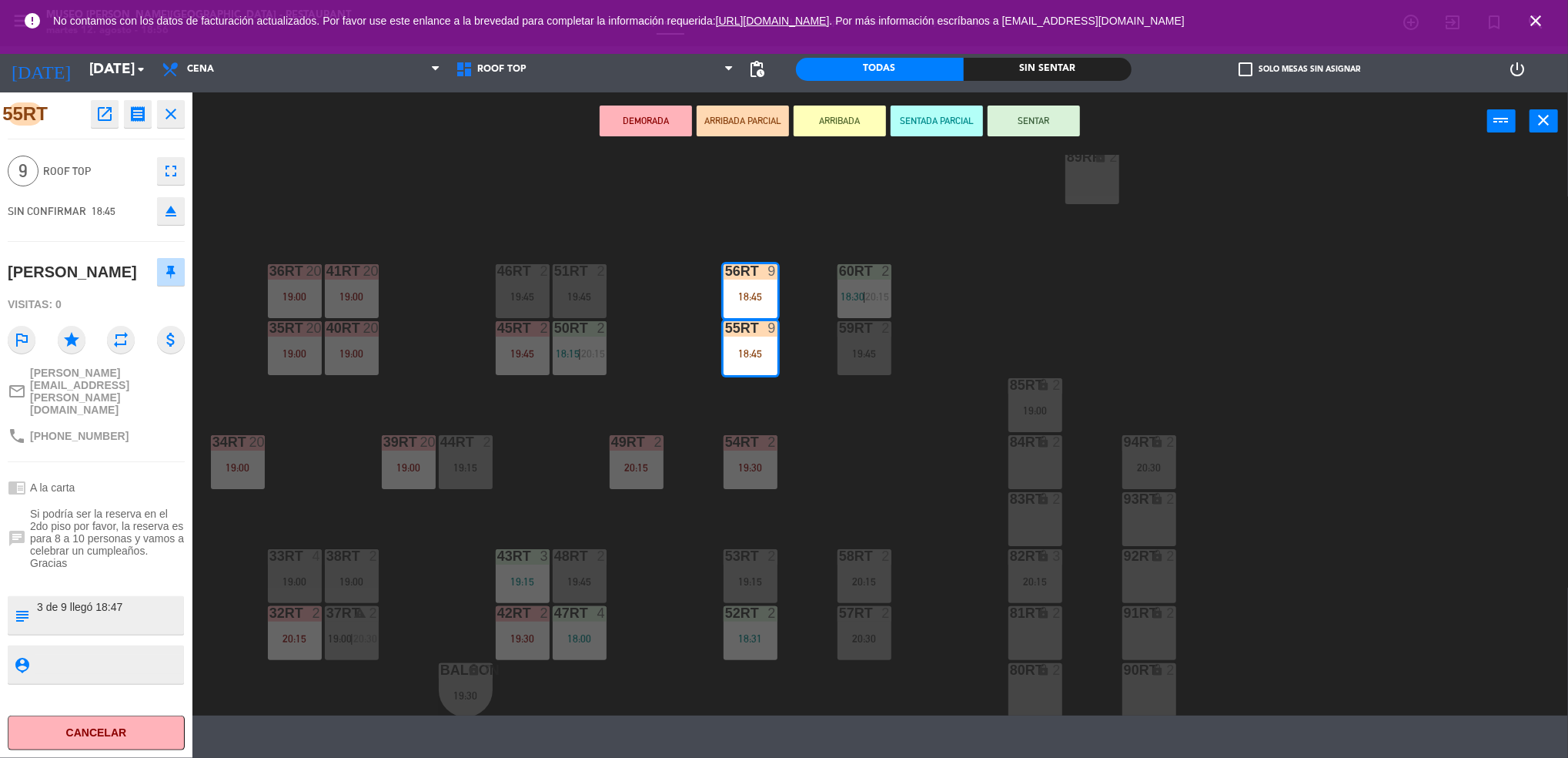
click at [132, 599] on textarea at bounding box center [109, 615] width 147 height 33
type textarea "m55-56rt 3 de 9 llegó 18:47"
click at [91, 226] on div "SIN CONFIRMAR 18:45 eject" at bounding box center [96, 211] width 177 height 39
click at [1040, 120] on button "SENTAR" at bounding box center [1034, 121] width 93 height 31
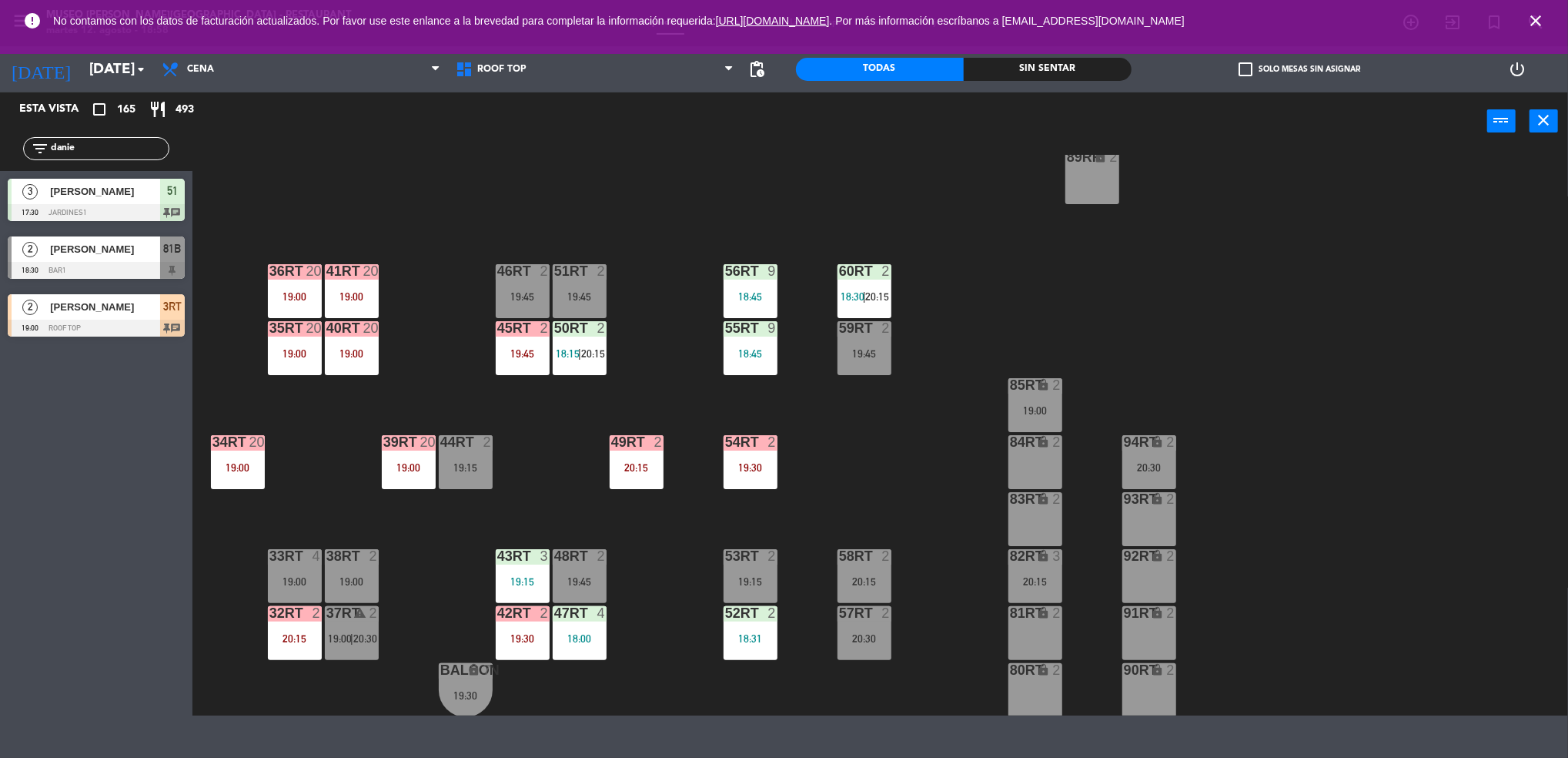
drag, startPoint x: 86, startPoint y: 149, endPoint x: 0, endPoint y: 137, distance: 86.8
click at [0, 137] on html "close × Museo [PERSON_NAME] Café - Restaurant × chrome_reader_mode Listado de R…" at bounding box center [784, 379] width 1568 height 758
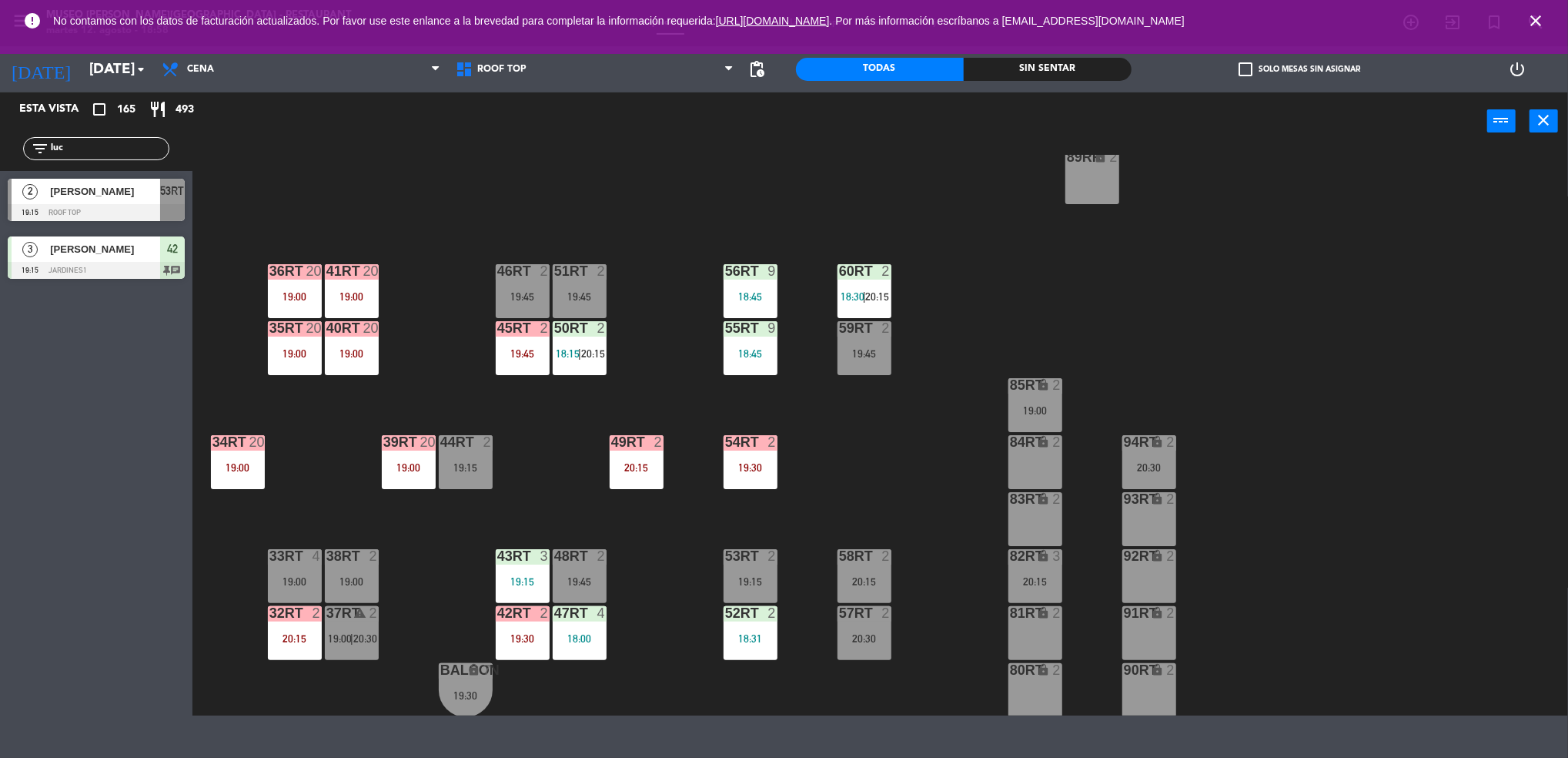
drag, startPoint x: 72, startPoint y: 152, endPoint x: -5, endPoint y: 134, distance: 79.1
click at [0, 134] on html "close × Museo [PERSON_NAME] Café - Restaurant × chrome_reader_mode Listado de R…" at bounding box center [784, 379] width 1568 height 758
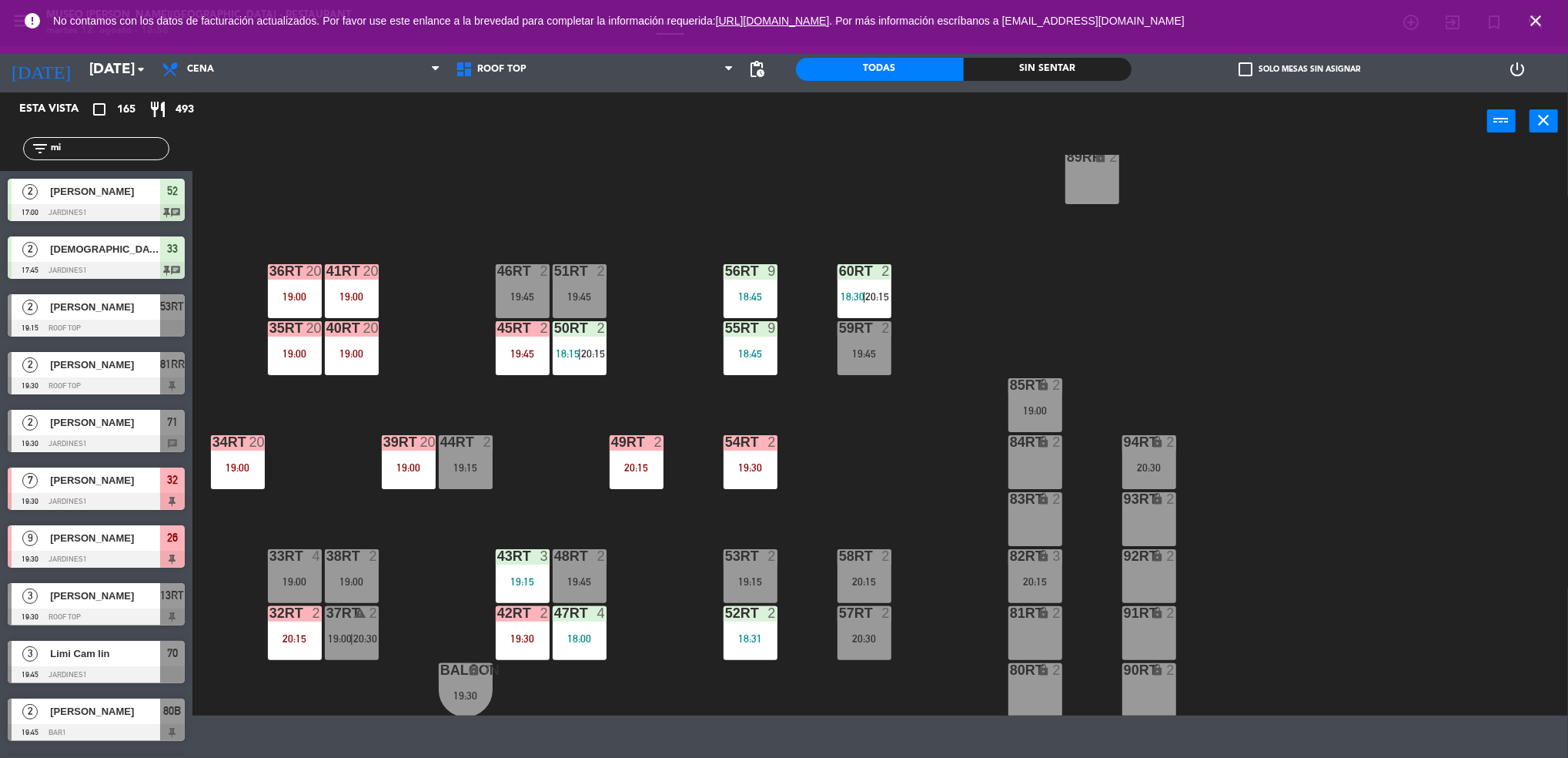
type input "m"
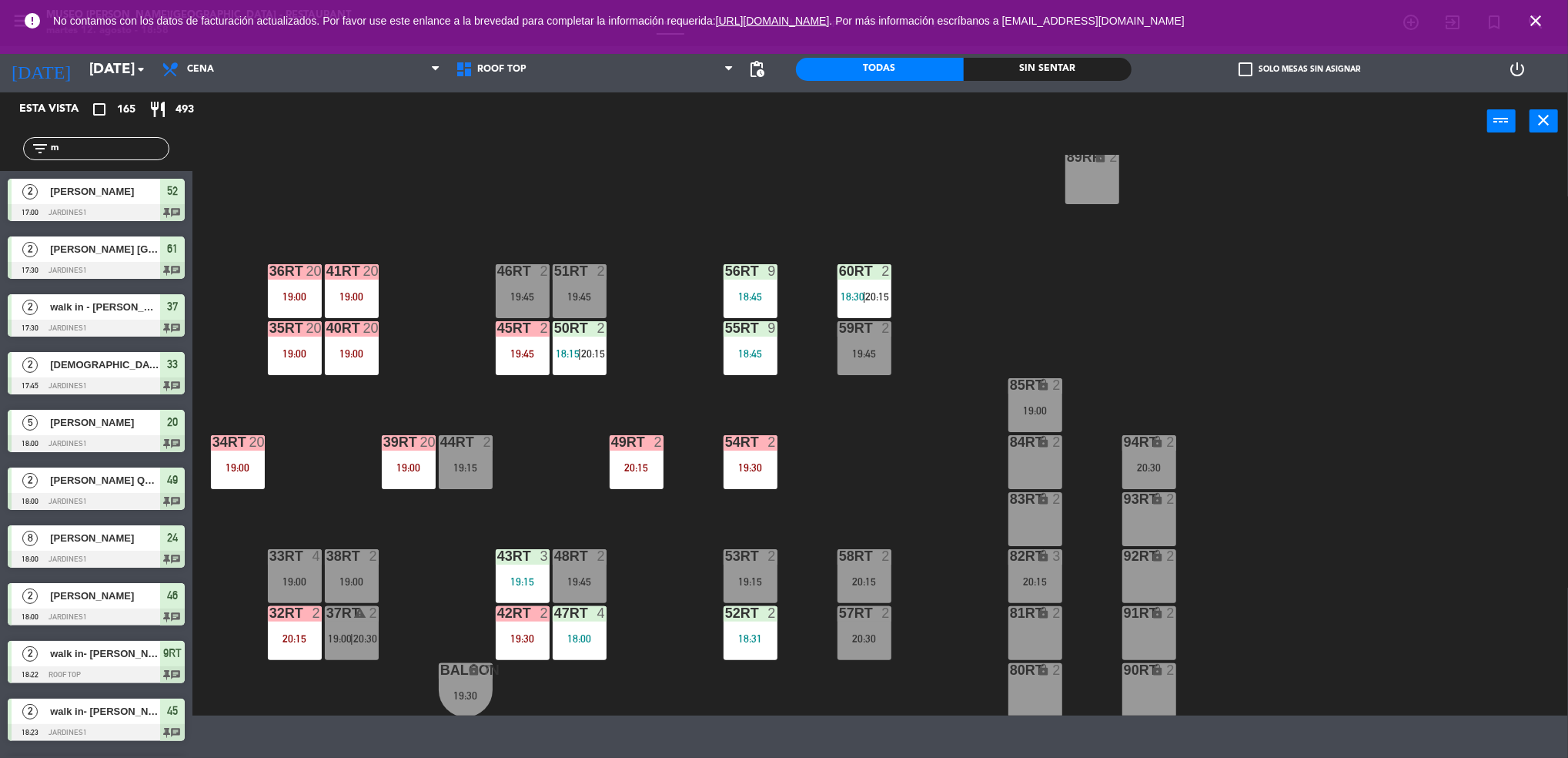
type input "m"
drag, startPoint x: 157, startPoint y: 152, endPoint x: -5, endPoint y: 151, distance: 162.0
click at [0, 151] on html "close × Museo [PERSON_NAME] Café - Restaurant × chrome_reader_mode Listado de R…" at bounding box center [784, 379] width 1568 height 758
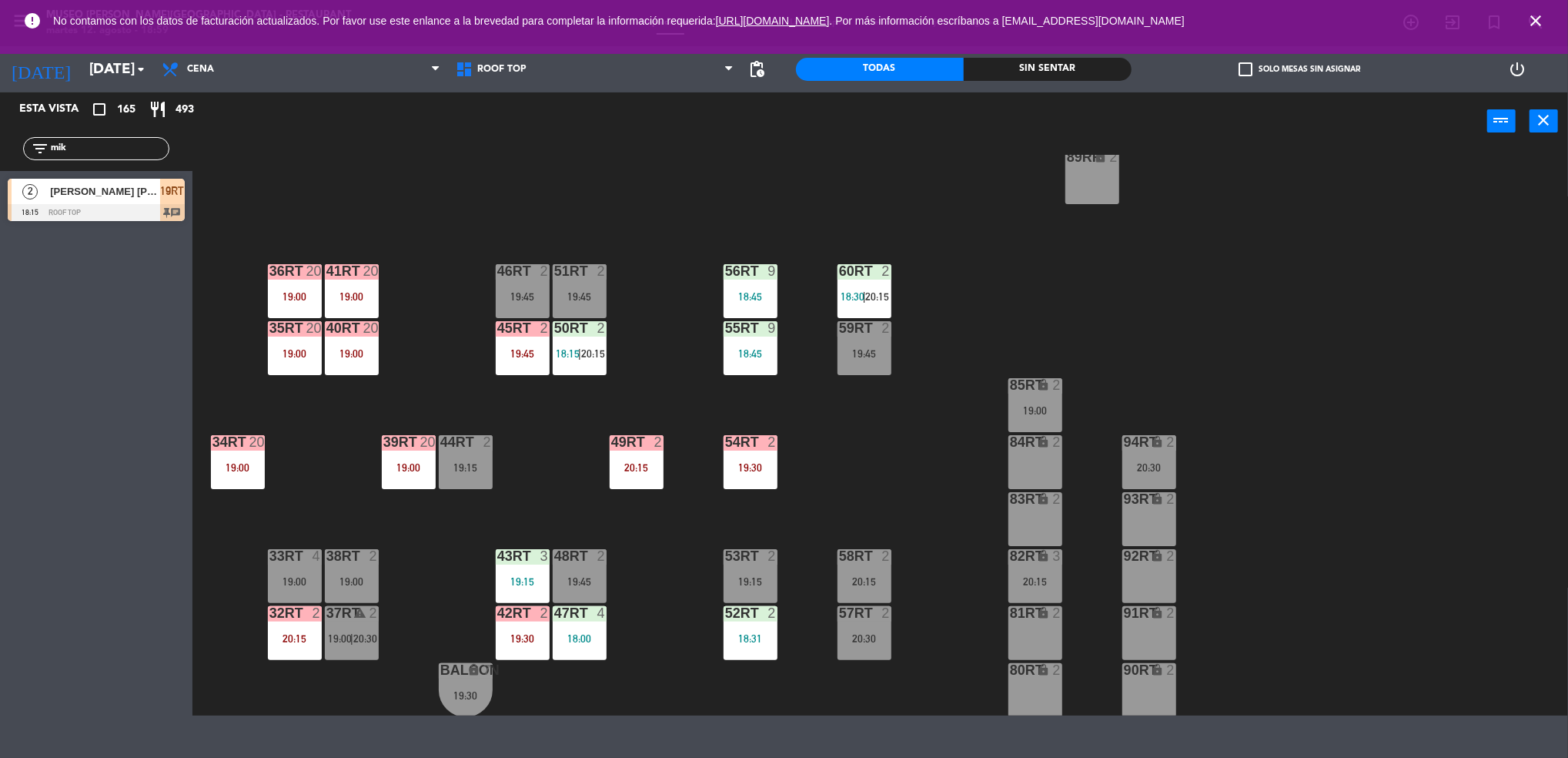
type input "mik"
click at [106, 195] on span "[PERSON_NAME] [PERSON_NAME]" at bounding box center [105, 191] width 110 height 16
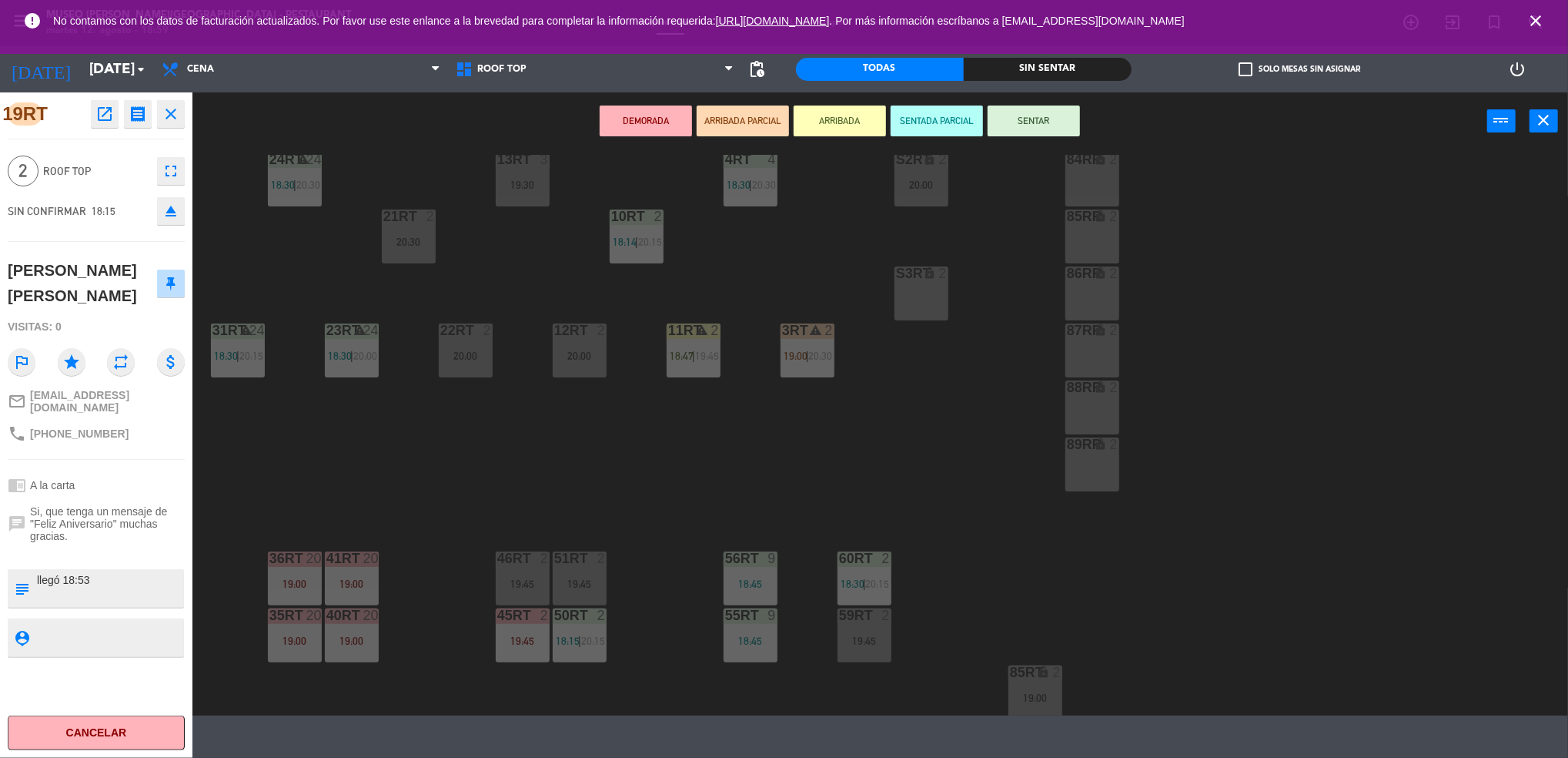
scroll to position [0, 0]
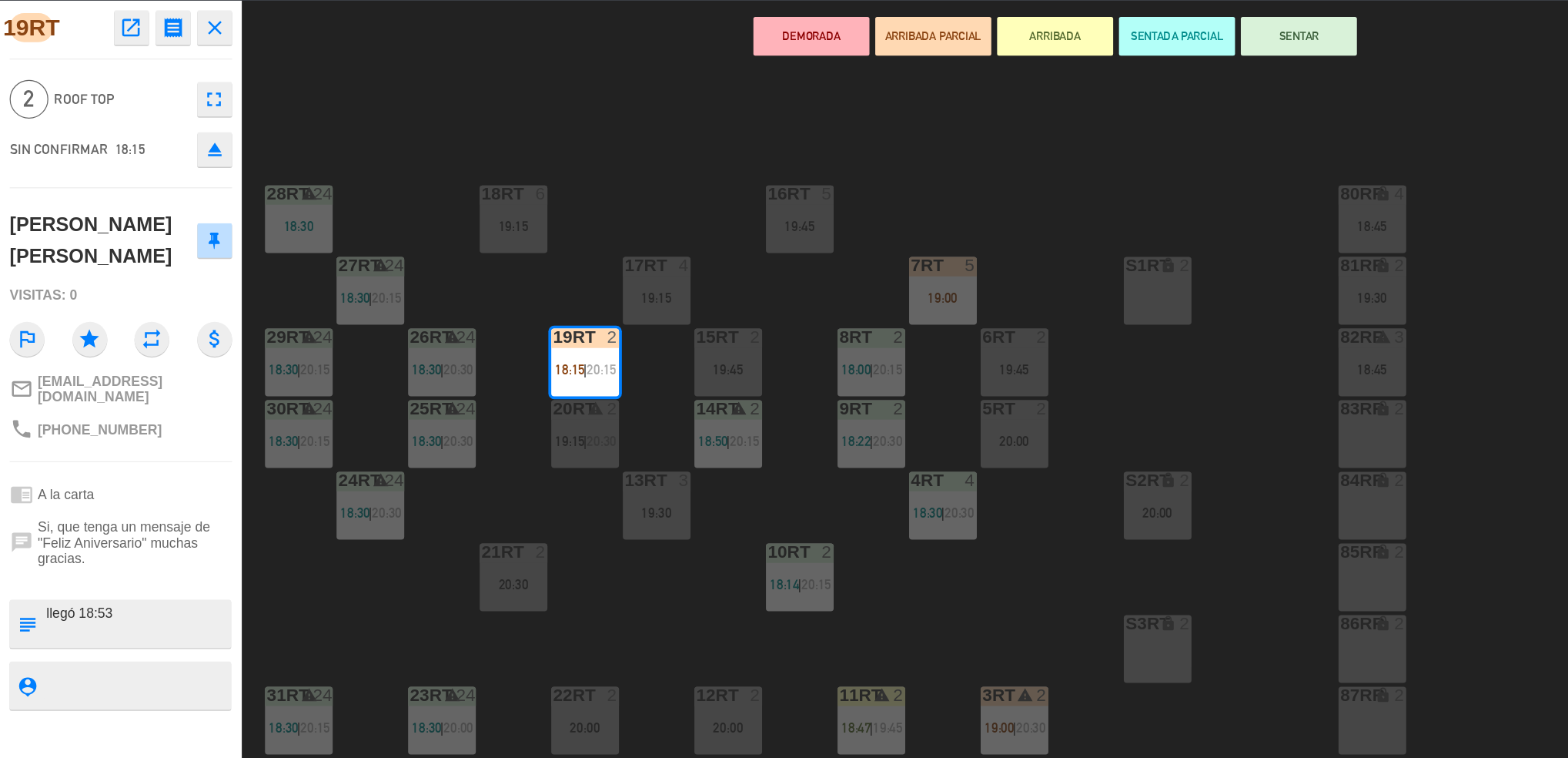
click at [164, 581] on textarea at bounding box center [109, 588] width 147 height 33
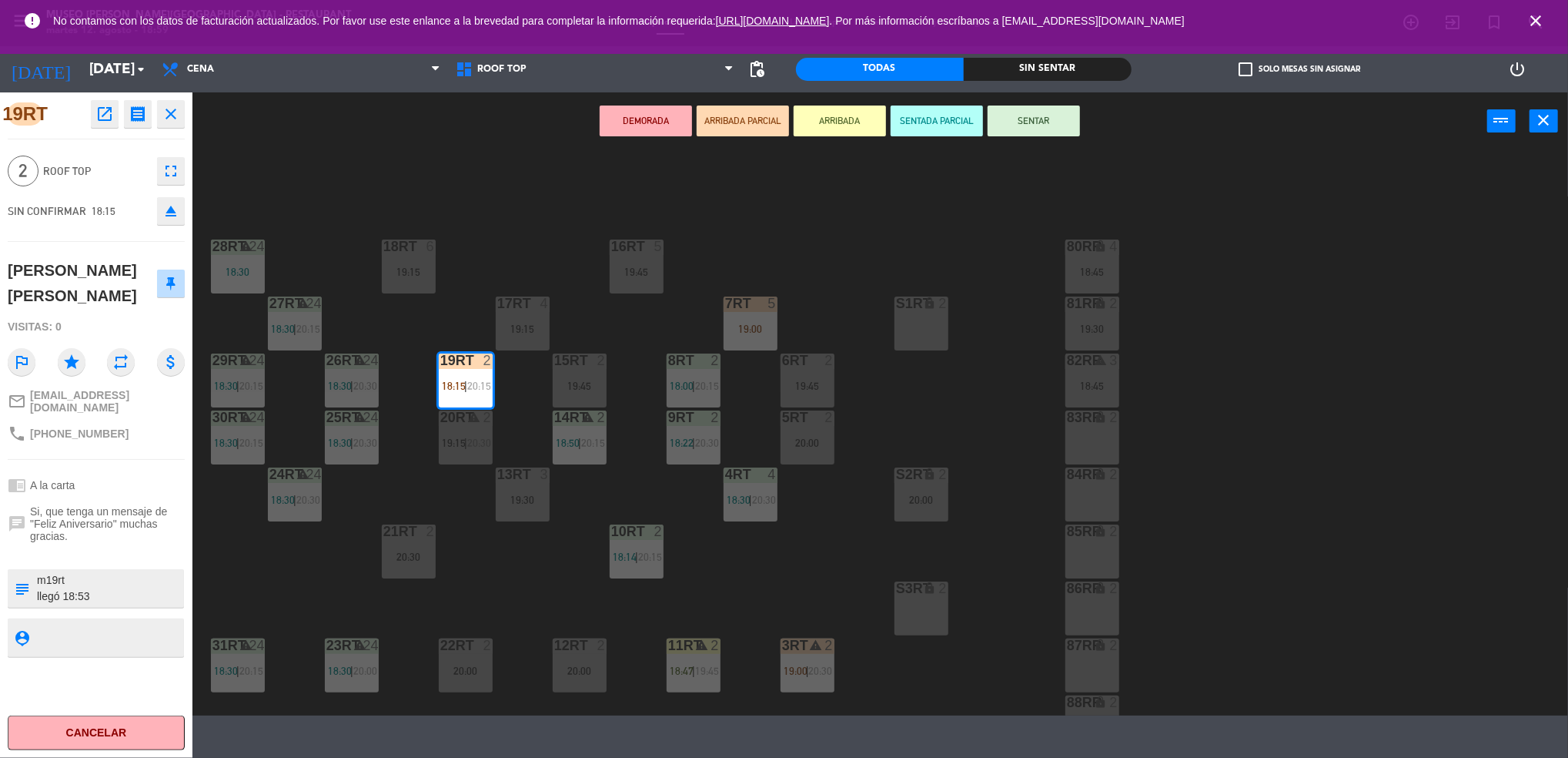
type textarea "m19rt llegó 18:53"
click at [95, 185] on div "2 Roof Top fullscreen" at bounding box center [96, 171] width 177 height 42
click at [109, 162] on span "Roof Top" at bounding box center [97, 171] width 107 height 18
click at [1041, 125] on button "SENTAR" at bounding box center [1034, 121] width 93 height 31
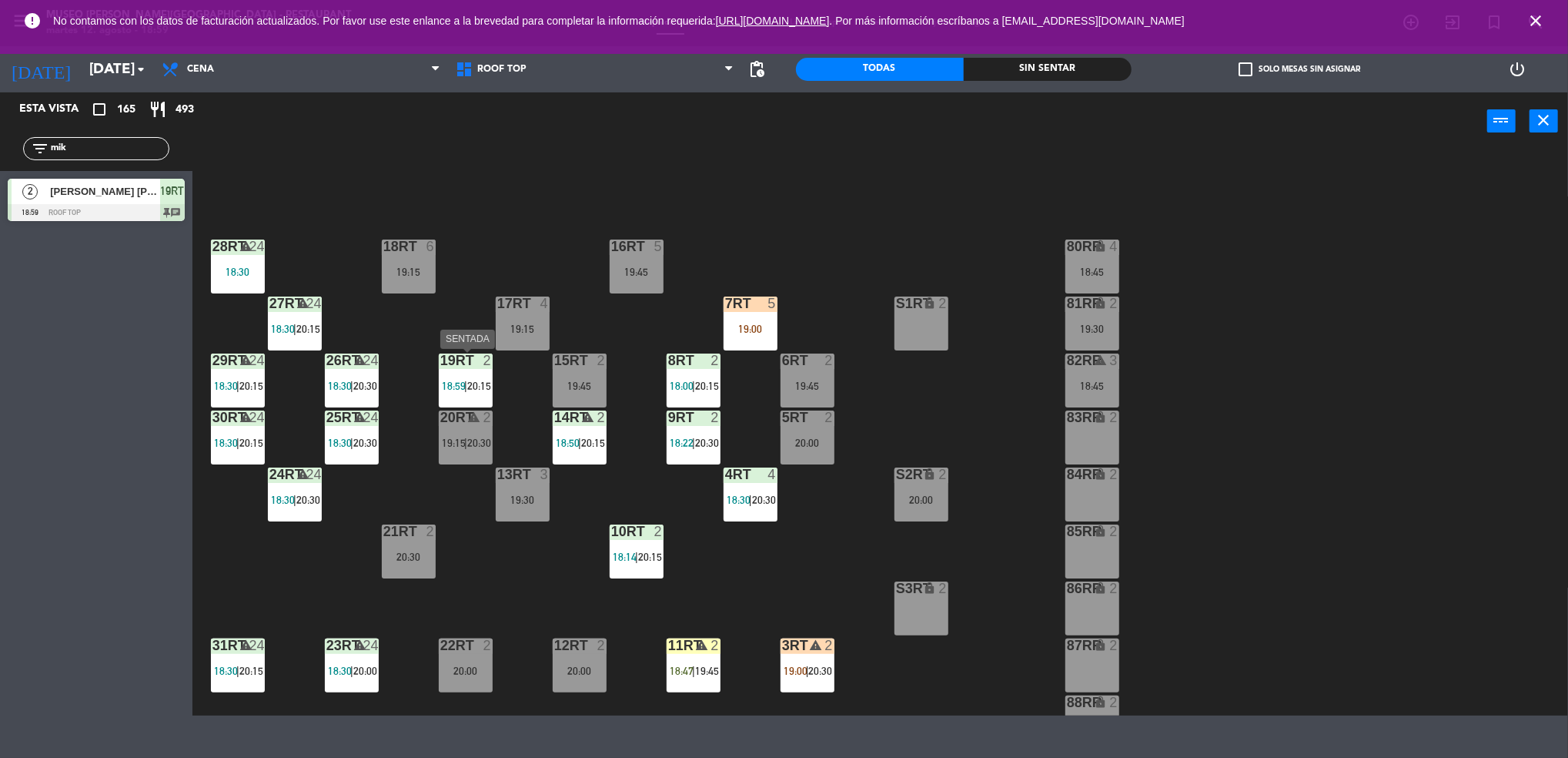
click at [477, 385] on span "20:15" at bounding box center [479, 385] width 24 height 12
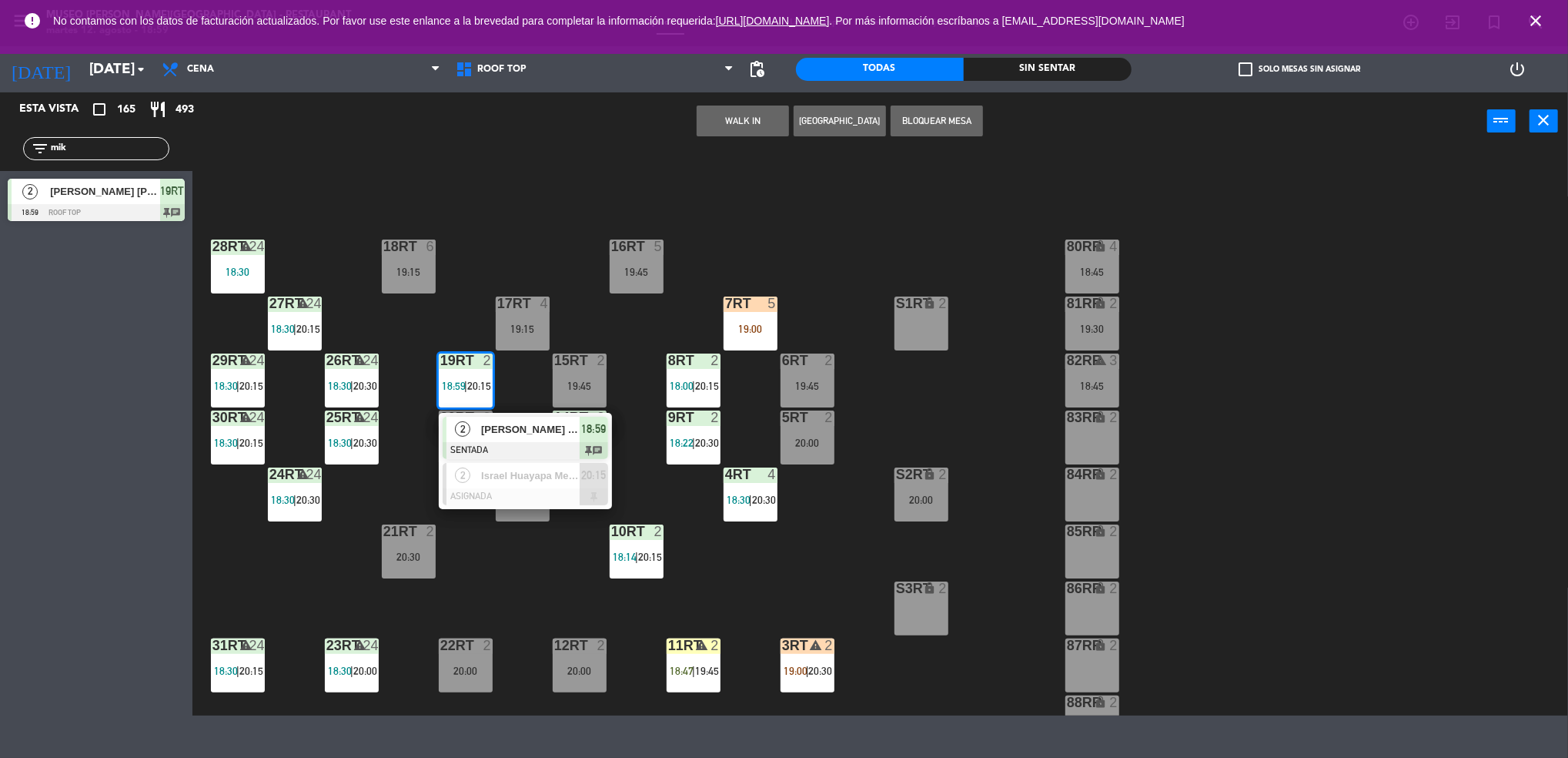
click at [497, 428] on span "[PERSON_NAME] [PERSON_NAME]" at bounding box center [531, 429] width 99 height 16
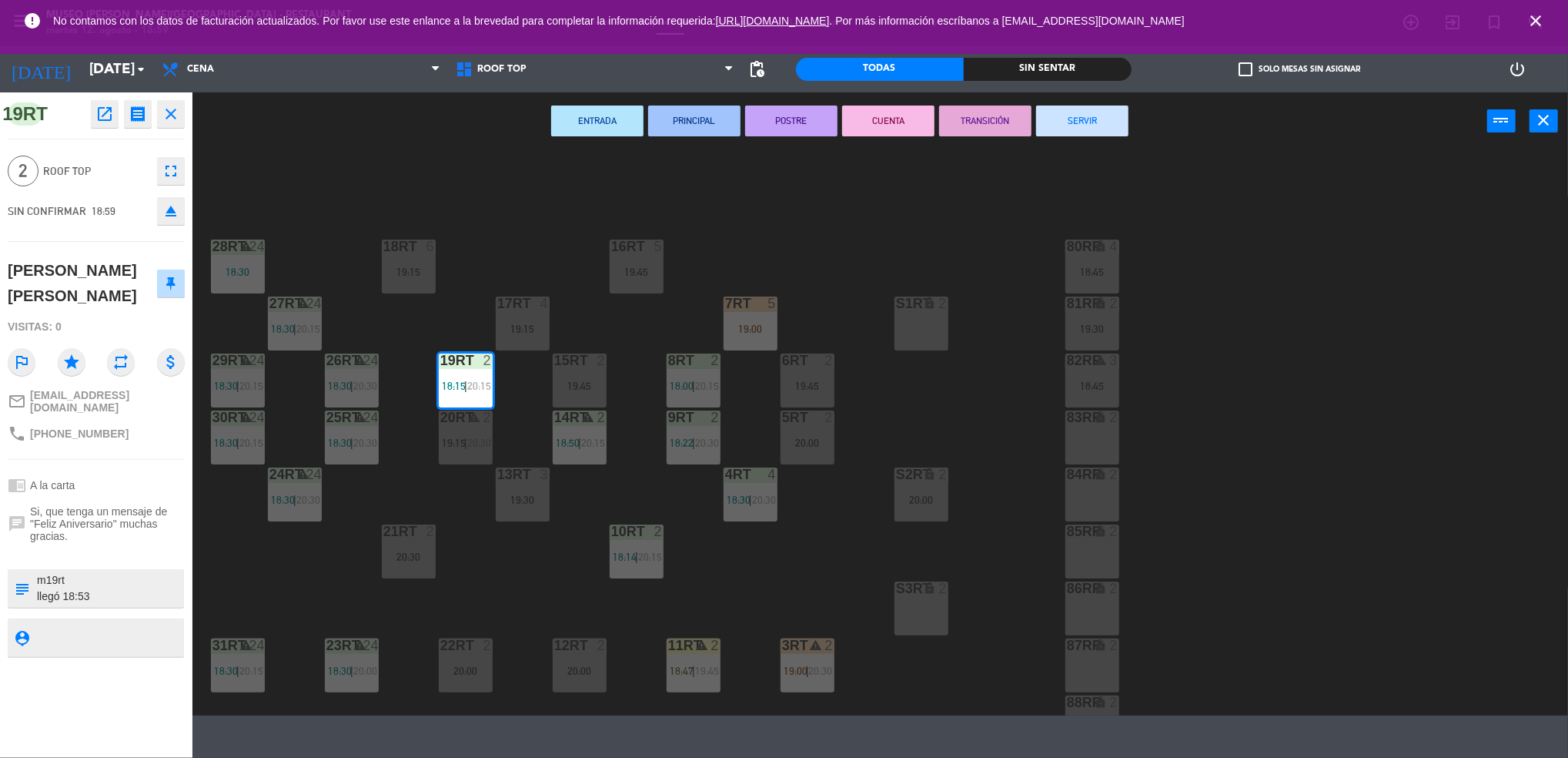
click at [880, 211] on div "18RT 6 19:15 16RT 5 19:45 28RT warning 24 18:30 80RR lock 4 18:45 27RT warning …" at bounding box center [887, 435] width 1361 height 560
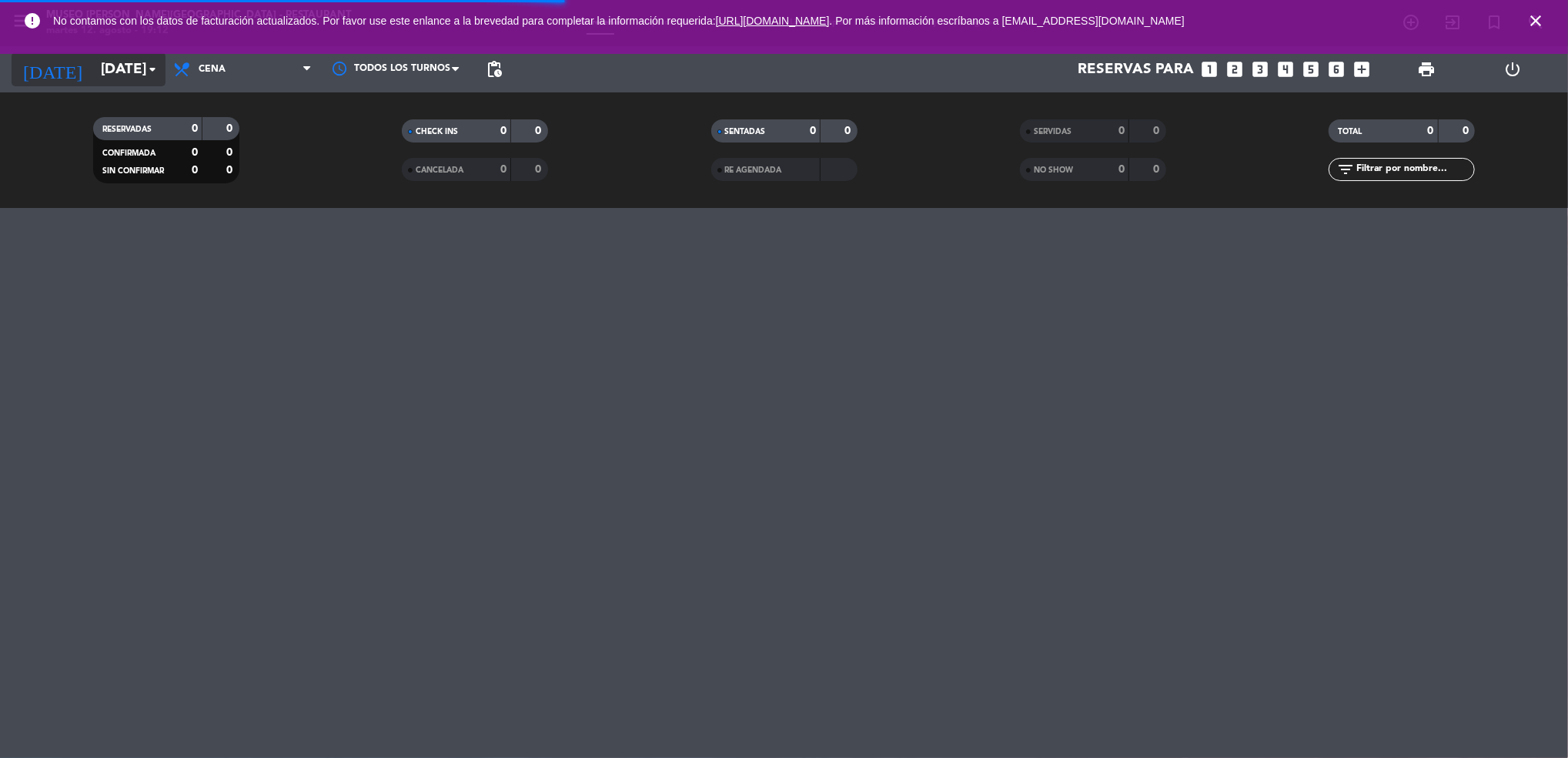
click at [127, 59] on input "[DATE]" at bounding box center [185, 69] width 185 height 33
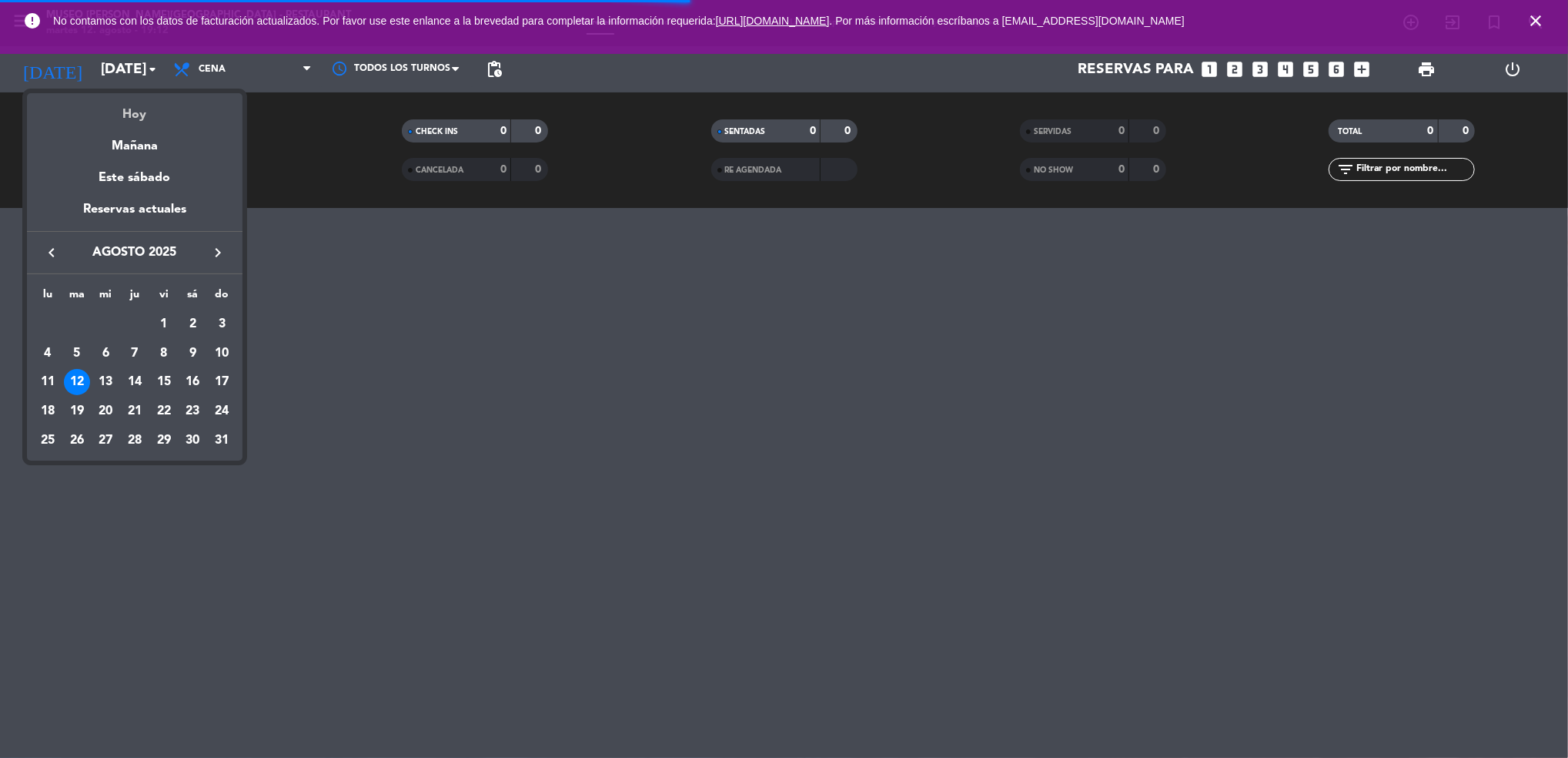
click at [140, 105] on div "Hoy" at bounding box center [134, 109] width 215 height 32
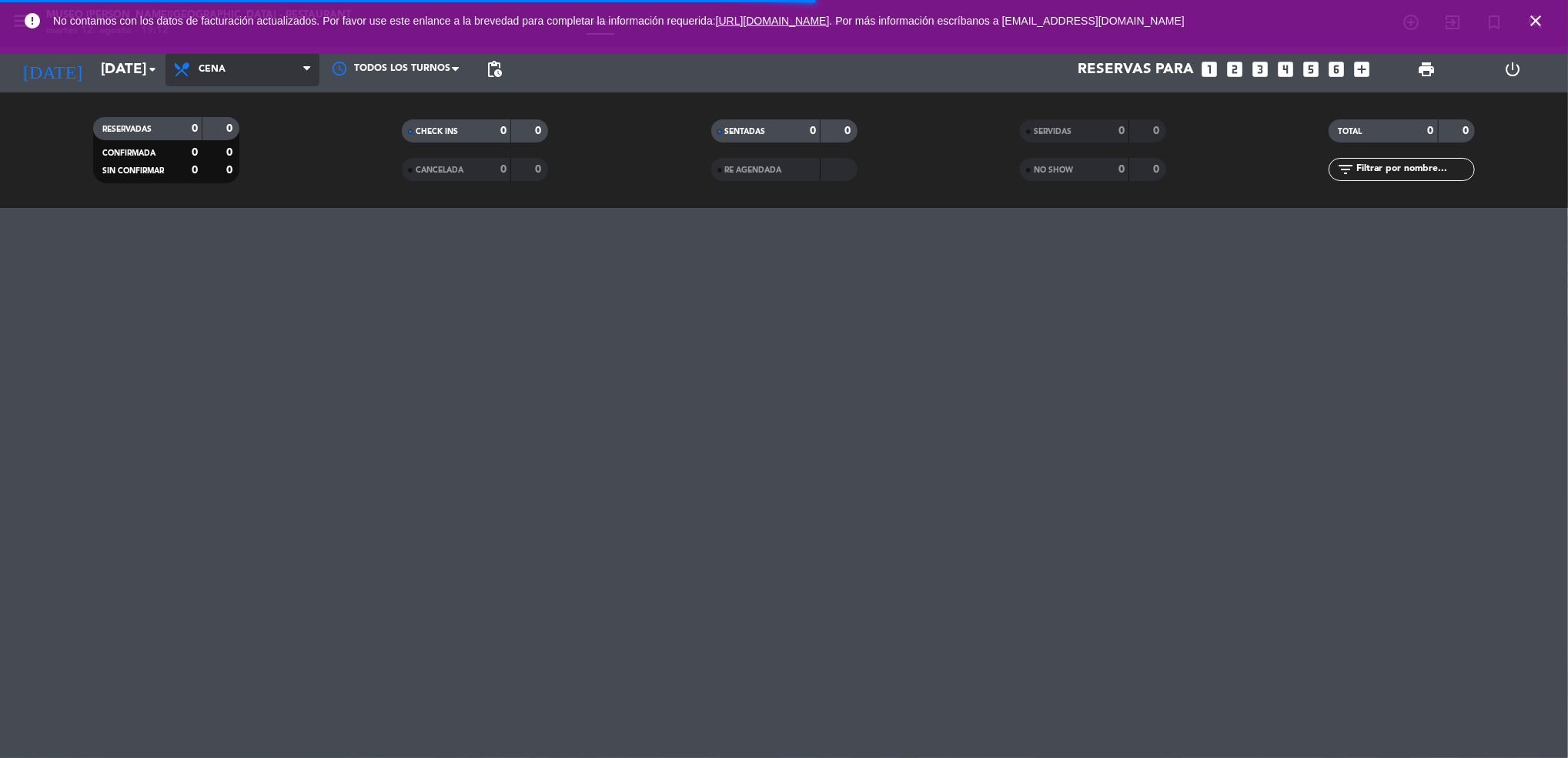
click at [232, 59] on span "Cena" at bounding box center [243, 69] width 154 height 34
click at [225, 197] on div "menu Museo Larco Café - Restaurant martes 12. agosto - 19:12 Mis reservas Mapa …" at bounding box center [784, 104] width 1568 height 208
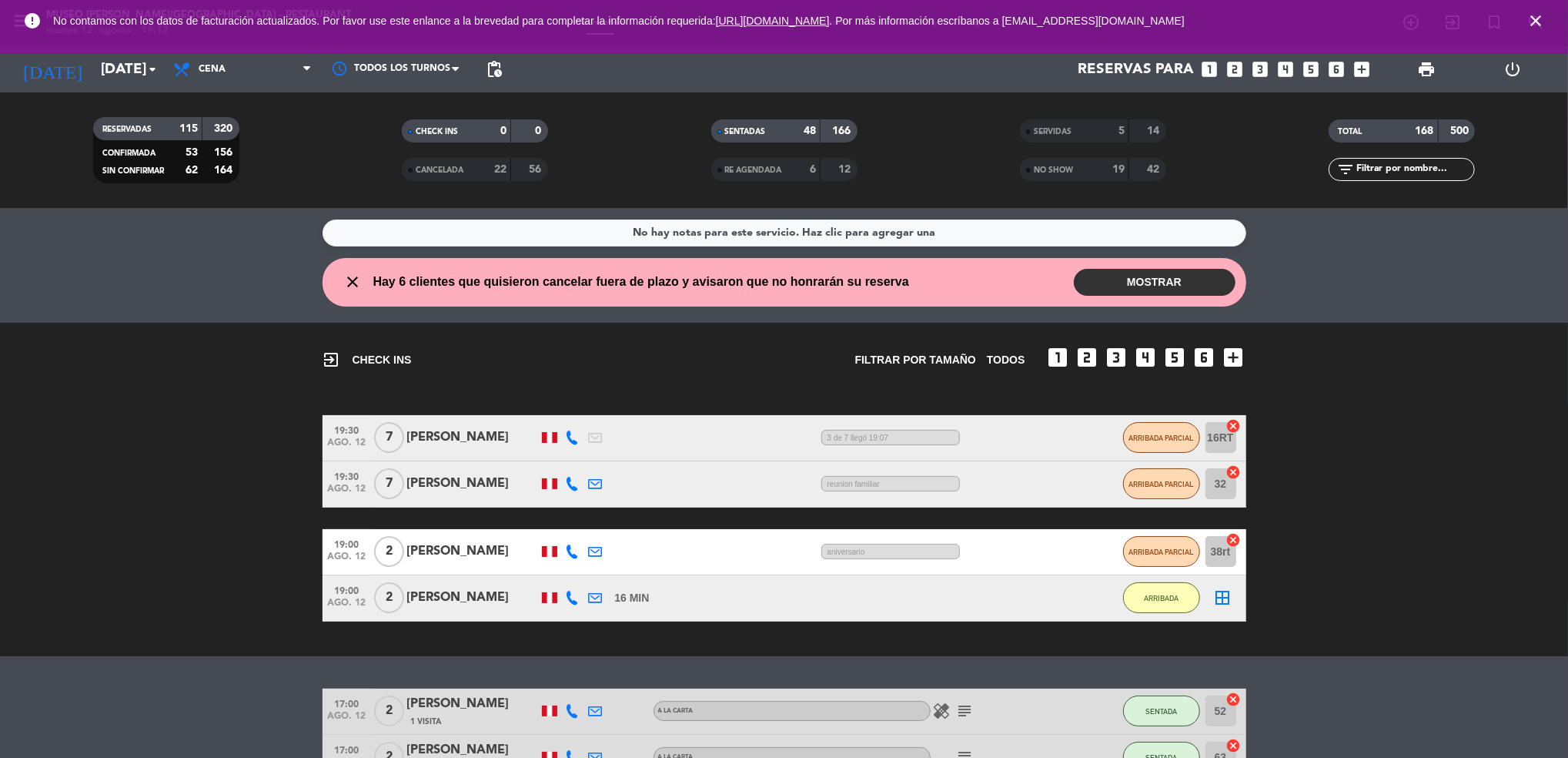
click at [1288, 137] on filter-checkbox "TOTAL 168 500" at bounding box center [1402, 130] width 308 height 23
click at [1426, 76] on span "print" at bounding box center [1427, 69] width 19 height 19
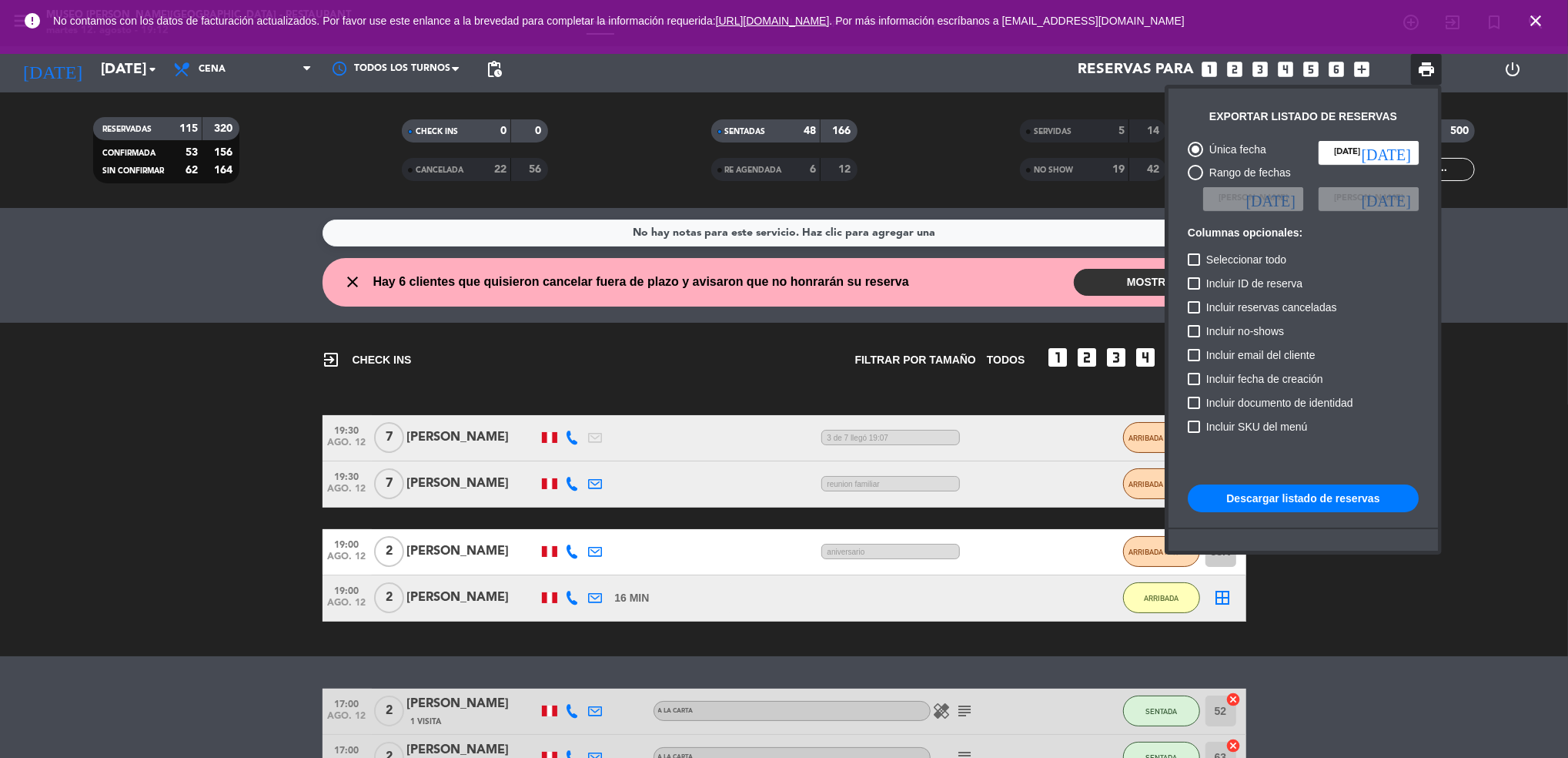
click at [1308, 500] on button "Descargar listado de reservas" at bounding box center [1303, 498] width 231 height 28
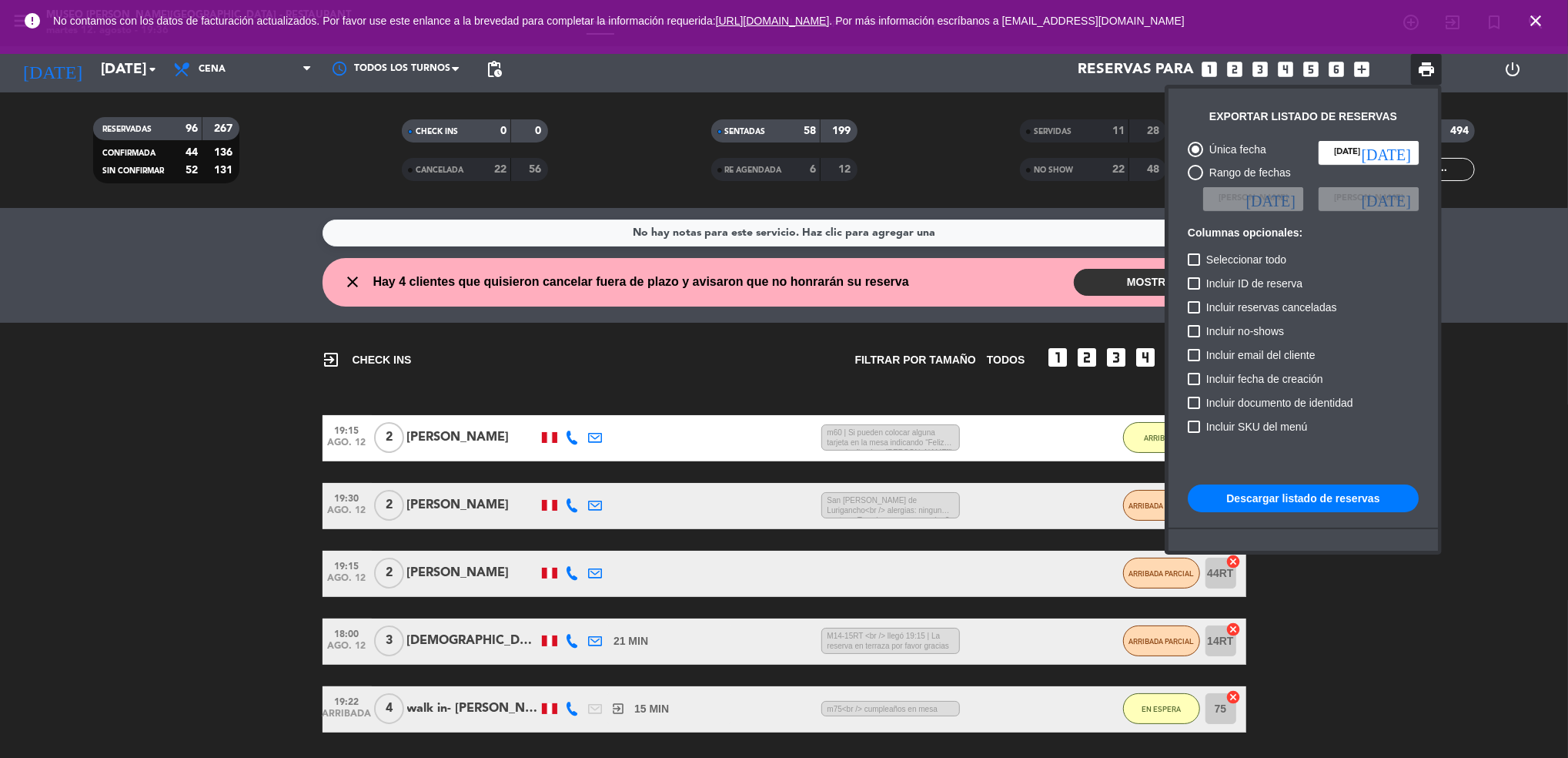
drag, startPoint x: 838, startPoint y: 148, endPoint x: 860, endPoint y: 146, distance: 22.1
click at [860, 146] on div at bounding box center [784, 379] width 1568 height 758
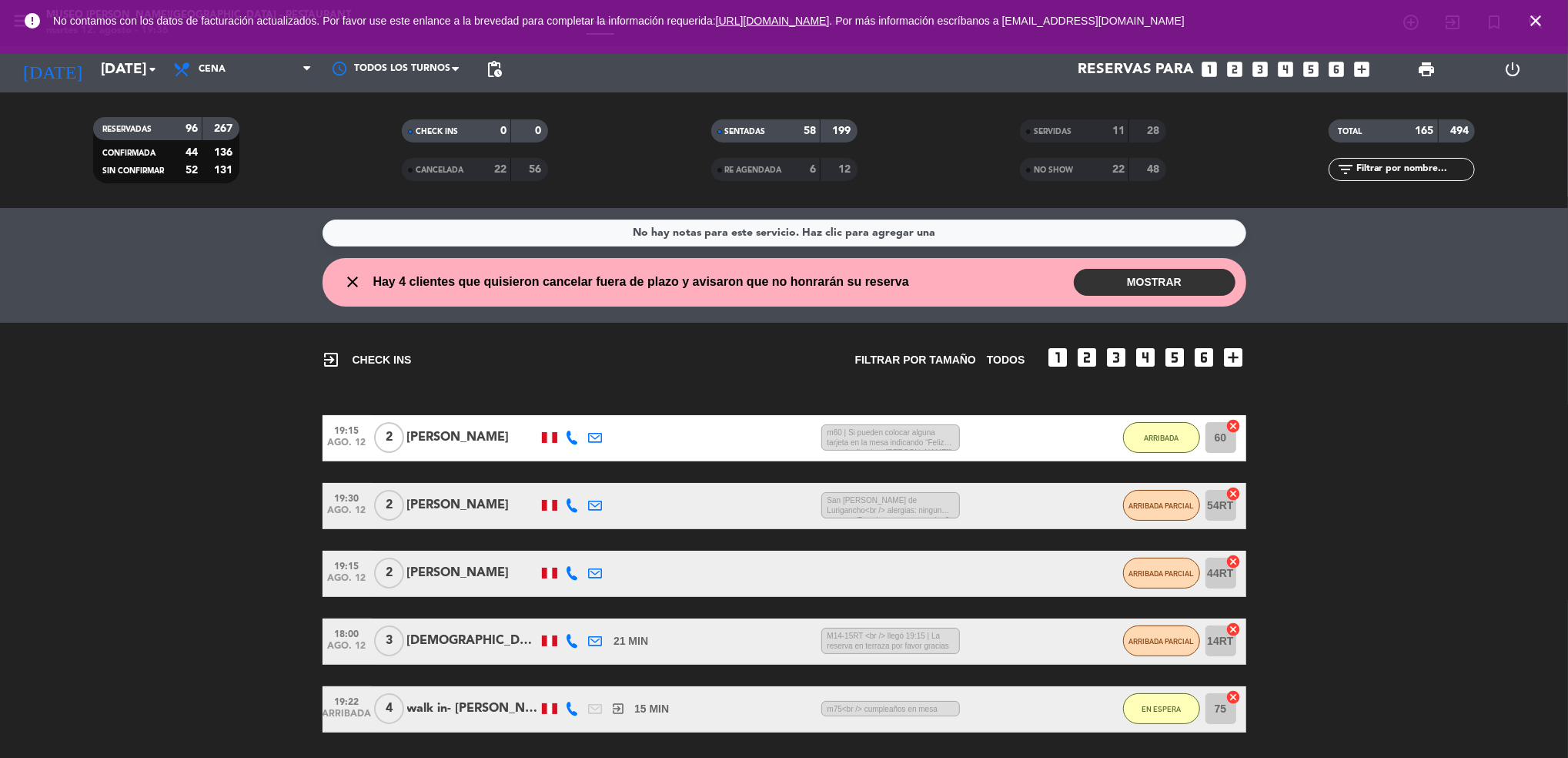
click at [1038, 161] on div "NO SHOW" at bounding box center [1059, 170] width 71 height 18
click at [1038, 136] on div "SERVIDAS" at bounding box center [1059, 131] width 71 height 18
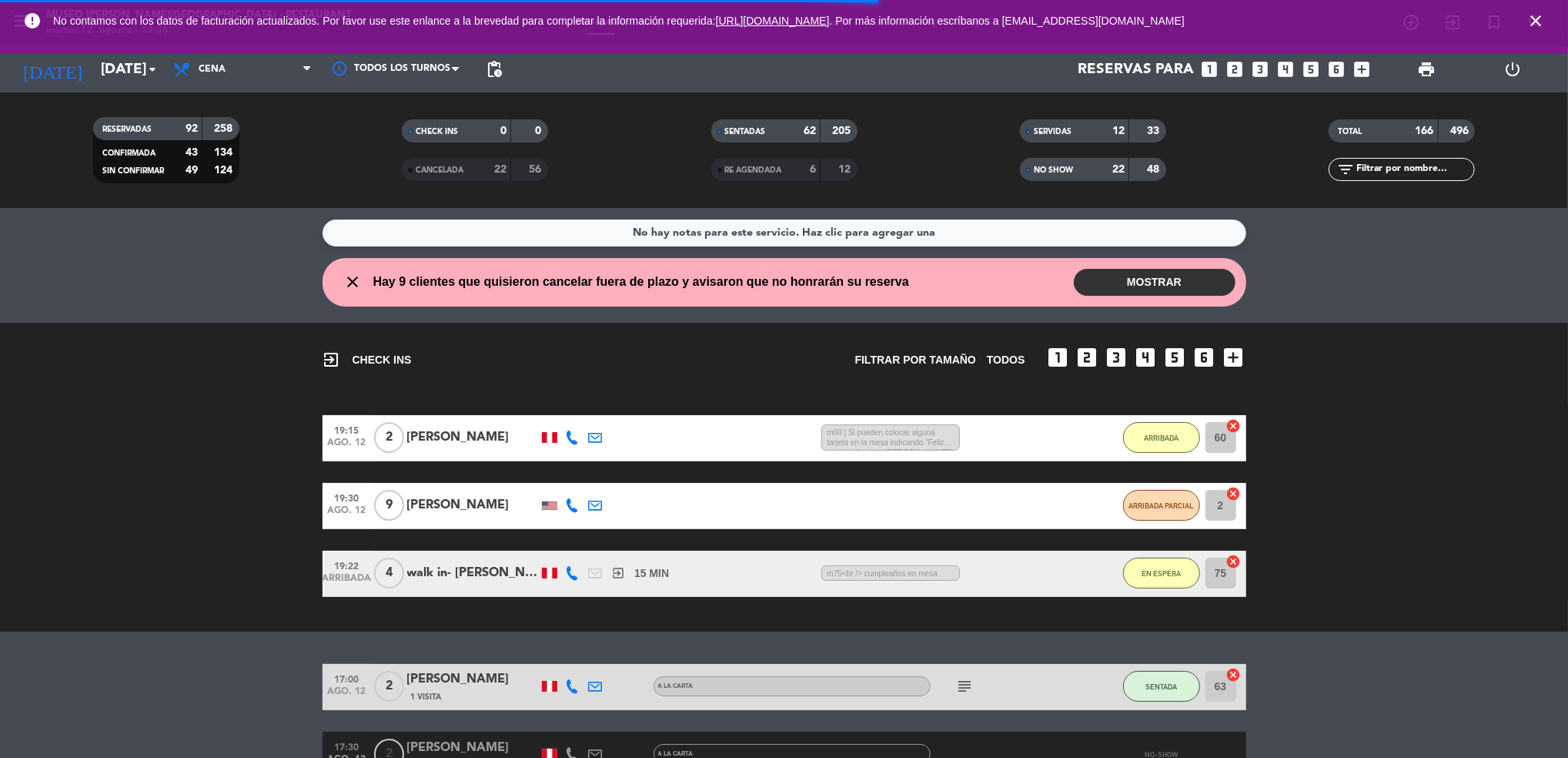
click at [1433, 167] on input "text" at bounding box center [1415, 169] width 120 height 17
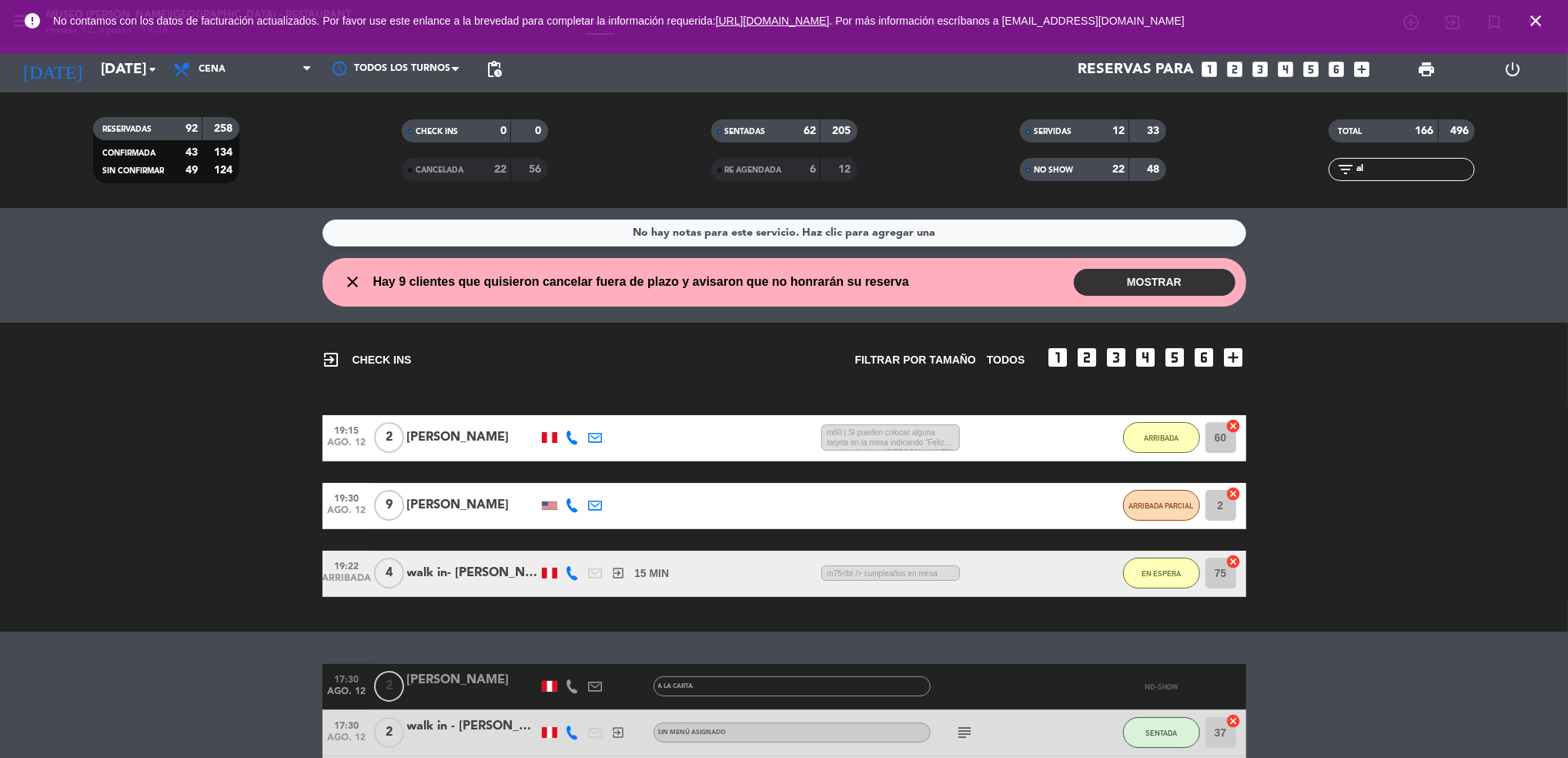
type input "a"
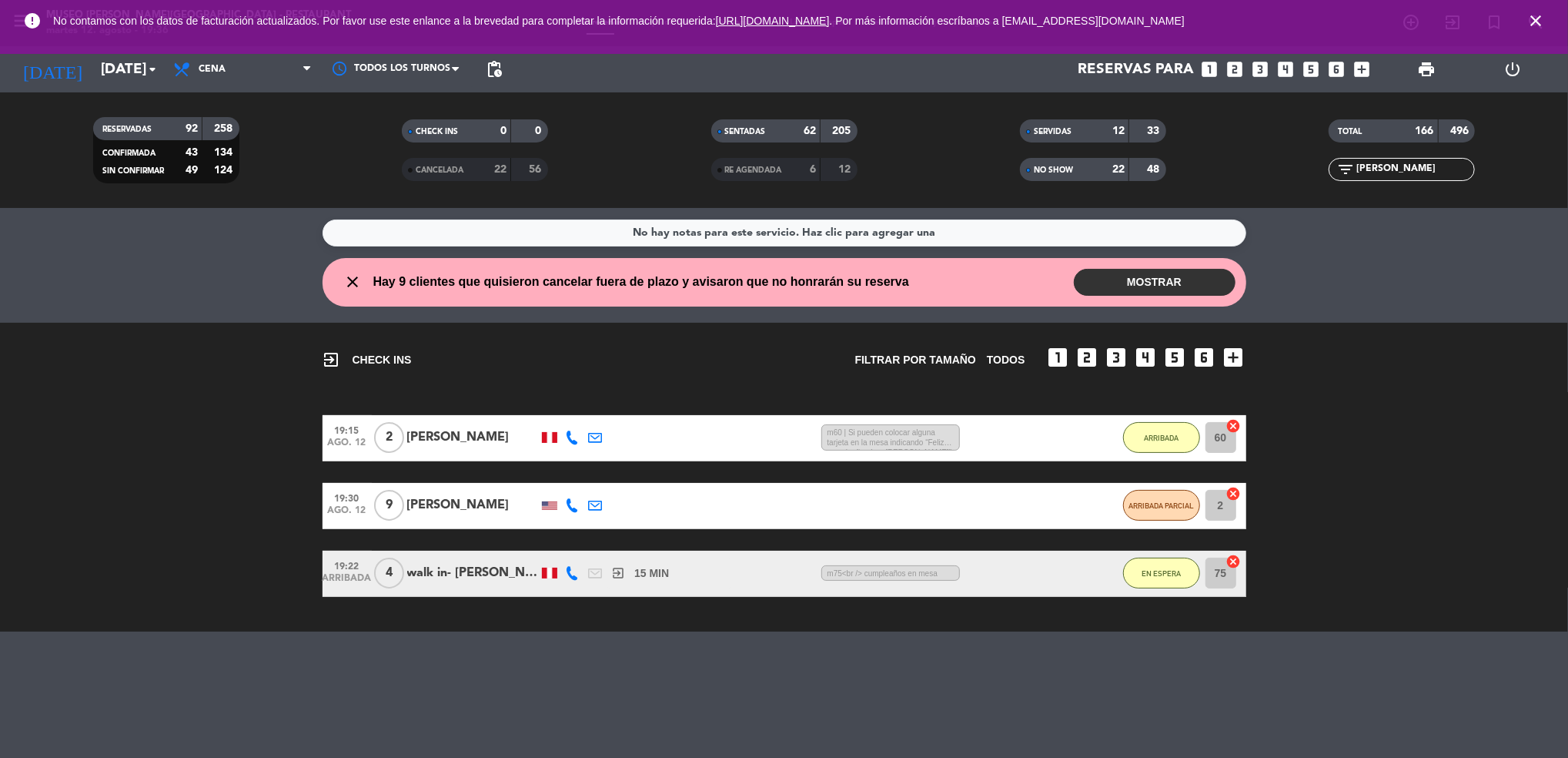
type input "tapia"
